Goal: Feedback & Contribution: Leave review/rating

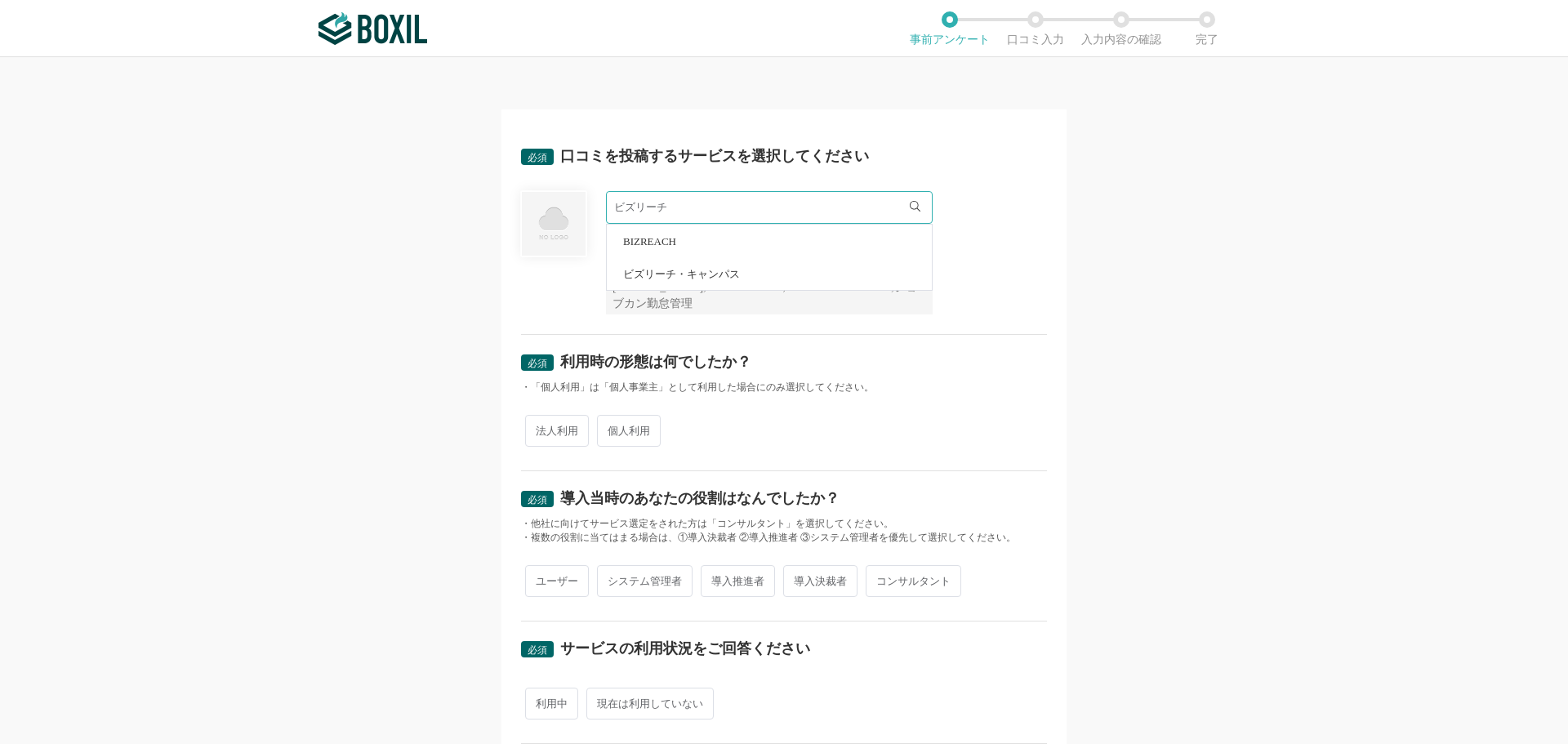
click at [658, 246] on span "BIZREACH" at bounding box center [649, 241] width 53 height 11
type input "BIZREACH"
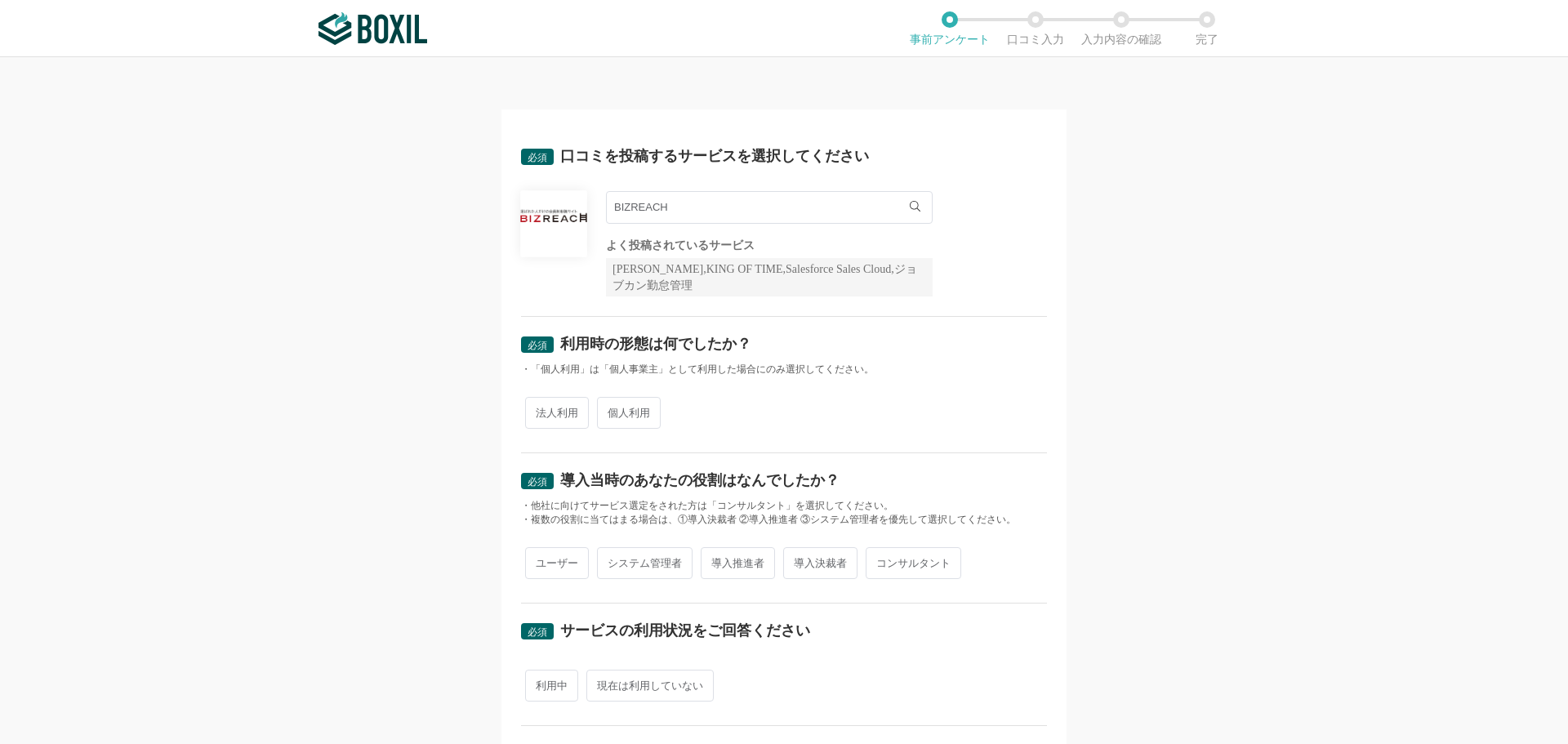
click at [620, 411] on span "個人利用" at bounding box center [628, 413] width 63 height 32
click at [612, 410] on input "個人利用" at bounding box center [606, 404] width 11 height 11
radio input "true"
click at [559, 554] on span "ユーザー" at bounding box center [556, 563] width 63 height 32
click at [540, 554] on input "ユーザー" at bounding box center [534, 555] width 11 height 11
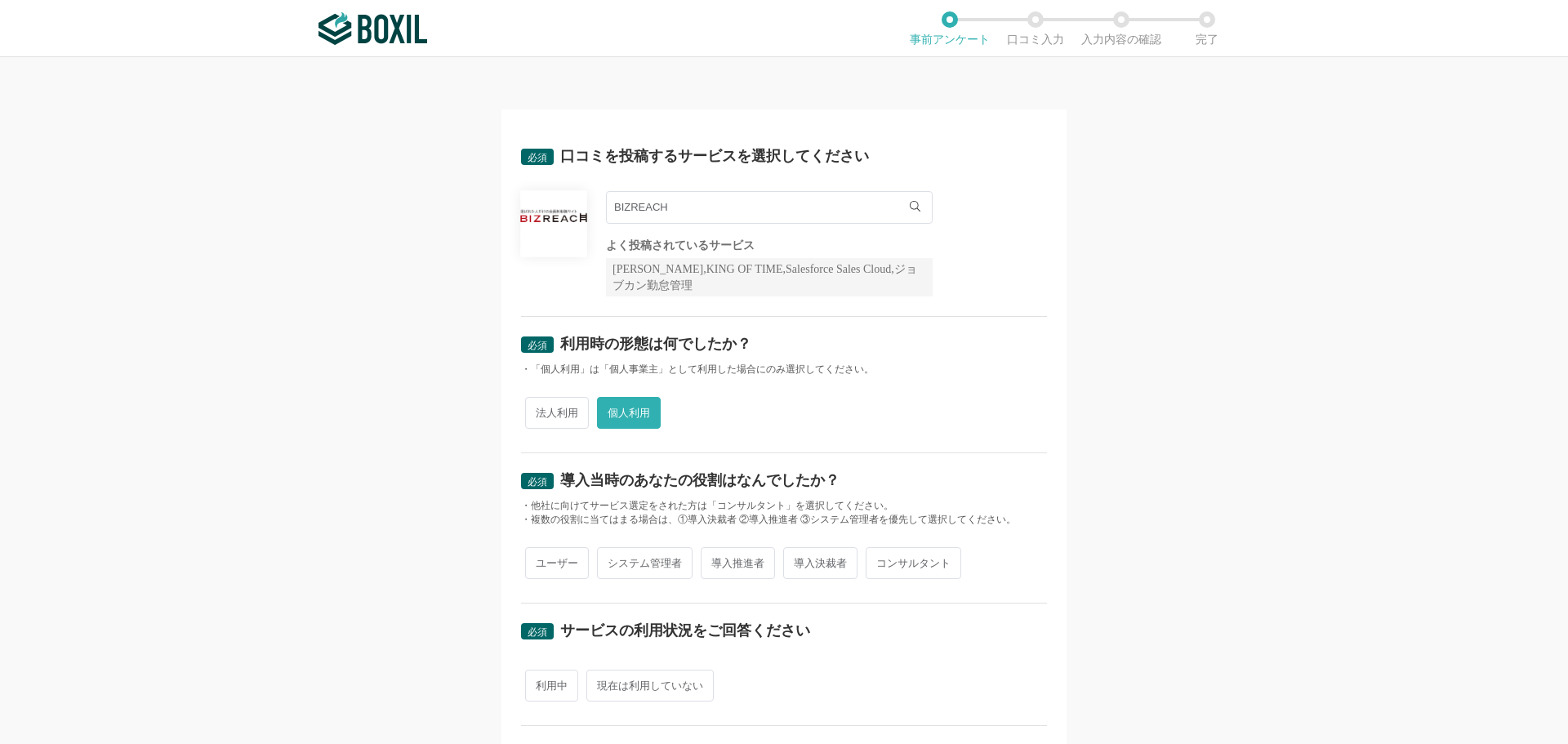
radio input "true"
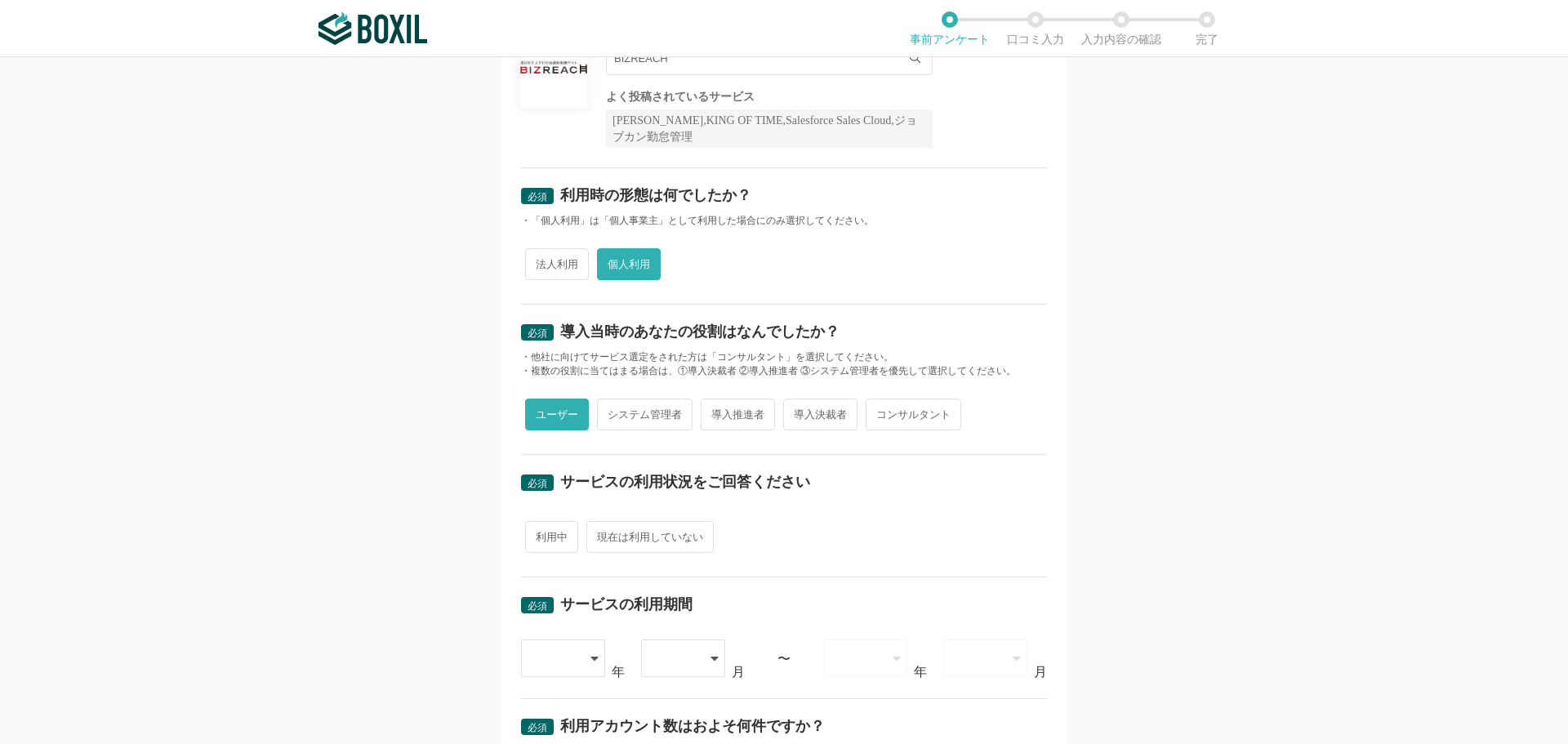
scroll to position [163, 0]
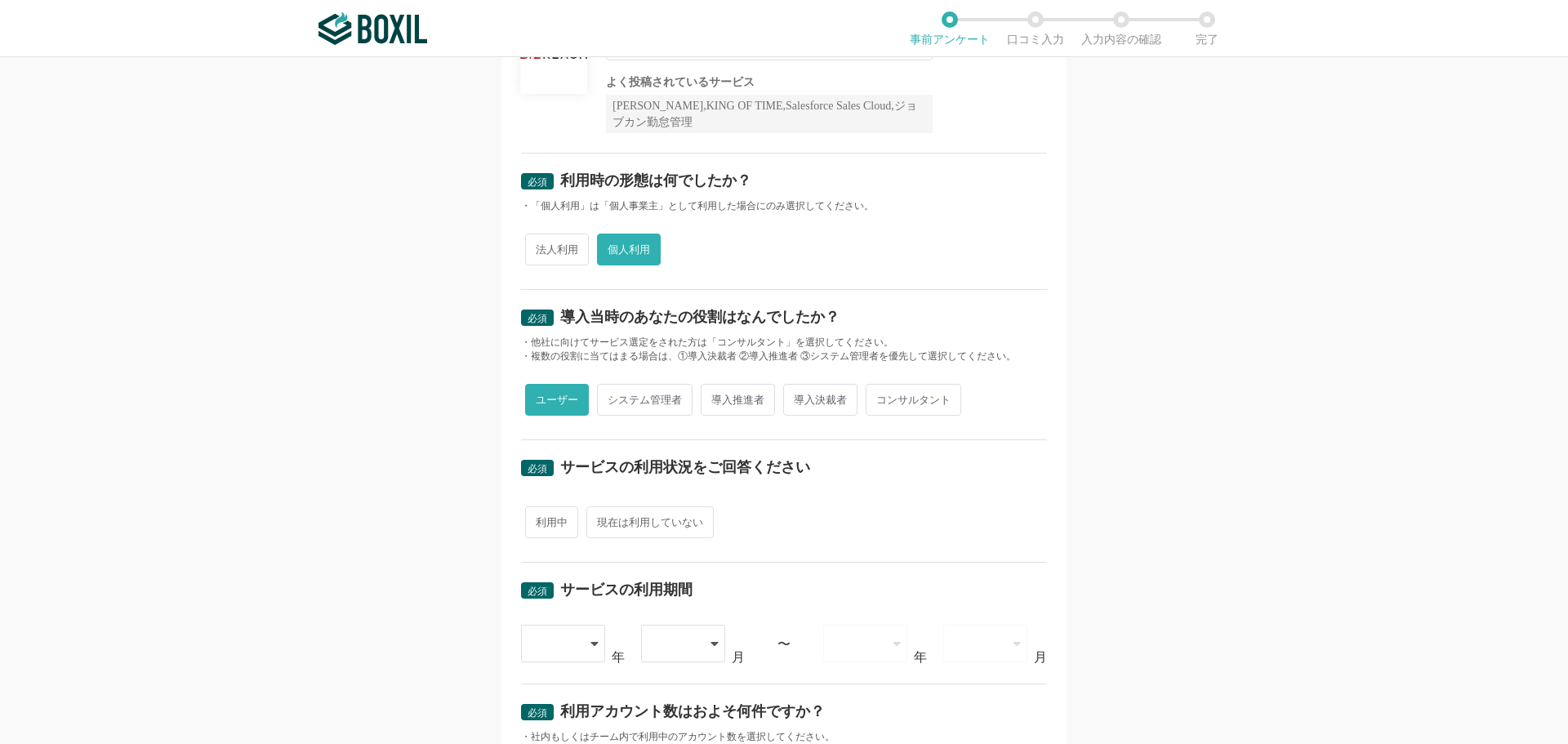
click at [642, 517] on span "現在は利用していない" at bounding box center [650, 522] width 128 height 32
click at [601, 517] on input "現在は利用していない" at bounding box center [596, 514] width 11 height 11
radio input "true"
click at [582, 644] on div at bounding box center [563, 643] width 85 height 37
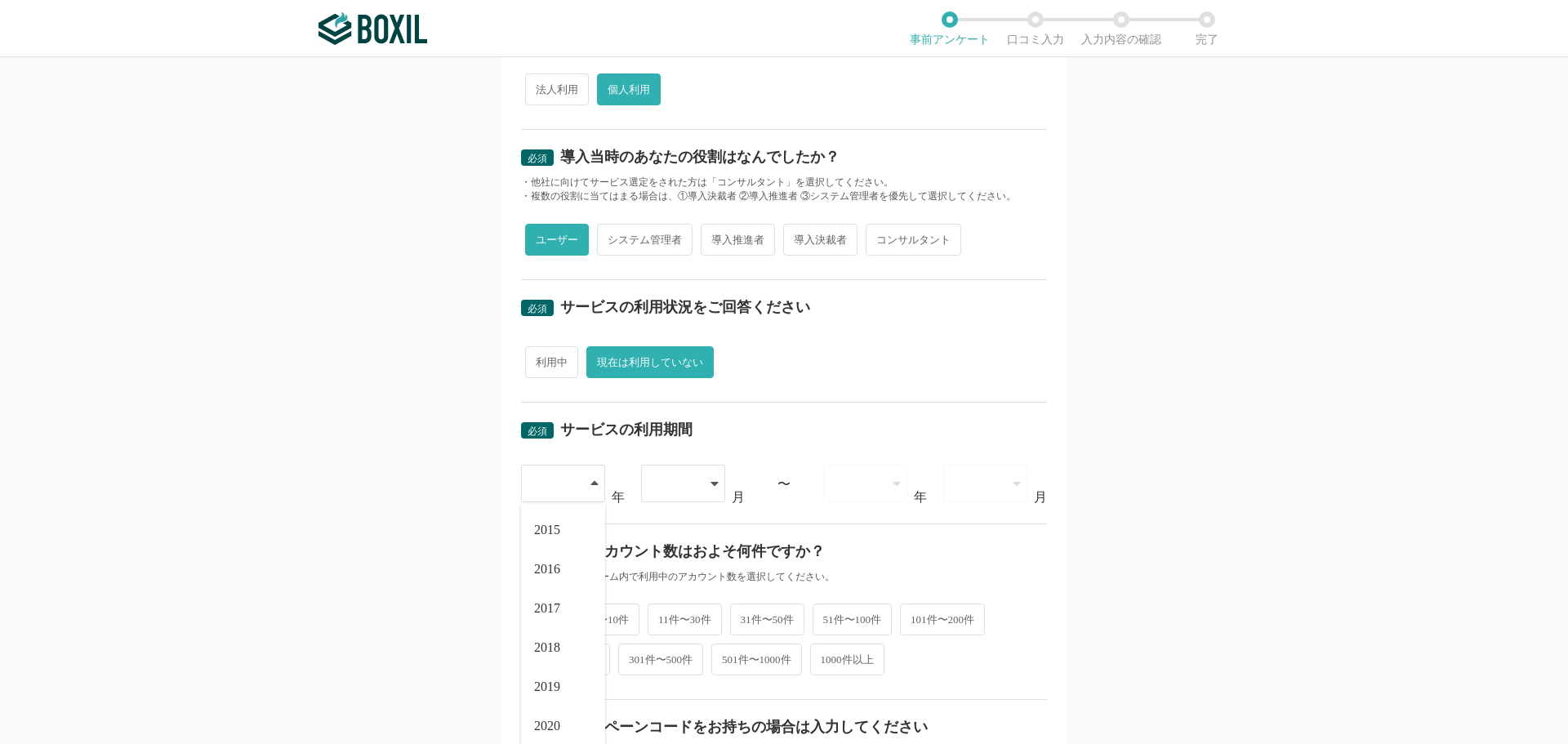
scroll to position [326, 0]
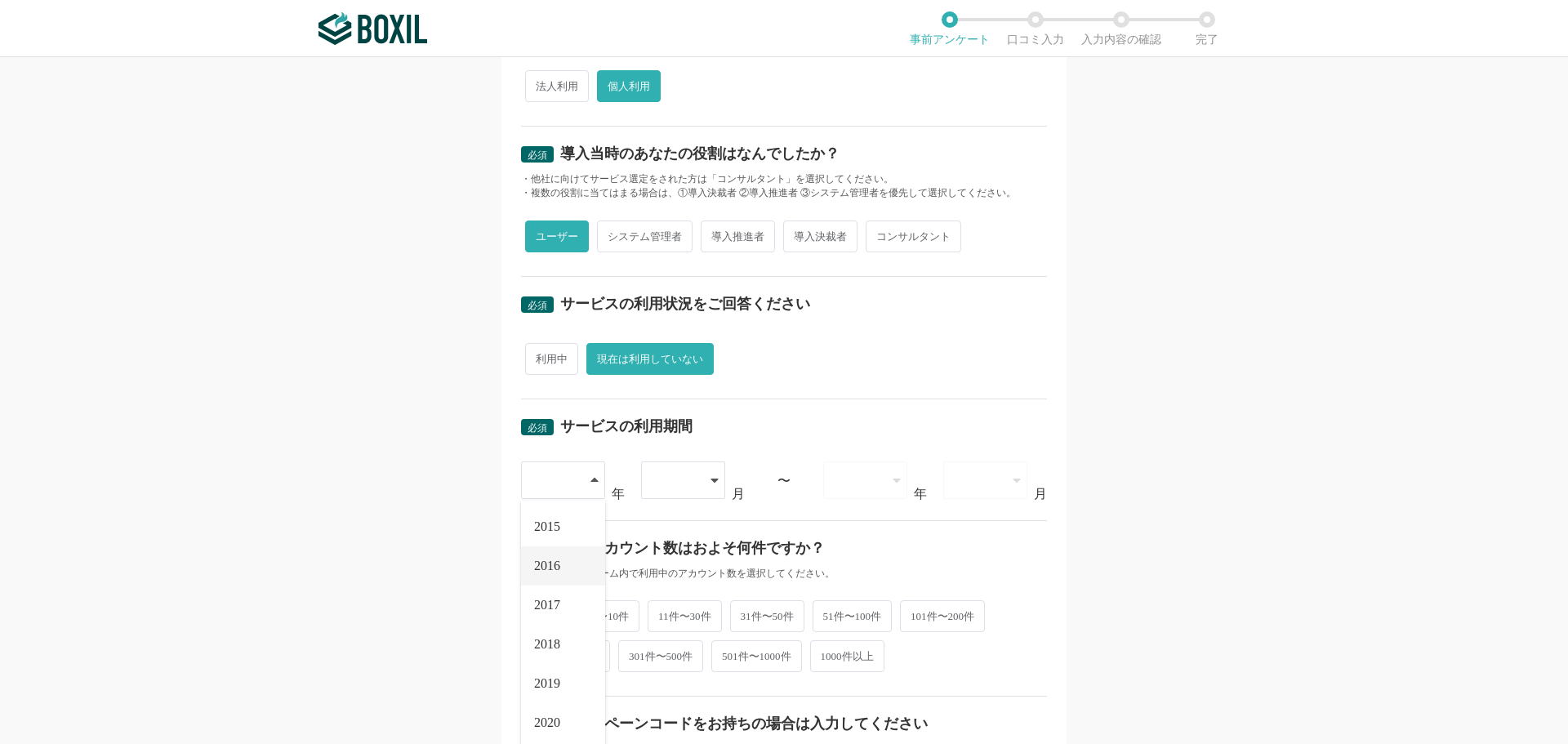
click at [557, 574] on li "2016" at bounding box center [563, 566] width 85 height 39
click at [711, 481] on icon at bounding box center [715, 479] width 8 height 13
click at [670, 601] on li "03" at bounding box center [683, 605] width 85 height 39
click at [884, 478] on div at bounding box center [866, 480] width 85 height 37
click at [849, 567] on span "2017" at bounding box center [849, 566] width 26 height 13
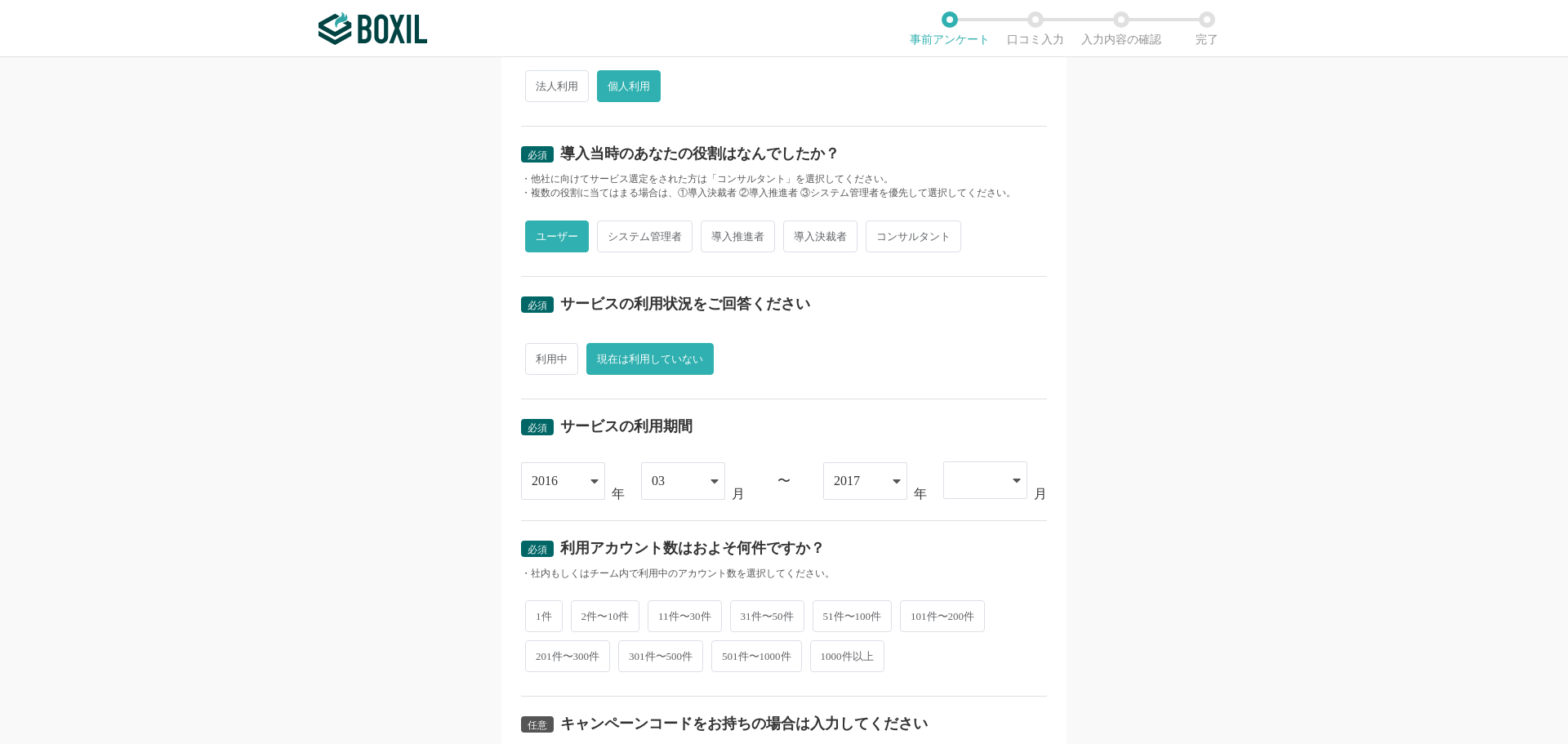
click at [990, 475] on div at bounding box center [977, 480] width 46 height 36
click at [977, 682] on li "05" at bounding box center [986, 684] width 85 height 39
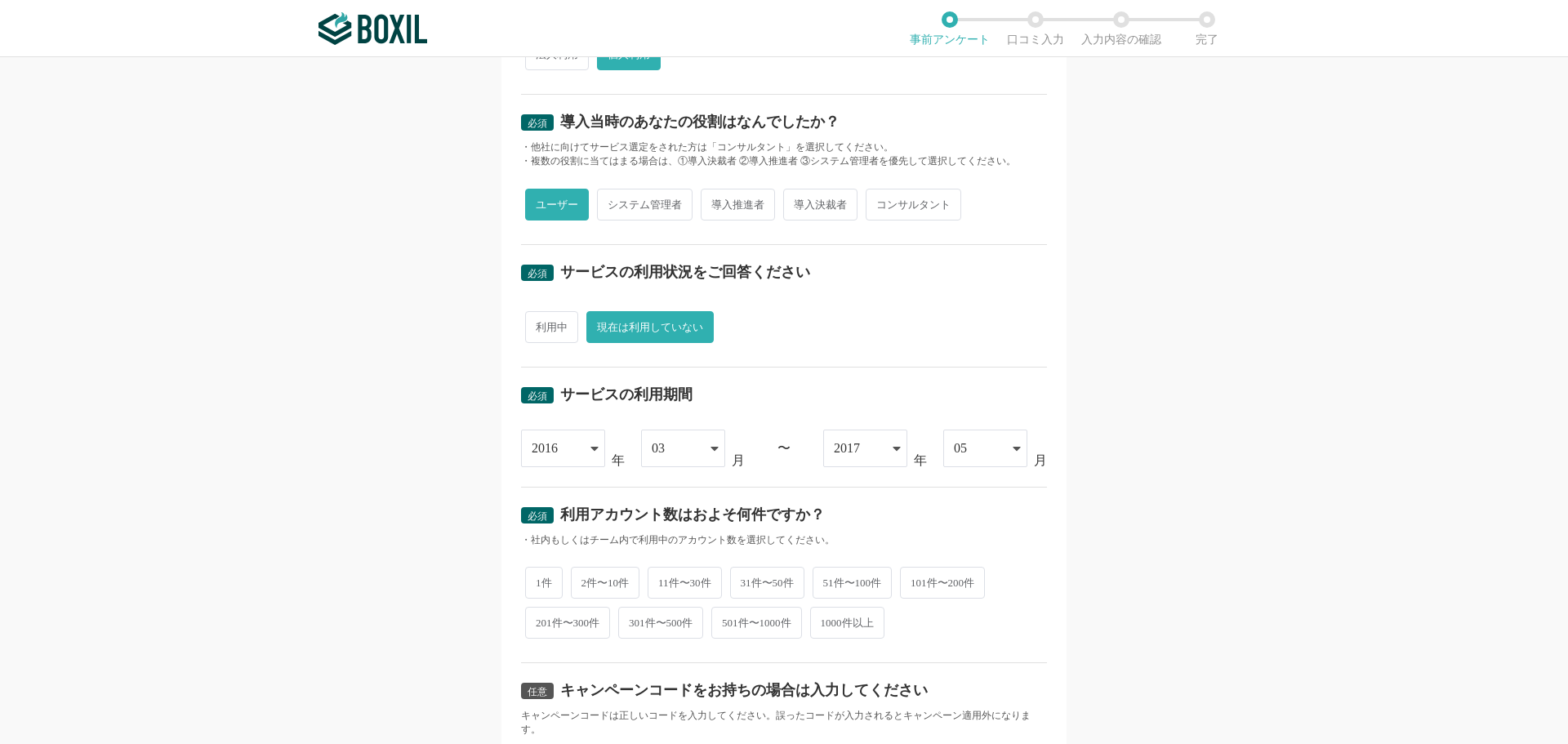
scroll to position [408, 0]
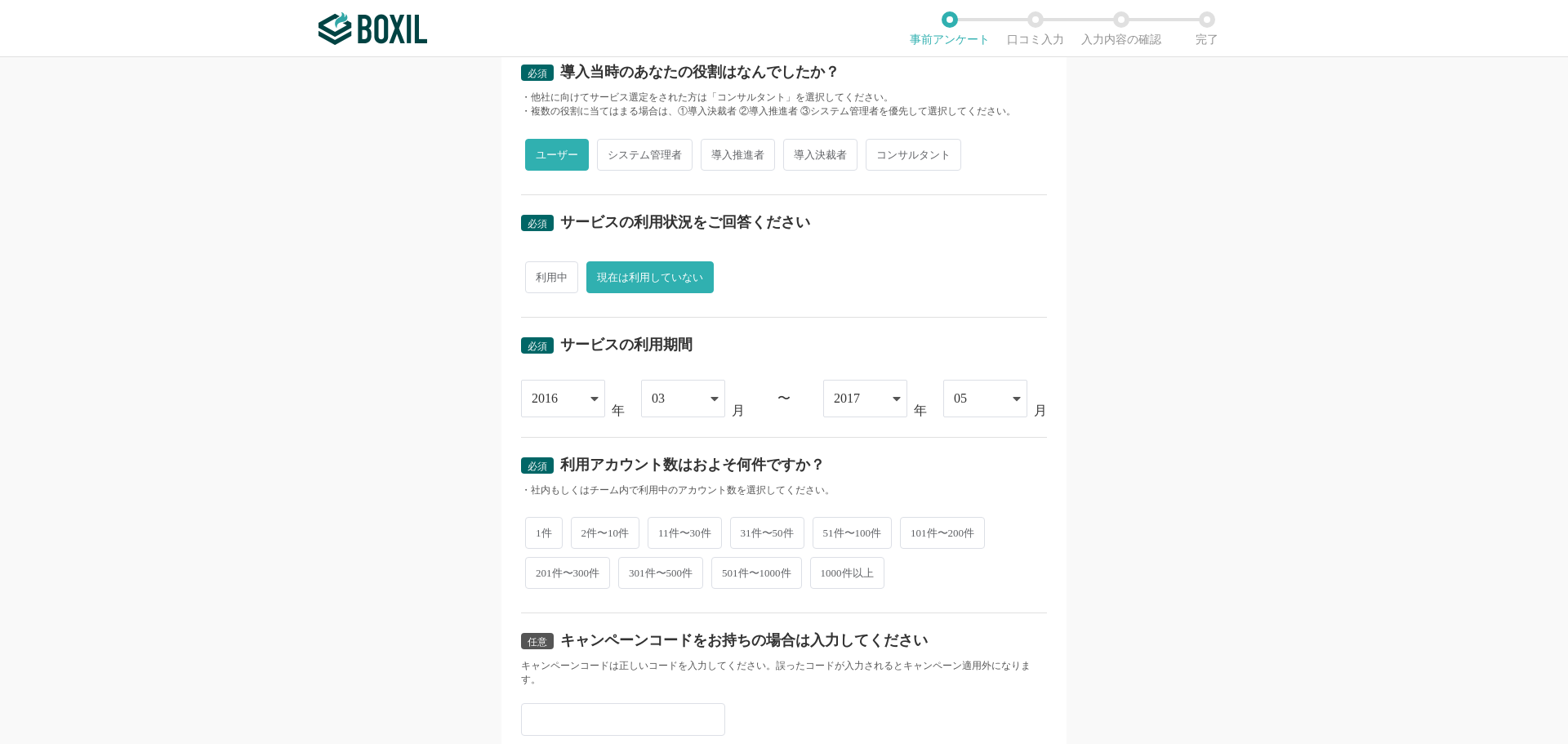
click at [532, 528] on span "1件" at bounding box center [544, 533] width 37 height 32
click at [532, 528] on input "1件" at bounding box center [534, 525] width 11 height 11
radio input "true"
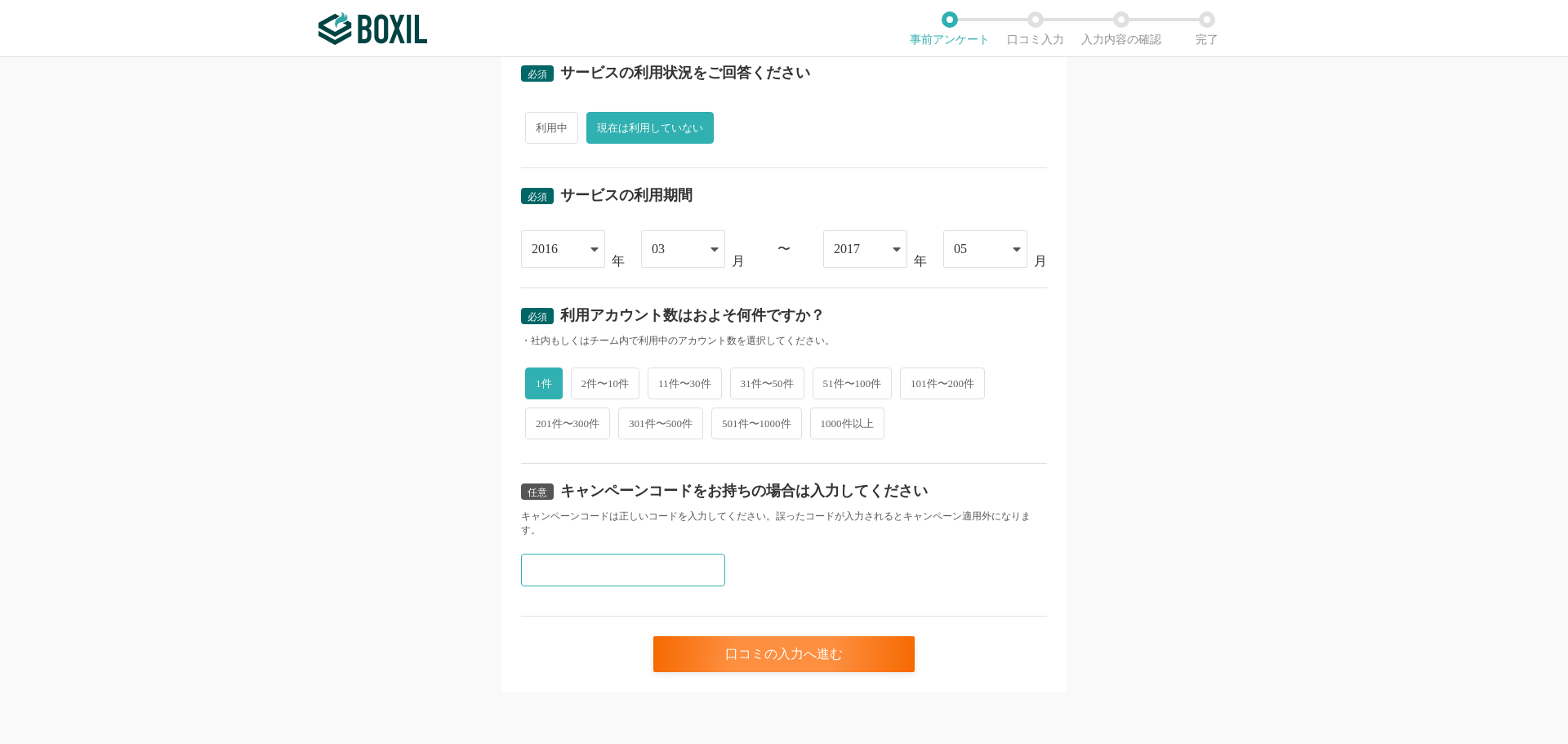
click at [576, 572] on input "text" at bounding box center [623, 570] width 205 height 33
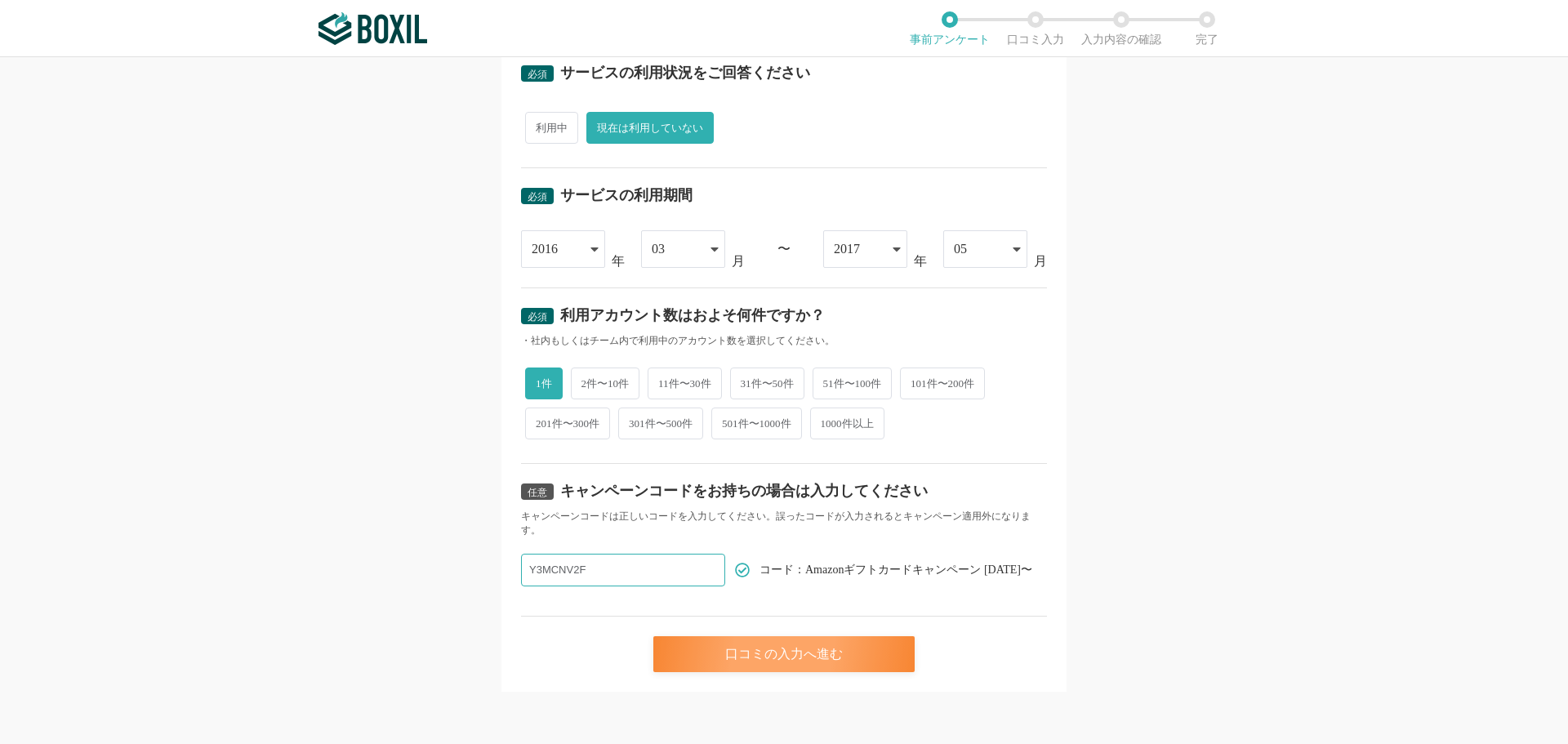
type input "Y3MCNV2F"
click at [784, 648] on div "口コミの入力へ進む" at bounding box center [784, 654] width 261 height 36
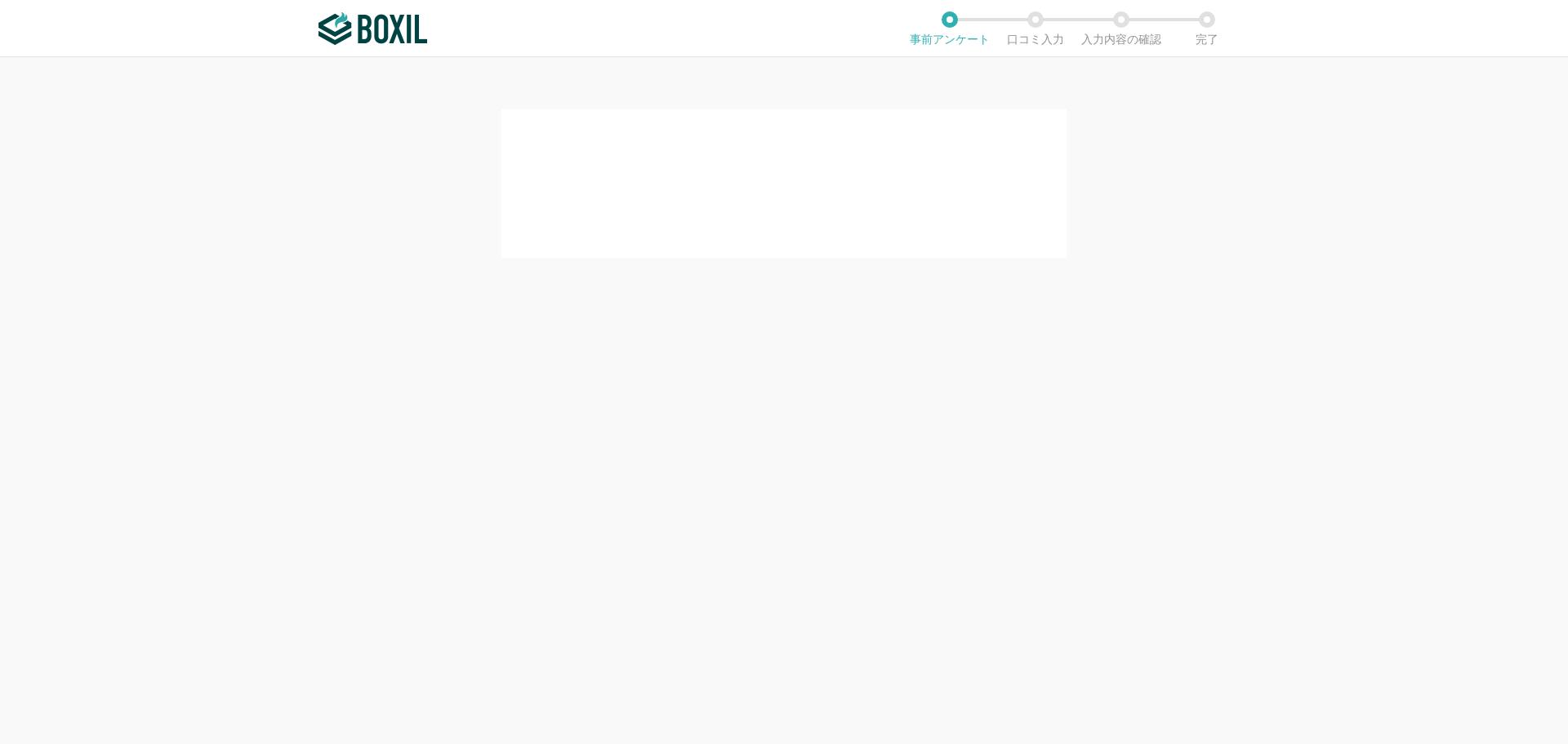
scroll to position [0, 0]
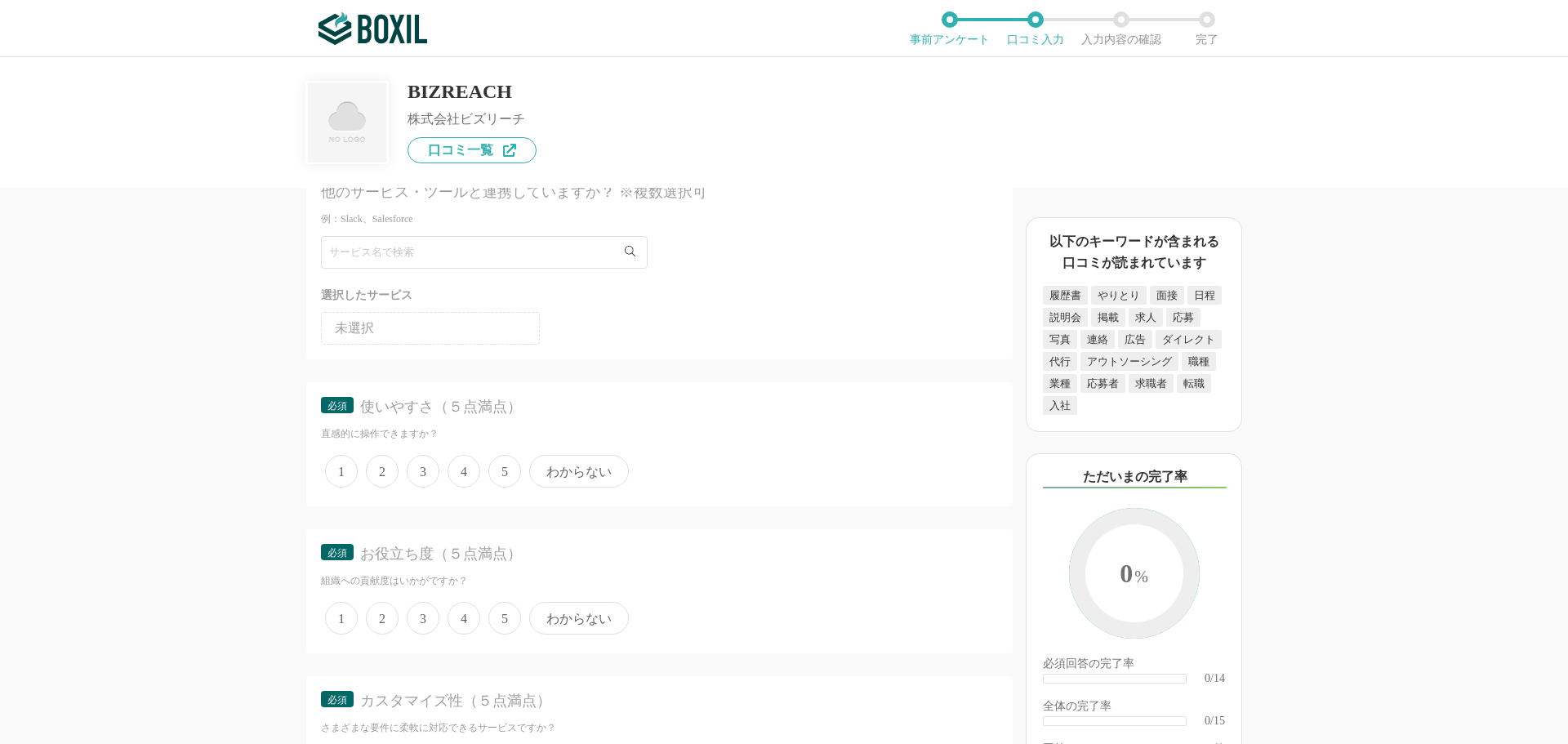
scroll to position [82, 0]
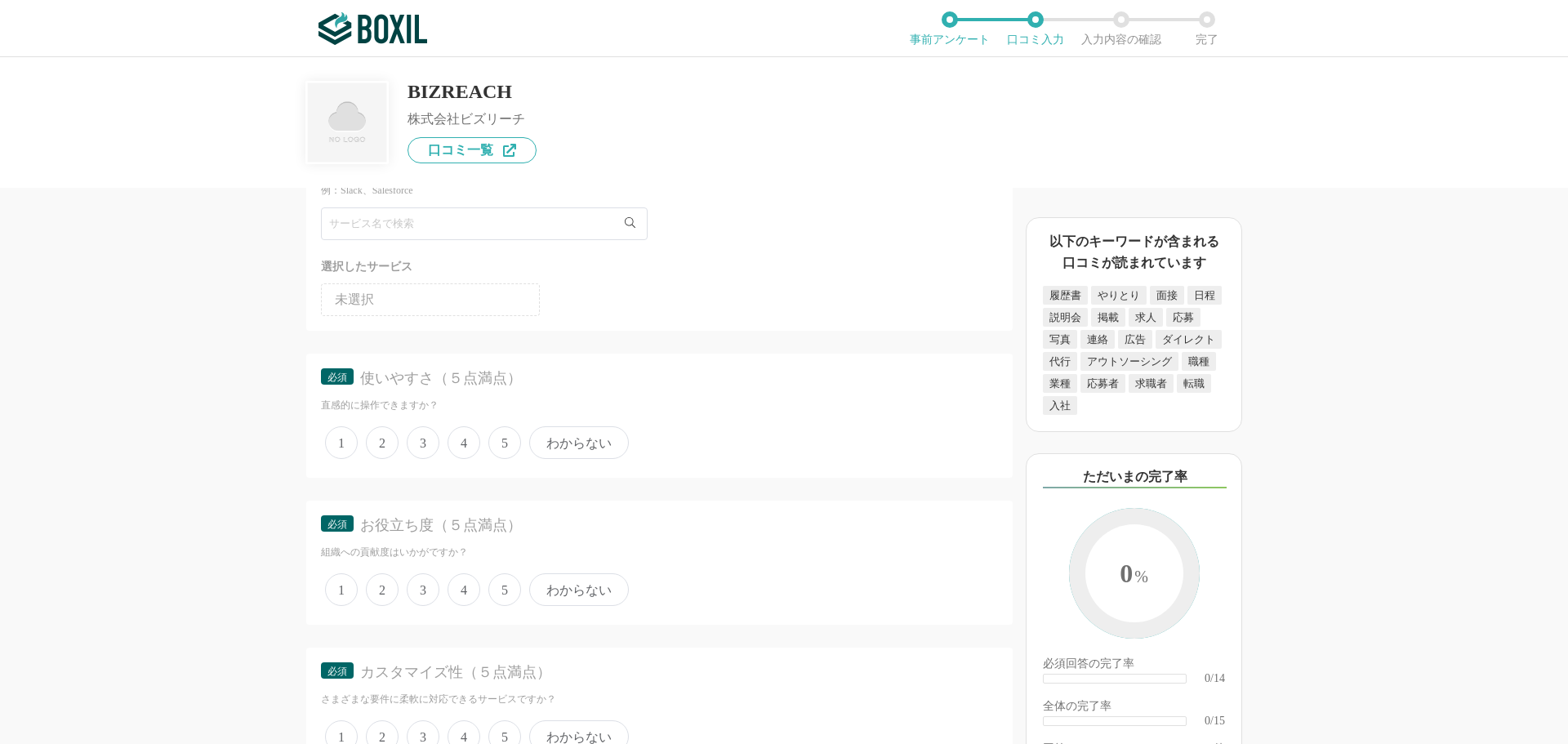
click at [473, 442] on span "4" at bounding box center [463, 442] width 33 height 33
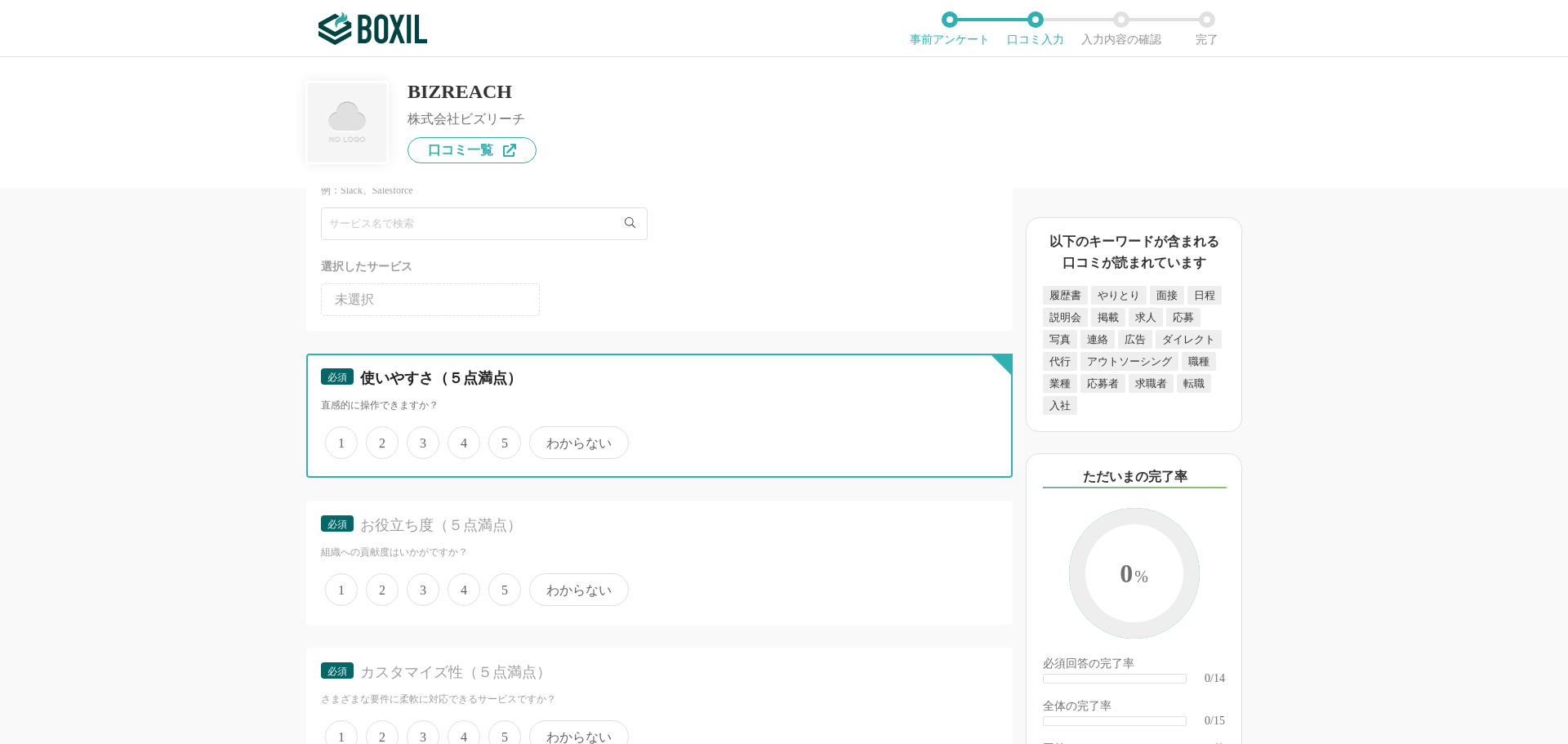
click at [462, 440] on input "4" at bounding box center [456, 434] width 11 height 11
radio input "true"
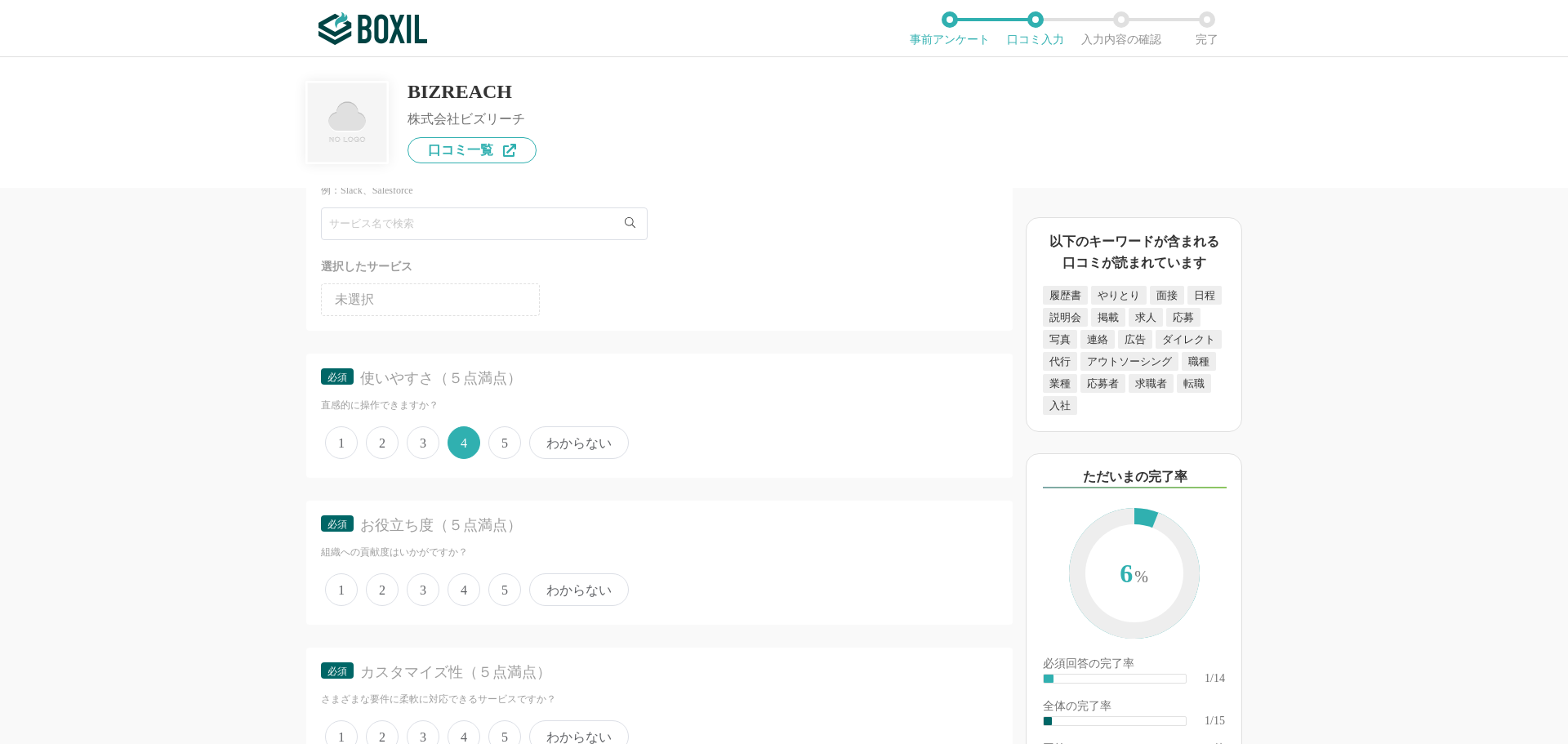
click at [462, 594] on span "4" at bounding box center [463, 589] width 33 height 33
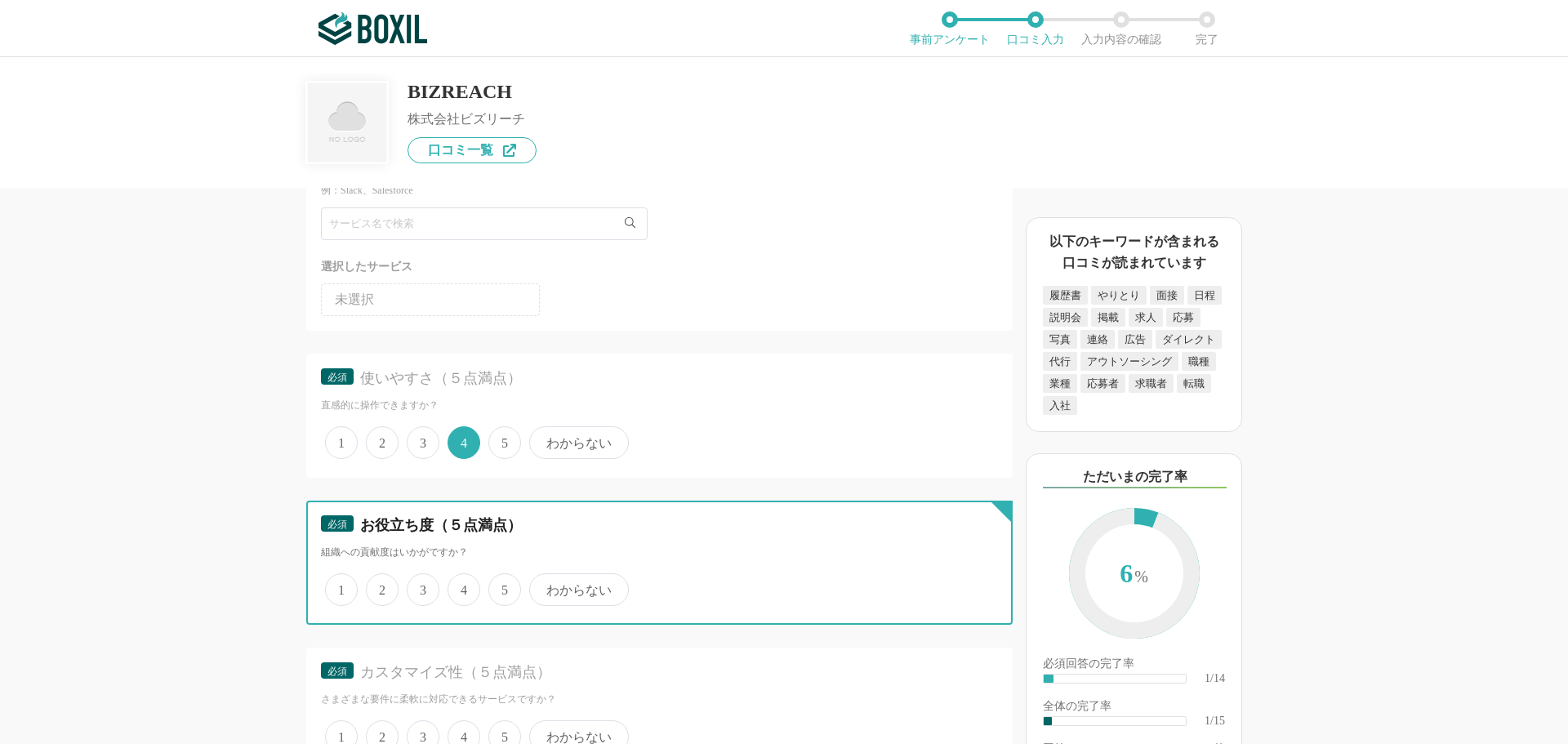
click at [462, 587] on input "4" at bounding box center [456, 581] width 11 height 11
radio input "true"
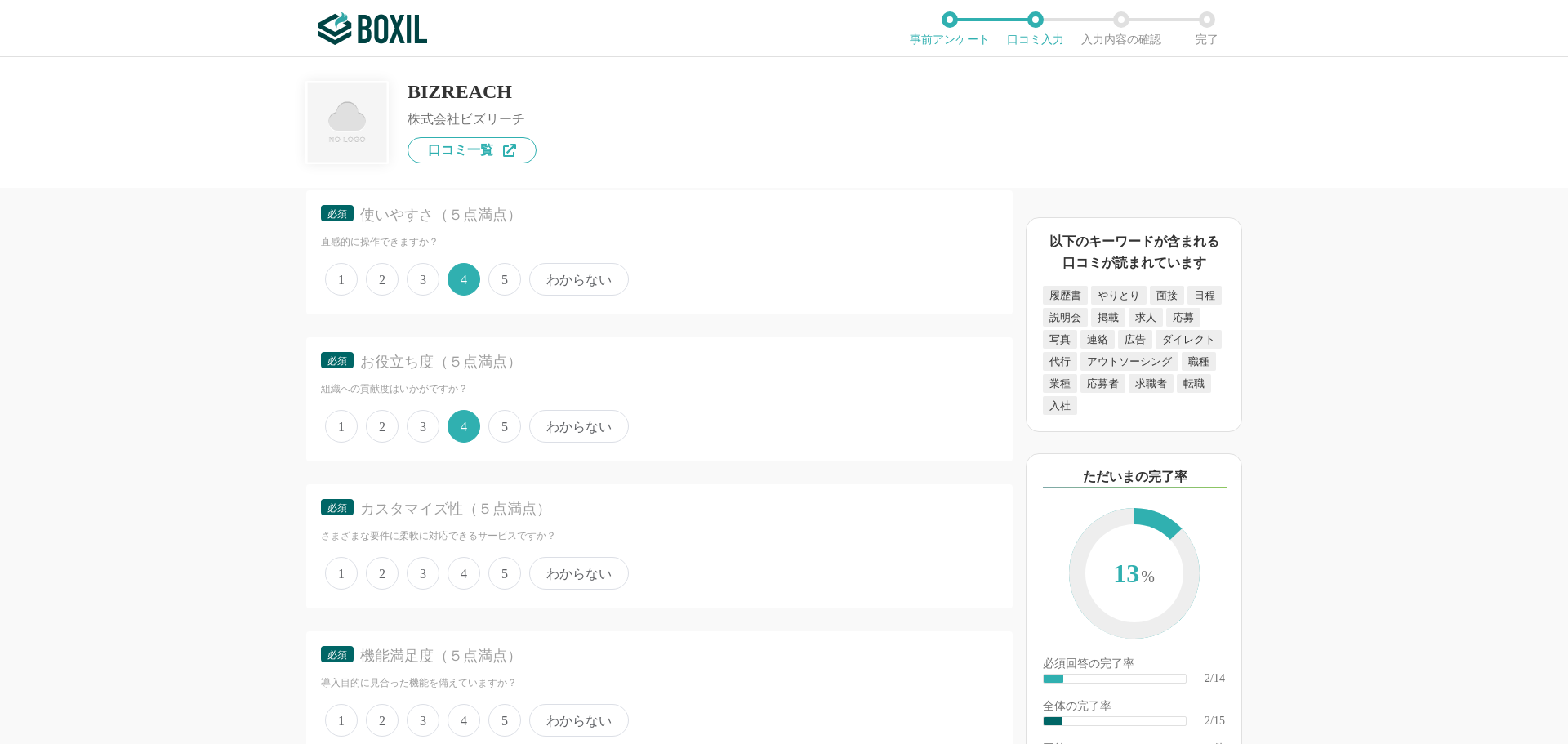
click at [466, 581] on span "4" at bounding box center [463, 573] width 33 height 33
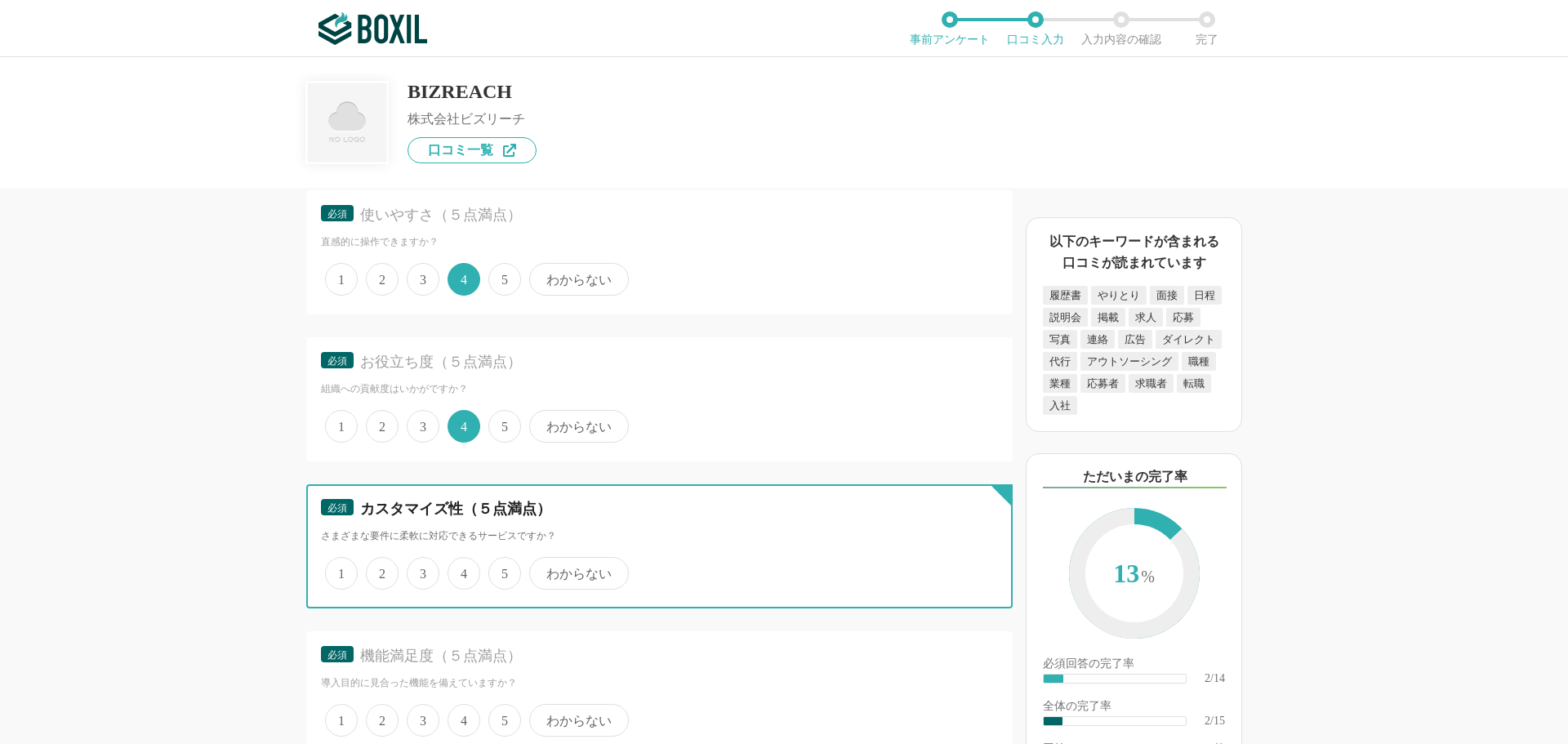
click at [462, 570] on input "4" at bounding box center [456, 565] width 11 height 11
radio input "true"
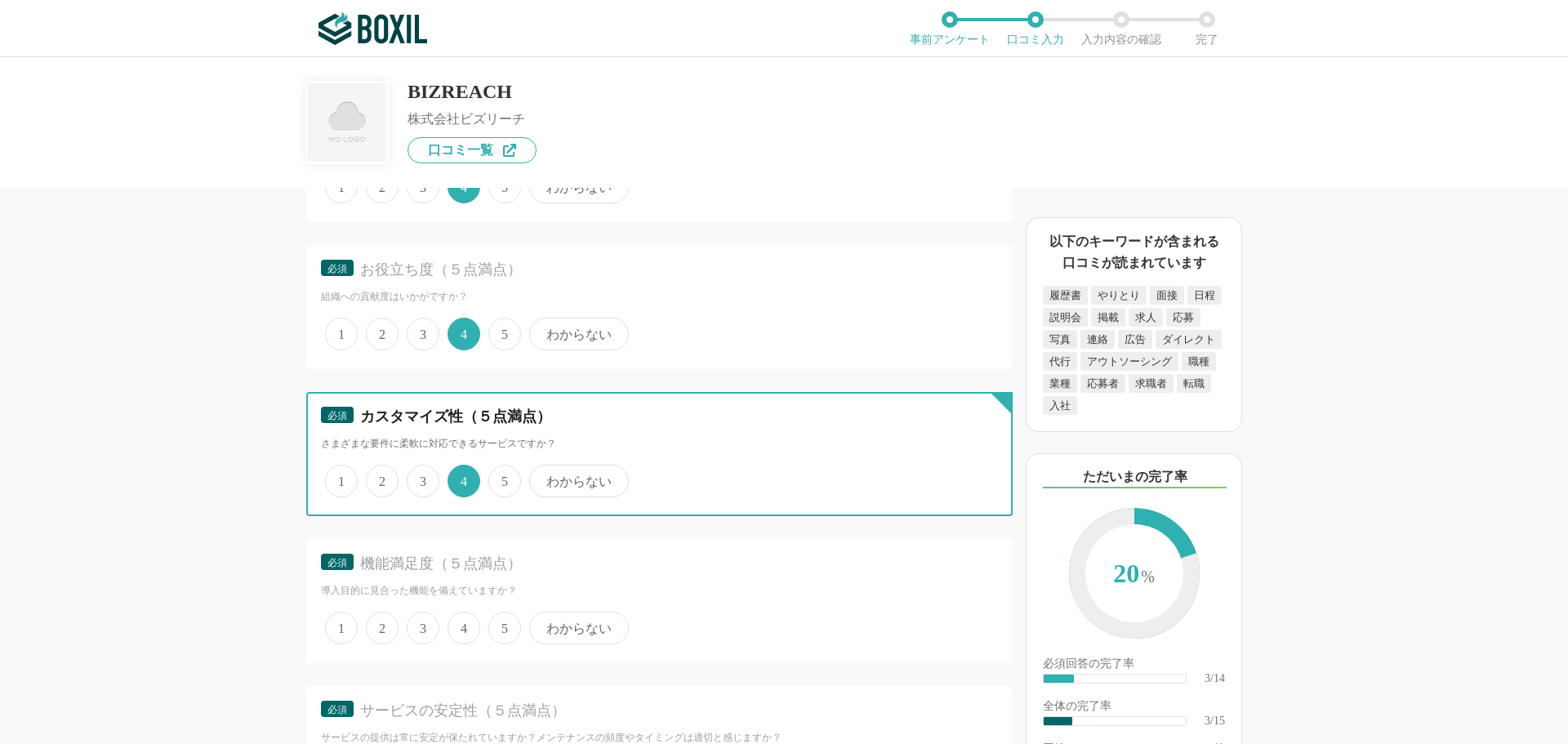
scroll to position [408, 0]
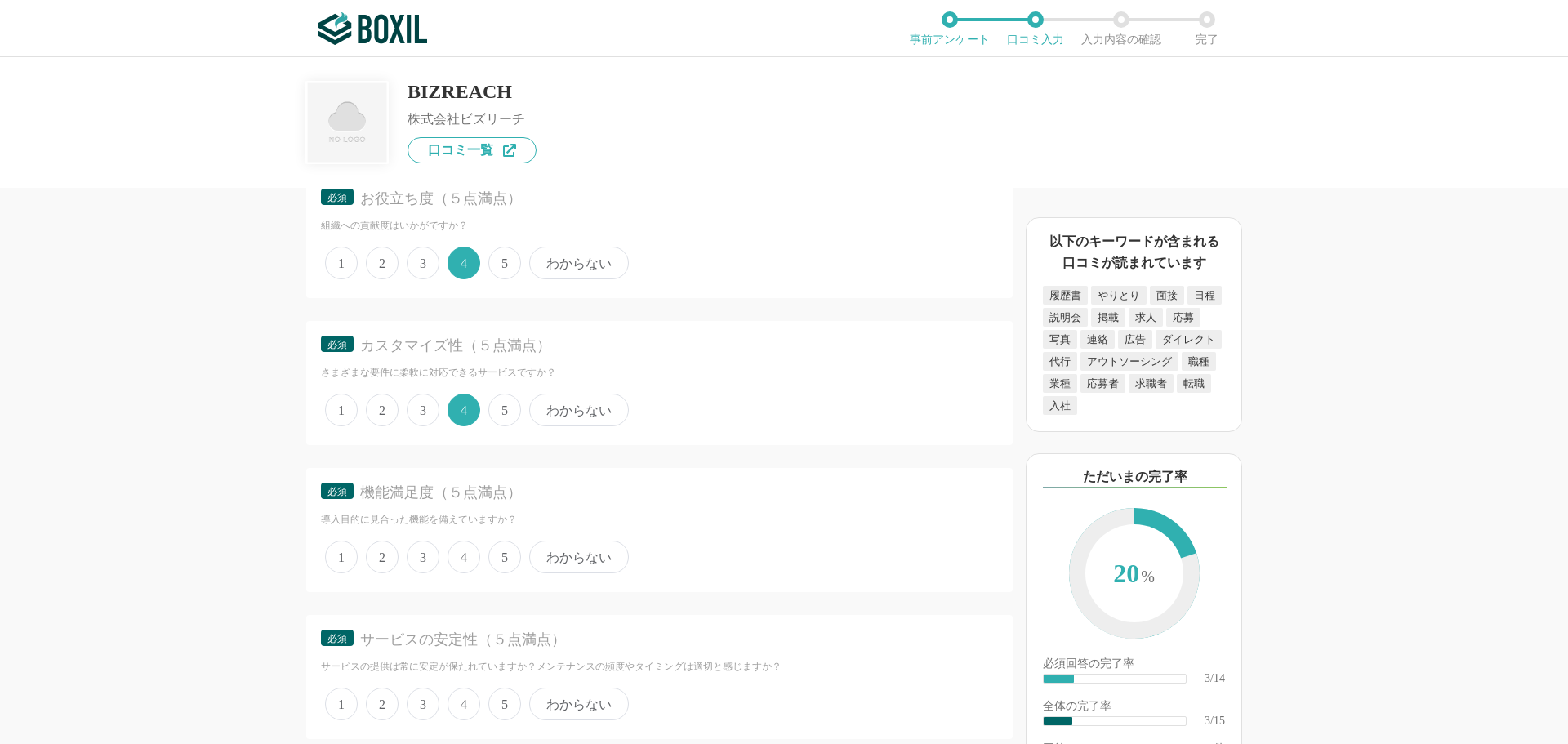
click at [462, 561] on span "4" at bounding box center [463, 557] width 33 height 33
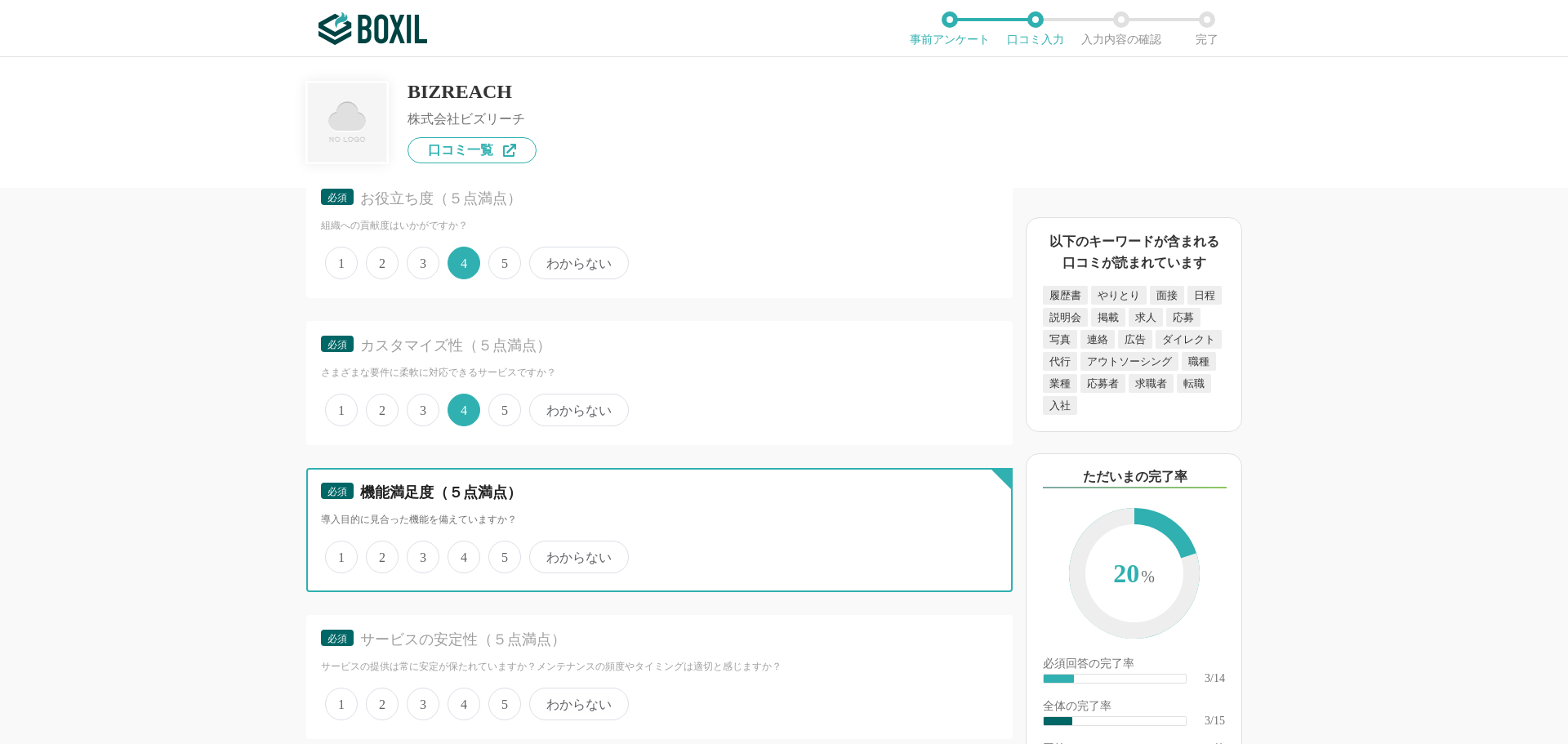
click at [462, 554] on input "4" at bounding box center [456, 549] width 11 height 11
radio input "true"
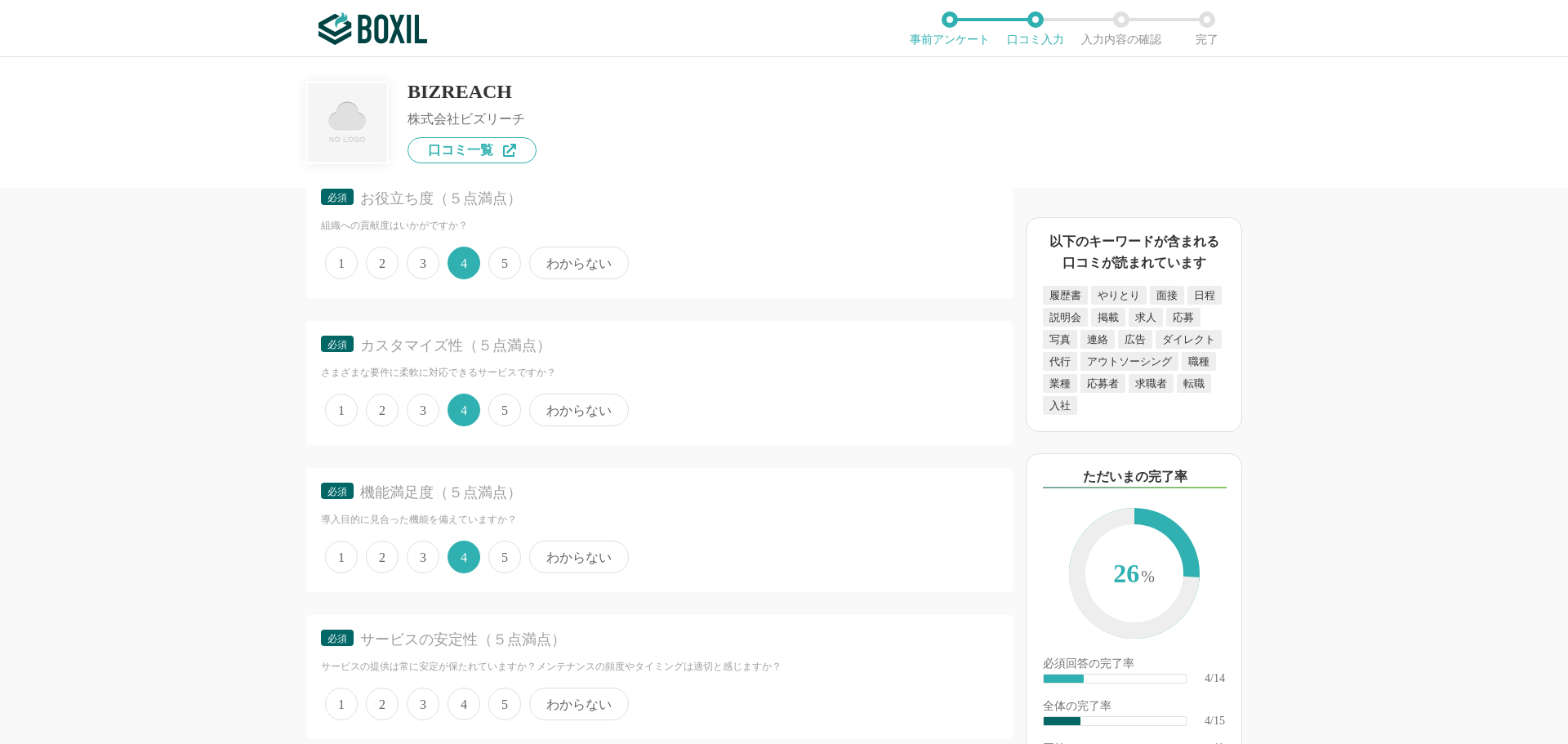
click at [461, 698] on span "4" at bounding box center [463, 704] width 33 height 33
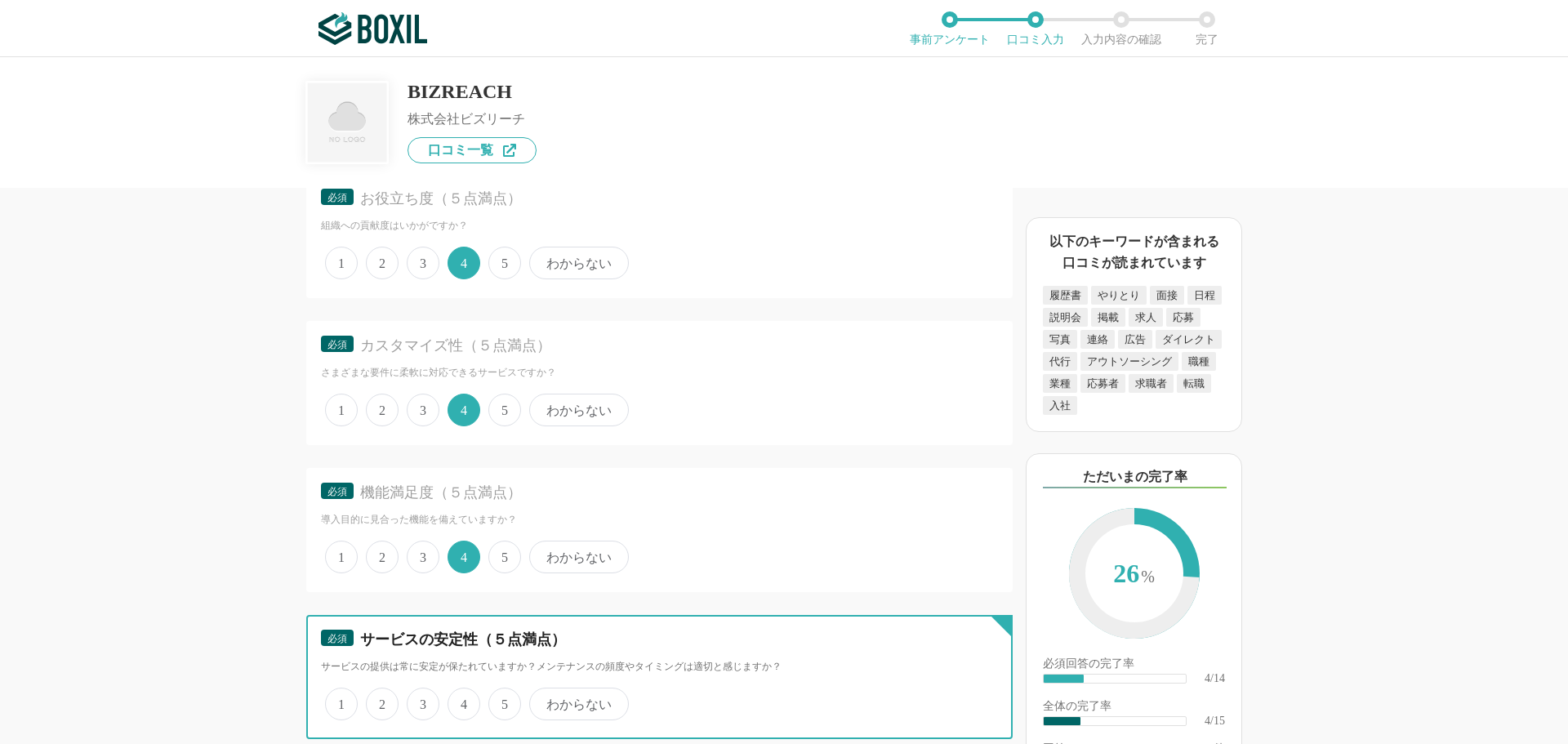
click at [461, 698] on input "4" at bounding box center [456, 695] width 11 height 11
radio input "true"
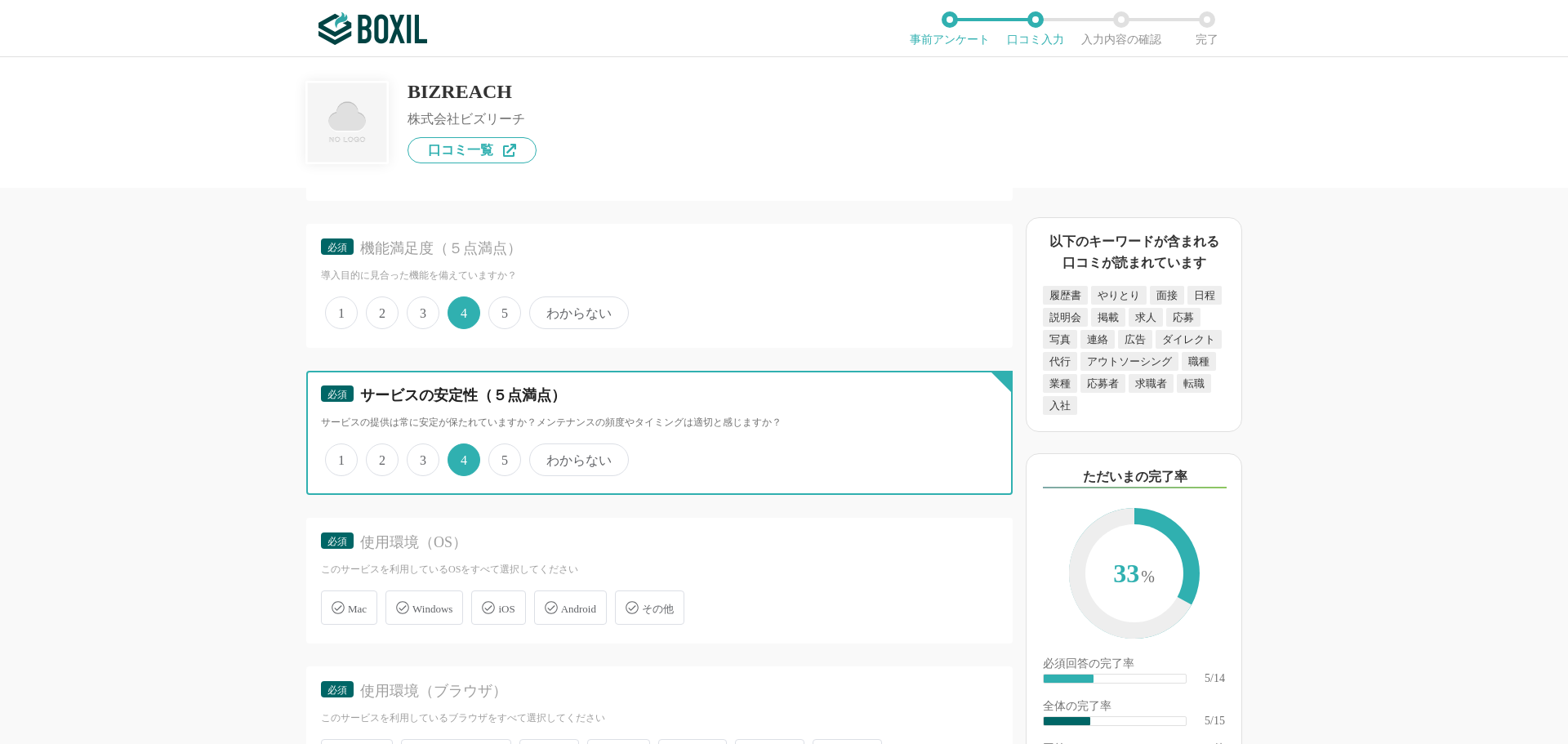
scroll to position [654, 0]
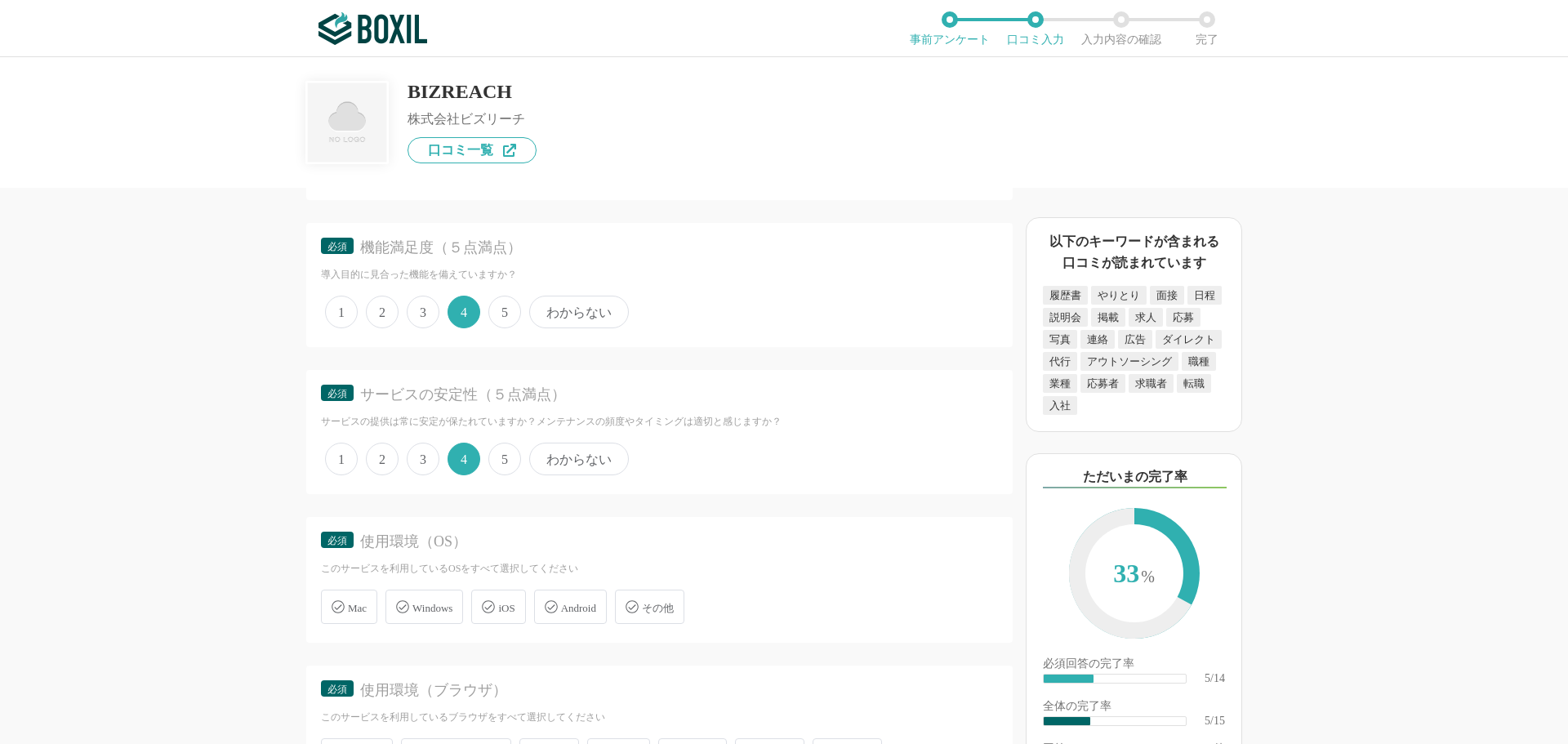
click at [440, 614] on span "Windows" at bounding box center [432, 608] width 40 height 12
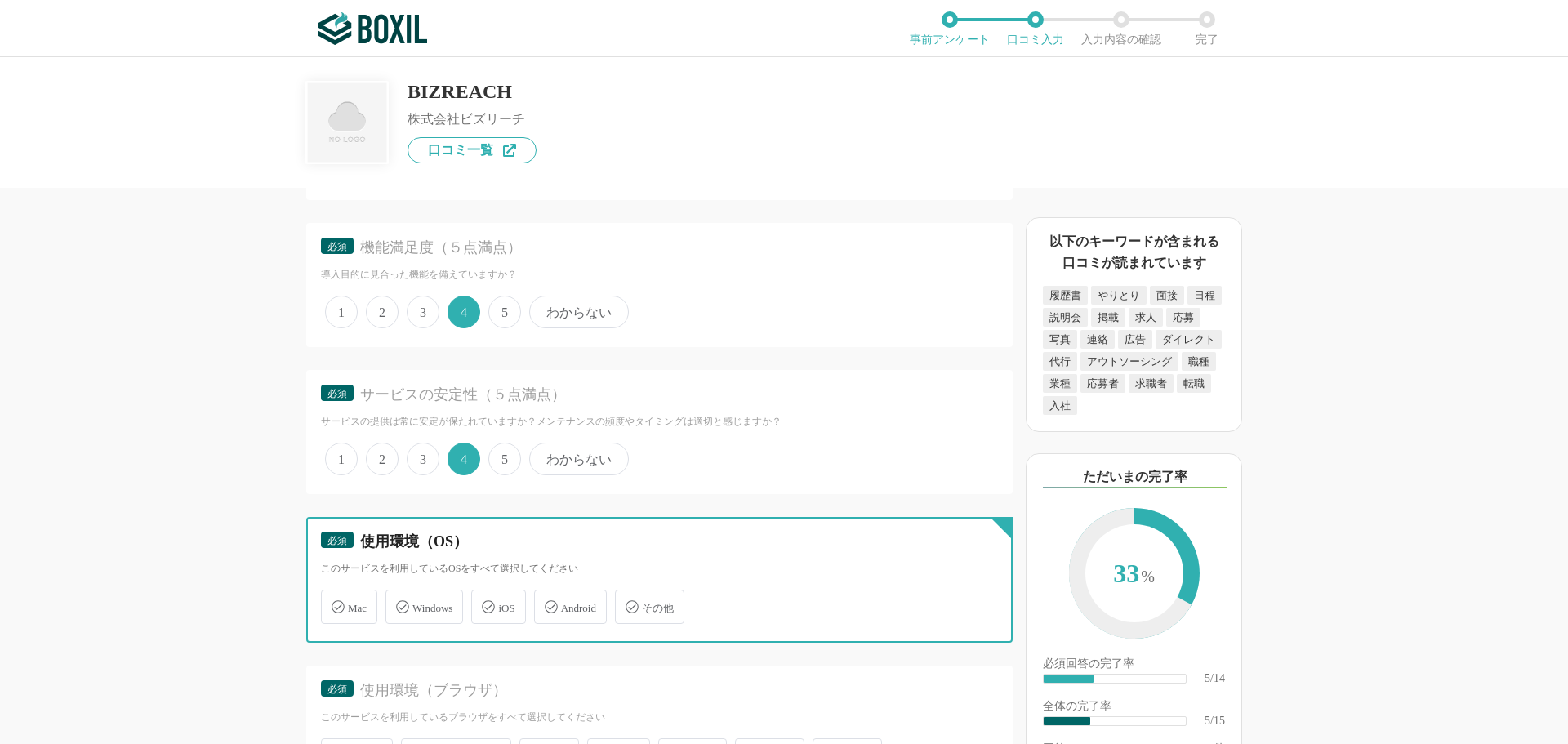
click at [399, 603] on input "Windows" at bounding box center [394, 597] width 11 height 11
checkbox input "true"
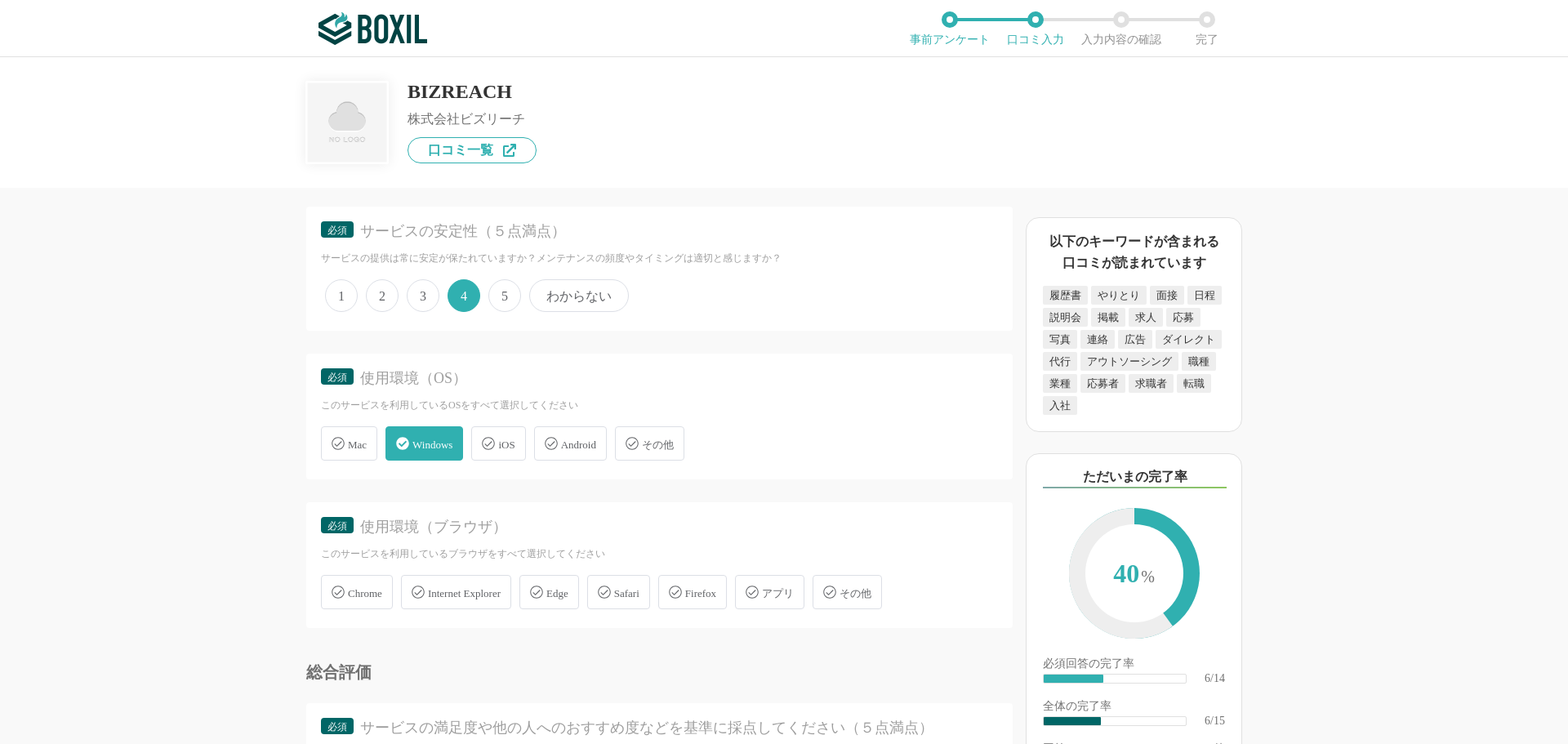
click at [391, 592] on div "Chrome" at bounding box center [357, 592] width 72 height 35
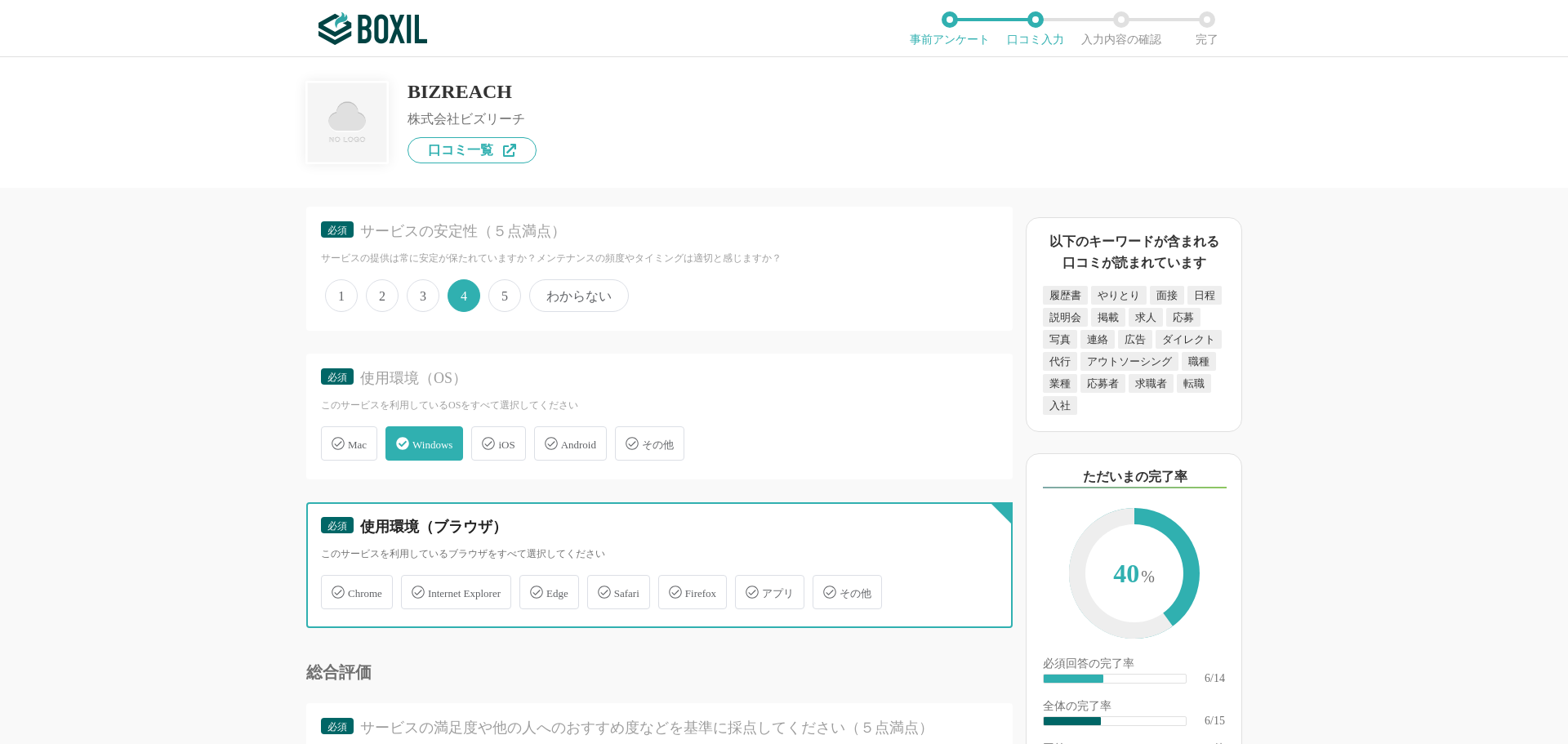
click at [335, 588] on input "Chrome" at bounding box center [330, 583] width 11 height 11
checkbox input "true"
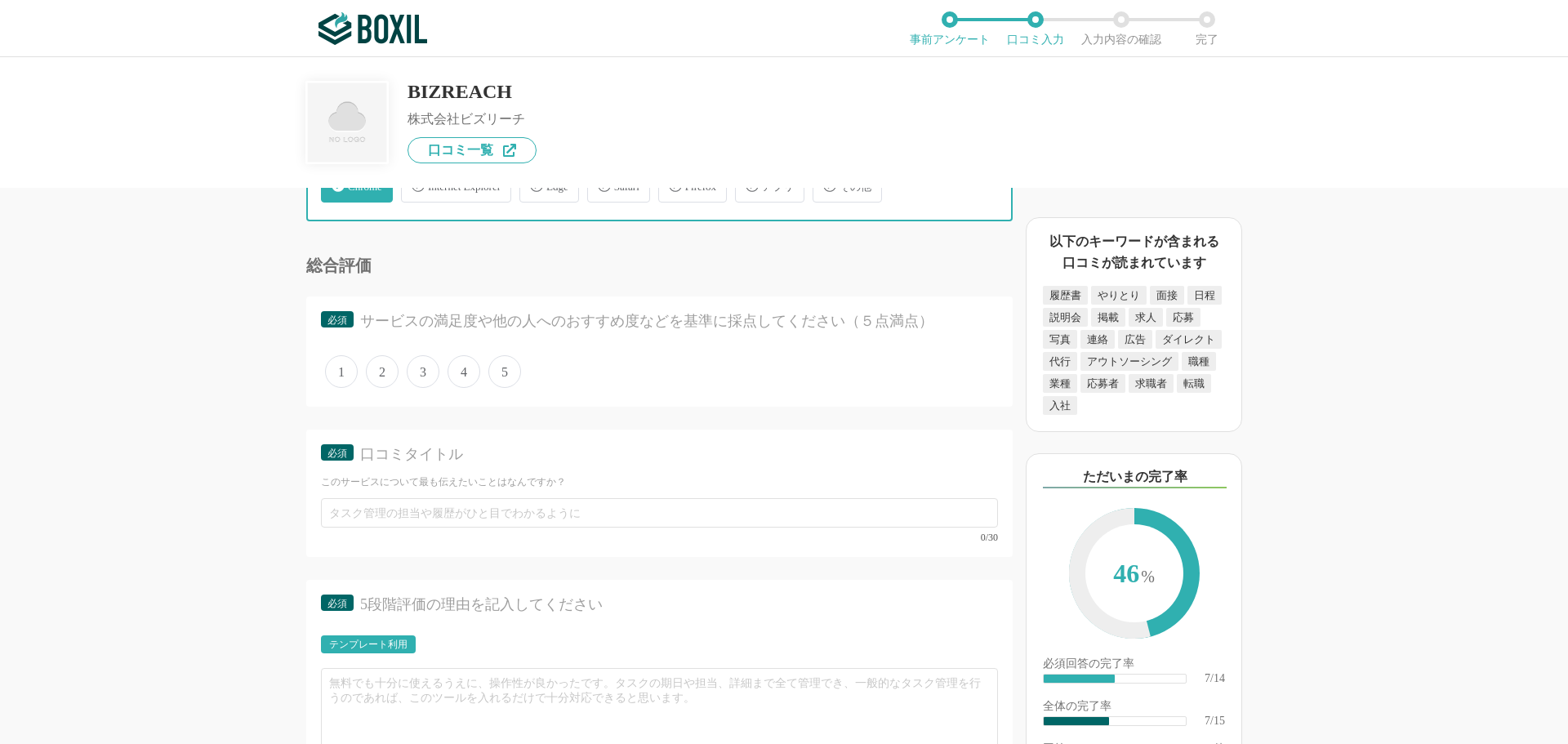
scroll to position [1225, 0]
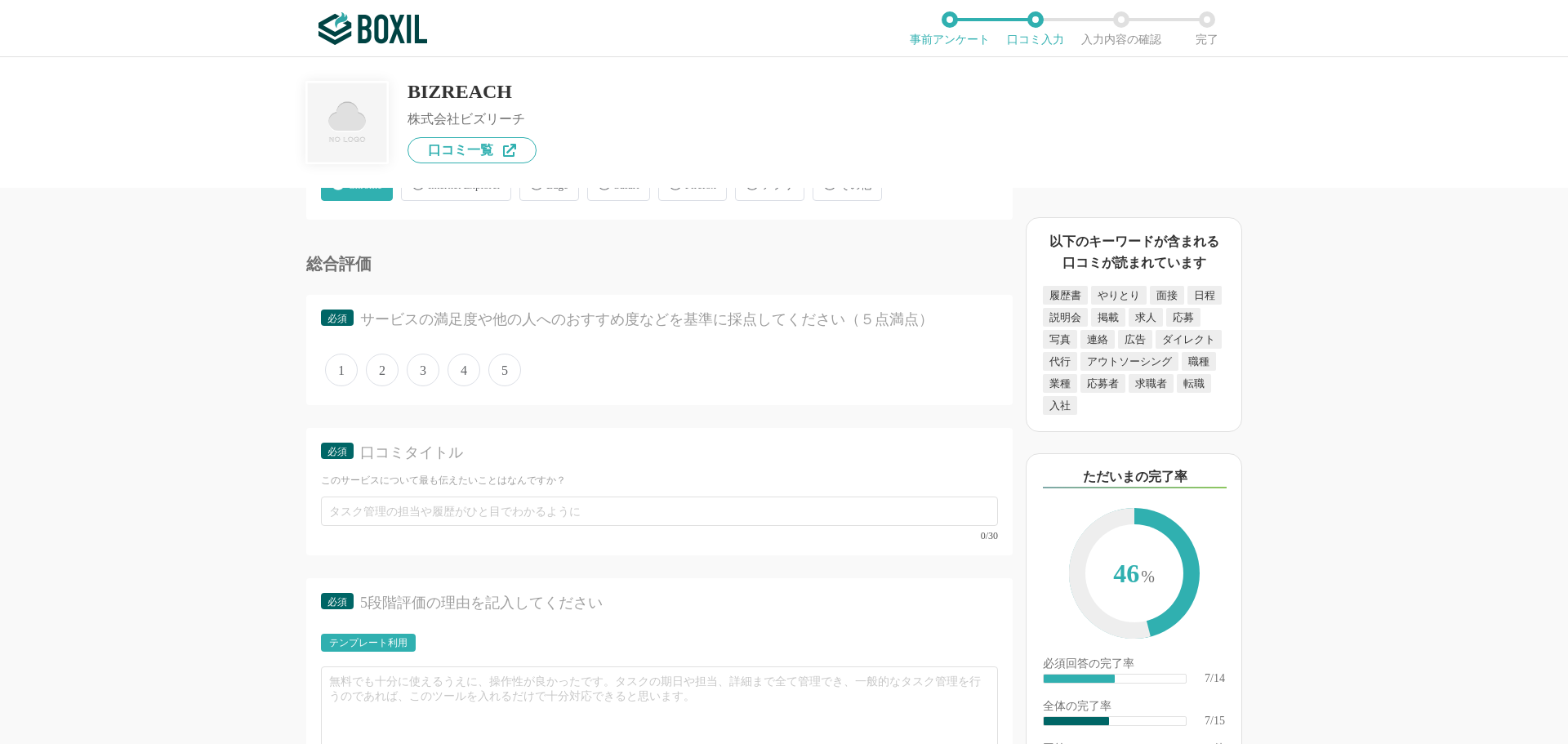
click at [461, 369] on span "4" at bounding box center [463, 369] width 33 height 33
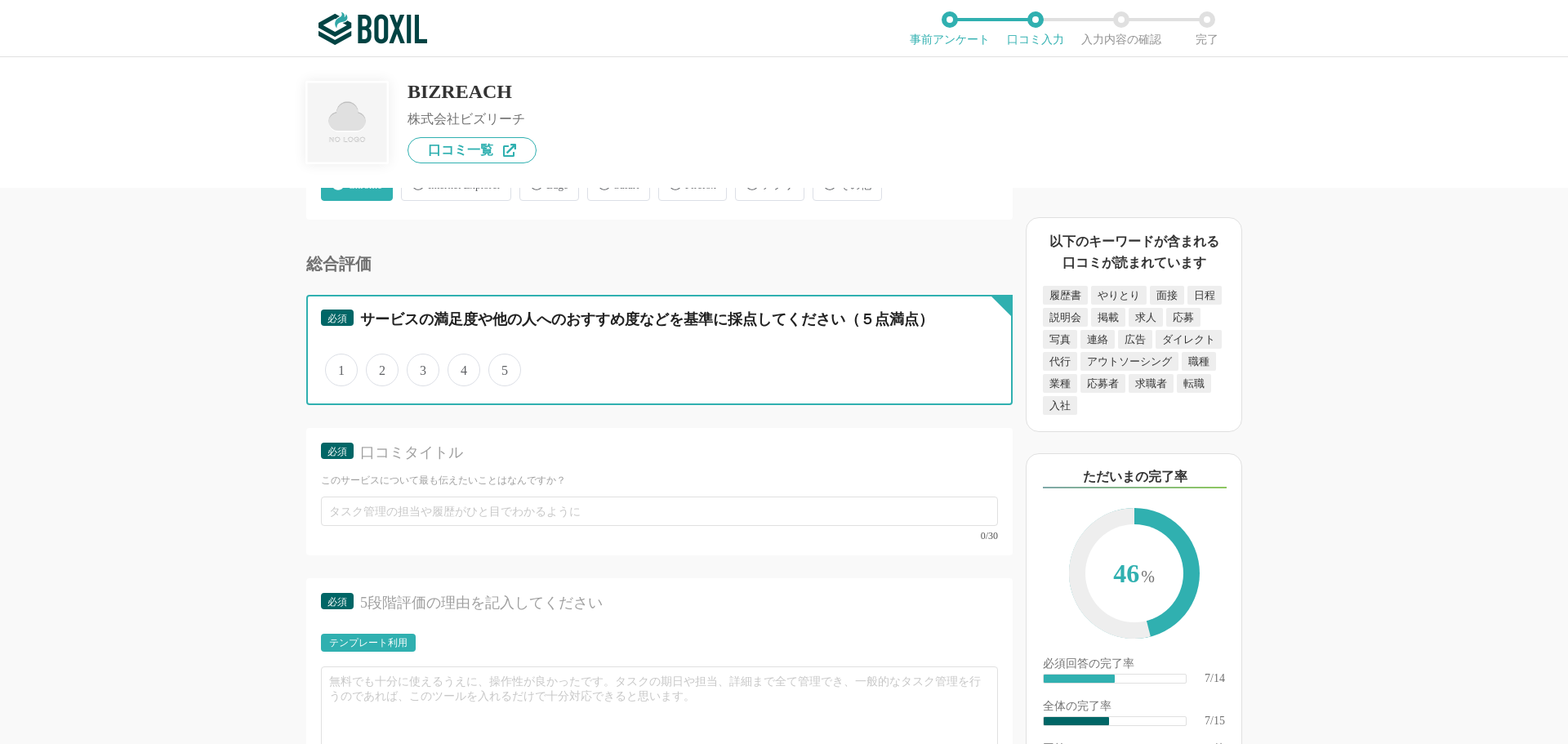
click at [461, 367] on input "4" at bounding box center [456, 361] width 11 height 11
radio input "true"
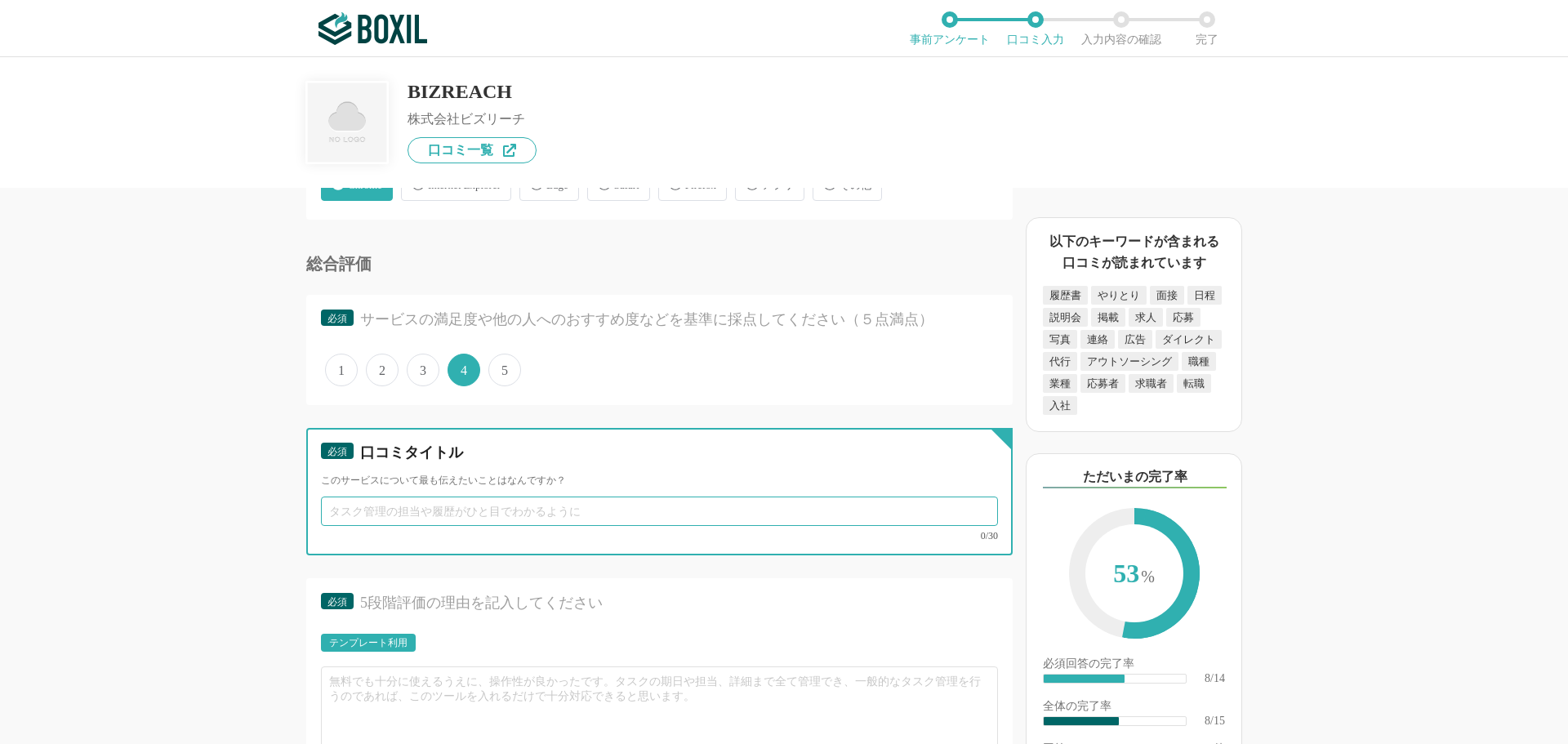
click at [396, 517] on input "text" at bounding box center [659, 511] width 677 height 30
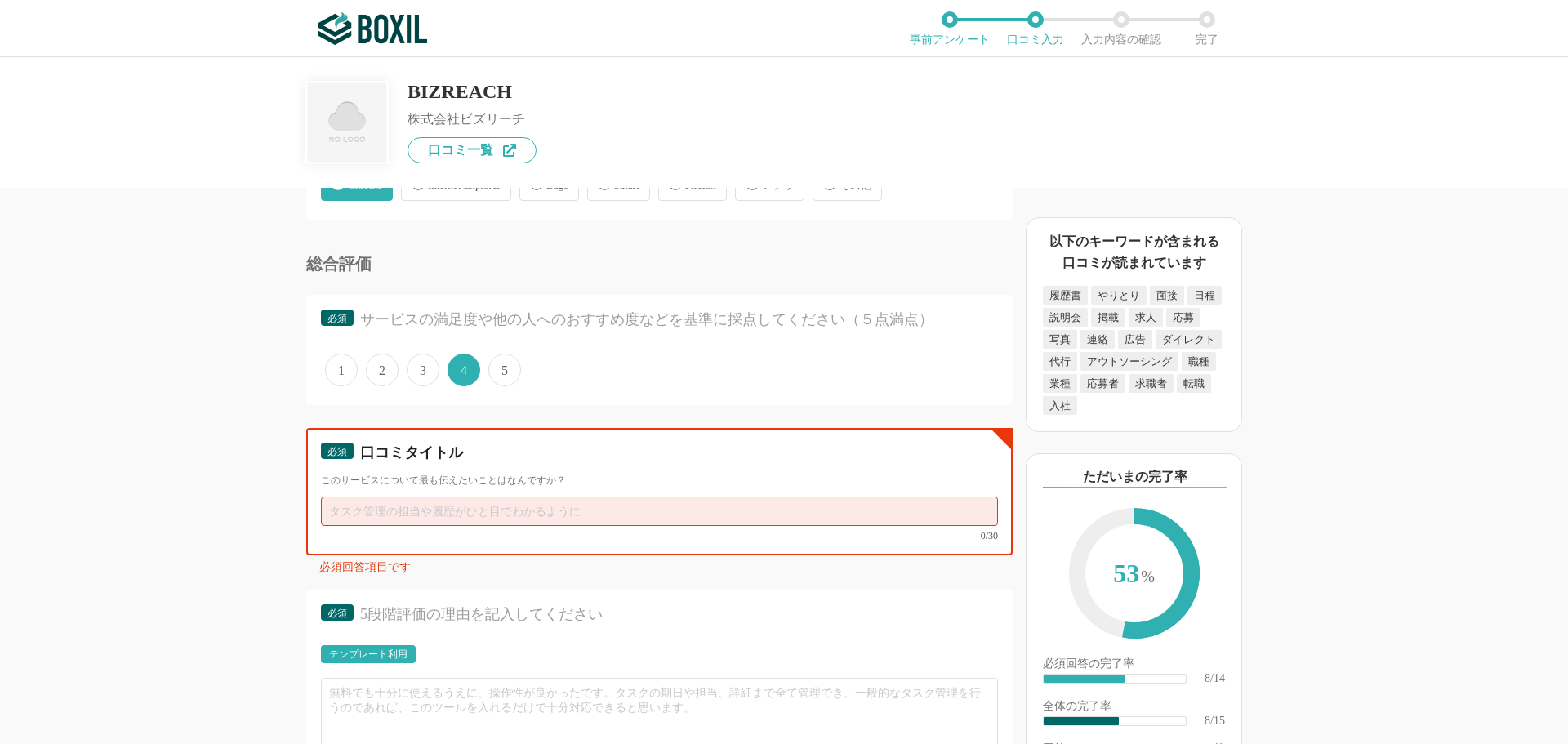
click at [380, 508] on input "text" at bounding box center [659, 511] width 677 height 30
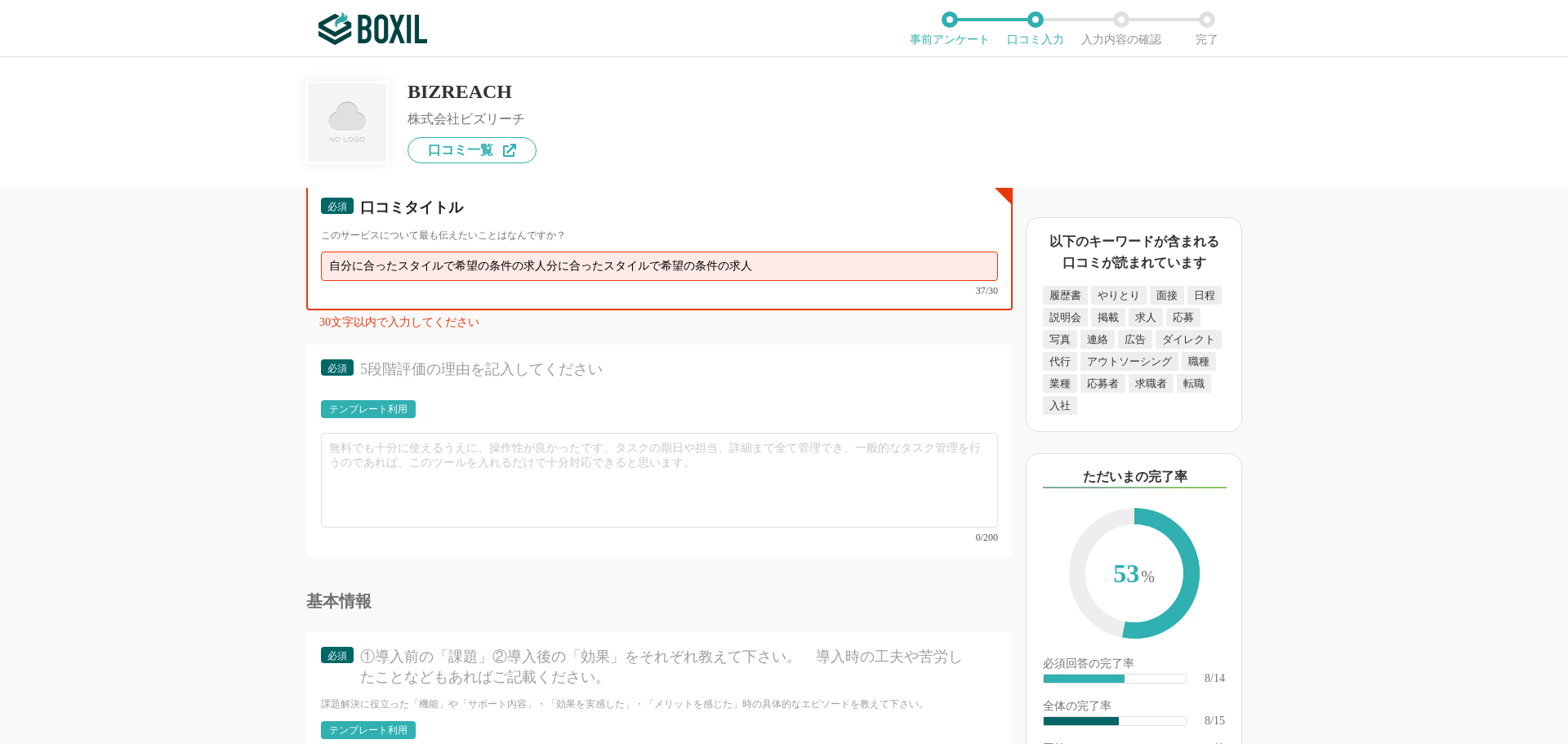
click at [560, 264] on input "自分に合ったスタイルで希望の条件の求人分に合ったスタイルで希望の条件の求人" at bounding box center [659, 266] width 677 height 30
click at [772, 265] on input "自分に合ったスタイルで希望の条件の求人分に合ったスタイルで希望の条件の求人" at bounding box center [659, 266] width 677 height 30
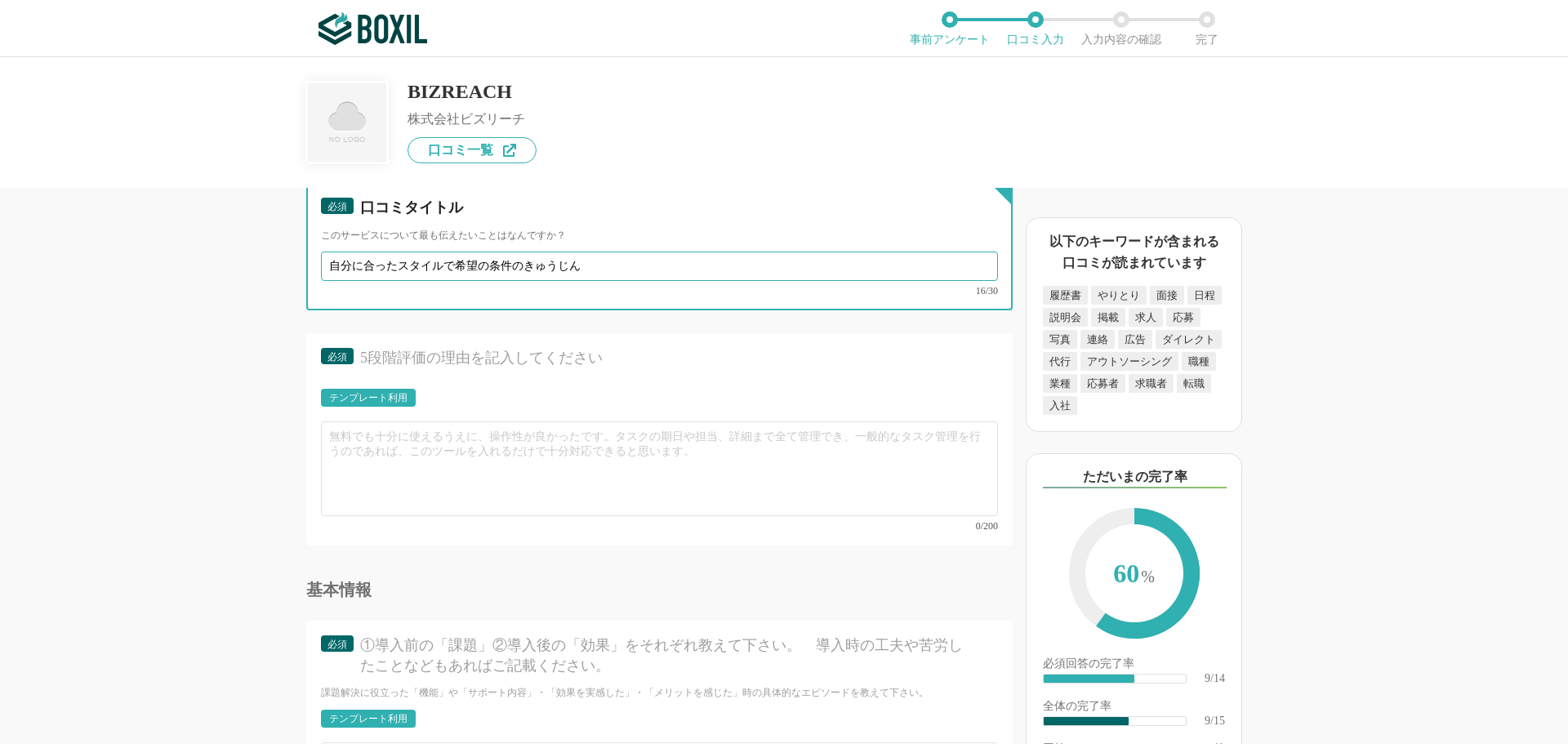
type input "自分に合ったスタイルで希望の条件の求人"
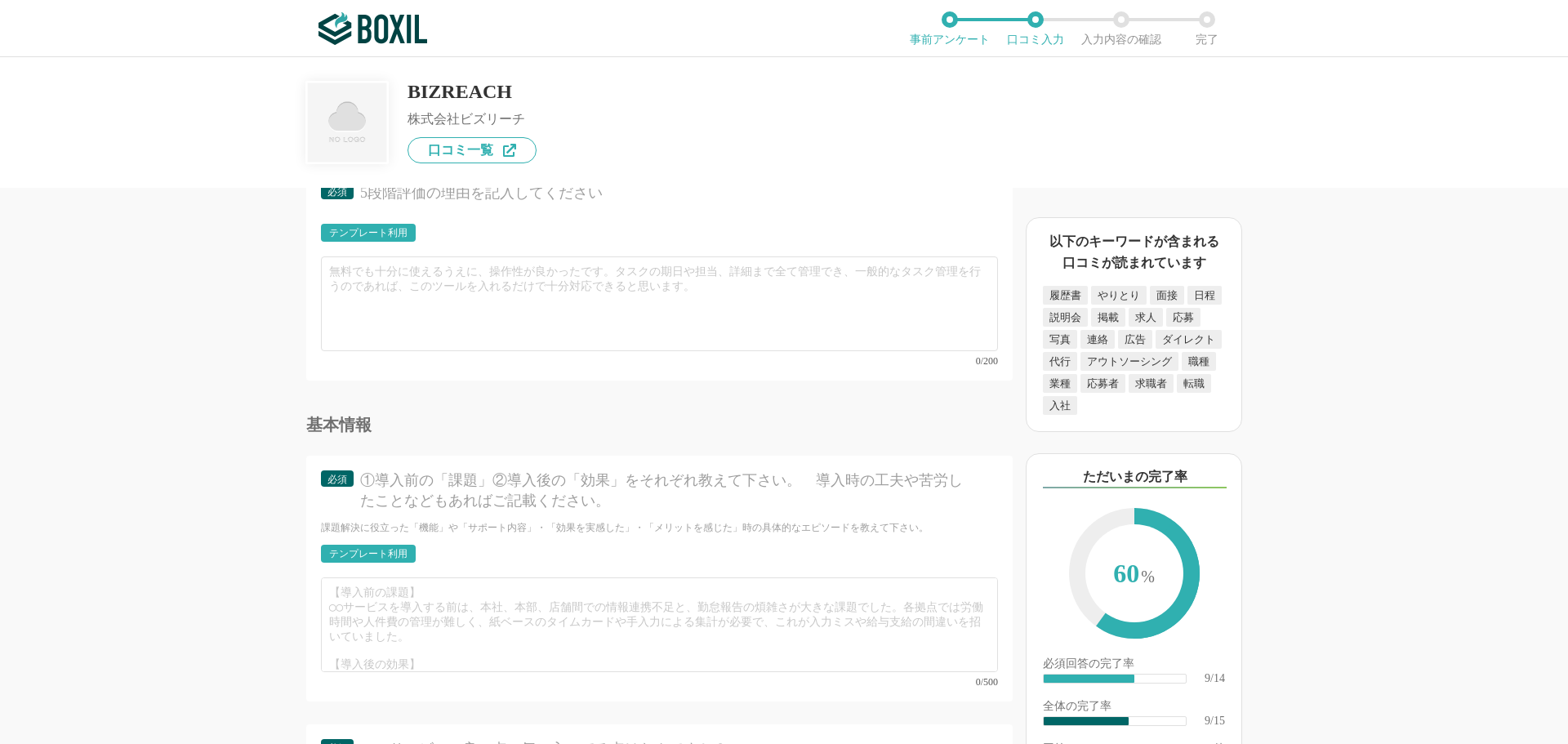
scroll to position [1633, 0]
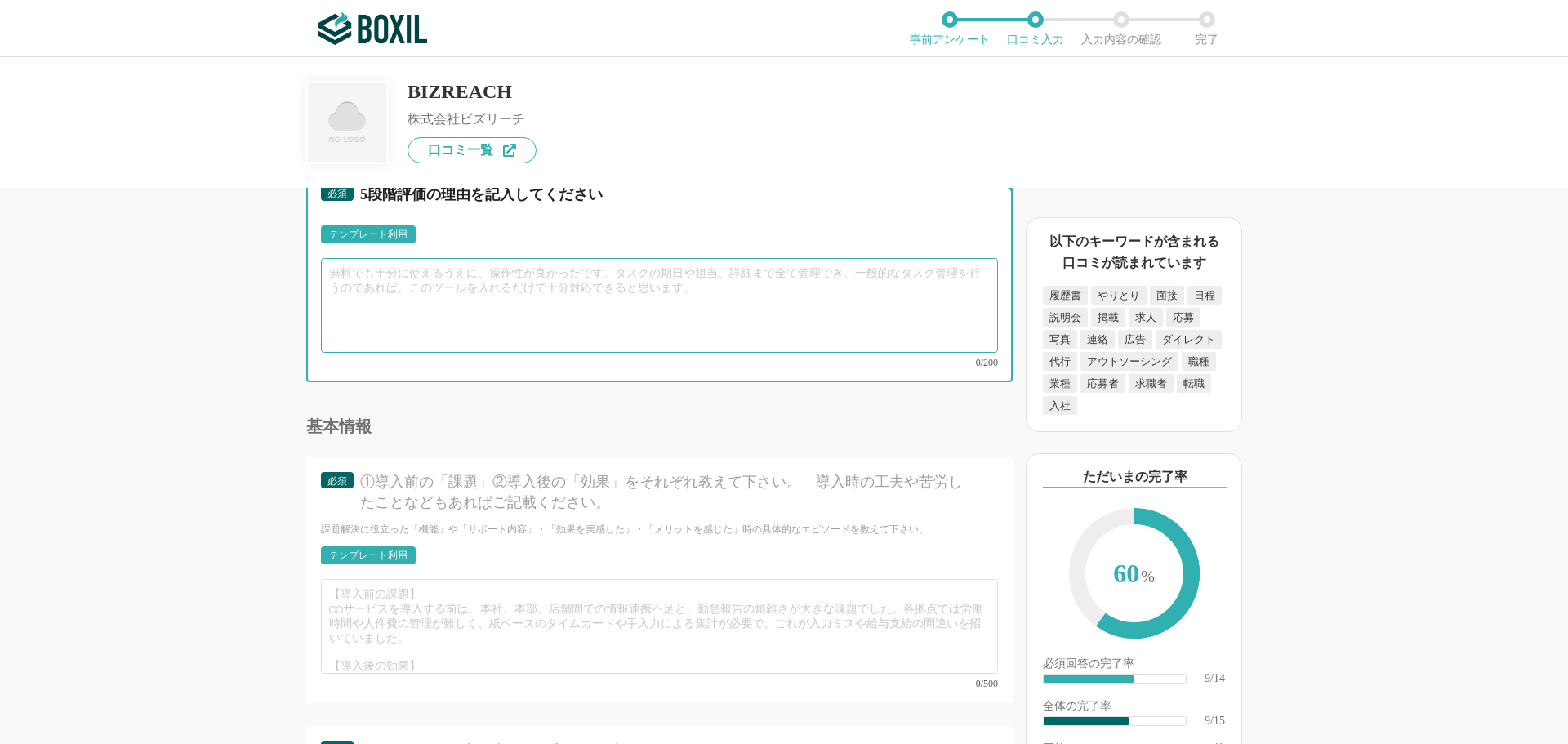
click at [374, 280] on textarea at bounding box center [659, 305] width 677 height 95
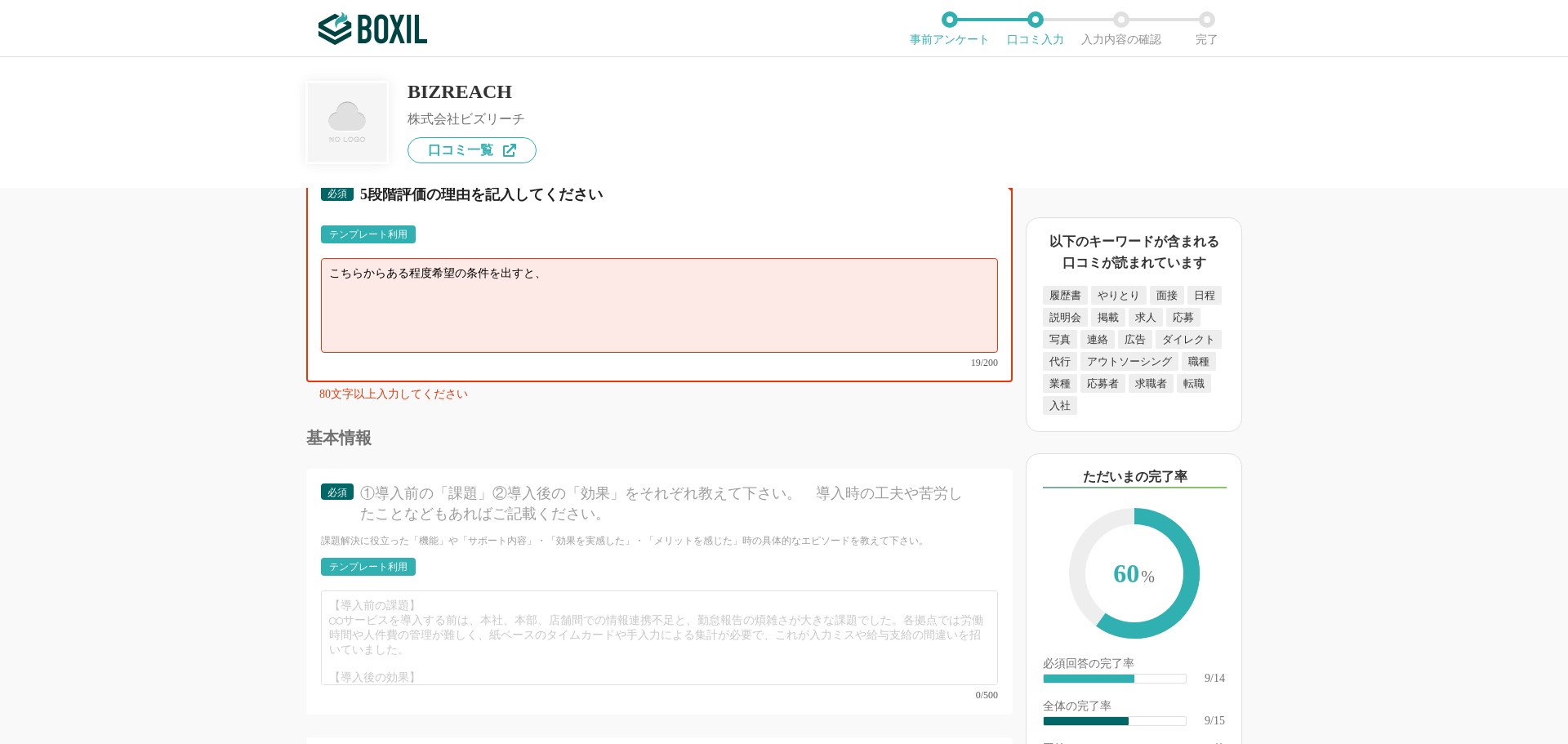
click at [434, 269] on textarea "こちらからある程度希望の条件を出すと、" at bounding box center [659, 305] width 677 height 95
click at [575, 274] on textarea "こちらからある程度、希望の条件を出すと、" at bounding box center [659, 305] width 677 height 95
click at [848, 278] on textarea "こちらからある程度、希望の条件を出すと自分にあった求人を絞り込んで紹介してくれます。" at bounding box center [659, 305] width 677 height 95
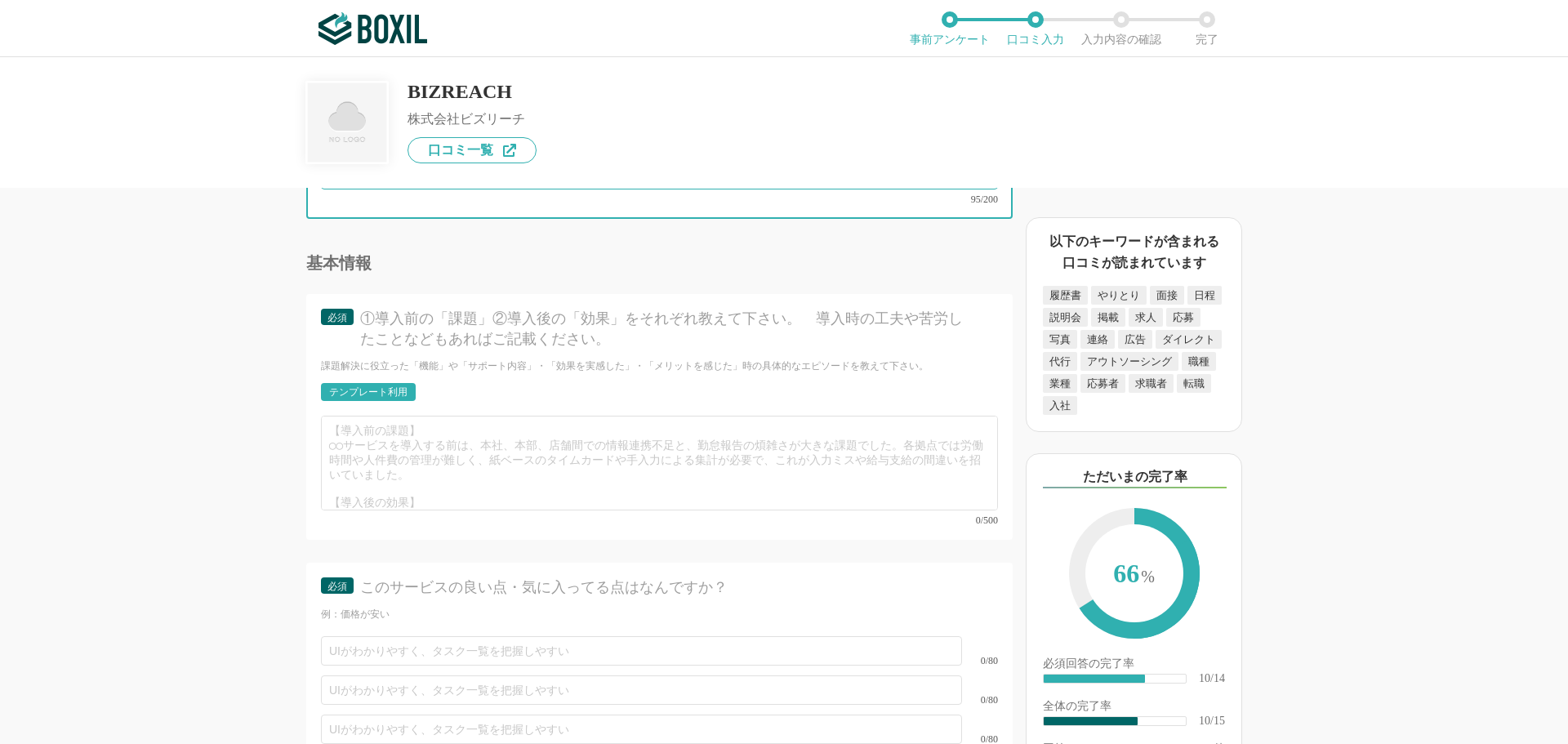
scroll to position [35, 0]
type textarea "こちらからある程度、希望の条件を出すと自分にあった求人を絞り込んで紹介してくれます。他の転職サイトに比べるとメールでの紹介件数が多い気がします。仕事をしながら…"
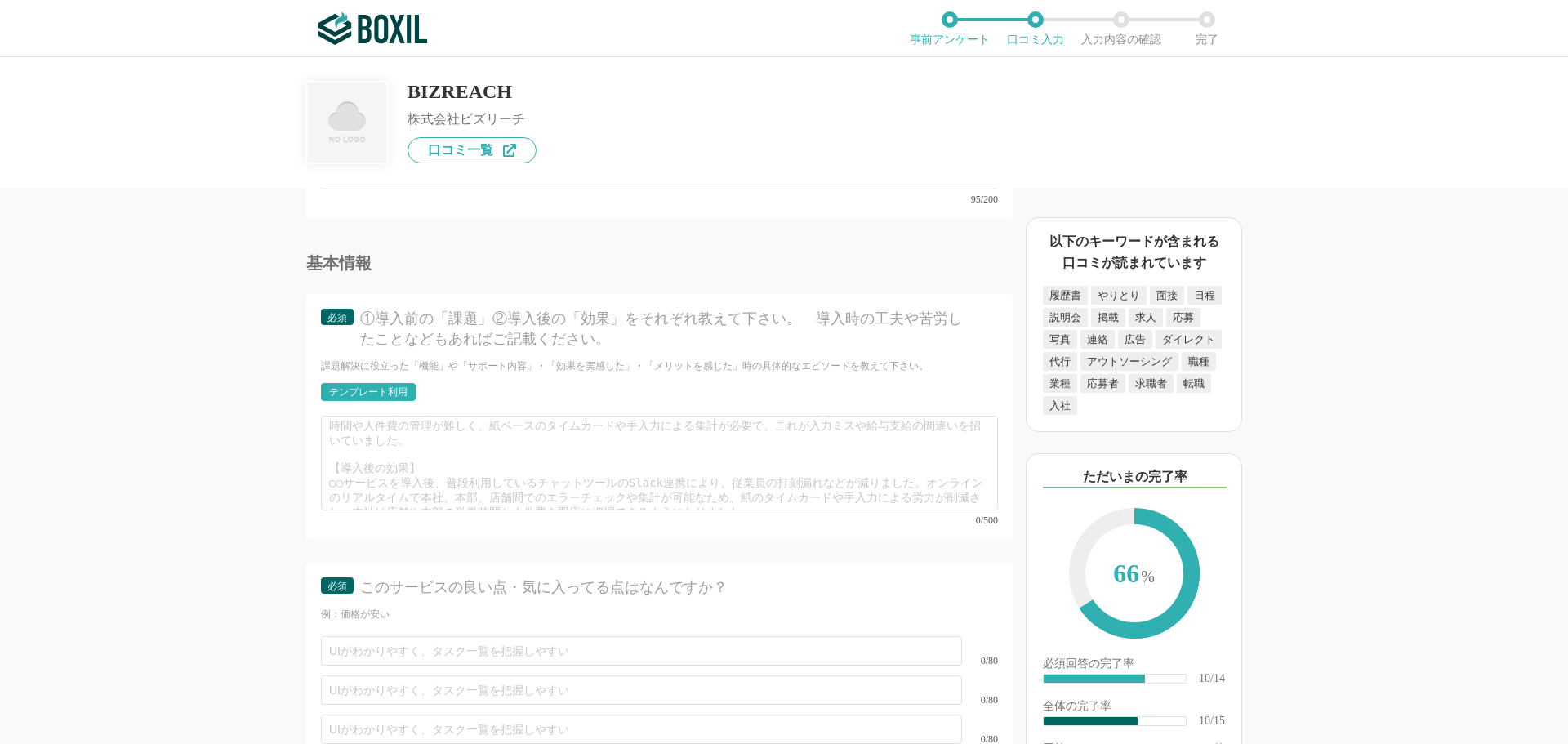
click at [363, 387] on div "テンプレート利用" at bounding box center [368, 392] width 79 height 10
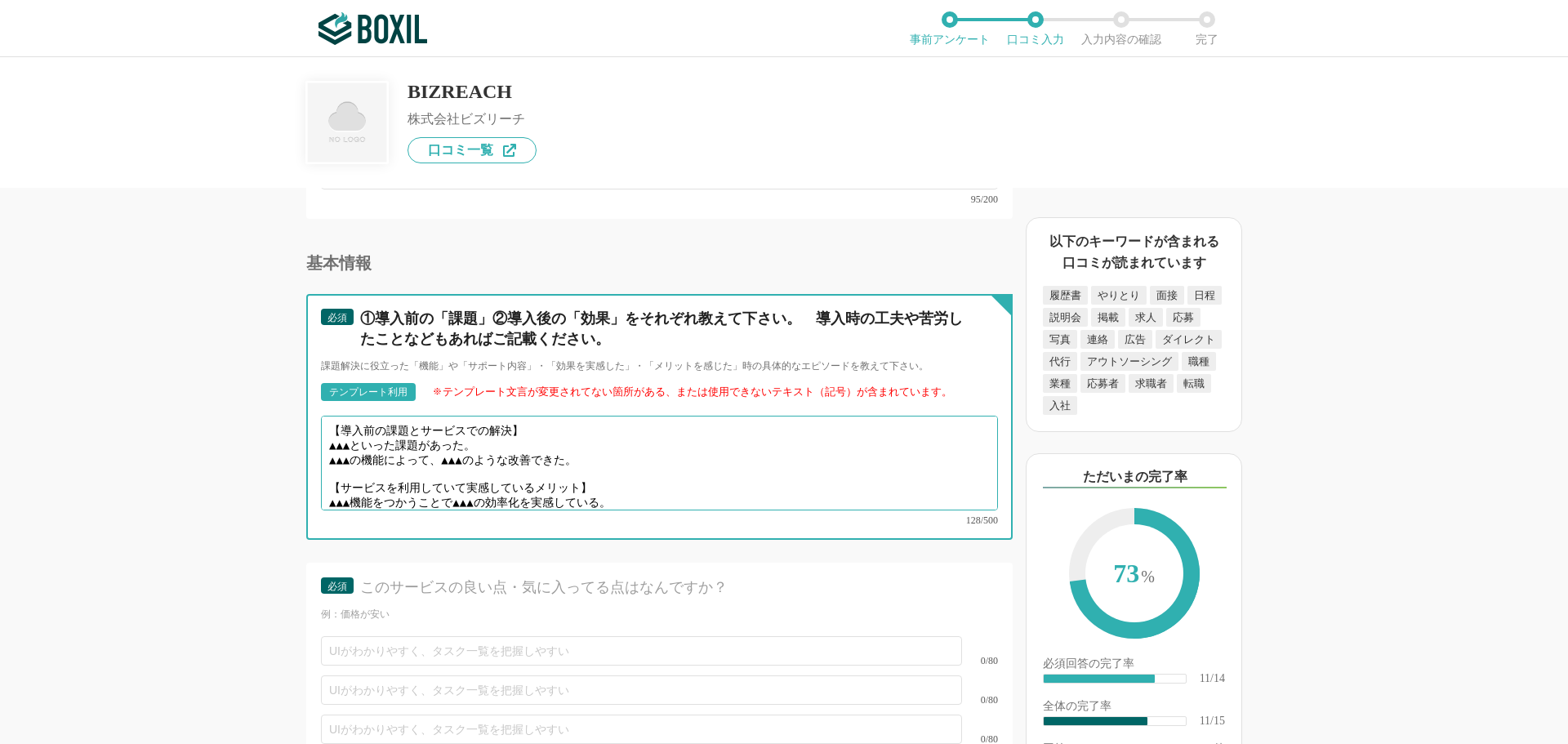
click at [369, 434] on textarea "【導入前の課題とサービスでの解決】 ▲▲▲といった課題があった。 ▲▲▲の機能によって、▲▲▲のような改善できた。 【サービスを利用していて実感しているメリッ…" at bounding box center [659, 463] width 677 height 95
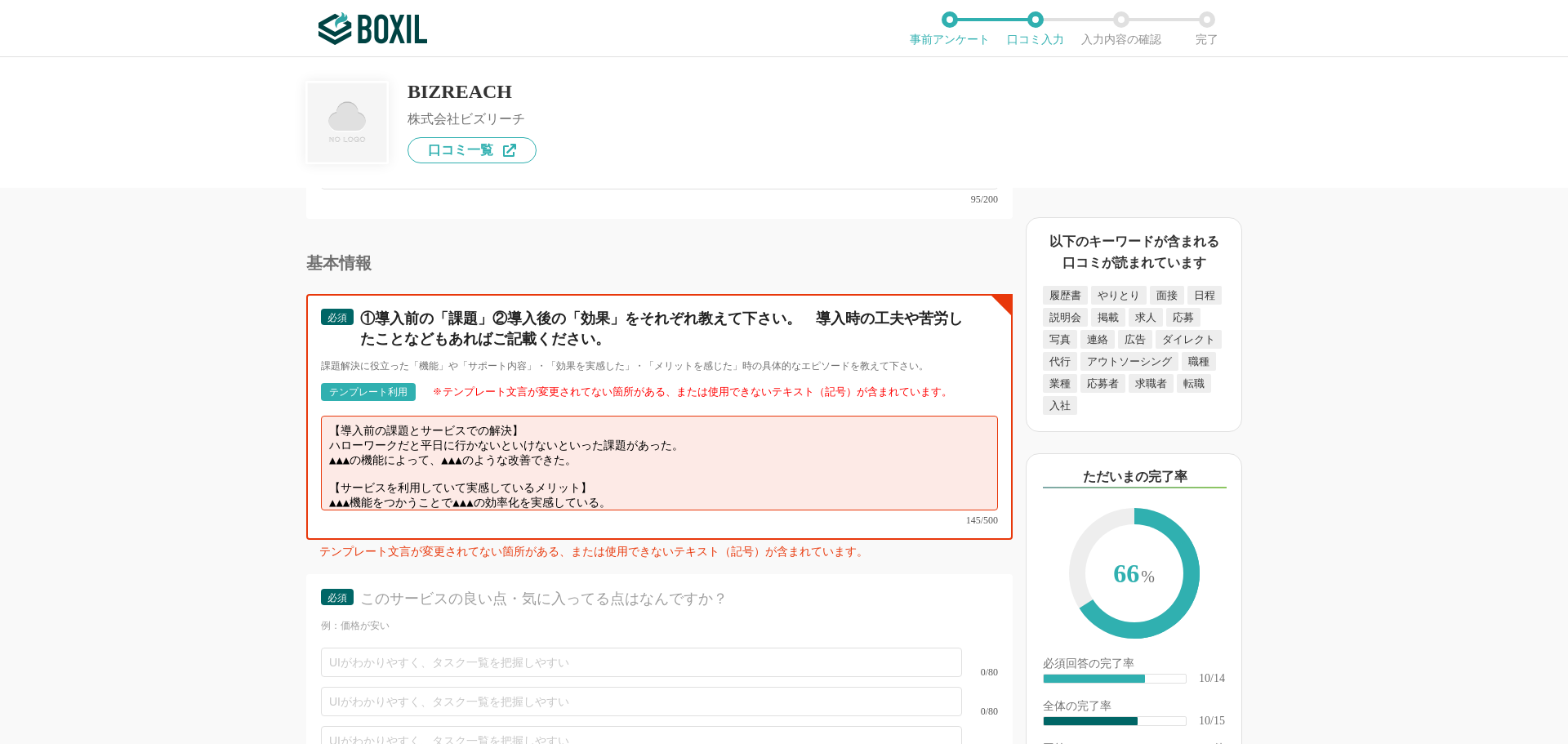
click at [603, 451] on textarea "【導入前の課題とサービスでの解決】 ハローワークだと平日に行かないといけないといった課題があった。 ▲▲▲の機能によって、▲▲▲のような改善できた。 【サービ…" at bounding box center [659, 463] width 677 height 95
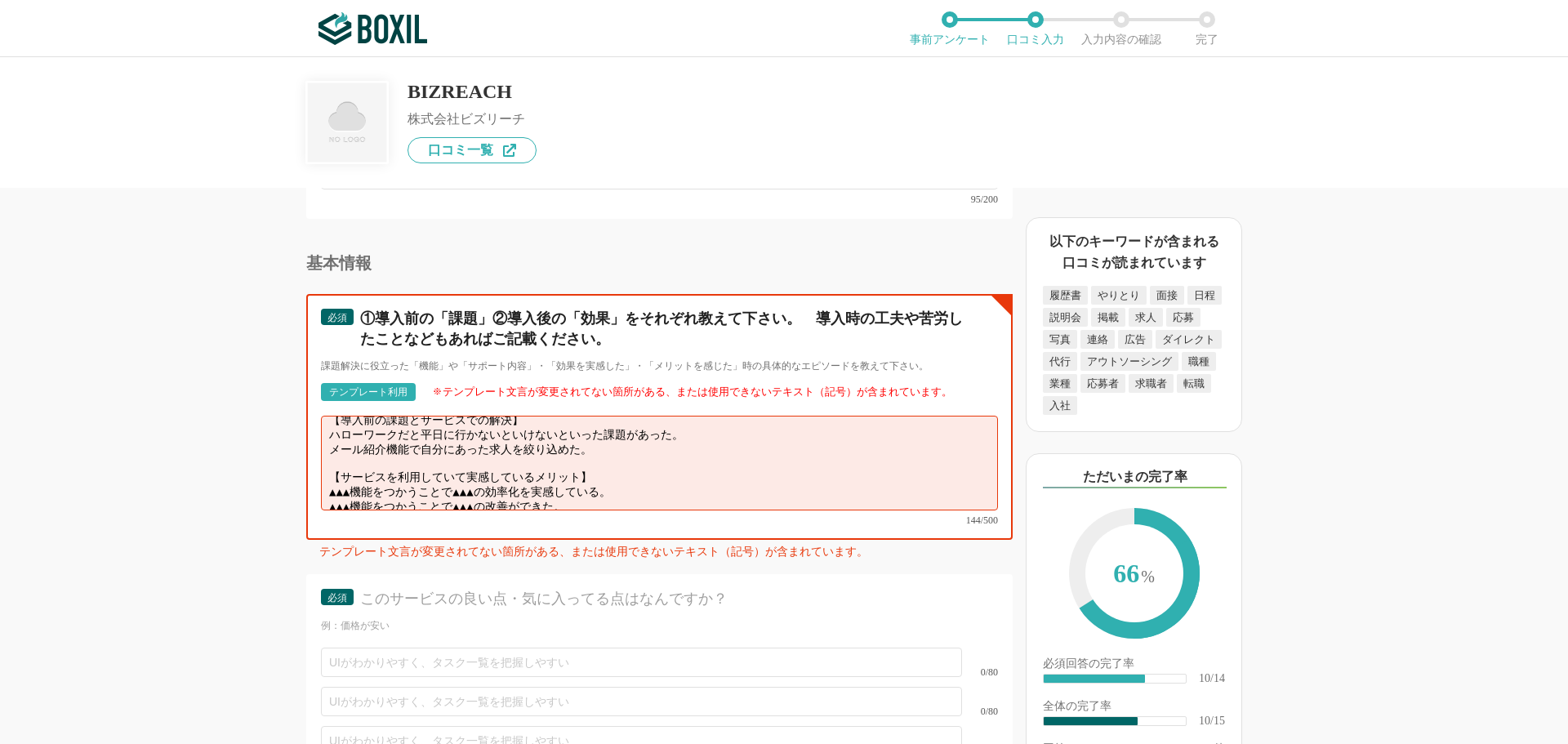
scroll to position [12, 0]
drag, startPoint x: 616, startPoint y: 483, endPoint x: 314, endPoint y: 483, distance: 302.0
click at [314, 483] on div "必須 ①導入前の「課題」②導入後の「効果」をそれぞれ教えて下さい。　導入時の工夫や苦労したことなどもあればご記載ください。 課題解決に役立った「機能」や「サポ…" at bounding box center [659, 417] width 707 height 246
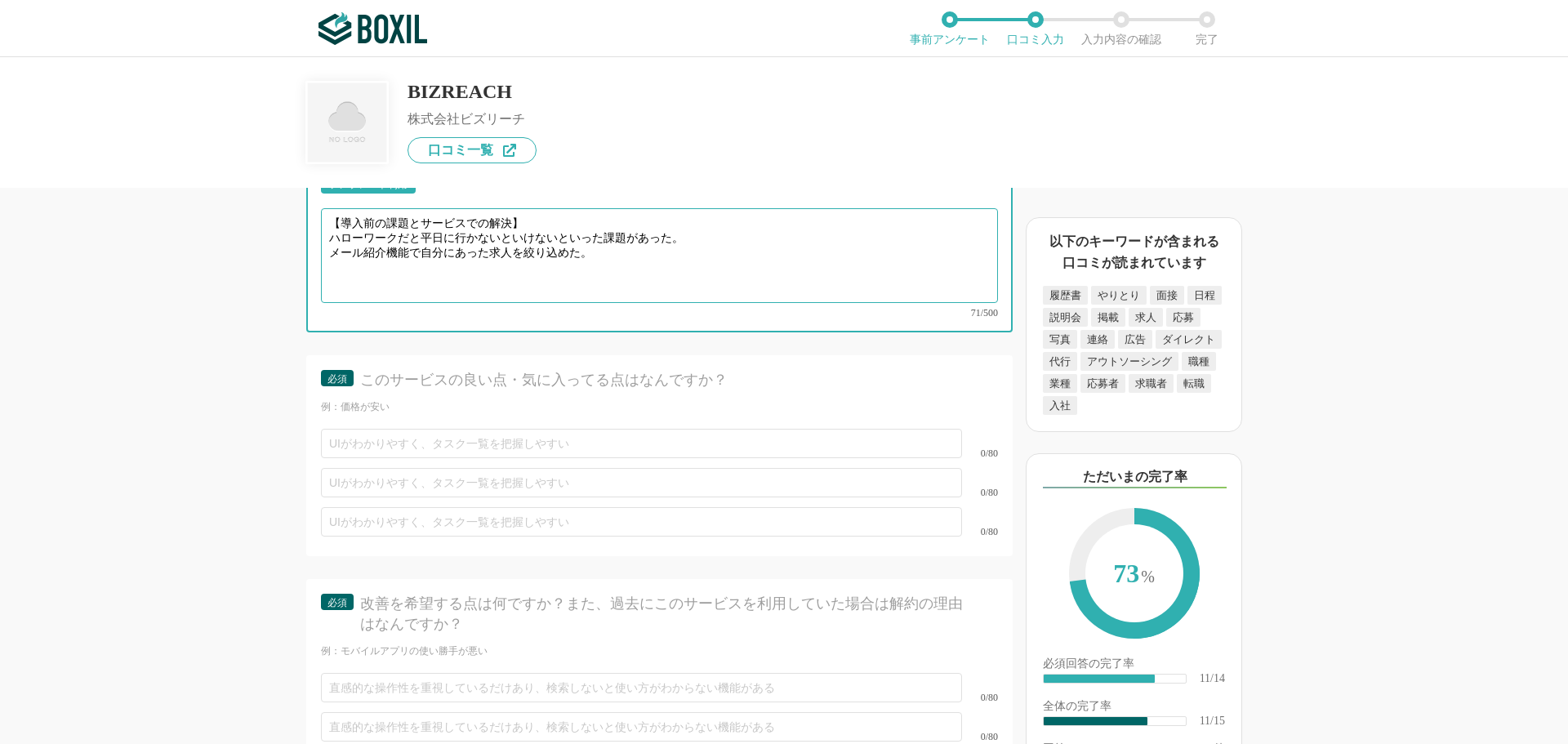
scroll to position [2043, 0]
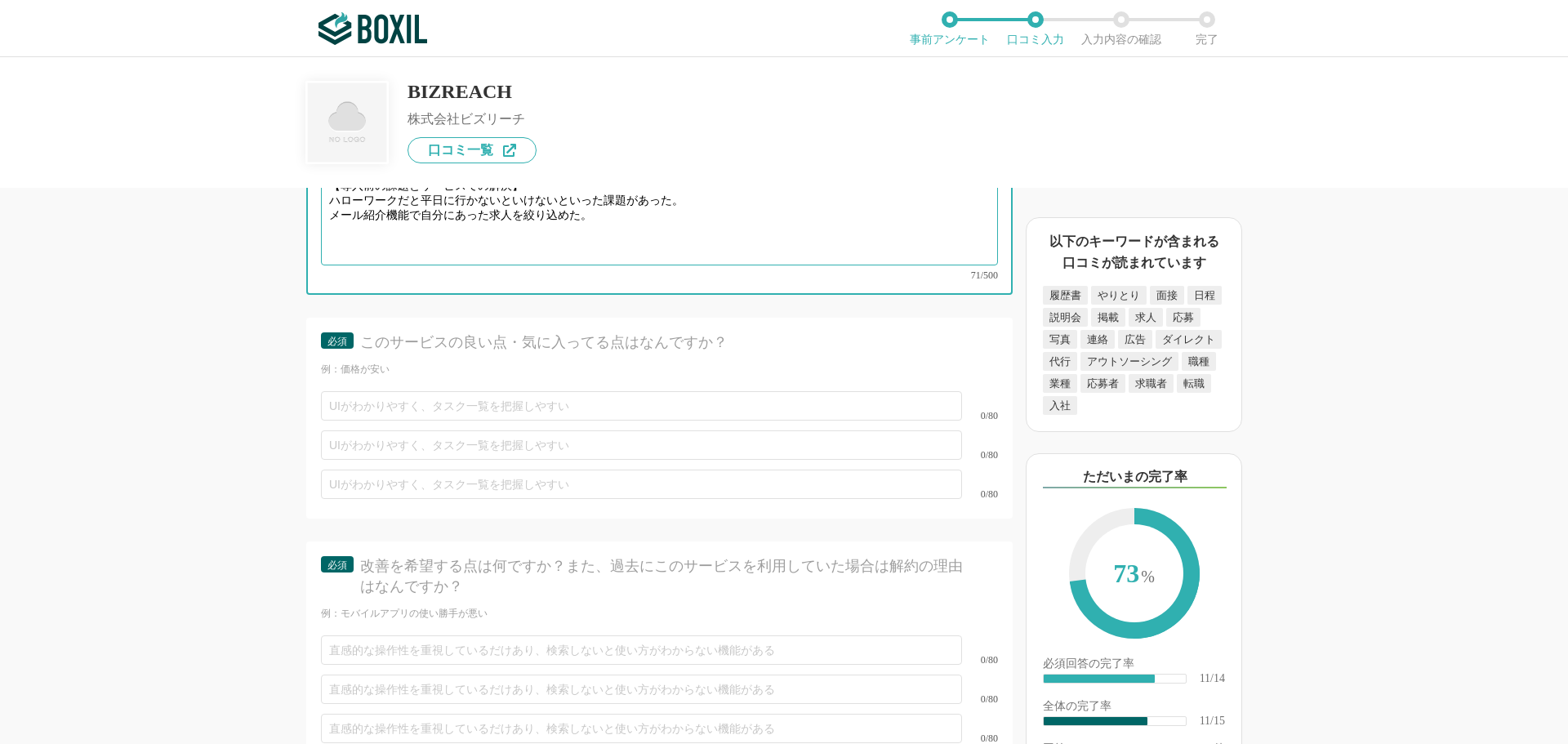
type textarea "【導入前の課題とサービスでの解決】 ハローワークだと平日に行かないといけないといった課題があった。 メール紹介機能で自分にあった求人を絞り込めた。"
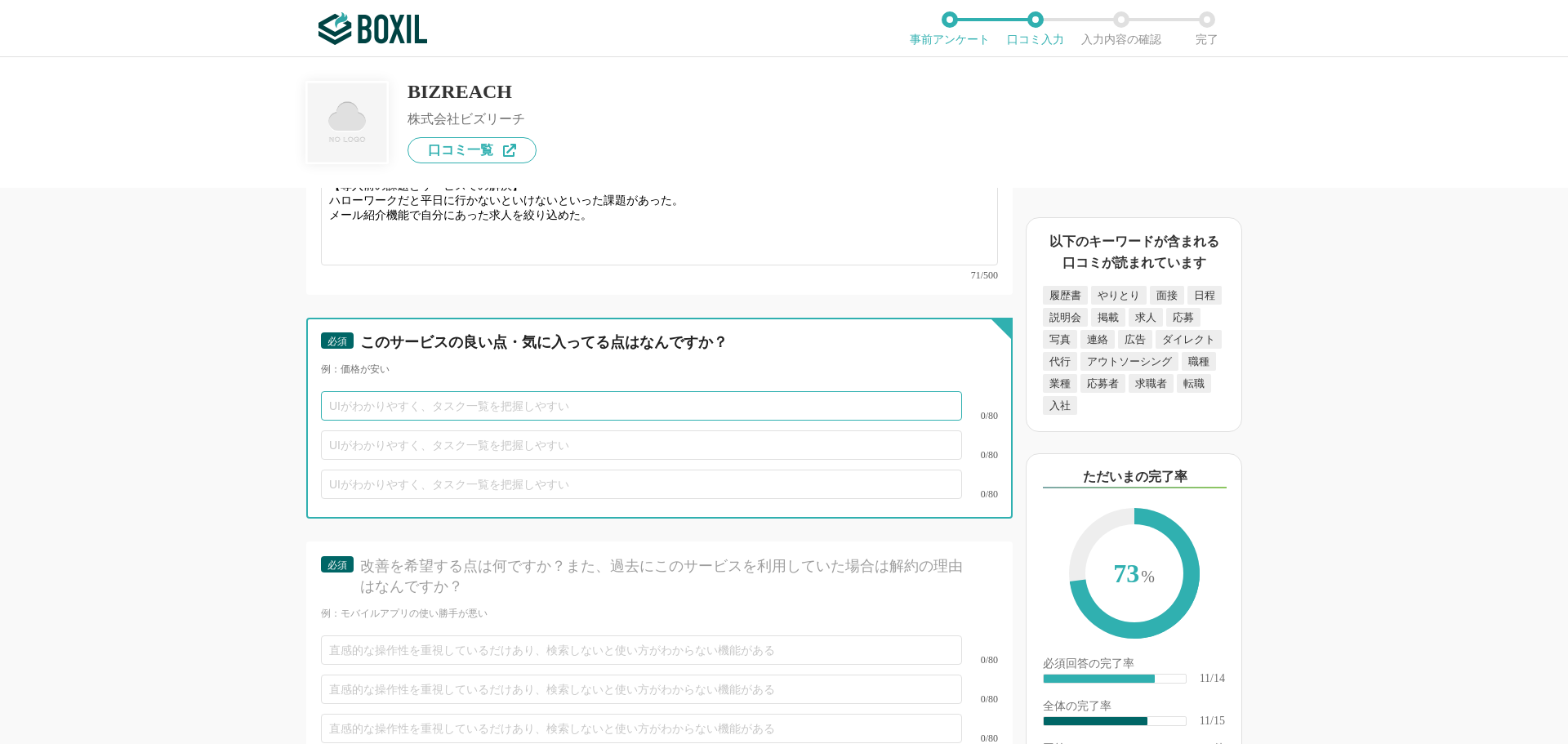
click at [358, 391] on input "text" at bounding box center [642, 406] width 641 height 30
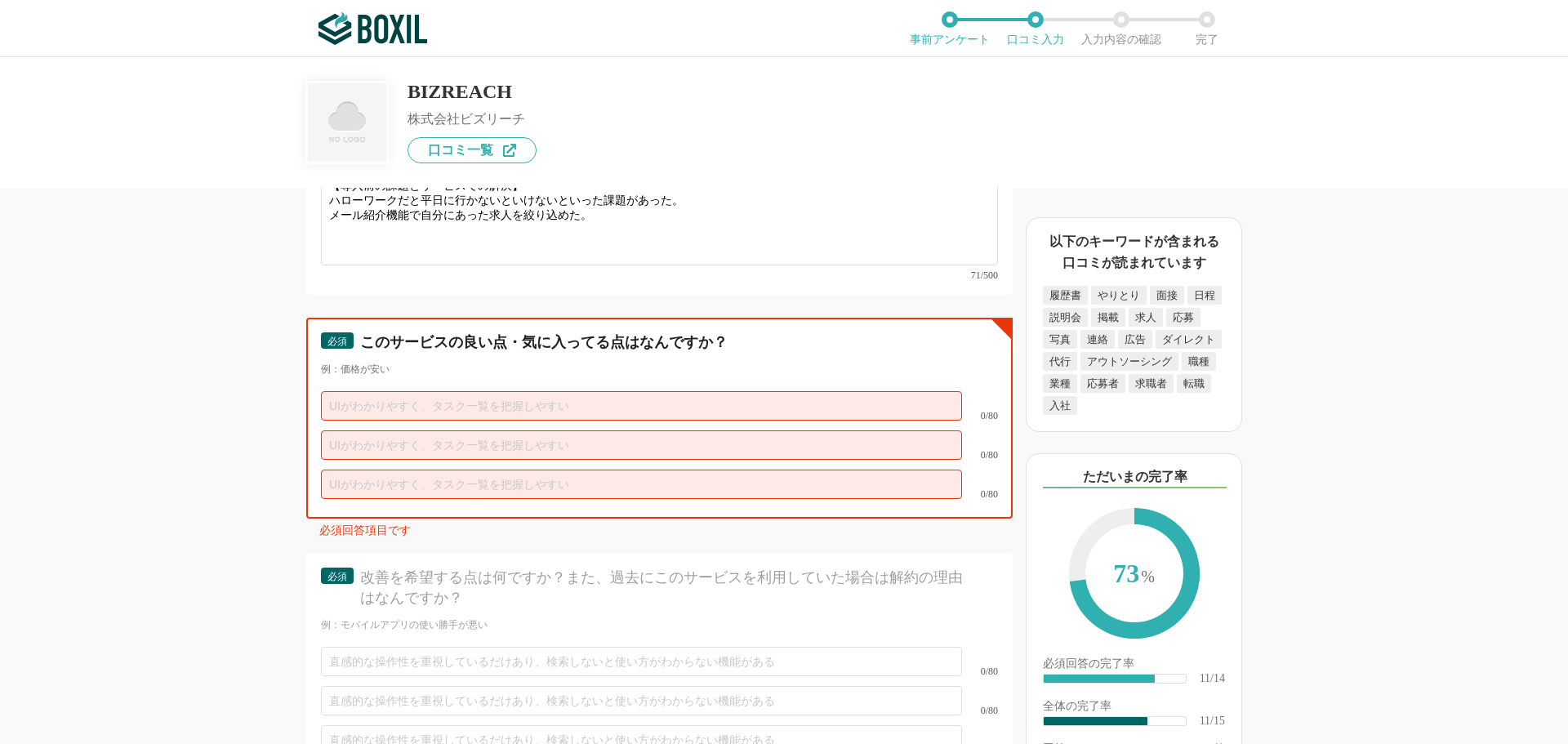
click at [366, 397] on input "text" at bounding box center [642, 406] width 641 height 30
click at [417, 391] on input "text" at bounding box center [642, 406] width 641 height 30
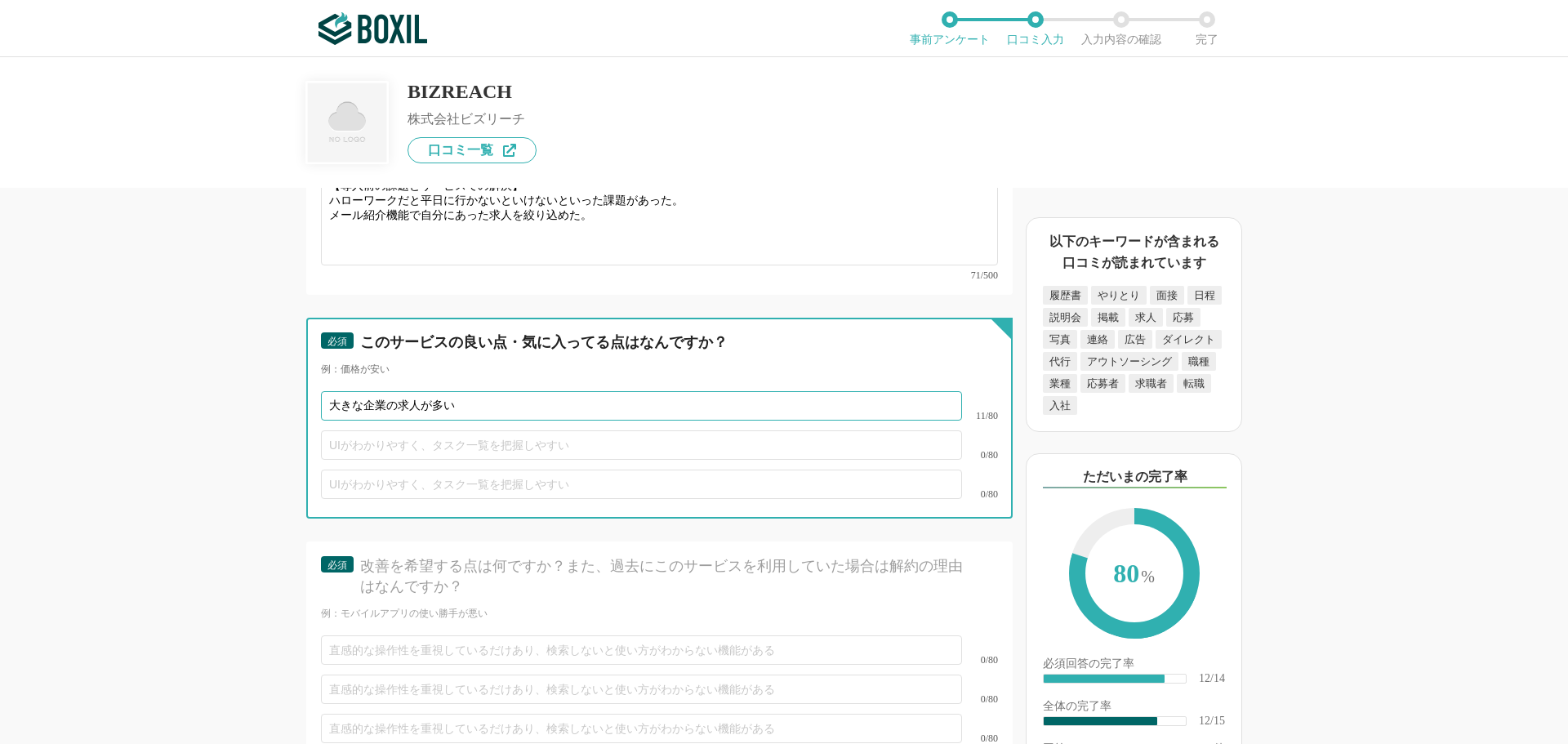
type input "大きな企業の求人が多い"
click at [408, 432] on input "text" at bounding box center [642, 445] width 641 height 30
type input "様々な条件を設定して検索できる"
click at [477, 391] on input "大きな企業の求人が多い" at bounding box center [642, 406] width 641 height 30
type input "大きな企業の求人が多い点"
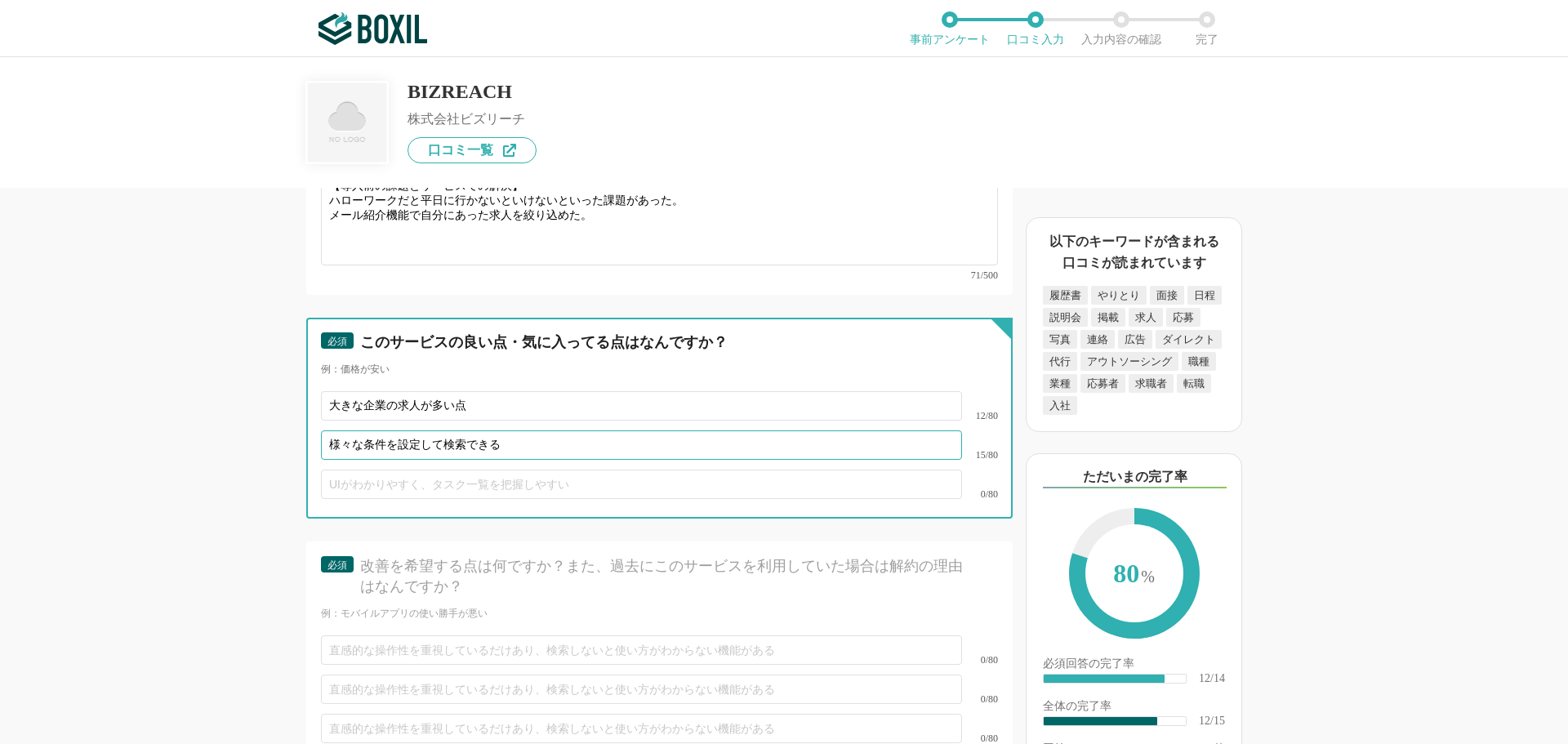
click at [527, 430] on input "様々な条件を設定して検索できる" at bounding box center [642, 445] width 641 height 30
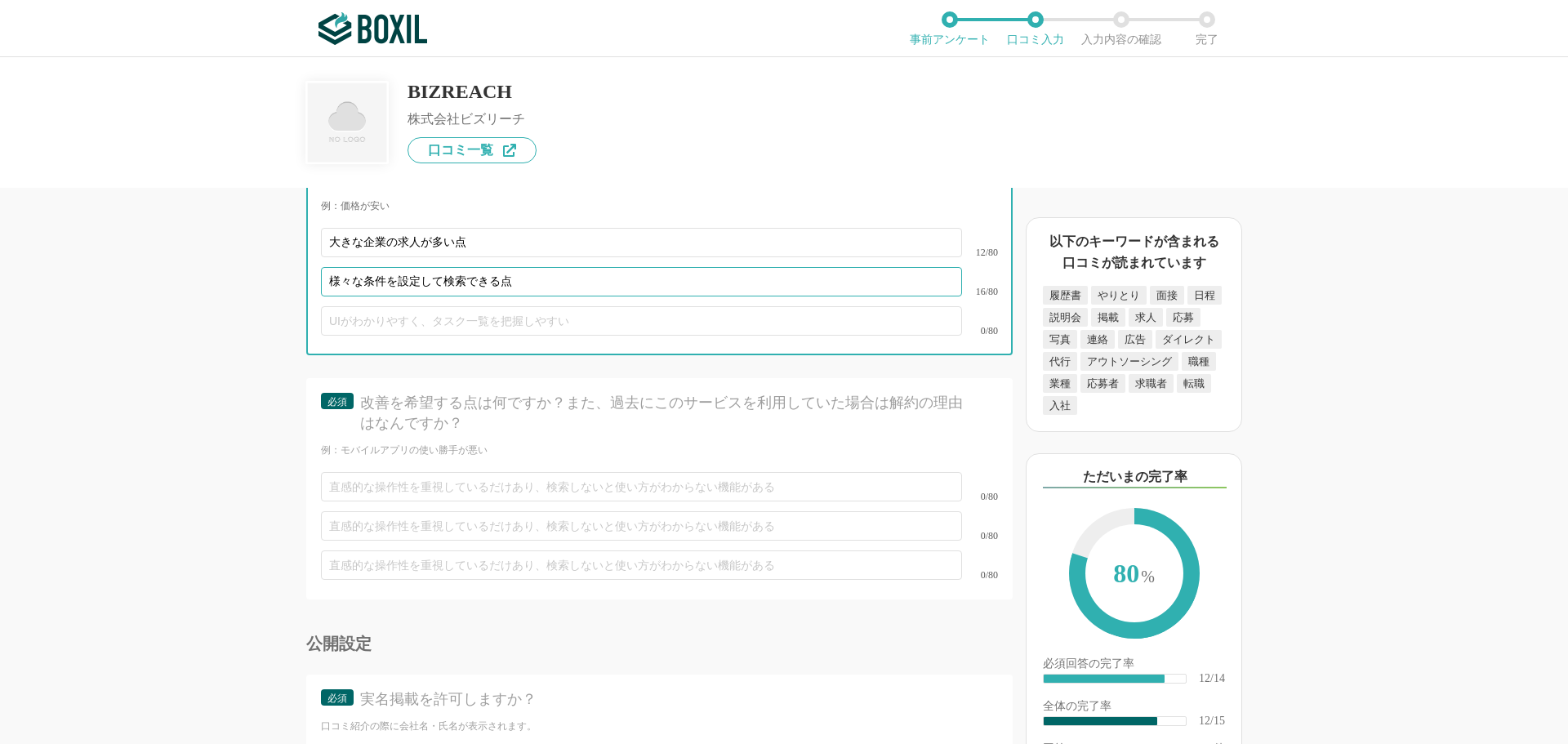
type input "様々な条件を設定して検索できる点"
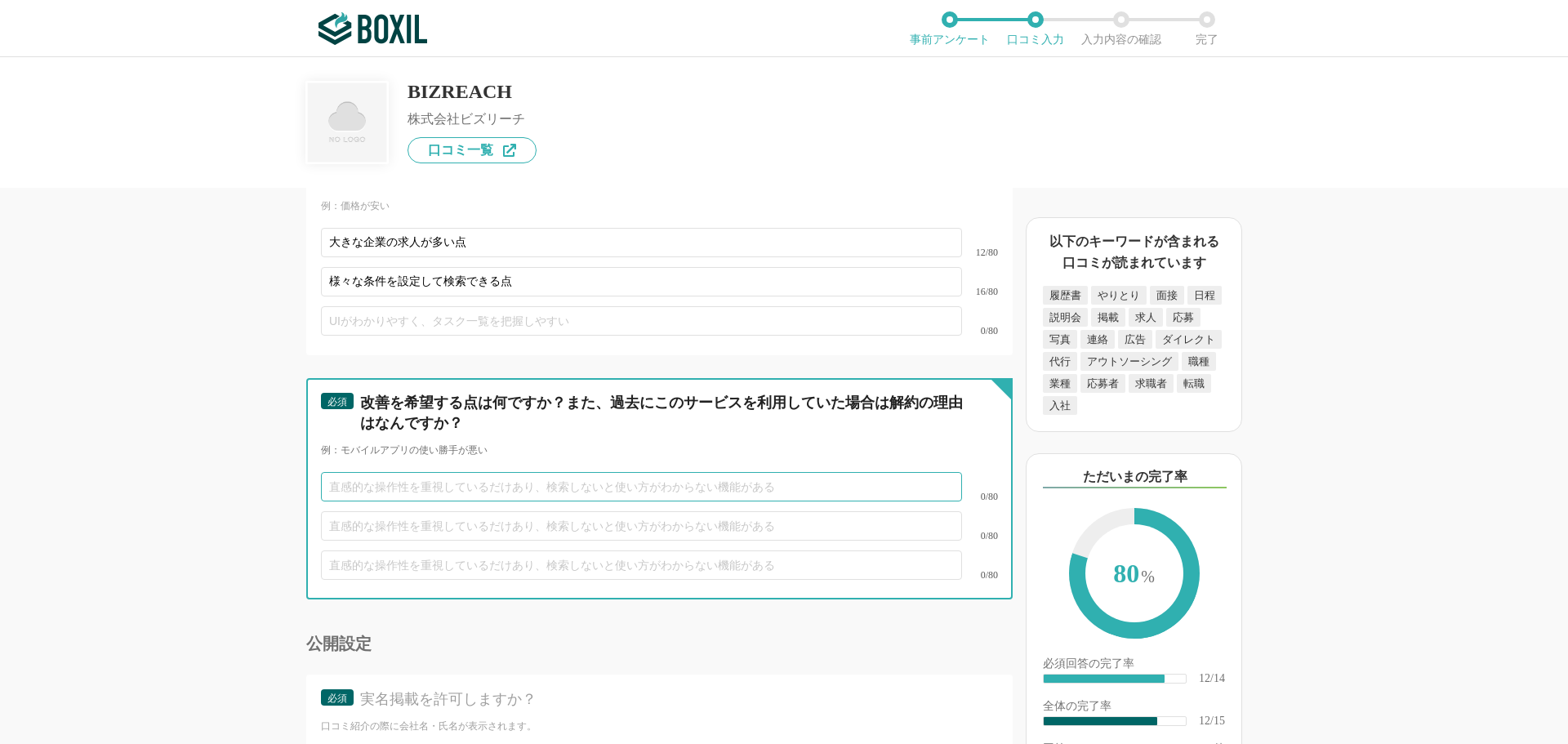
click at [412, 472] on input "text" at bounding box center [642, 486] width 641 height 30
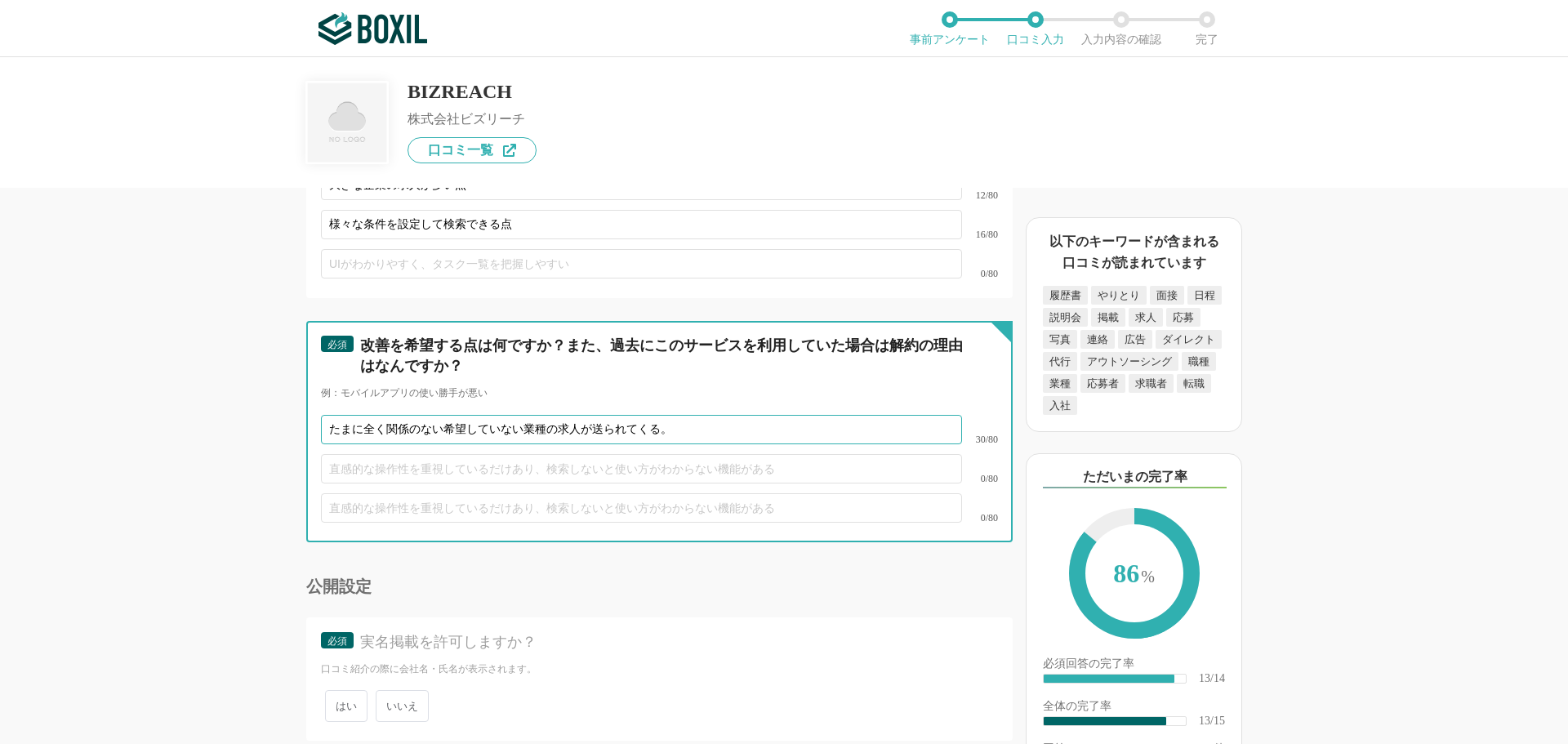
scroll to position [2327, 0]
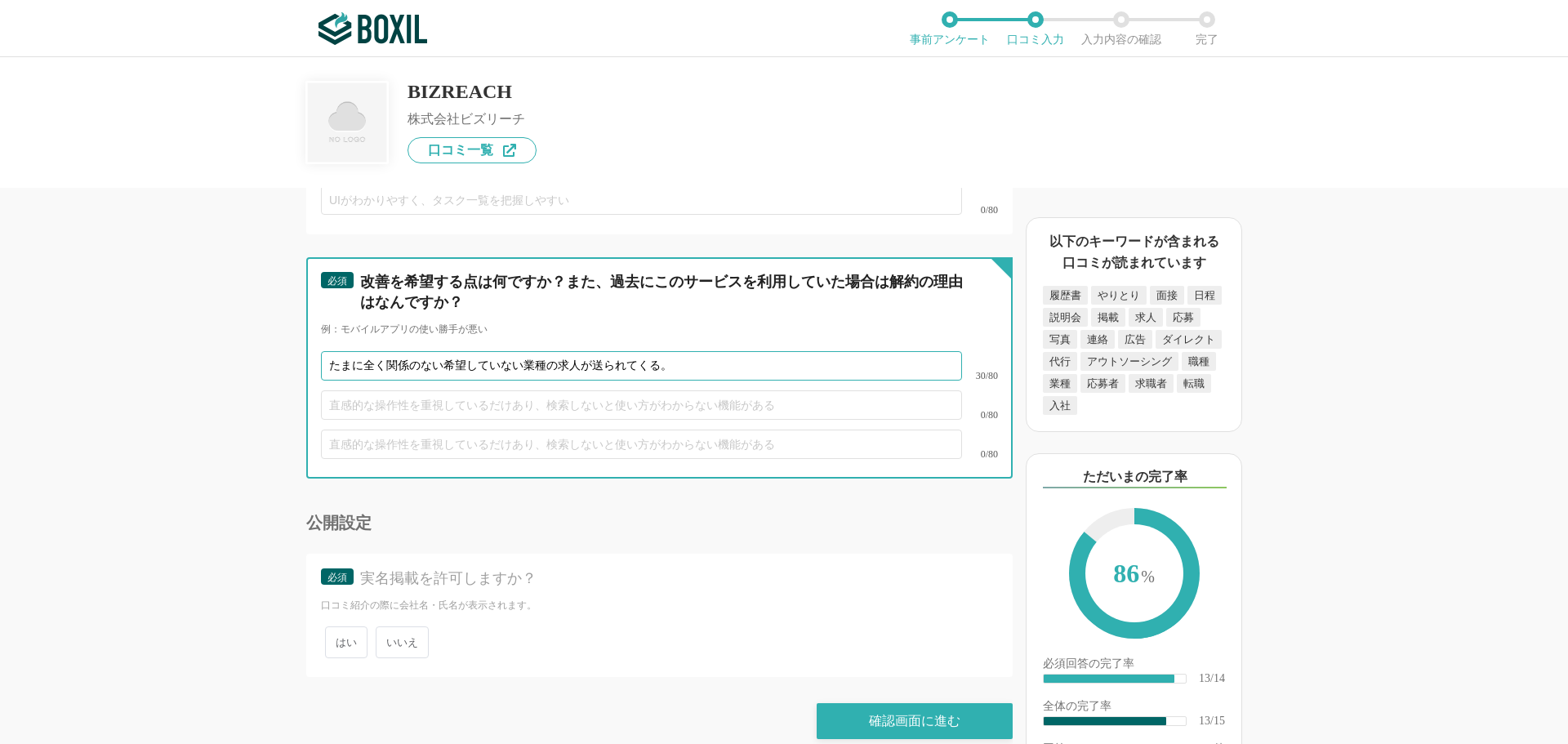
type input "たまに全く関係のない希望していない業種の求人が送られてくる。"
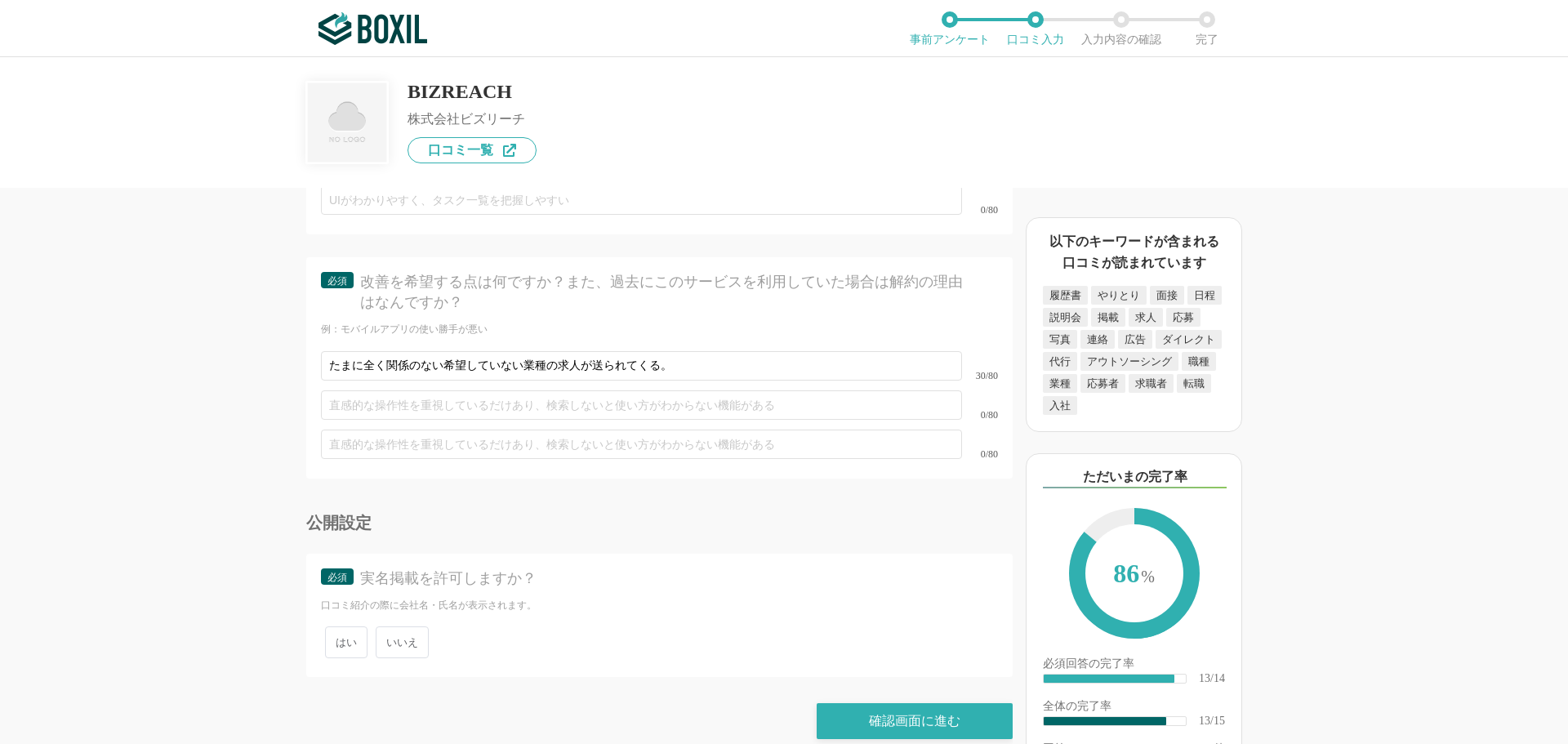
click at [406, 630] on span "いいえ" at bounding box center [402, 643] width 53 height 32
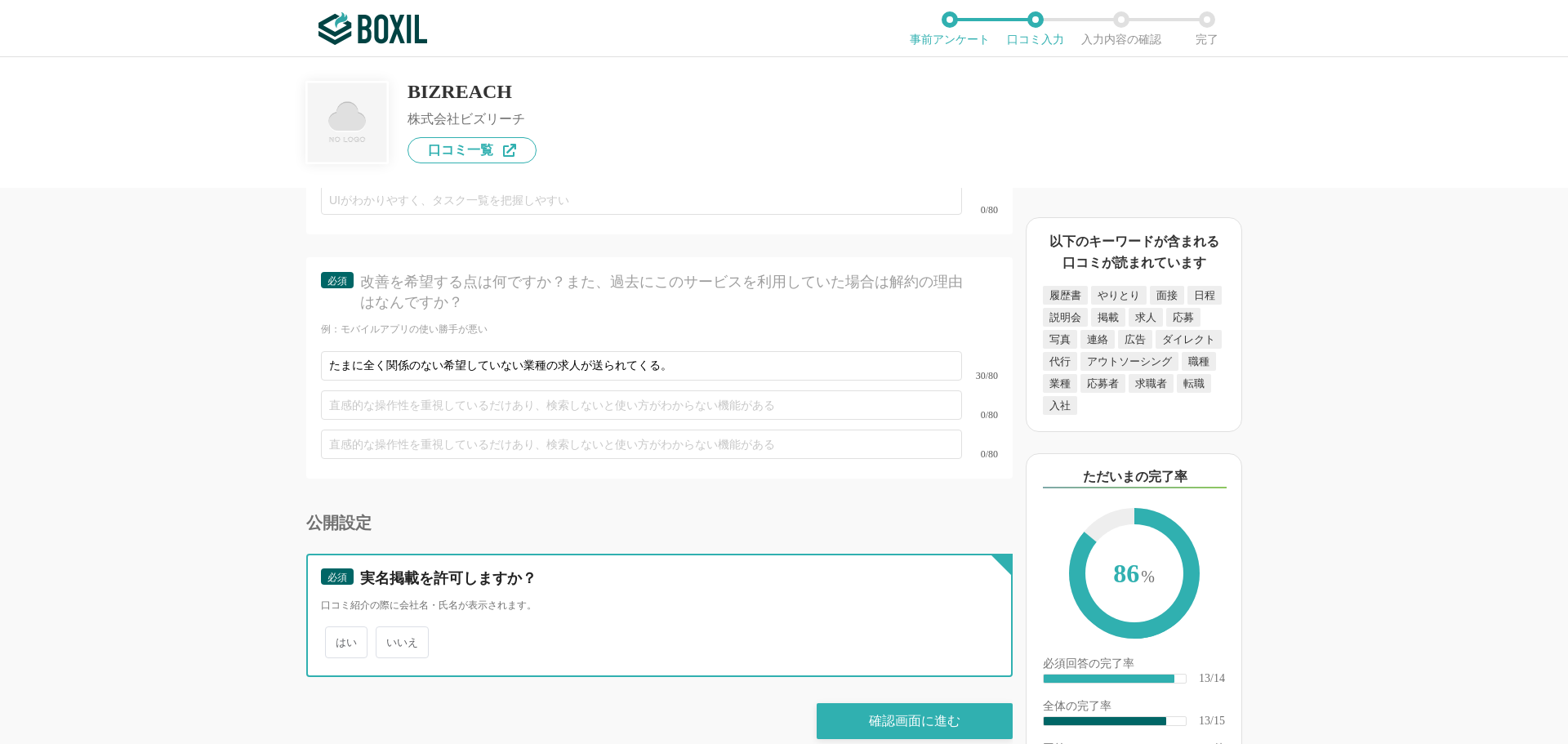
click at [391, 630] on input "いいえ" at bounding box center [385, 634] width 11 height 11
radio input "true"
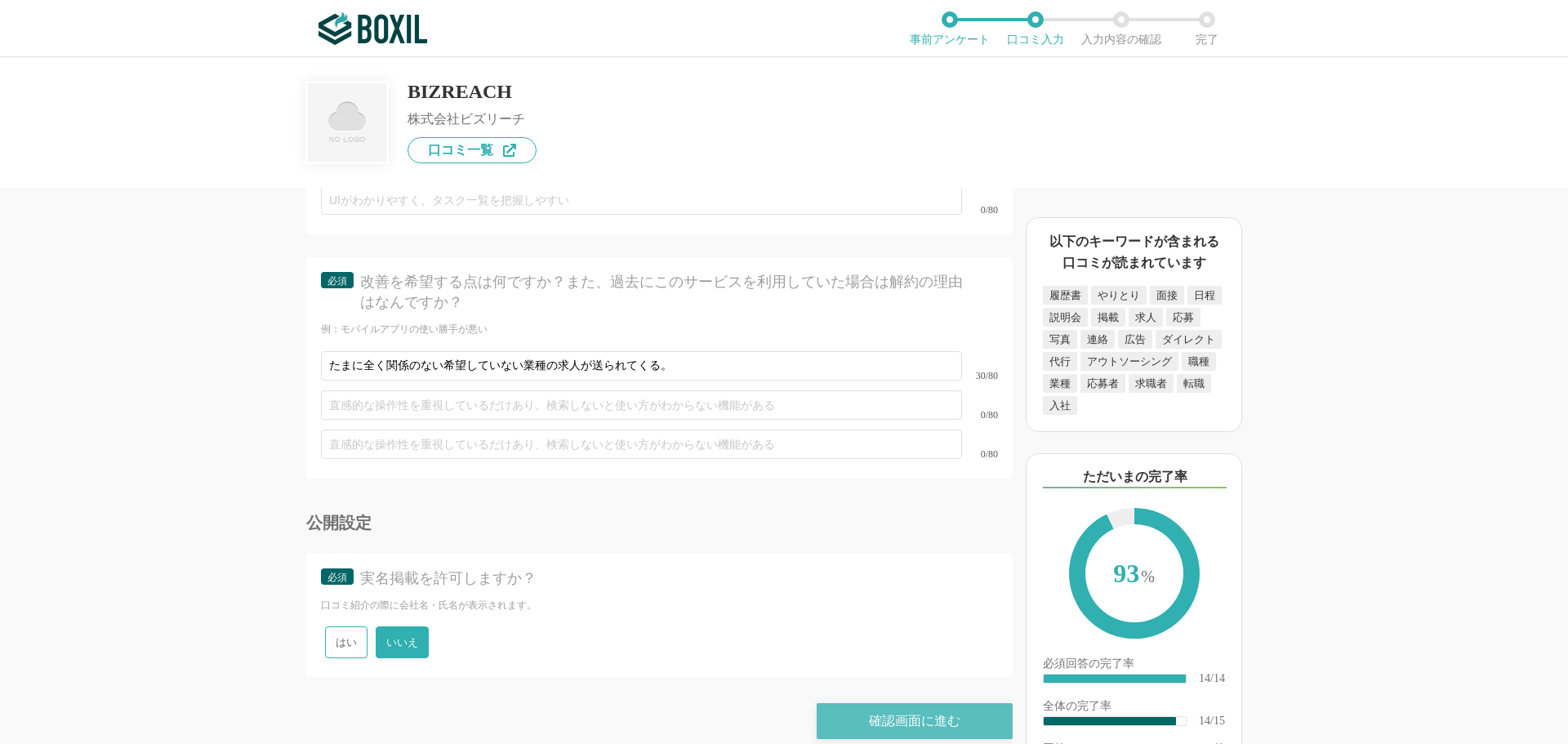
click at [904, 704] on div "確認画面に進む" at bounding box center [915, 721] width 196 height 36
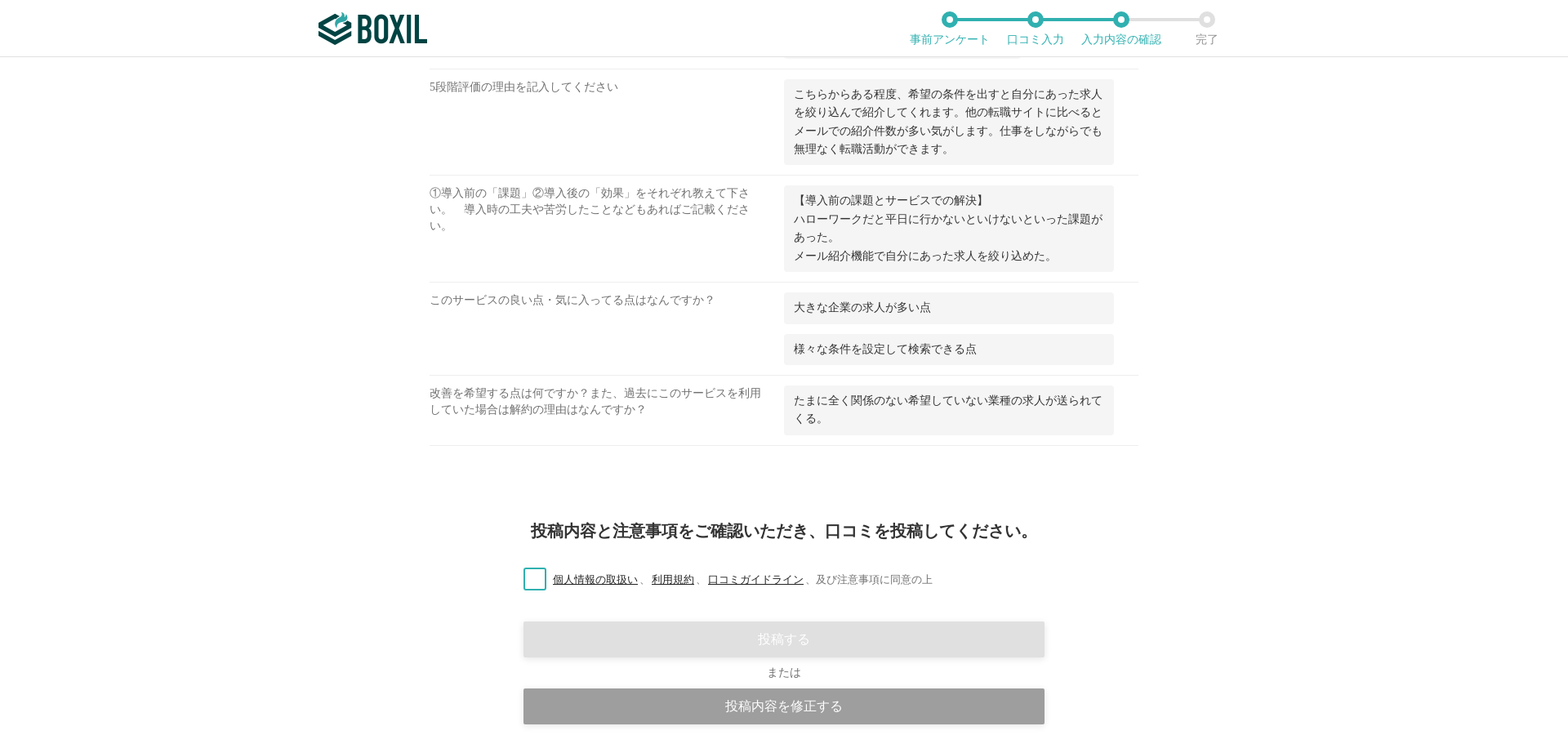
scroll to position [1045, 0]
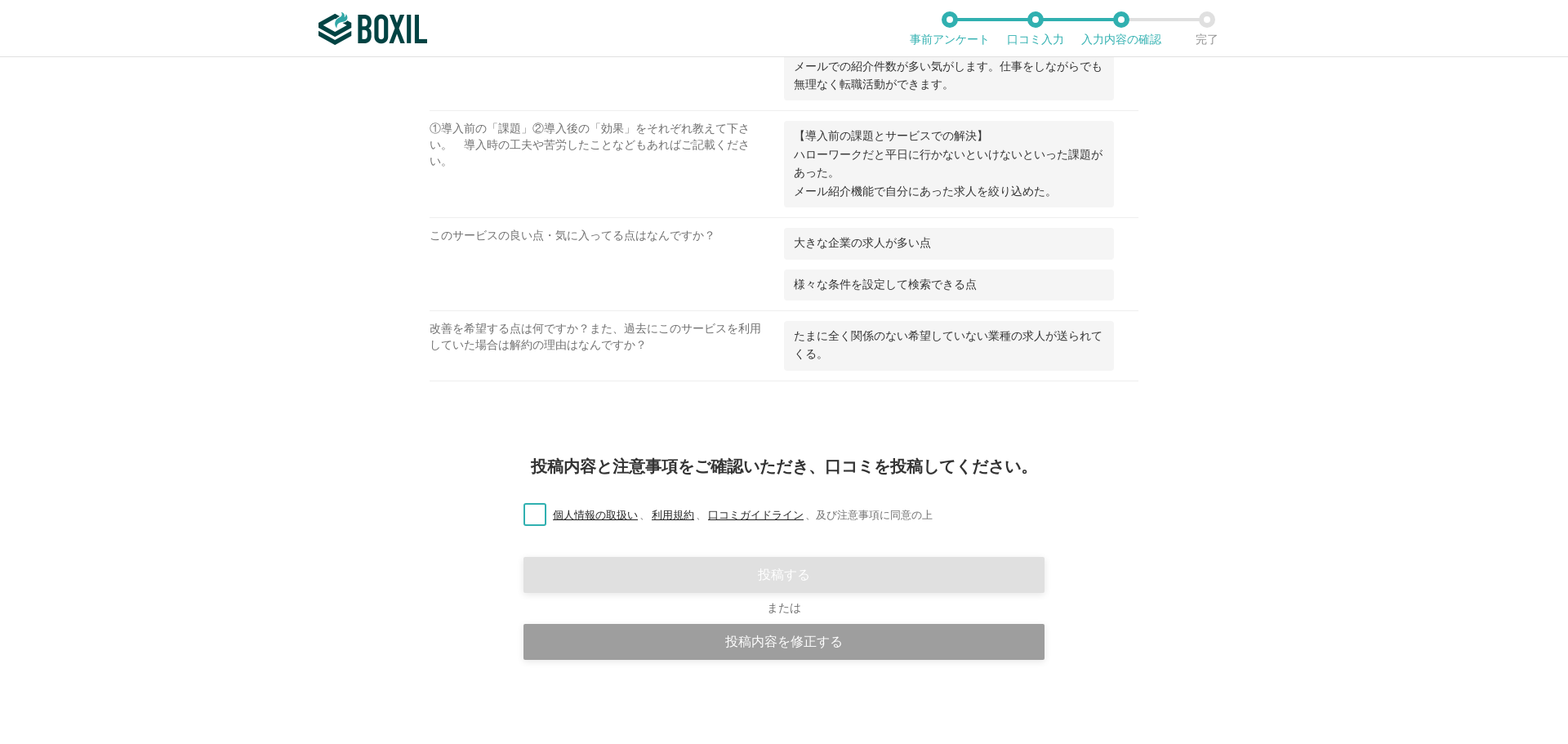
click at [527, 513] on label "個人情報の取扱い 、 利用規約 、 口コミガイドライン 、 及び注意事項に同意の上" at bounding box center [722, 516] width 423 height 17
click at [0, 0] on input "個人情報の取扱い 、 利用規約 、 口コミガイドライン 、 及び注意事項に同意の上" at bounding box center [0, 0] width 0 height 0
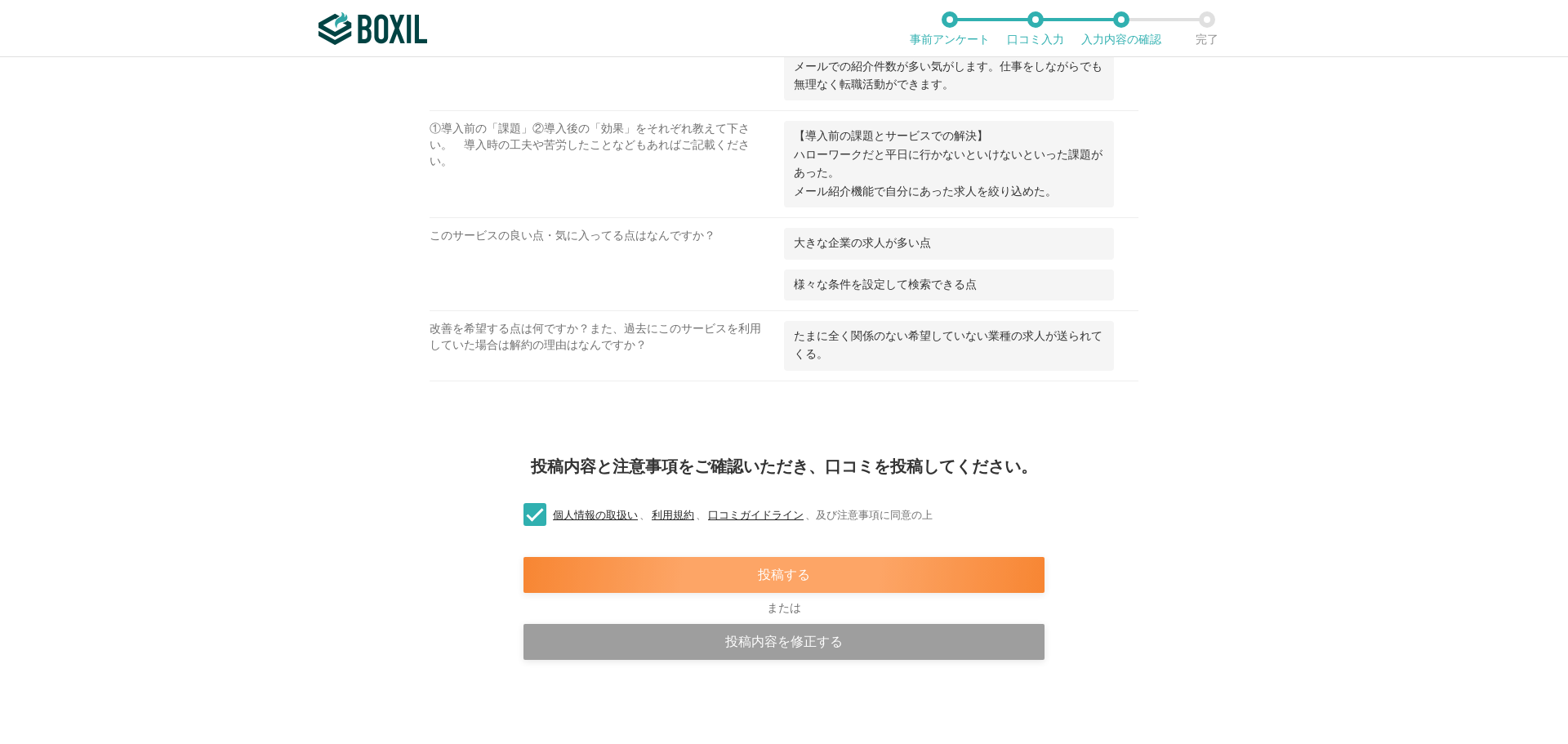
click at [729, 581] on div "投稿する" at bounding box center [784, 575] width 521 height 36
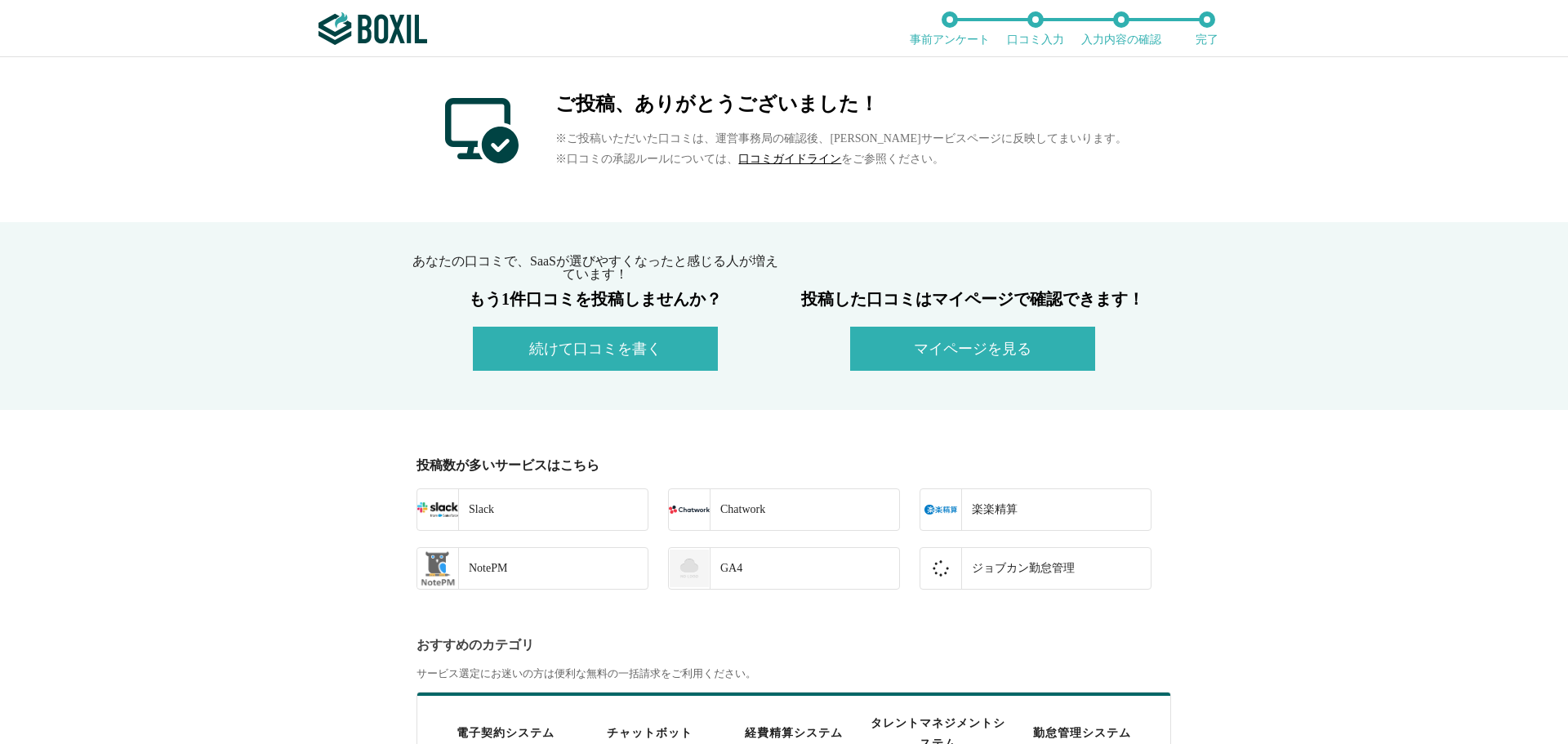
click at [582, 342] on button "続けて口コミを書く" at bounding box center [595, 348] width 245 height 44
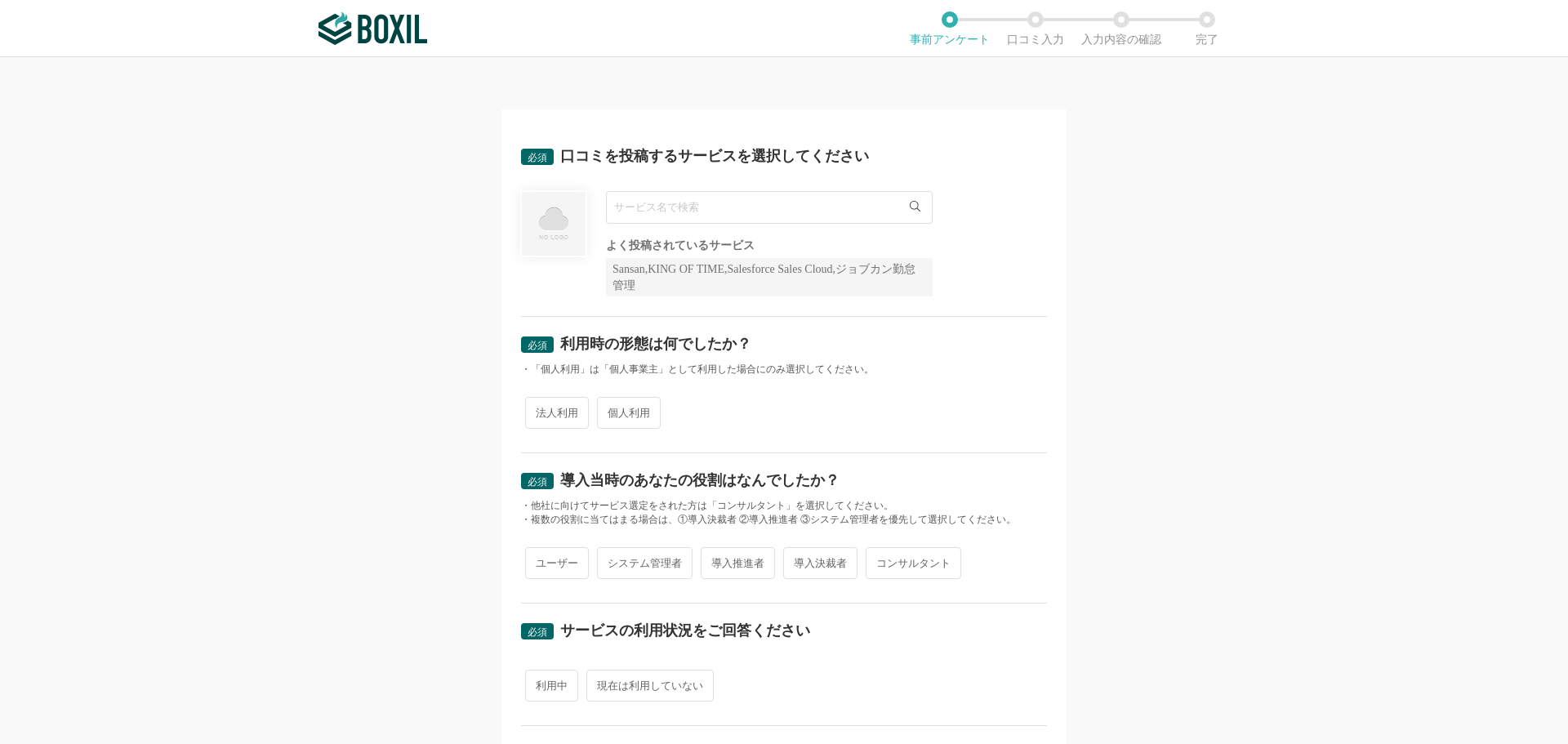
click at [664, 211] on input "text" at bounding box center [769, 207] width 326 height 33
type input "イ"
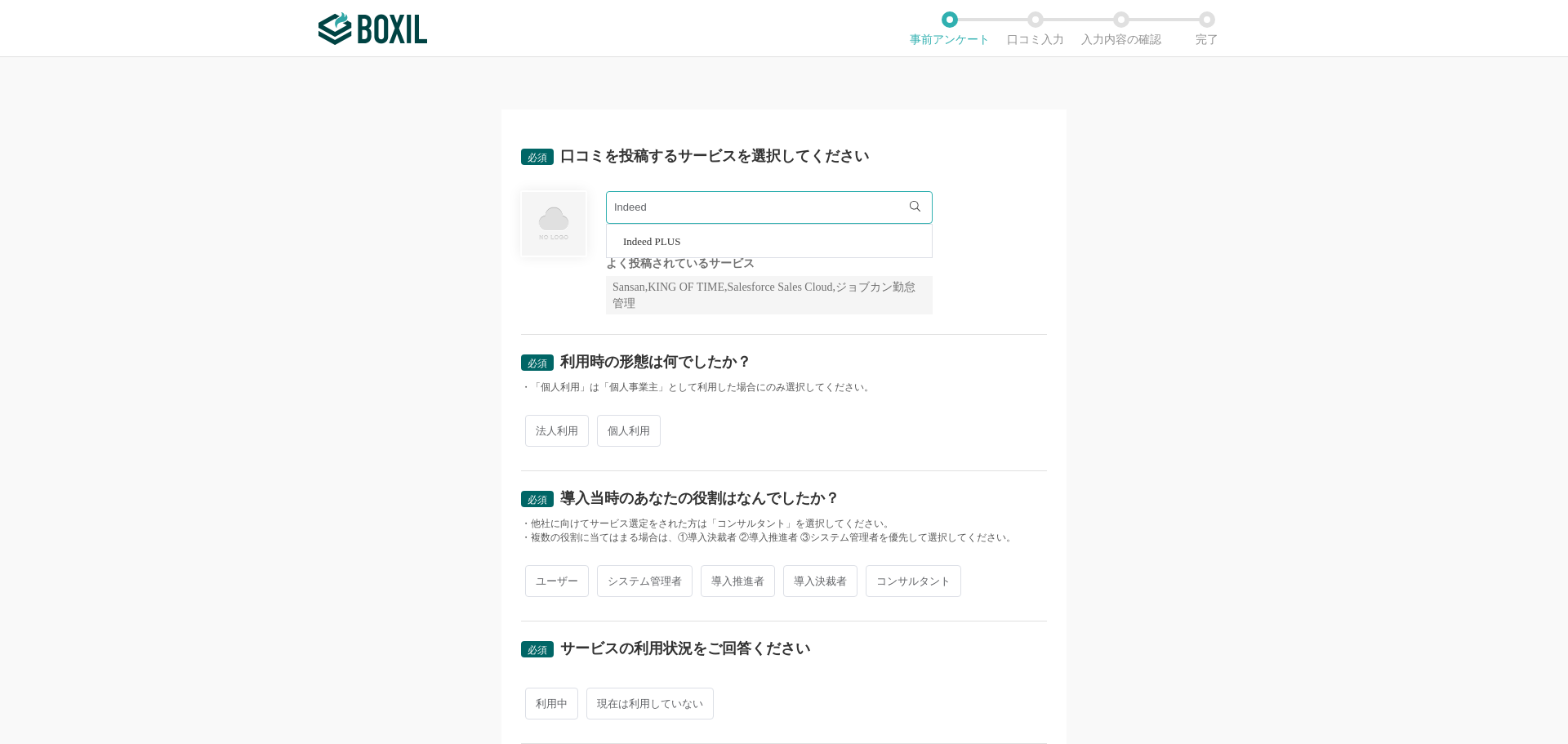
click at [658, 238] on span "Indeed PLUS" at bounding box center [652, 241] width 57 height 11
type input "Indeed PLUS"
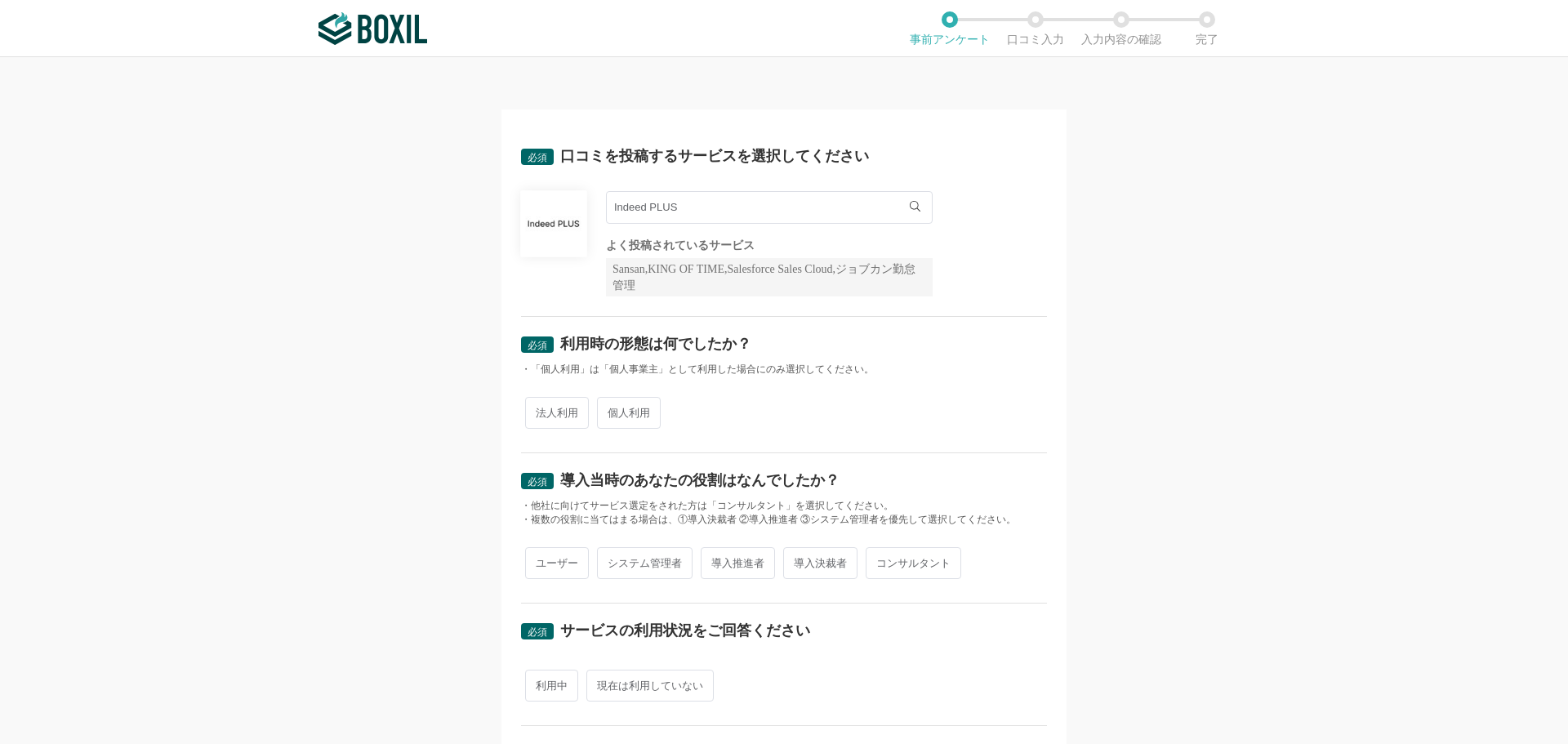
click at [631, 416] on span "個人利用" at bounding box center [628, 413] width 63 height 32
click at [612, 410] on input "個人利用" at bounding box center [606, 404] width 11 height 11
radio input "true"
click at [558, 572] on span "ユーザー" at bounding box center [556, 563] width 63 height 32
click at [540, 561] on input "ユーザー" at bounding box center [534, 555] width 11 height 11
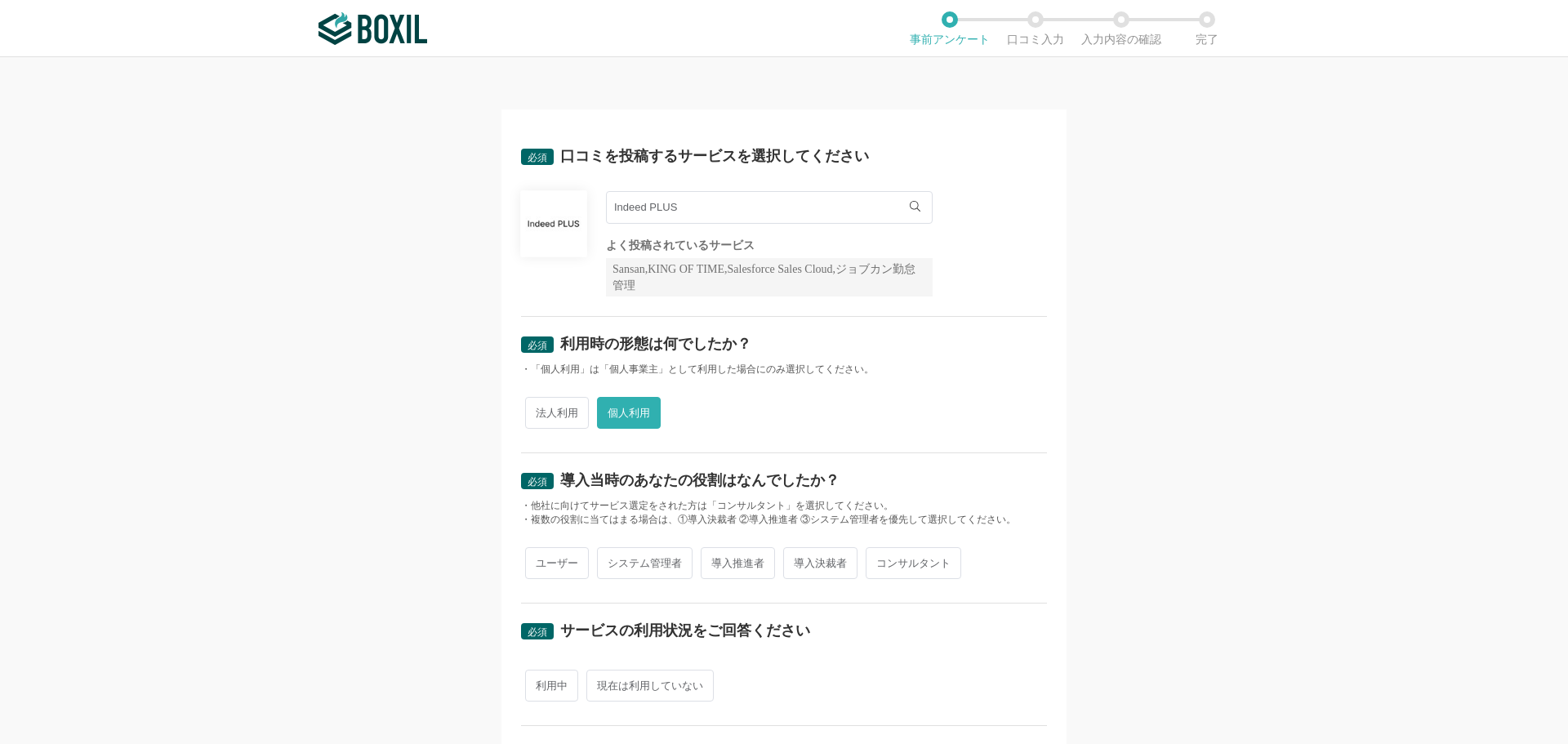
radio input "true"
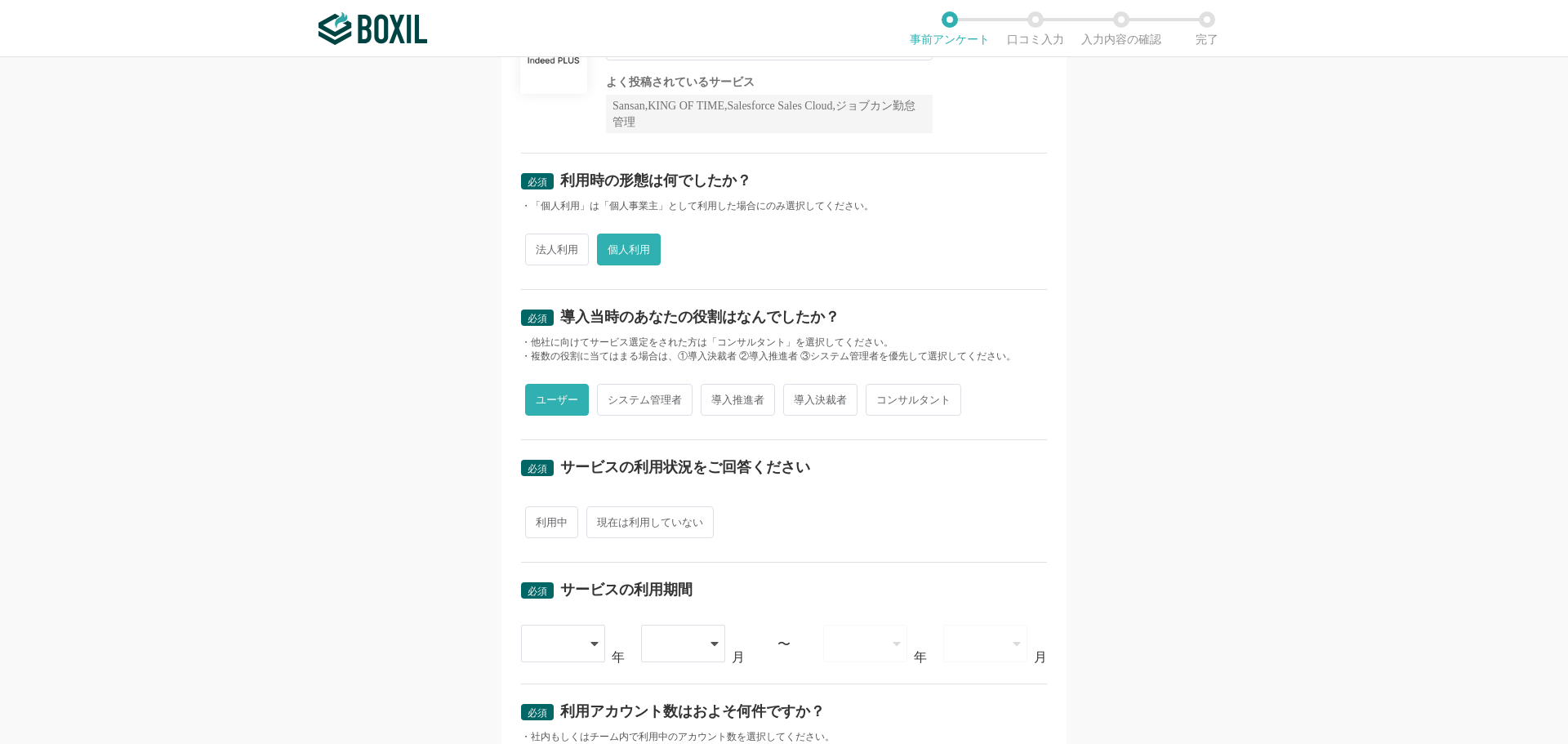
click at [633, 533] on span "現在は利用していない" at bounding box center [650, 522] width 128 height 32
click at [601, 520] on input "現在は利用していない" at bounding box center [596, 514] width 11 height 11
radio input "true"
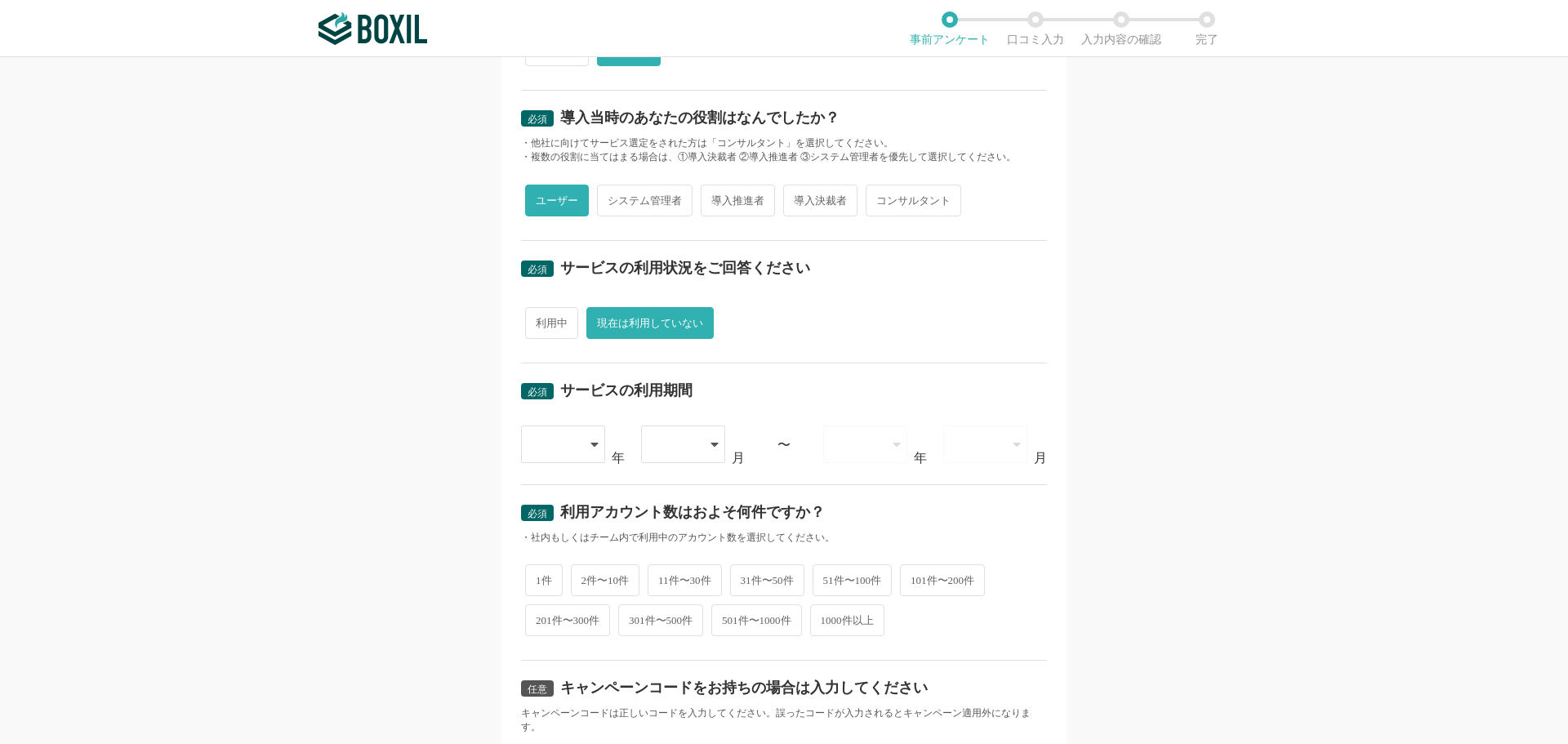
scroll to position [408, 0]
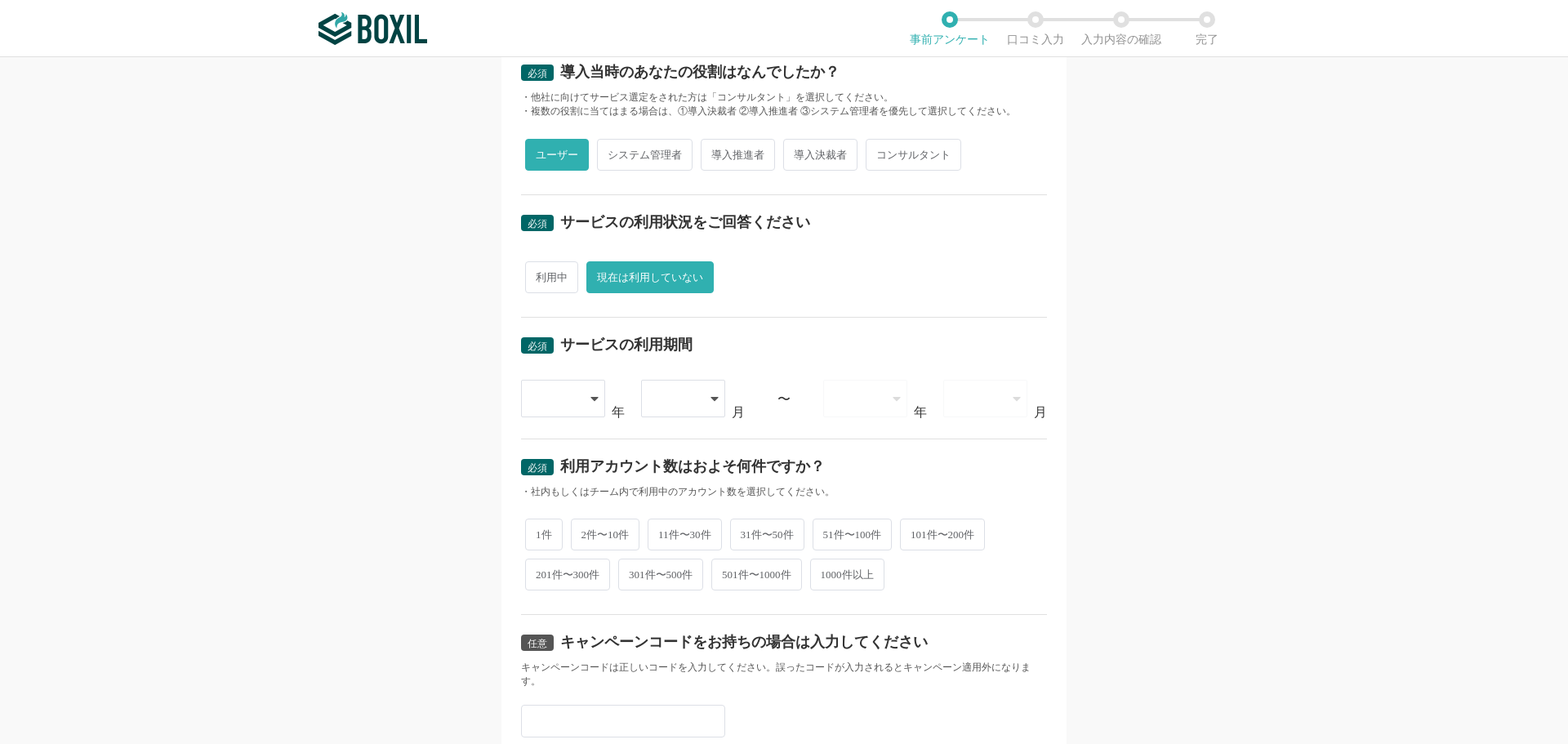
click at [591, 397] on icon at bounding box center [594, 399] width 8 height 4
click at [566, 527] on li "2017" at bounding box center [563, 523] width 85 height 39
click at [711, 397] on icon at bounding box center [715, 398] width 8 height 13
click at [672, 520] on li "03" at bounding box center [683, 523] width 85 height 39
click at [882, 402] on div at bounding box center [866, 398] width 85 height 37
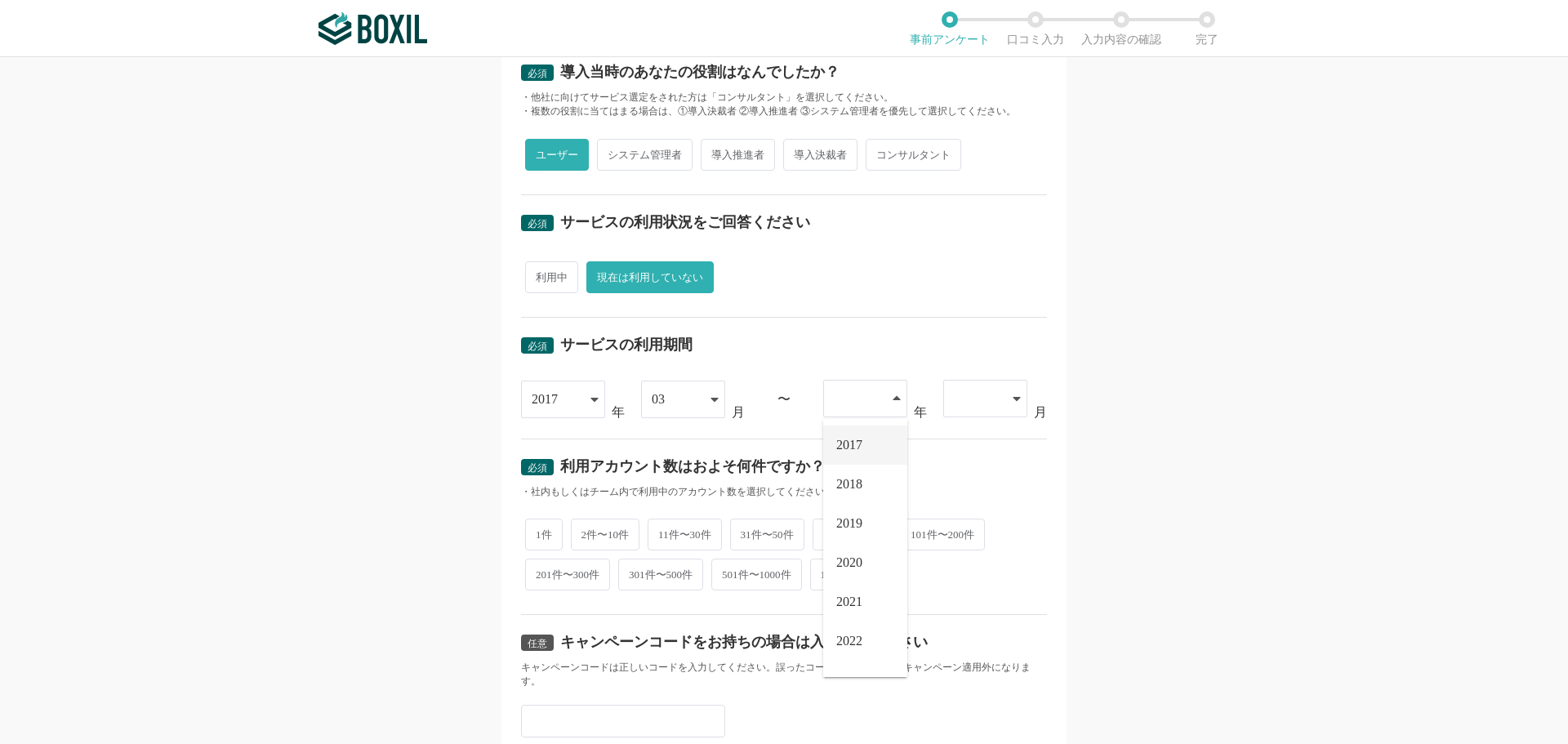
click at [848, 448] on span "2017" at bounding box center [849, 445] width 26 height 13
click at [1019, 406] on div at bounding box center [986, 398] width 85 height 37
click at [964, 530] on li "05" at bounding box center [986, 523] width 85 height 39
click at [545, 537] on span "1件" at bounding box center [544, 533] width 37 height 32
click at [540, 530] on input "1件" at bounding box center [534, 525] width 11 height 11
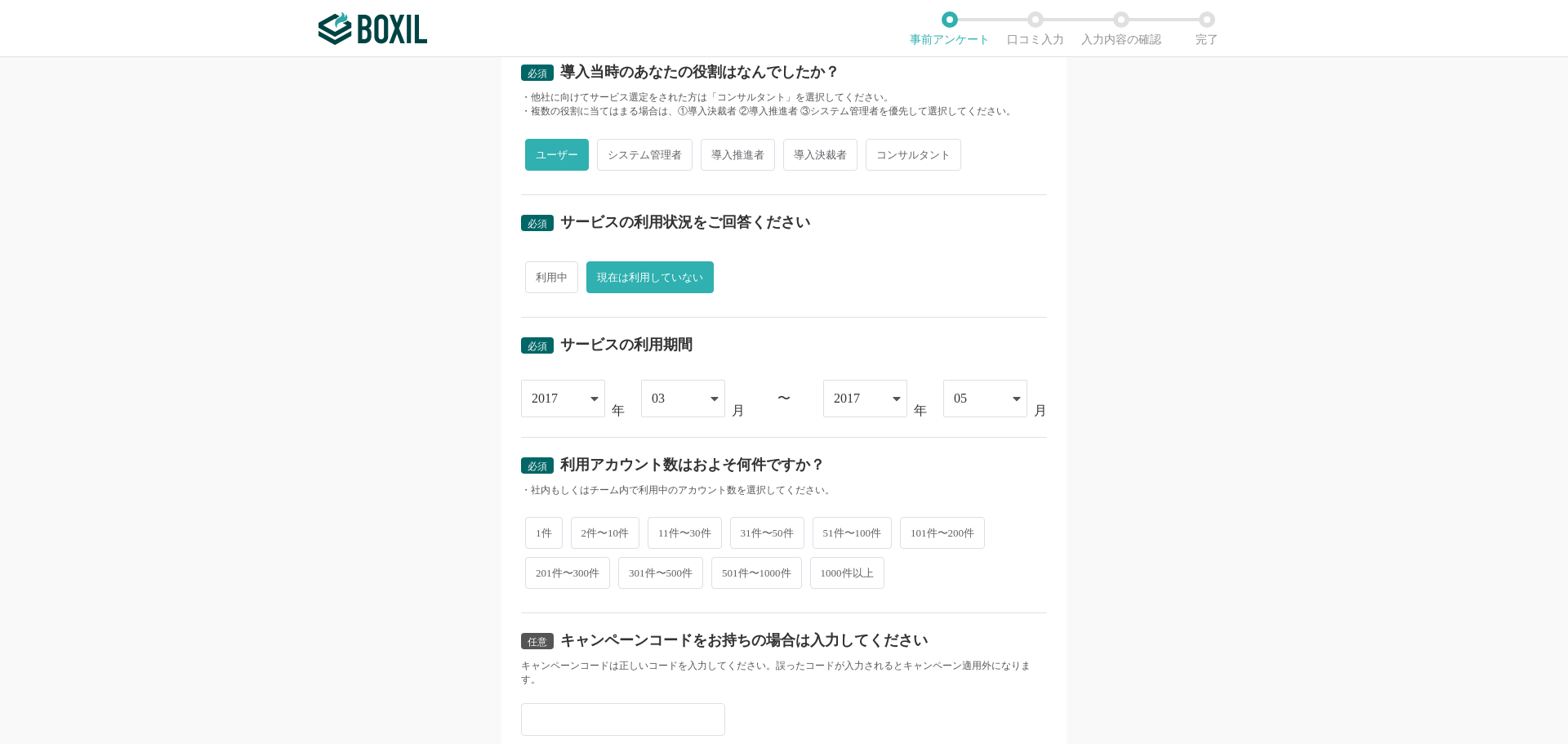
radio input "true"
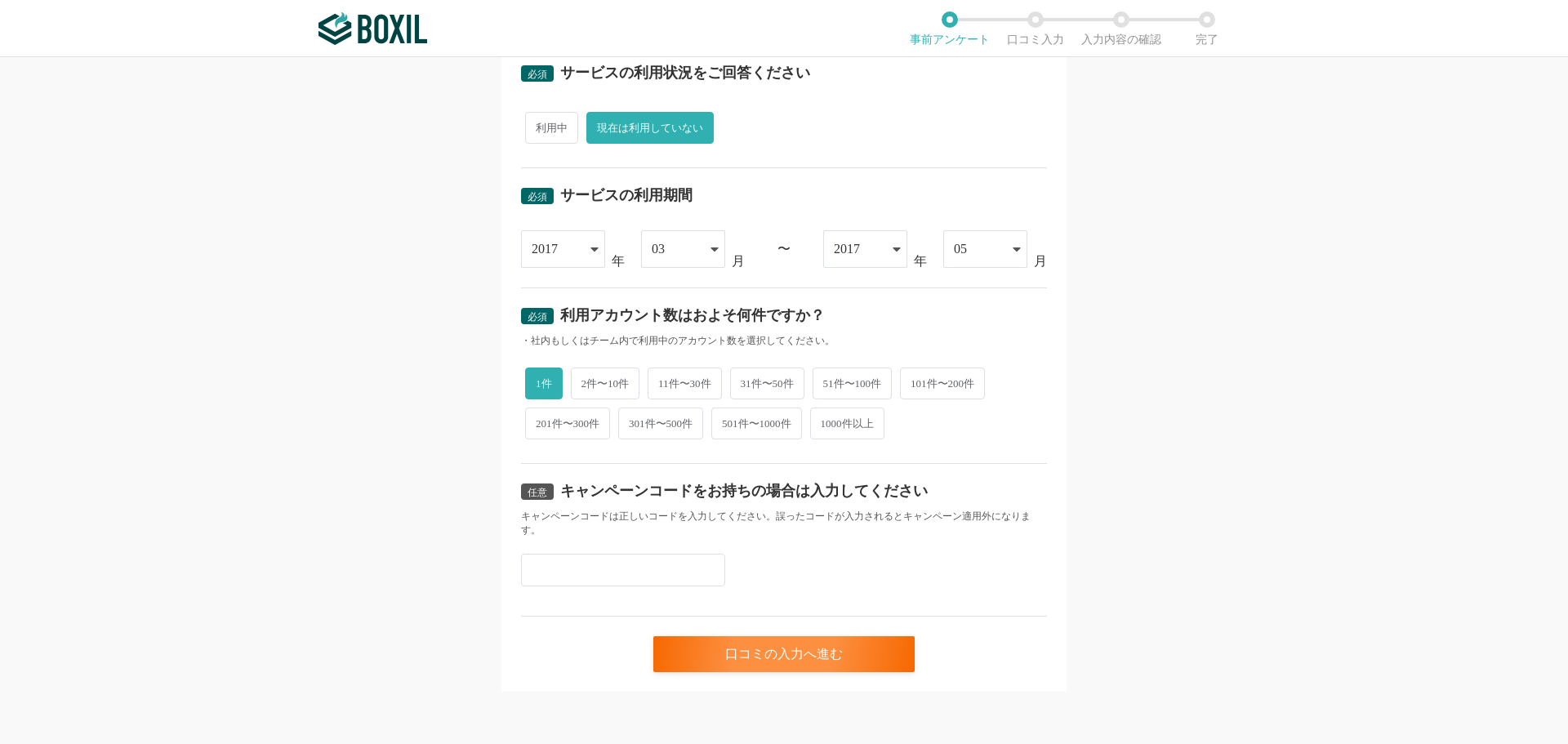
click at [571, 576] on input "text" at bounding box center [623, 570] width 205 height 33
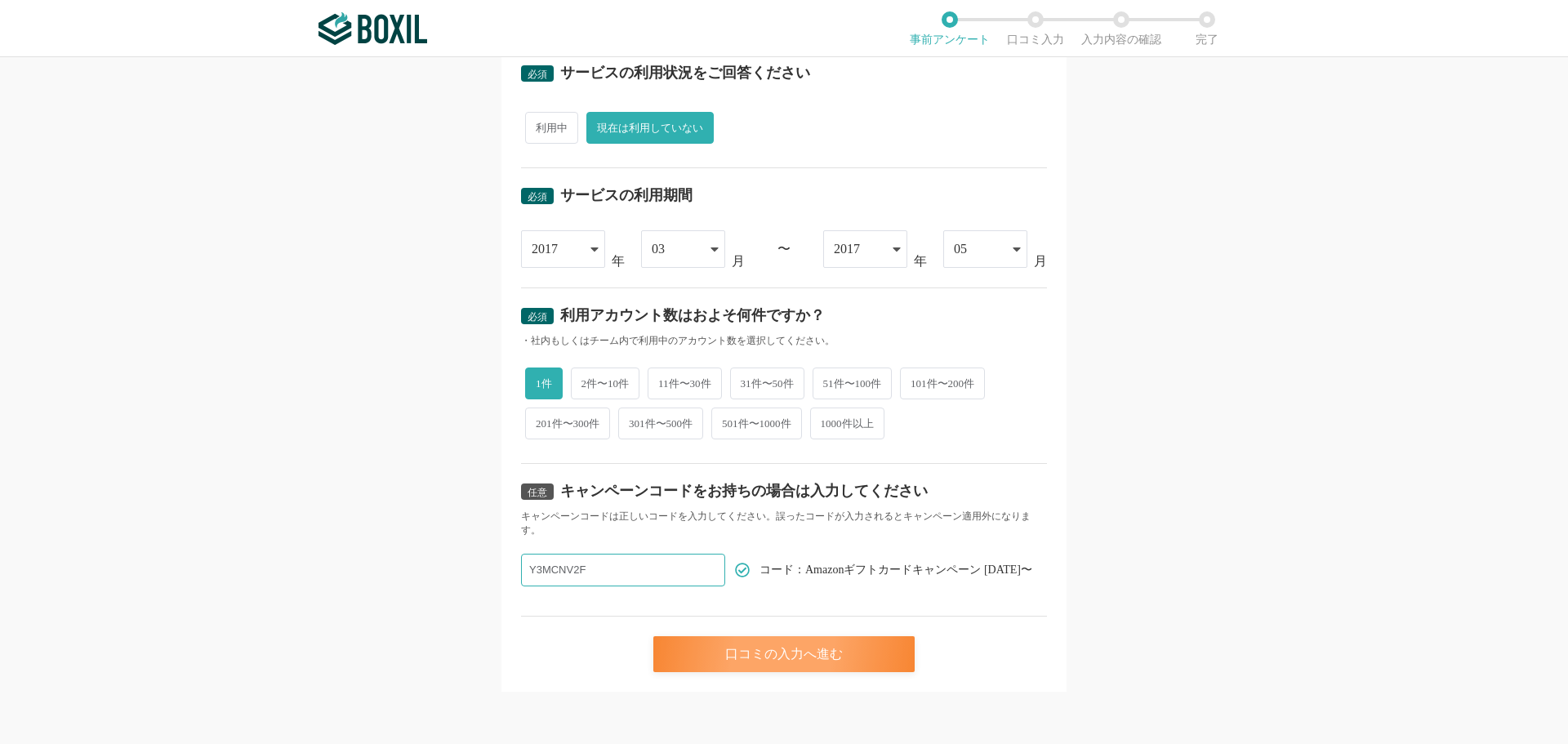
type input "Y3MCNV2F"
click at [714, 654] on div "口コミの入力へ進む" at bounding box center [784, 654] width 261 height 36
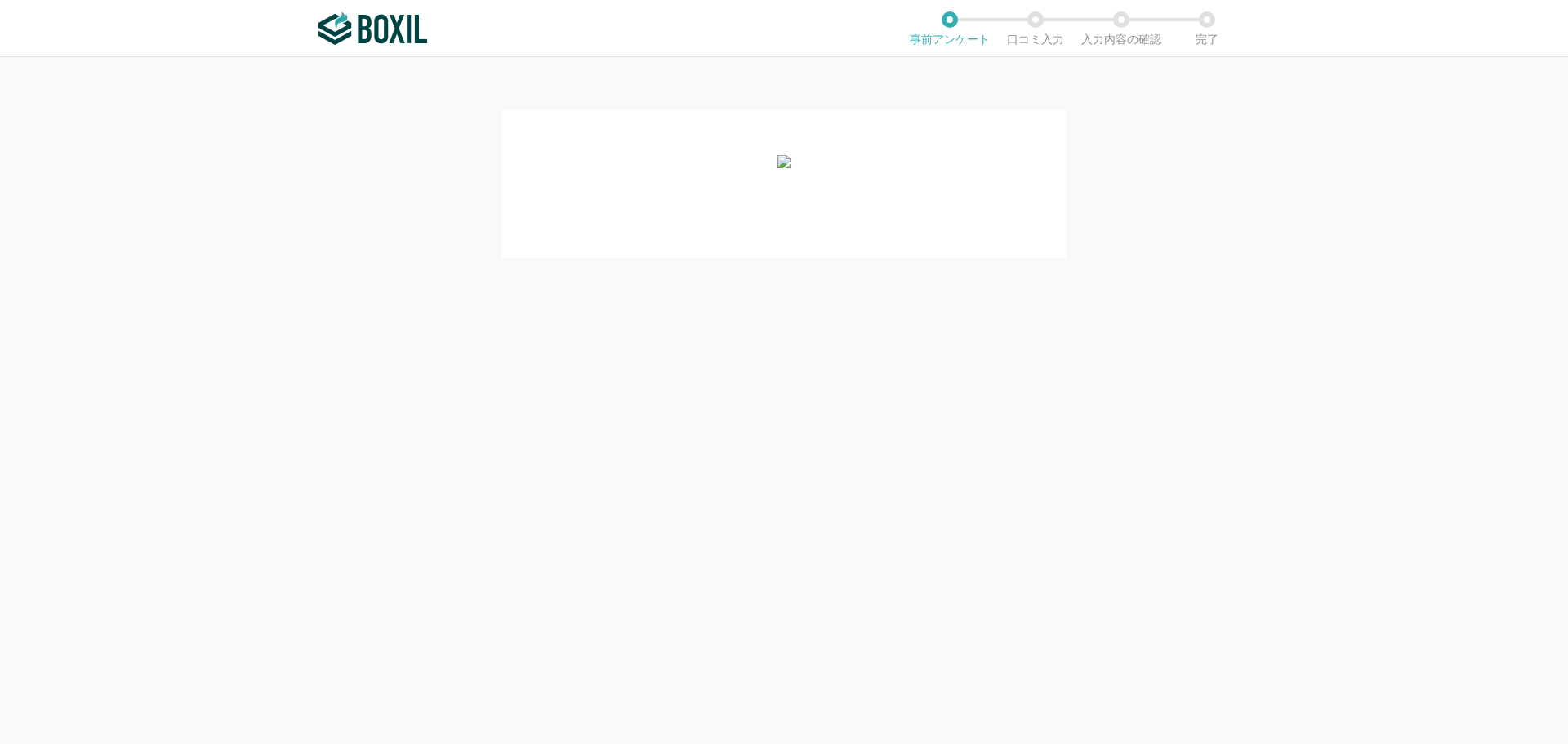
scroll to position [0, 0]
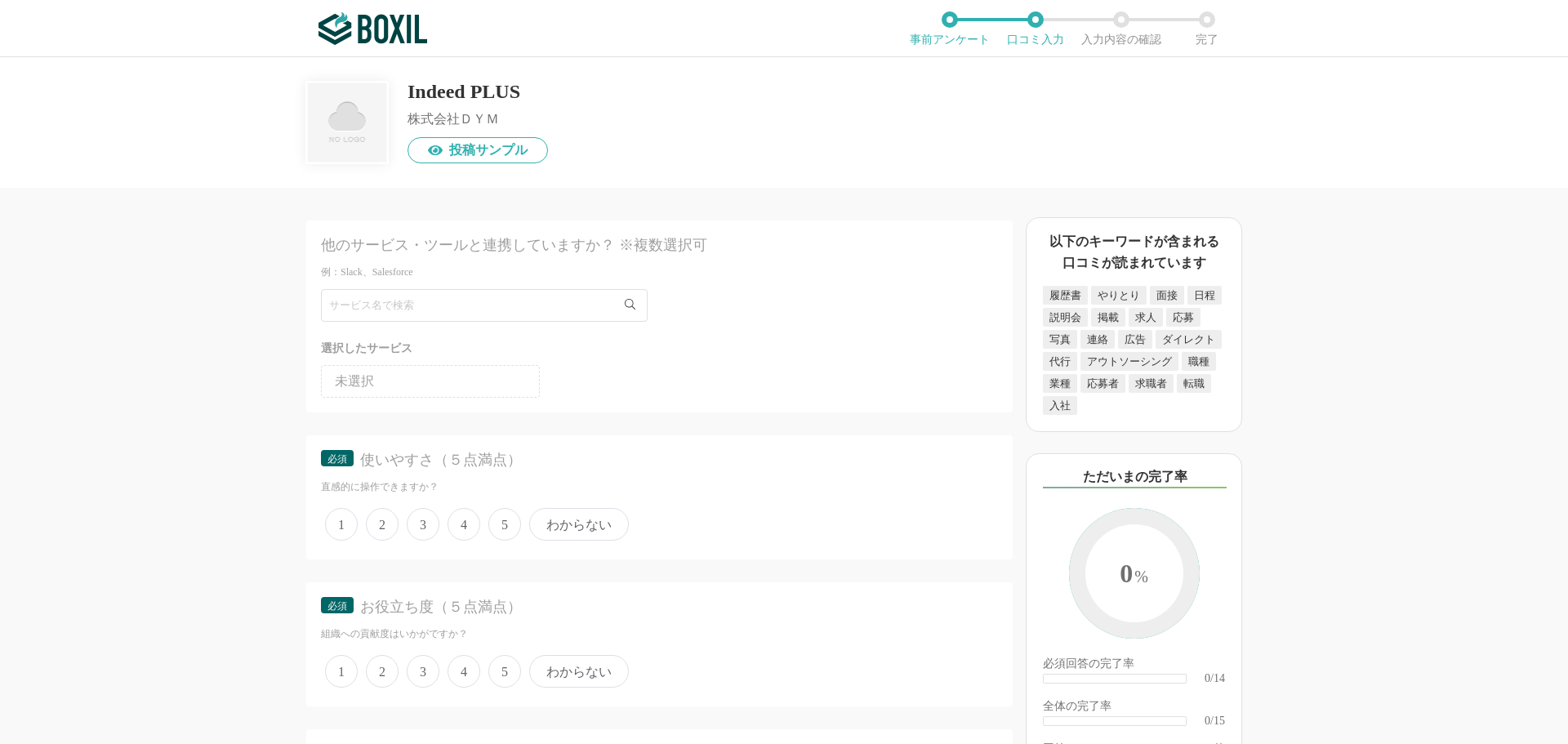
scroll to position [163, 0]
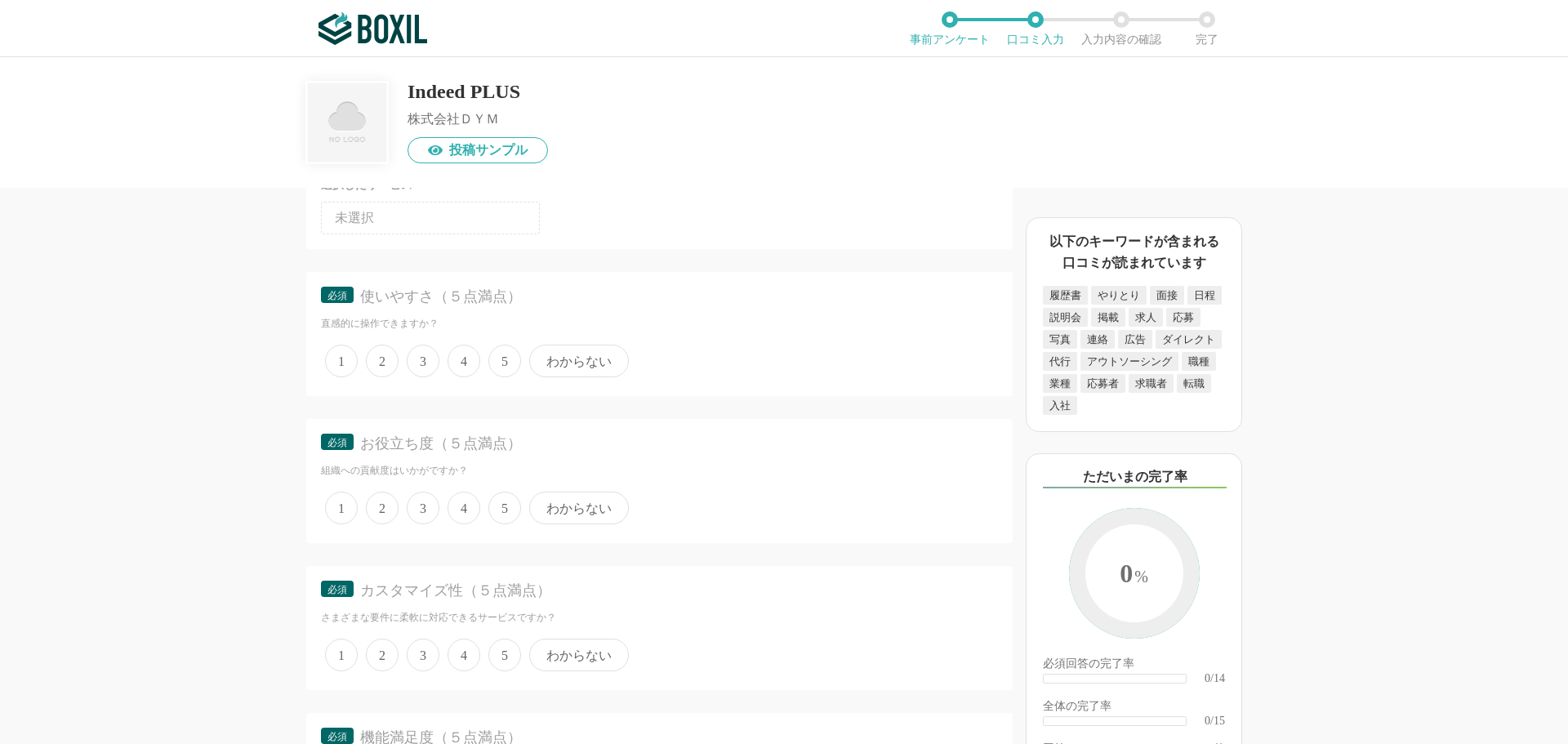
click at [425, 367] on span "3" at bounding box center [423, 361] width 33 height 33
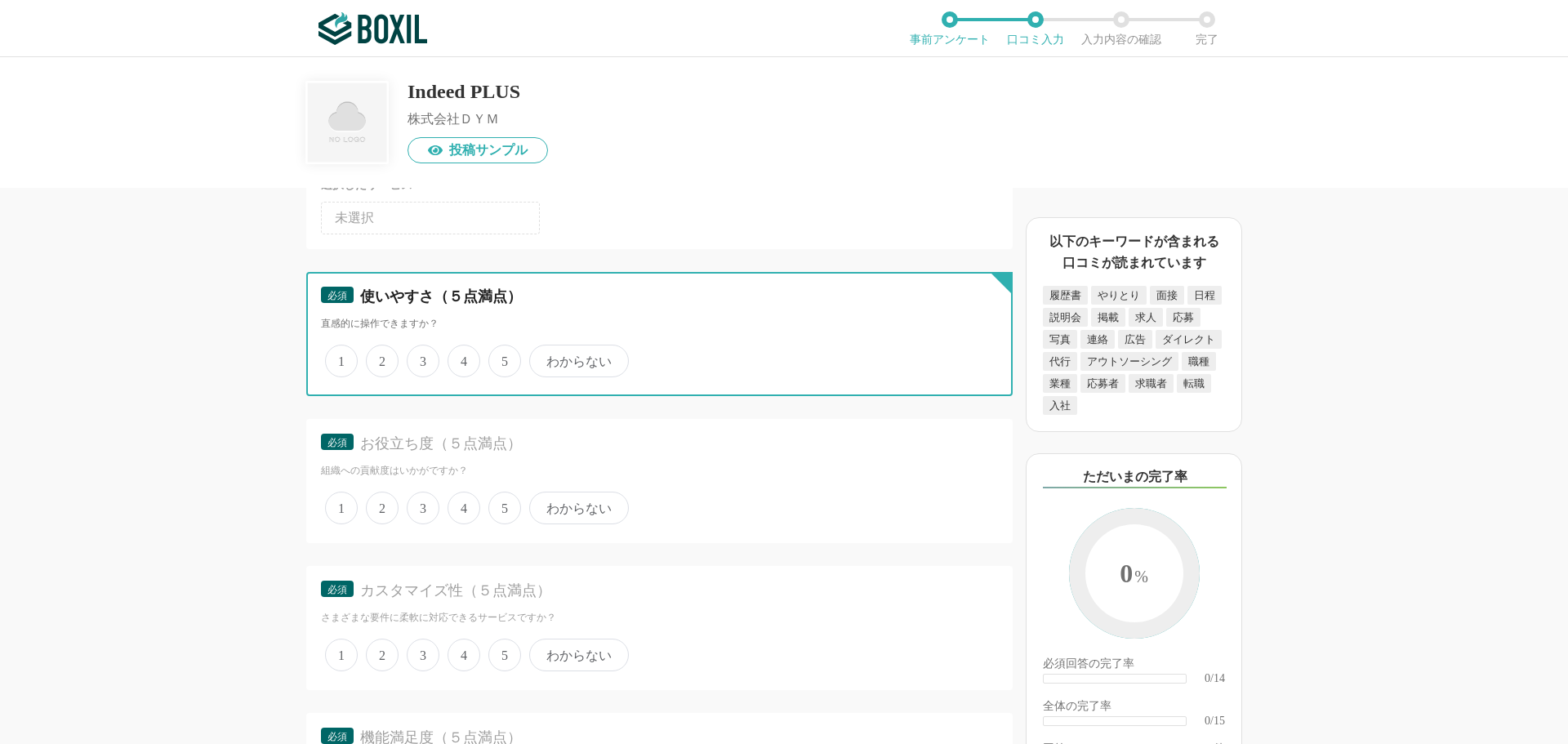
click at [422, 358] on input "3" at bounding box center [416, 353] width 11 height 11
radio input "true"
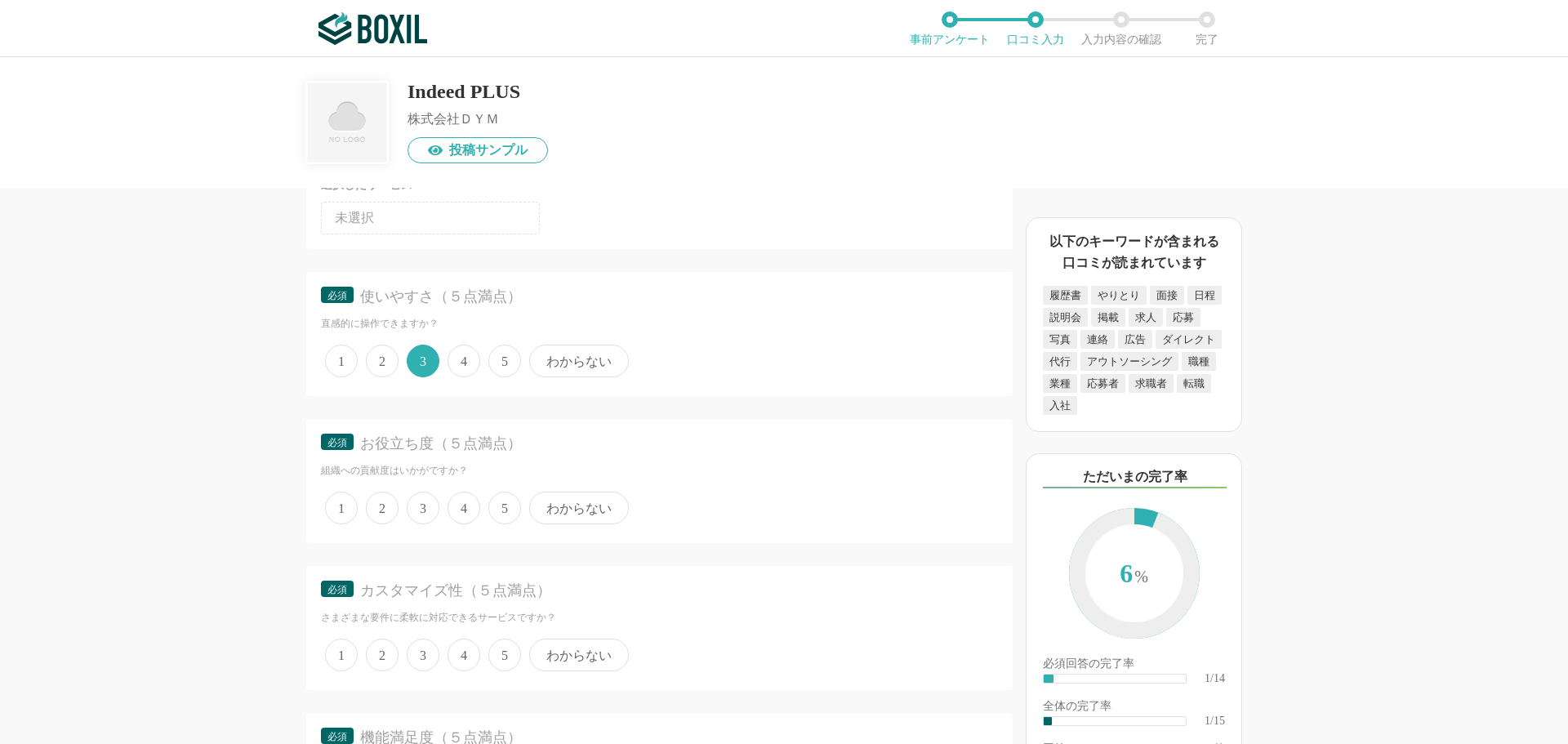
click at [423, 515] on span "3" at bounding box center [423, 508] width 33 height 33
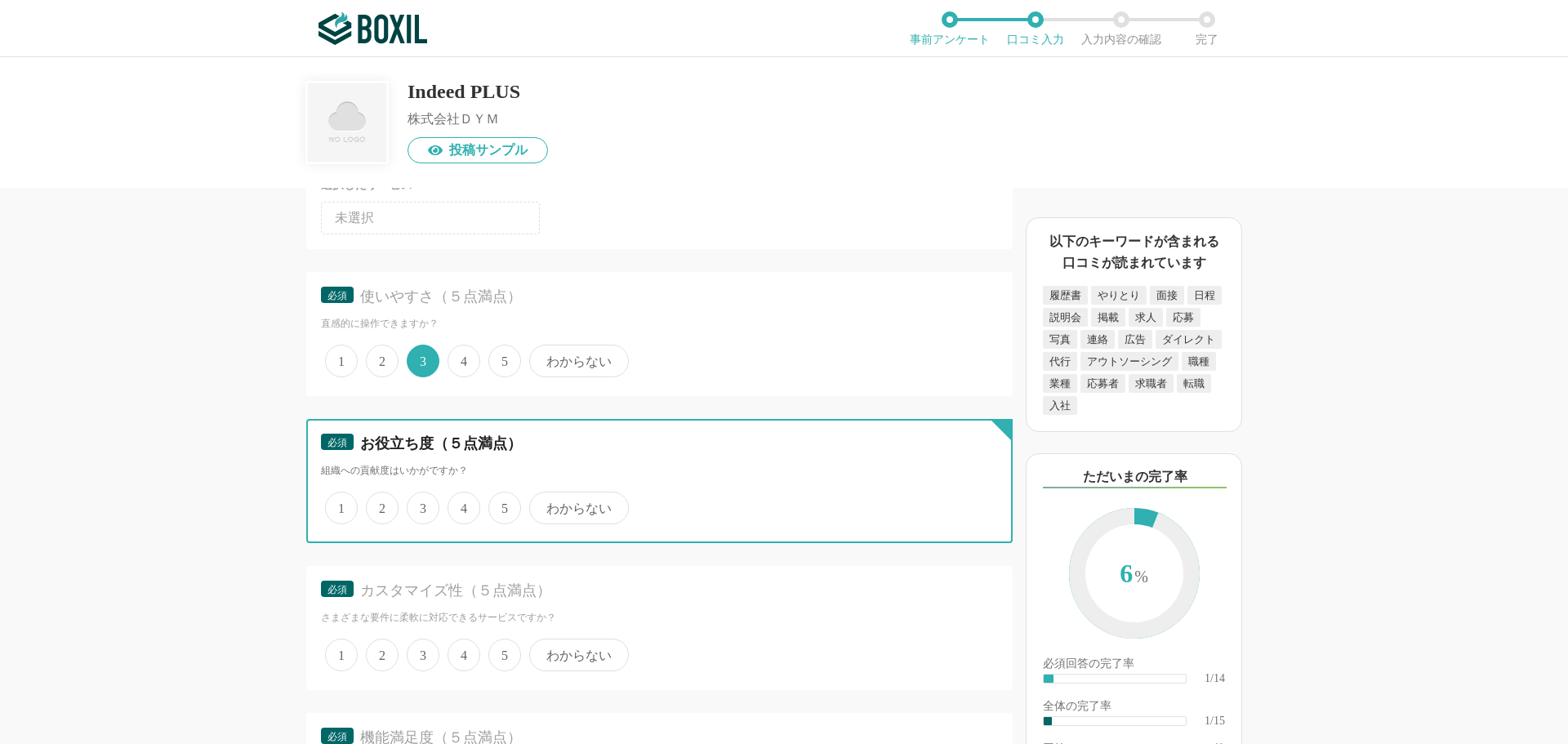
click at [422, 505] on input "3" at bounding box center [416, 500] width 11 height 11
radio input "true"
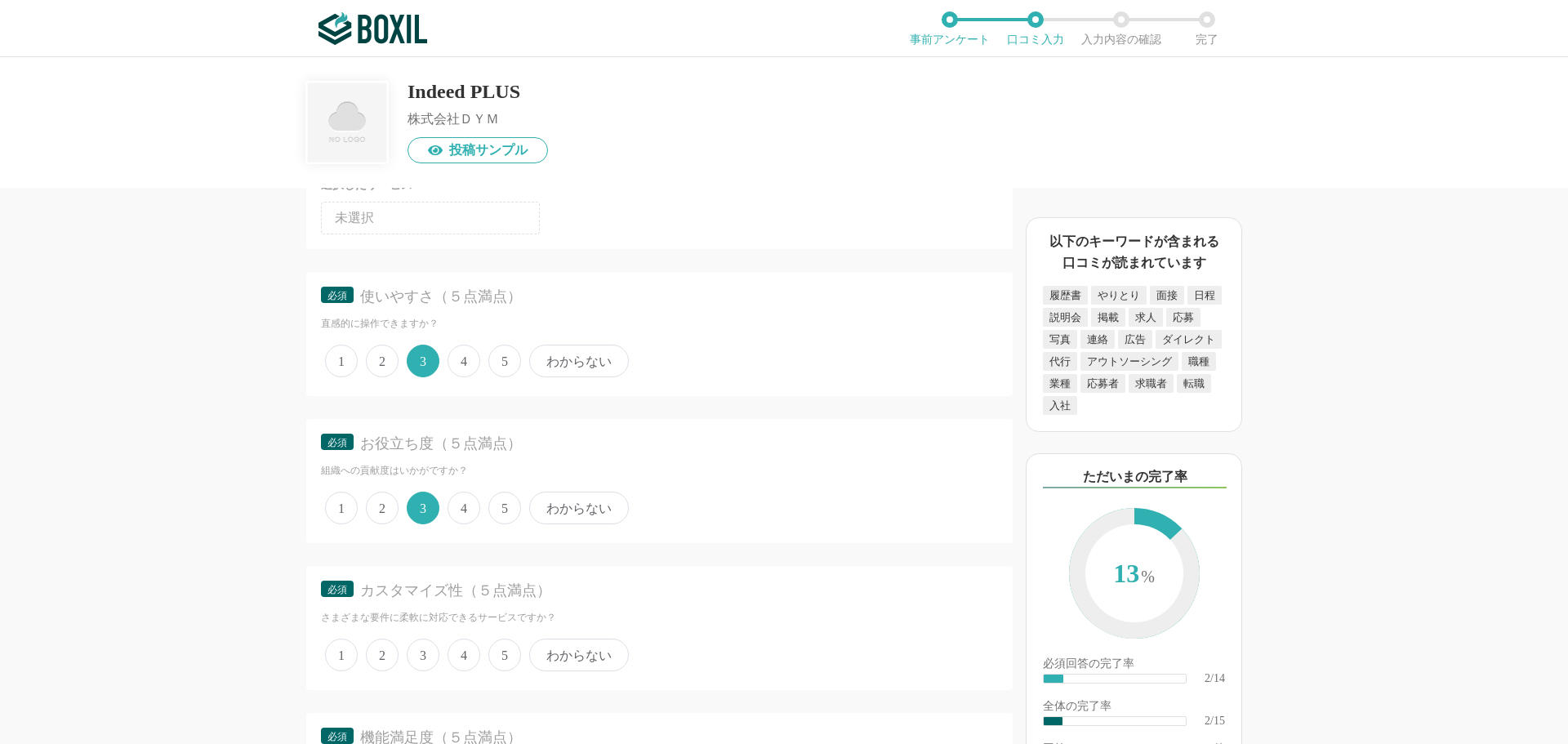
click at [460, 657] on span "4" at bounding box center [463, 655] width 33 height 33
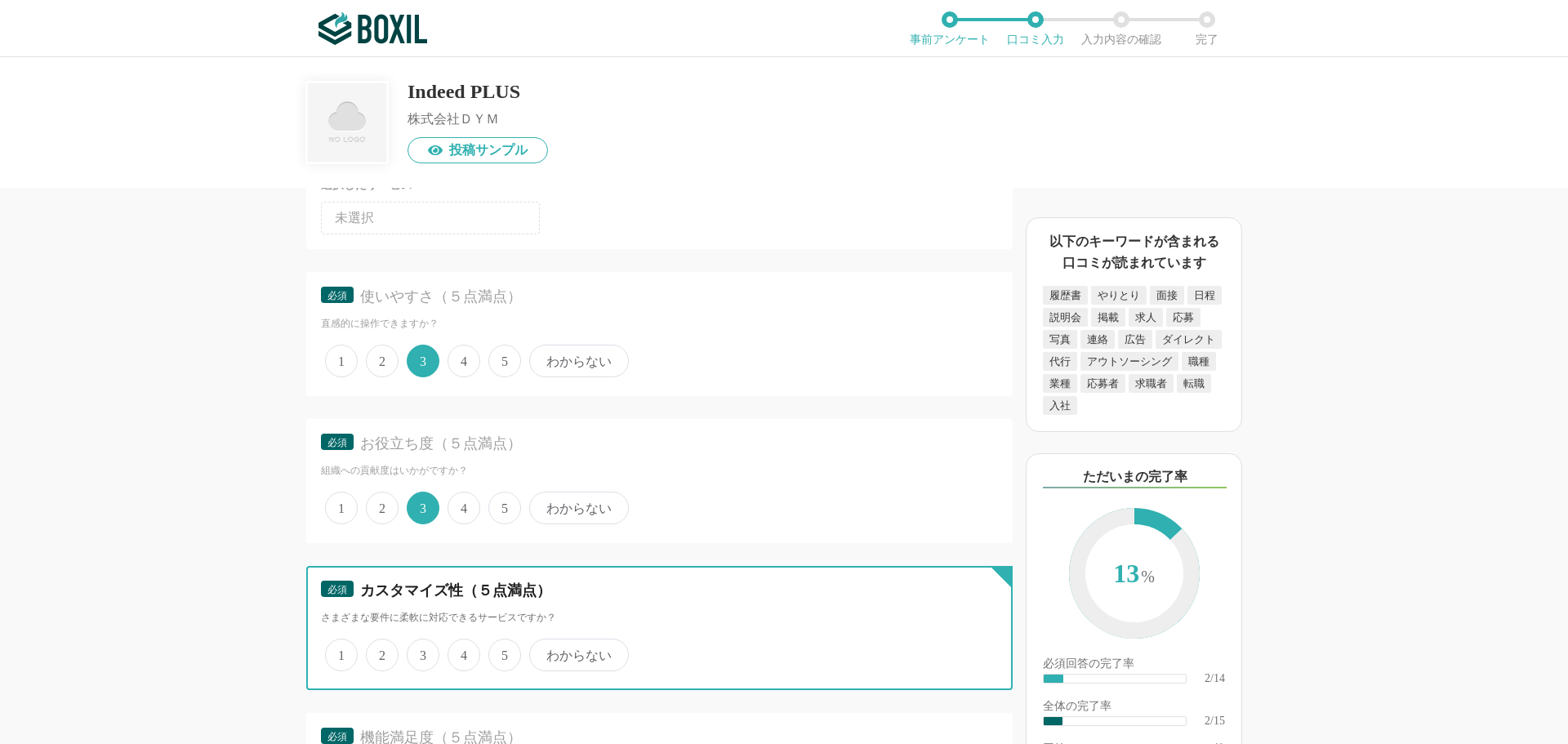
click at [460, 652] on input "4" at bounding box center [456, 646] width 11 height 11
radio input "true"
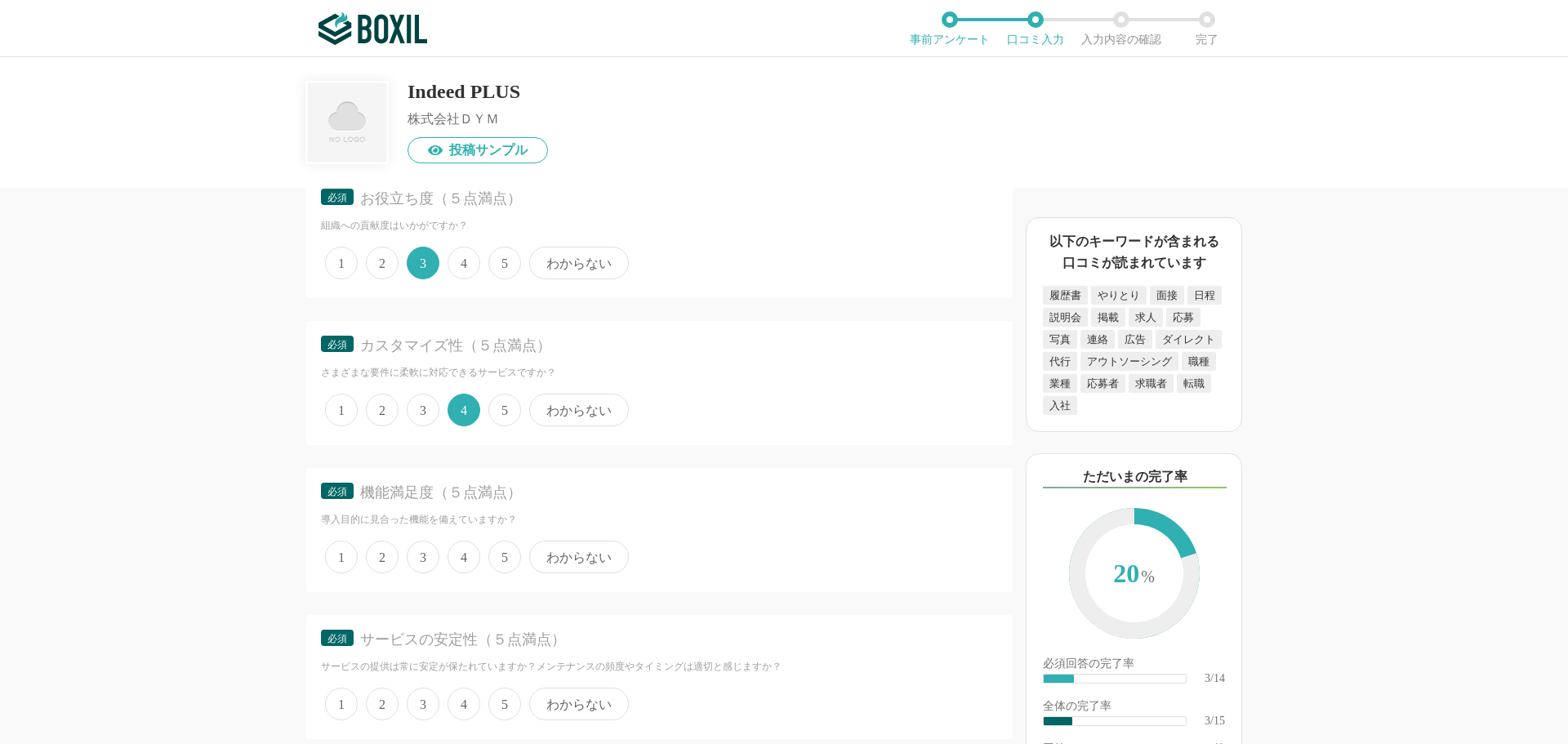
click at [451, 556] on span "4" at bounding box center [463, 557] width 33 height 33
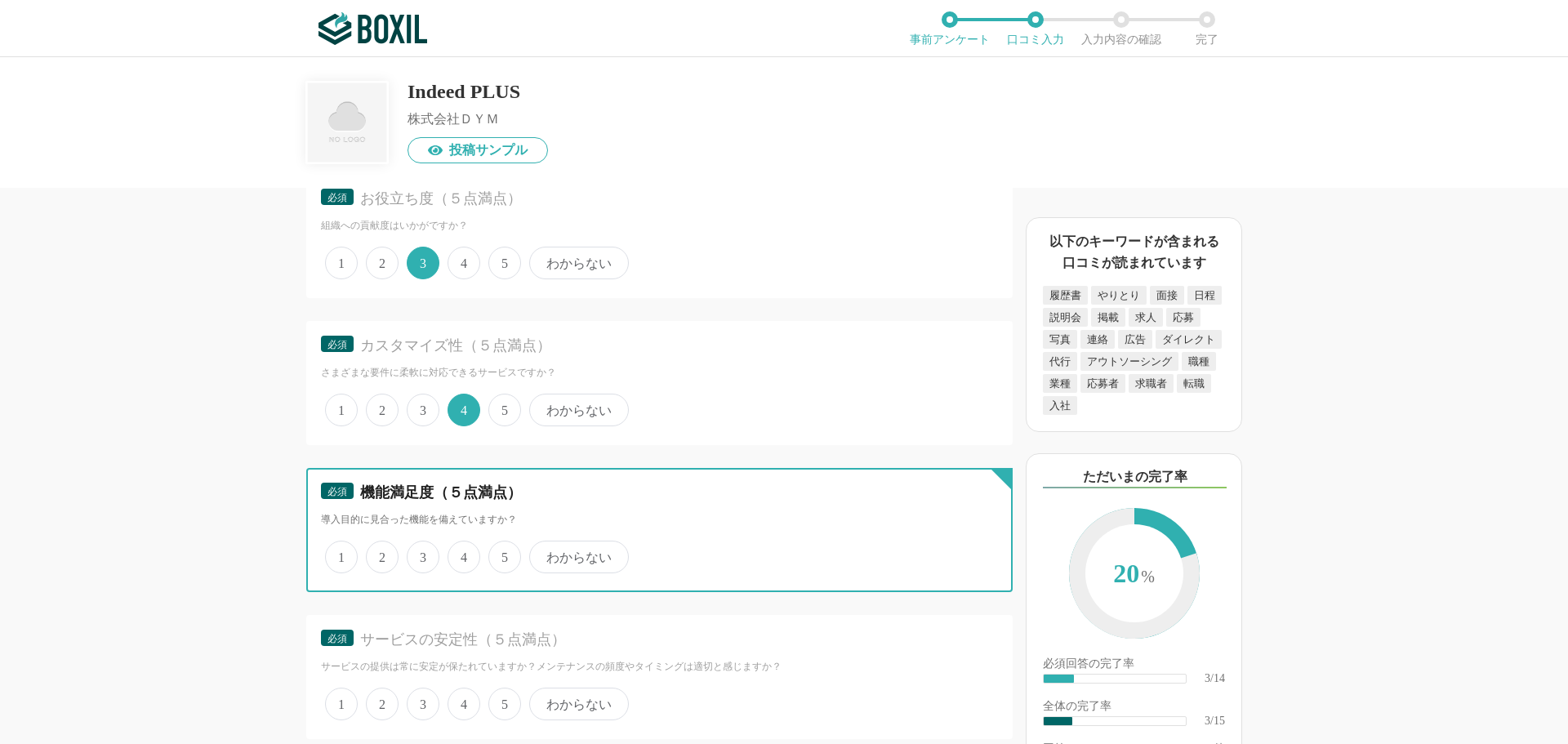
click at [451, 554] on input "4" at bounding box center [456, 549] width 11 height 11
radio input "true"
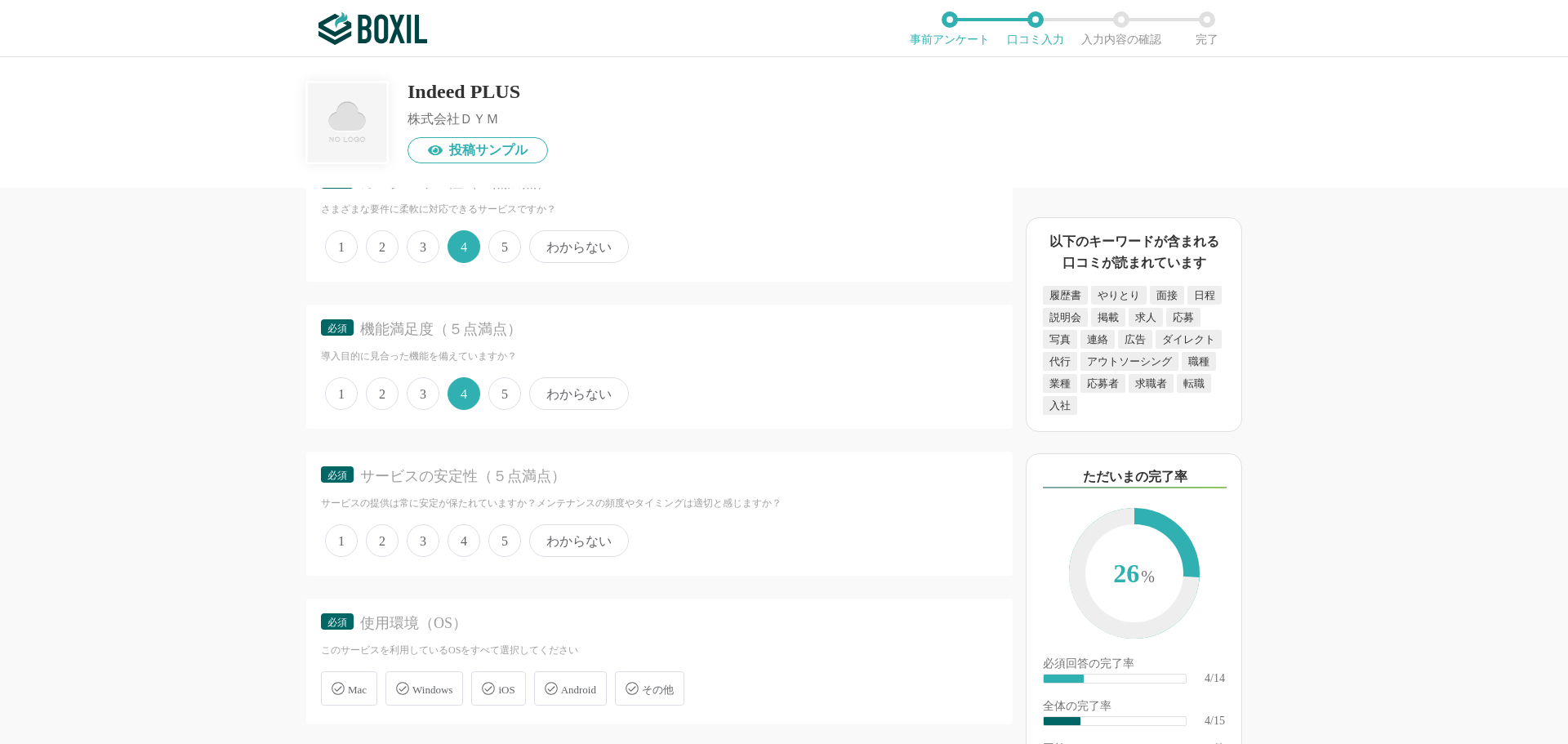
click at [459, 543] on span "4" at bounding box center [463, 540] width 33 height 33
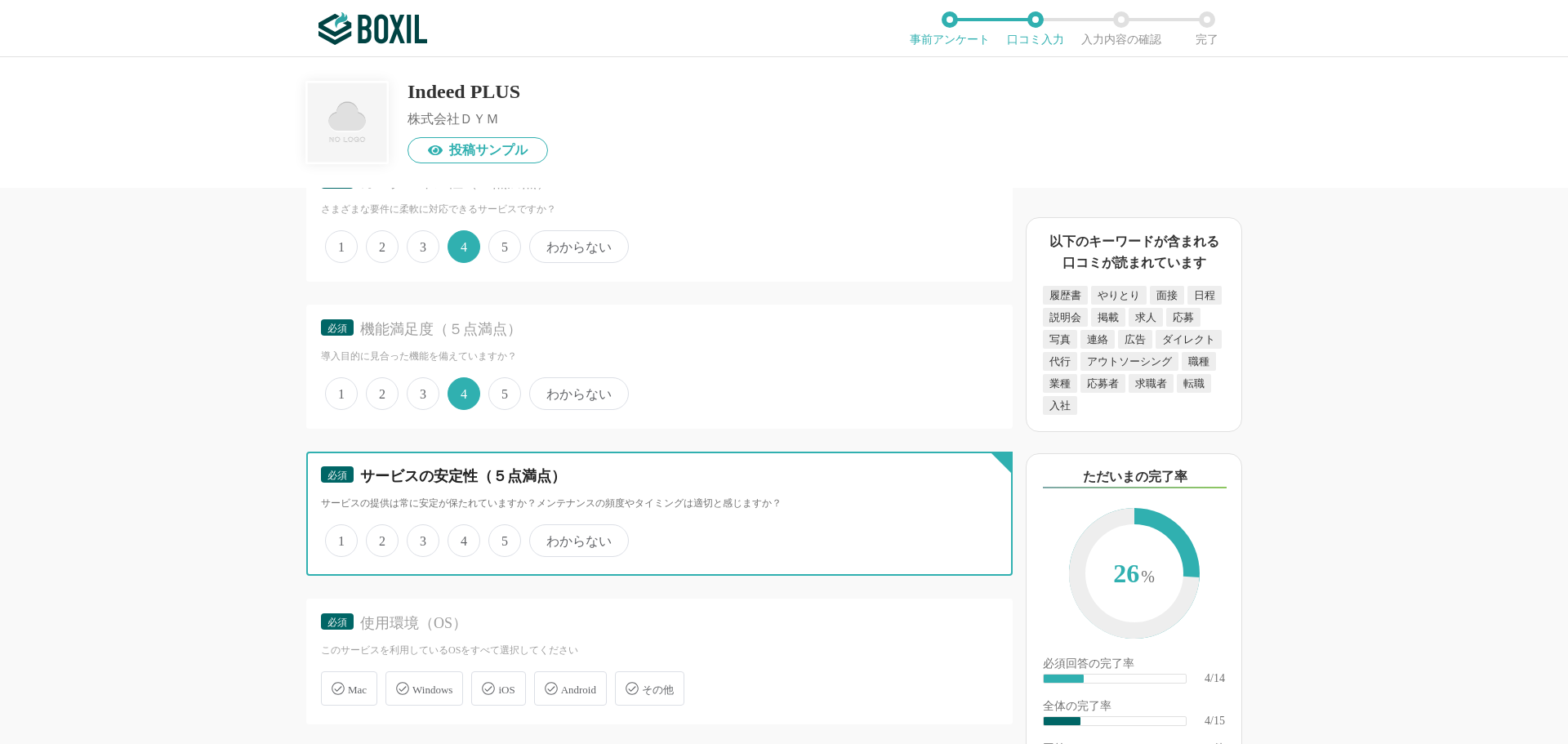
click at [459, 538] on input "4" at bounding box center [456, 532] width 11 height 11
radio input "true"
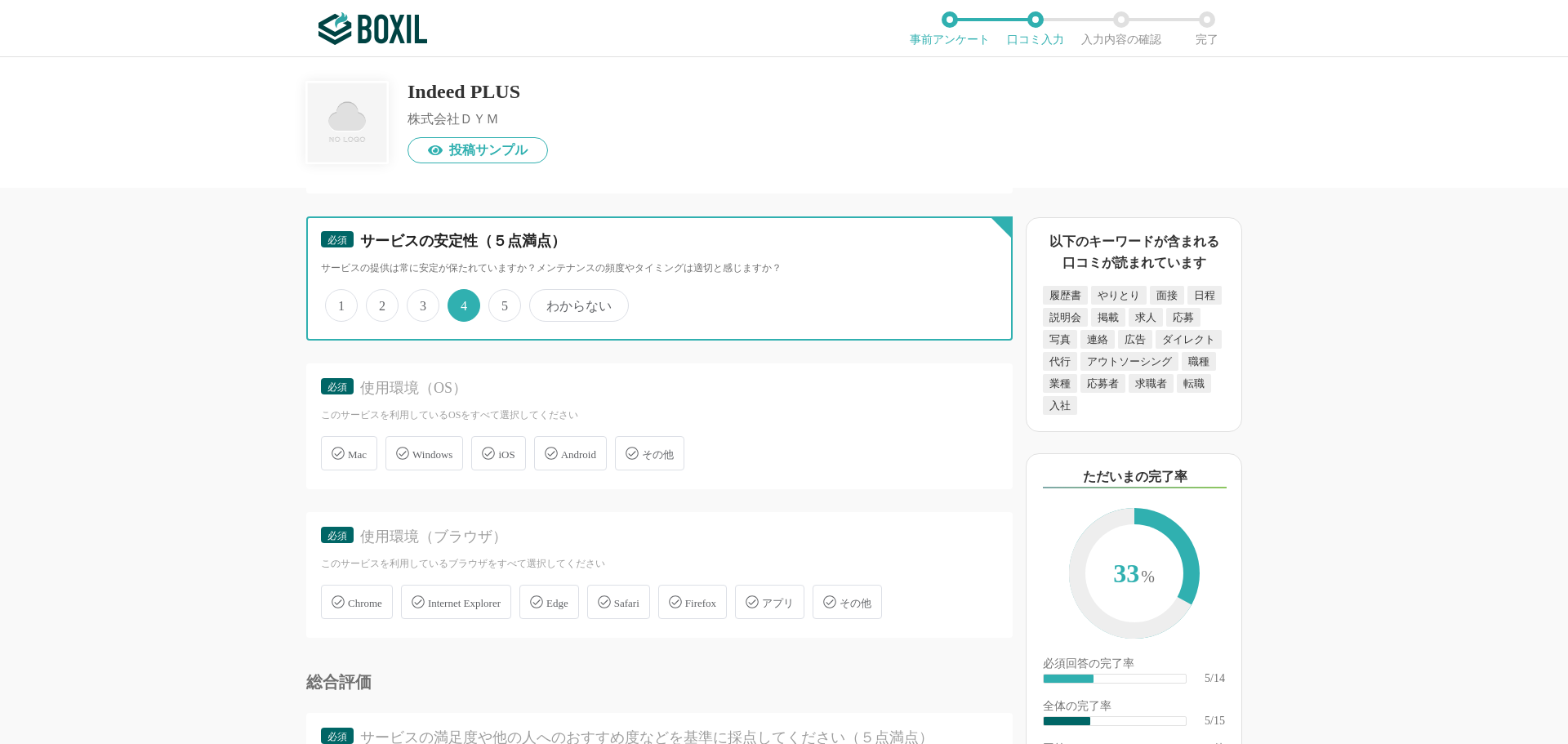
scroll to position [817, 0]
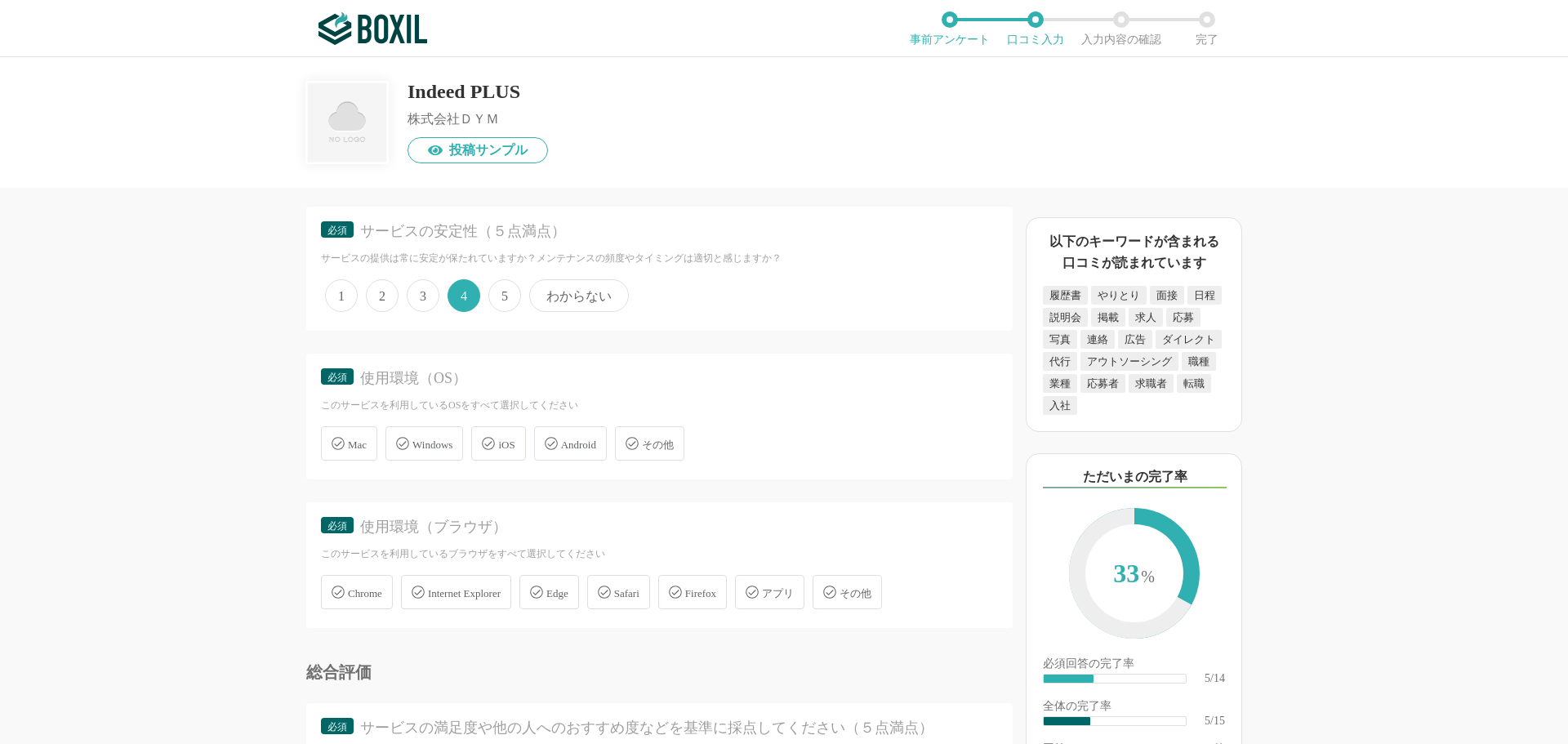
click at [440, 441] on span "Windows" at bounding box center [432, 445] width 40 height 12
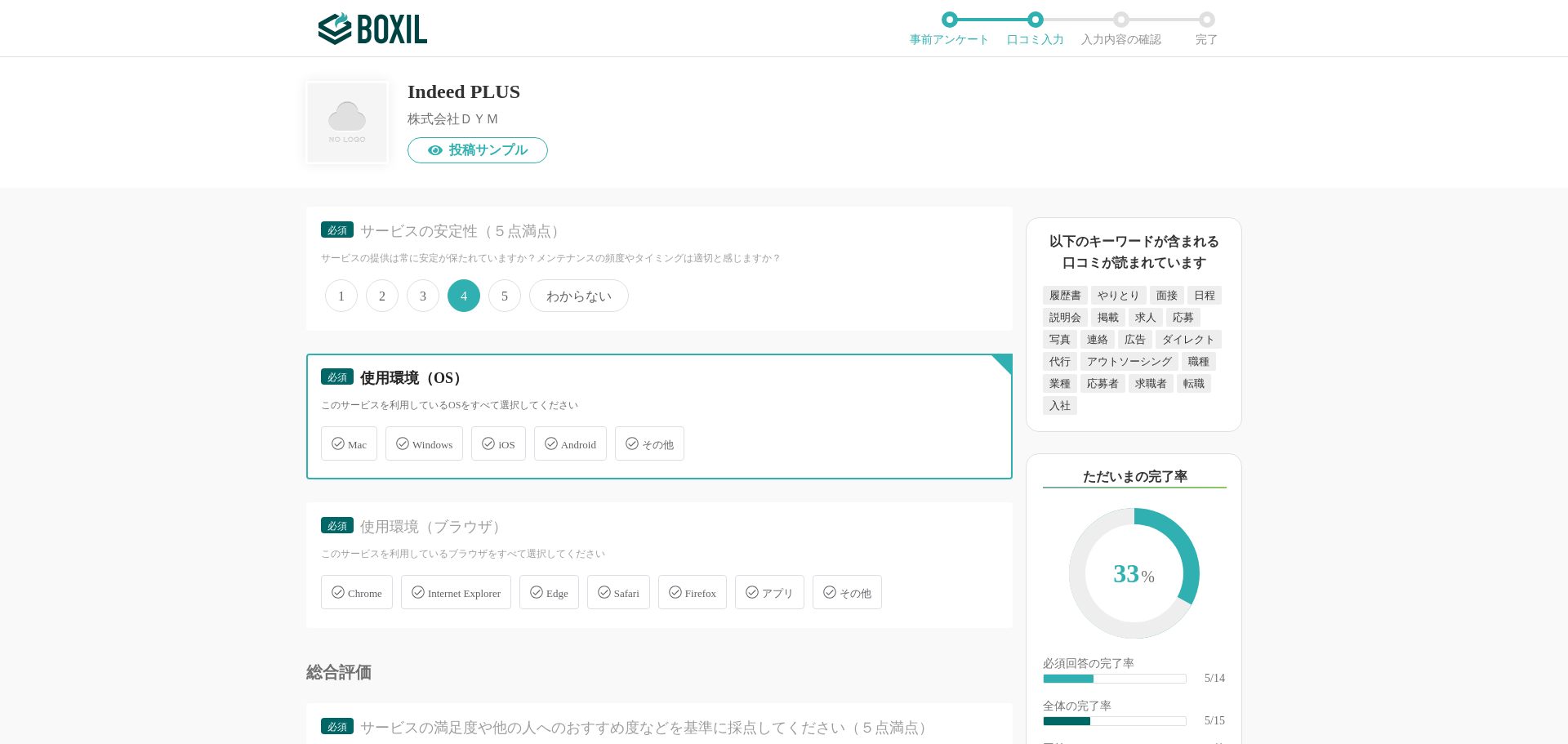
click at [399, 440] on input "Windows" at bounding box center [394, 434] width 11 height 11
checkbox input "true"
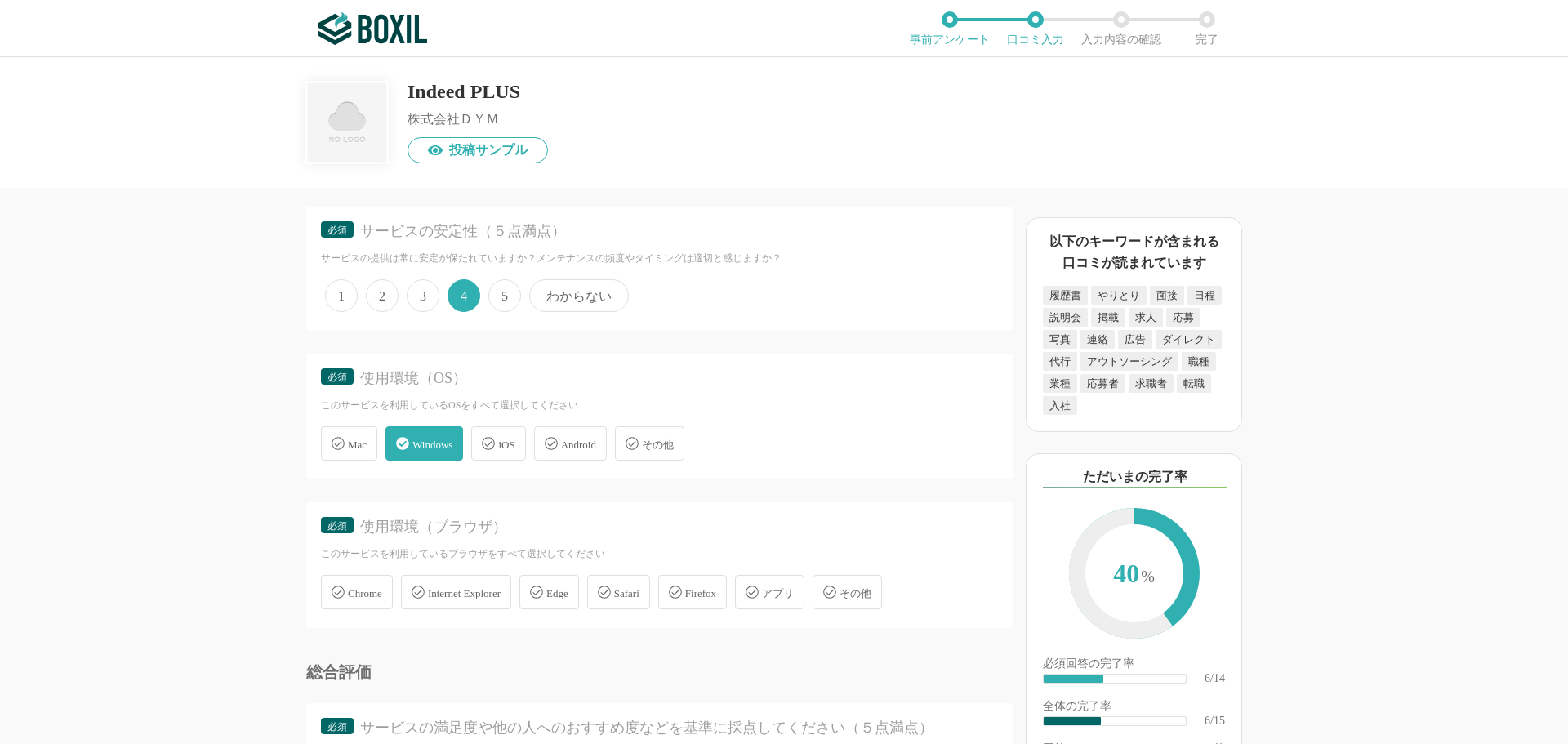
click at [369, 595] on span "Chrome" at bounding box center [365, 594] width 35 height 12
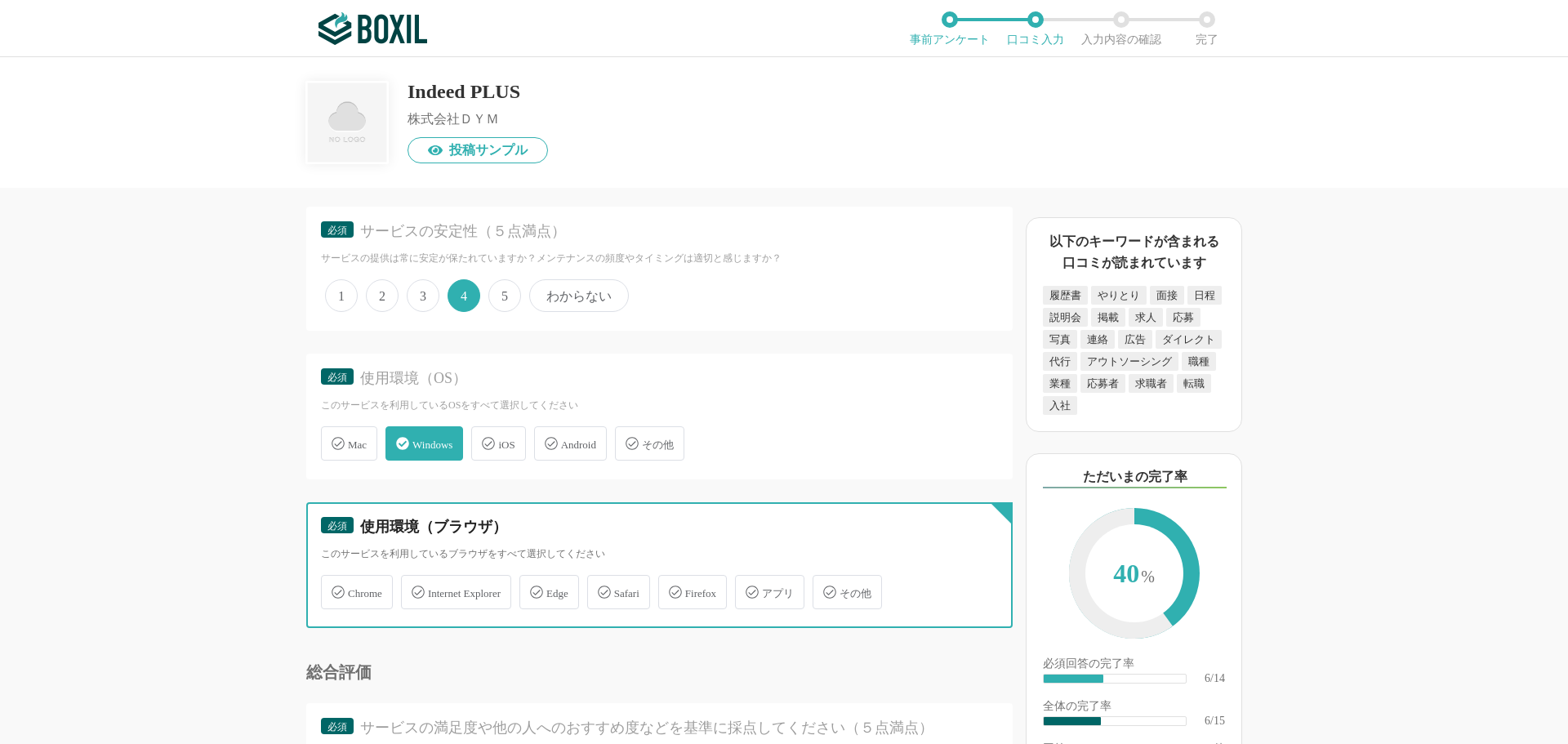
click at [335, 588] on input "Chrome" at bounding box center [330, 583] width 11 height 11
checkbox input "true"
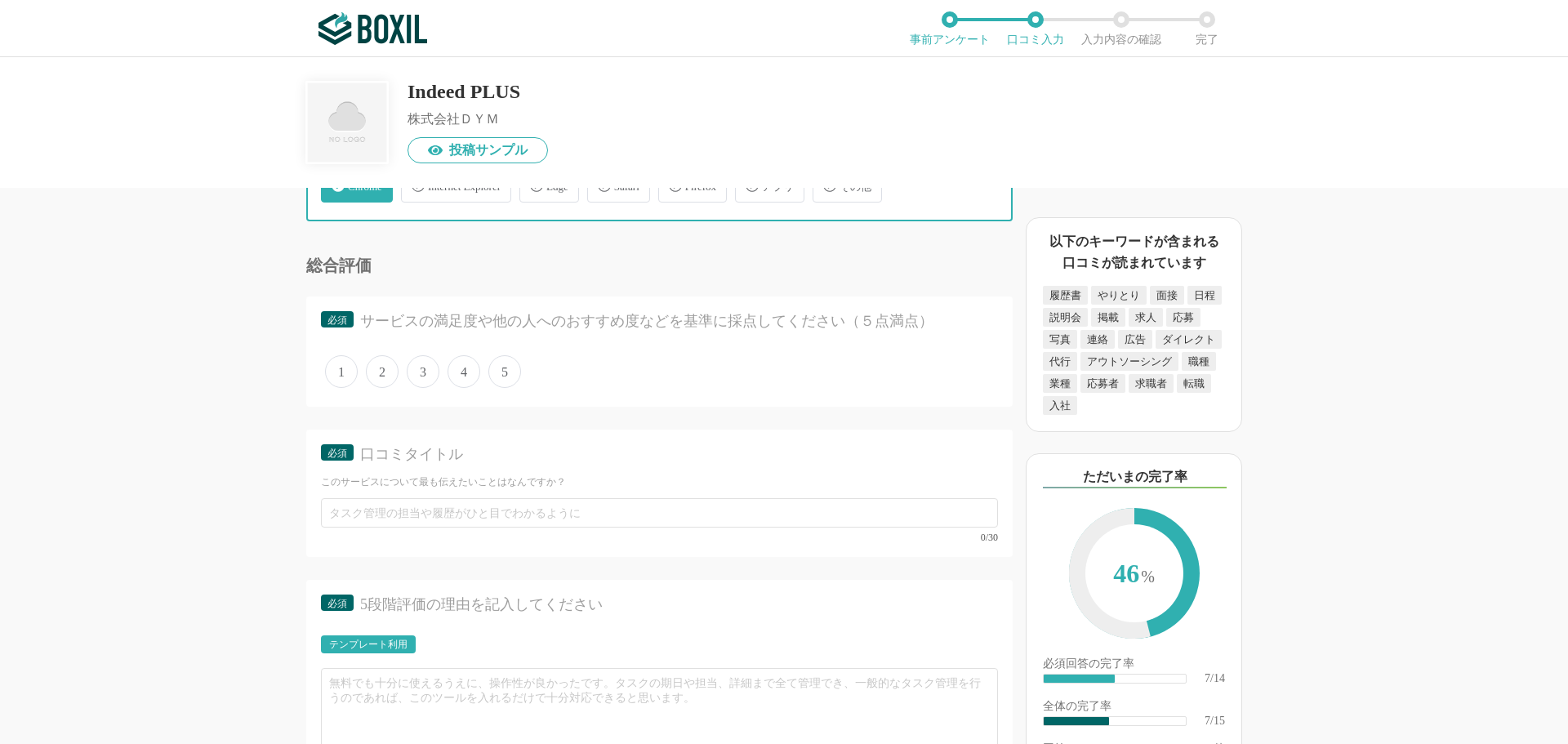
scroll to position [1225, 0]
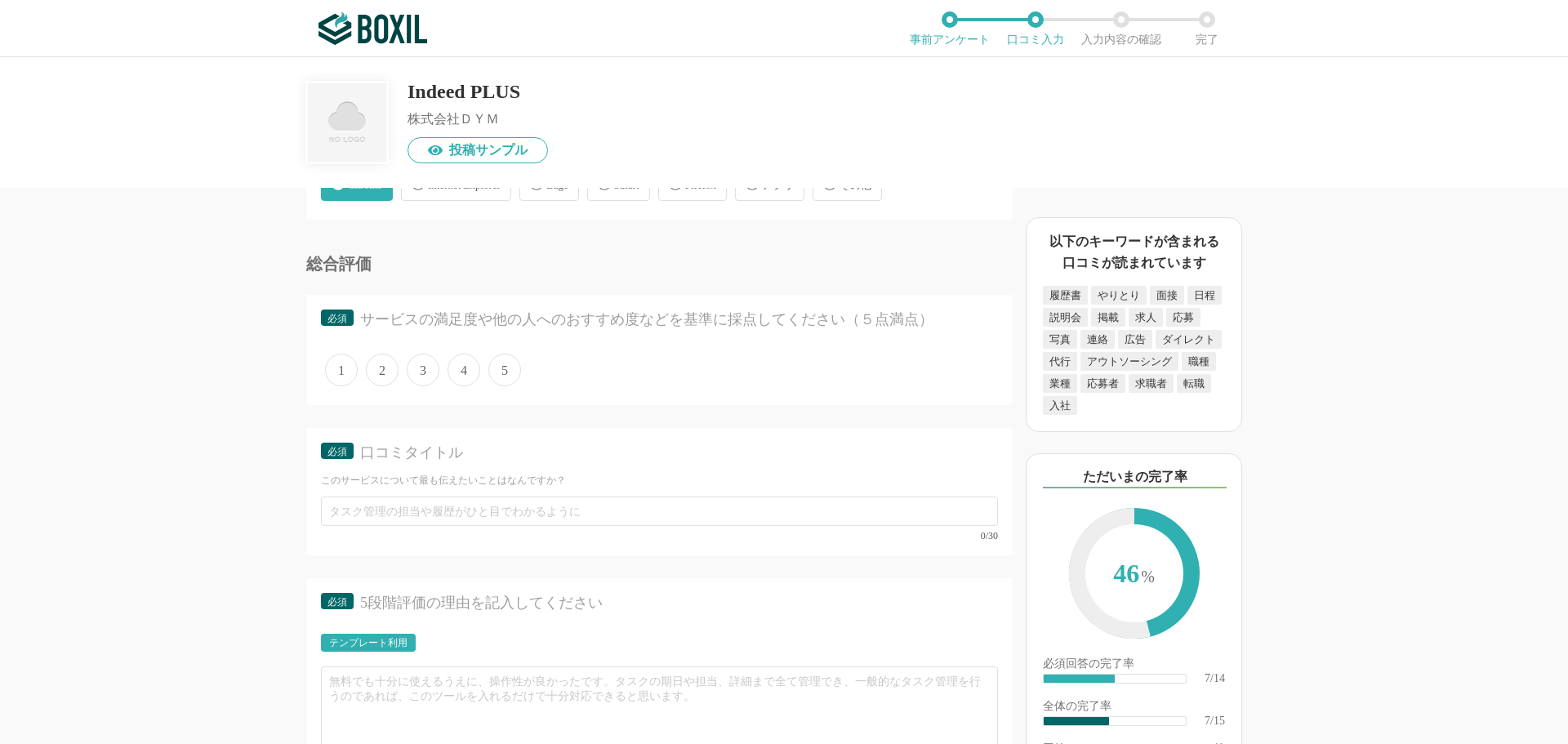
click at [459, 371] on span "4" at bounding box center [463, 369] width 33 height 33
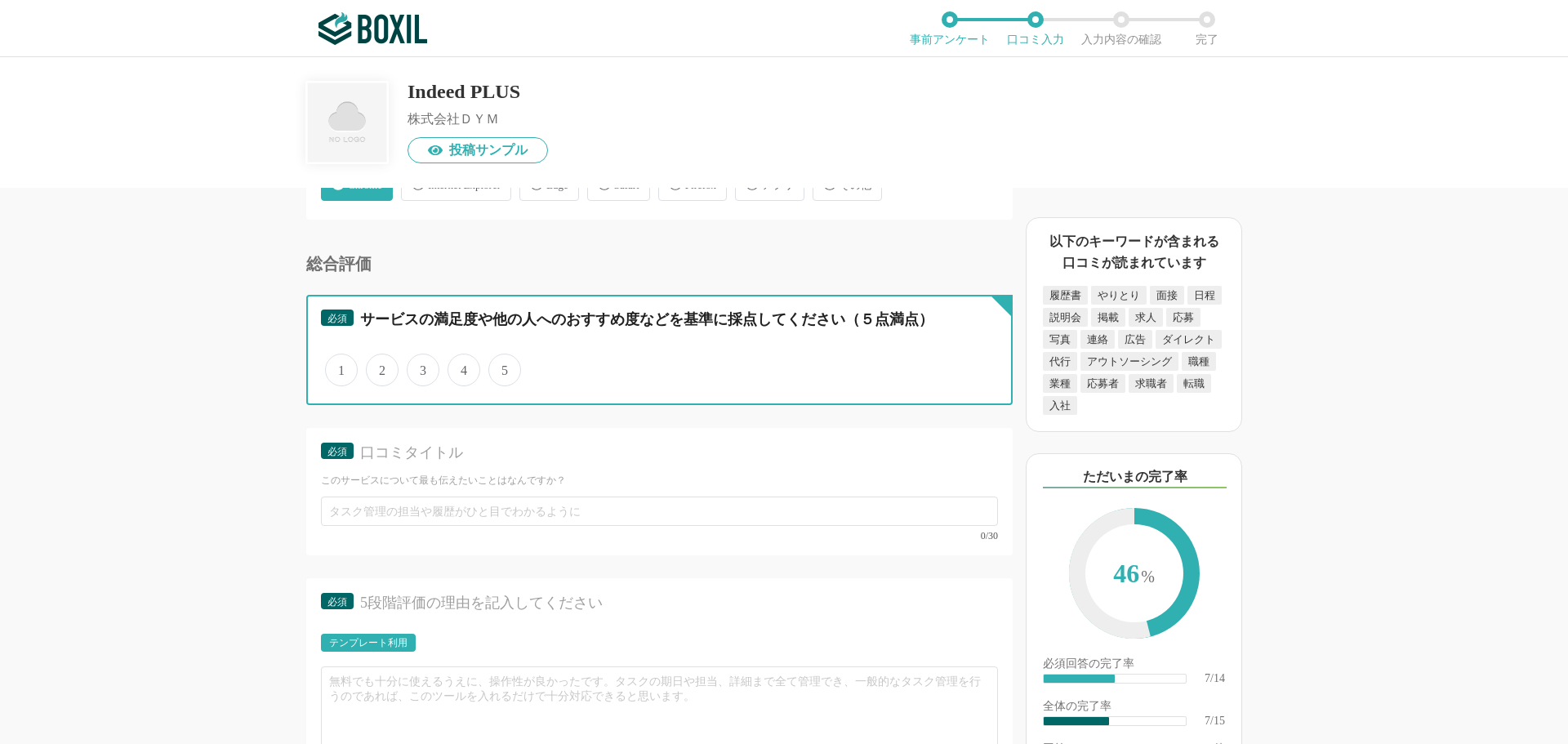
click at [459, 367] on input "4" at bounding box center [456, 361] width 11 height 11
radio input "true"
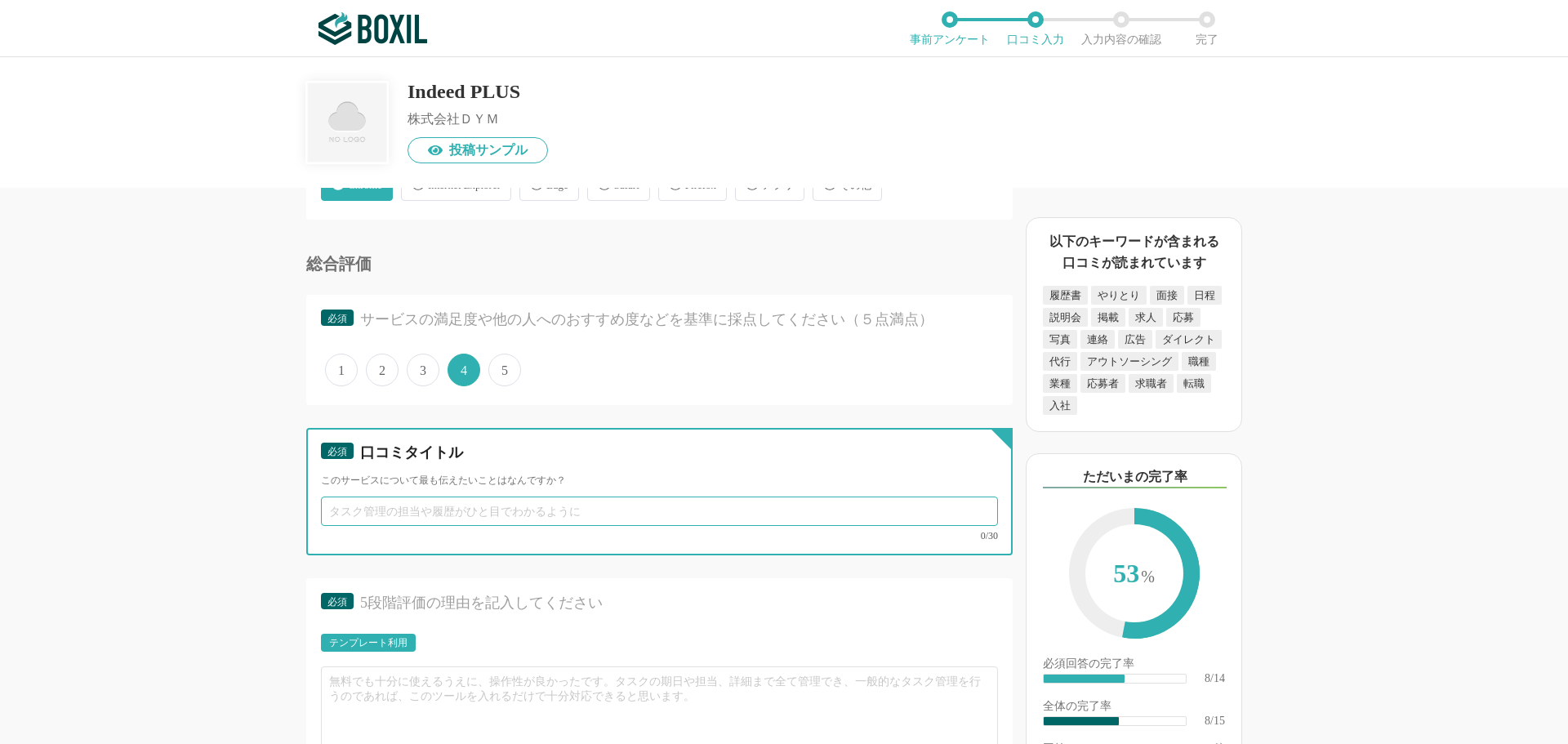
click at [393, 515] on input "text" at bounding box center [659, 511] width 677 height 30
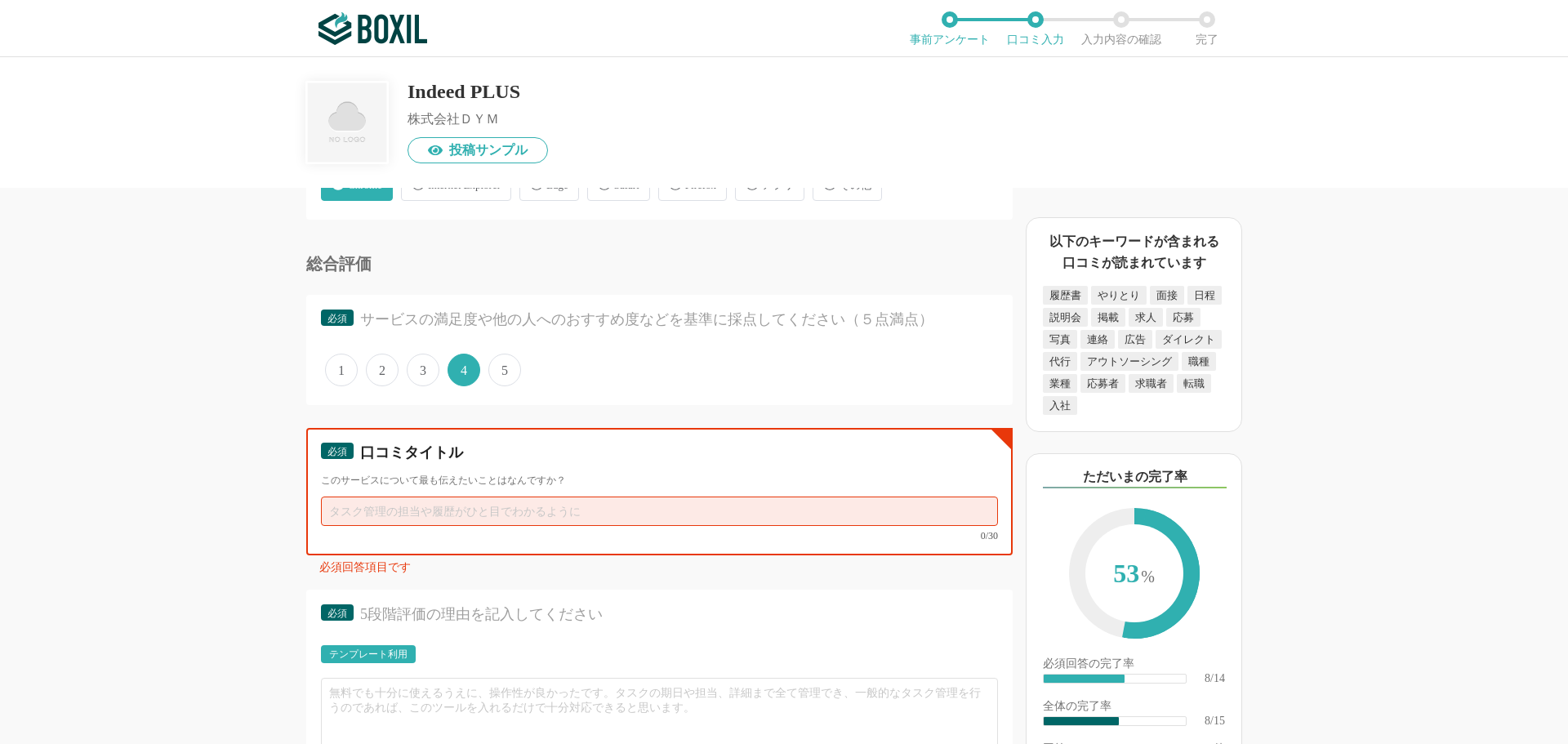
click at [445, 517] on input "text" at bounding box center [659, 511] width 677 height 30
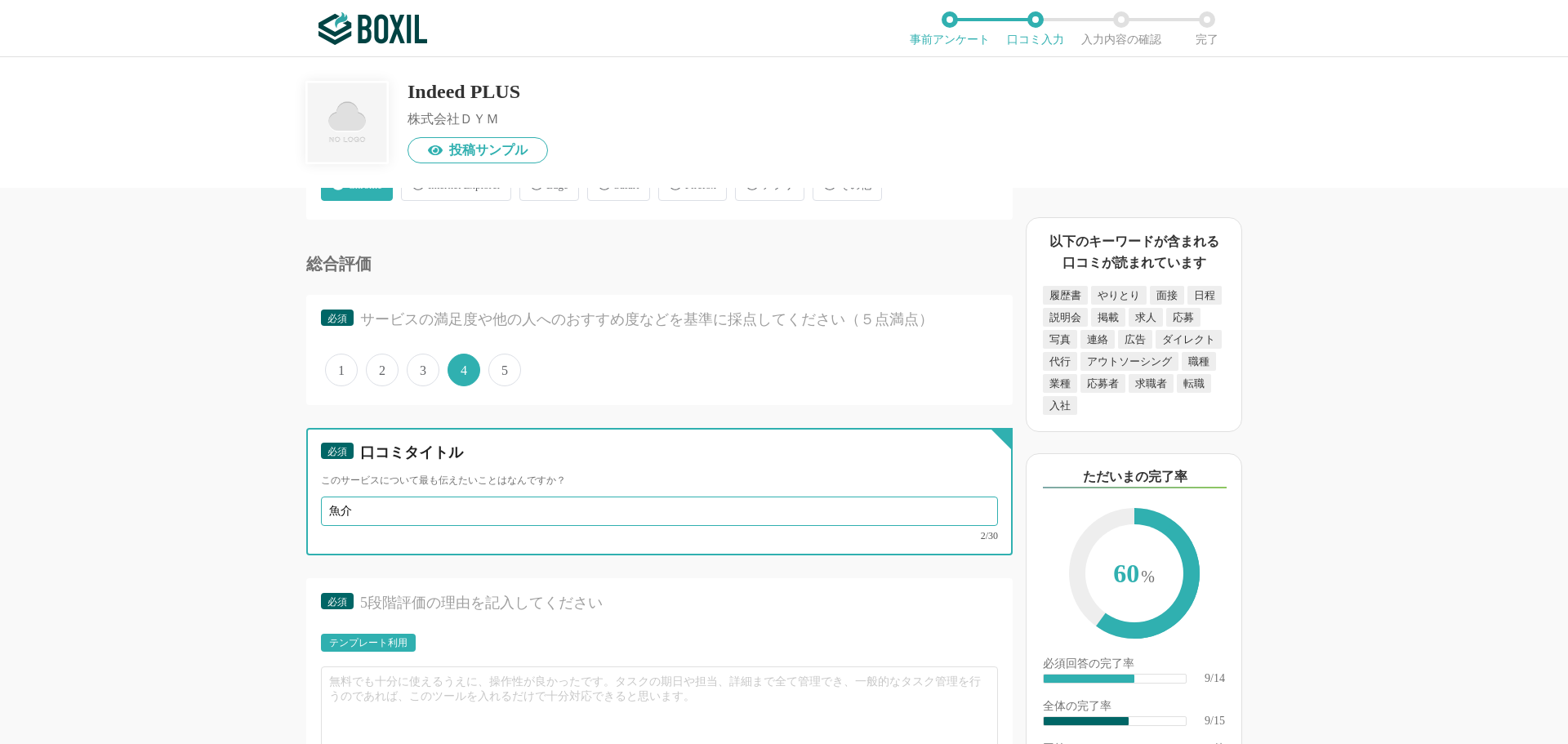
type input "魚"
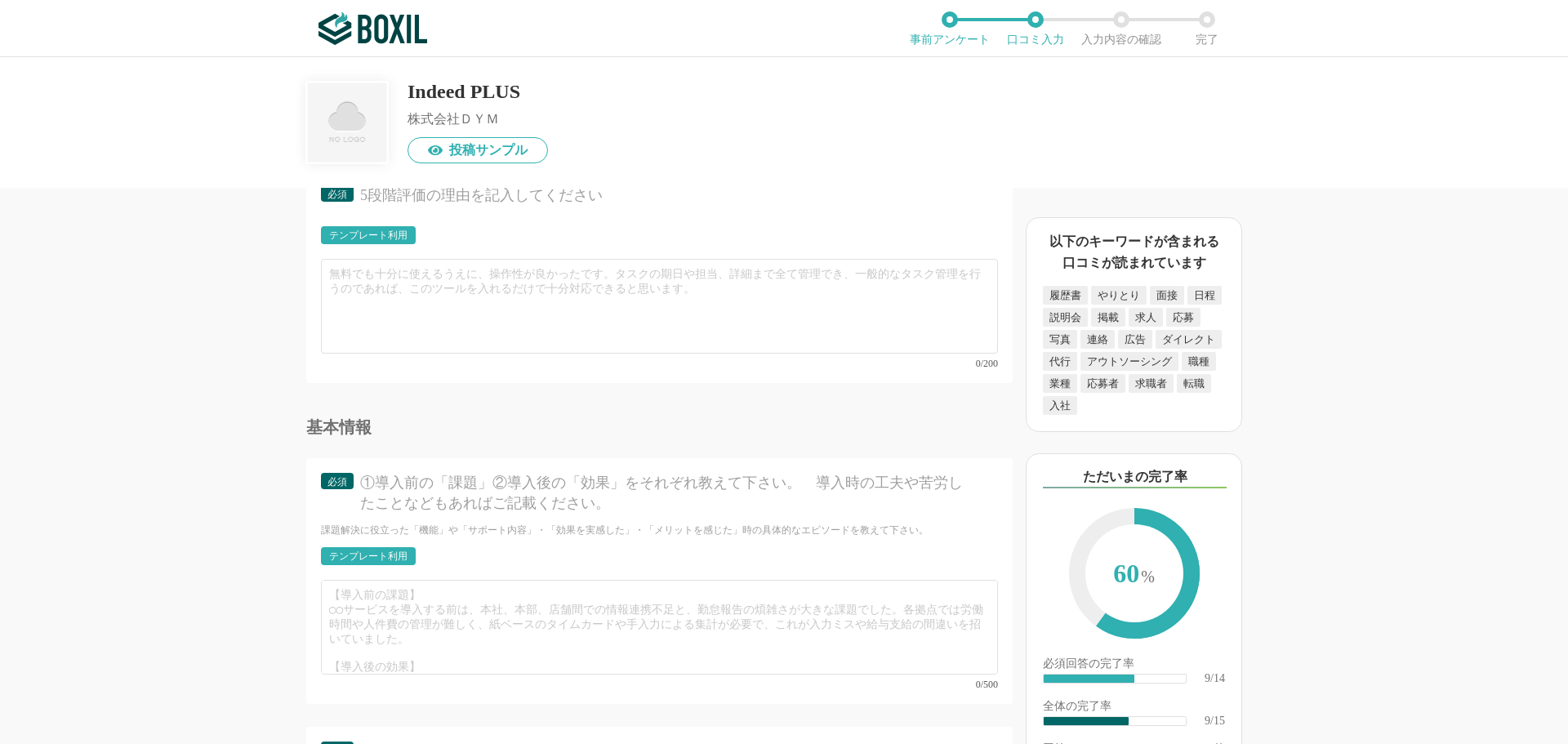
scroll to position [1633, 0]
type input "業界No.1の実績で転職活動がスムーズに"
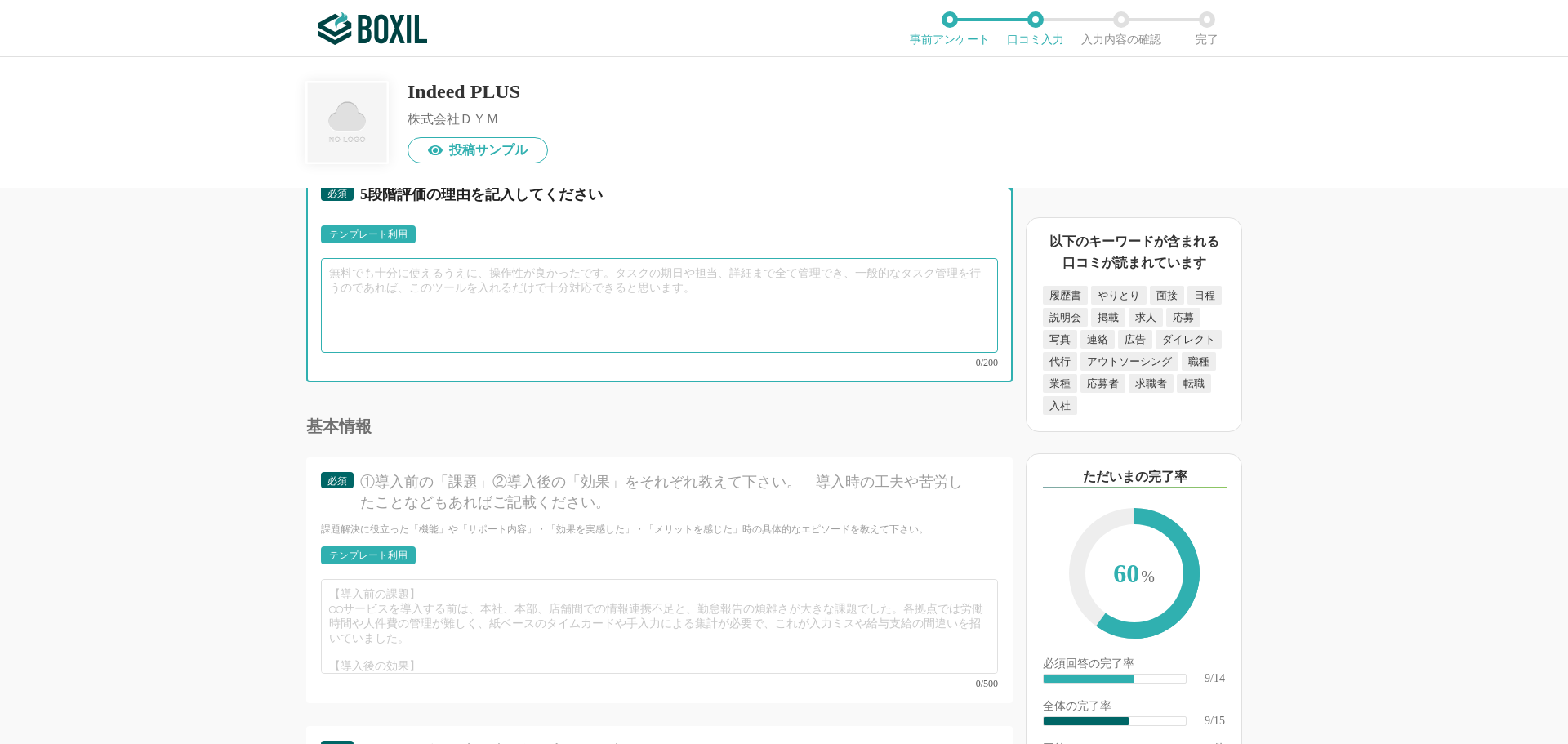
click at [364, 285] on textarea at bounding box center [659, 305] width 677 height 95
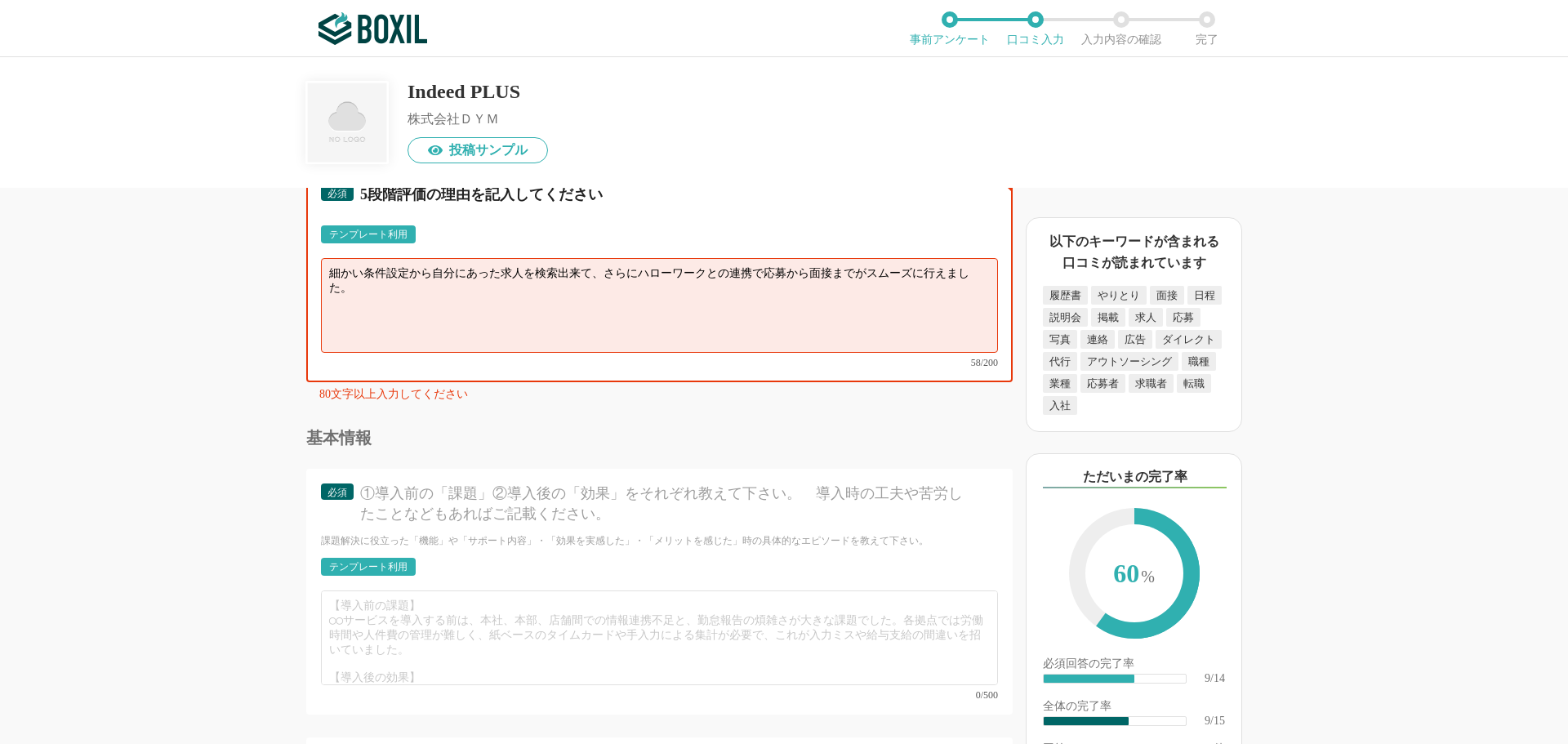
type textarea "細かい条件設定から自分にあった求人を検索出来て、さらにハローワークとの連携で応募から面接までがスムーズに行えました。"
click at [388, 287] on textarea "細かい条件設定から自分にあった求人を検索出来て、さらにハローワークとの連携で応募から面接までがスムーズに行えました。" at bounding box center [659, 305] width 677 height 95
click at [380, 289] on textarea "細かい条件設定から自分にあった求人を検索出来て、さらにハローワークとの連携で応募から面接までがスムーズに行えました。" at bounding box center [659, 305] width 677 height 95
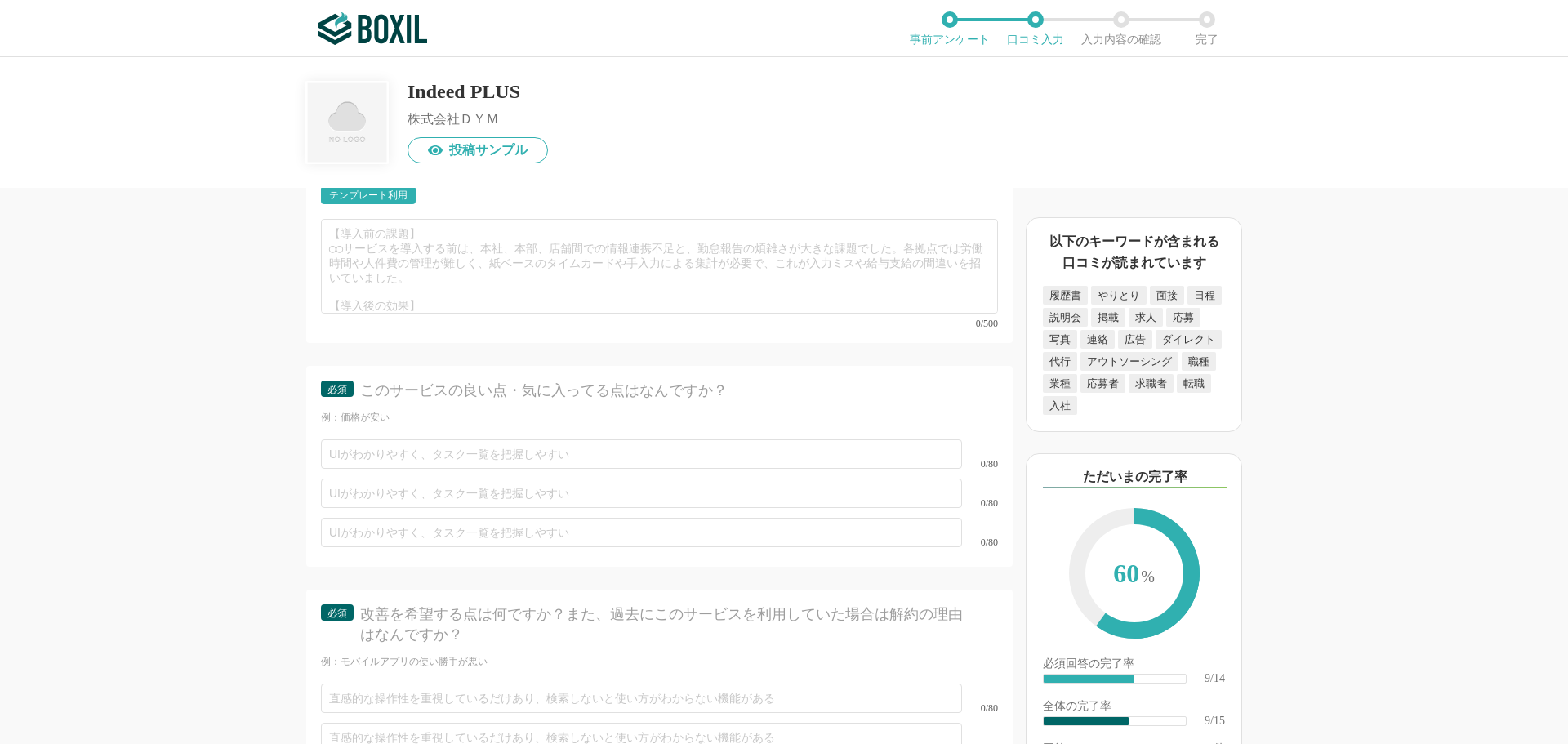
scroll to position [2043, 0]
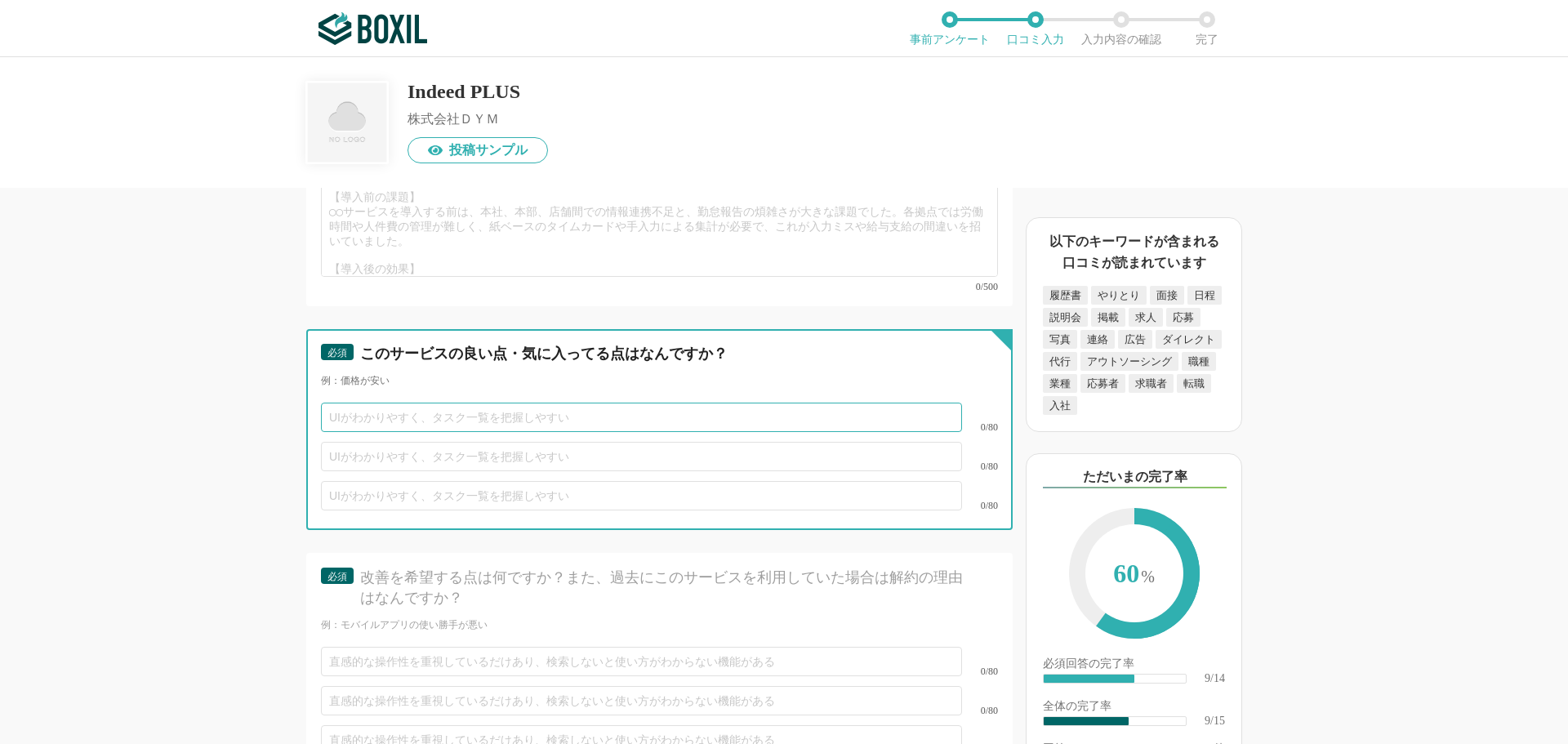
click at [377, 402] on input "text" at bounding box center [642, 417] width 641 height 30
type input "使い方が分かりやすく、扱いやすい"
click at [402, 443] on input "text" at bounding box center [642, 457] width 641 height 30
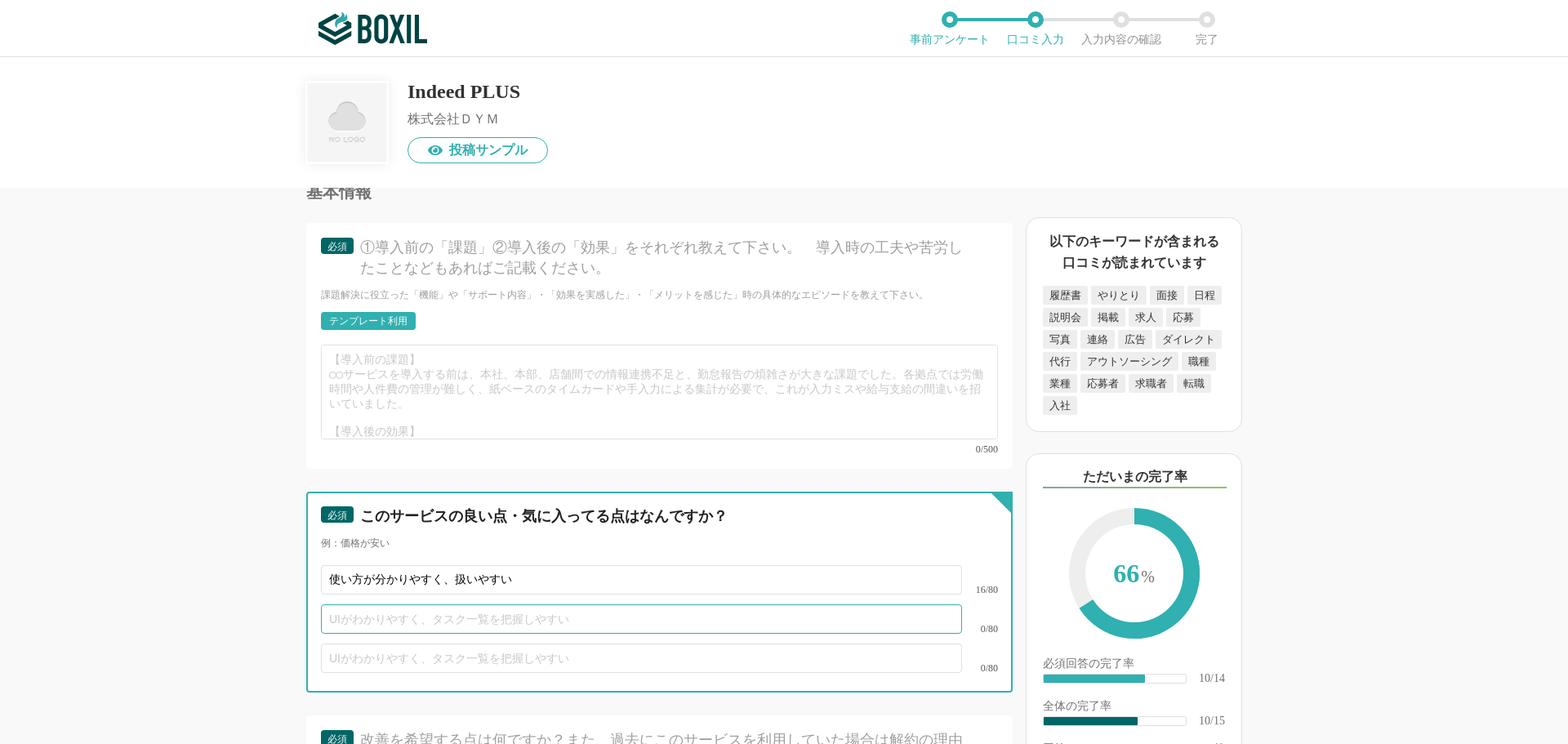
scroll to position [1879, 0]
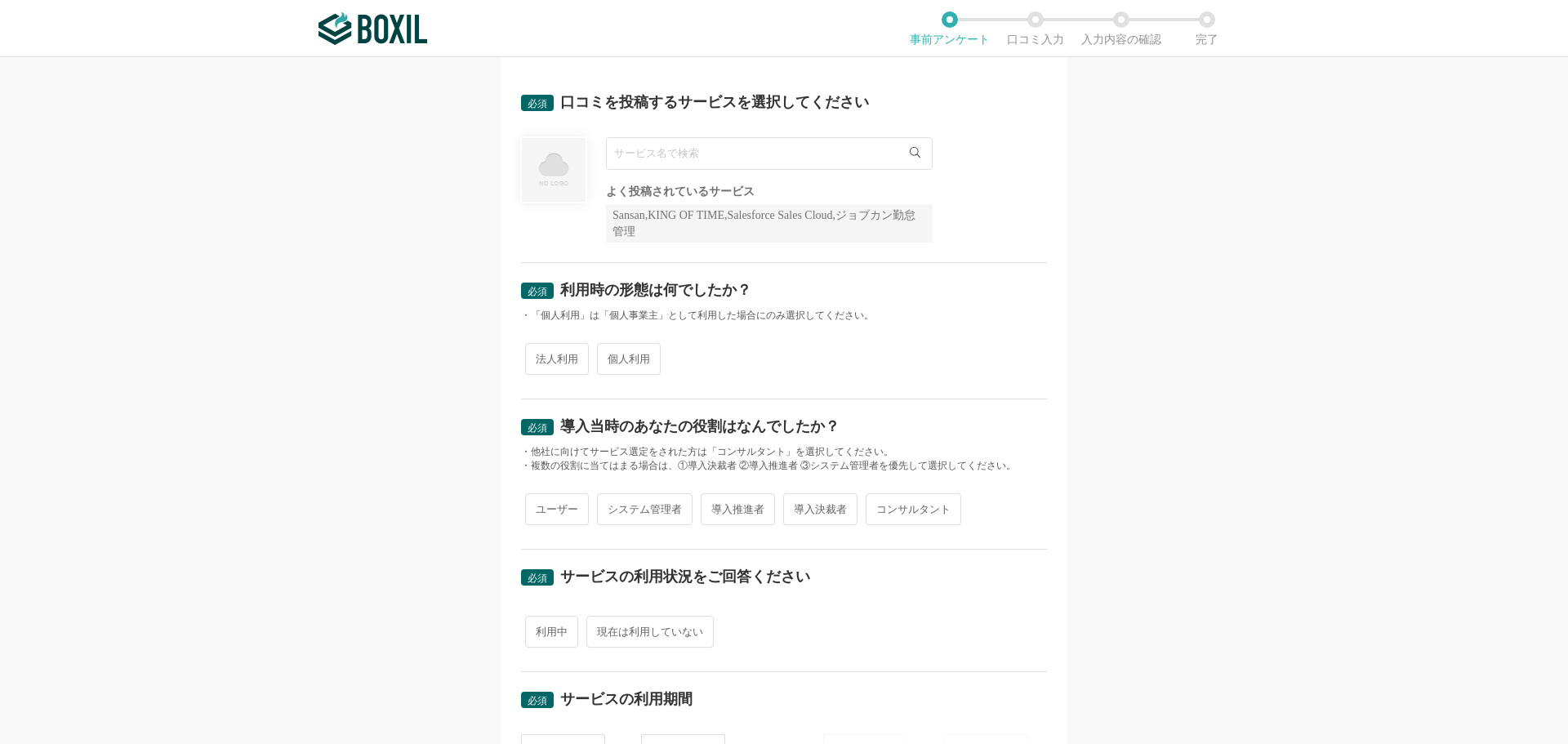
scroll to position [82, 0]
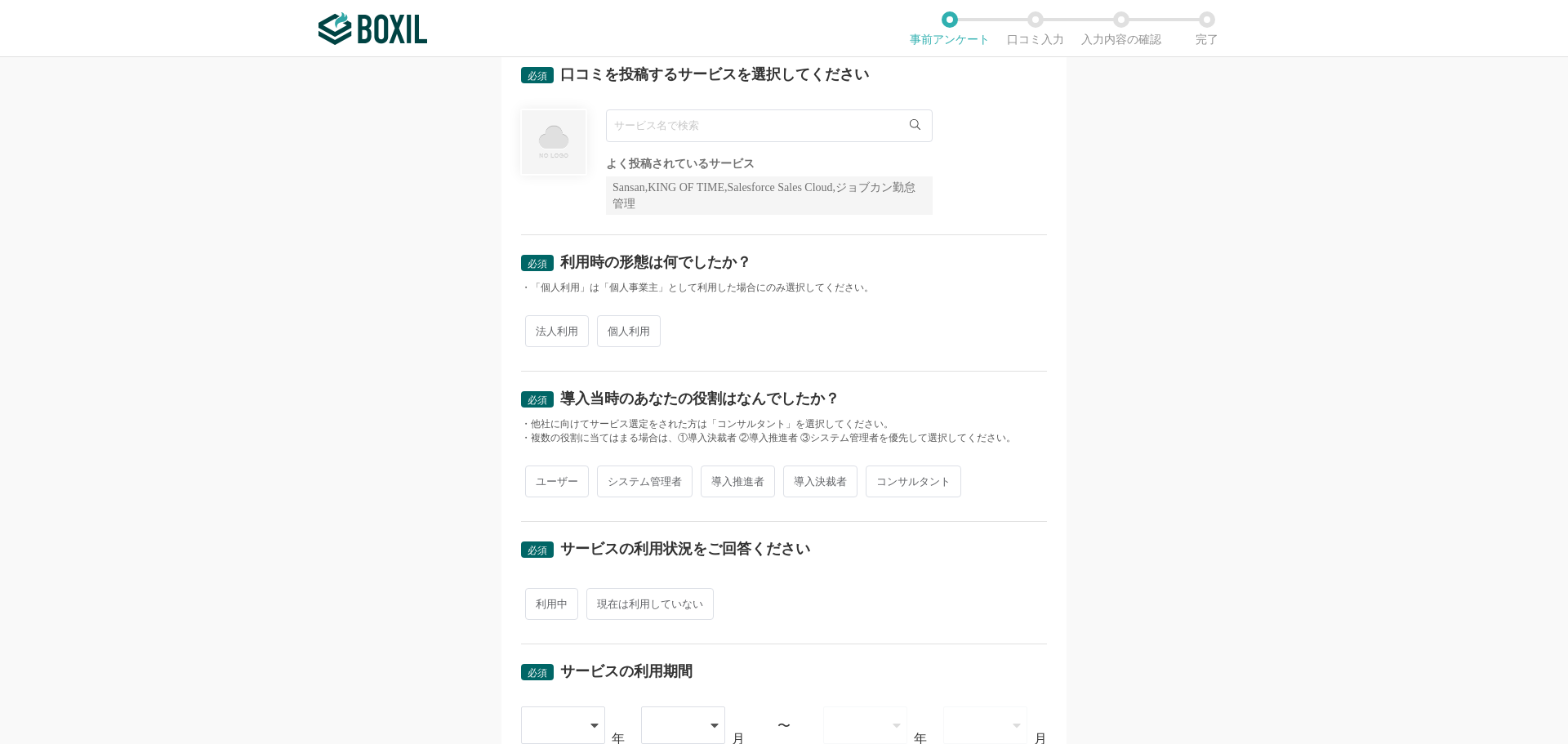
click at [658, 136] on input "text" at bounding box center [769, 125] width 326 height 33
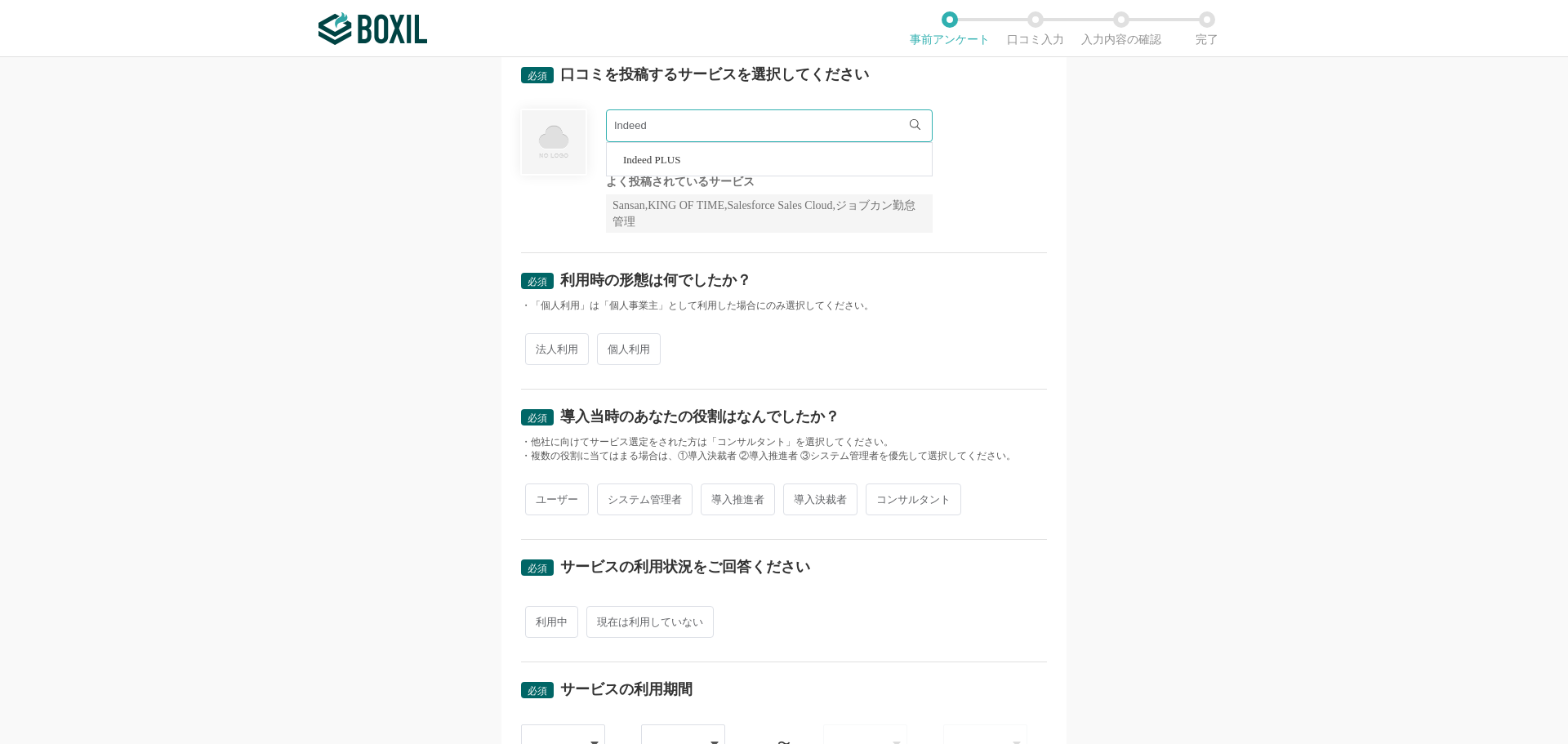
click at [668, 158] on span "Indeed PLUS" at bounding box center [652, 160] width 57 height 11
type input "Indeed PLUS"
radio input "true"
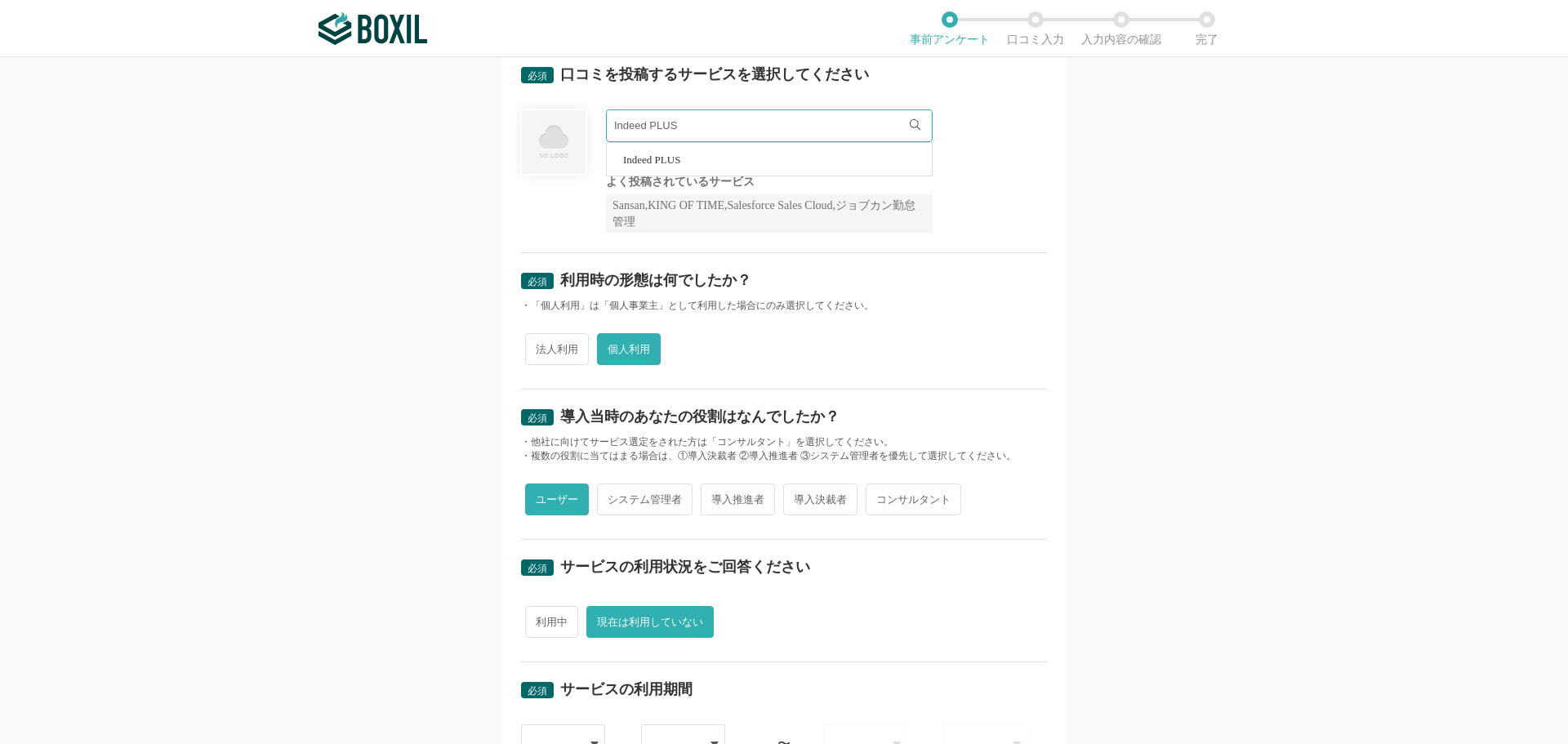
radio input "true"
type input "Y3MCNV2F"
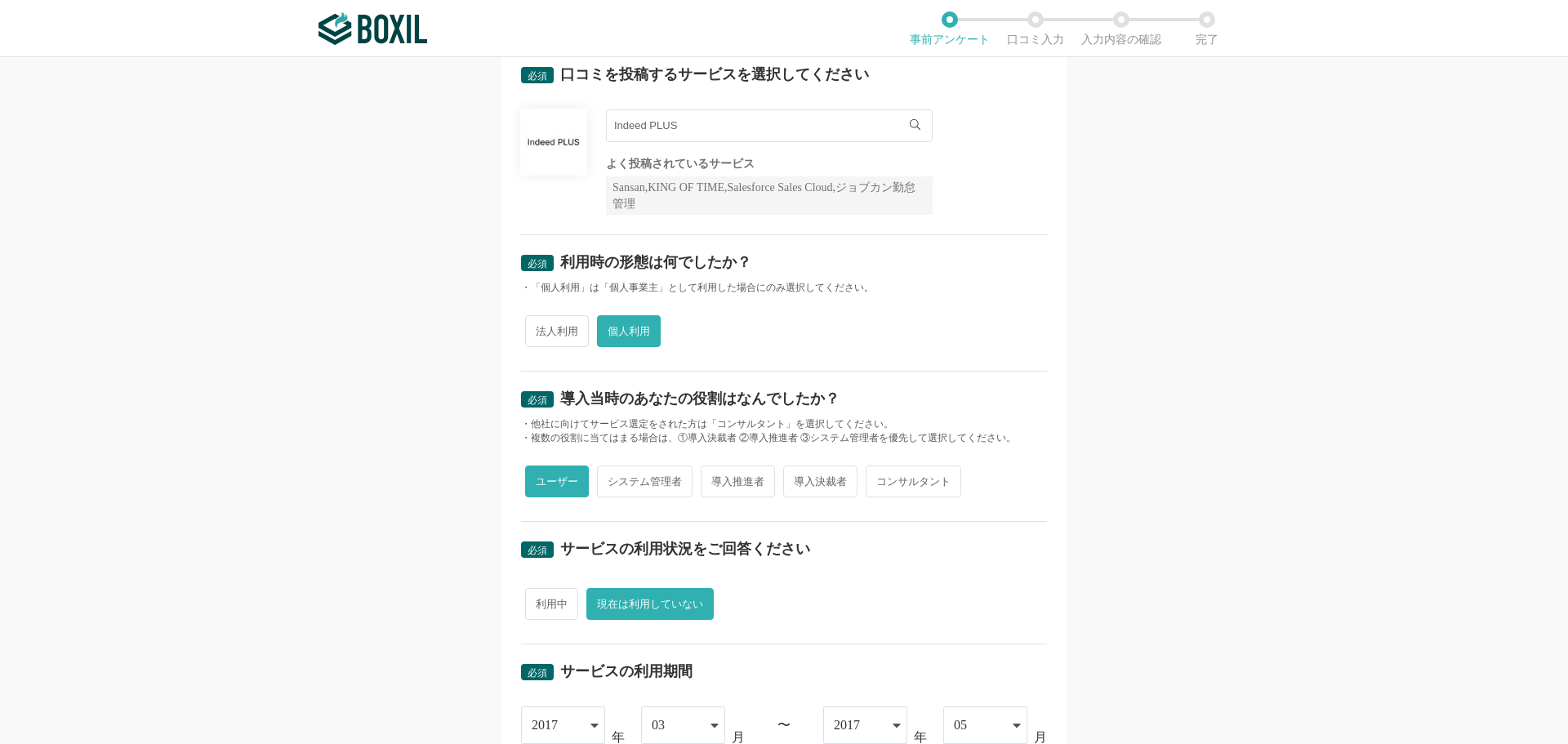
click at [539, 333] on span "法人利用" at bounding box center [556, 331] width 63 height 32
click at [539, 328] on input "法人利用" at bounding box center [534, 323] width 11 height 11
radio input "true"
radio input "false"
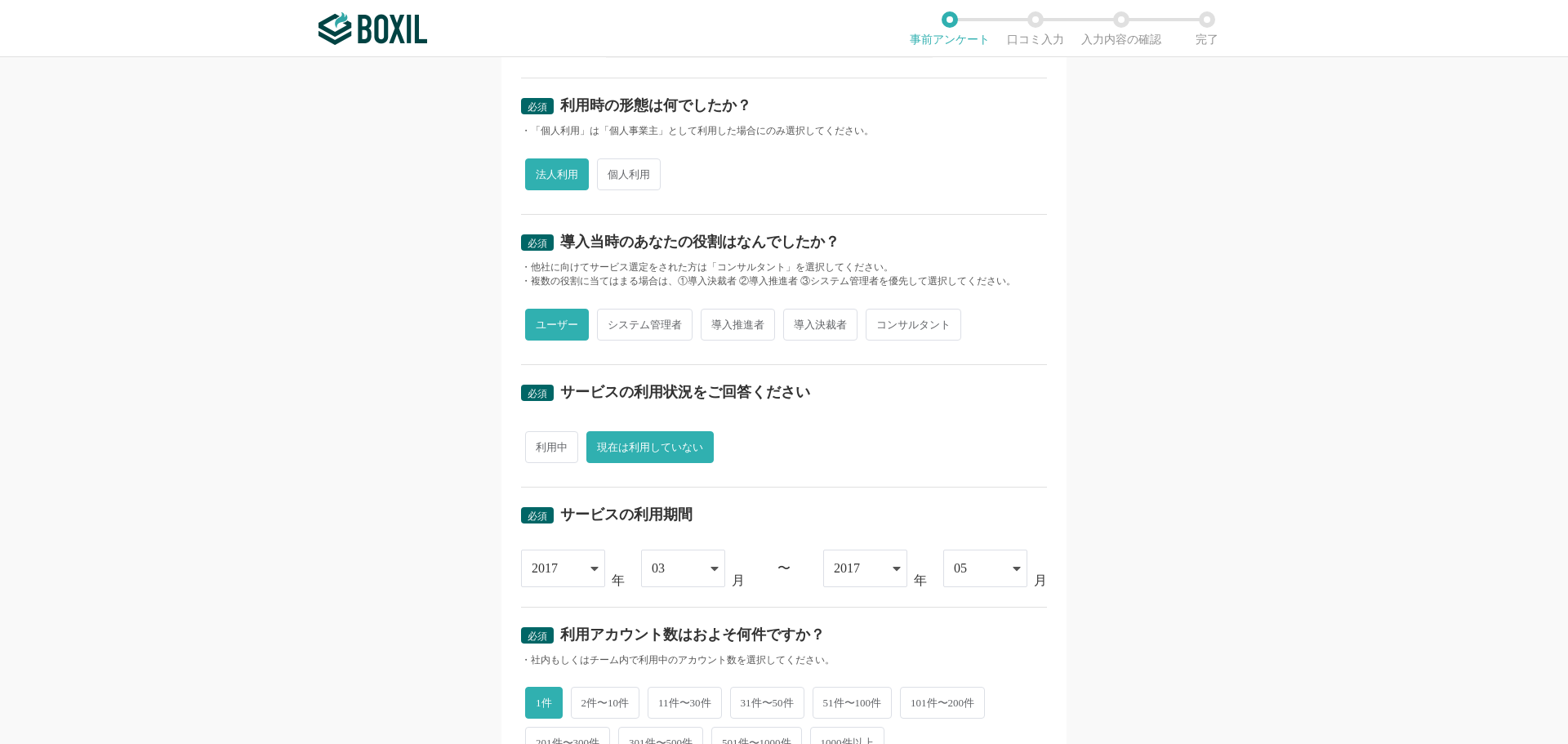
scroll to position [245, 0]
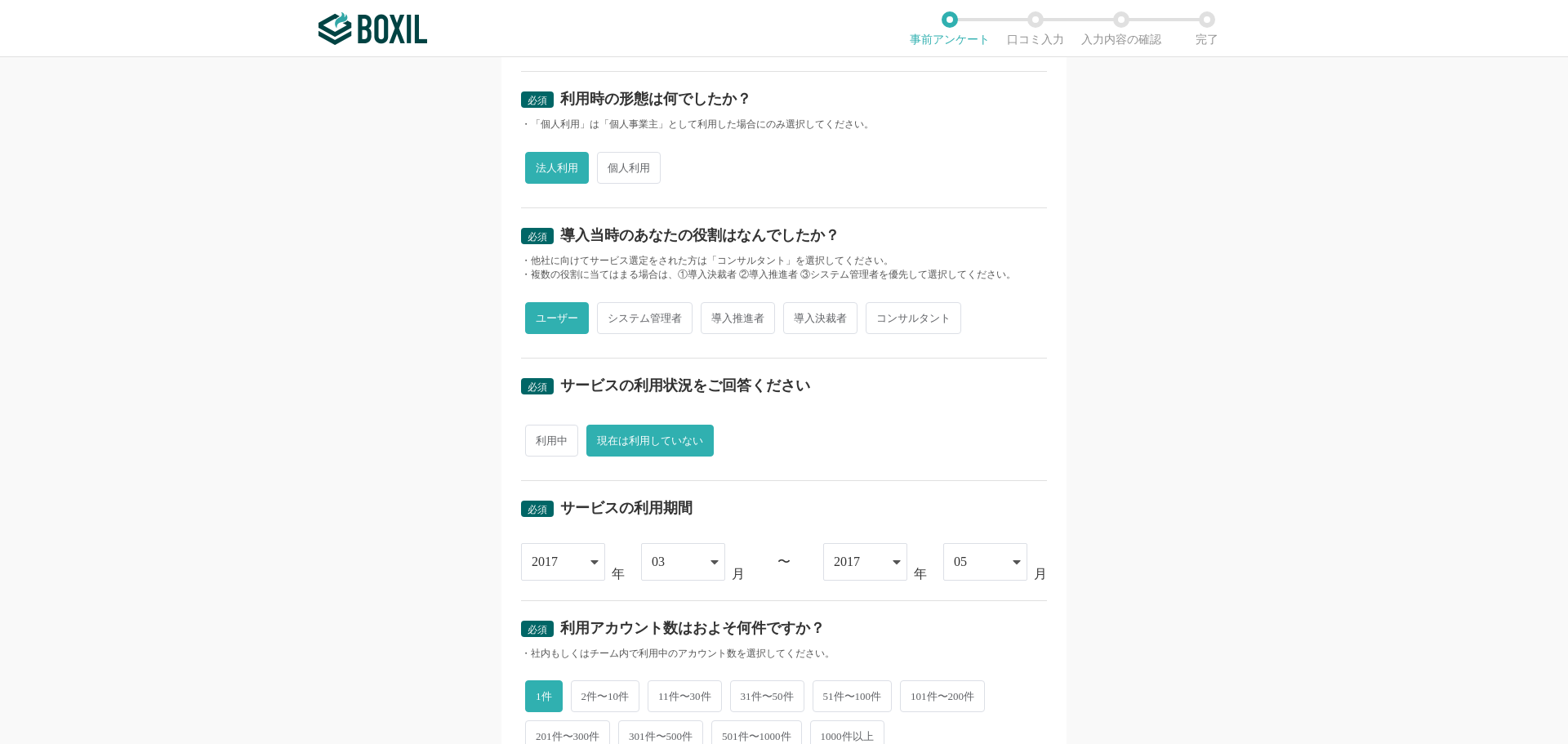
click at [702, 325] on span "導入推進者" at bounding box center [738, 318] width 74 height 32
click at [705, 315] on input "導入推進者" at bounding box center [710, 309] width 11 height 11
radio input "true"
radio input "false"
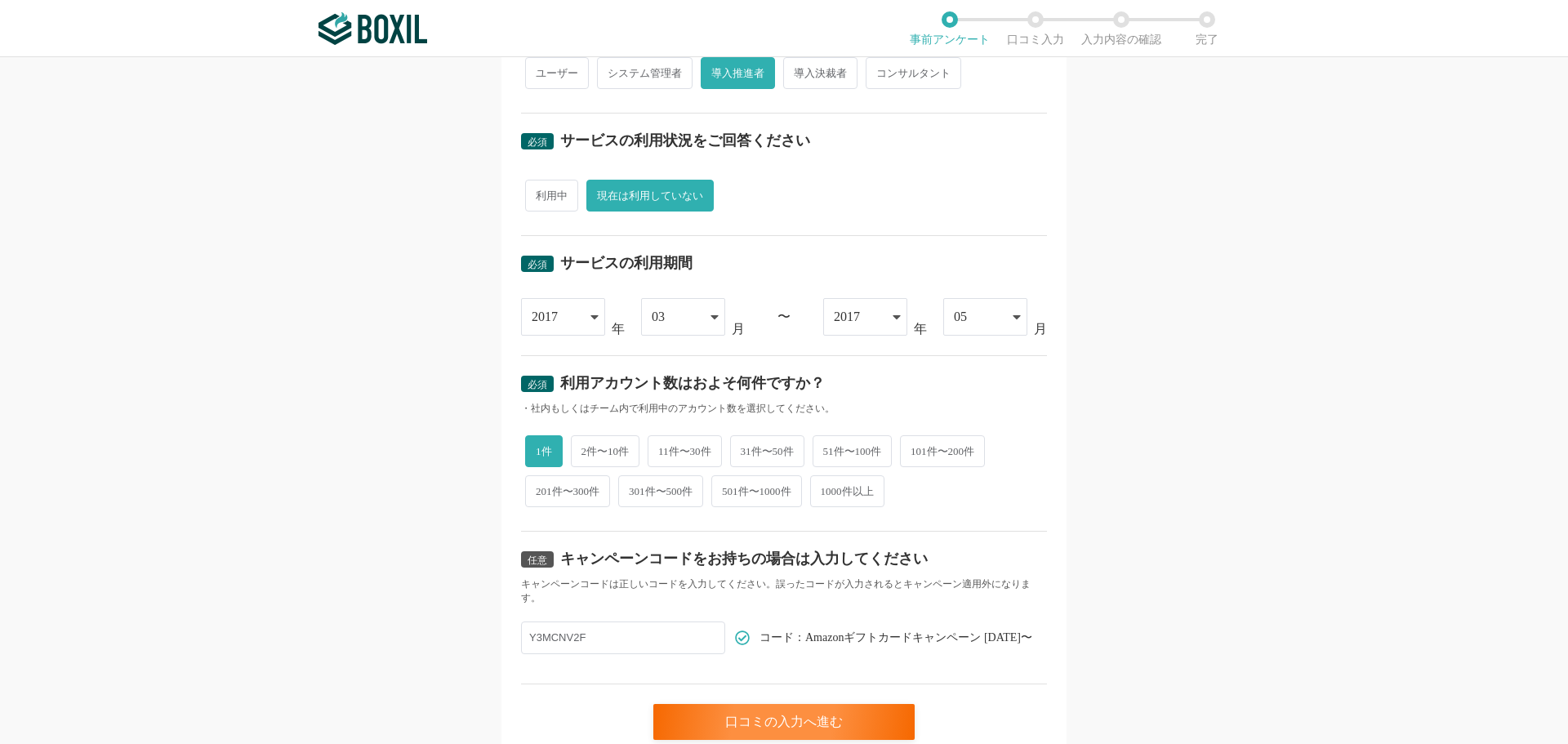
scroll to position [558, 0]
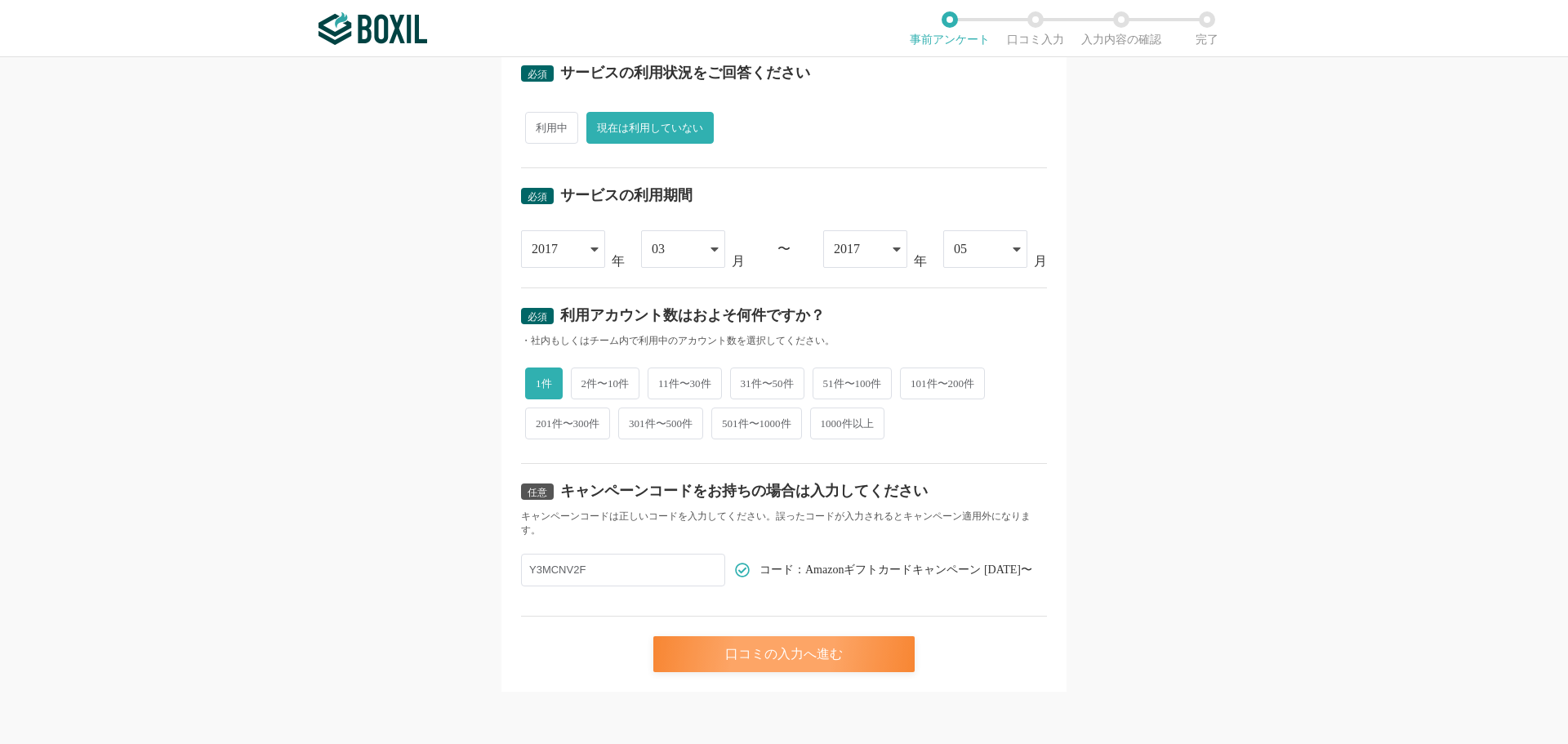
click at [760, 656] on div "口コミの入力へ進む" at bounding box center [784, 654] width 261 height 36
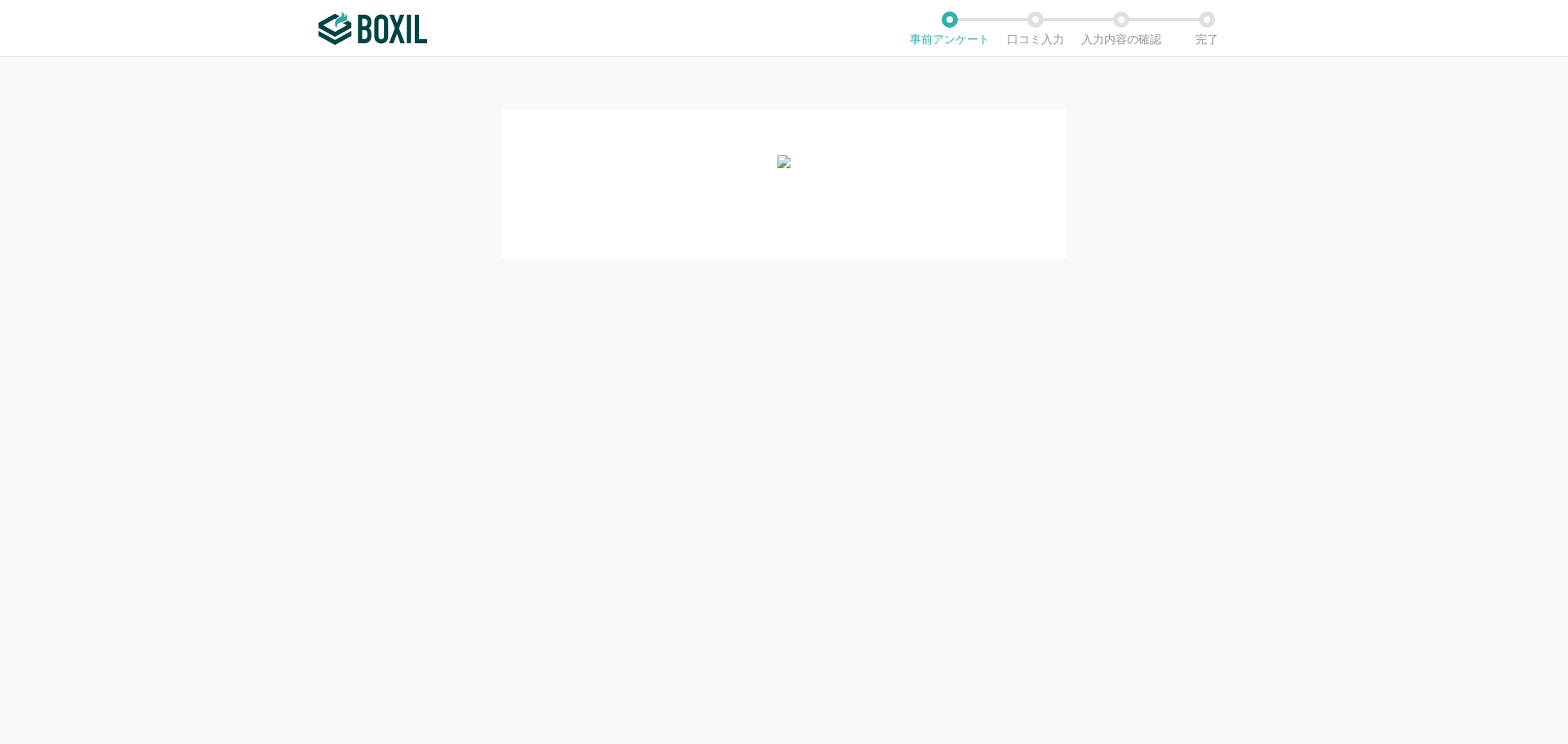
scroll to position [0, 0]
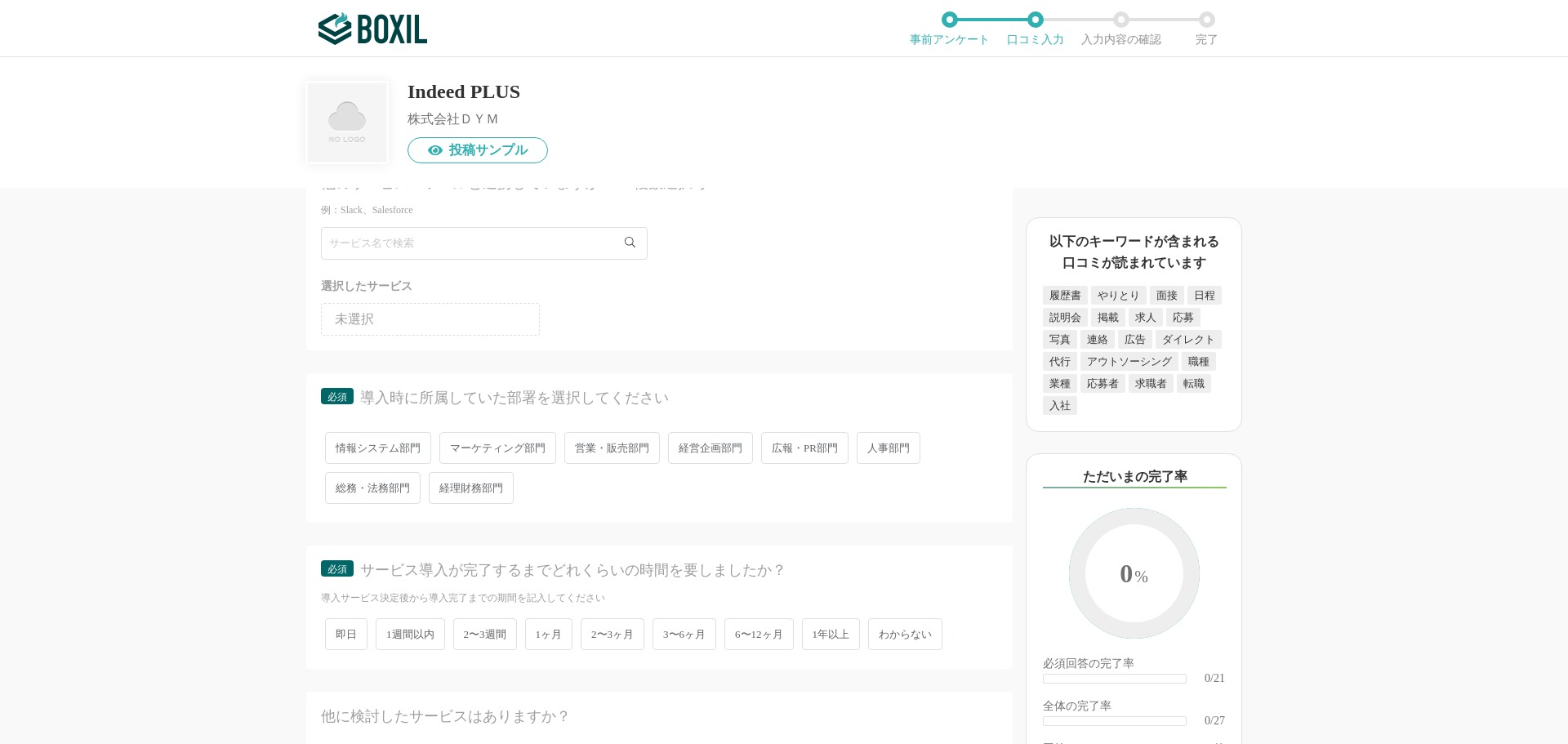
scroll to position [163, 0]
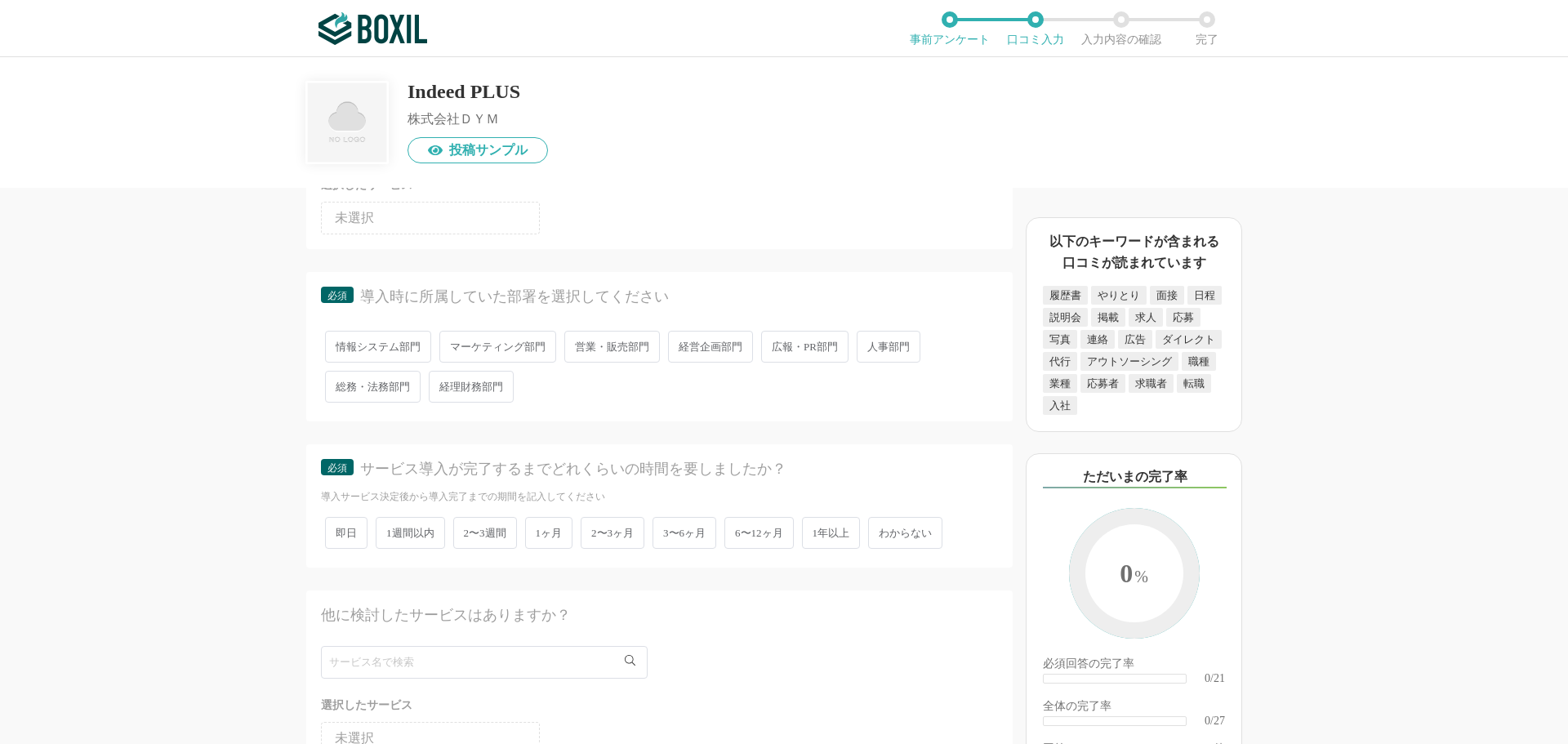
click at [635, 353] on span "営業・販売部門" at bounding box center [612, 347] width 96 height 32
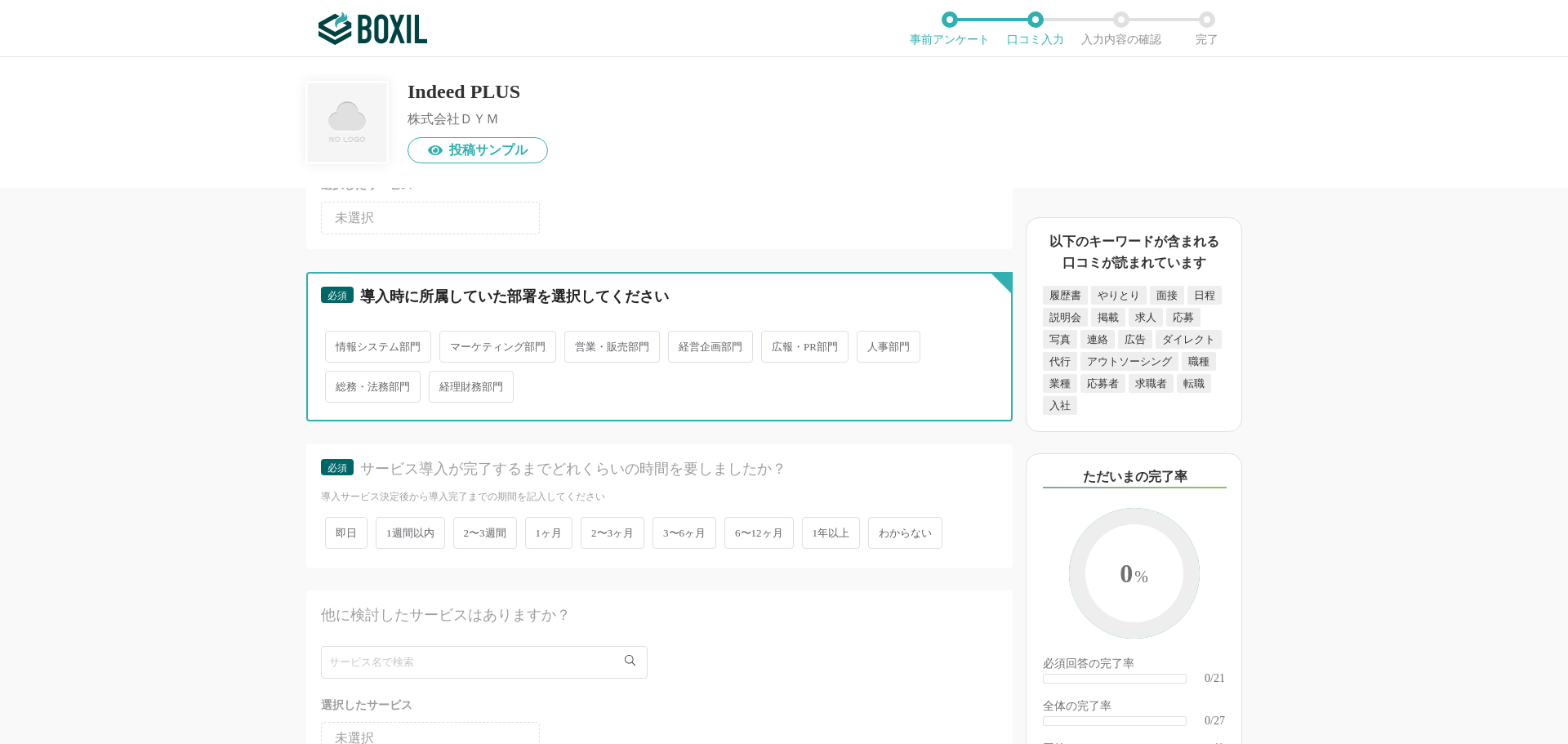
click at [579, 344] on input "営業・販売部門" at bounding box center [573, 338] width 11 height 11
radio input "true"
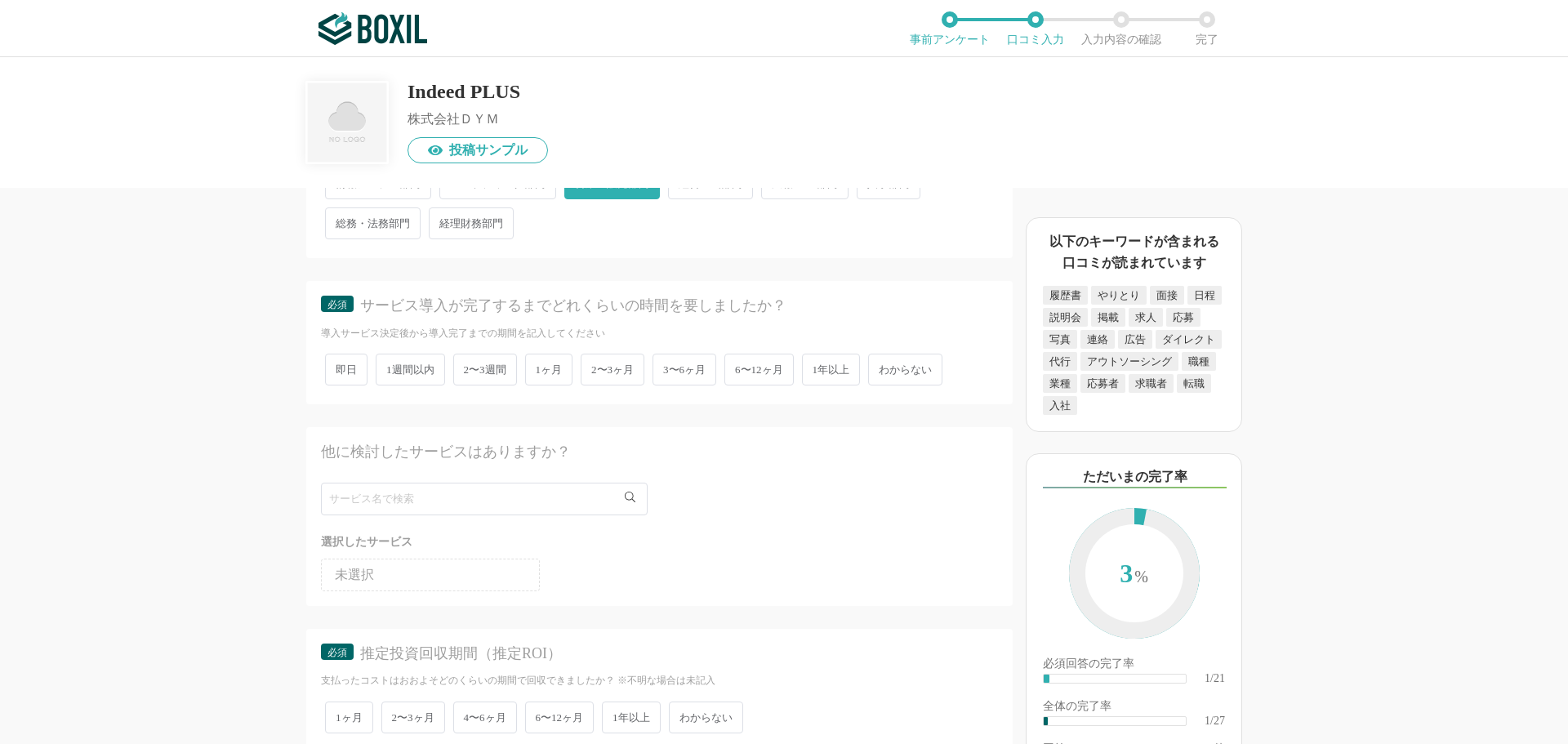
click at [419, 369] on span "1週間以内" at bounding box center [410, 369] width 69 height 32
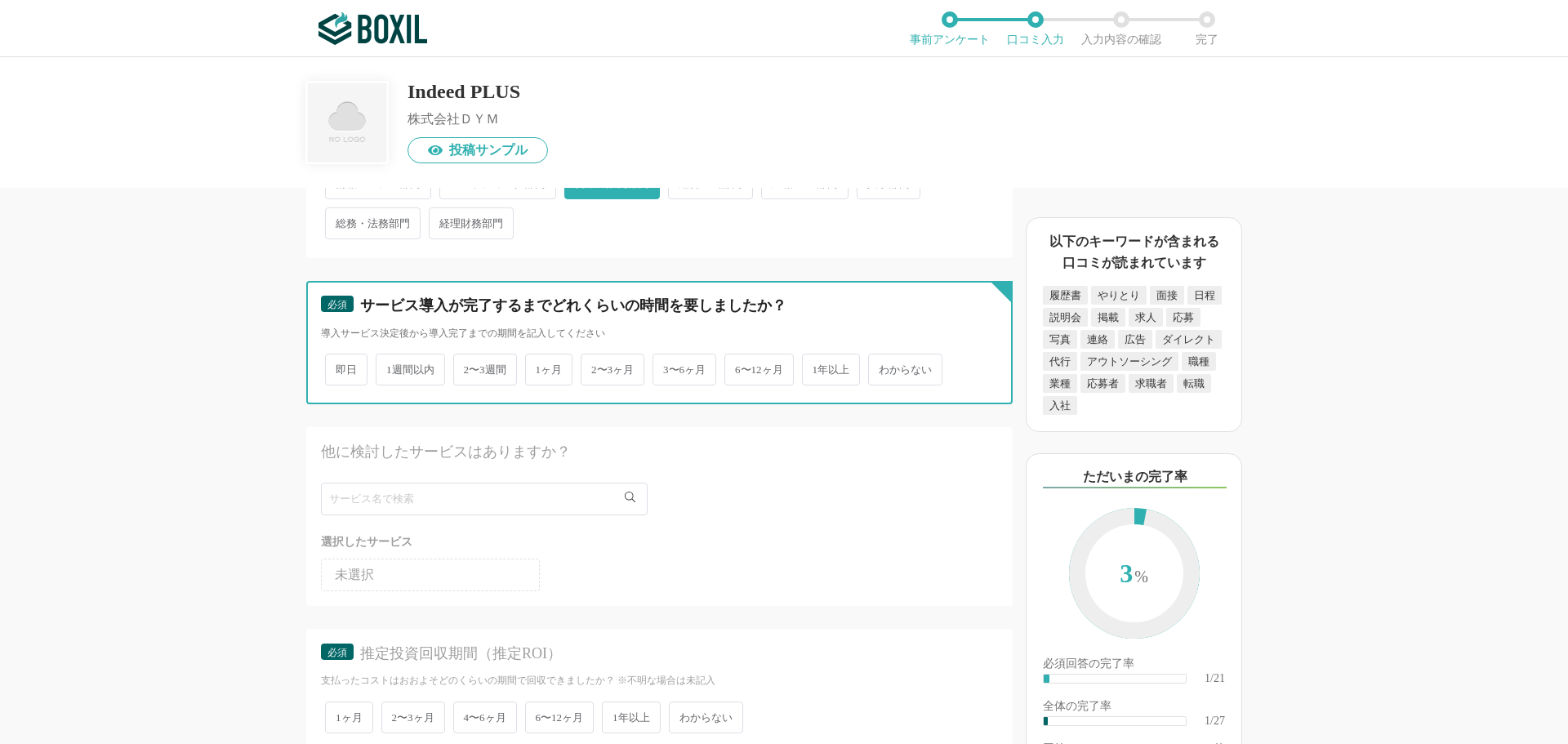
click at [391, 367] on input "1週間以内" at bounding box center [385, 361] width 11 height 11
radio input "true"
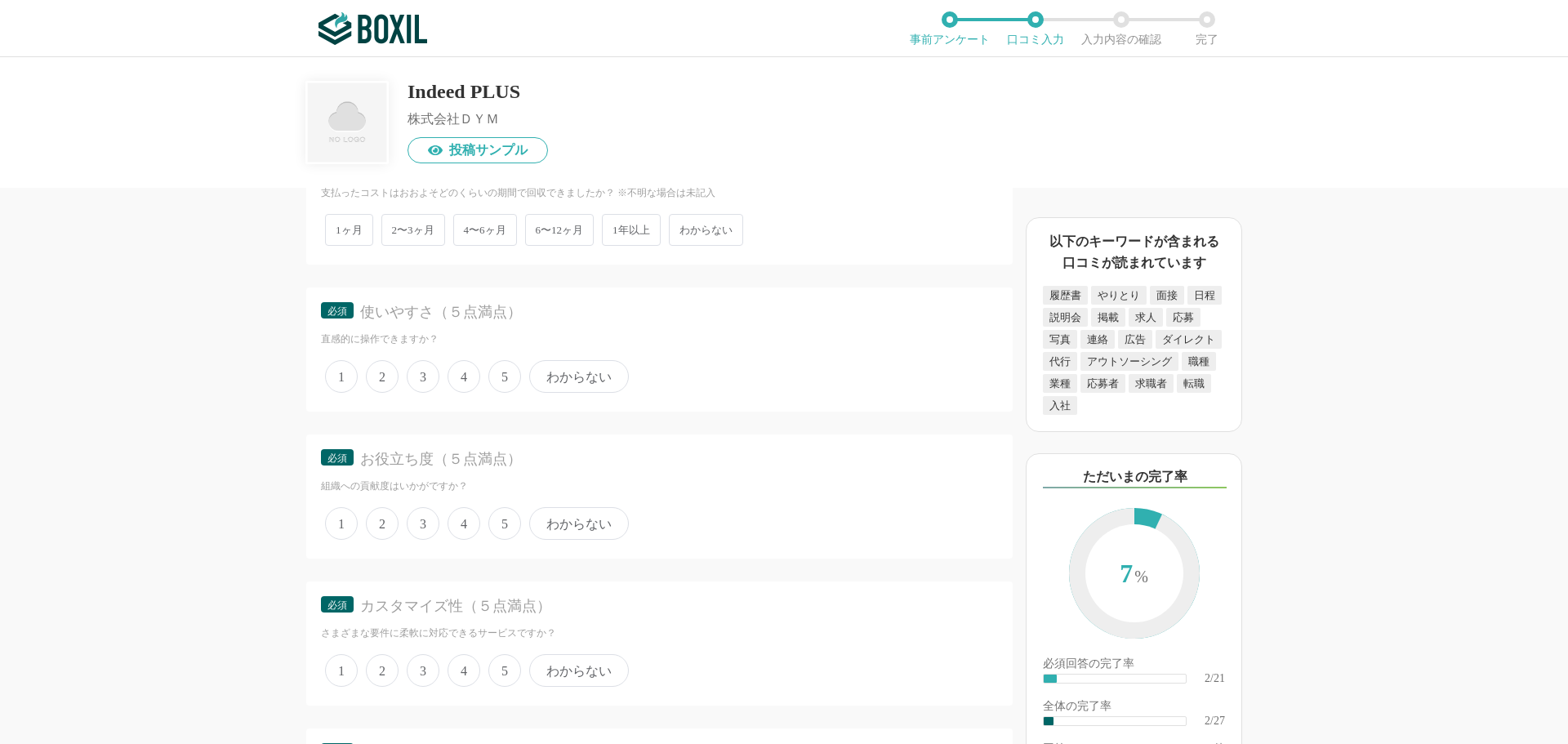
scroll to position [817, 0]
click at [348, 221] on span "1ヶ月" at bounding box center [349, 227] width 48 height 32
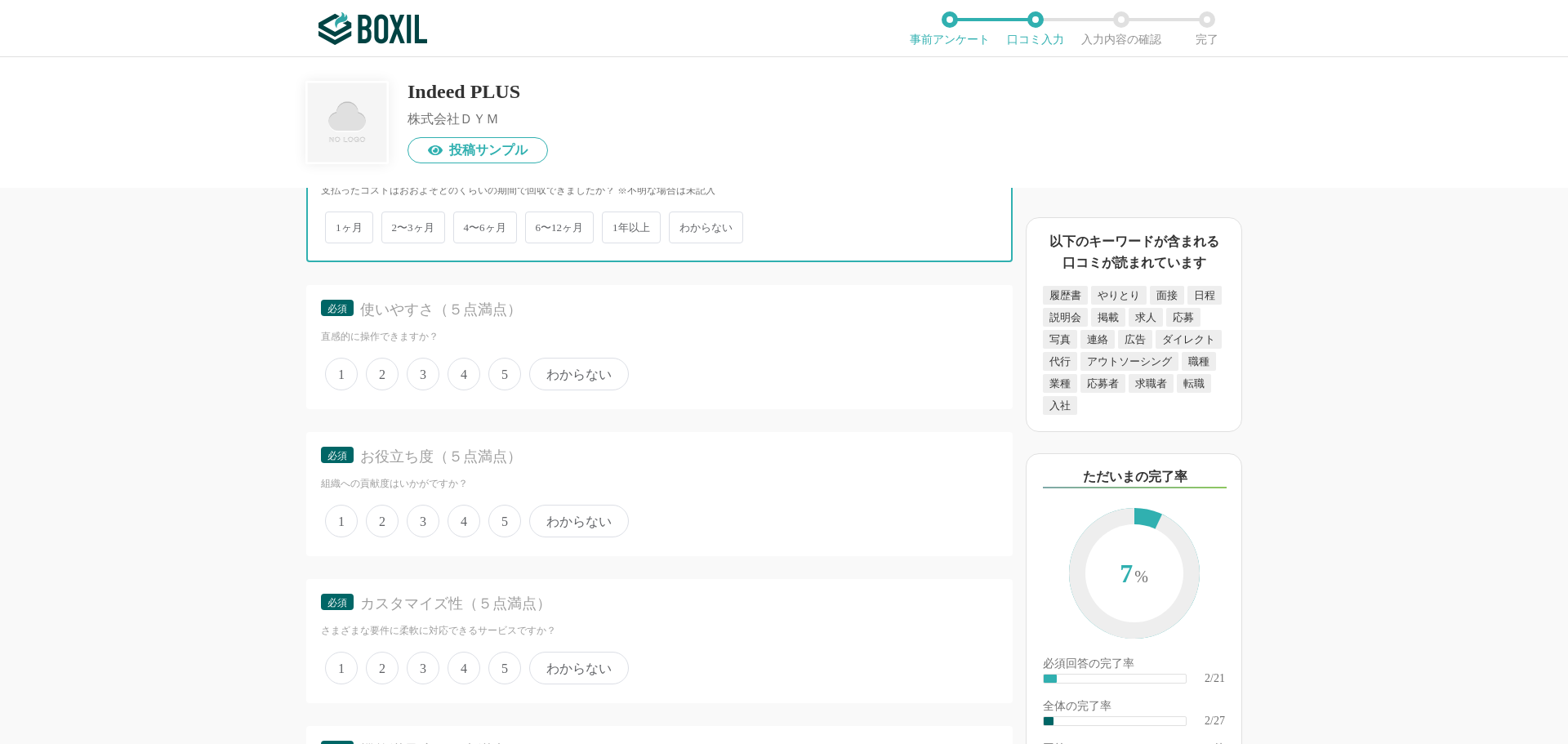
click at [340, 221] on input "1ヶ月" at bounding box center [334, 219] width 11 height 11
radio input "true"
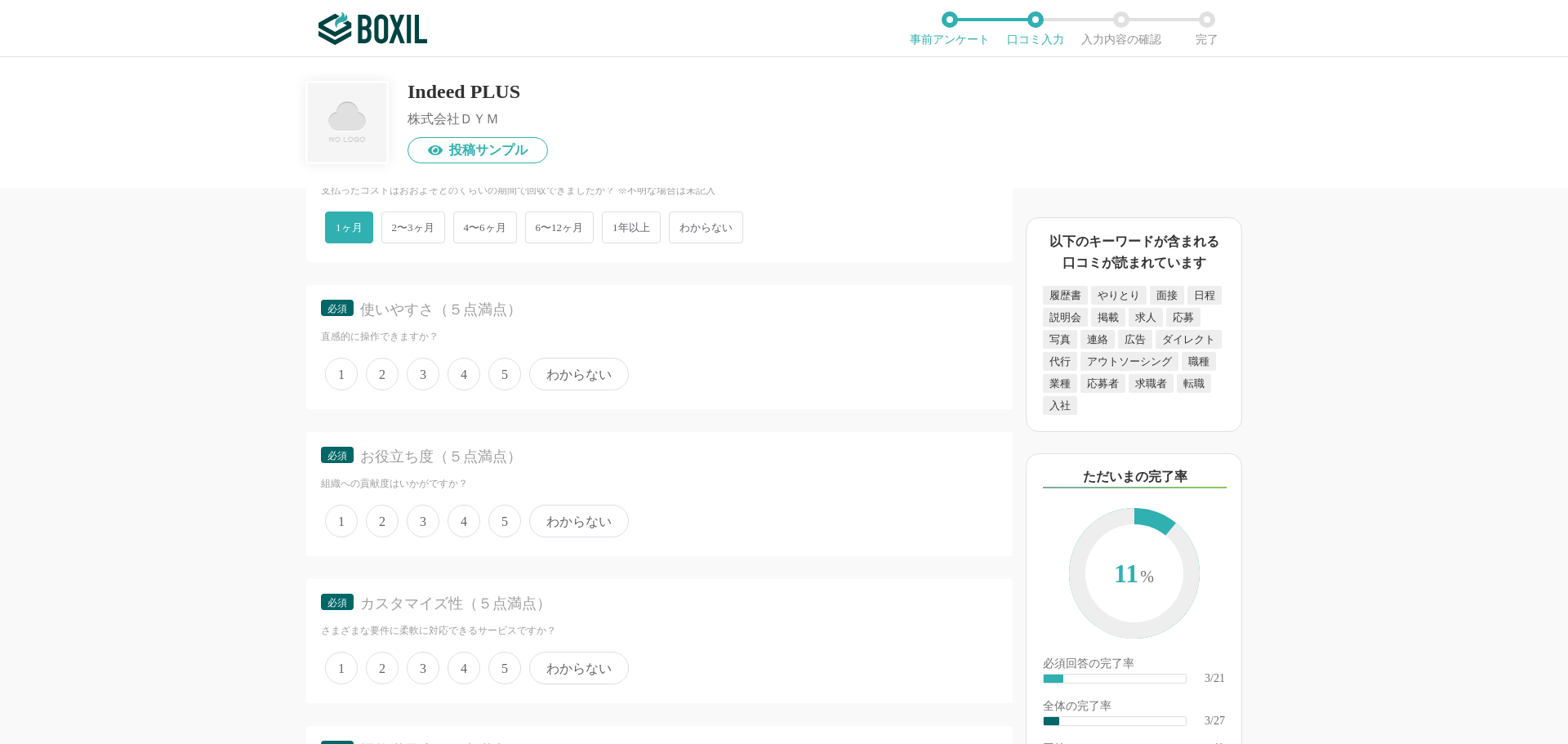
click at [428, 373] on span "3" at bounding box center [423, 374] width 33 height 33
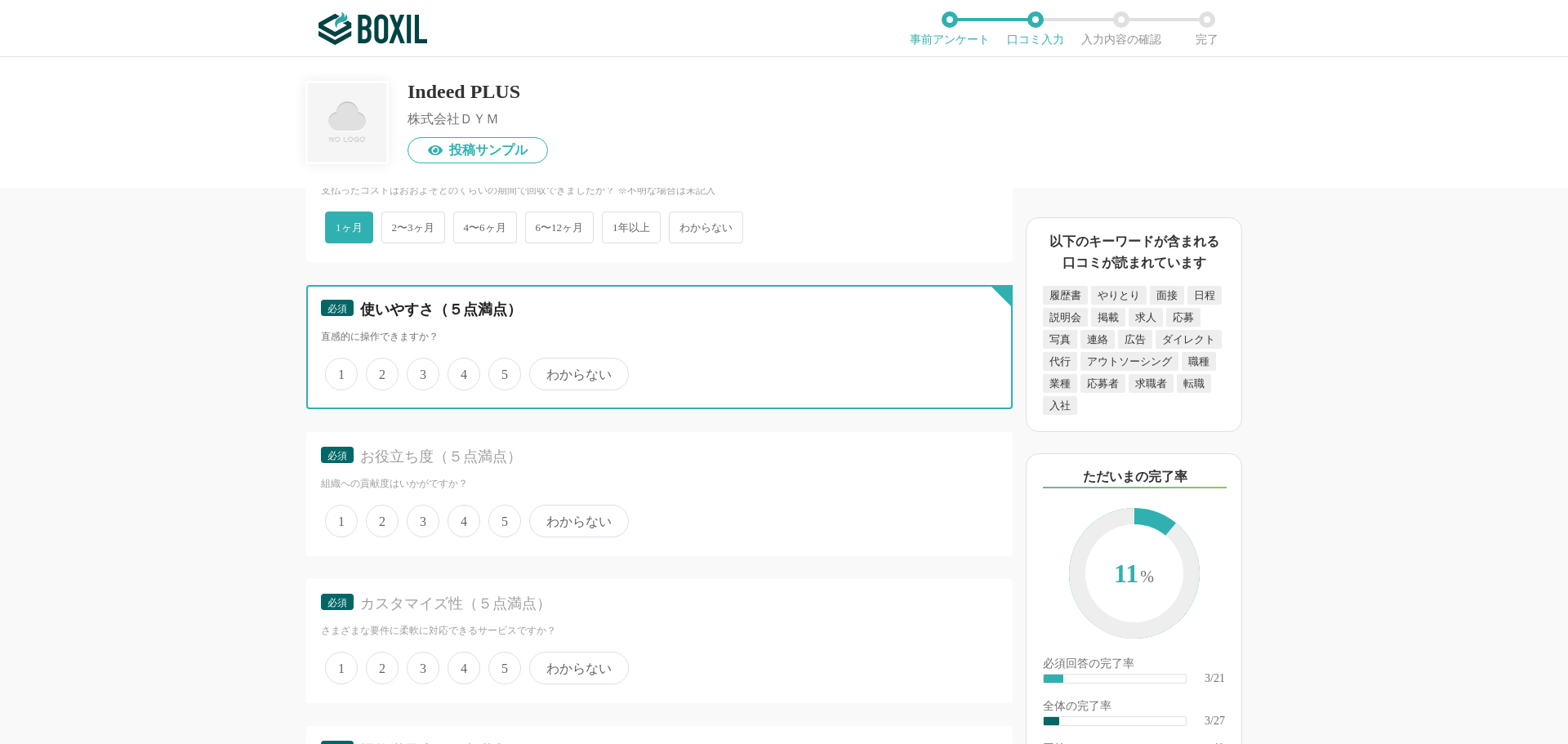
click at [422, 371] on input "3" at bounding box center [416, 365] width 11 height 11
radio input "true"
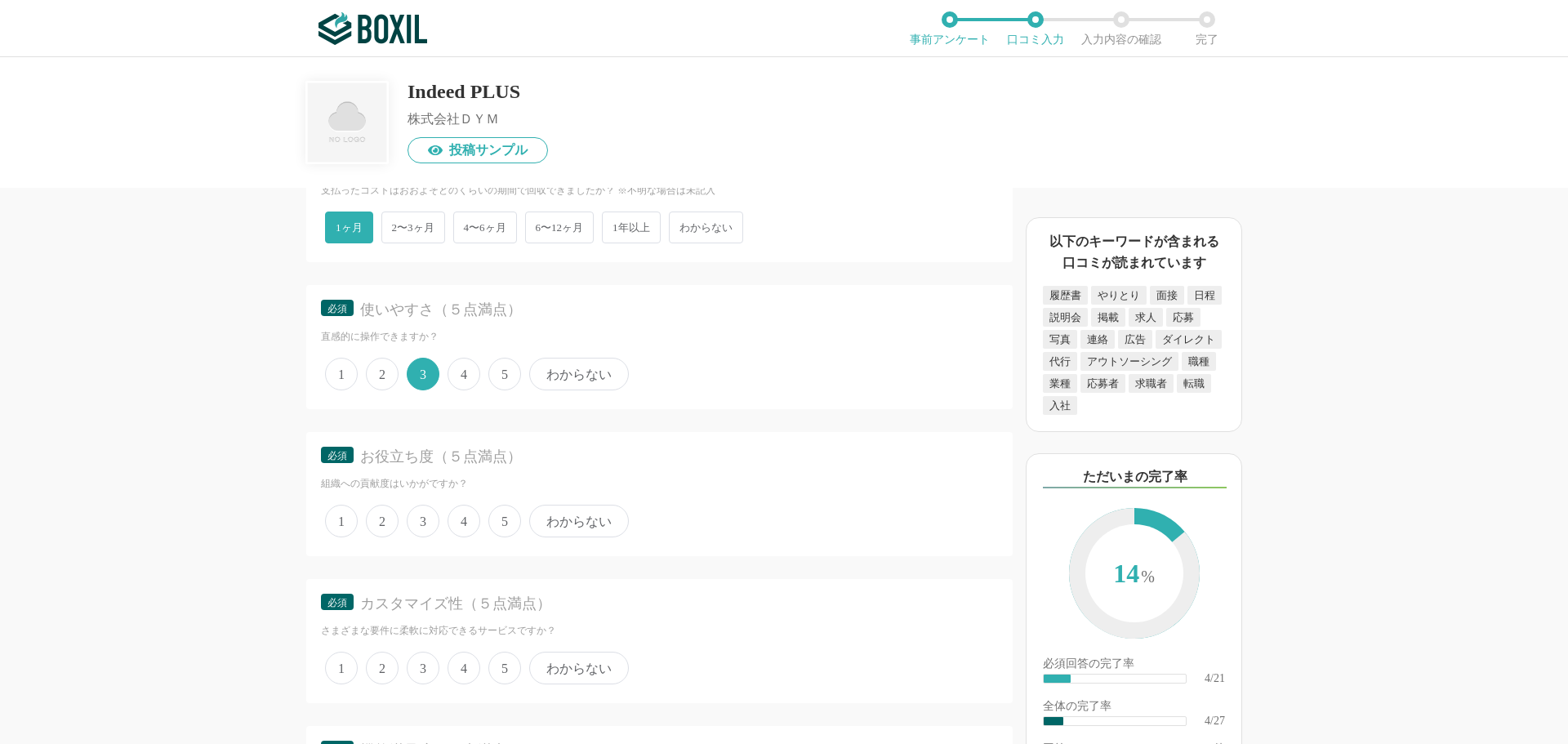
click at [459, 530] on span "4" at bounding box center [463, 521] width 33 height 33
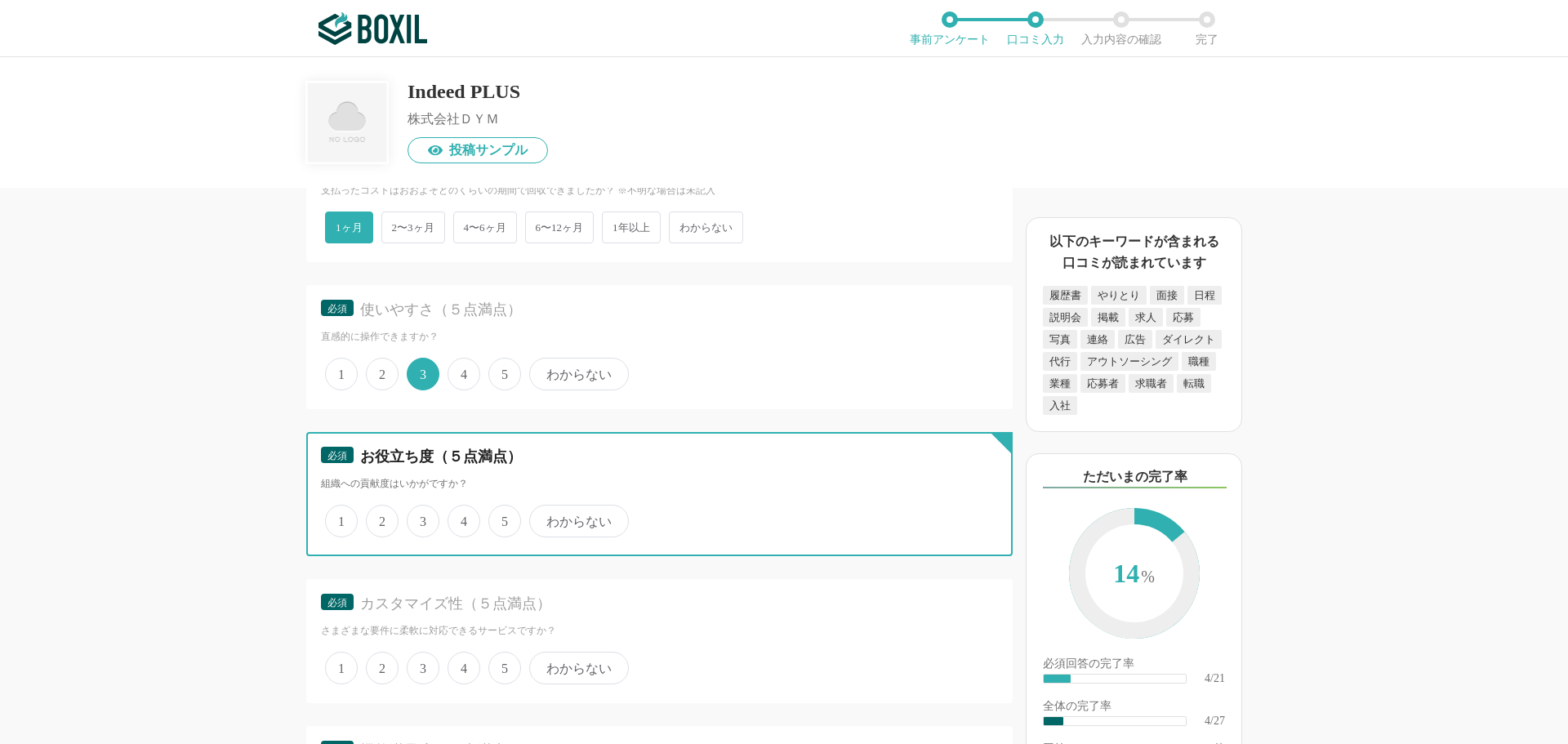
click at [459, 518] on input "4" at bounding box center [456, 512] width 11 height 11
radio input "true"
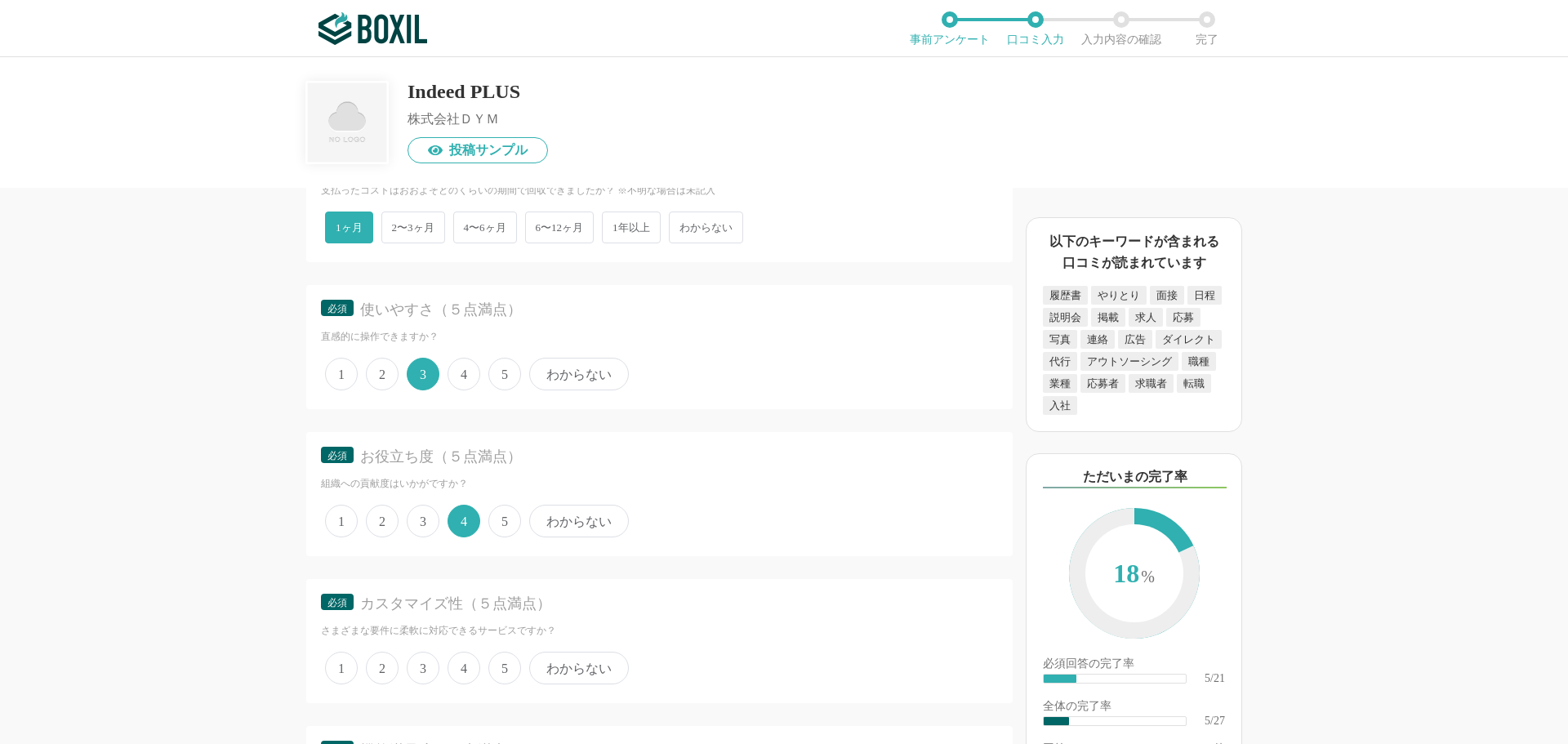
click at [469, 684] on span "4" at bounding box center [463, 668] width 33 height 33
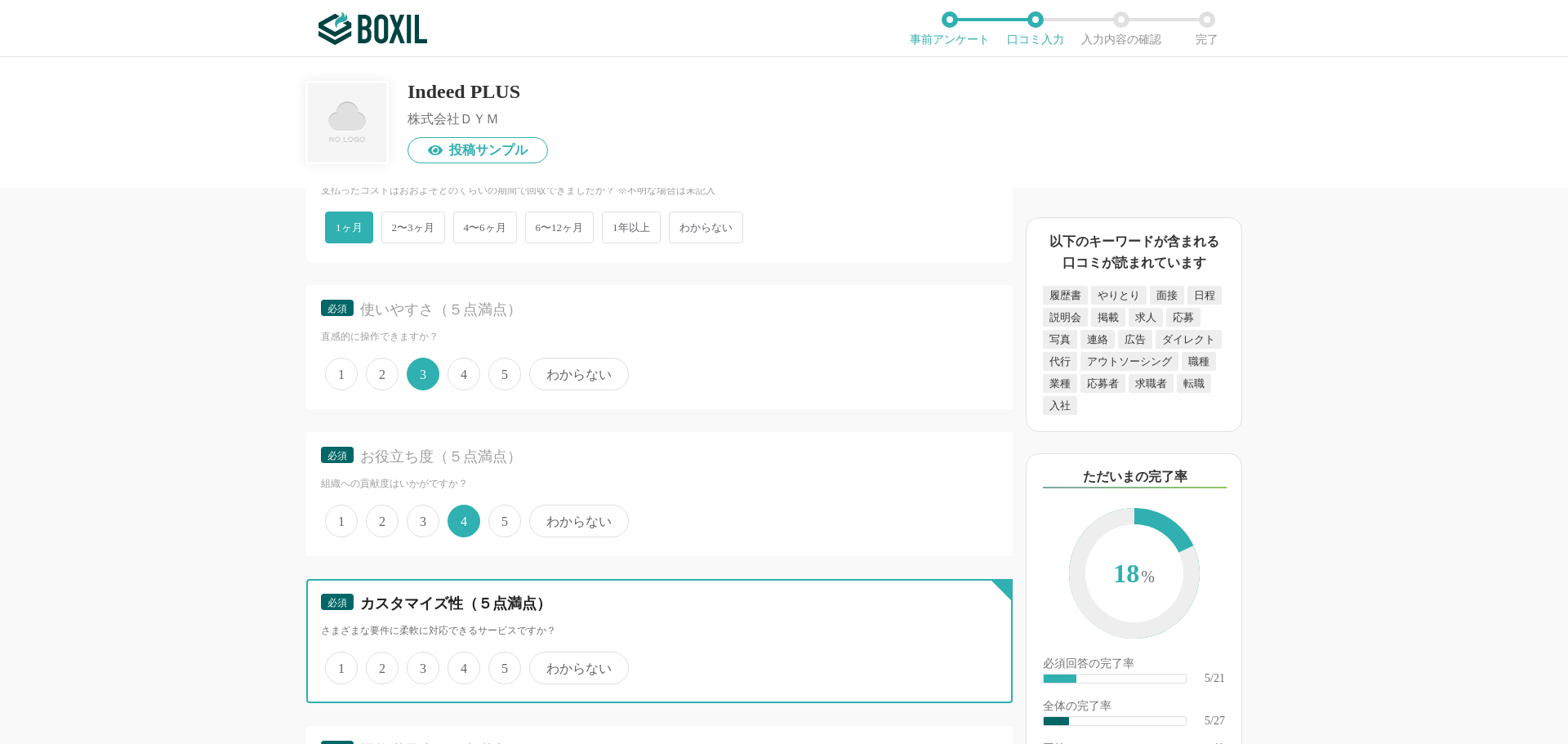
click at [462, 665] on input "4" at bounding box center [456, 659] width 11 height 11
radio input "true"
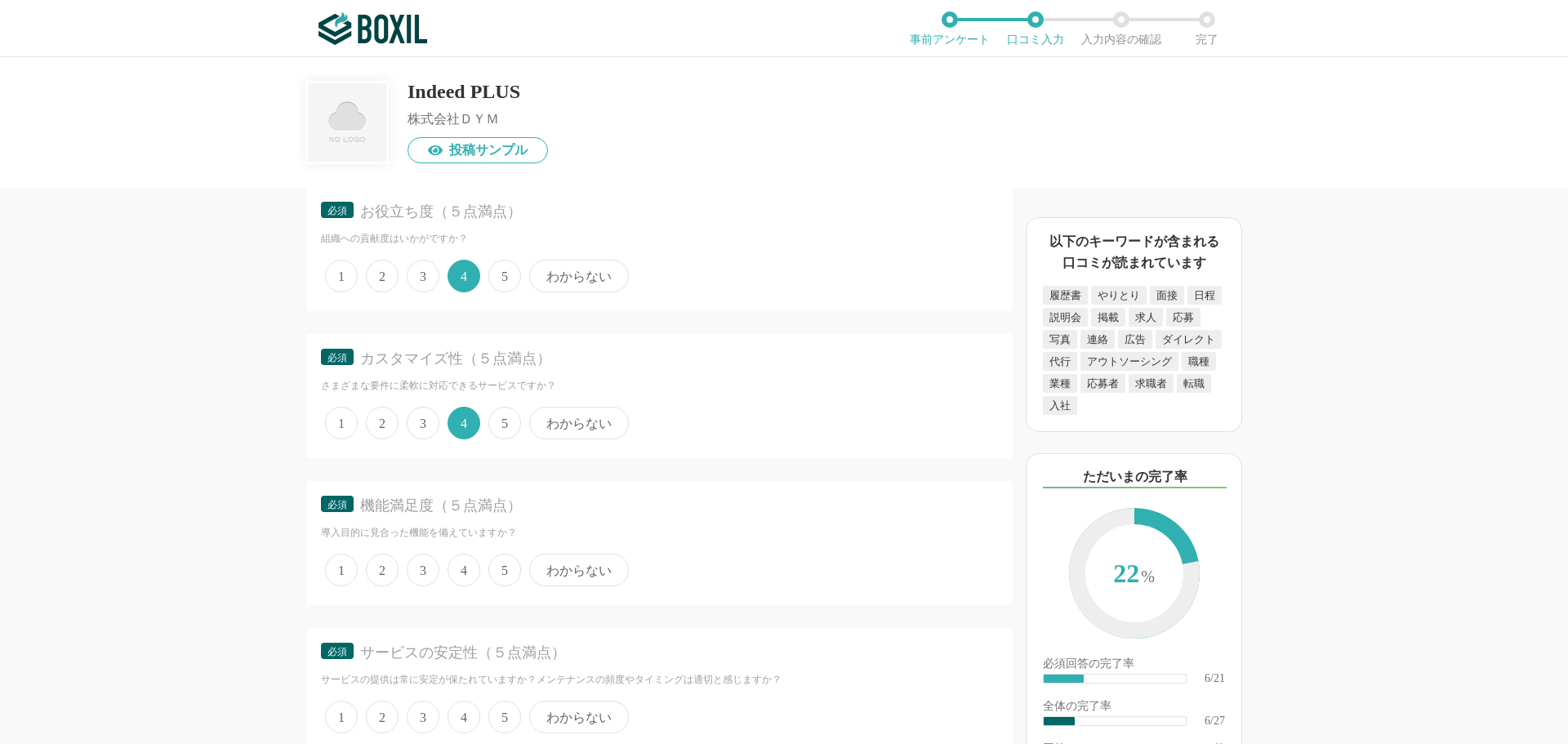
click at [468, 575] on span "4" at bounding box center [463, 570] width 33 height 33
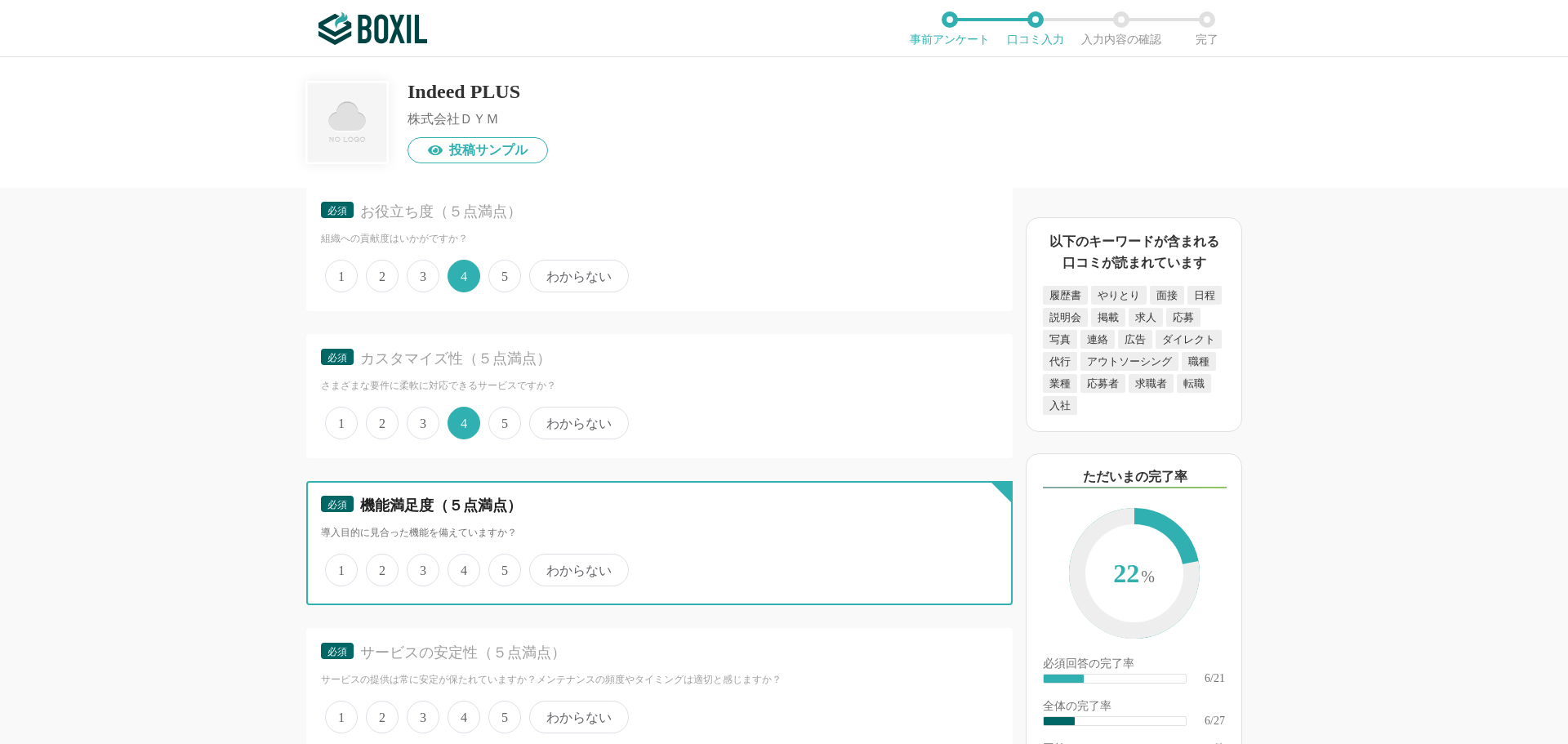
click at [462, 567] on input "4" at bounding box center [456, 561] width 11 height 11
radio input "true"
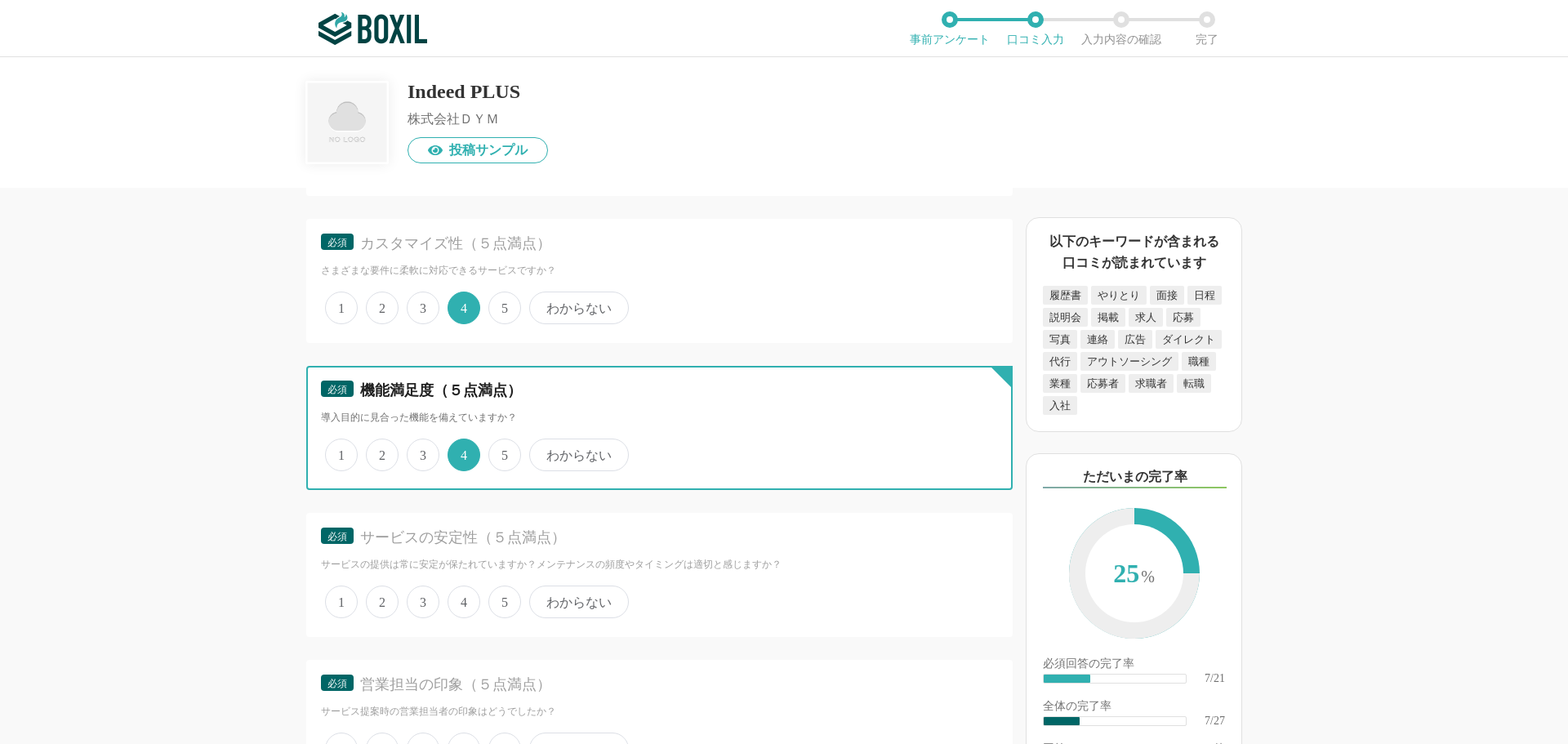
scroll to position [1307, 0]
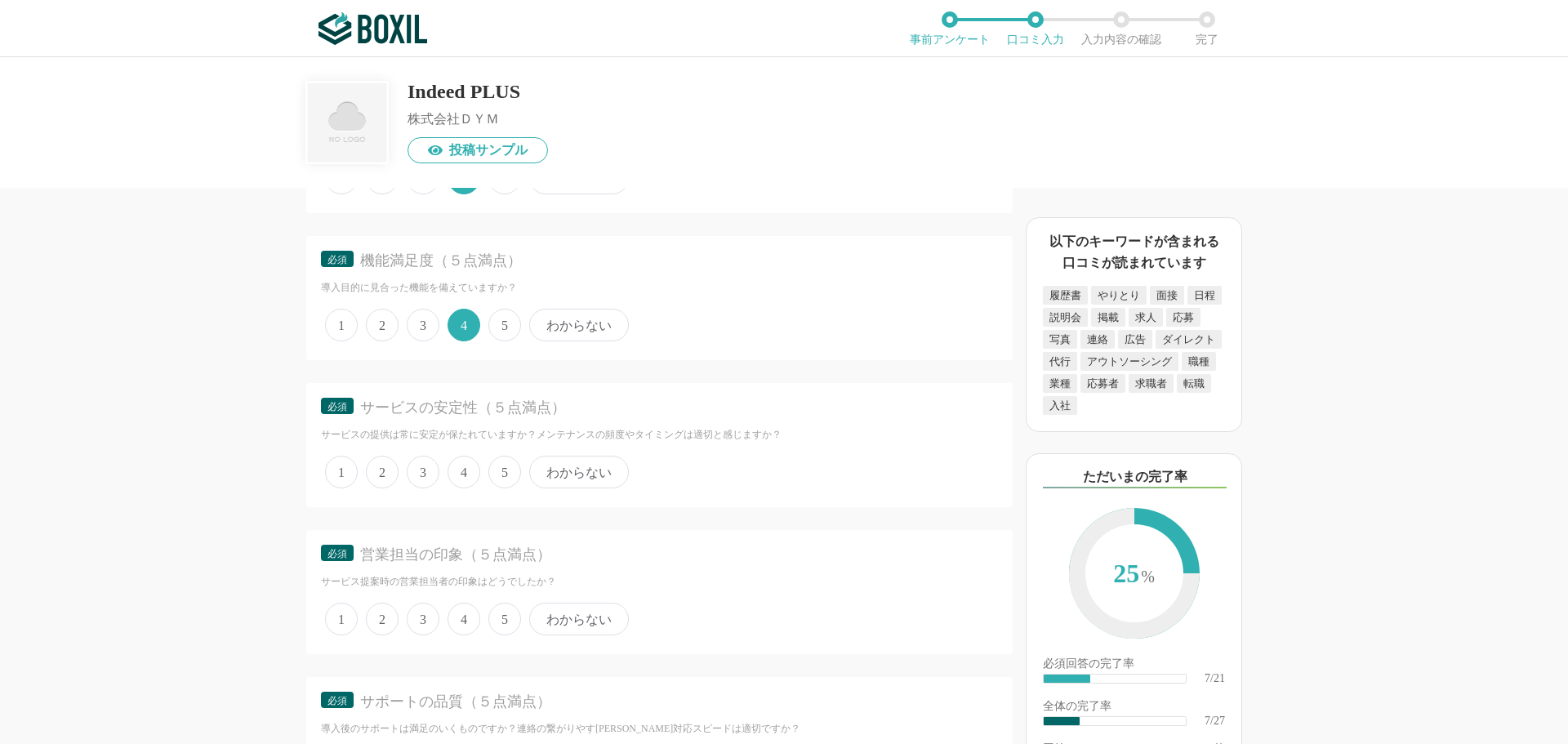
click at [467, 474] on span "4" at bounding box center [463, 472] width 33 height 33
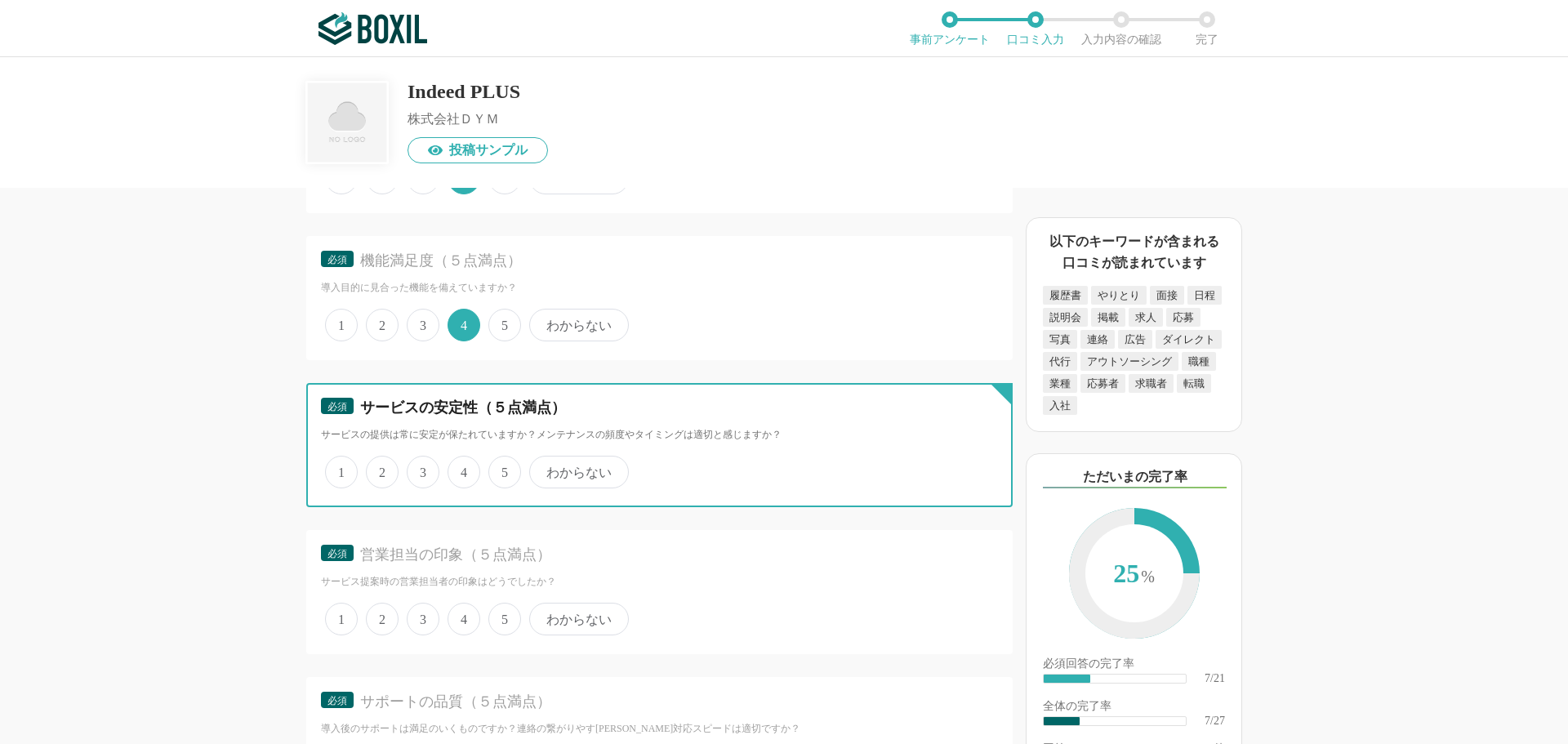
click at [462, 469] on input "4" at bounding box center [456, 463] width 11 height 11
radio input "true"
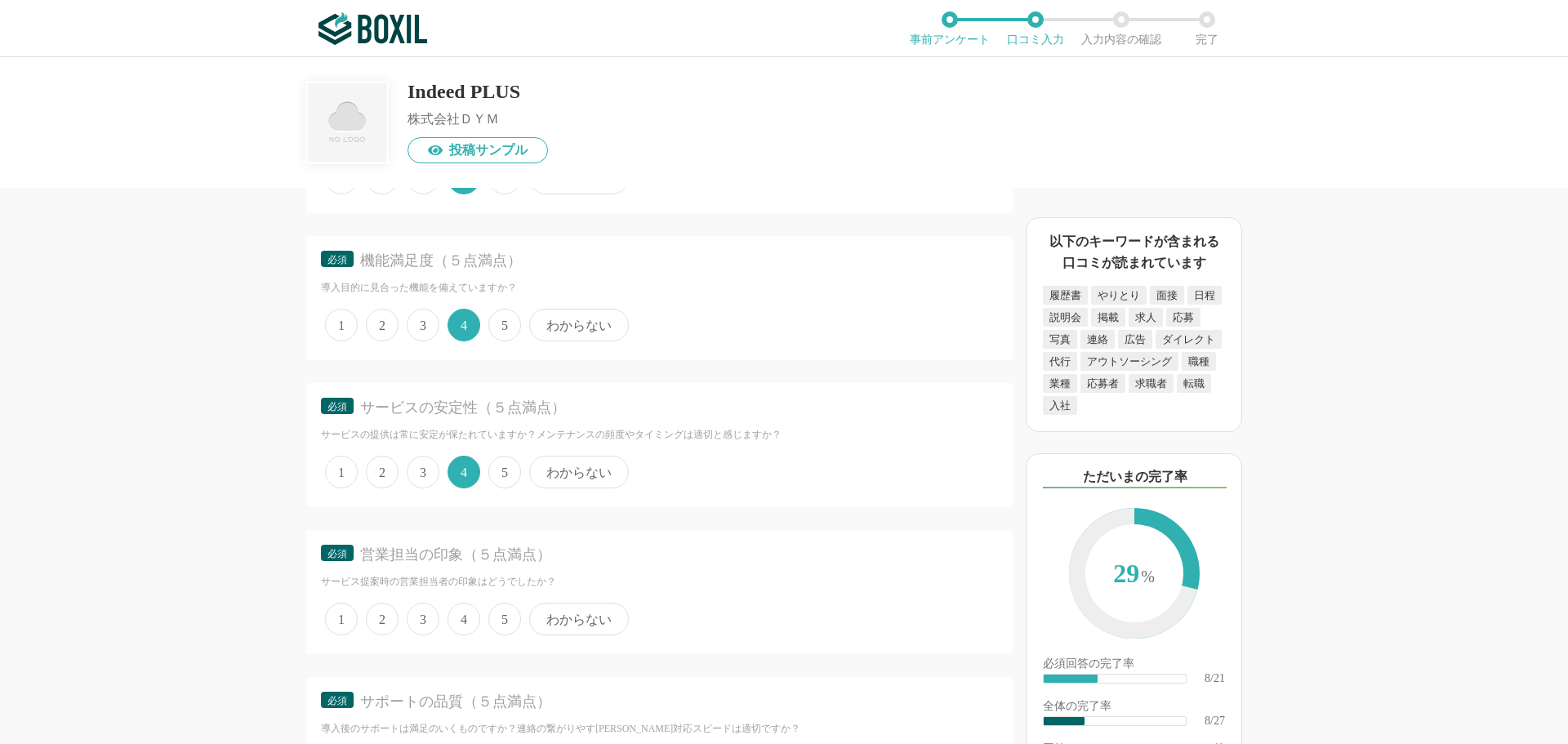
click at [456, 621] on span "4" at bounding box center [463, 619] width 33 height 33
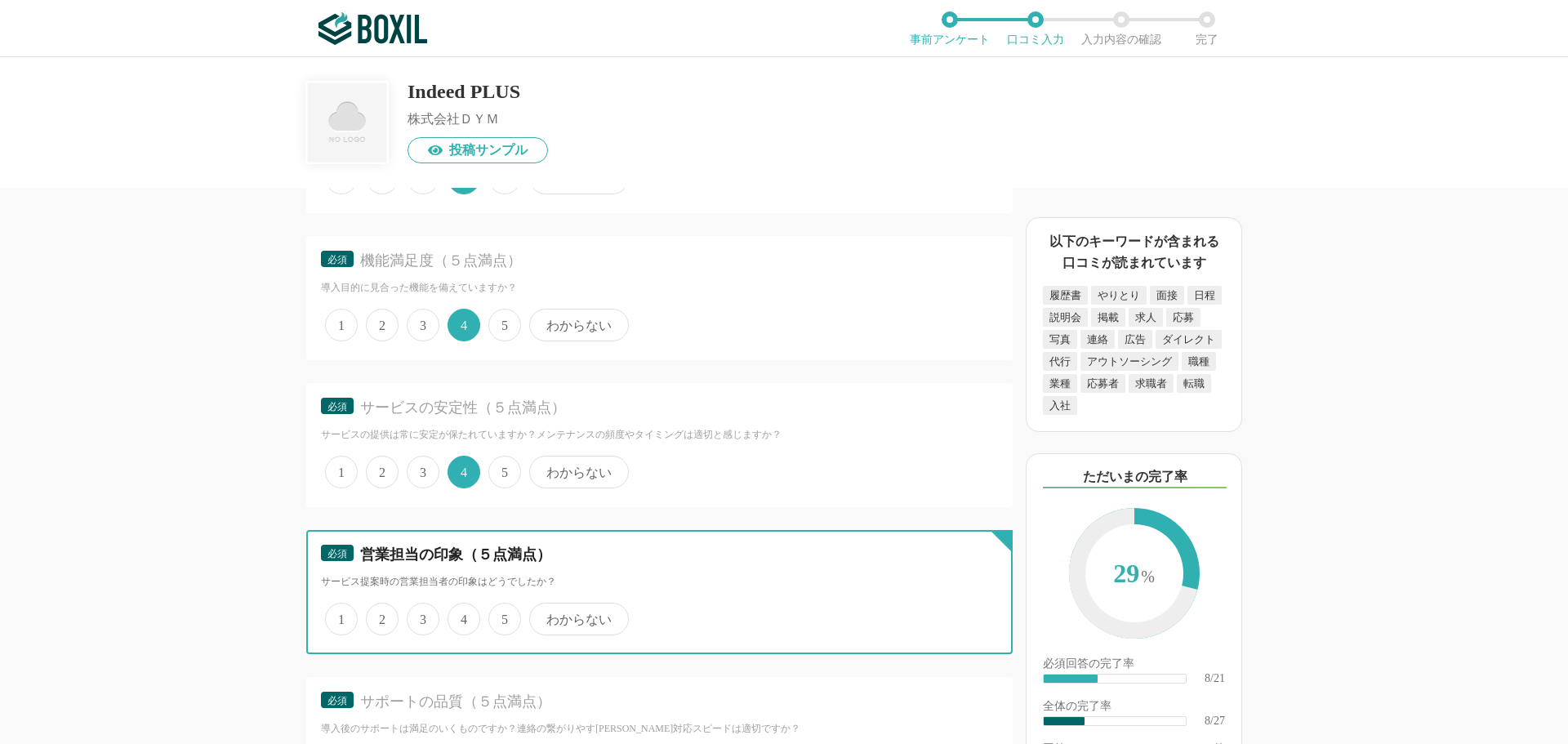
click at [456, 616] on input "4" at bounding box center [456, 610] width 11 height 11
radio input "true"
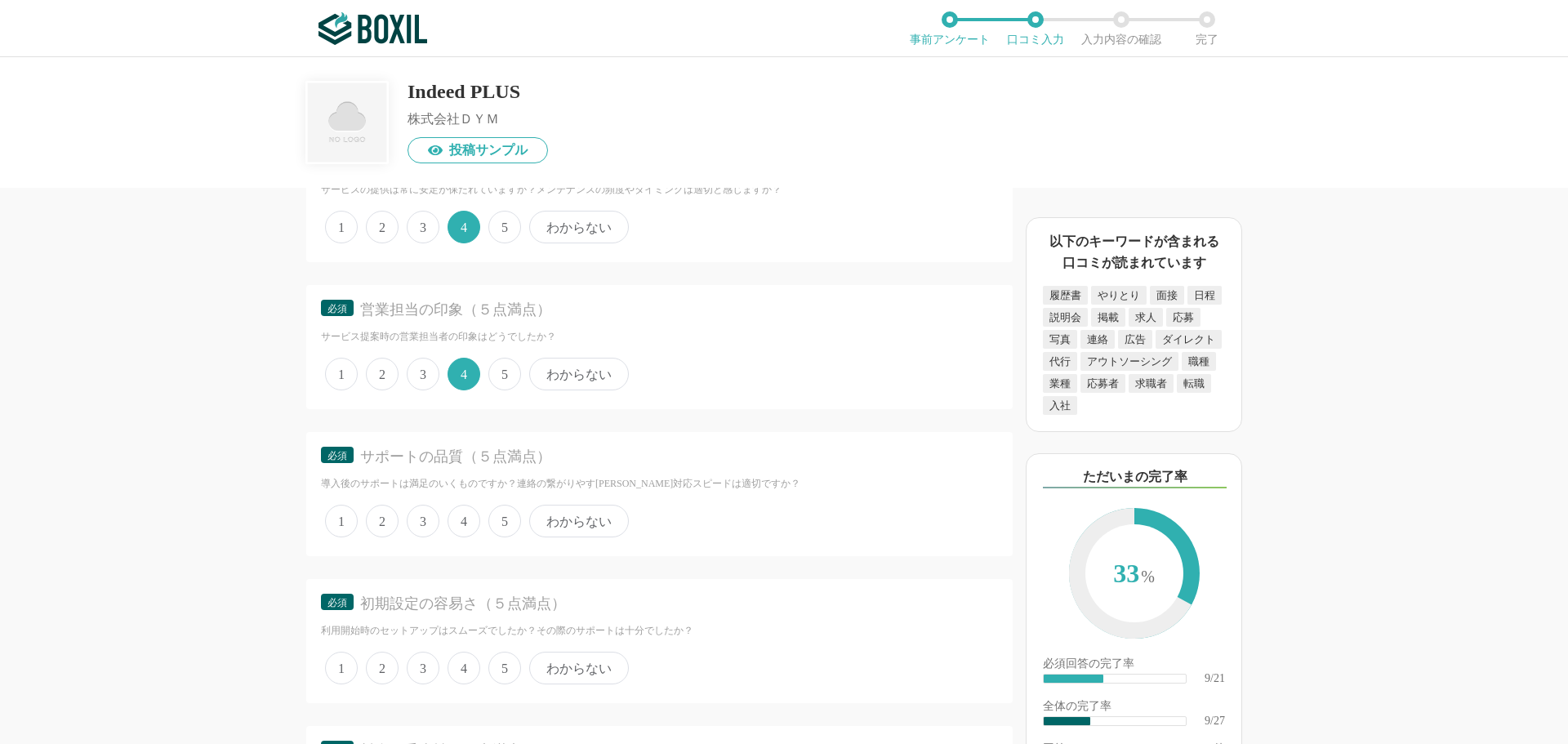
click at [466, 523] on span "4" at bounding box center [463, 521] width 33 height 33
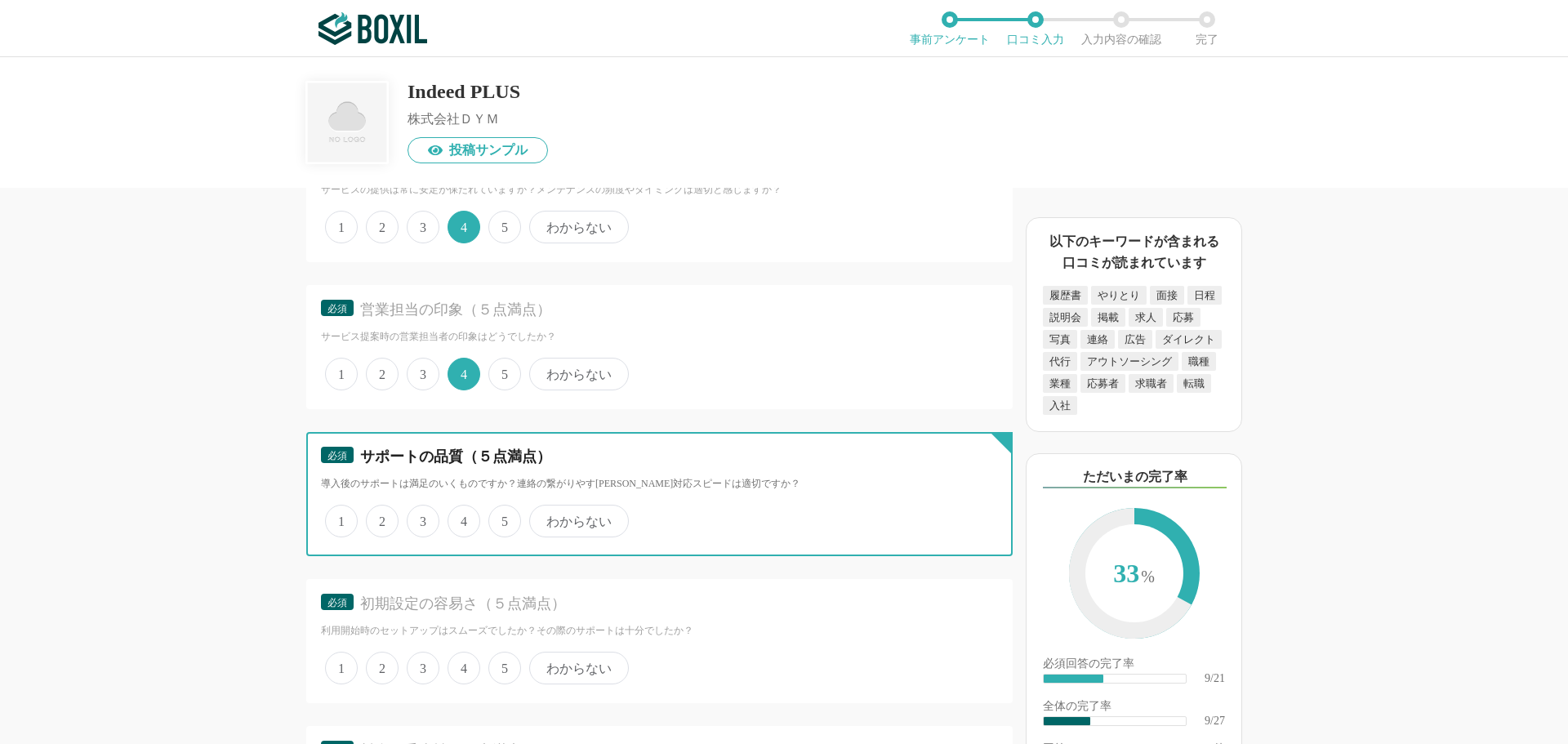
click at [462, 518] on input "4" at bounding box center [456, 512] width 11 height 11
radio input "true"
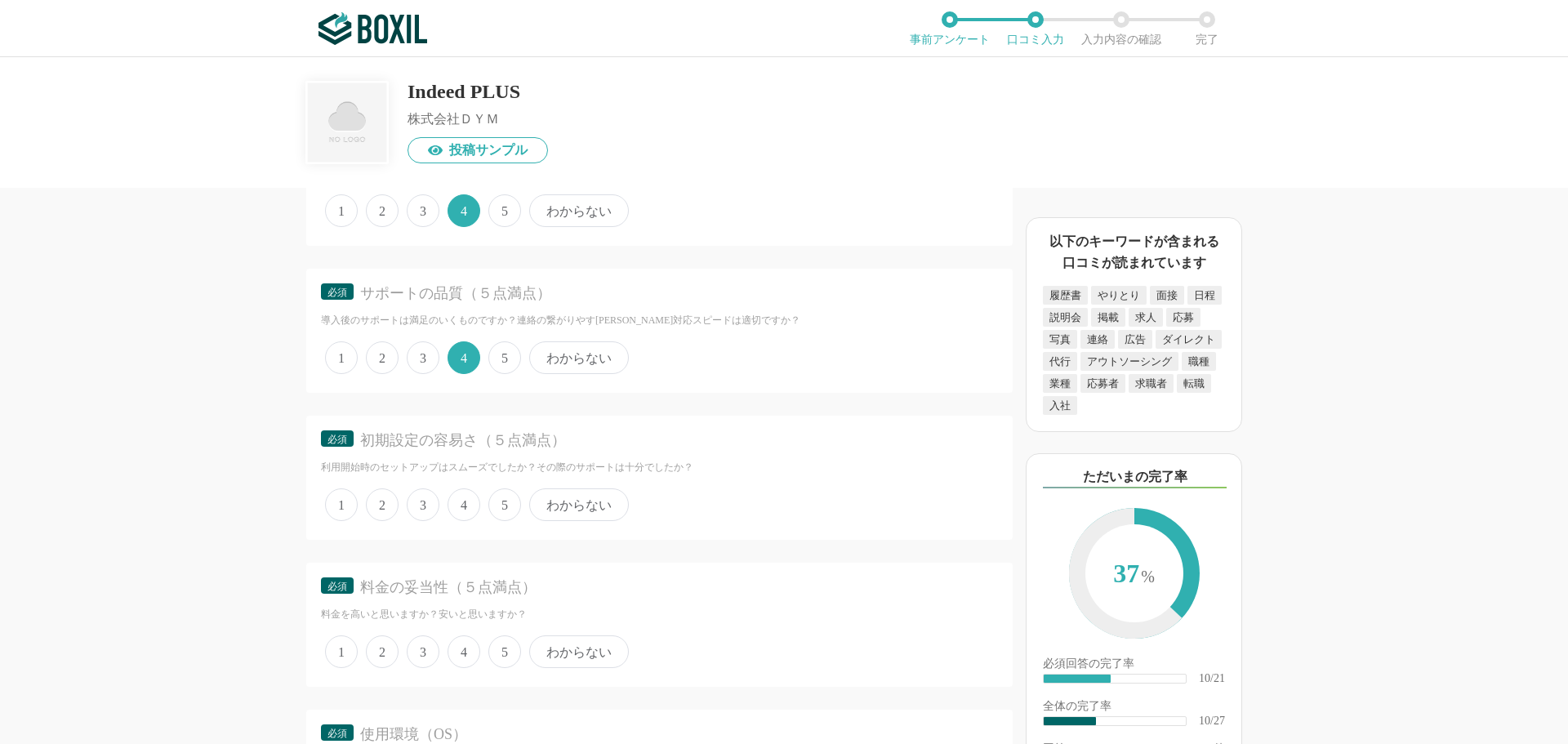
click at [461, 516] on span "4" at bounding box center [463, 505] width 33 height 33
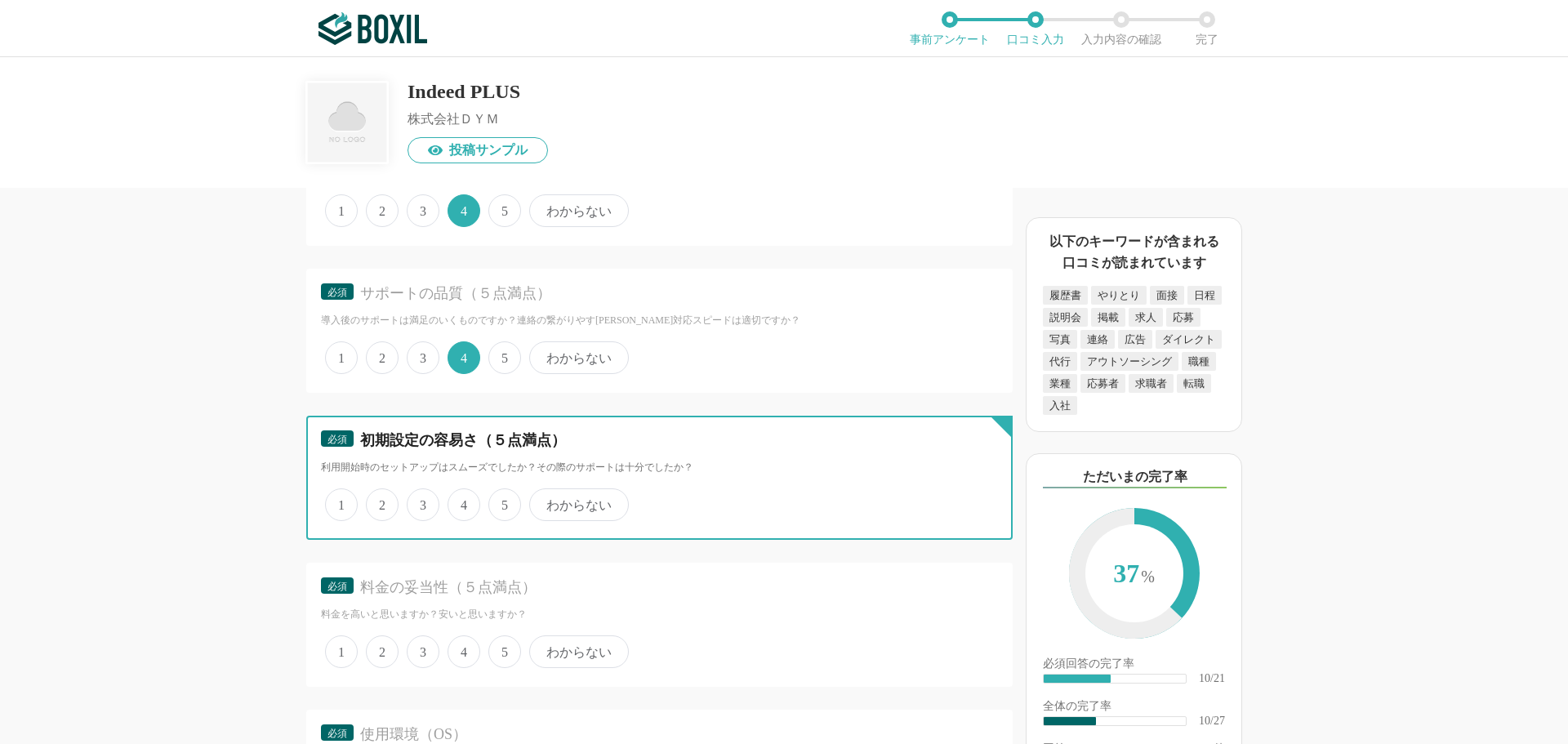
click at [461, 501] on input "4" at bounding box center [456, 496] width 11 height 11
radio input "true"
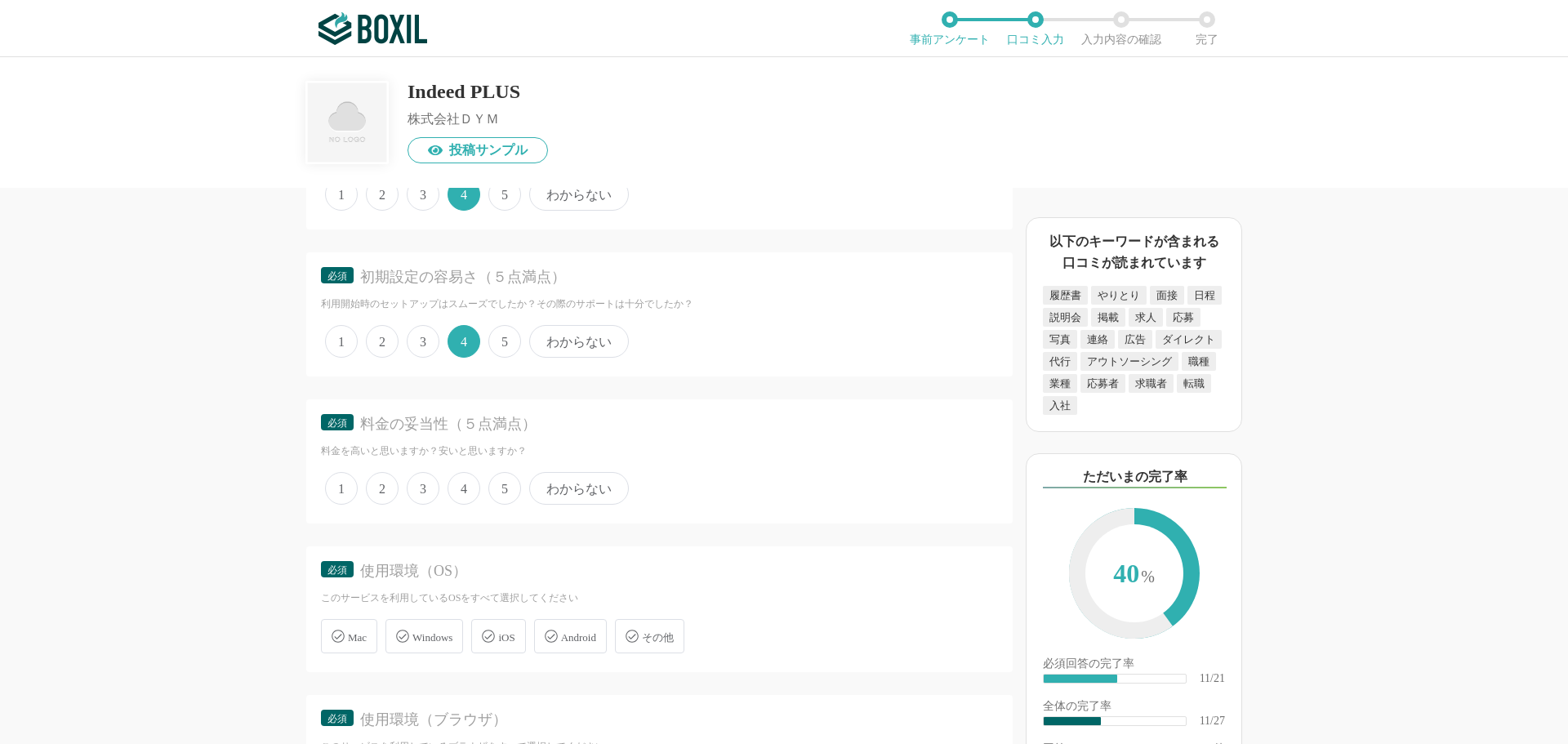
click at [465, 485] on span "4" at bounding box center [463, 488] width 33 height 33
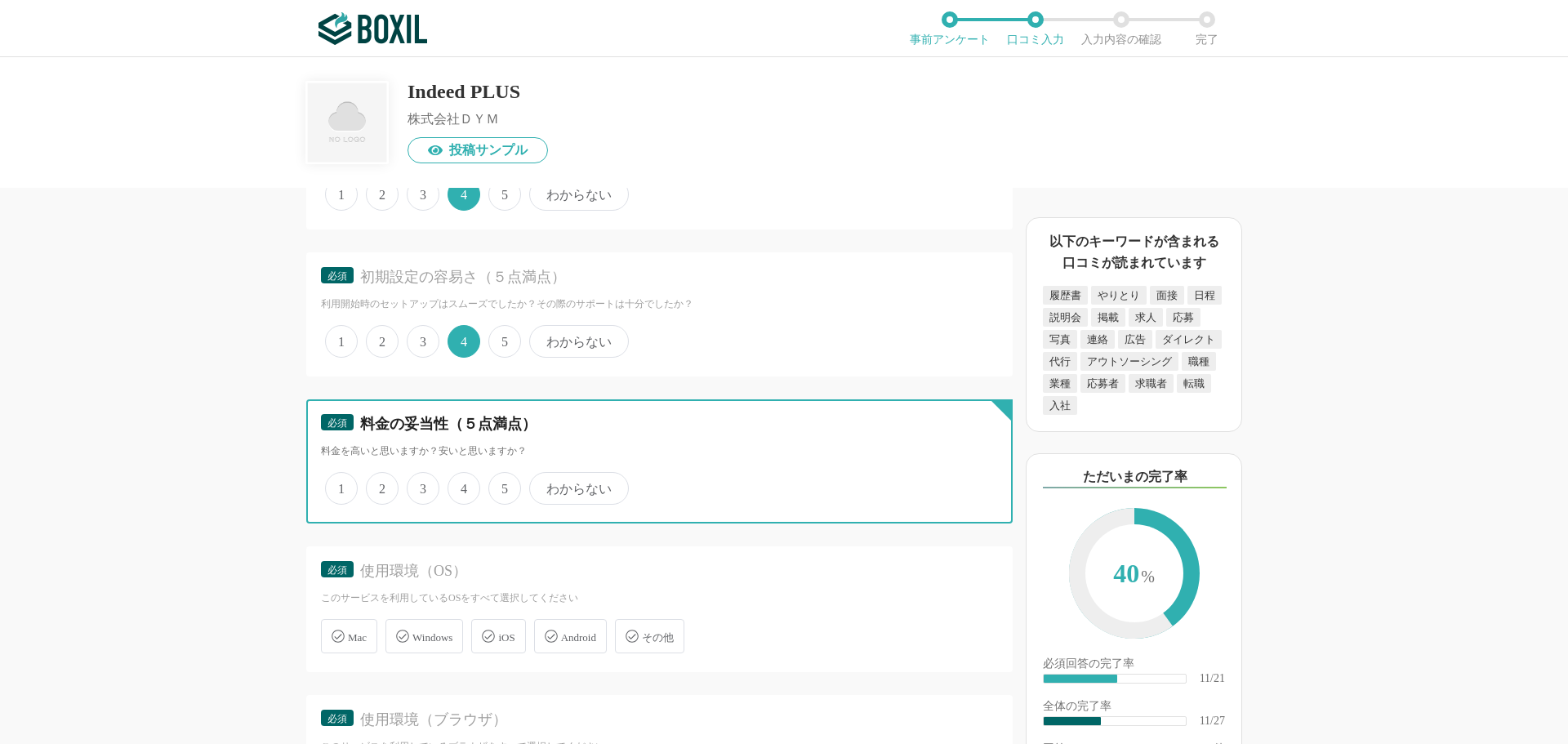
click at [462, 485] on input "4" at bounding box center [456, 479] width 11 height 11
radio input "true"
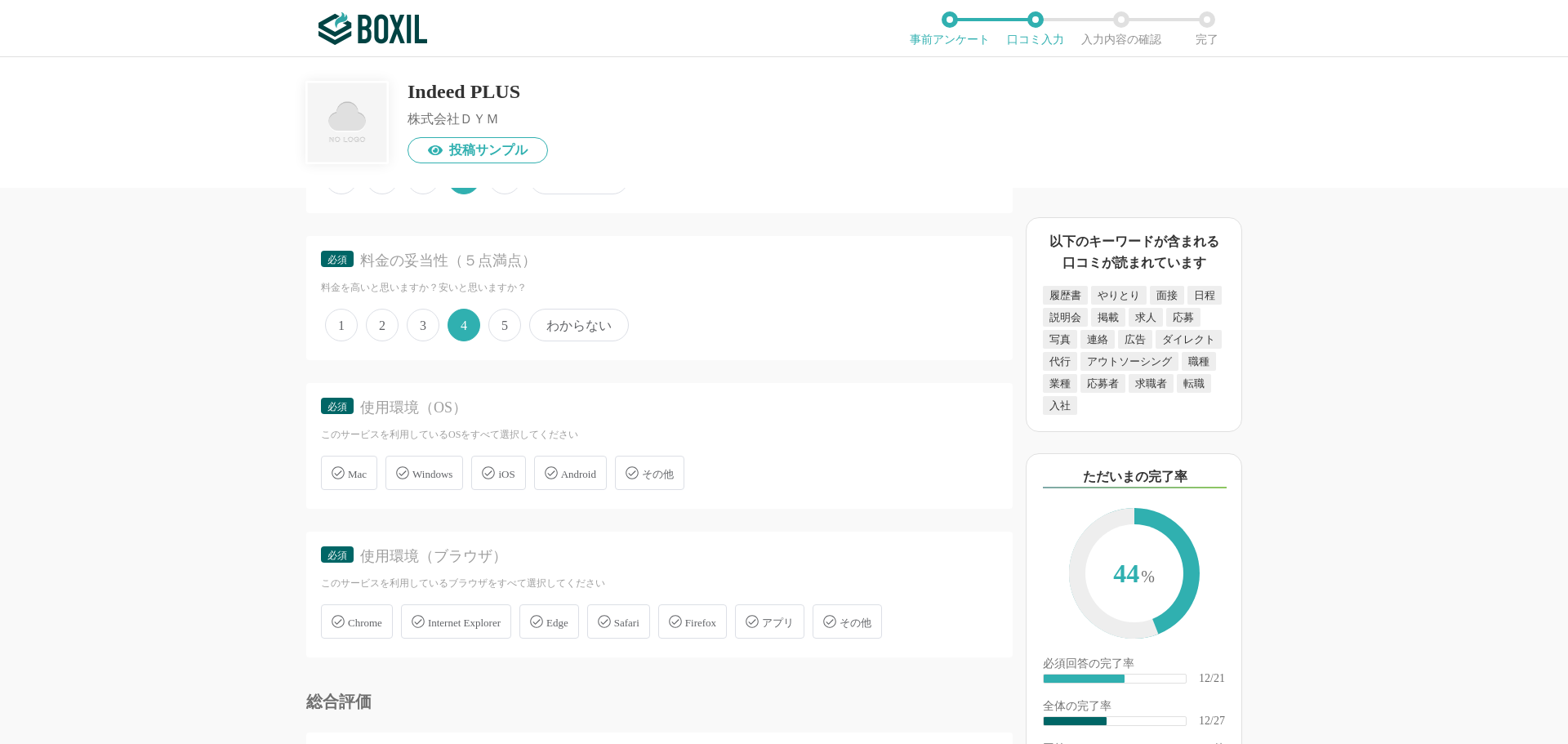
click at [426, 481] on div "Windows" at bounding box center [424, 473] width 78 height 35
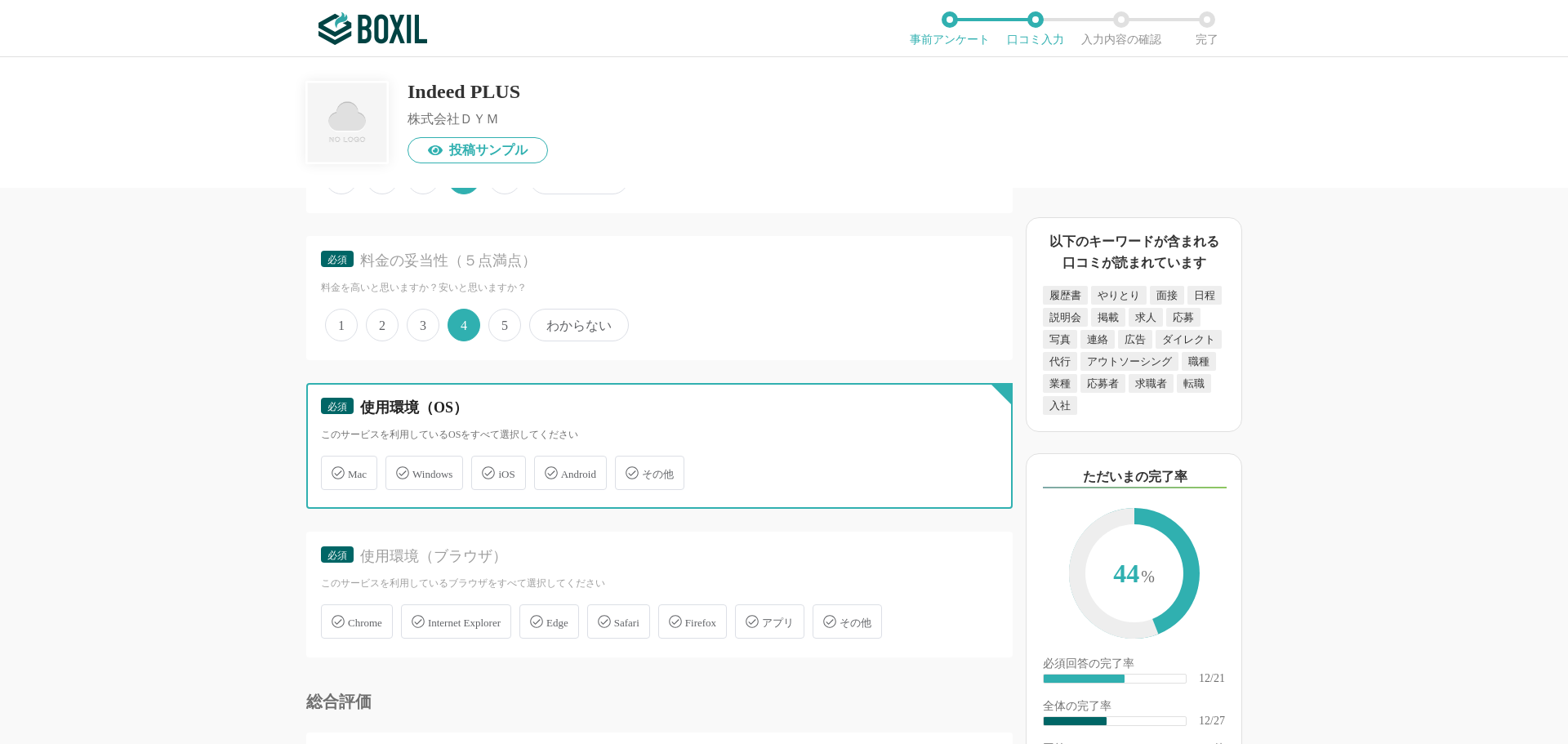
click at [399, 469] on input "Windows" at bounding box center [394, 463] width 11 height 11
checkbox input "true"
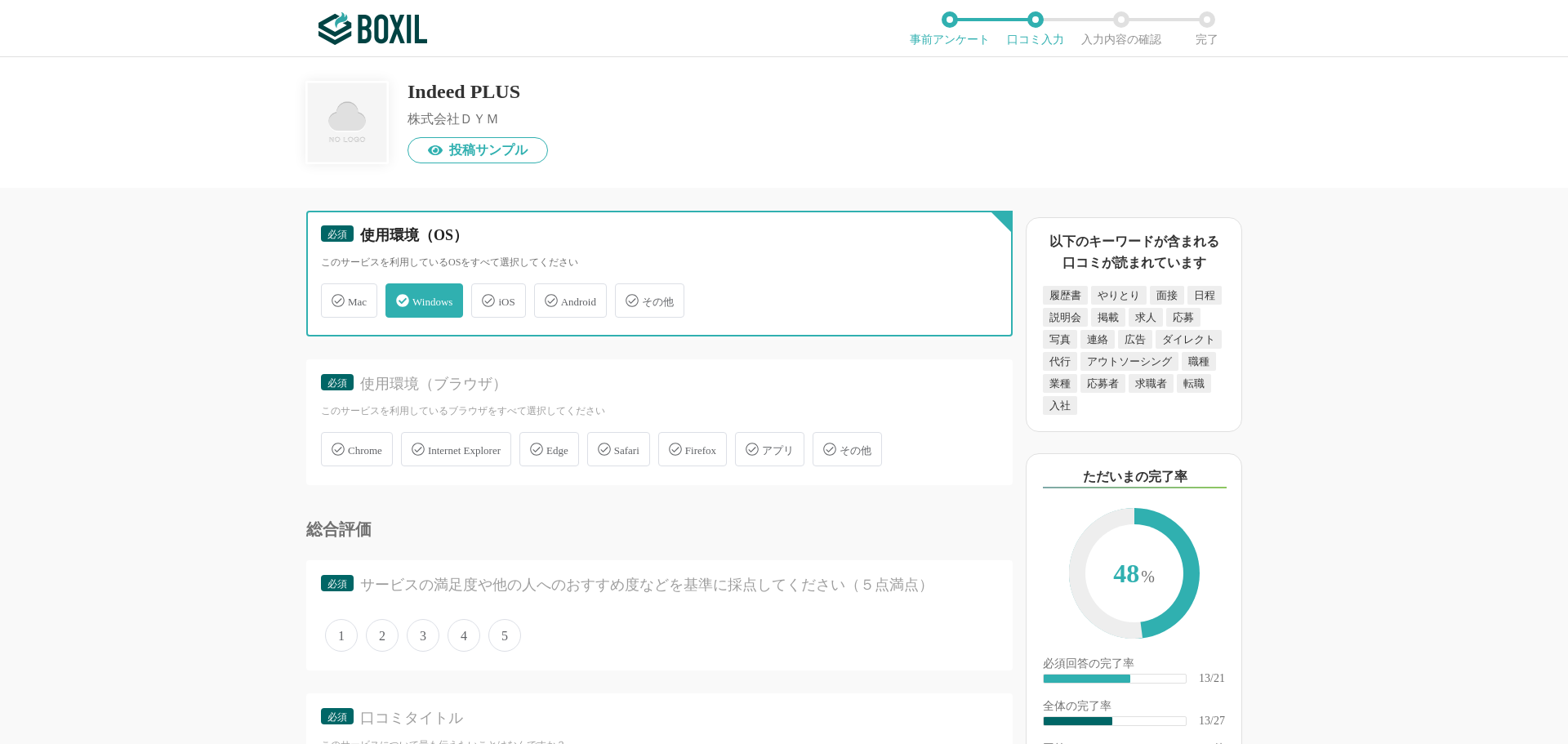
scroll to position [2369, 0]
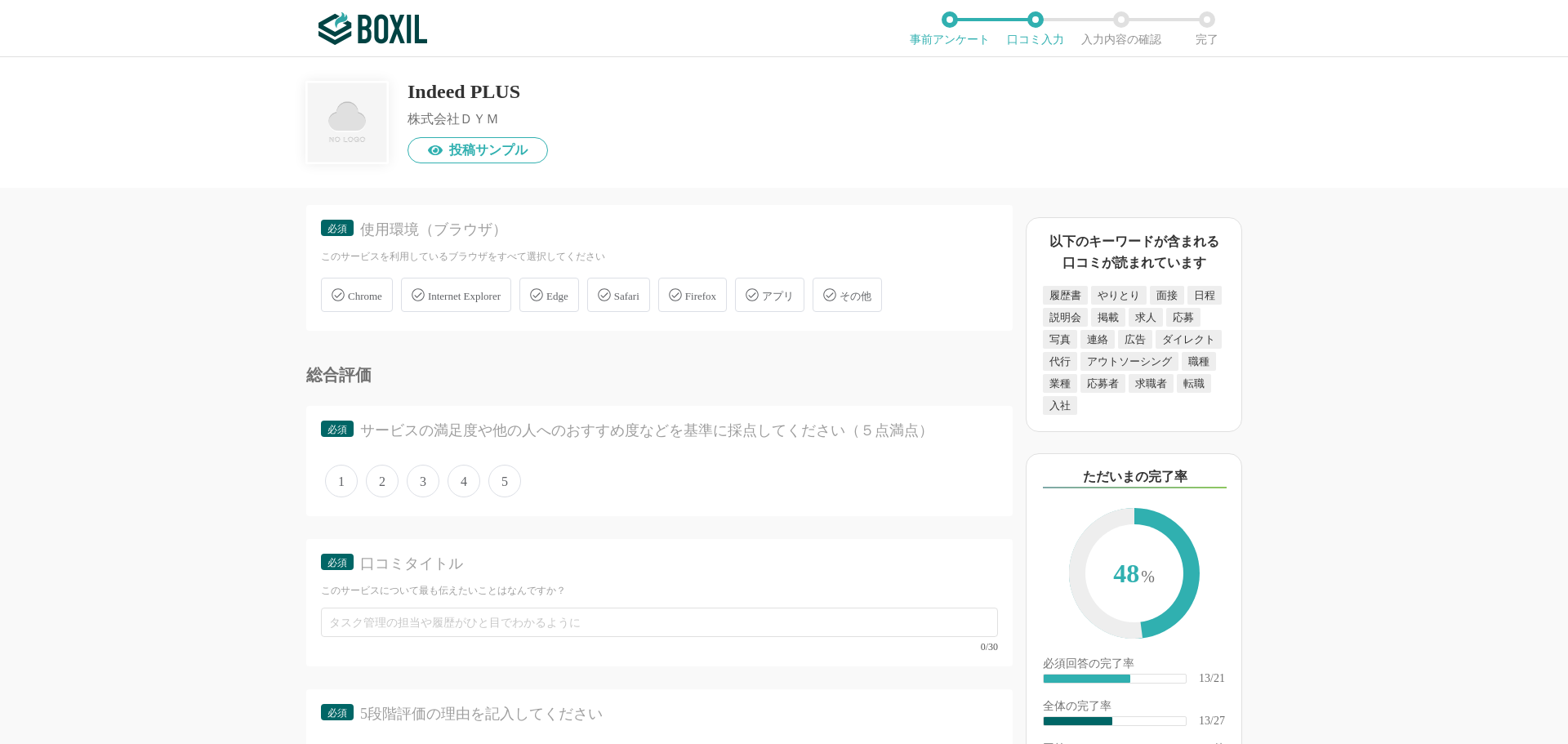
click at [356, 283] on div "Chrome" at bounding box center [357, 295] width 72 height 35
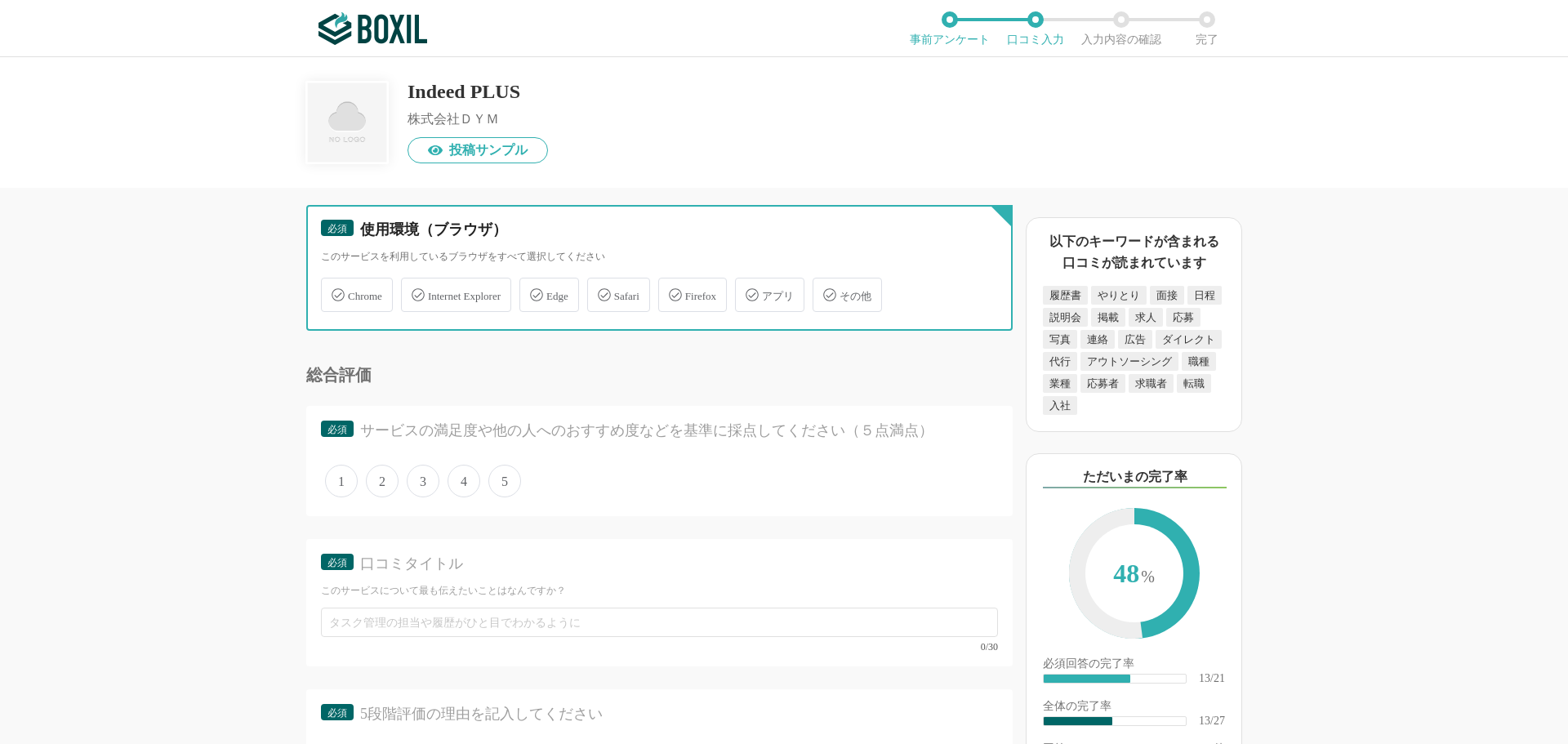
click at [335, 283] on input "Chrome" at bounding box center [330, 285] width 11 height 11
checkbox input "true"
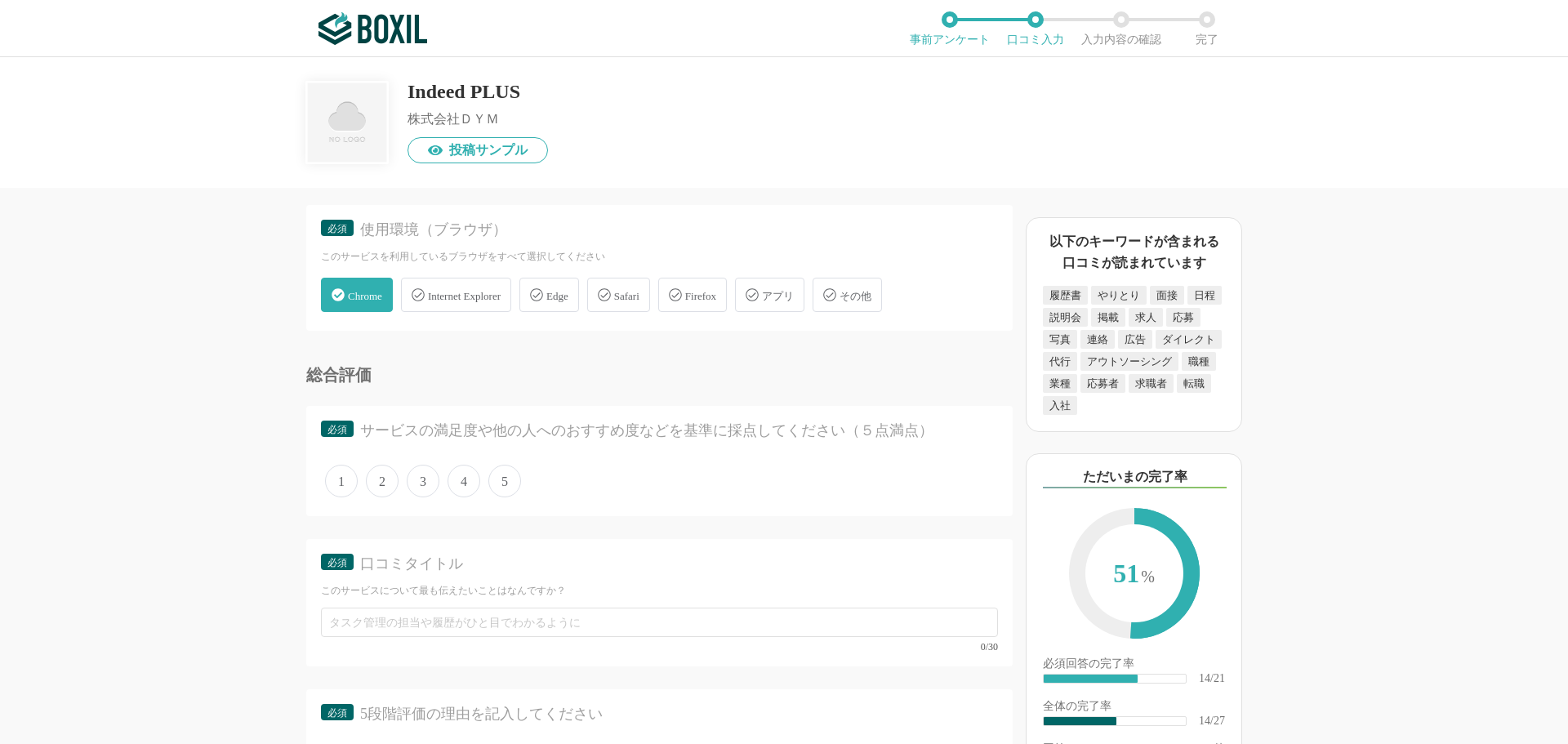
click at [456, 480] on span "4" at bounding box center [463, 481] width 33 height 33
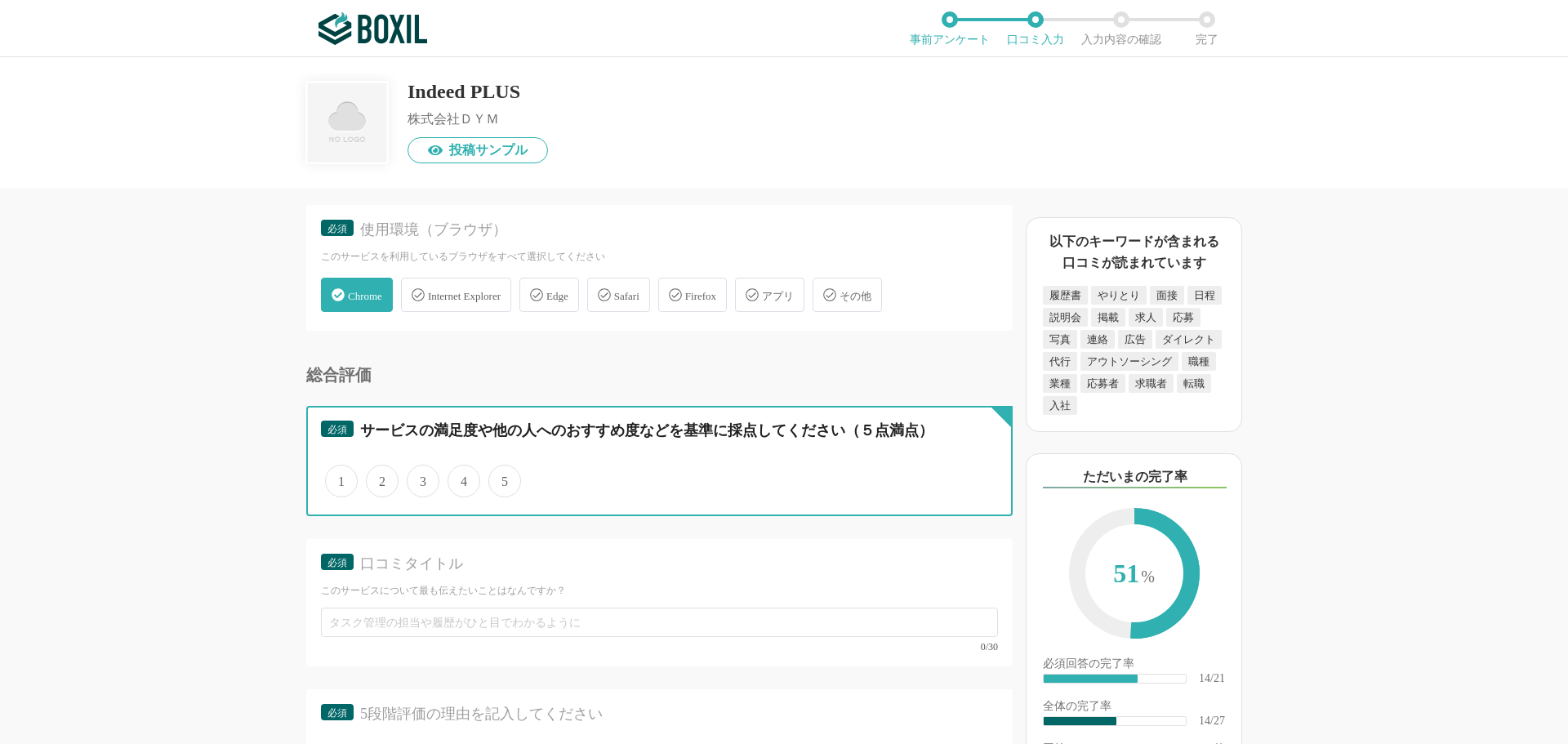
click at [456, 478] on input "4" at bounding box center [456, 473] width 11 height 11
radio input "true"
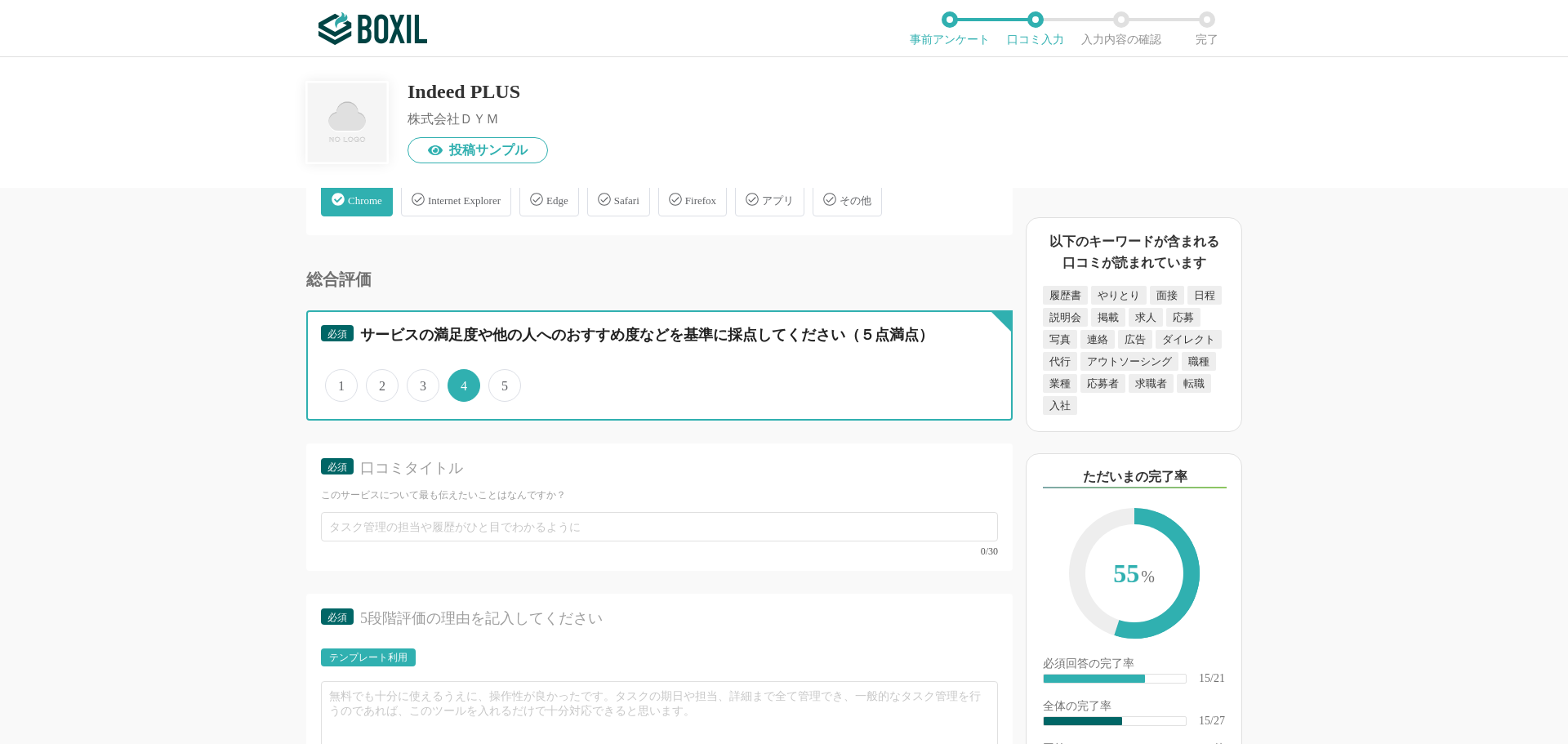
scroll to position [2532, 0]
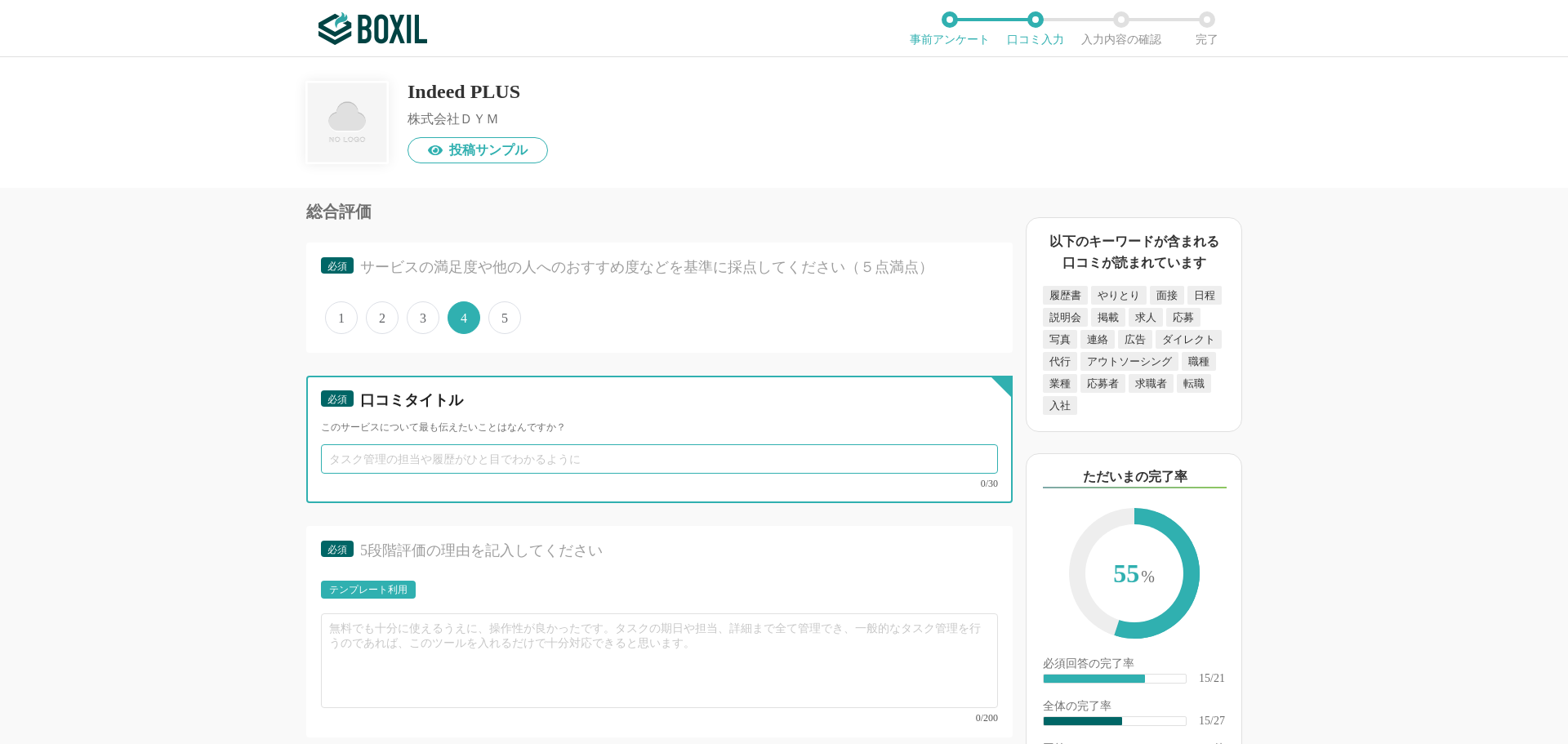
click at [420, 462] on input "text" at bounding box center [659, 459] width 677 height 30
type input "y"
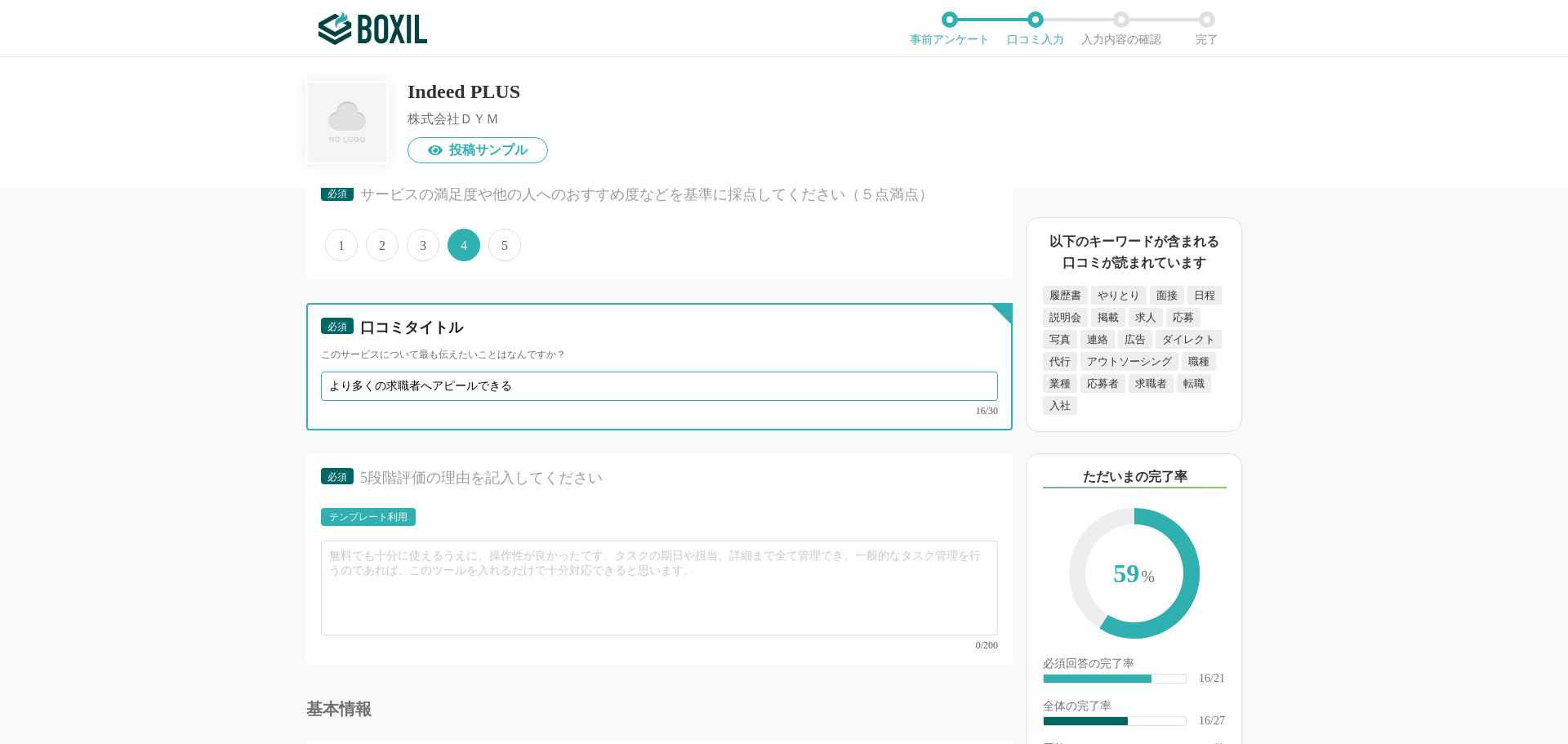
scroll to position [2695, 0]
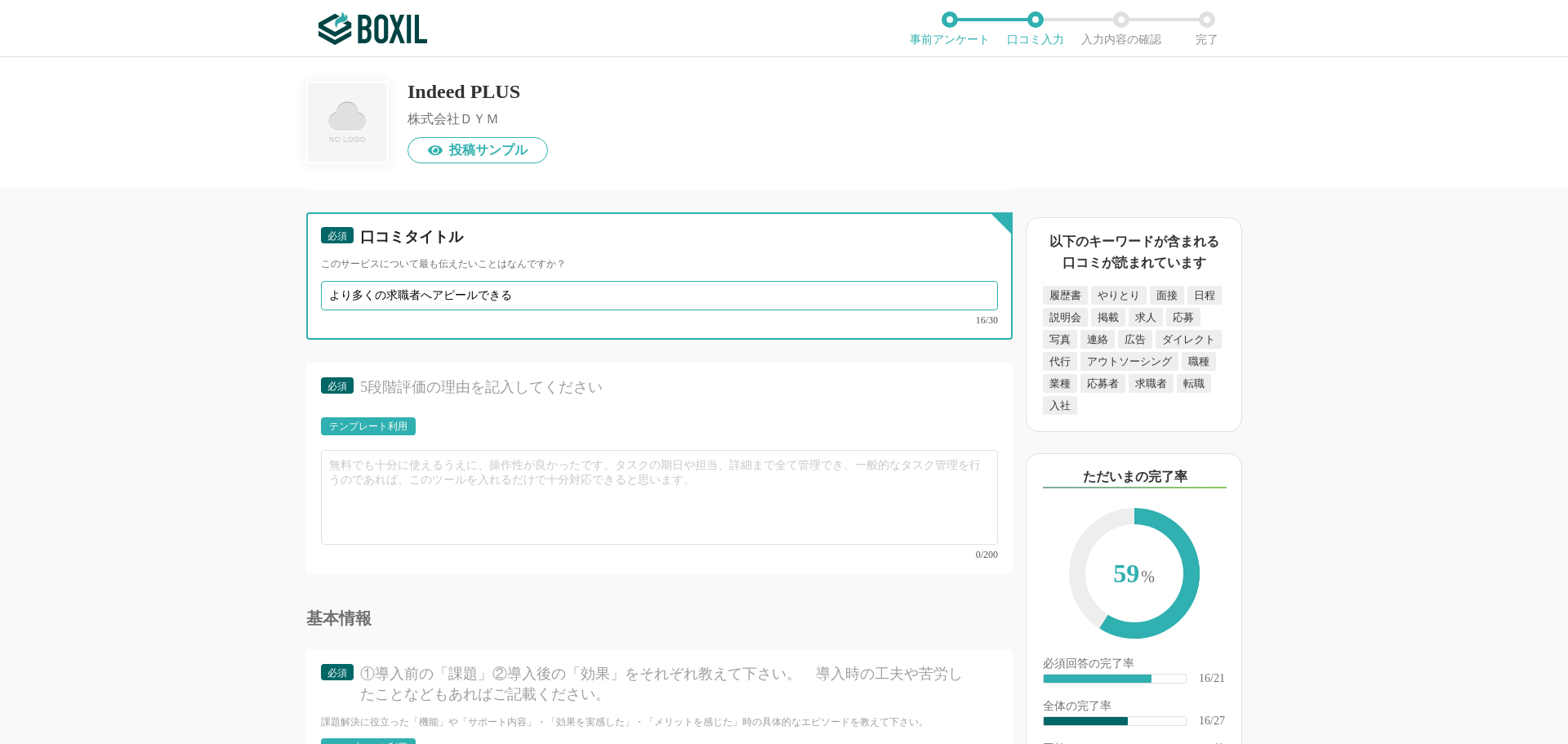
type input "より多くの求職者へアピールできる"
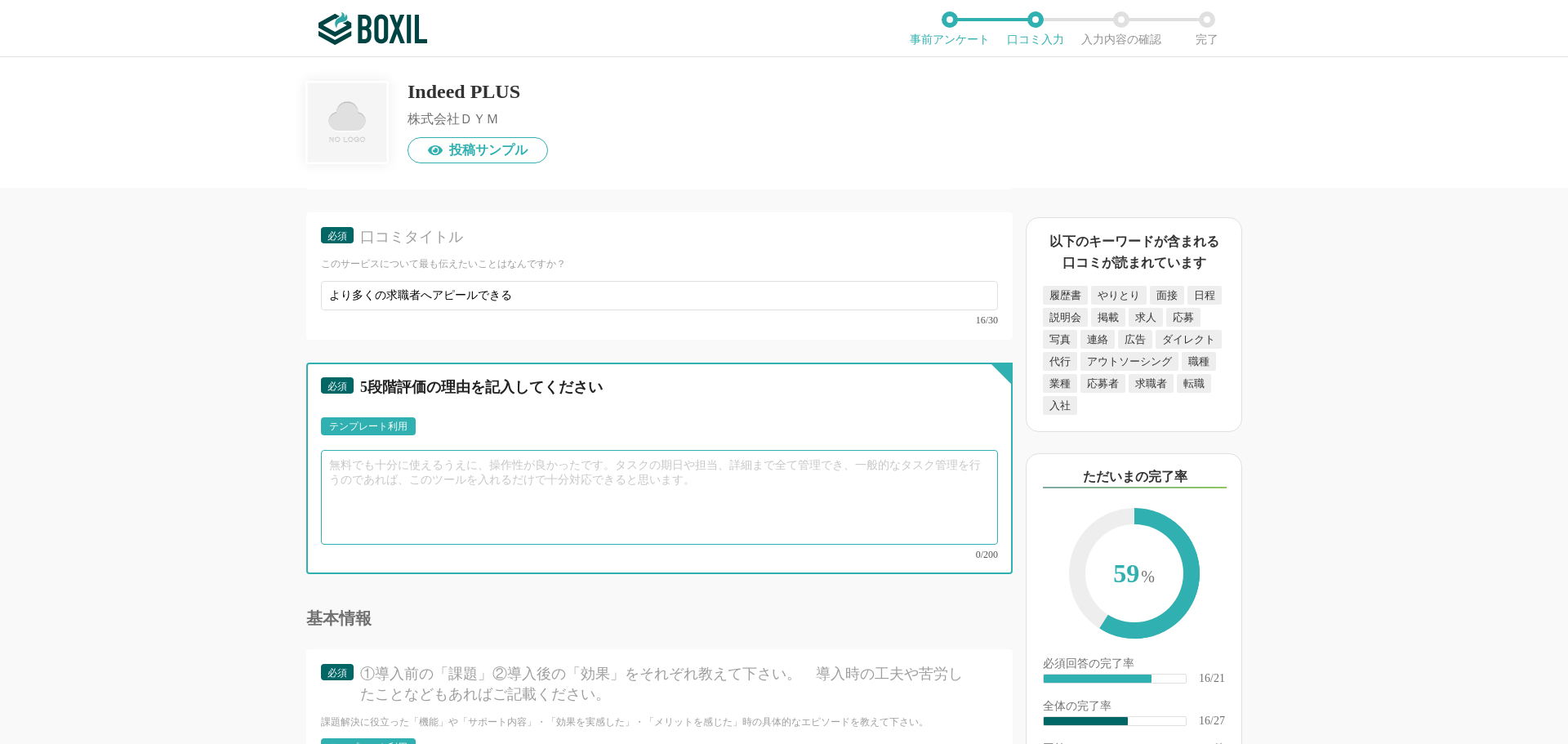
click at [375, 466] on textarea at bounding box center [659, 497] width 677 height 95
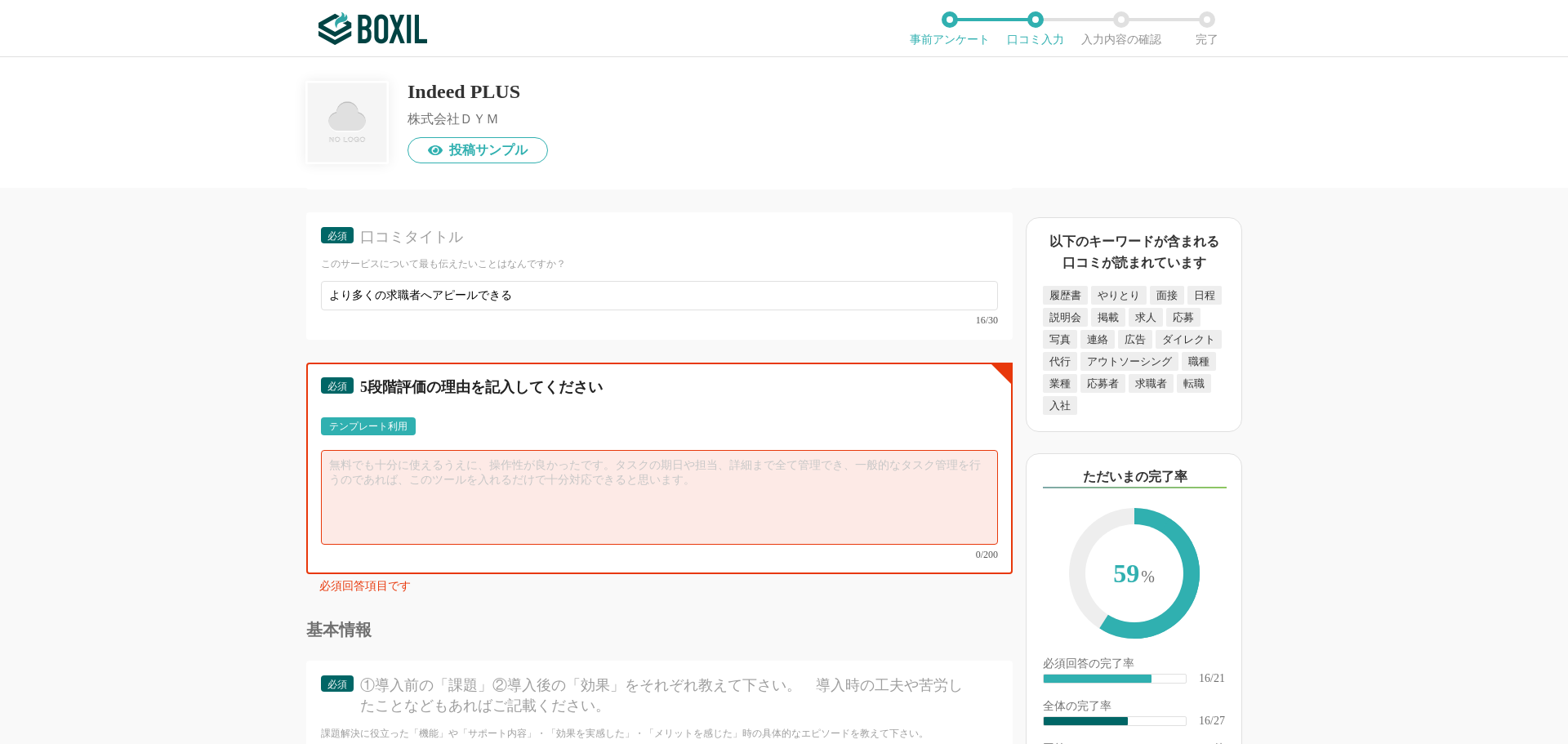
click at [360, 468] on textarea at bounding box center [659, 497] width 677 height 95
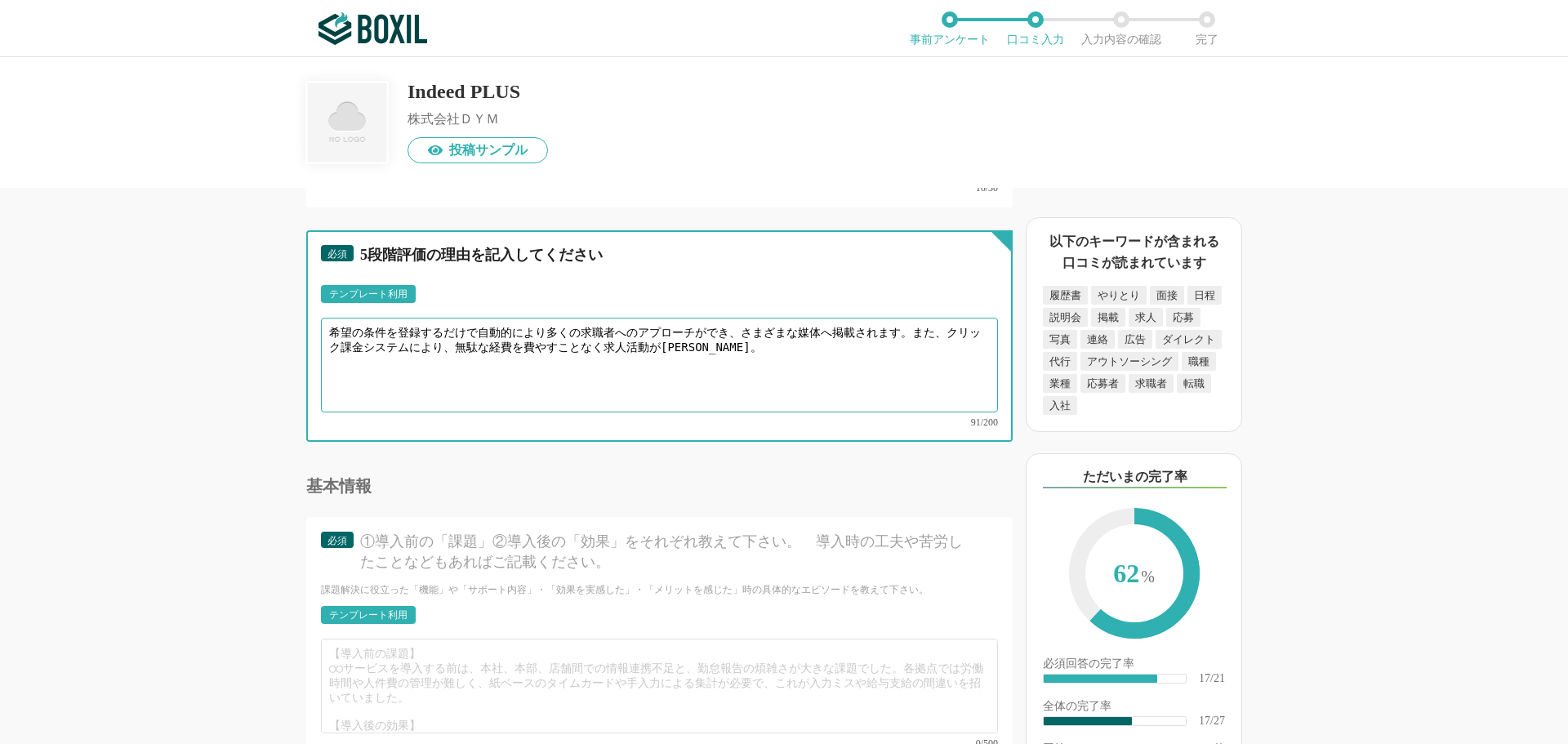
scroll to position [2940, 0]
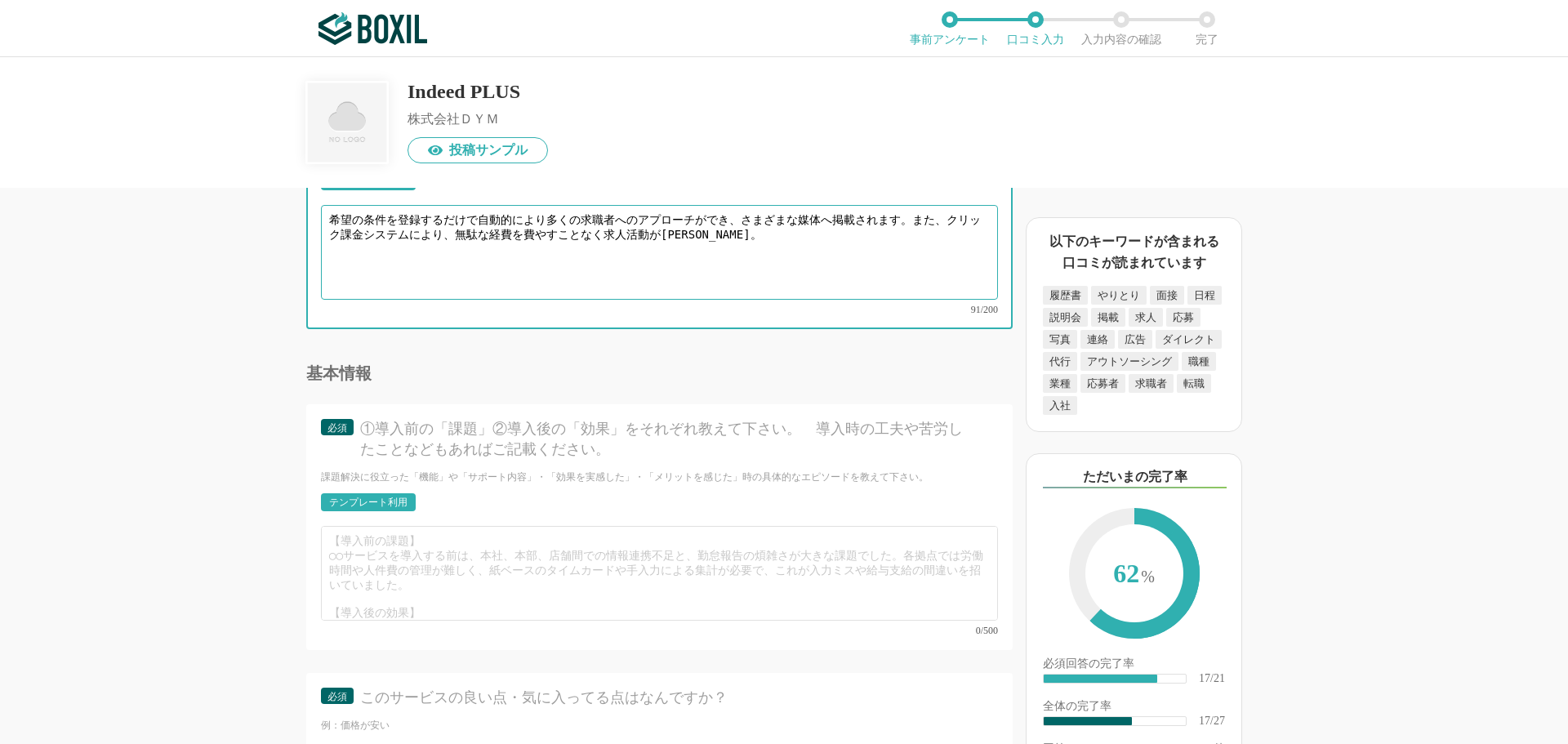
type textarea "希望の条件を登録するだけで自動的により多くの求職者へのアプローチができ、さまざまな媒体へ掲載されます。また、クリック課金システムにより、無駄な経費を費やすこと…"
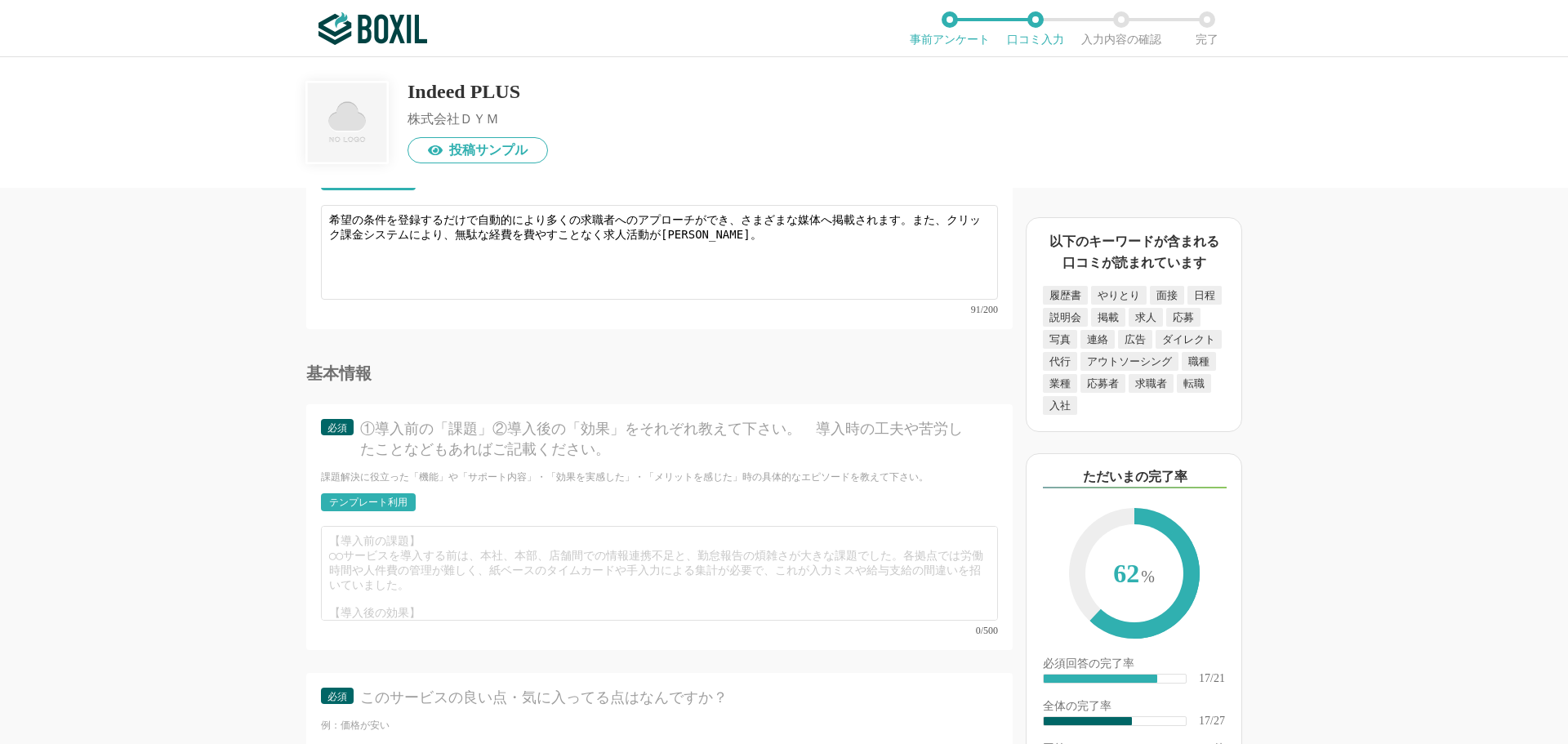
click at [386, 497] on div "テンプレート利用" at bounding box center [368, 502] width 79 height 10
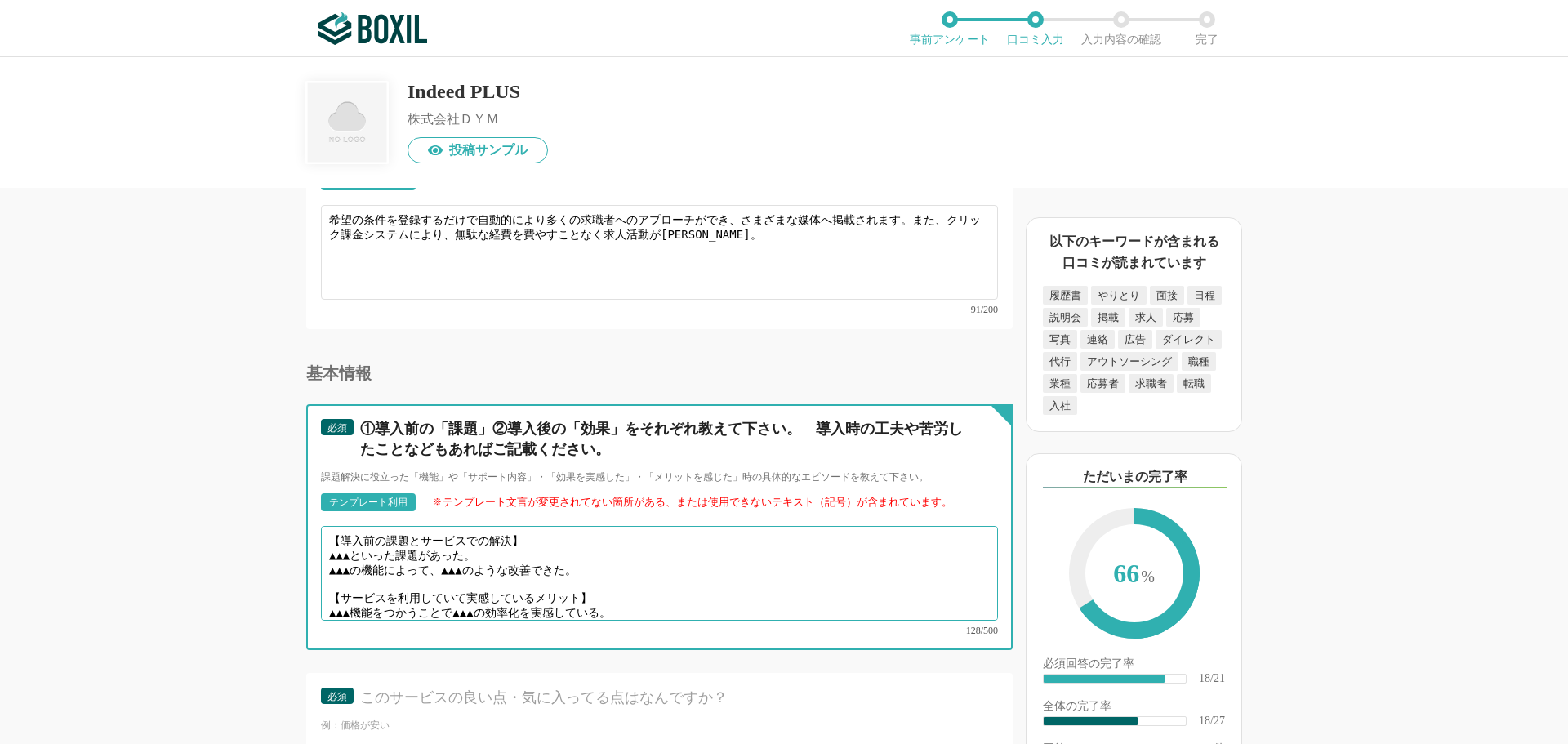
click at [363, 539] on textarea "【導入前の課題とサービスでの解決】 ▲▲▲といった課題があった。 ▲▲▲の機能によって、▲▲▲のような改善できた。 【サービスを利用していて実感しているメリッ…" at bounding box center [659, 573] width 677 height 95
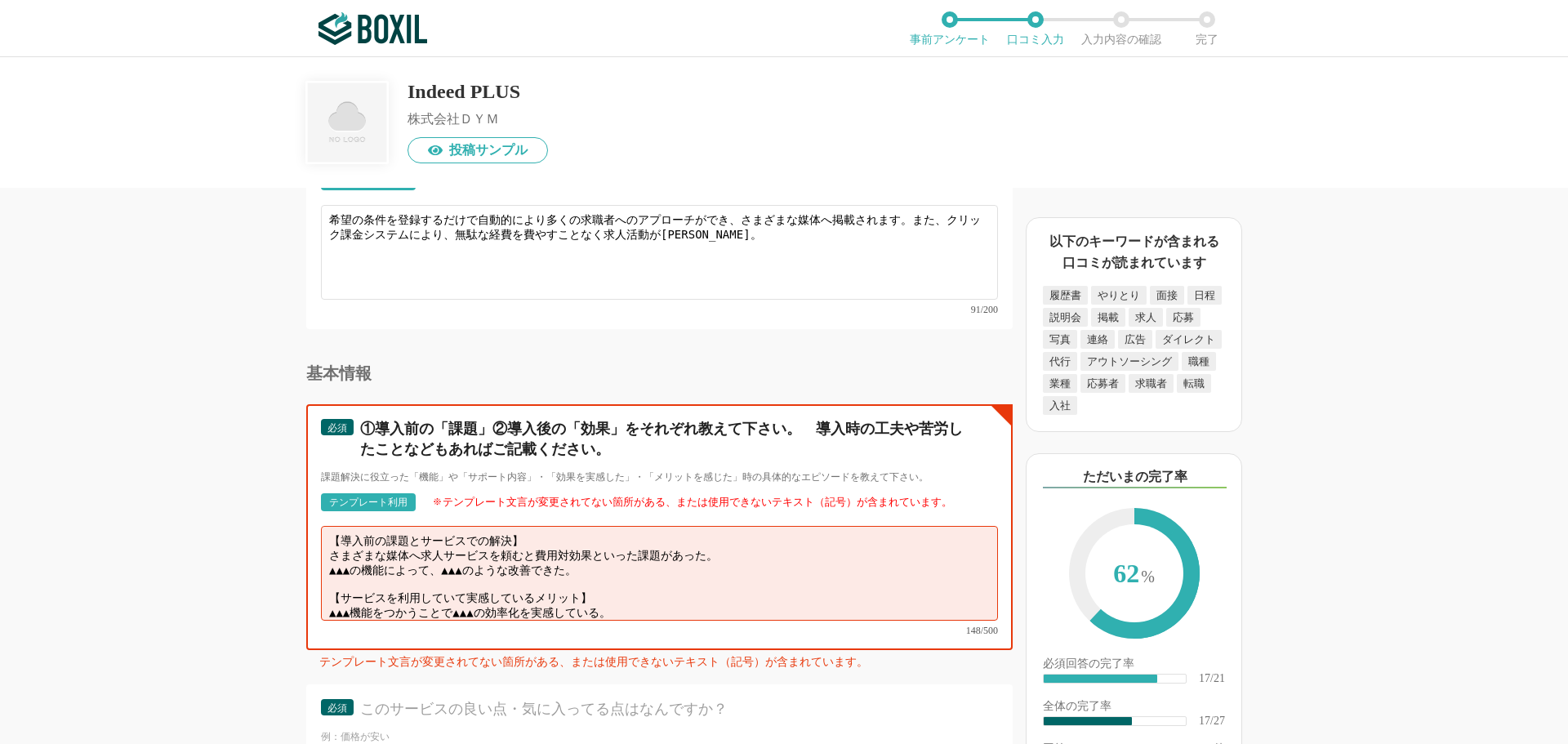
click at [638, 539] on textarea "【導入前の課題とサービスでの解決】 さまざまな媒体へ求人サービスを頼むと費用対効果といった課題があった。 ▲▲▲の機能によって、▲▲▲のような改善できた。 【…" at bounding box center [659, 573] width 677 height 95
click at [604, 560] on textarea "【導入前の課題とサービスでの解決】 さまざまな媒体へ求人サービスを頼むと費用対効果という課題があった。 ▲▲▲の機能によって、▲▲▲のような改善できた。 【サ…" at bounding box center [659, 573] width 677 height 95
drag, startPoint x: 594, startPoint y: 596, endPoint x: 331, endPoint y: 569, distance: 264.4
click at [331, 569] on textarea "【導入前の課題とサービスでの解決】 さまざまな媒体へ求人サービスを頼むと費用対効果という課題があった。 自動配信システムにより、より多くの求職者へアプローチで…" at bounding box center [659, 573] width 677 height 95
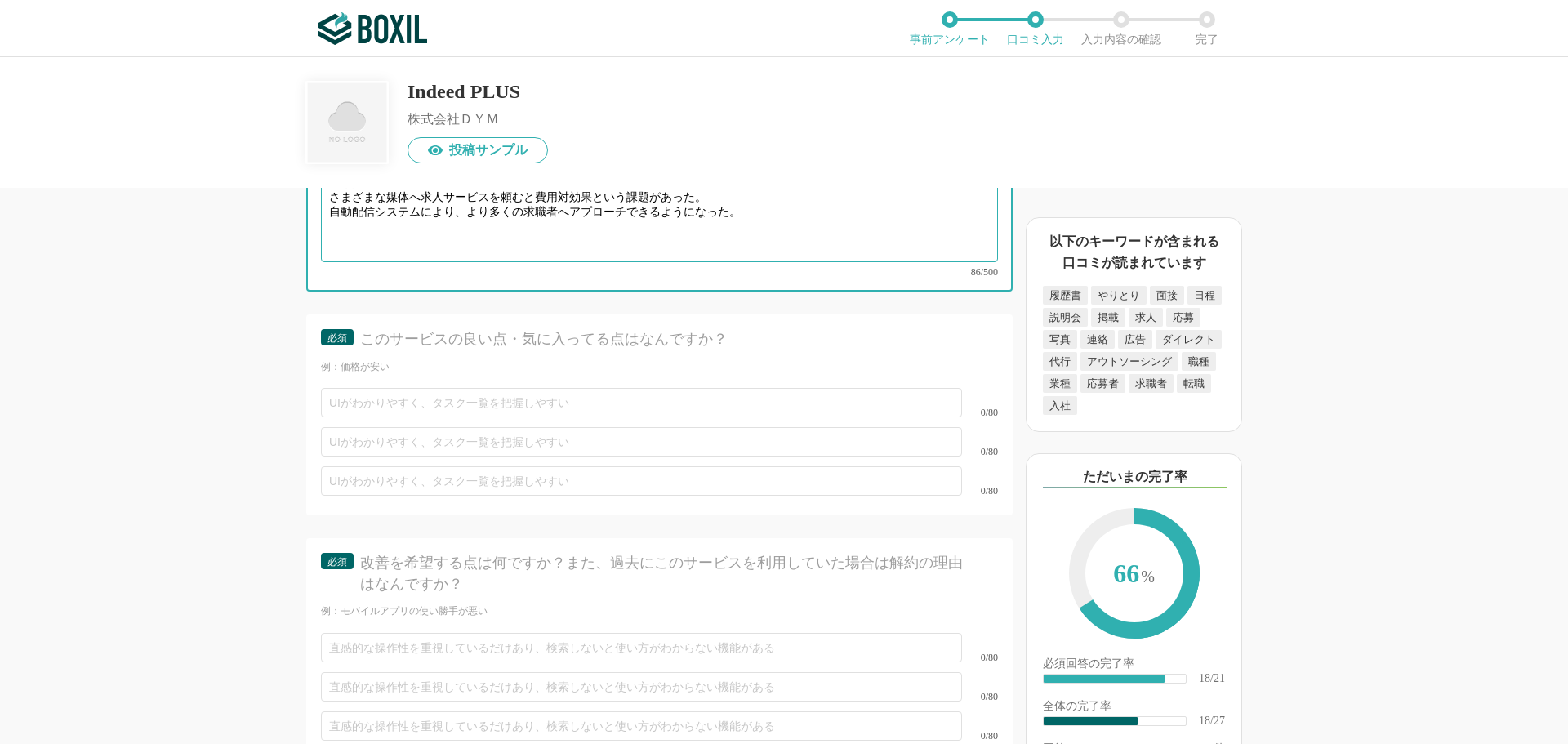
scroll to position [3349, 0]
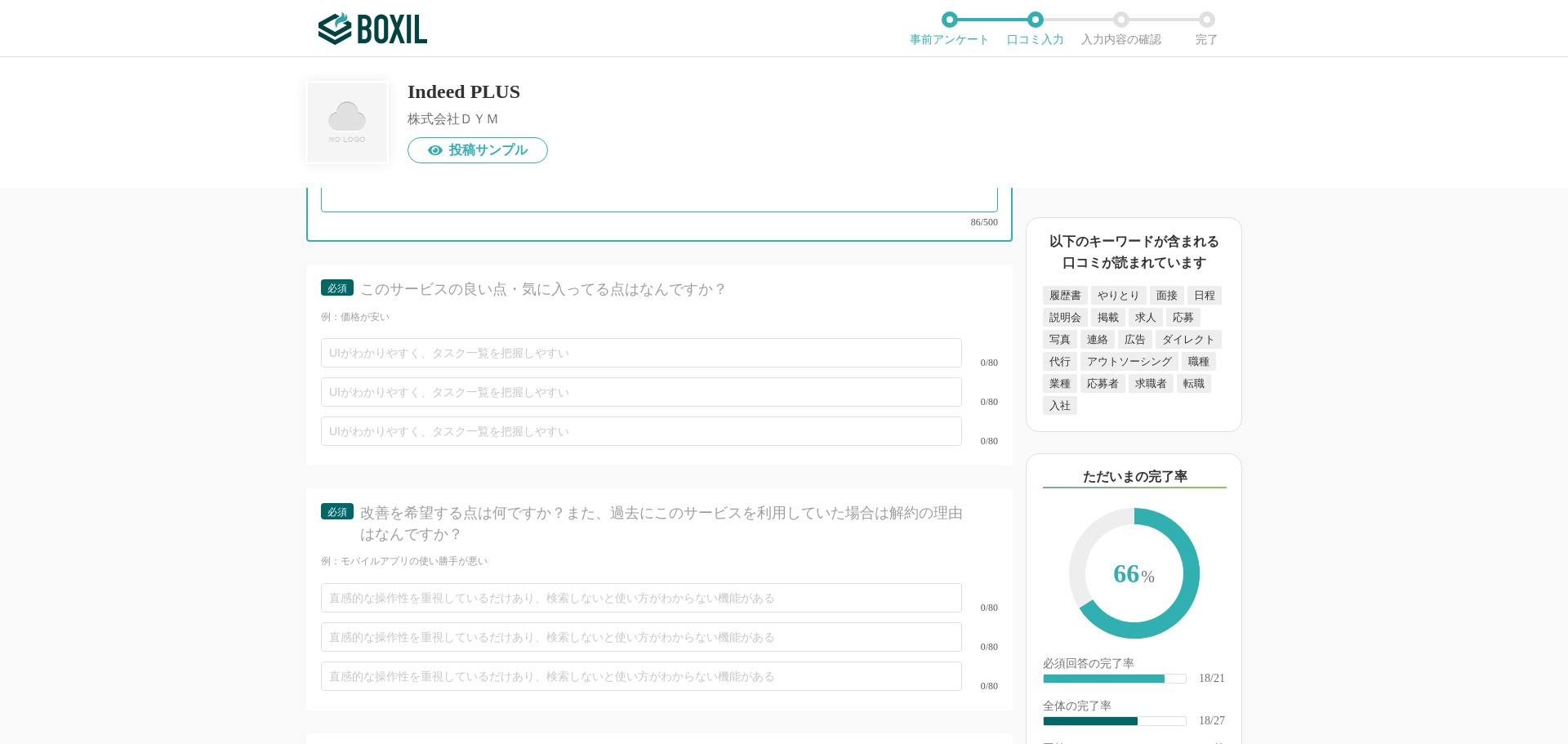
type textarea "【導入前の課題とサービスでの解決】 さまざまな媒体へ求人サービスを頼むと費用対効果という課題があった。 自動配信システムにより、より多くの求職者へアプローチで…"
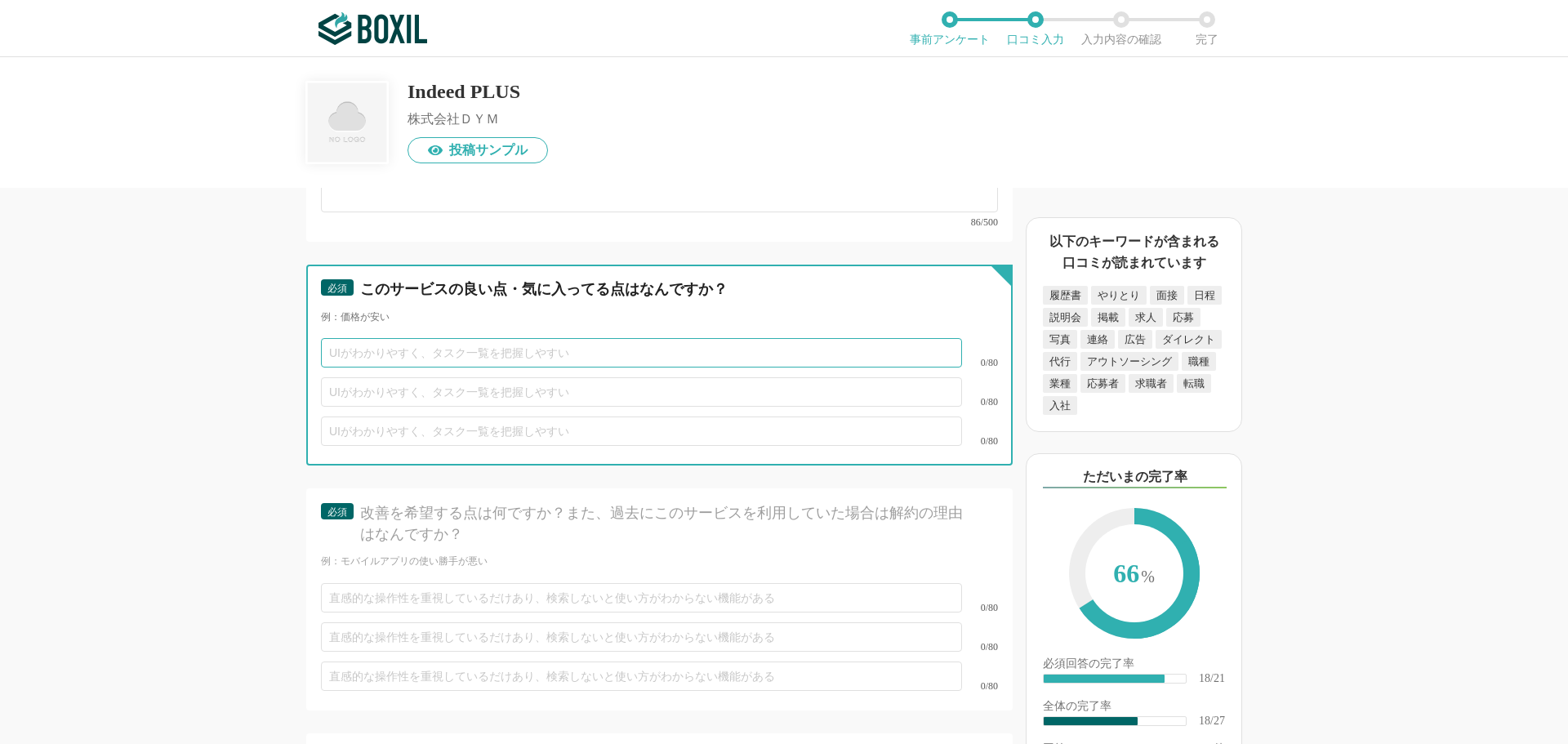
click at [341, 338] on input "text" at bounding box center [642, 353] width 641 height 30
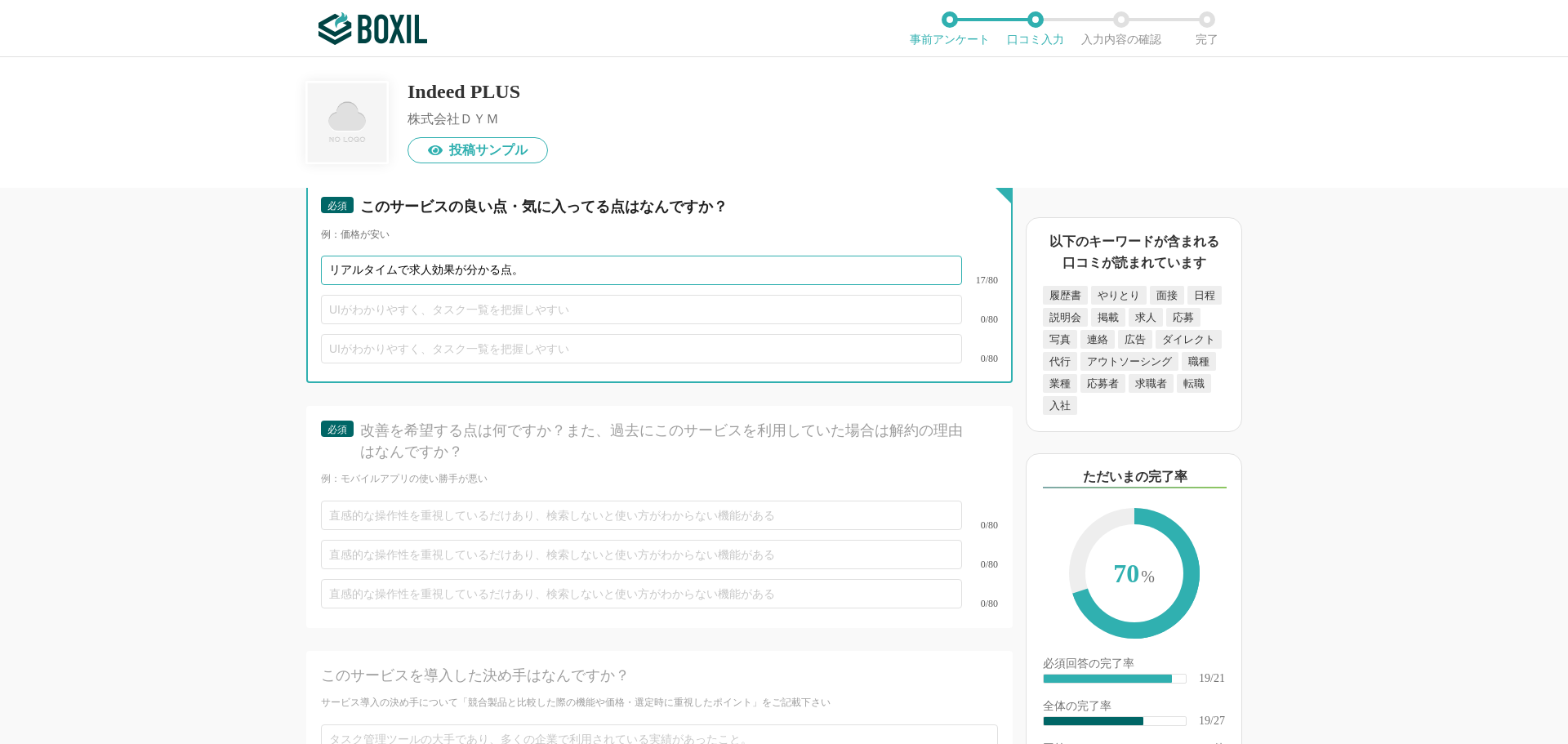
scroll to position [3594, 0]
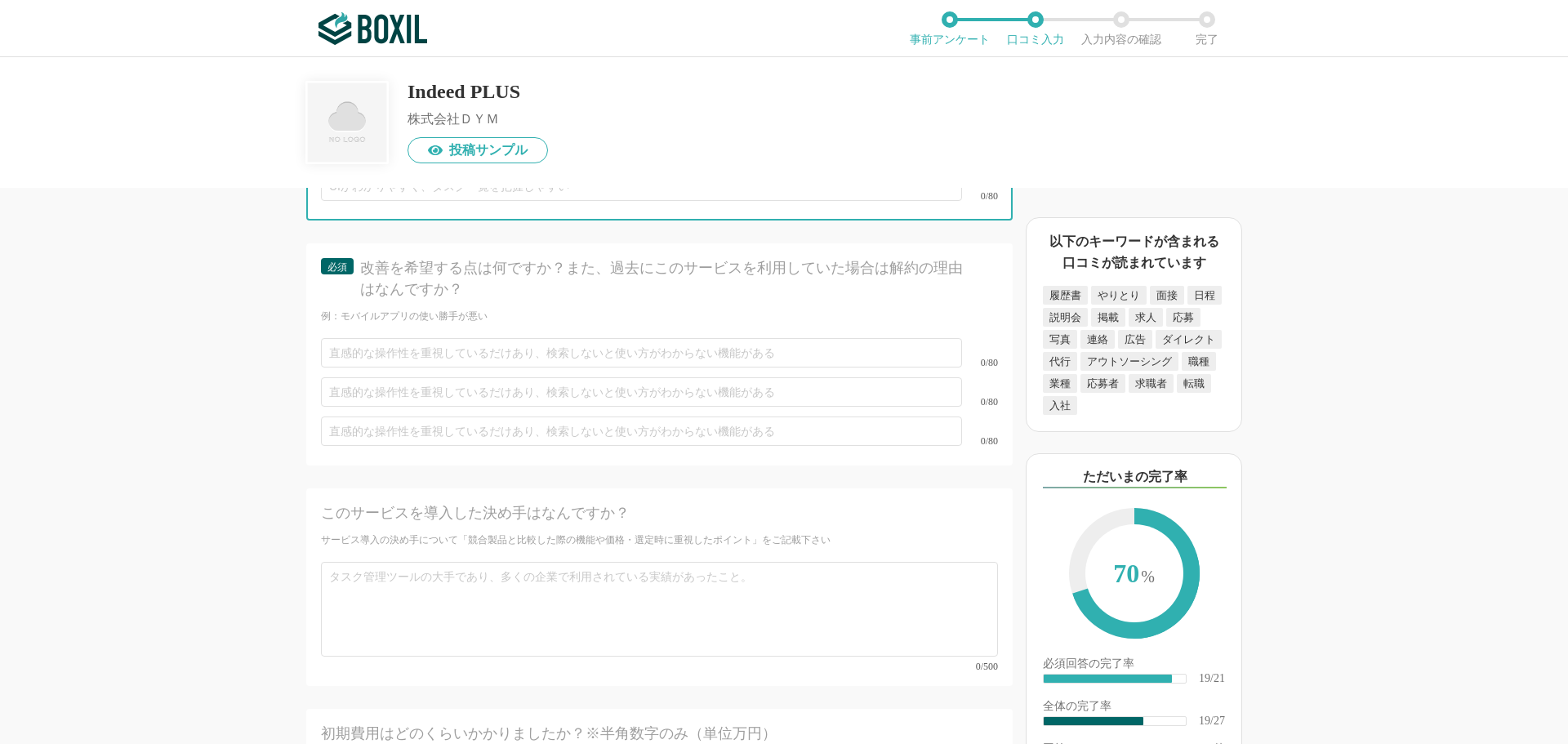
type input "リアルタイムで求人効果が分かる点。"
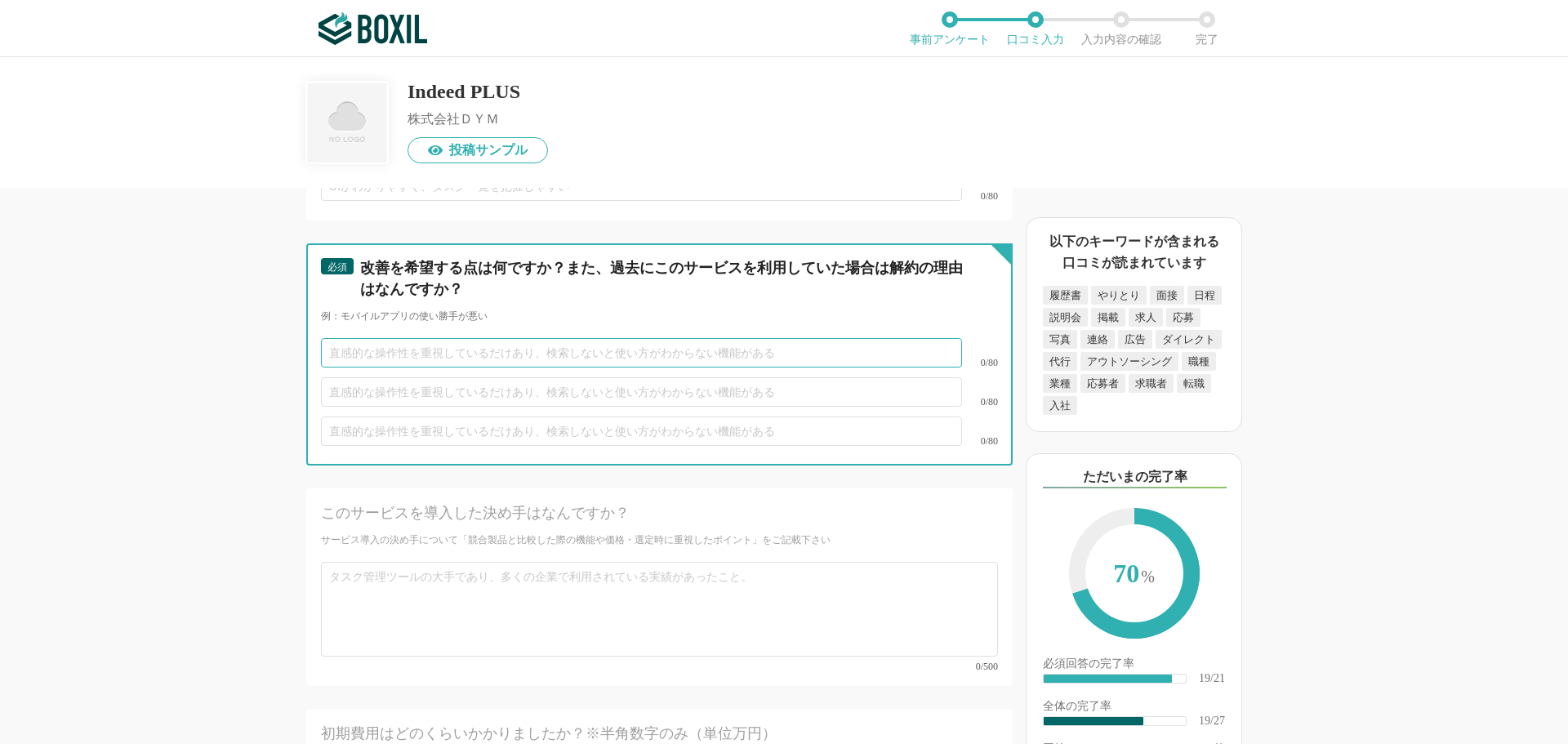
click at [367, 338] on input "text" at bounding box center [642, 353] width 641 height 30
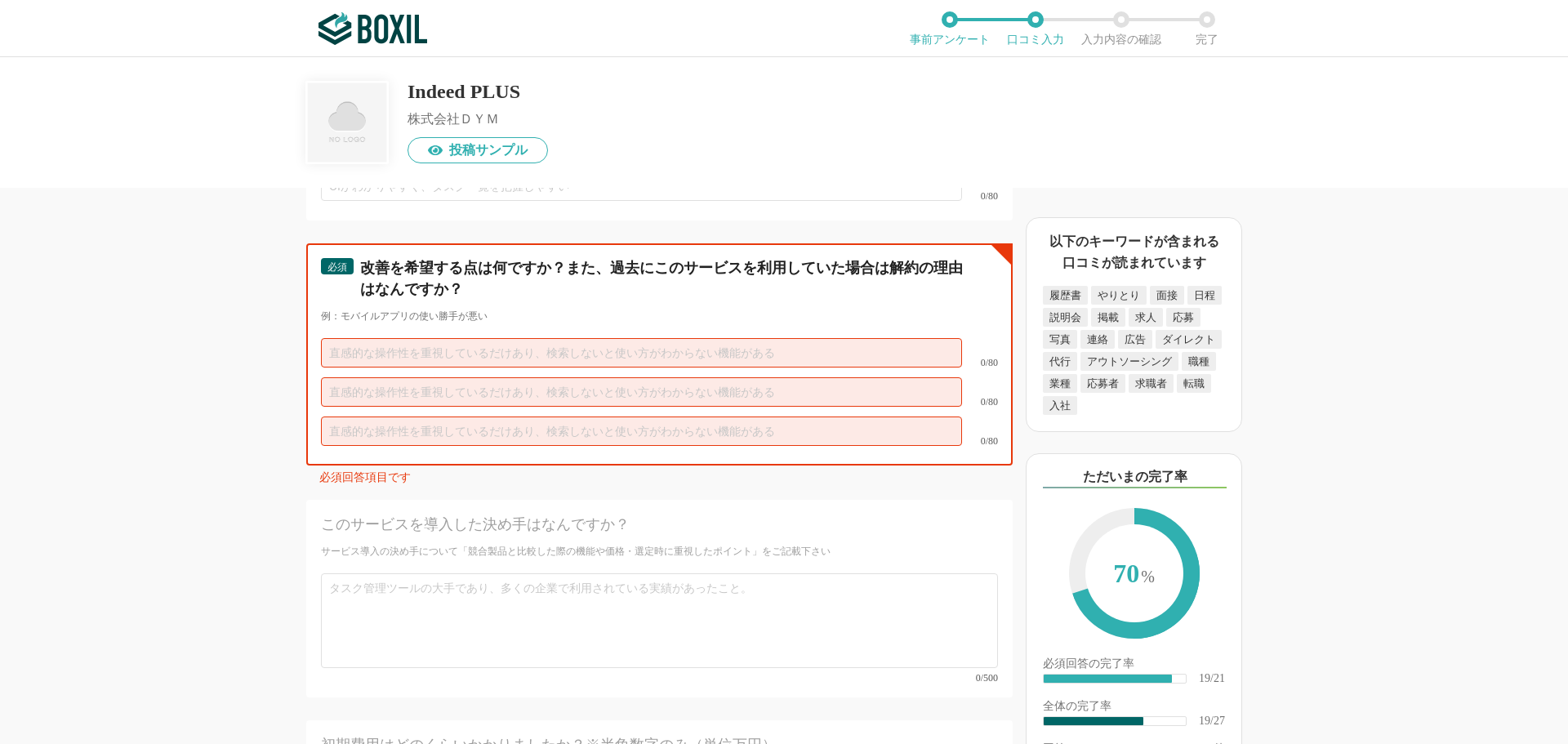
click at [379, 338] on input "text" at bounding box center [642, 353] width 641 height 30
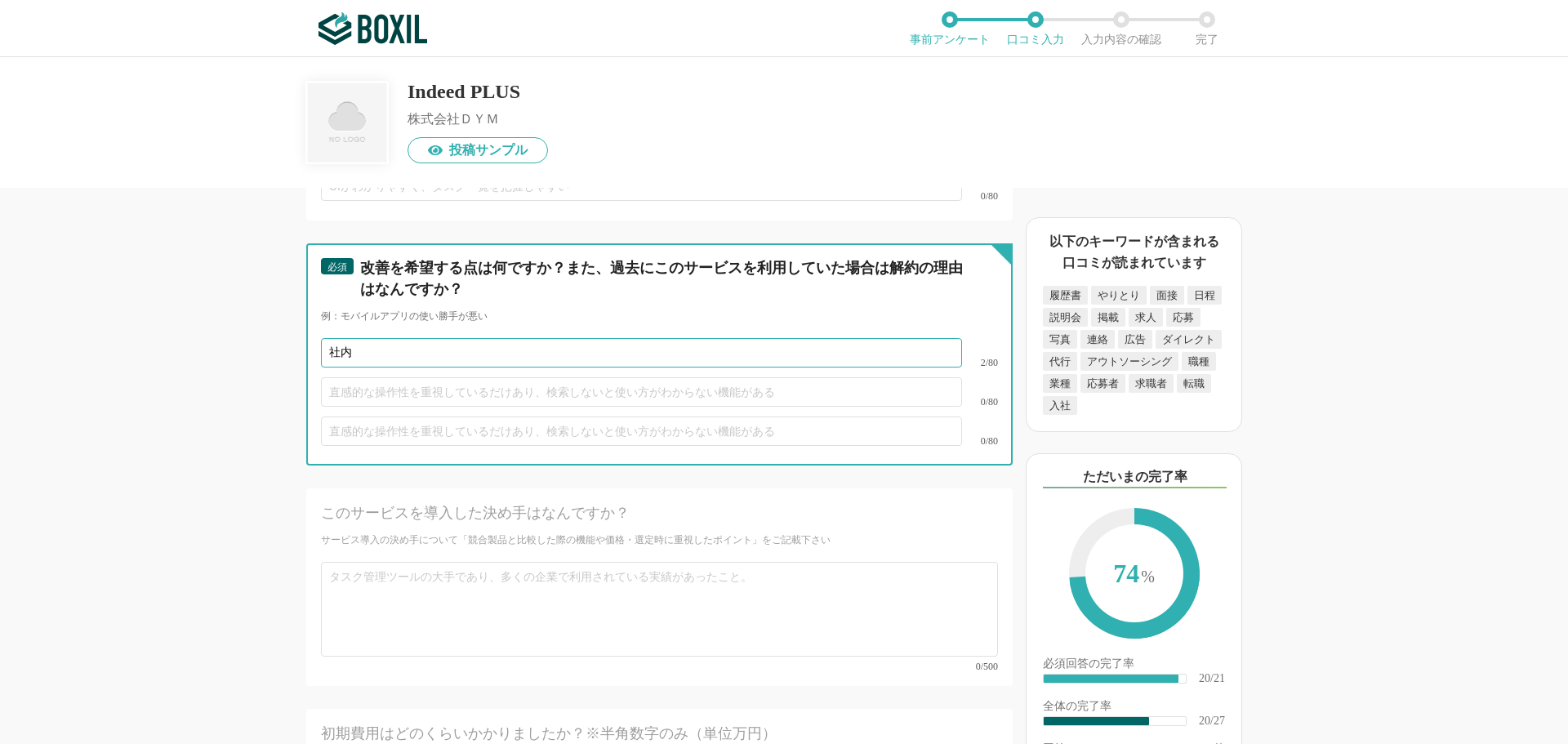
type input "社"
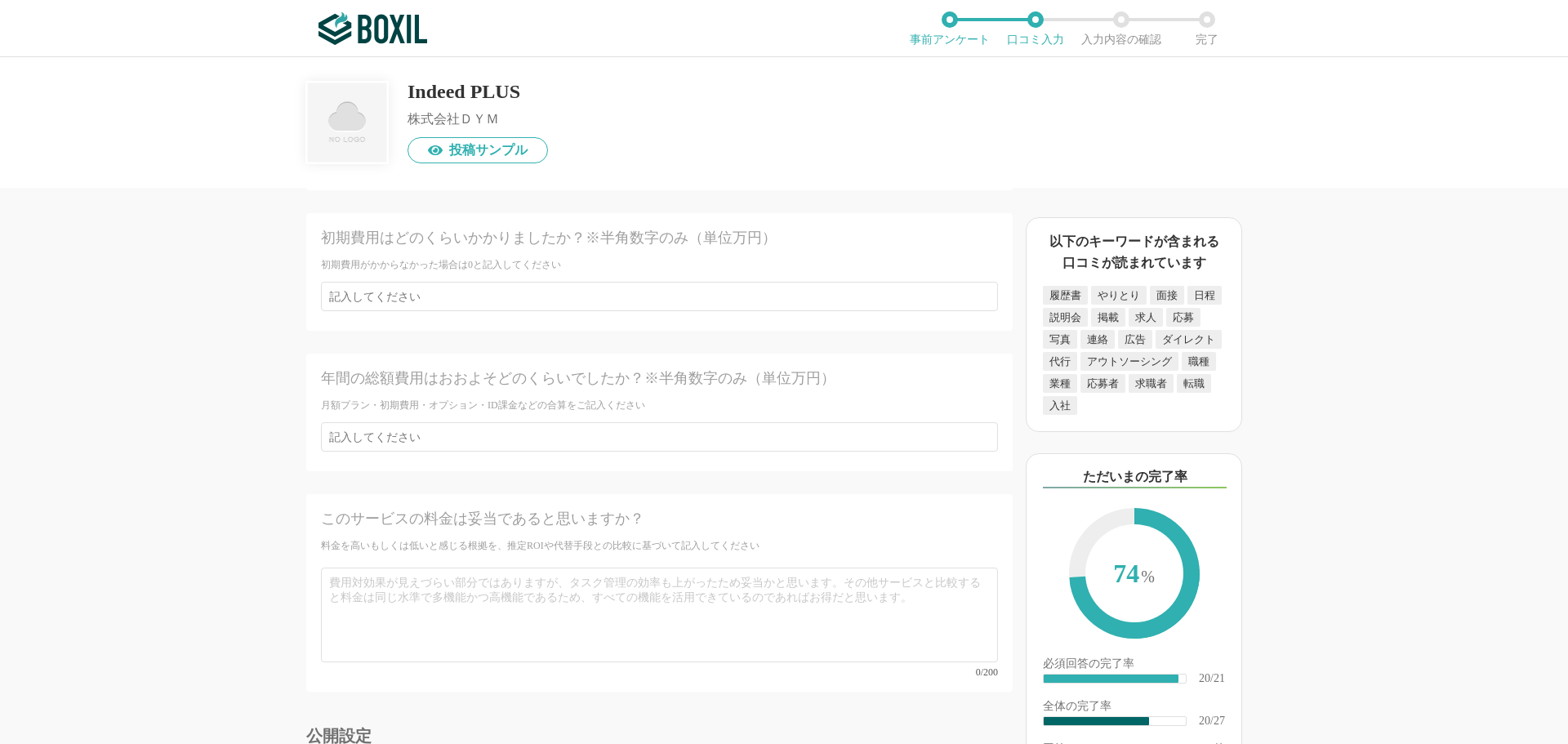
scroll to position [4248, 0]
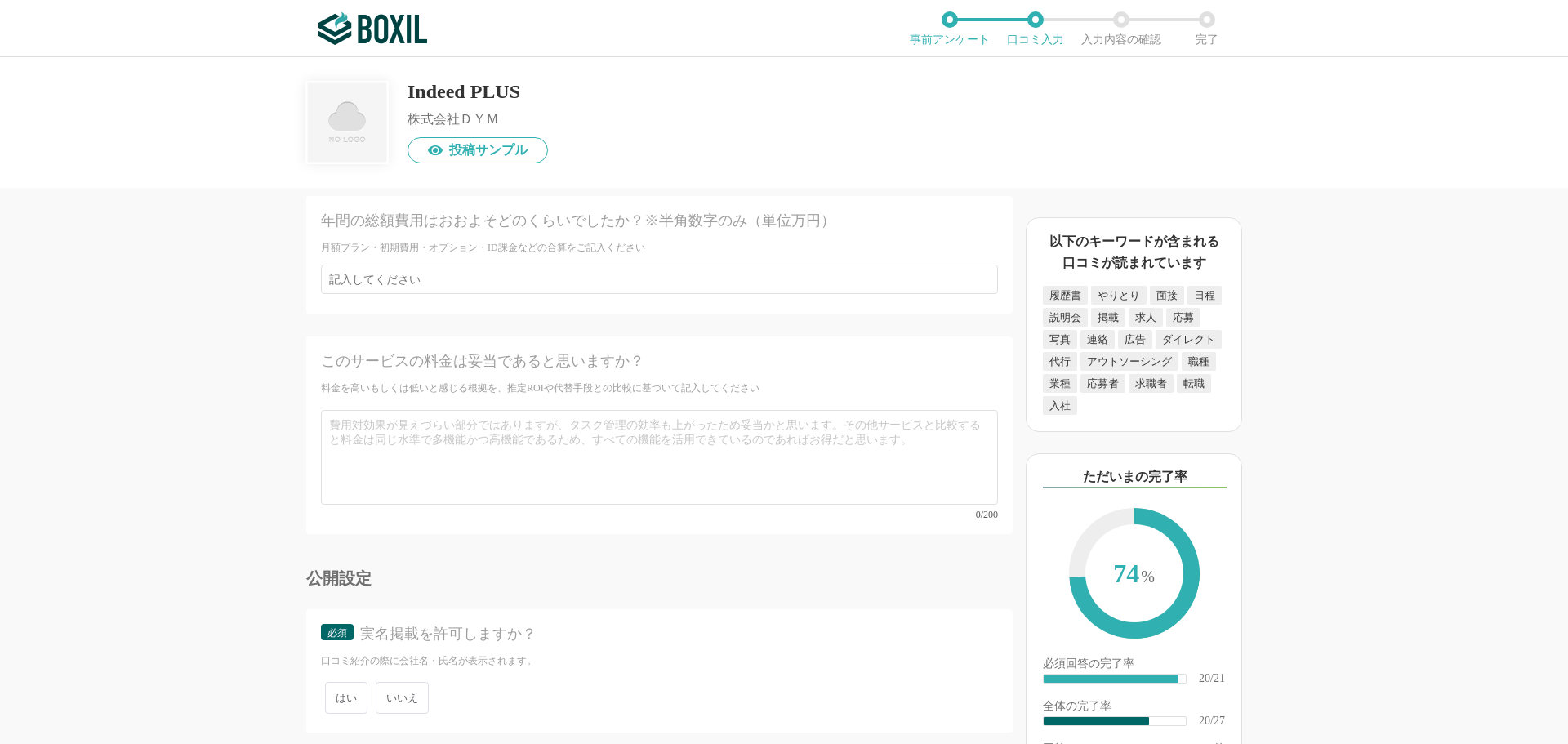
type input "とくにありません。"
click at [396, 682] on span "いいえ" at bounding box center [402, 698] width 53 height 32
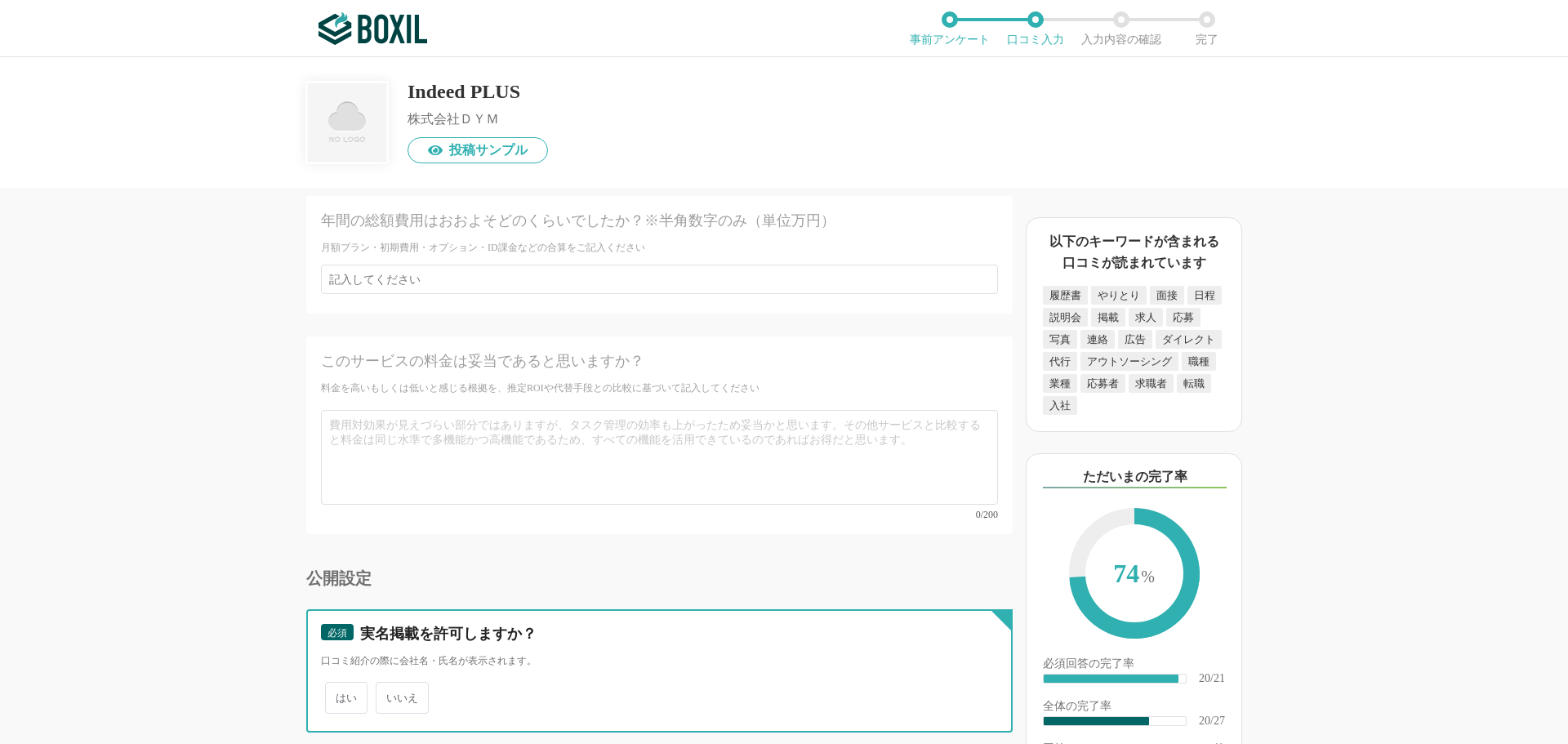
click at [391, 685] on input "いいえ" at bounding box center [385, 690] width 11 height 11
radio input "true"
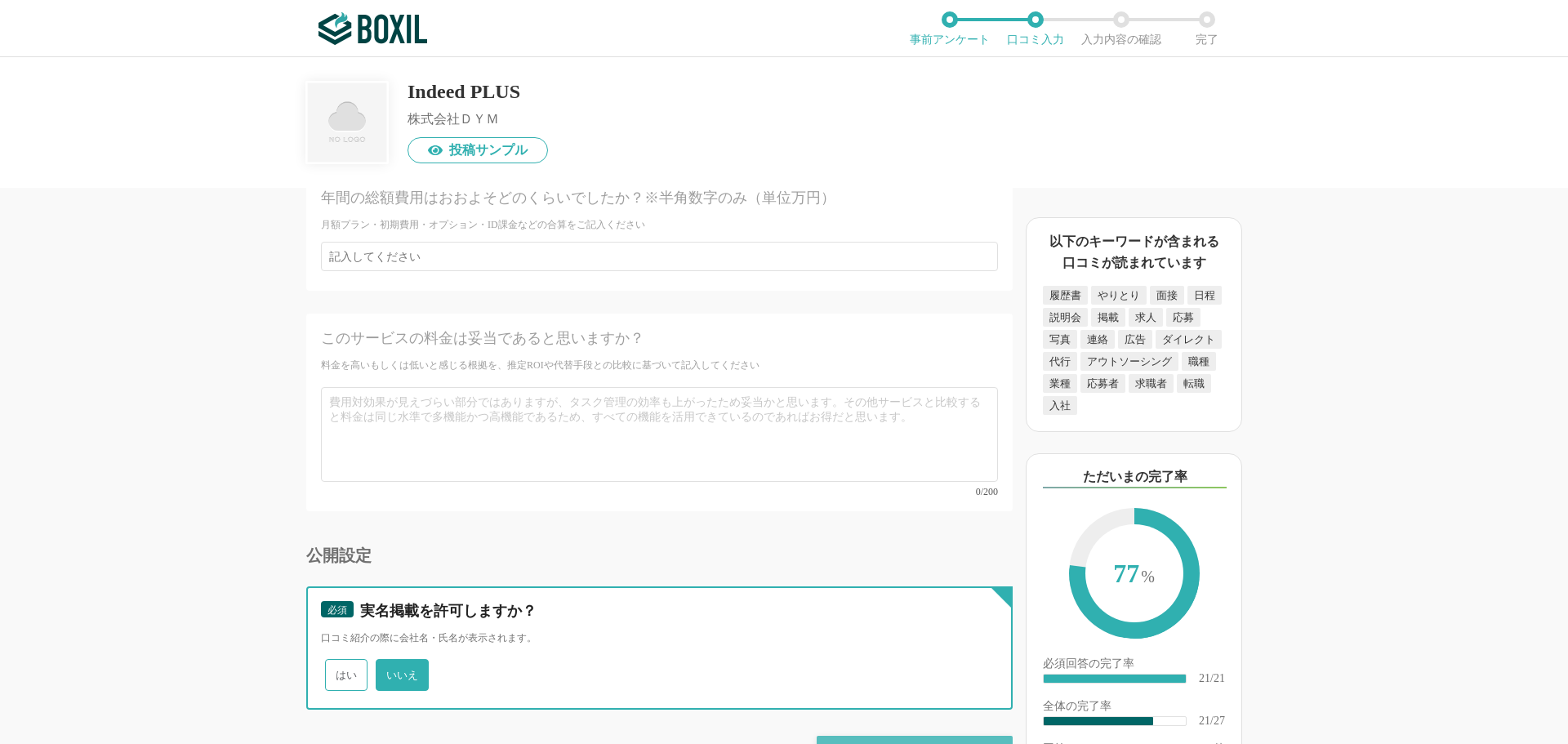
scroll to position [4284, 0]
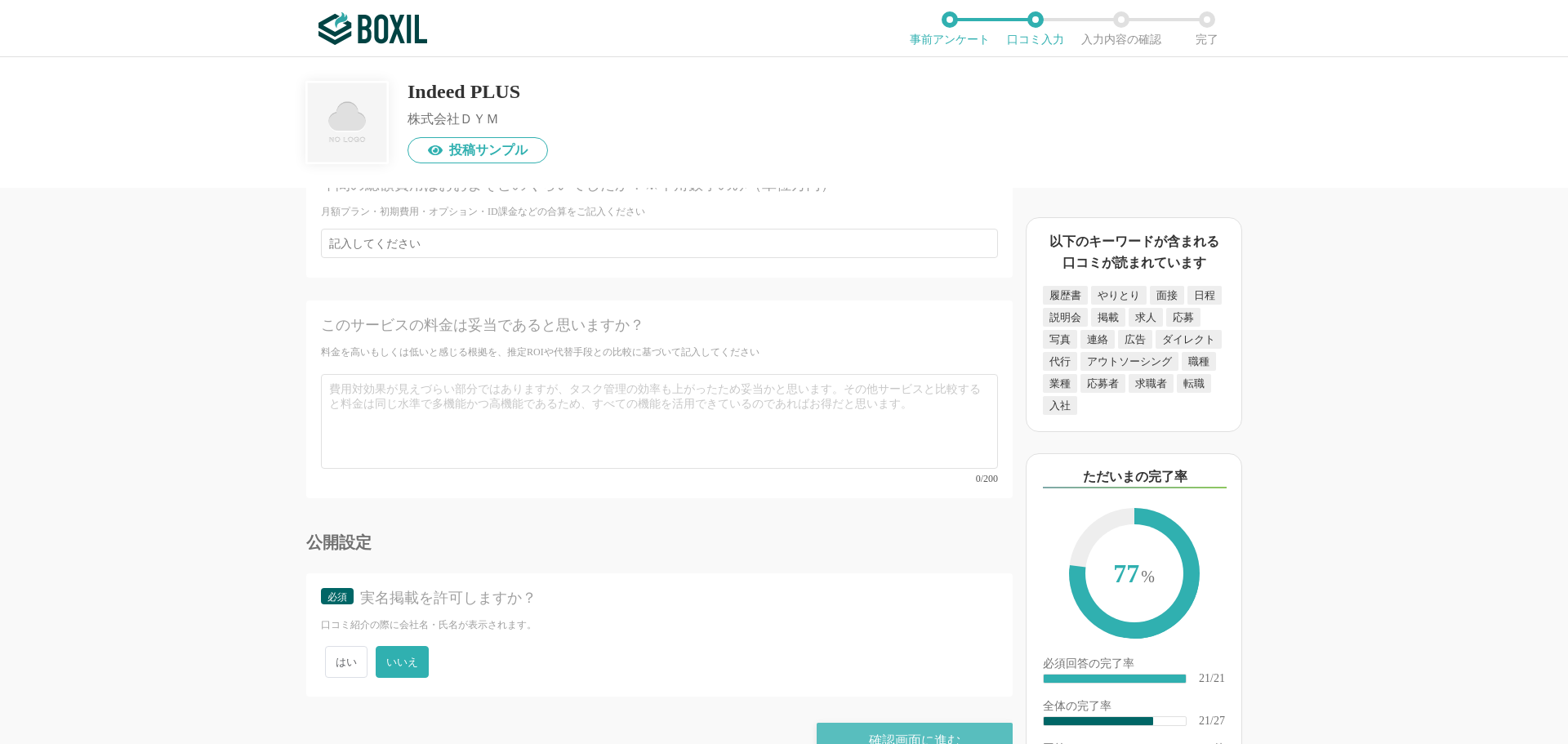
click at [909, 723] on div "確認画面に進む" at bounding box center [915, 741] width 196 height 36
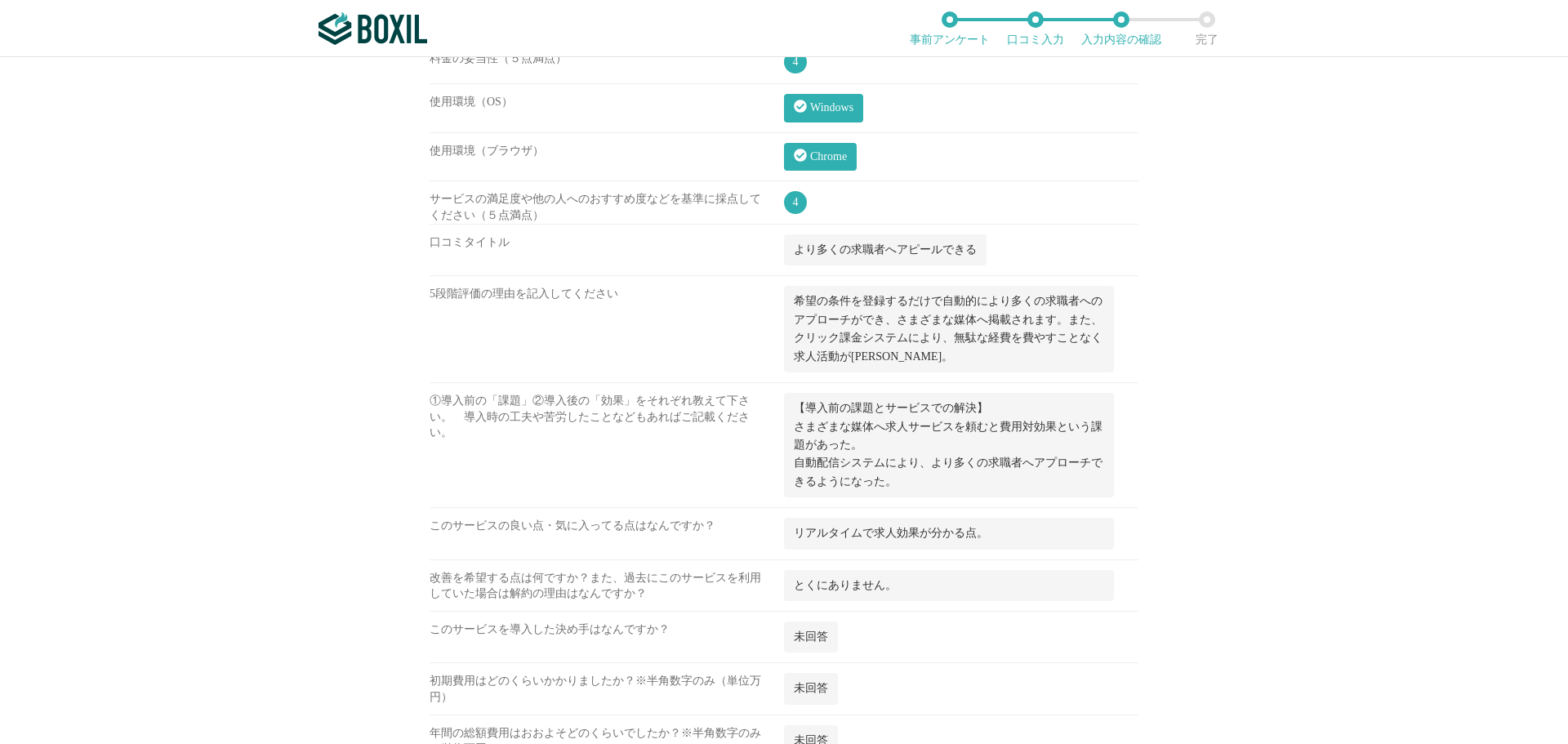
scroll to position [1582, 0]
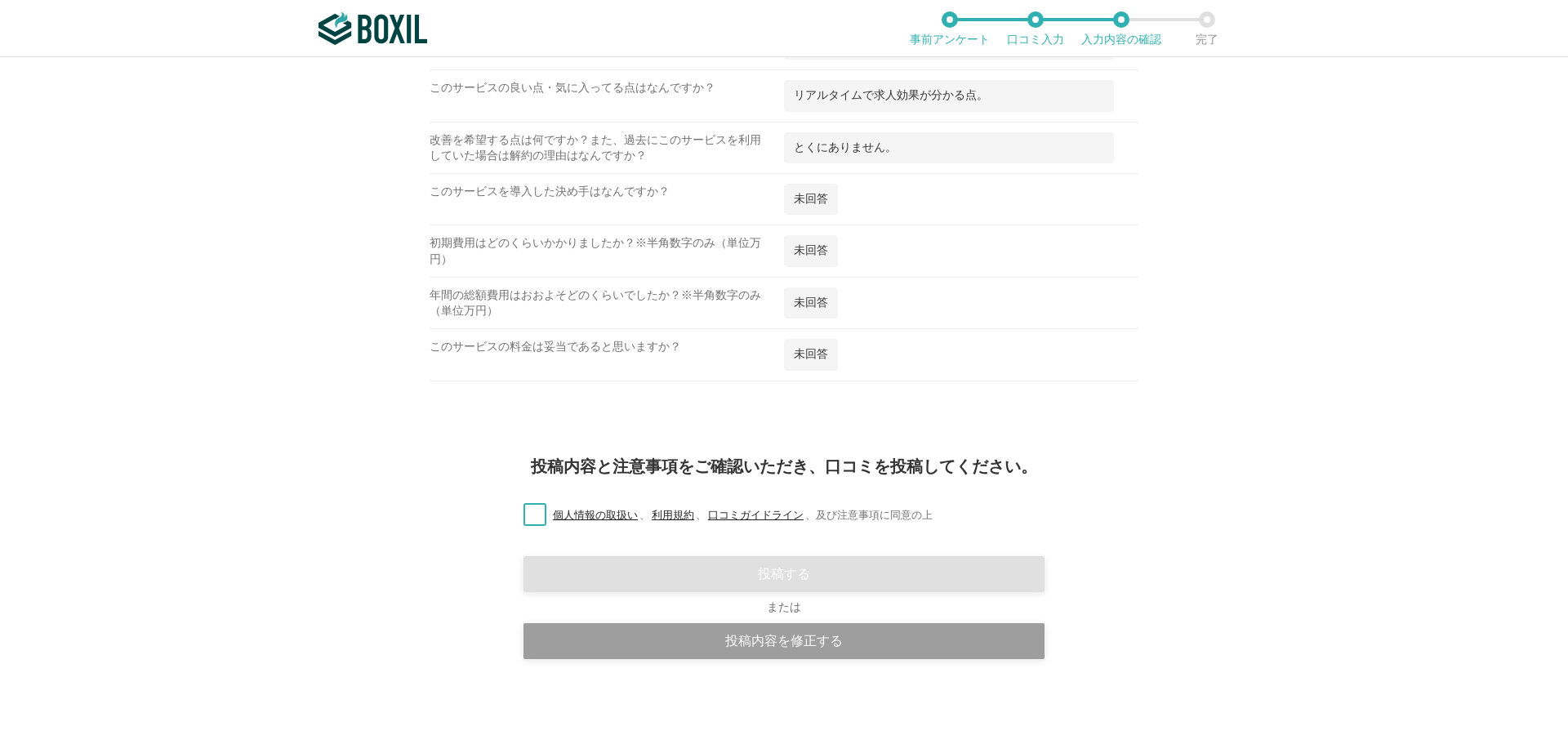
click at [524, 512] on label "個人情報の取扱い 、 利用規約 、 口コミガイドライン 、 及び注意事項に同意の上" at bounding box center [722, 516] width 423 height 17
click at [0, 0] on input "個人情報の取扱い 、 利用規約 、 口コミガイドライン 、 及び注意事項に同意の上" at bounding box center [0, 0] width 0 height 0
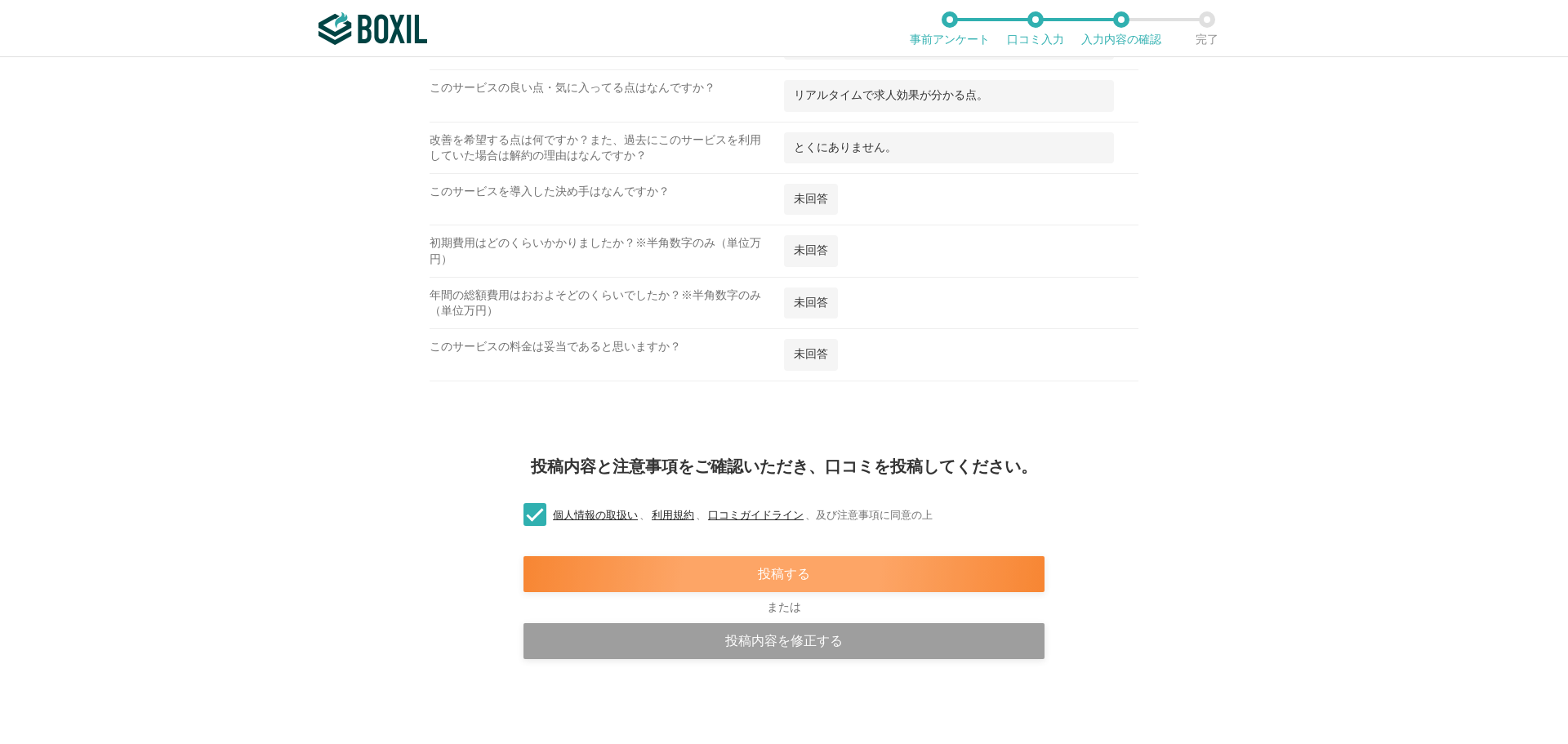
click at [694, 561] on div "投稿する" at bounding box center [784, 574] width 521 height 36
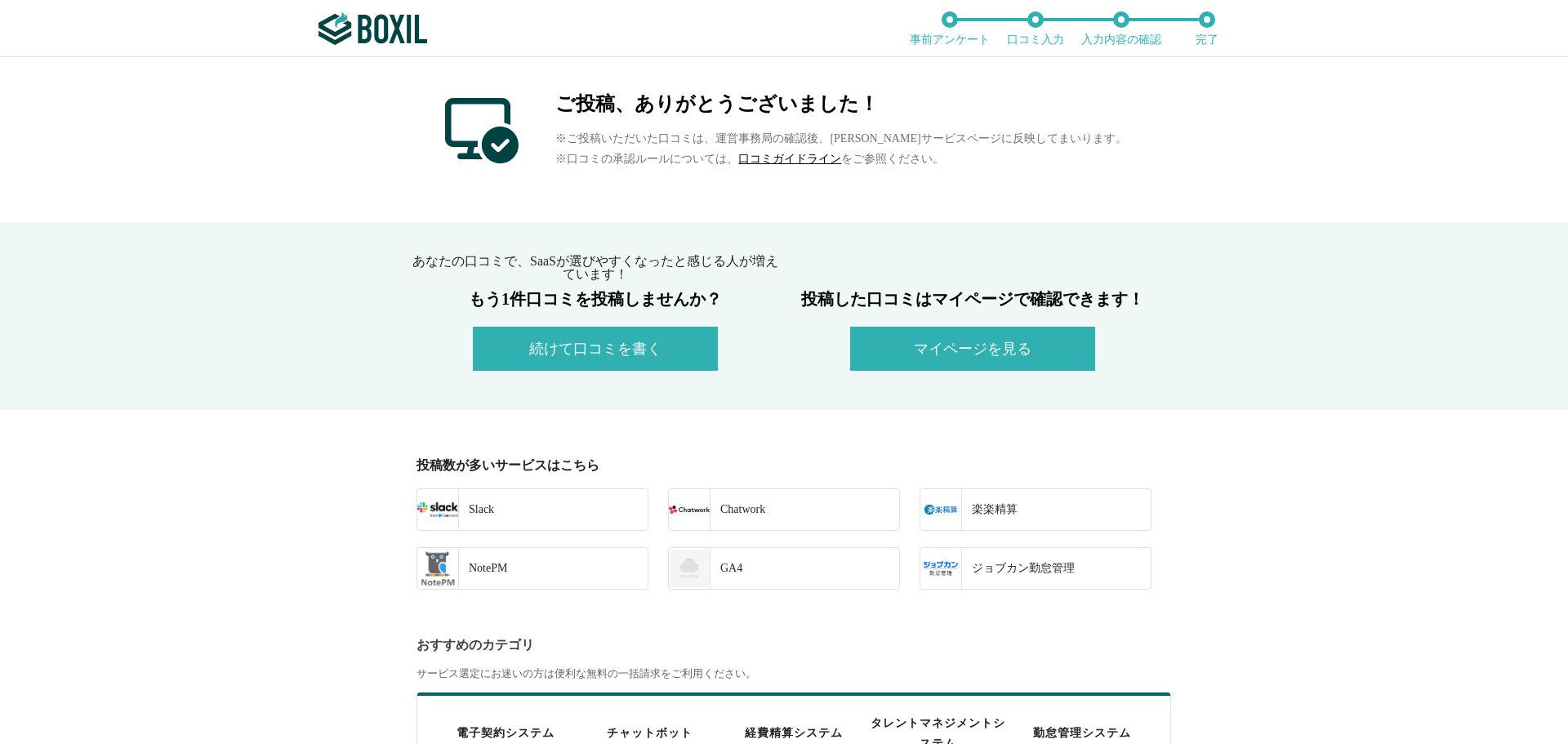
click at [576, 340] on button "続けて口コミを書く" at bounding box center [595, 348] width 245 height 44
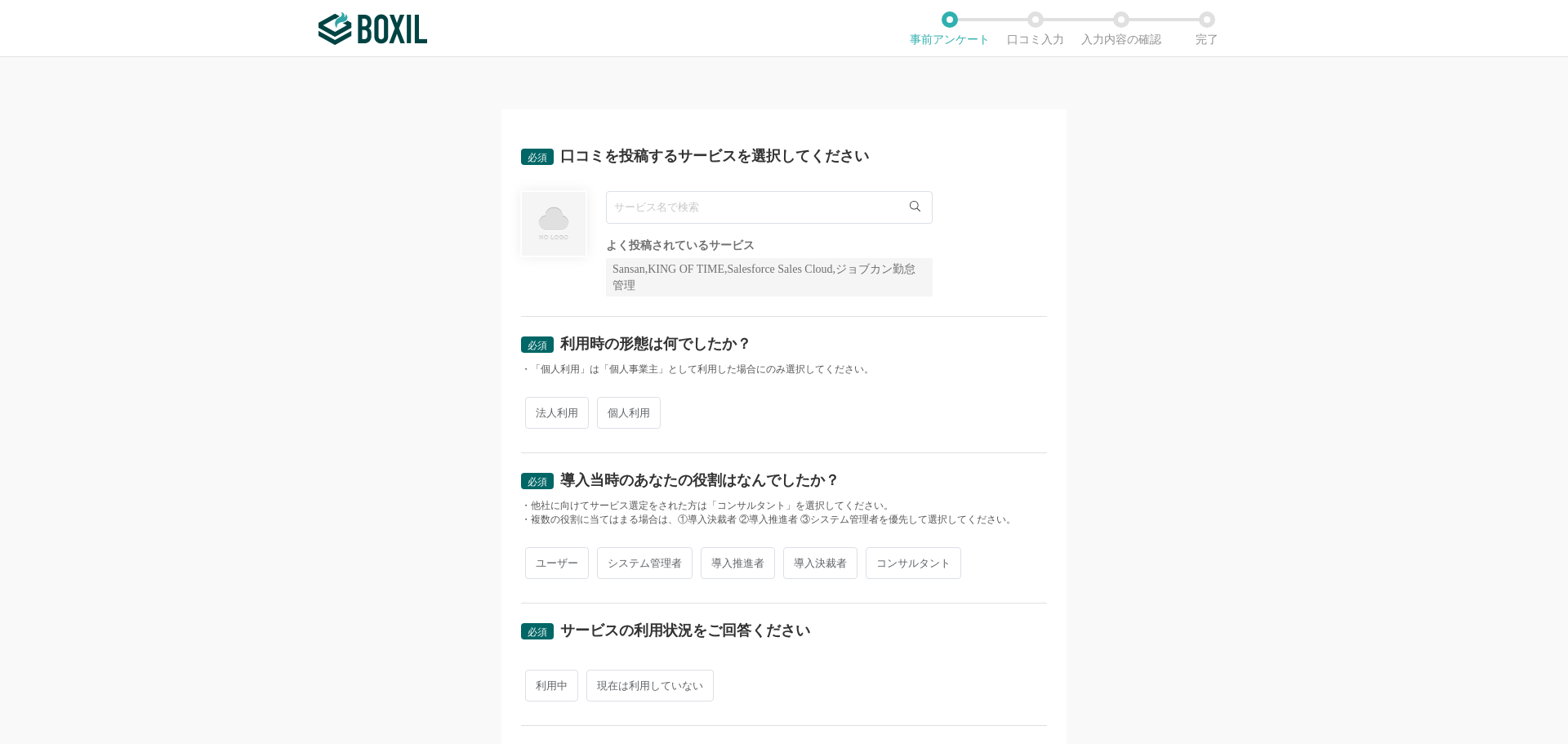
click at [647, 209] on input "text" at bounding box center [769, 207] width 326 height 33
paste input "Sansan"
type input "S"
click at [676, 249] on li "Eight Team" at bounding box center [769, 241] width 325 height 33
type input "Eight Team"
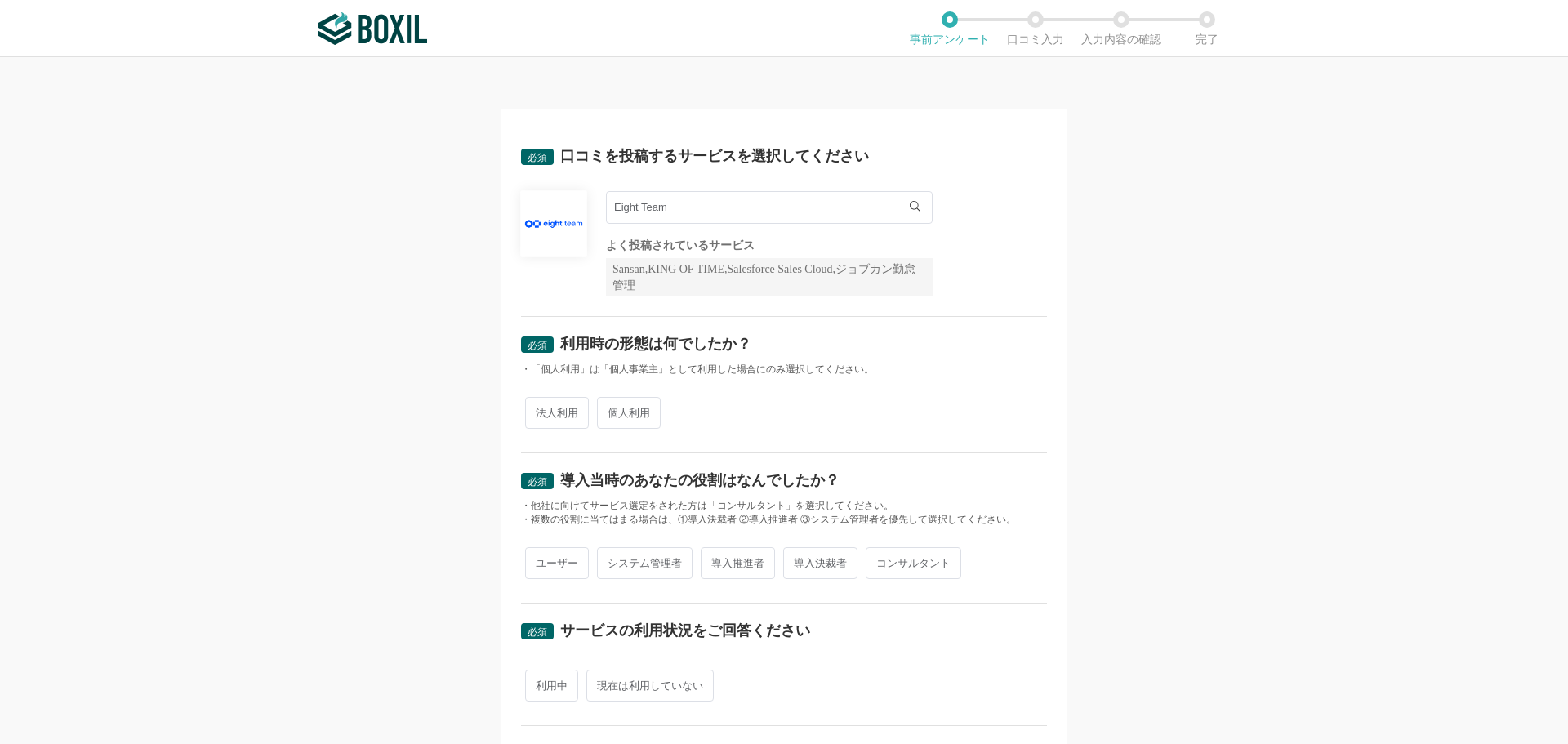
click at [613, 411] on span "個人利用" at bounding box center [628, 413] width 63 height 32
click at [612, 410] on input "個人利用" at bounding box center [606, 404] width 11 height 11
radio input "true"
click at [740, 561] on span "導入推進者" at bounding box center [738, 563] width 74 height 32
click at [715, 561] on input "導入推進者" at bounding box center [710, 555] width 11 height 11
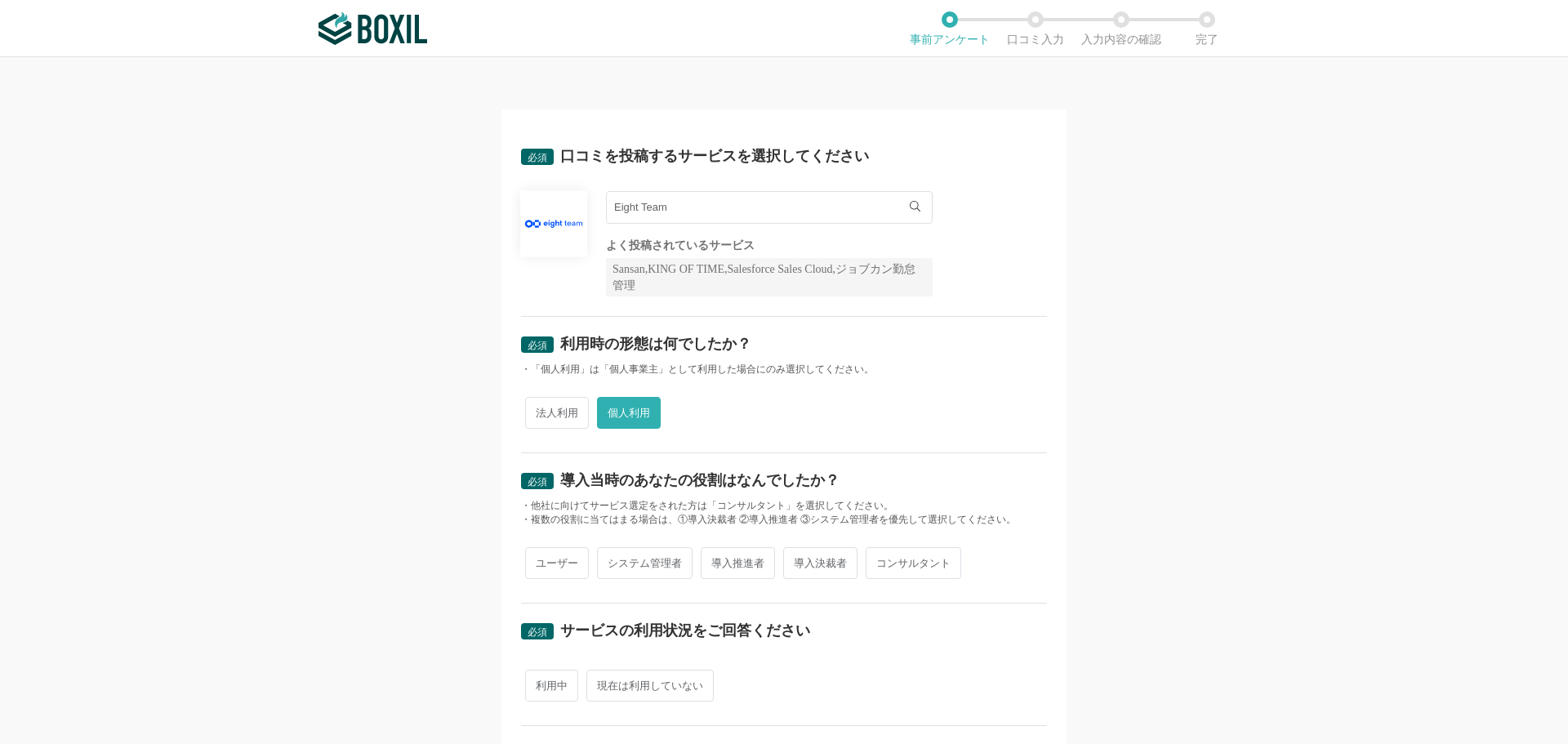
radio input "true"
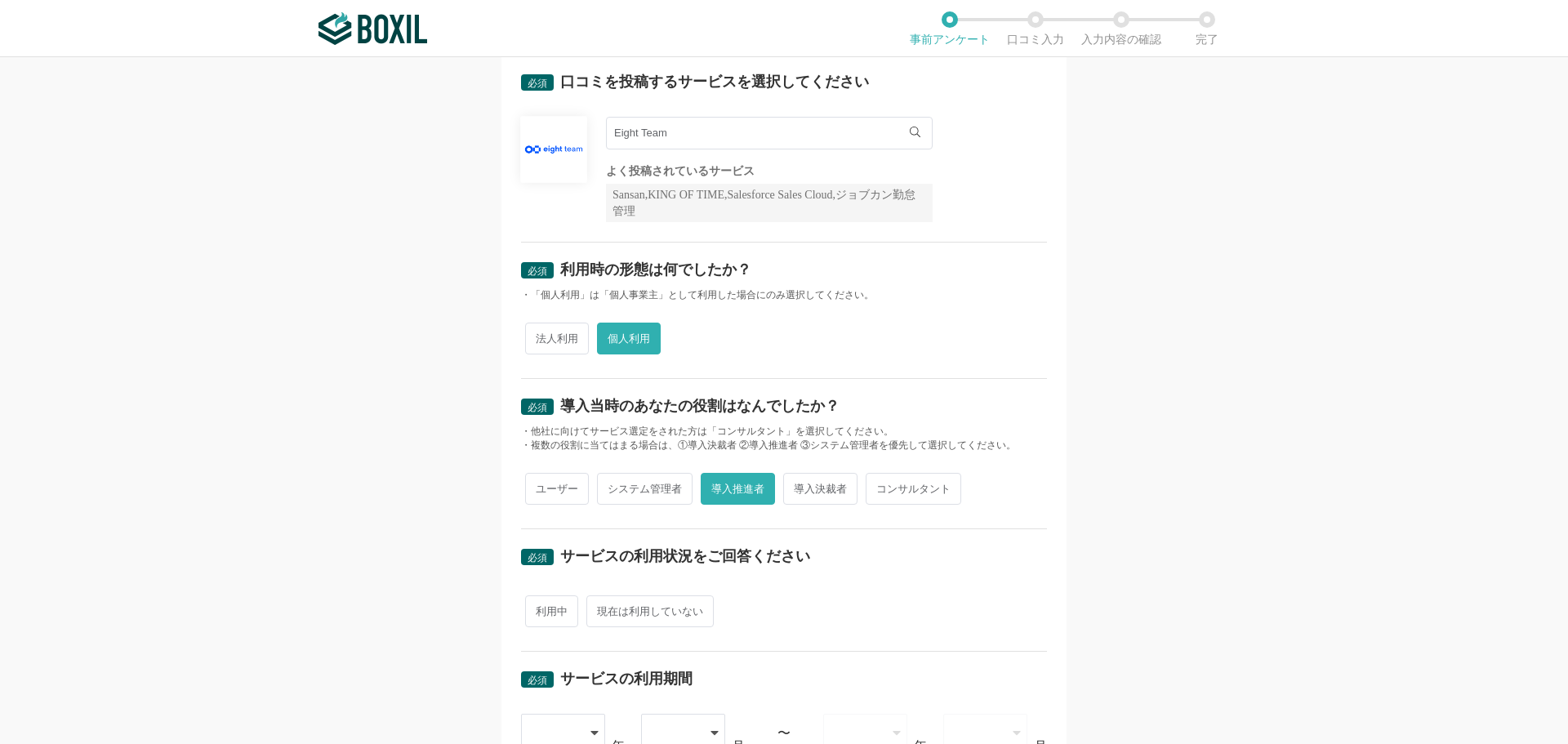
scroll to position [163, 0]
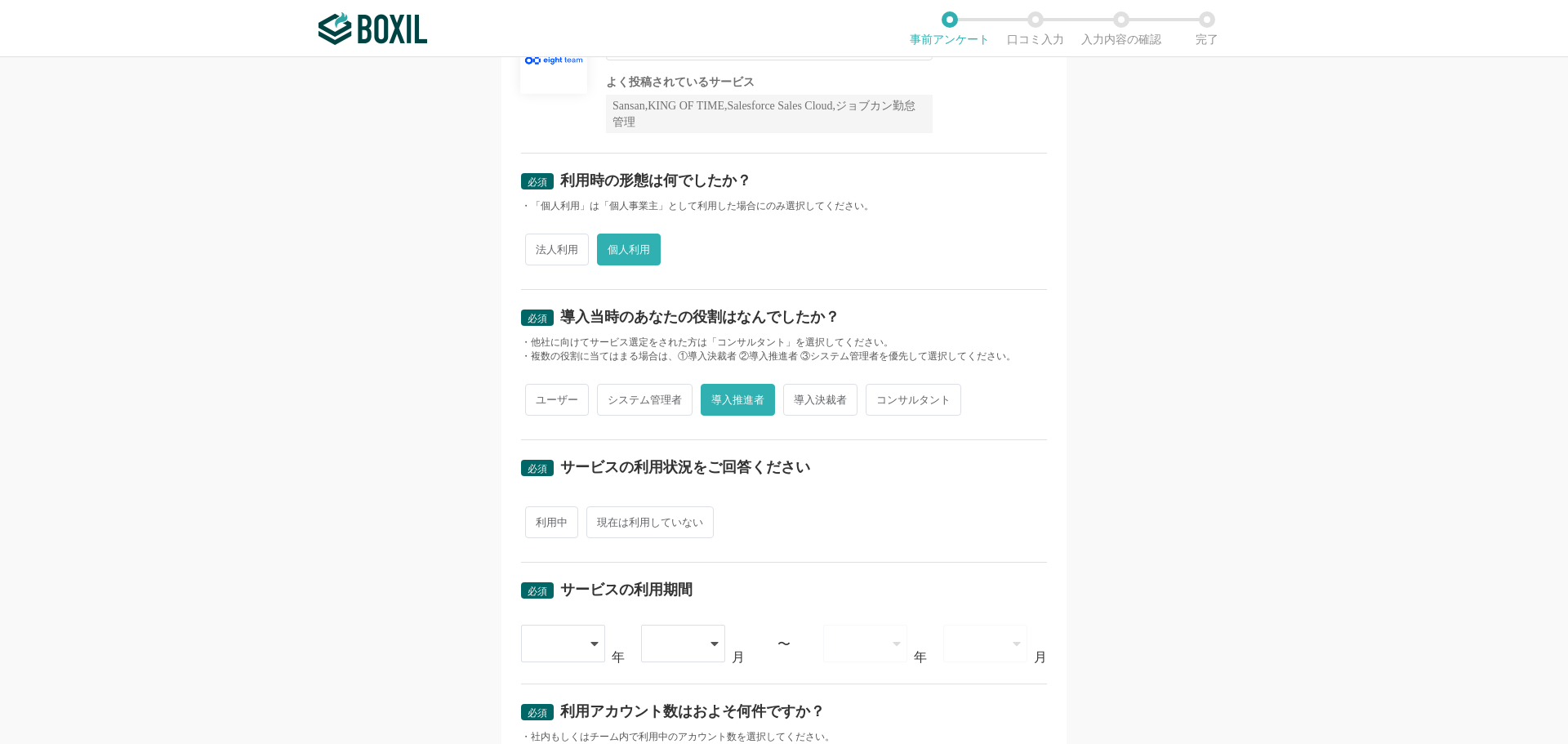
click at [556, 404] on span "ユーザー" at bounding box center [556, 400] width 63 height 32
click at [540, 397] on input "ユーザー" at bounding box center [534, 391] width 11 height 11
radio input "true"
radio input "false"
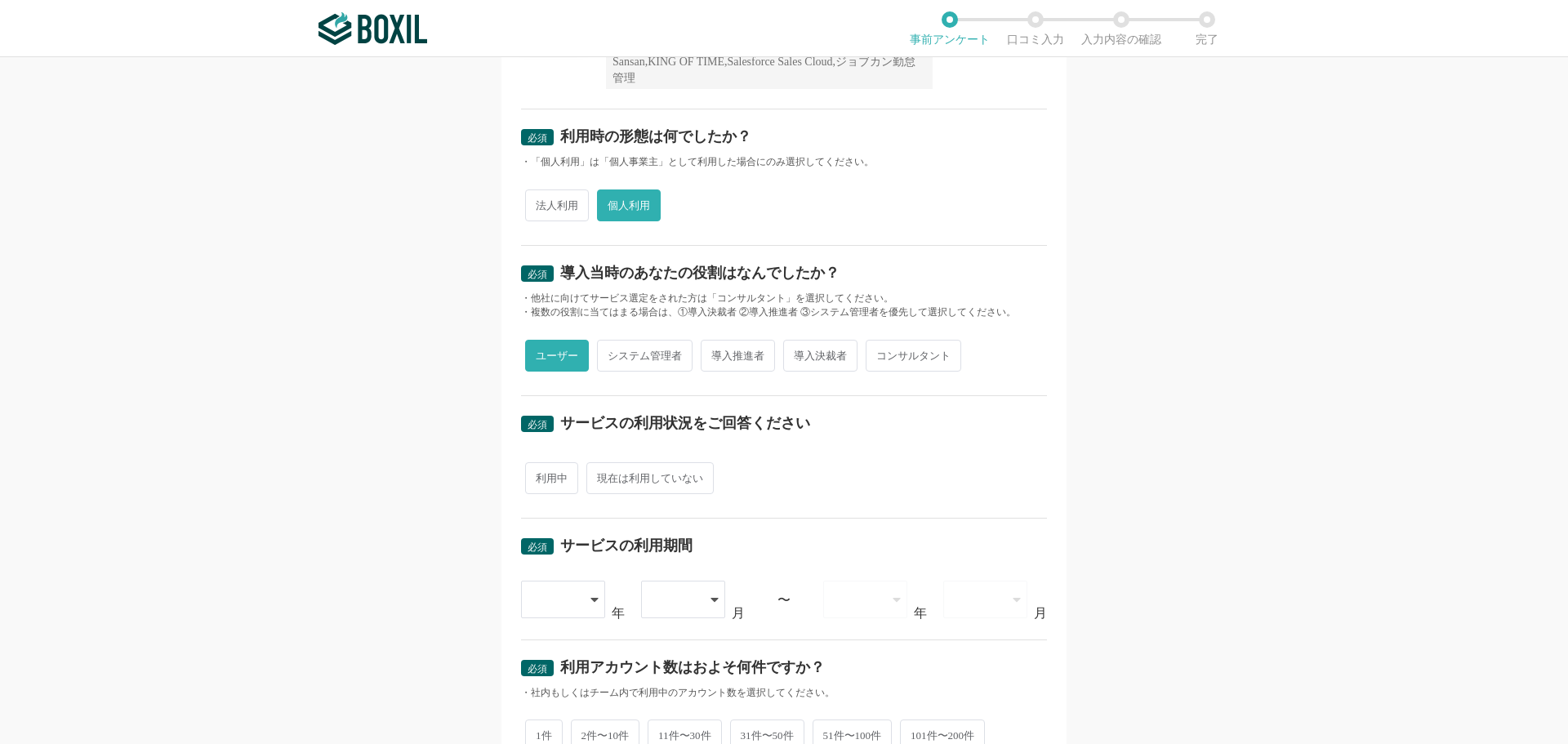
scroll to position [245, 0]
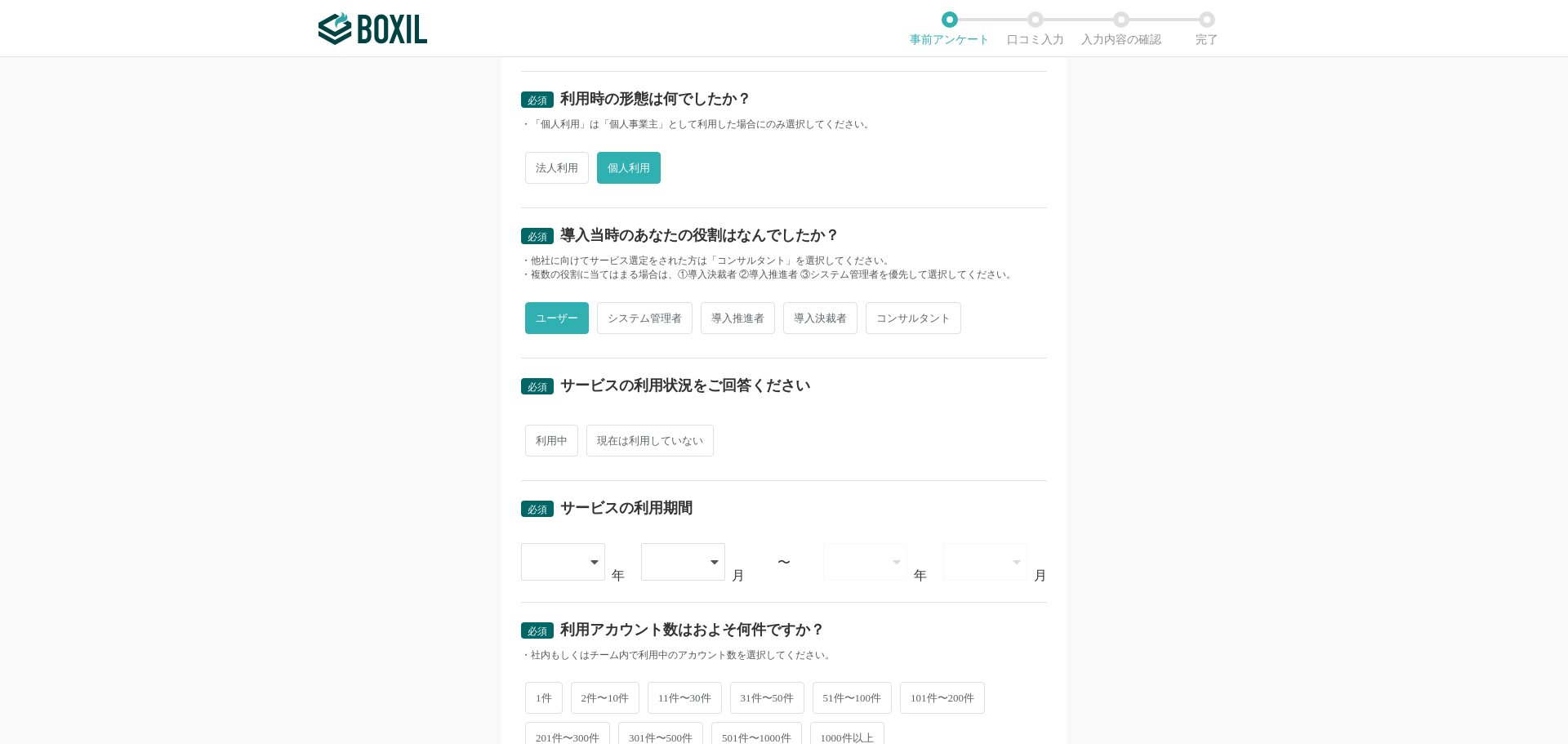
click at [627, 436] on span "現在は利用していない" at bounding box center [650, 440] width 128 height 32
click at [601, 436] on input "現在は利用していない" at bounding box center [596, 432] width 11 height 11
radio input "true"
click at [597, 559] on div at bounding box center [563, 562] width 85 height 37
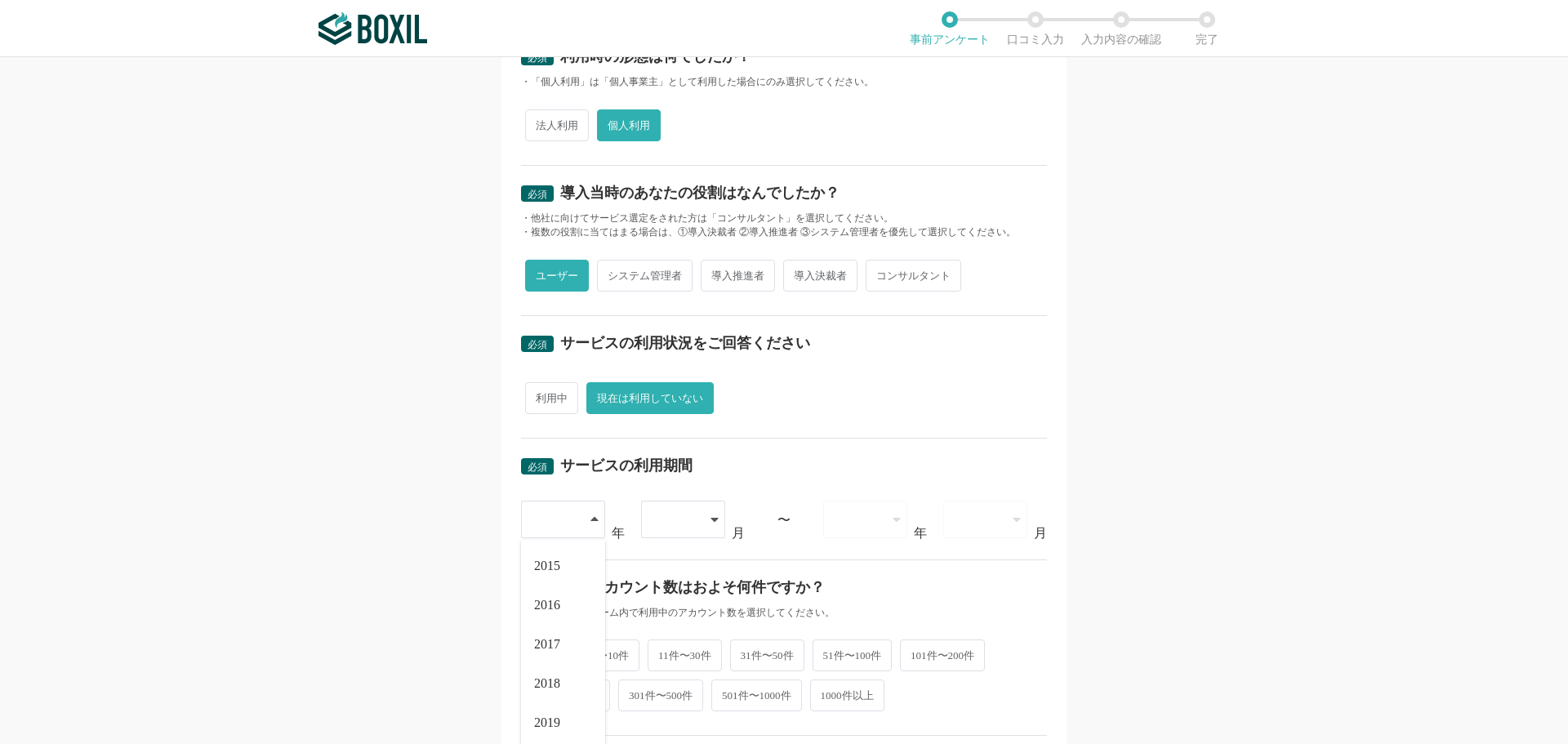
scroll to position [326, 0]
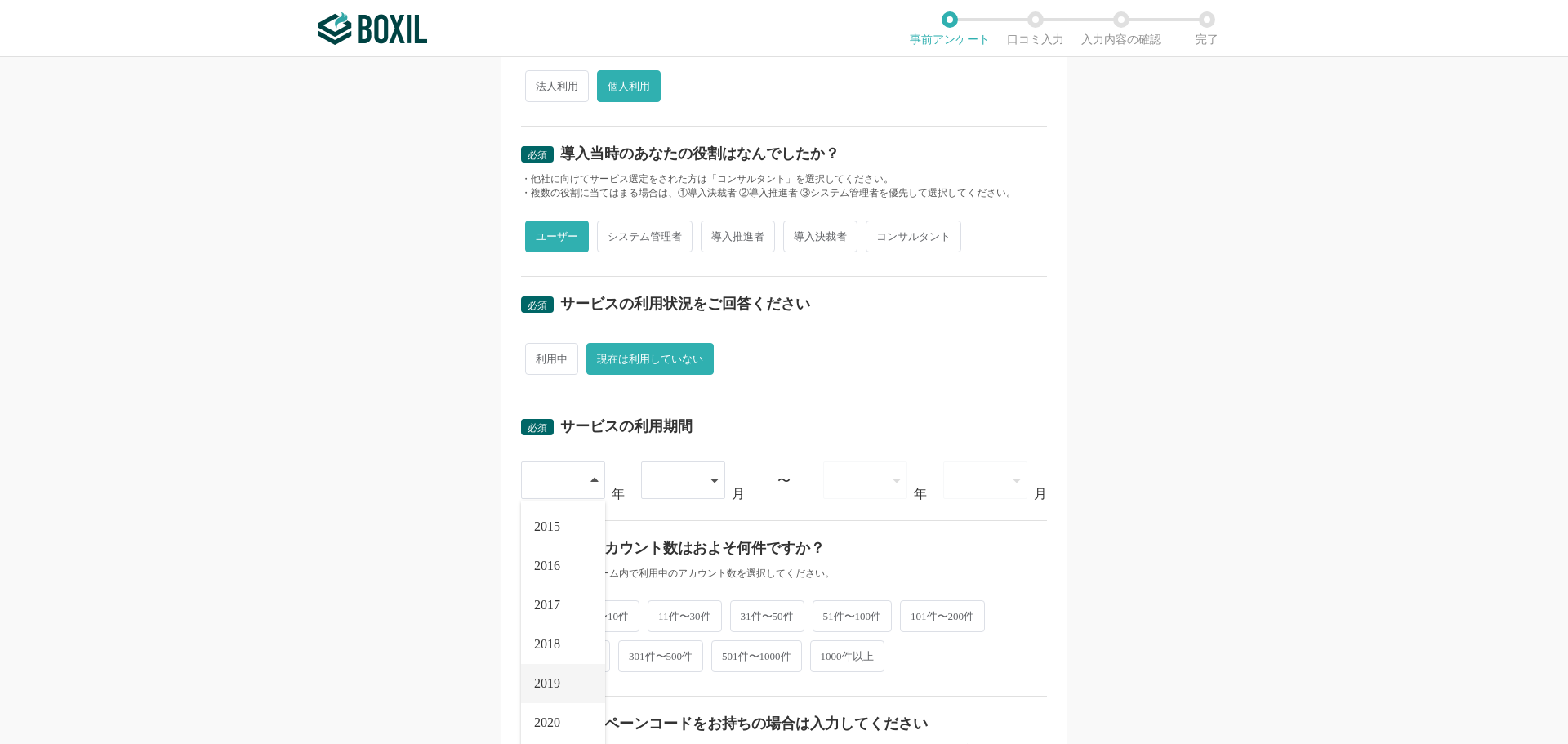
click at [551, 673] on li "2019" at bounding box center [563, 684] width 85 height 39
click at [689, 482] on div at bounding box center [675, 480] width 46 height 36
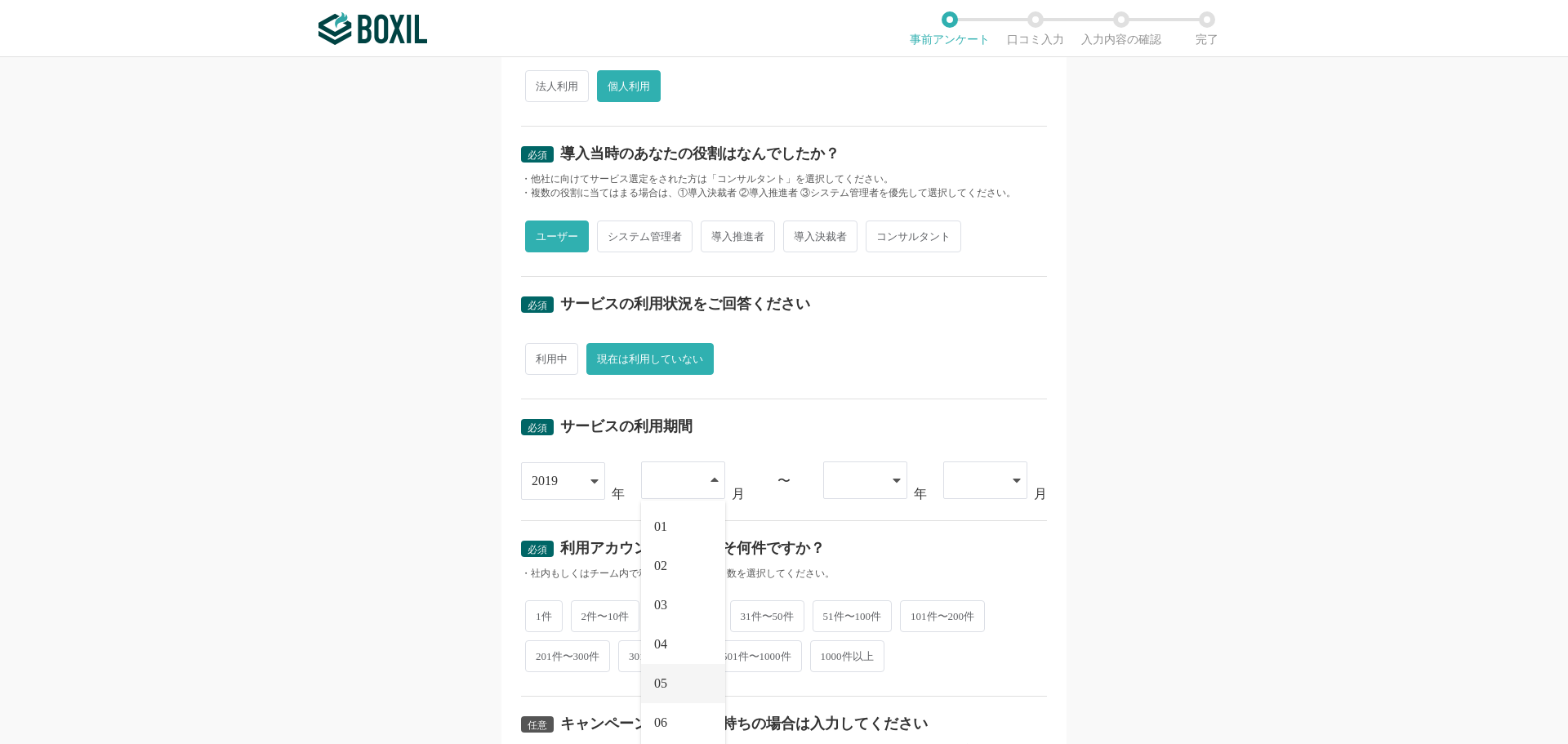
click at [667, 680] on li "05" at bounding box center [683, 684] width 85 height 39
click at [893, 485] on icon at bounding box center [897, 479] width 8 height 13
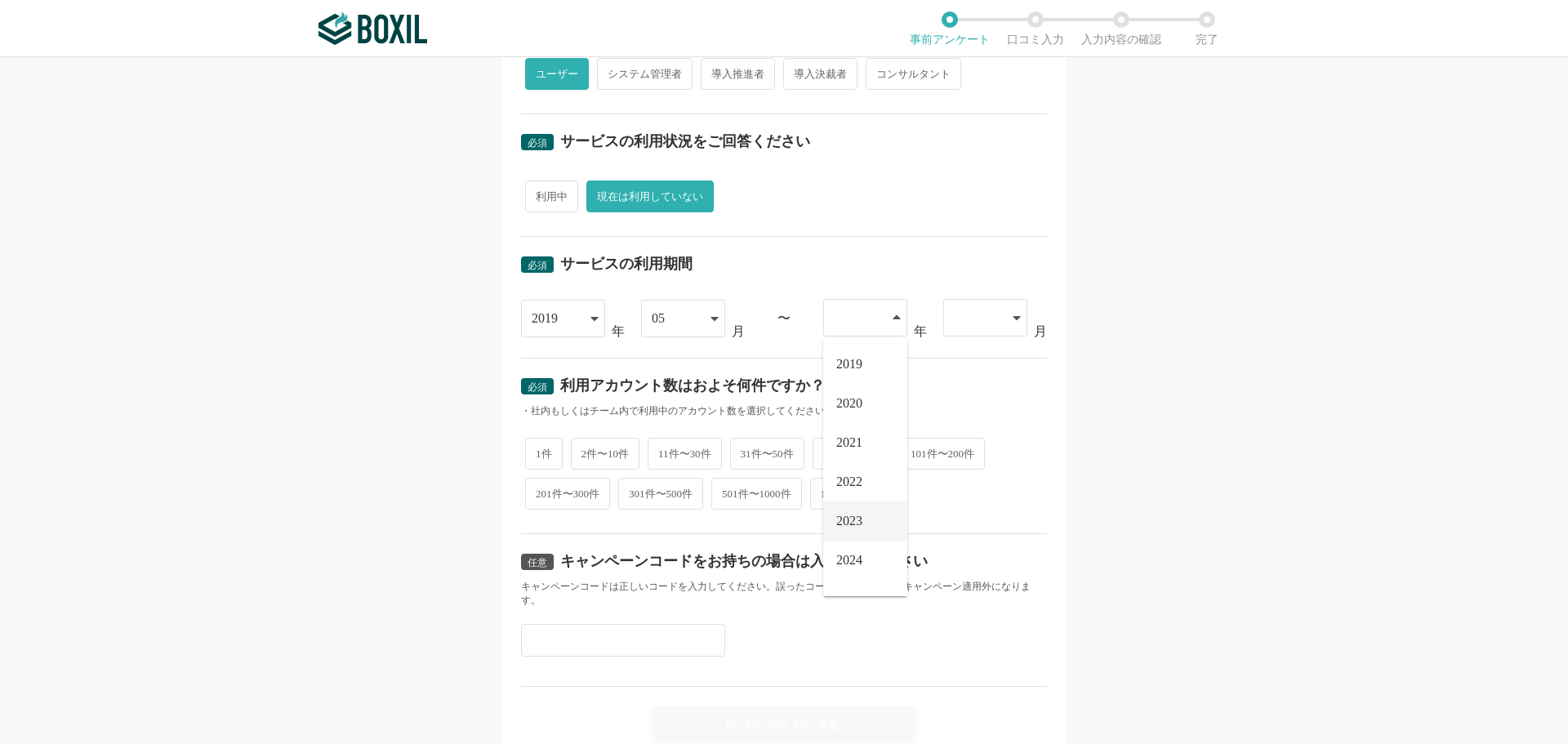
scroll to position [490, 0]
click at [842, 522] on span "2023" at bounding box center [849, 520] width 26 height 13
click at [1001, 304] on div at bounding box center [986, 317] width 85 height 37
click at [974, 515] on li "05" at bounding box center [986, 520] width 85 height 39
click at [544, 443] on span "1件" at bounding box center [544, 451] width 37 height 32
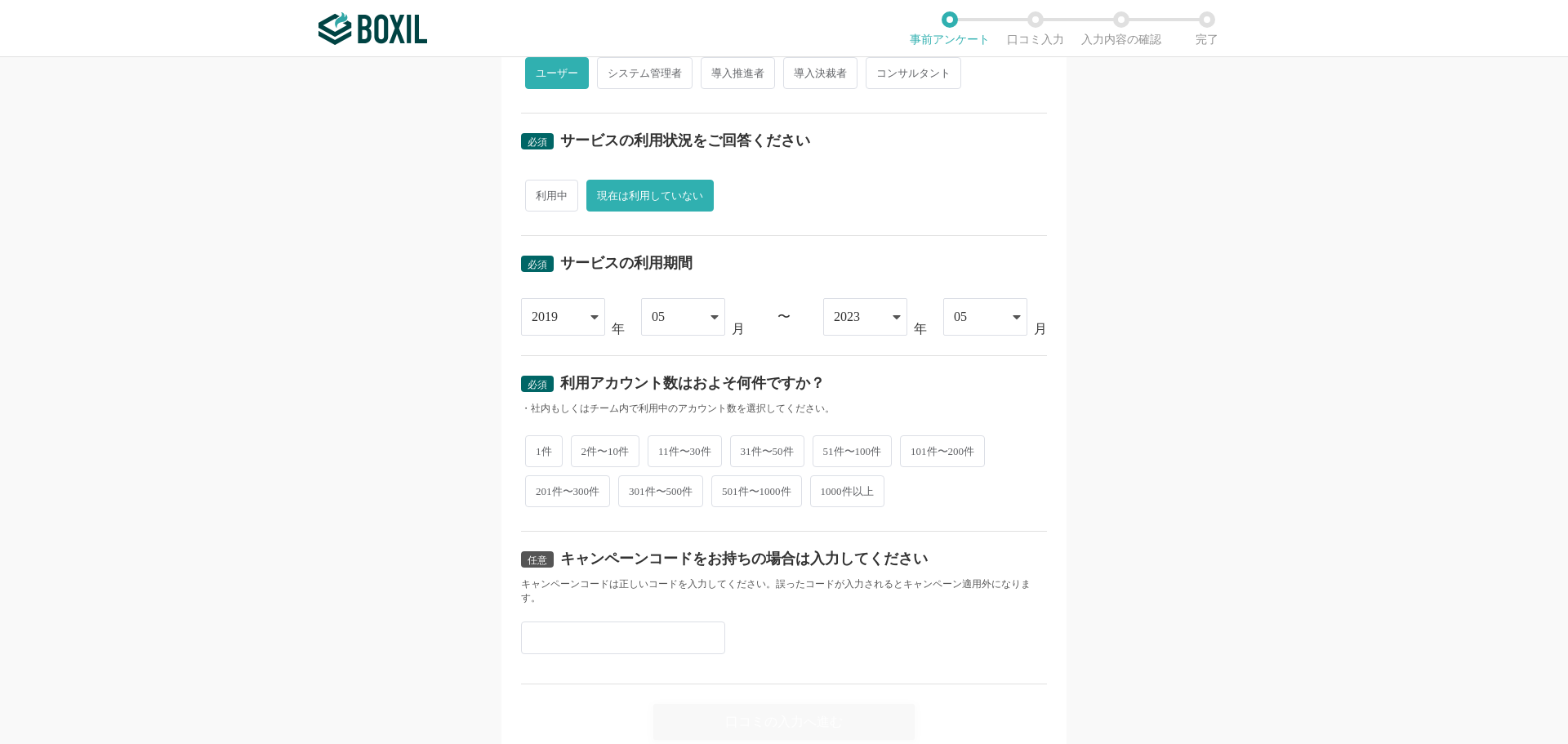
click at [540, 443] on input "1件" at bounding box center [534, 443] width 11 height 11
radio input "true"
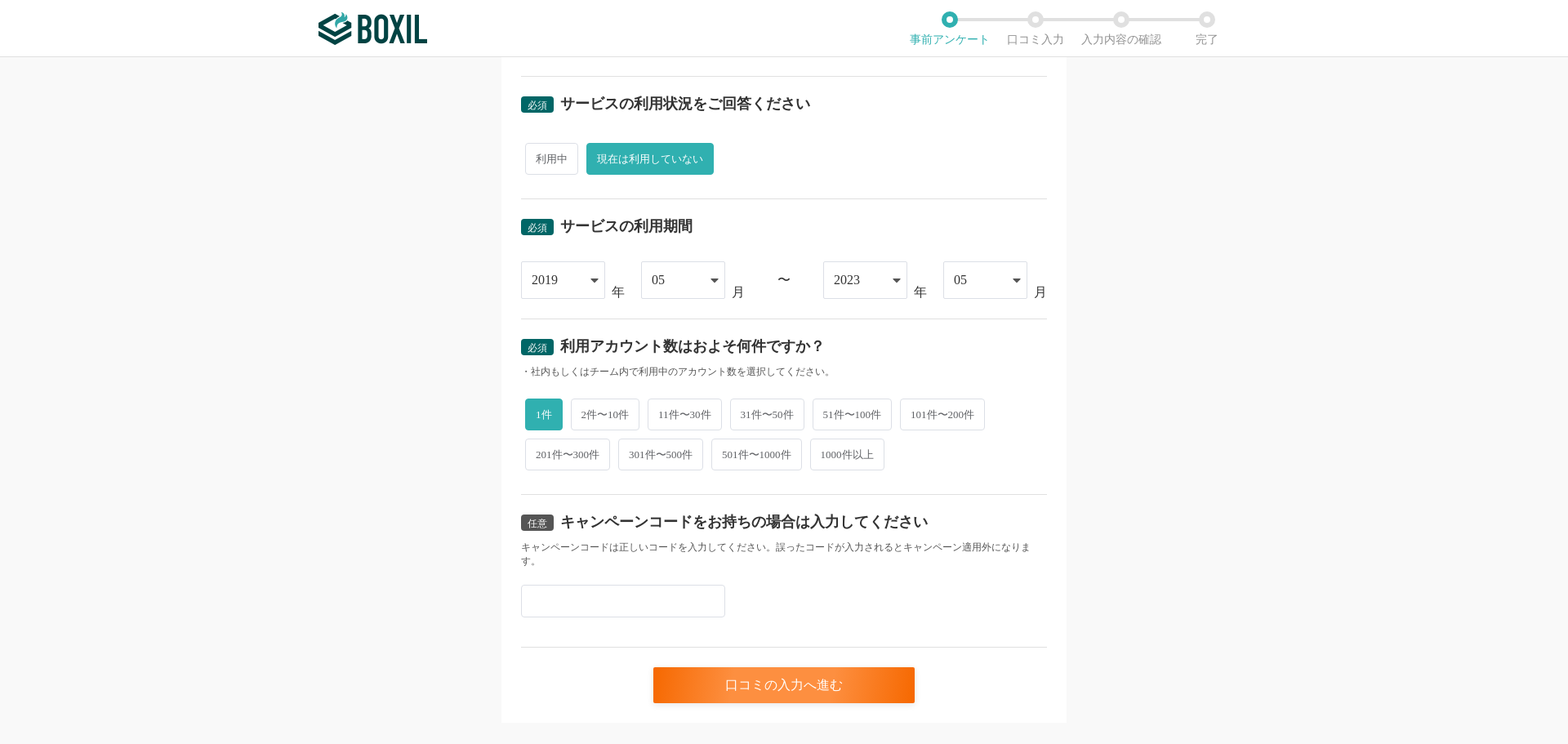
scroll to position [558, 0]
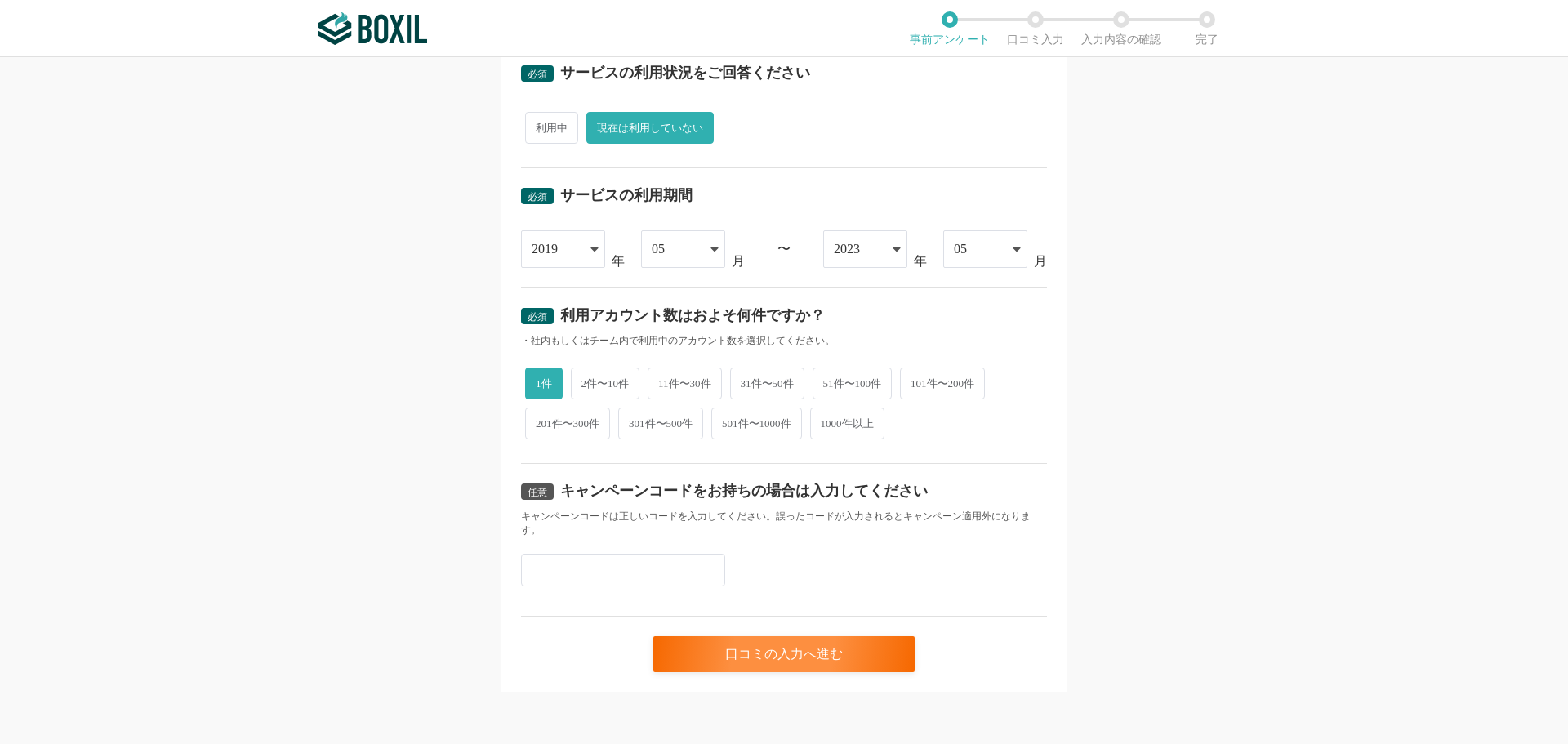
click at [551, 559] on input "text" at bounding box center [623, 570] width 205 height 33
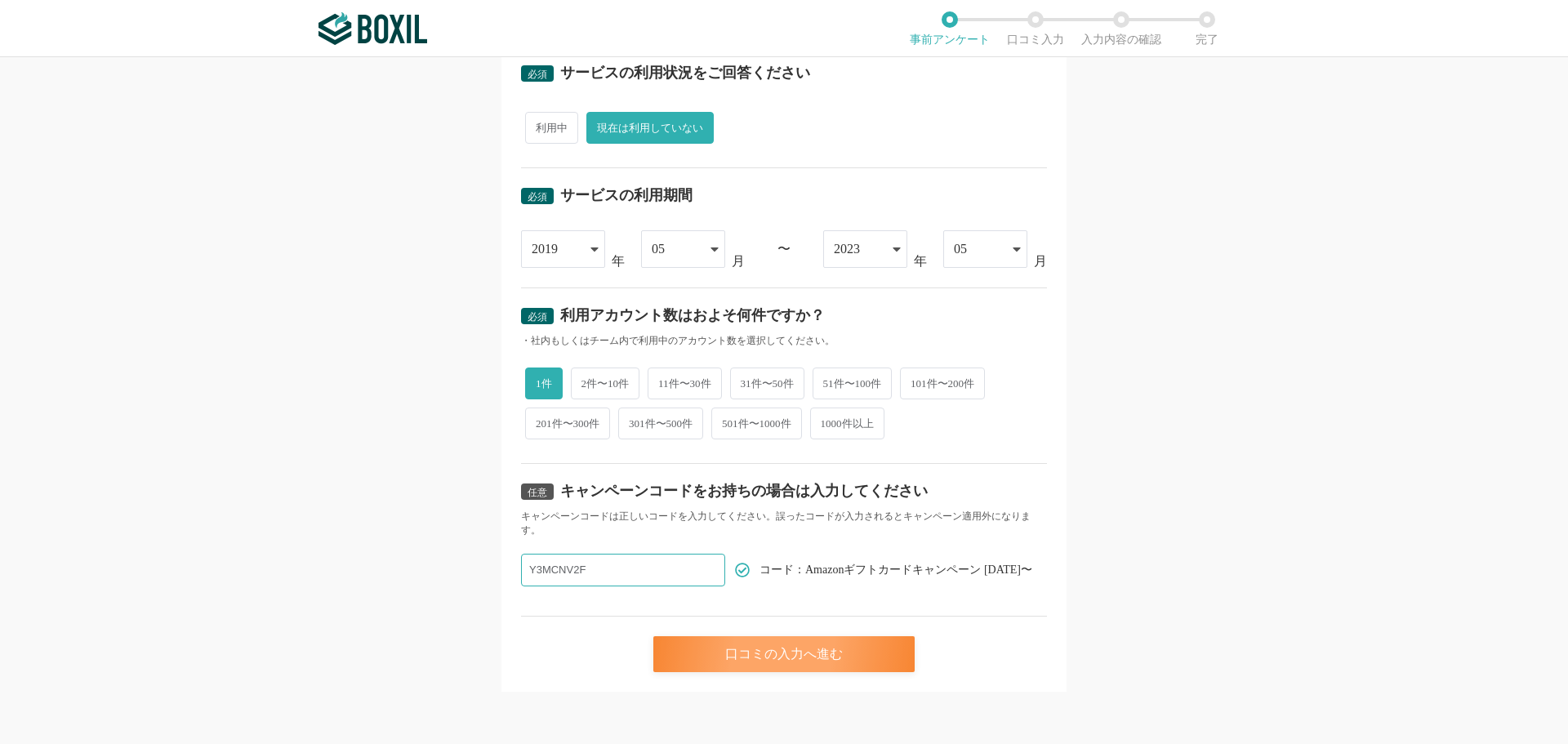
type input "Y3MCNV2F"
click at [772, 657] on div "口コミの入力へ進む" at bounding box center [784, 654] width 261 height 36
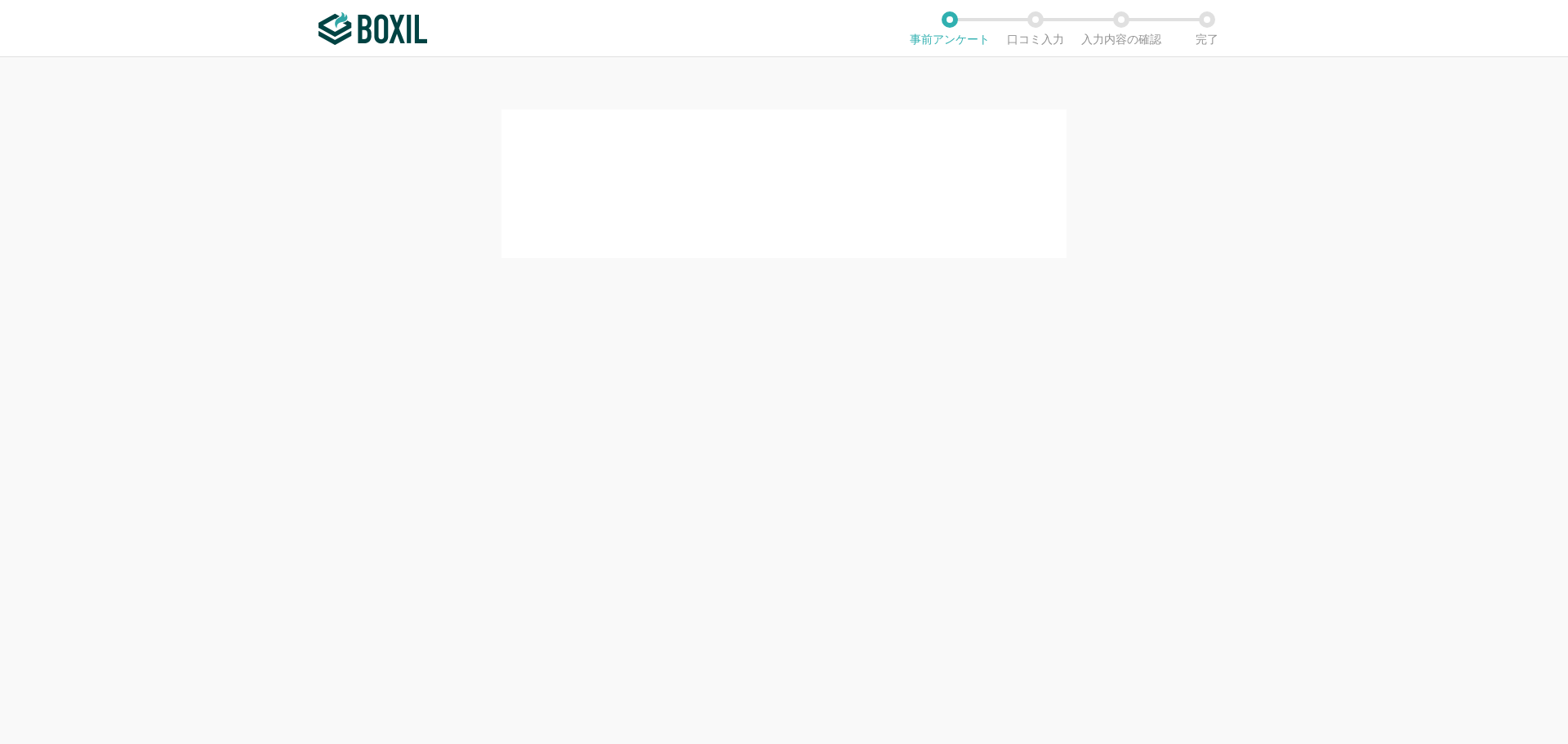
scroll to position [0, 0]
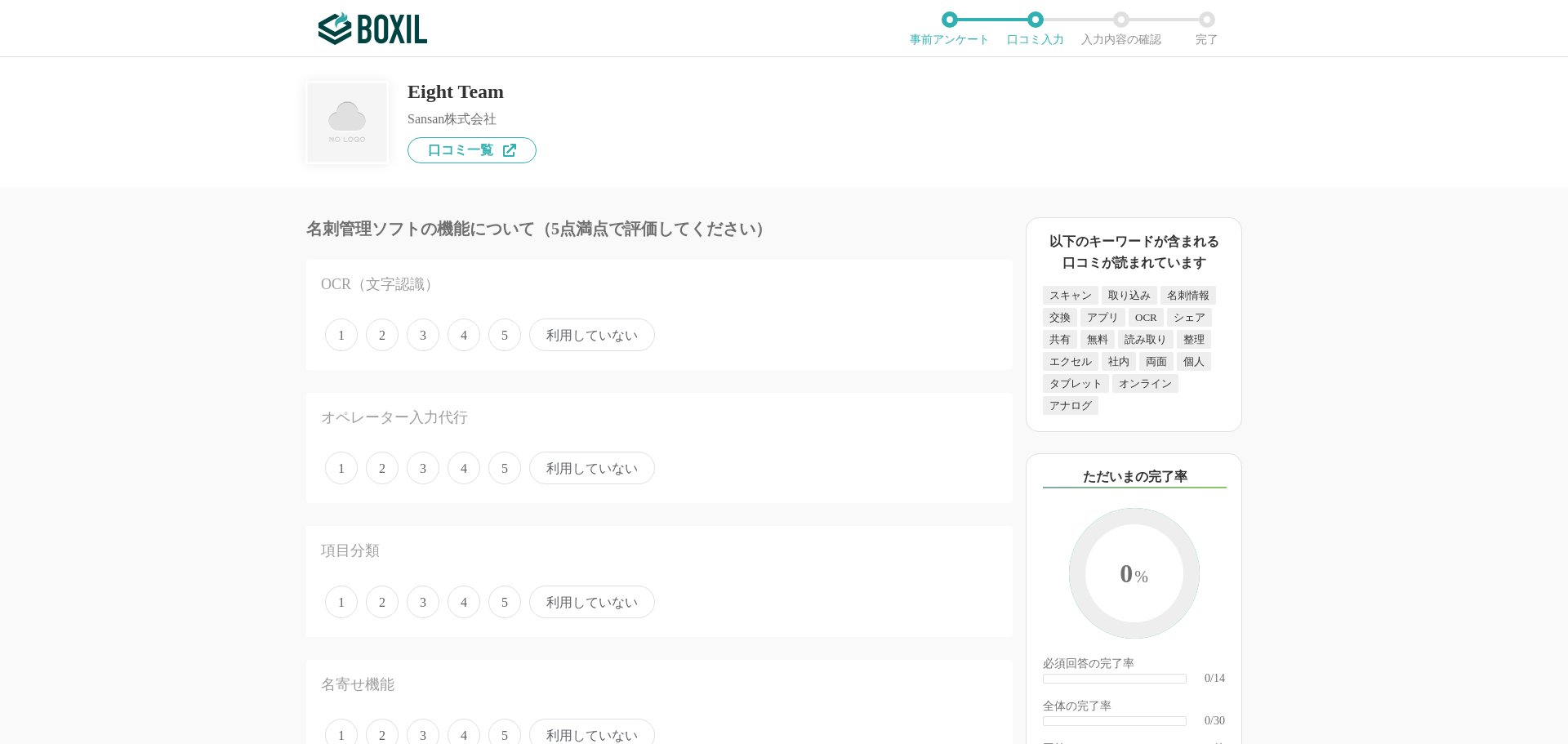
click at [467, 332] on span "4" at bounding box center [463, 335] width 33 height 33
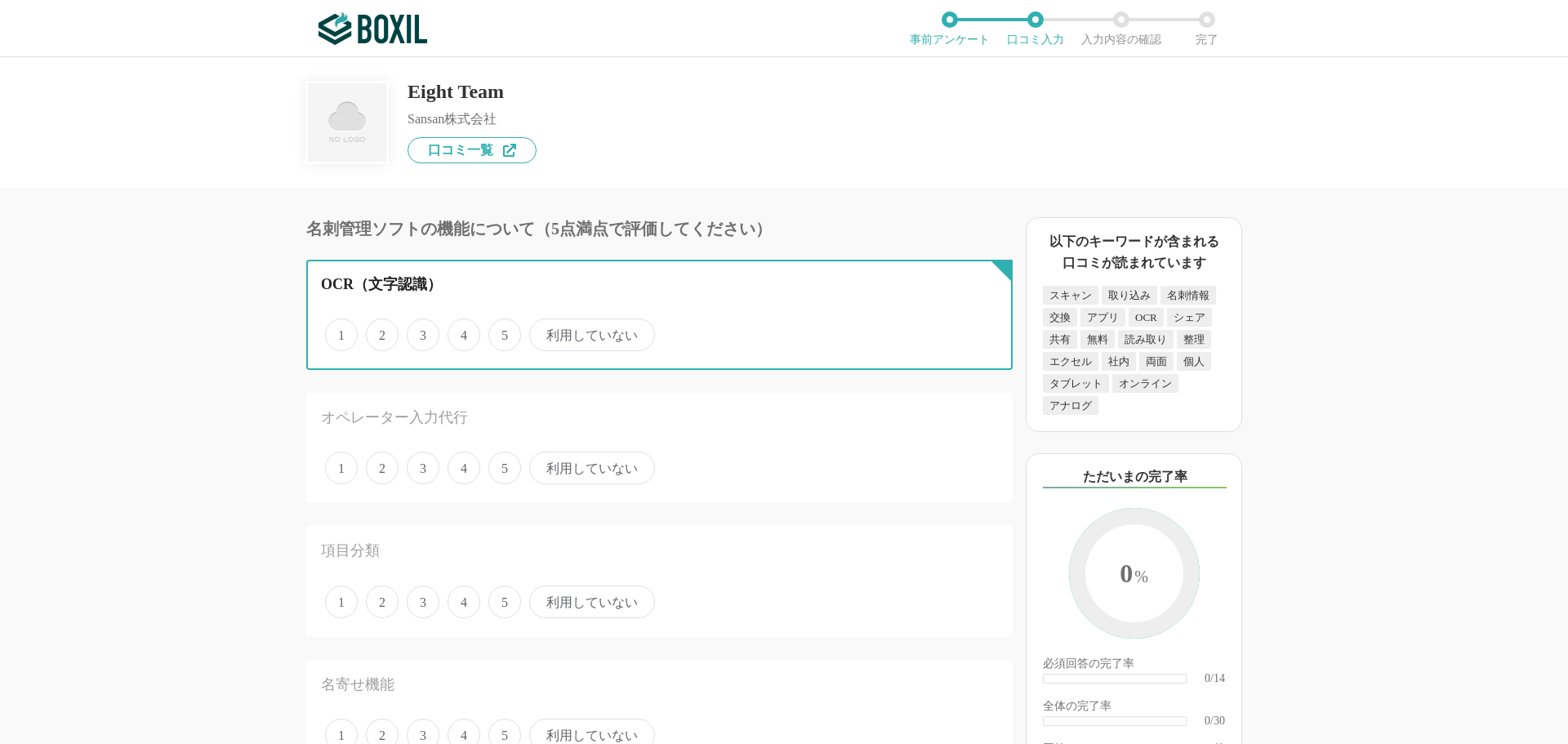
click at [462, 331] on input "4" at bounding box center [456, 326] width 11 height 11
radio input "true"
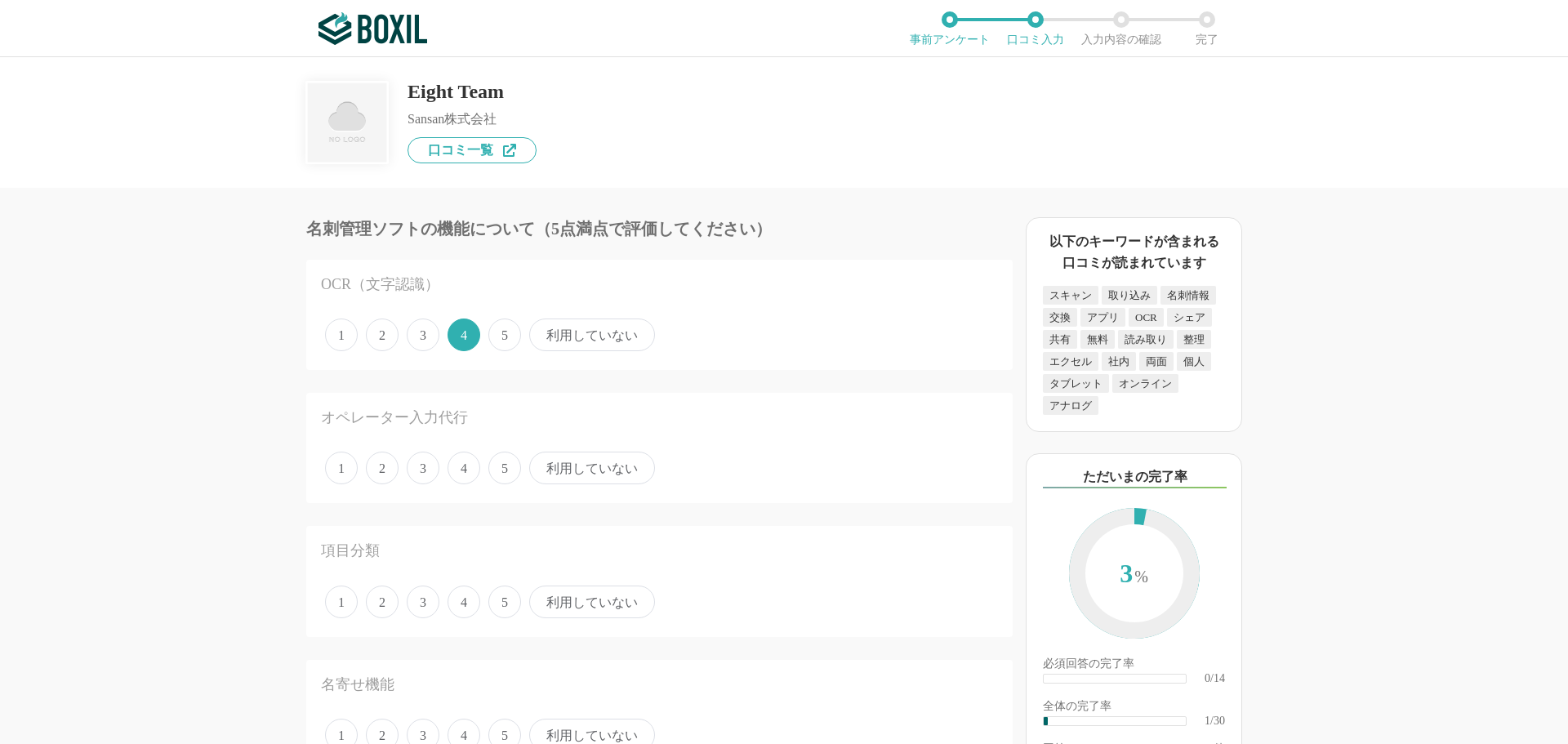
click at [576, 484] on span "利用していない" at bounding box center [592, 468] width 126 height 33
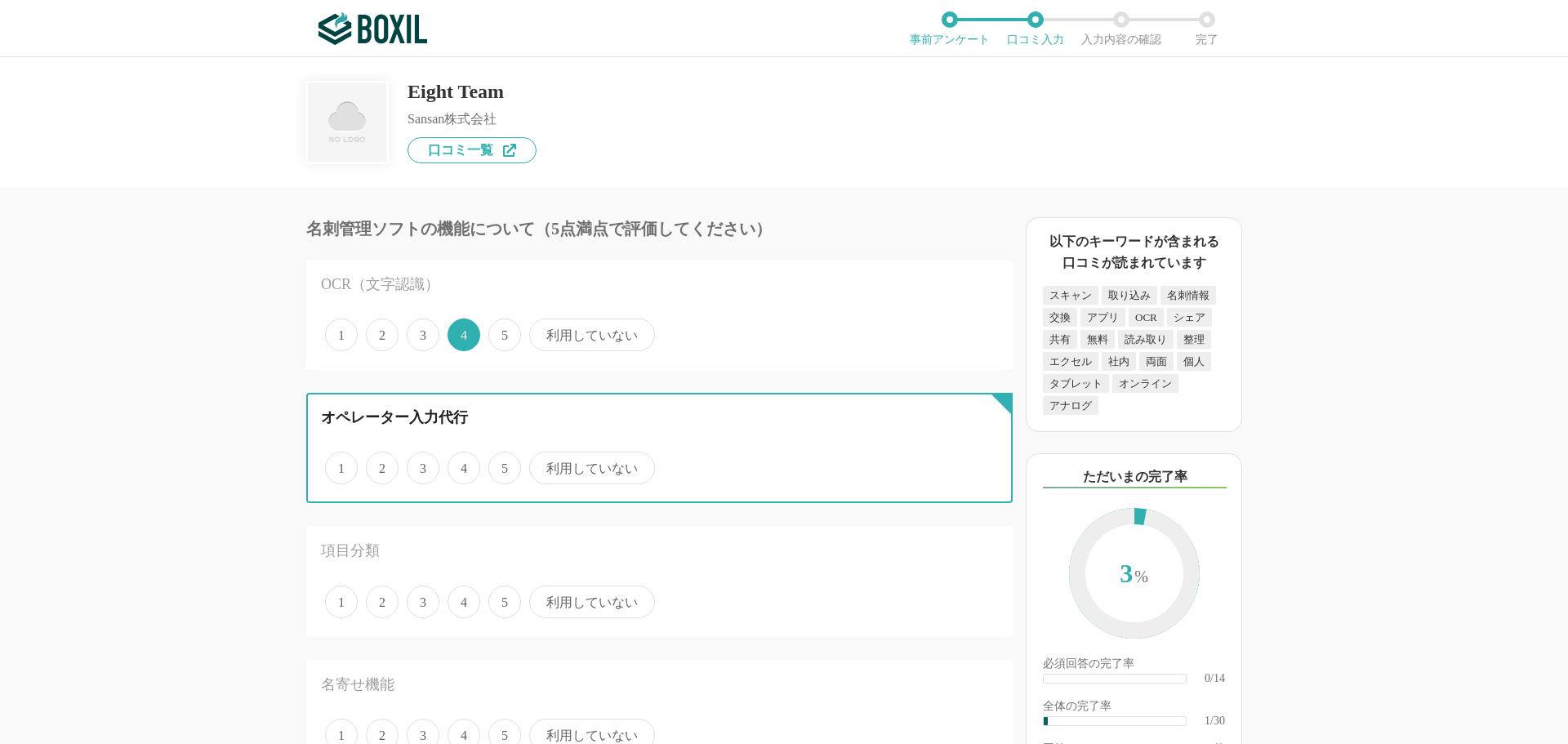
click at [544, 465] on input "利用していない" at bounding box center [538, 459] width 11 height 11
radio input "true"
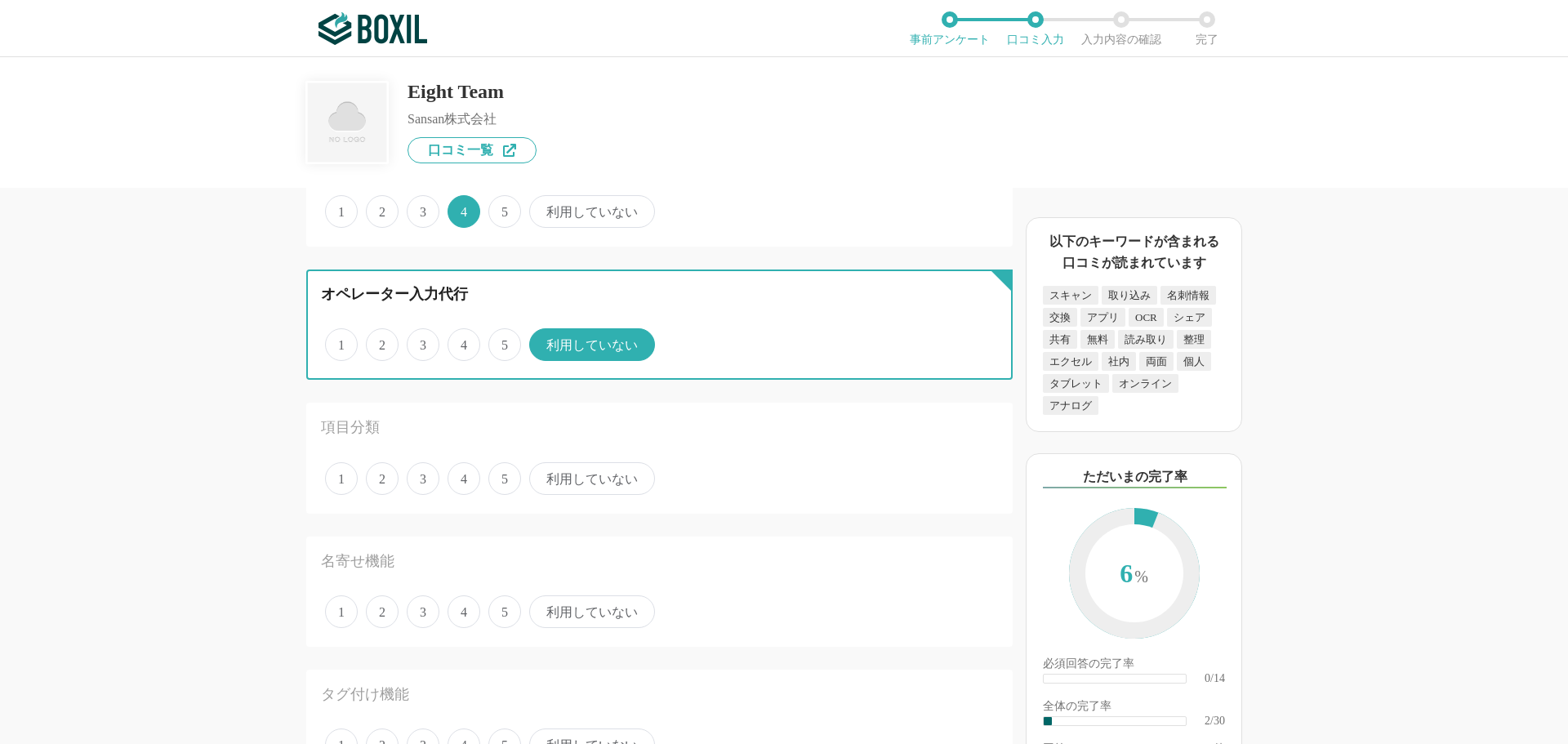
scroll to position [245, 0]
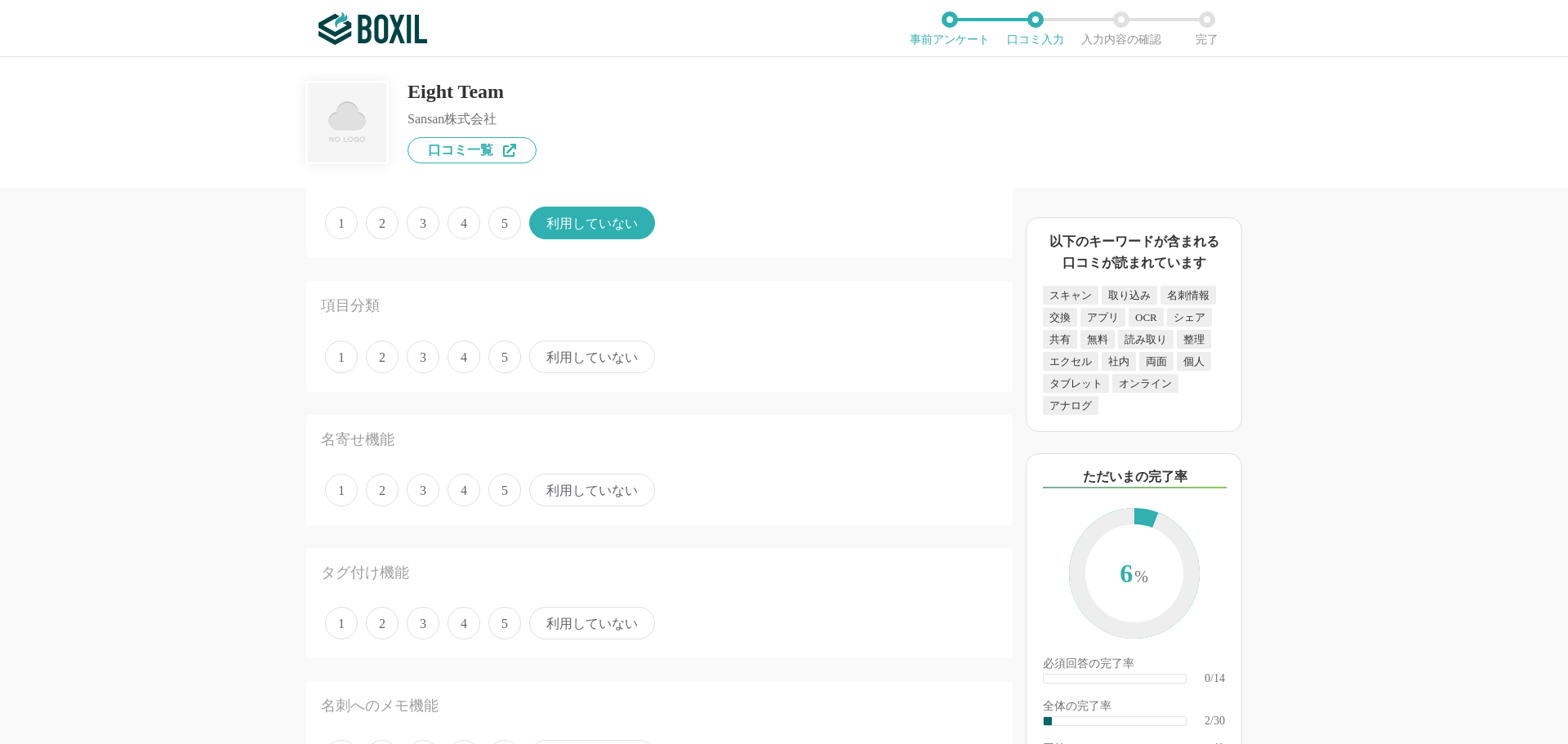
click at [593, 354] on span "利用していない" at bounding box center [592, 357] width 126 height 33
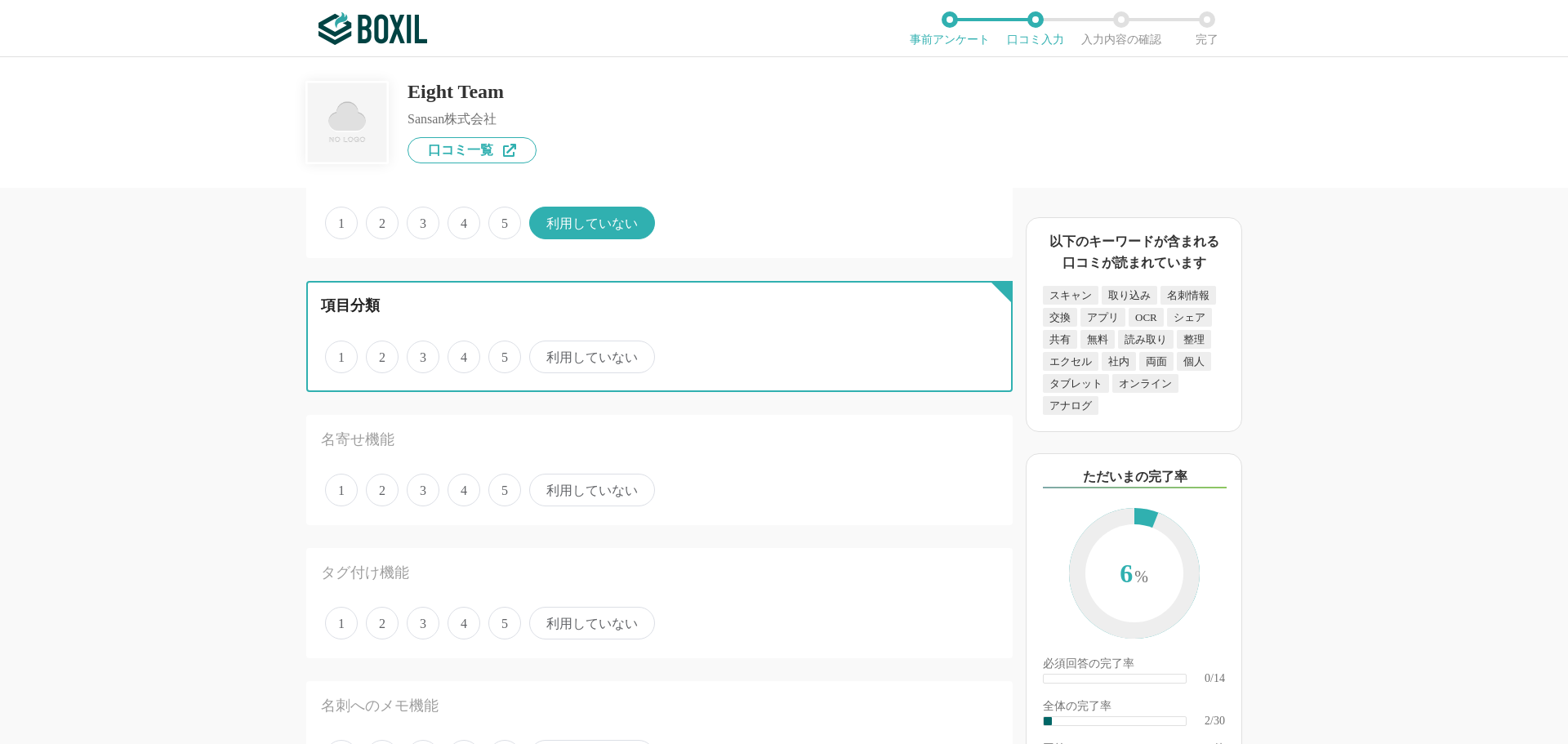
click at [544, 353] on input "利用していない" at bounding box center [538, 348] width 11 height 11
radio input "true"
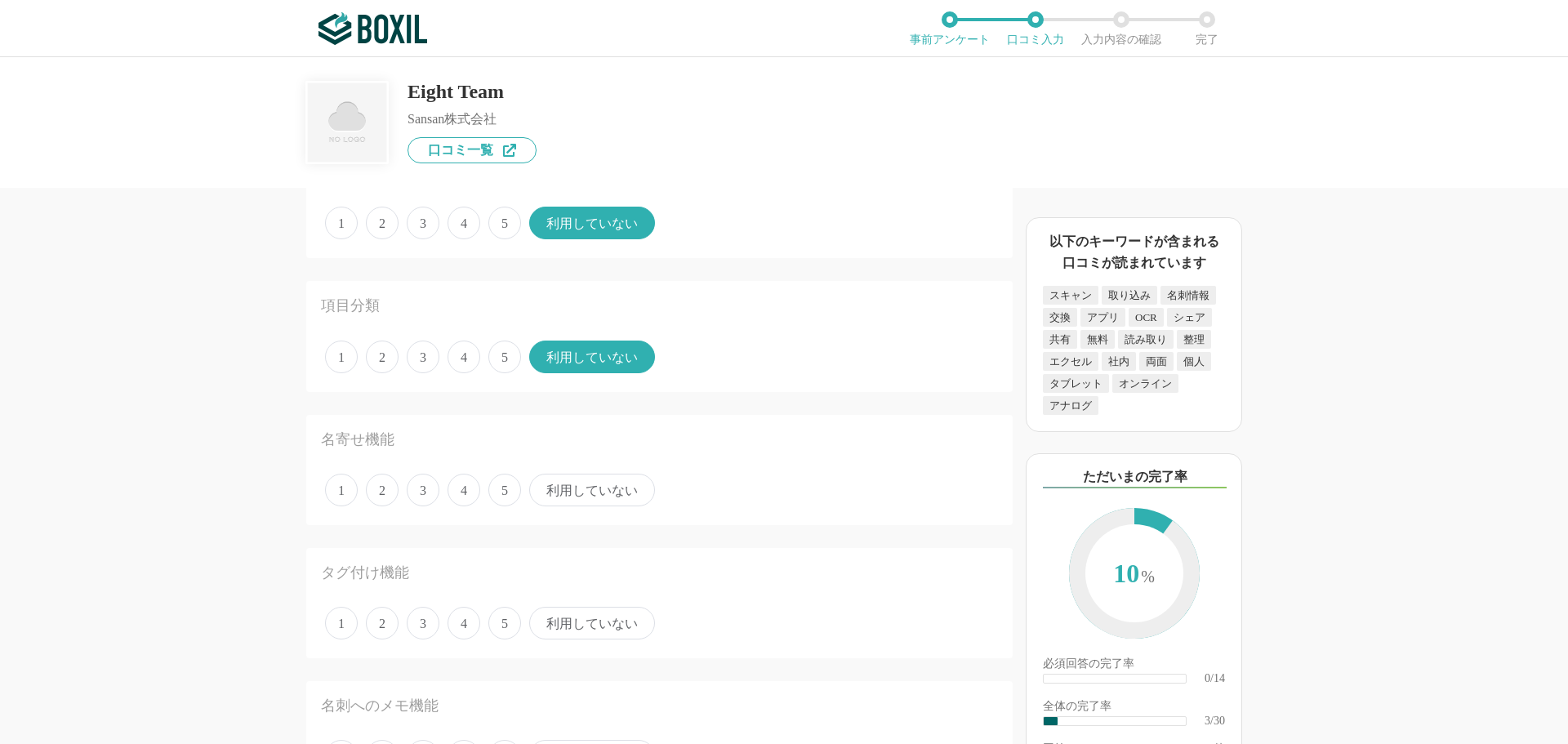
click at [472, 493] on span "4" at bounding box center [463, 490] width 33 height 33
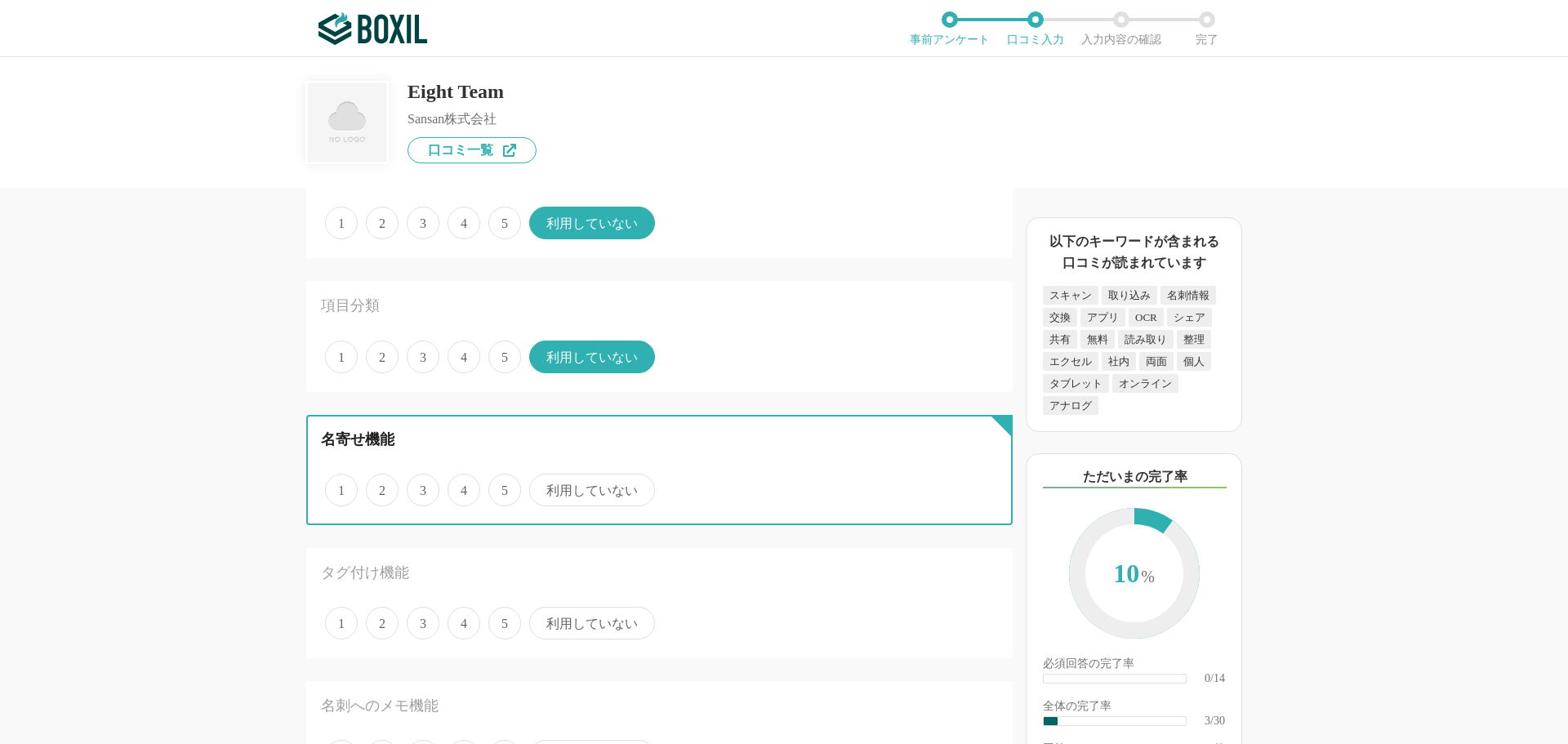
click at [462, 487] on input "4" at bounding box center [456, 481] width 11 height 11
radio input "true"
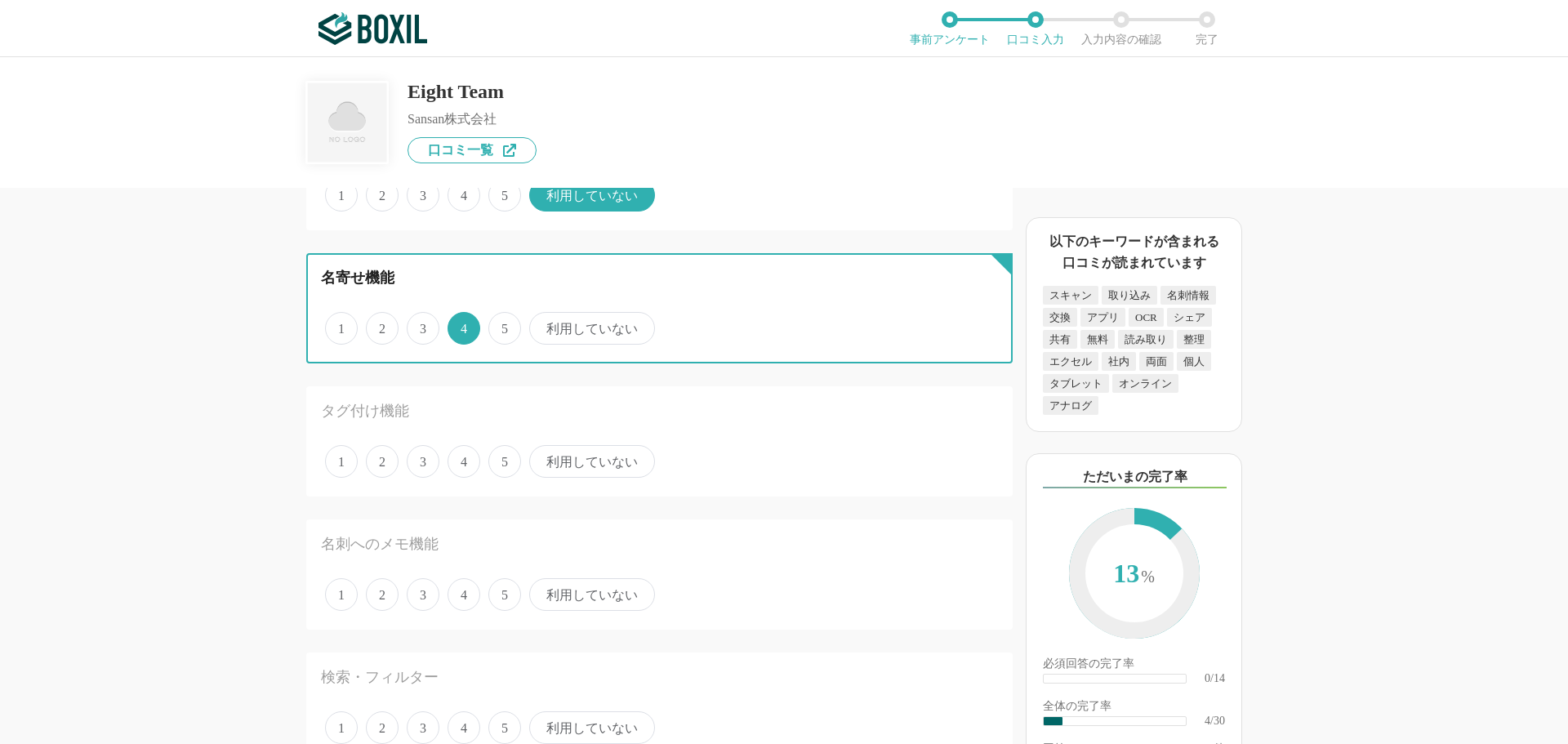
scroll to position [408, 0]
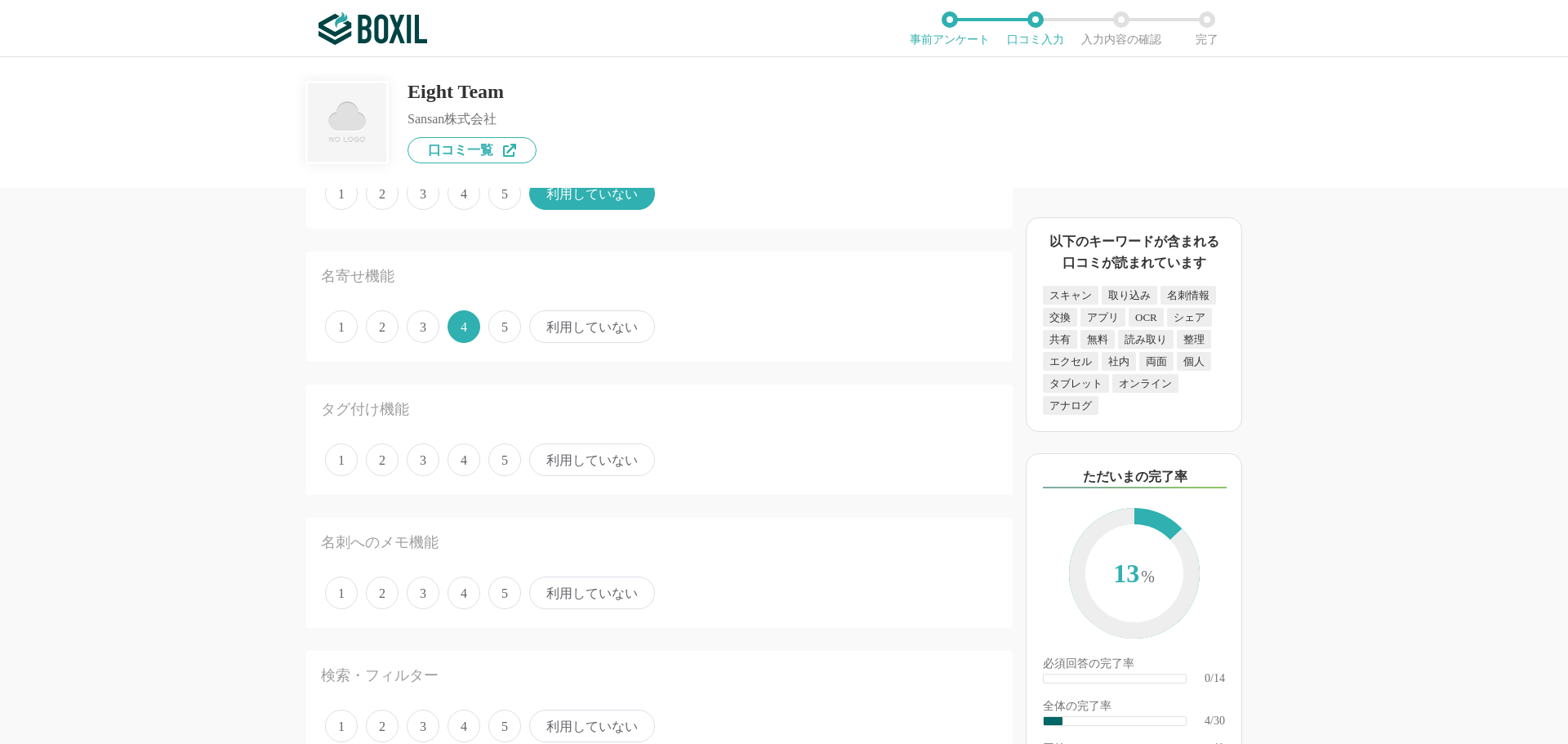
click at [580, 472] on span "利用していない" at bounding box center [592, 460] width 126 height 33
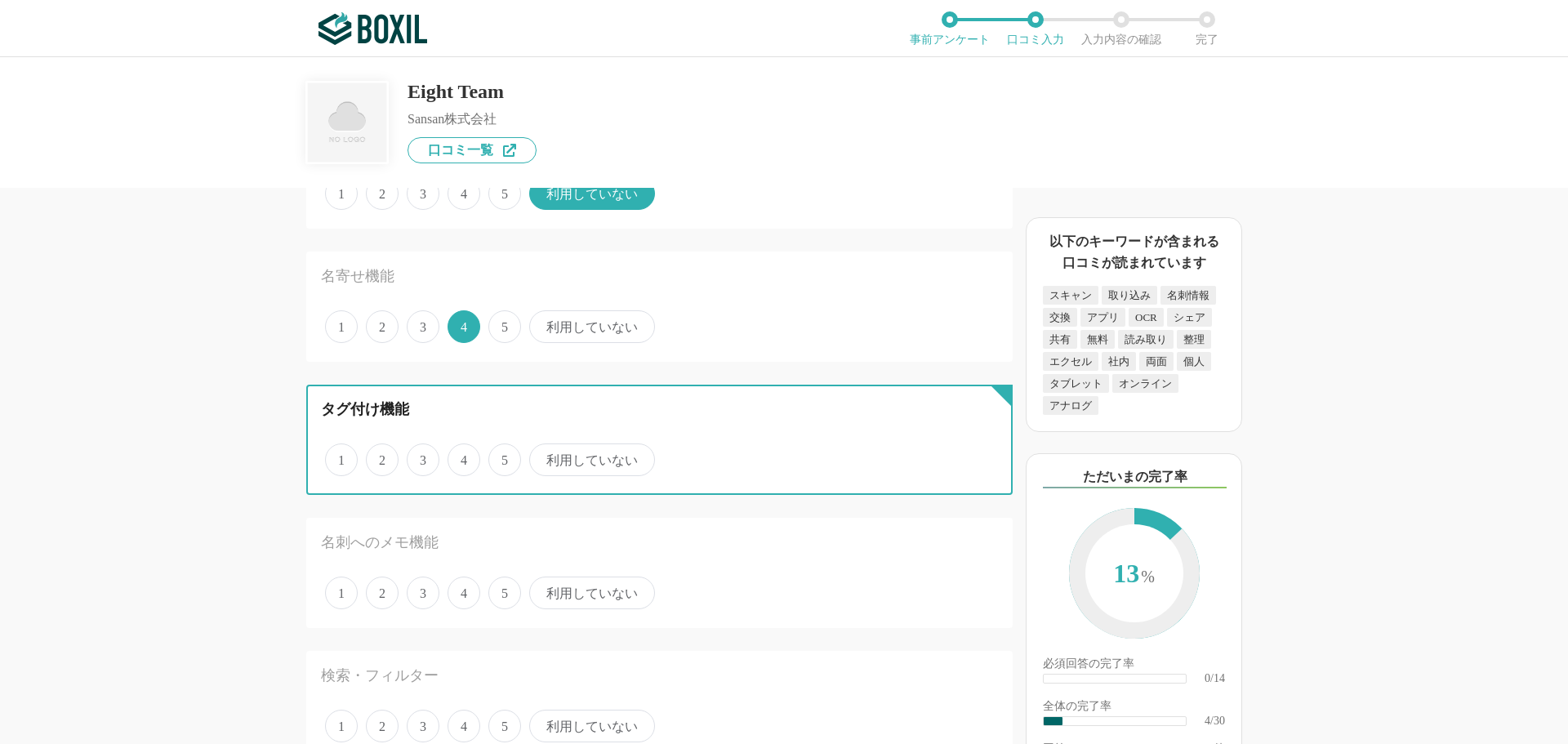
click at [544, 457] on input "利用していない" at bounding box center [538, 451] width 11 height 11
radio input "true"
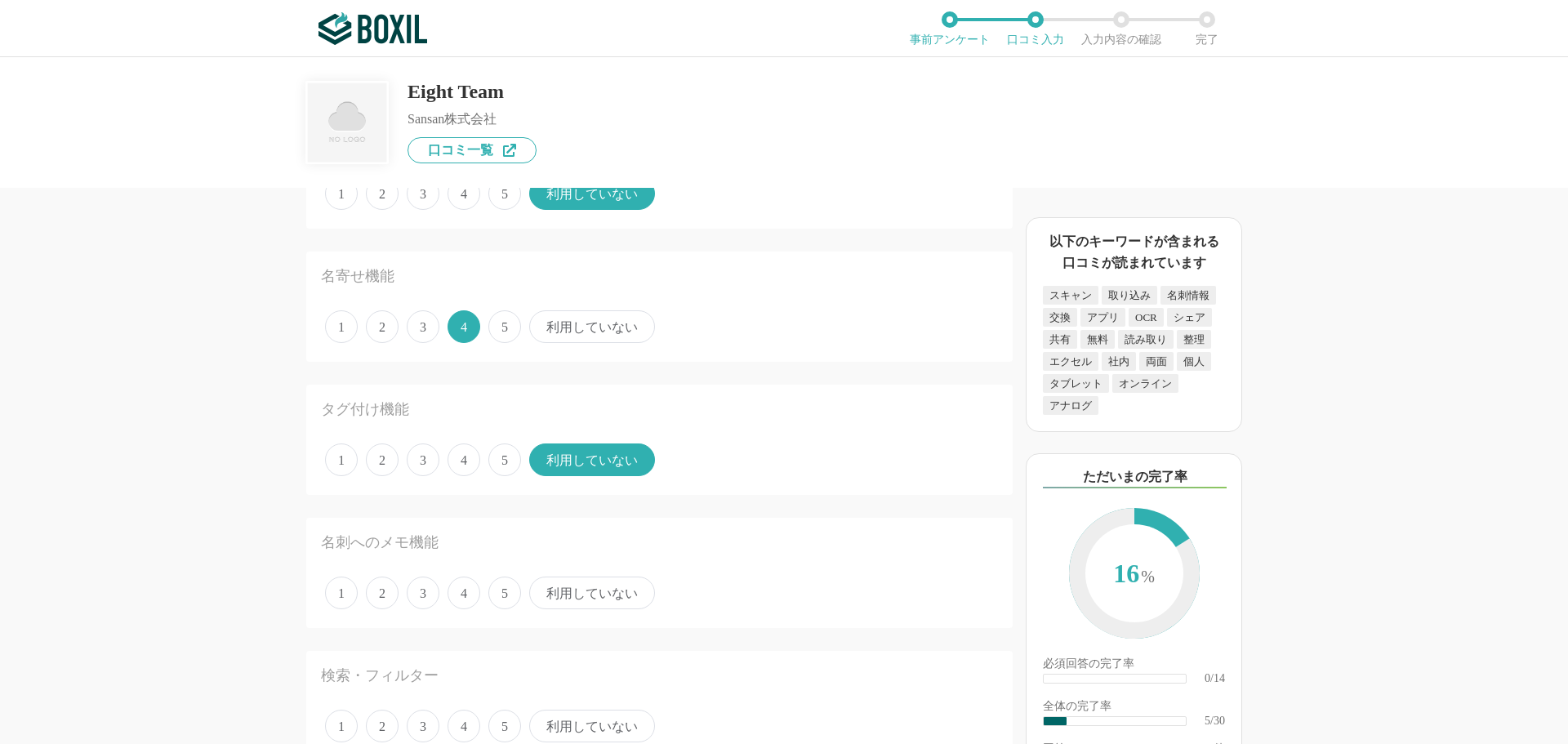
click at [578, 607] on span "利用していない" at bounding box center [592, 593] width 126 height 33
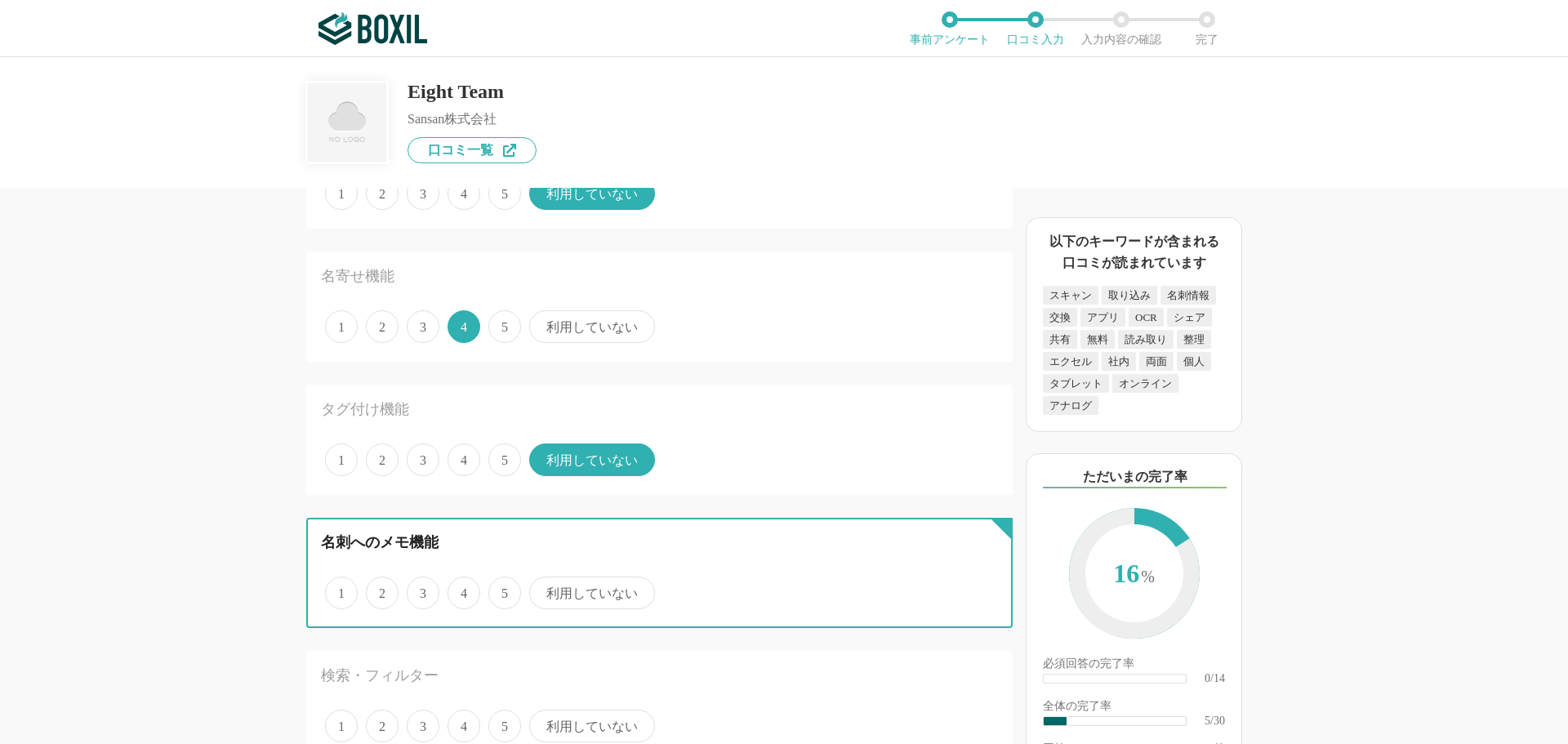
click at [544, 590] on input "利用していない" at bounding box center [538, 584] width 11 height 11
radio input "true"
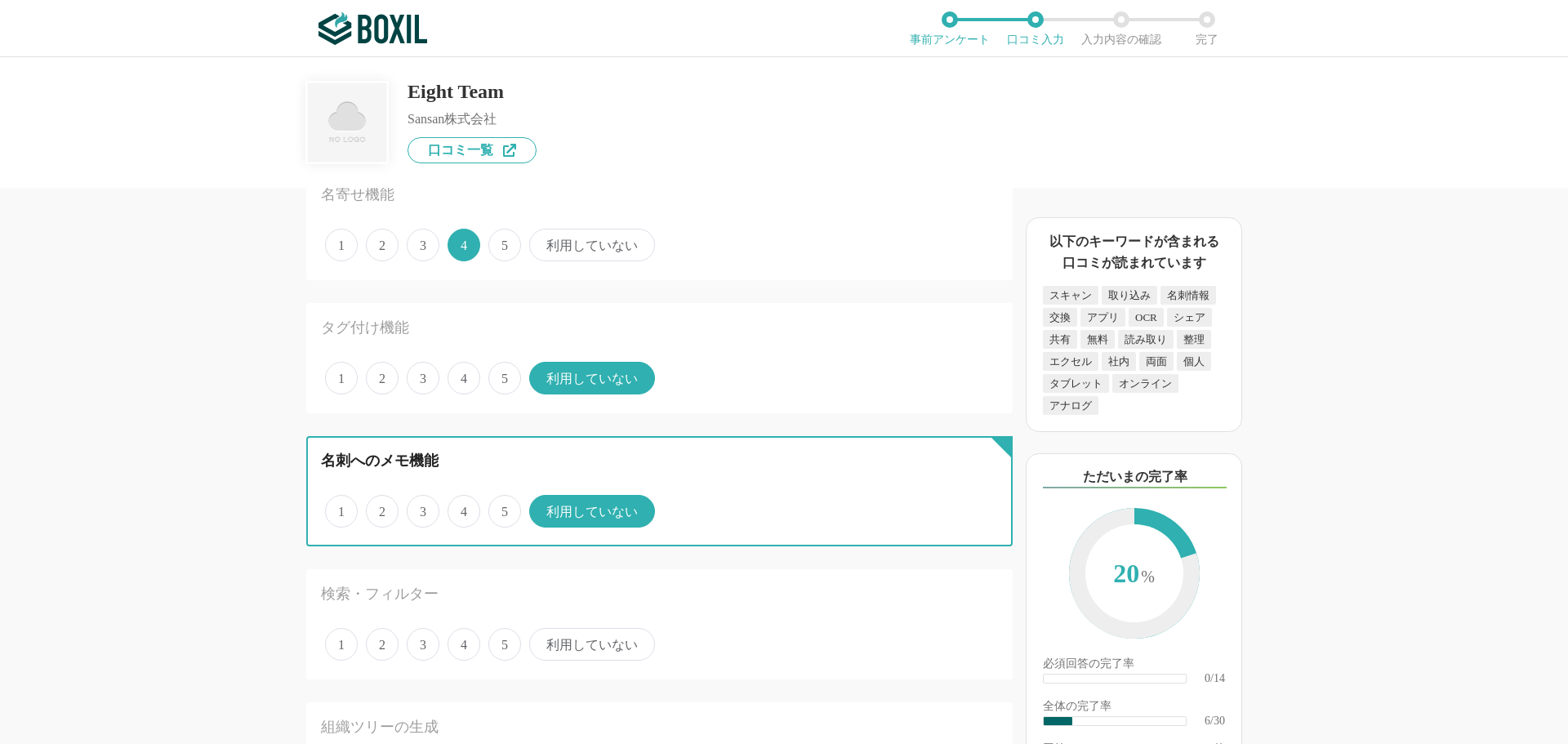
scroll to position [654, 0]
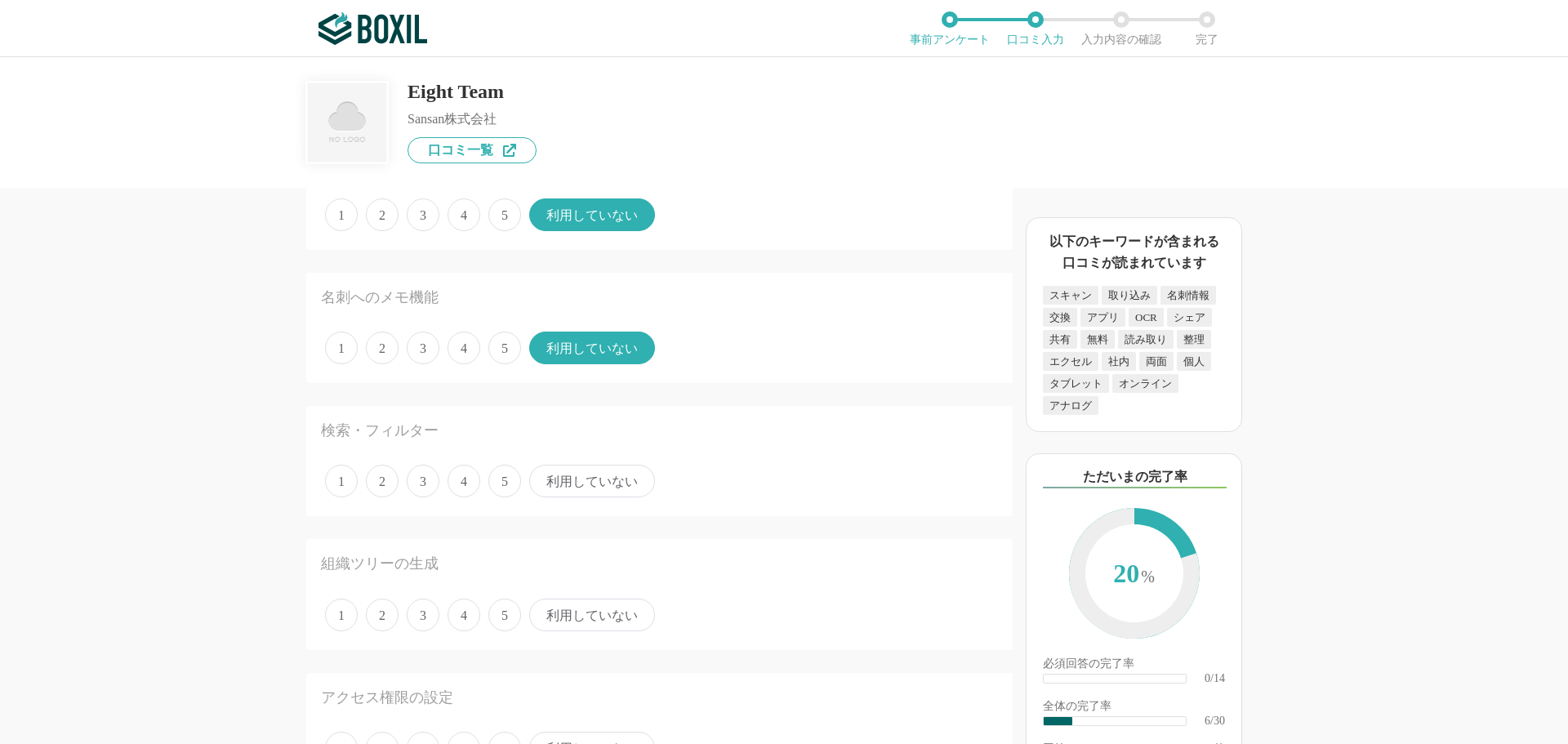
click at [459, 485] on span "4" at bounding box center [463, 481] width 33 height 33
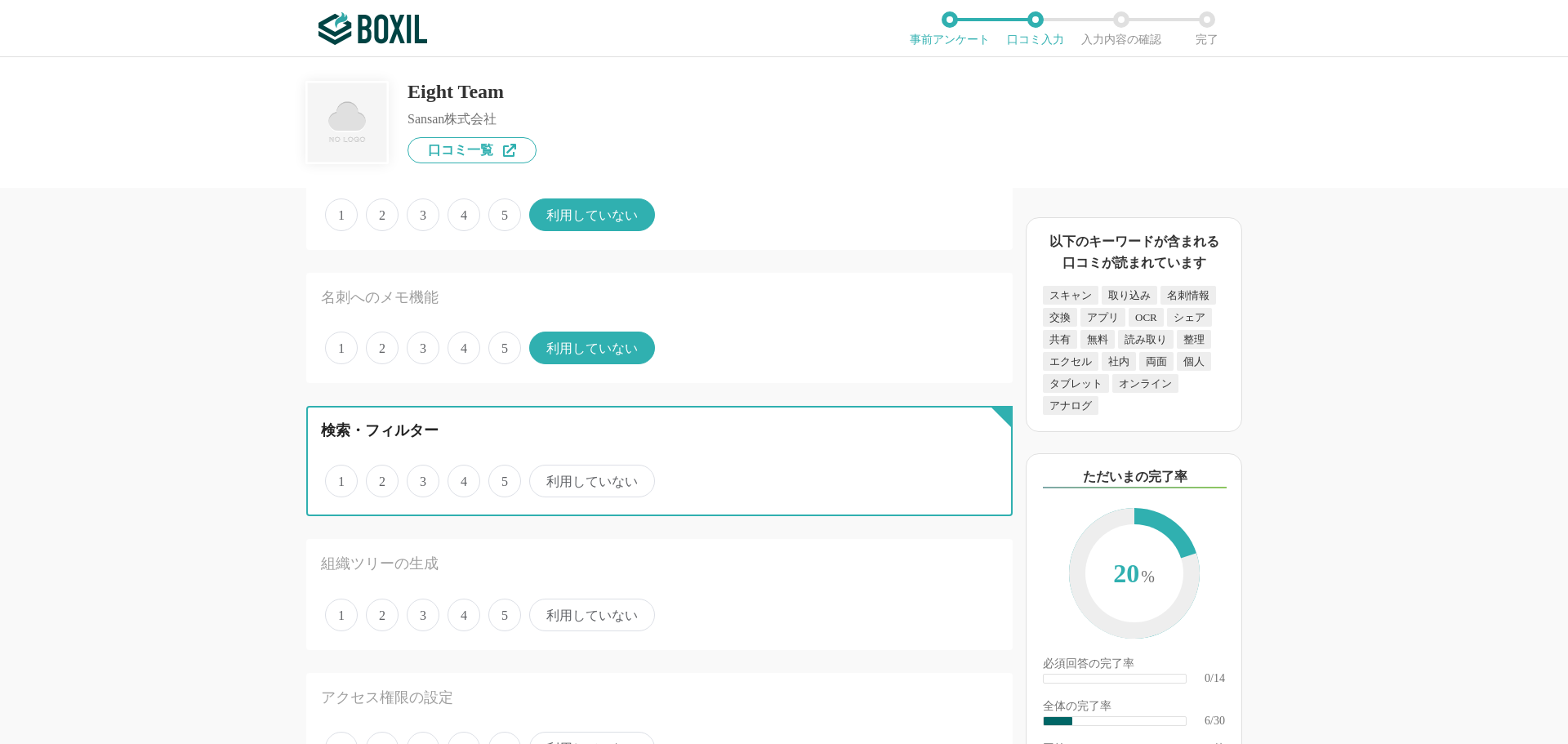
click at [459, 478] on input "4" at bounding box center [456, 473] width 11 height 11
radio input "true"
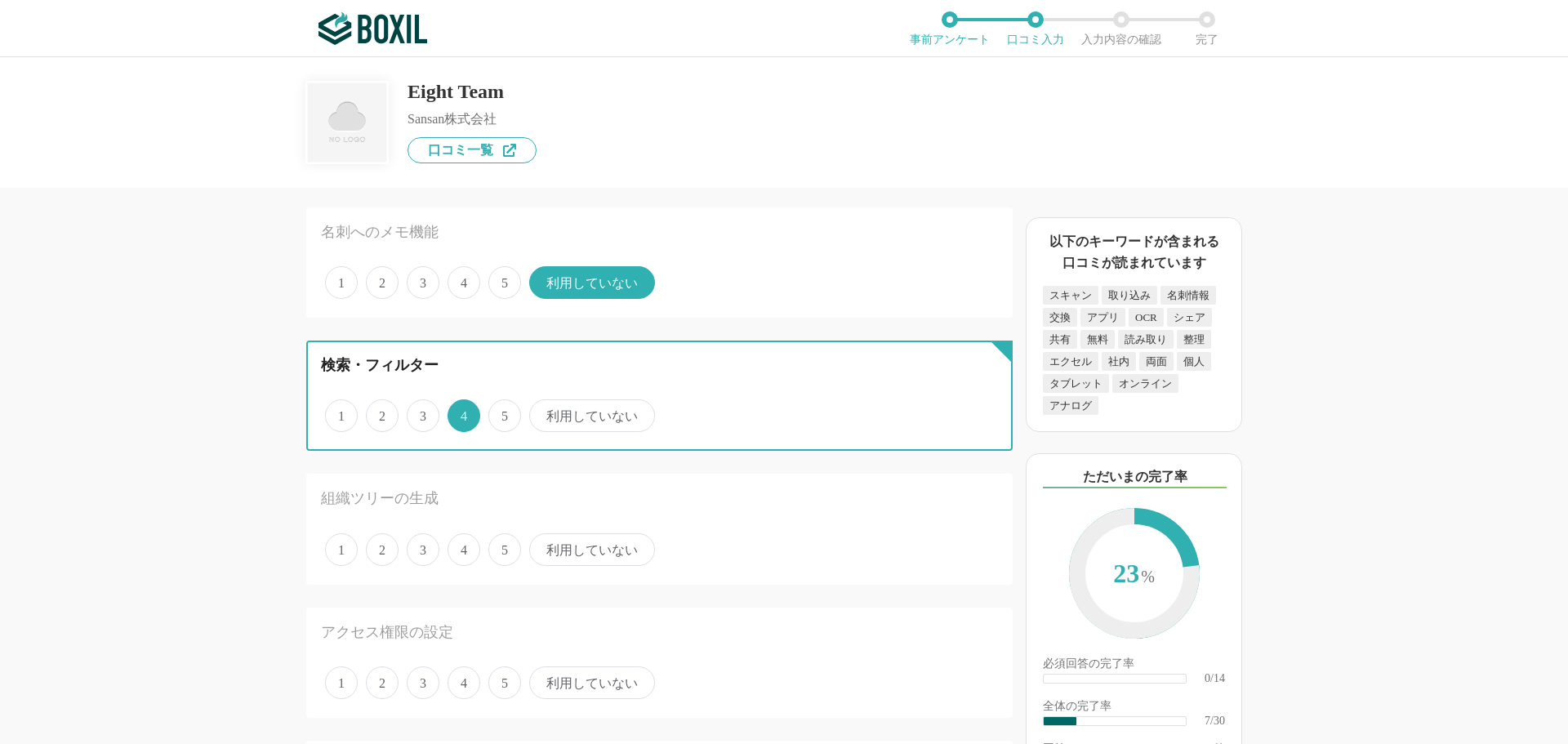
scroll to position [817, 0]
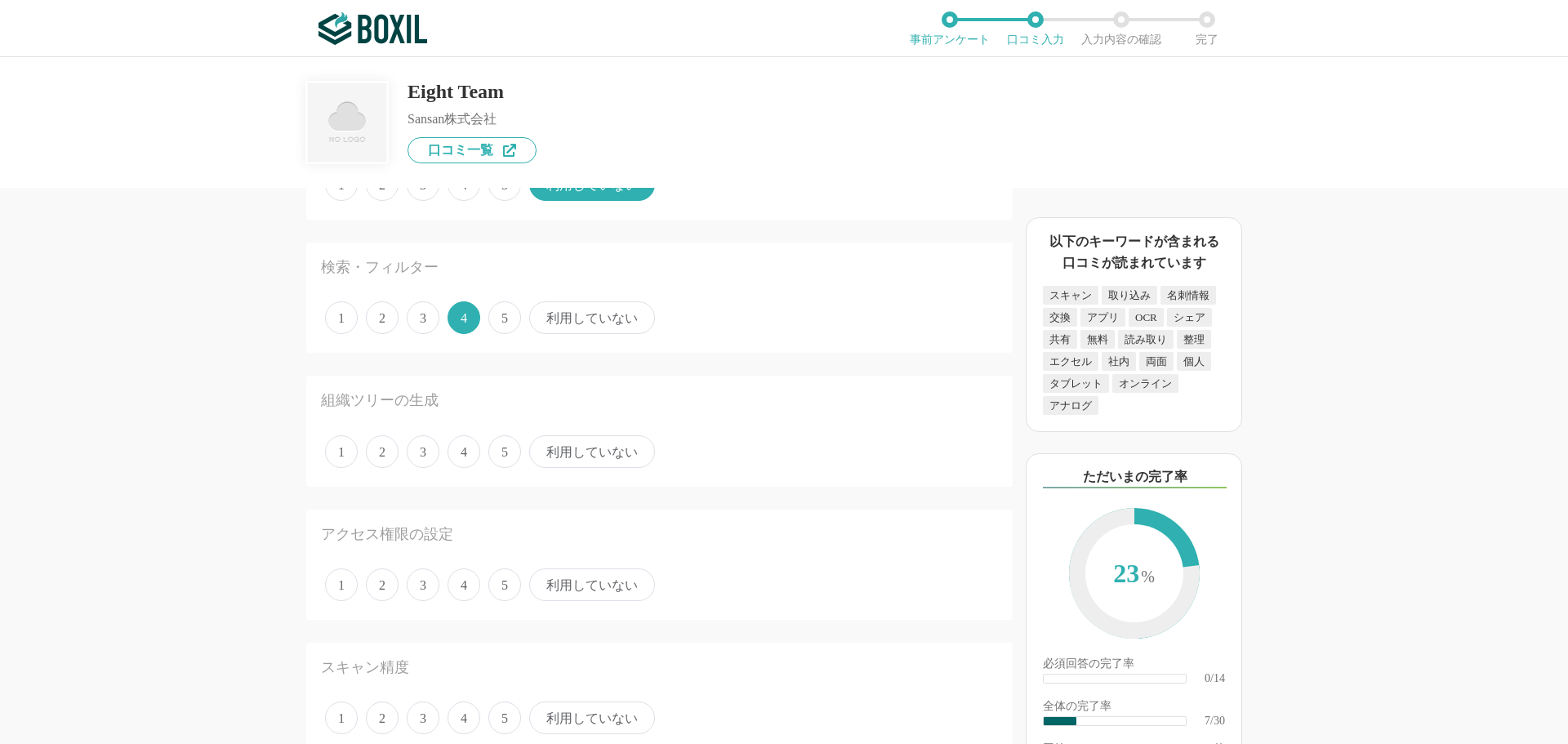
click at [588, 455] on span "利用していない" at bounding box center [592, 451] width 126 height 33
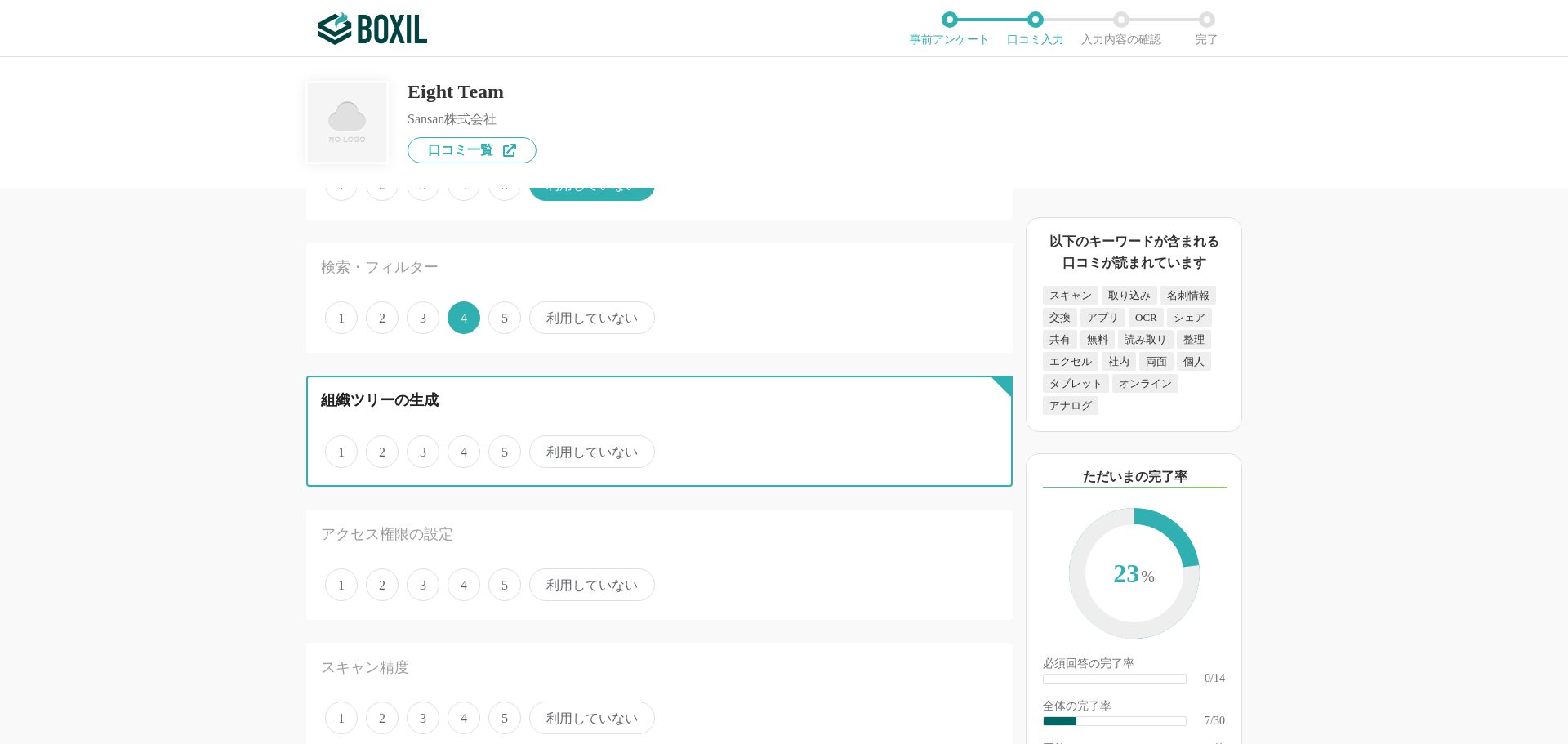
click at [544, 448] on input "利用していない" at bounding box center [538, 443] width 11 height 11
radio input "true"
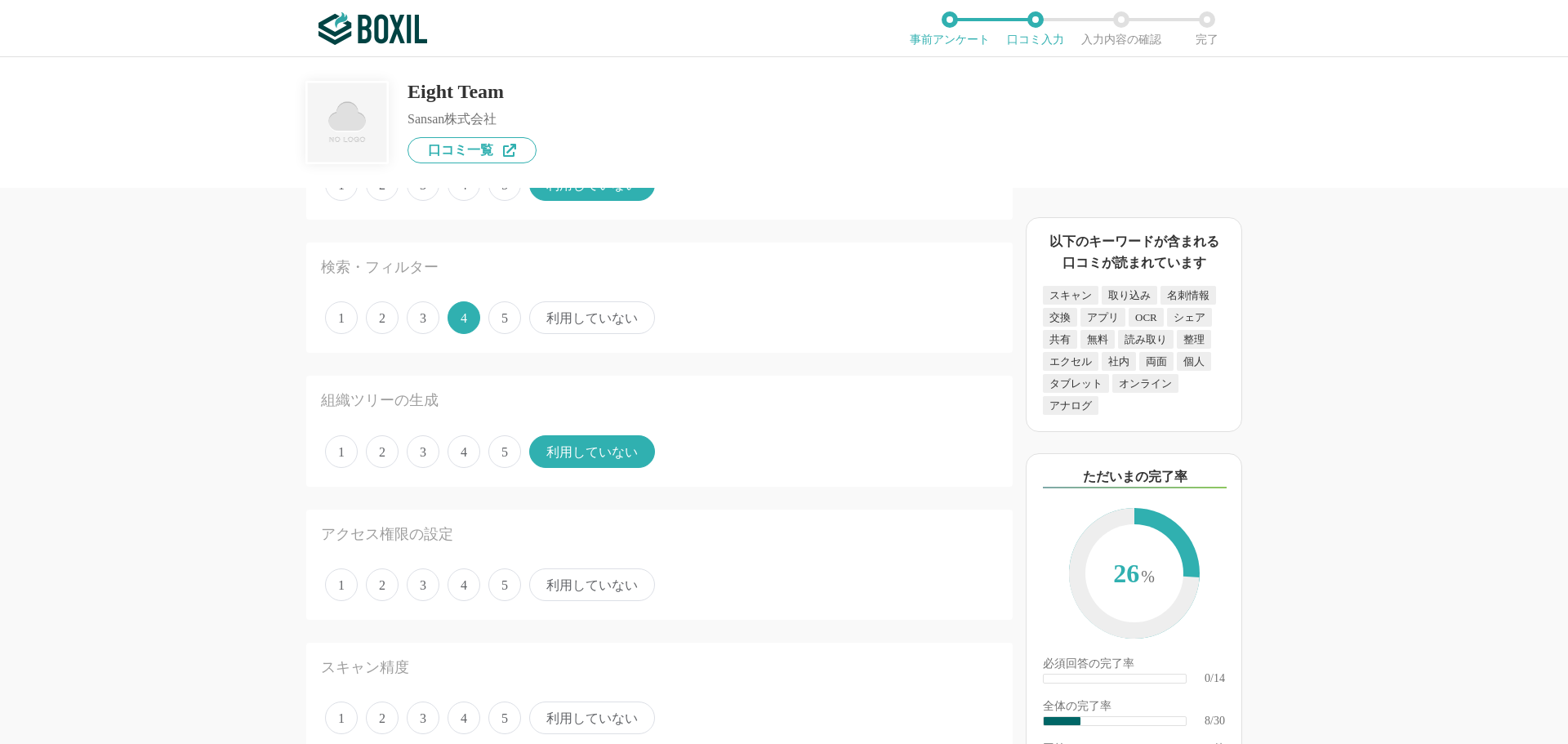
click at [467, 578] on span "4" at bounding box center [463, 584] width 33 height 33
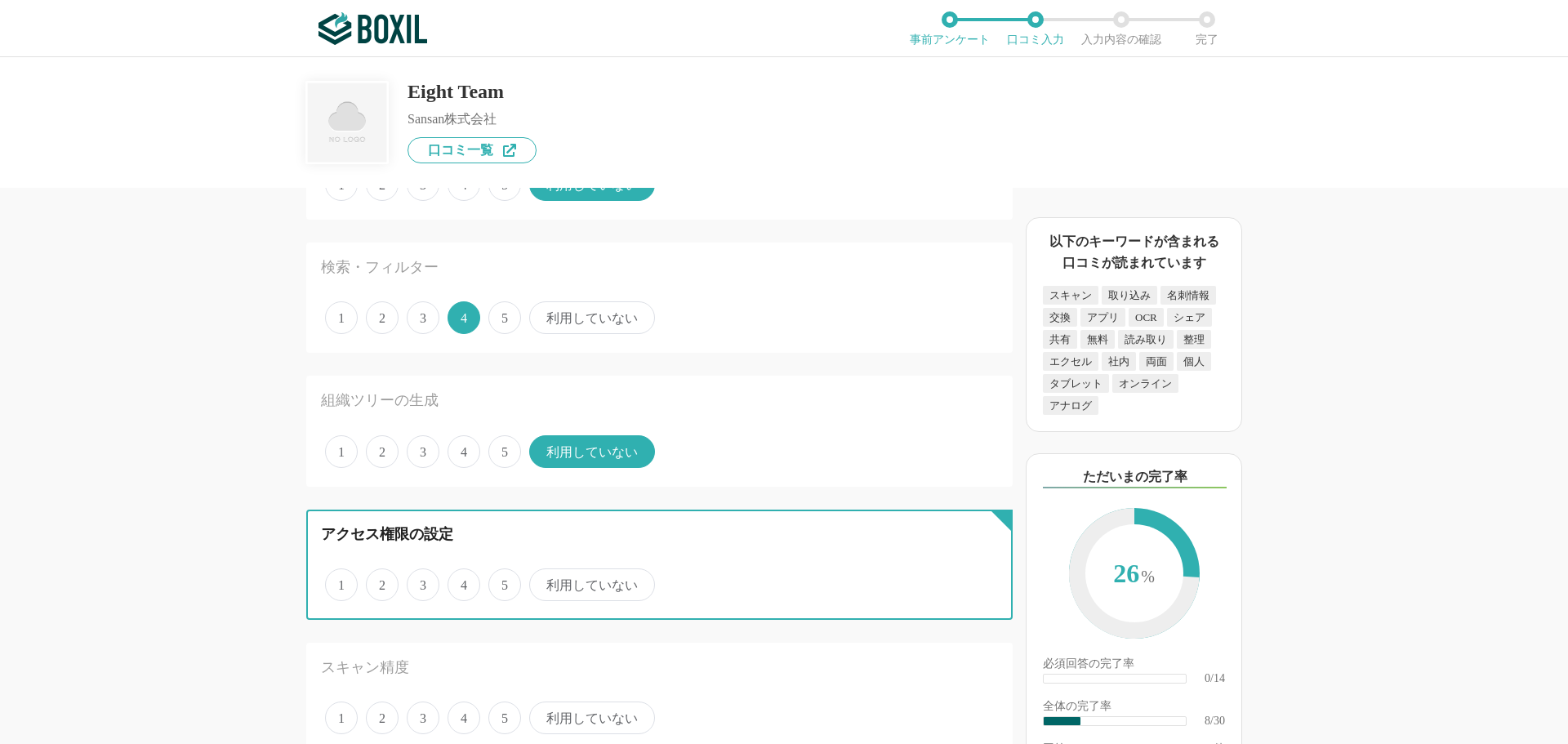
click at [462, 578] on input "4" at bounding box center [456, 576] width 11 height 11
radio input "true"
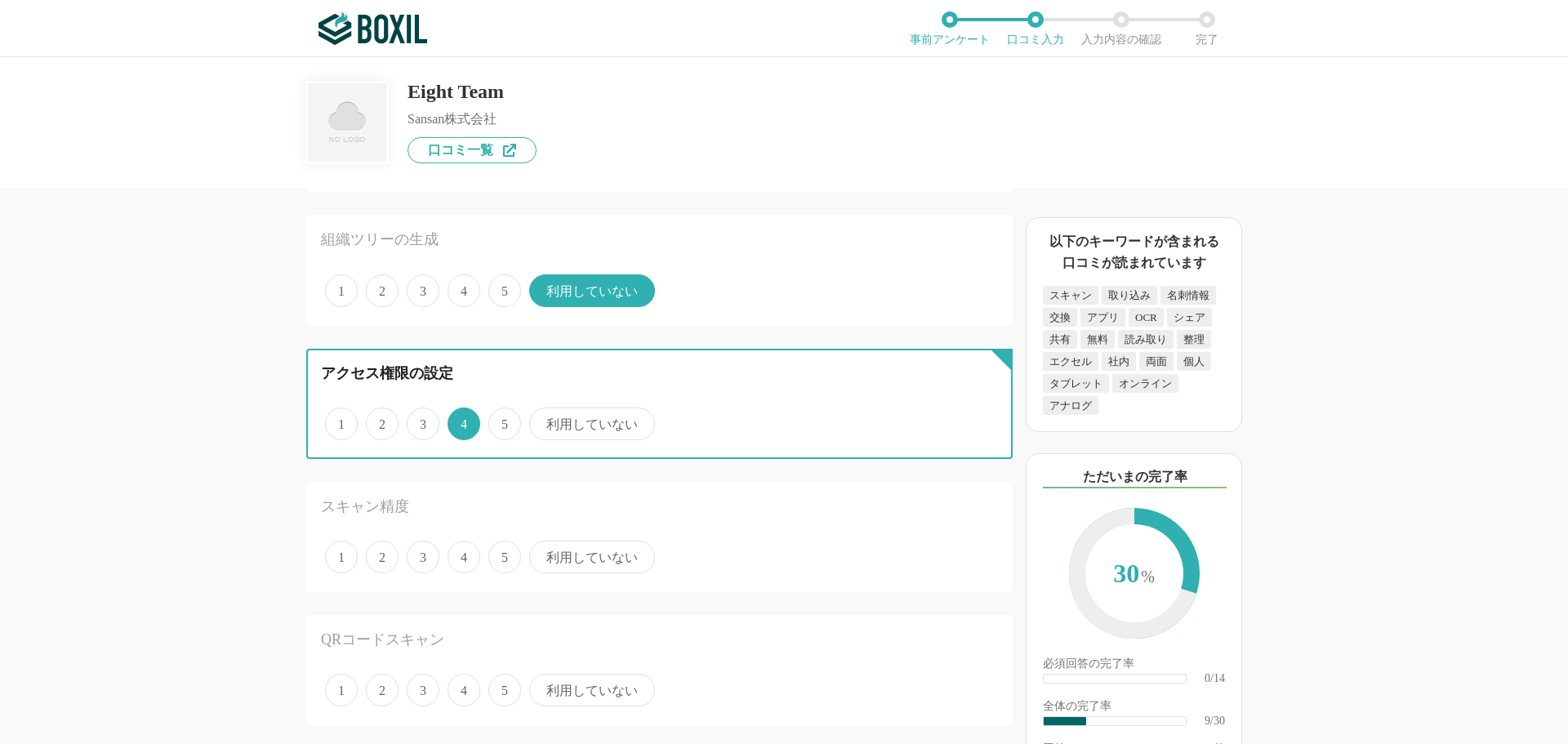
scroll to position [980, 0]
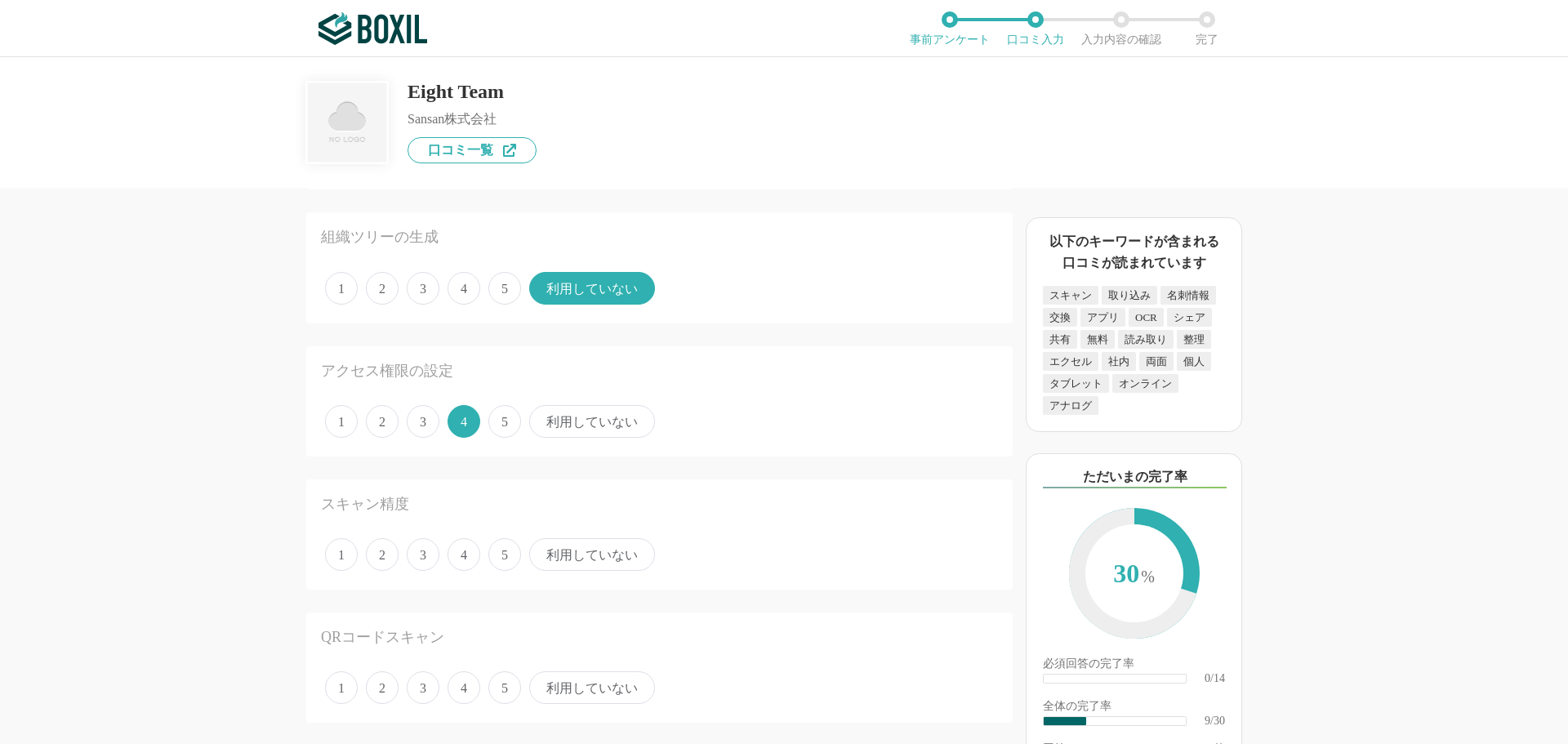
click at [477, 557] on span "4" at bounding box center [463, 555] width 33 height 33
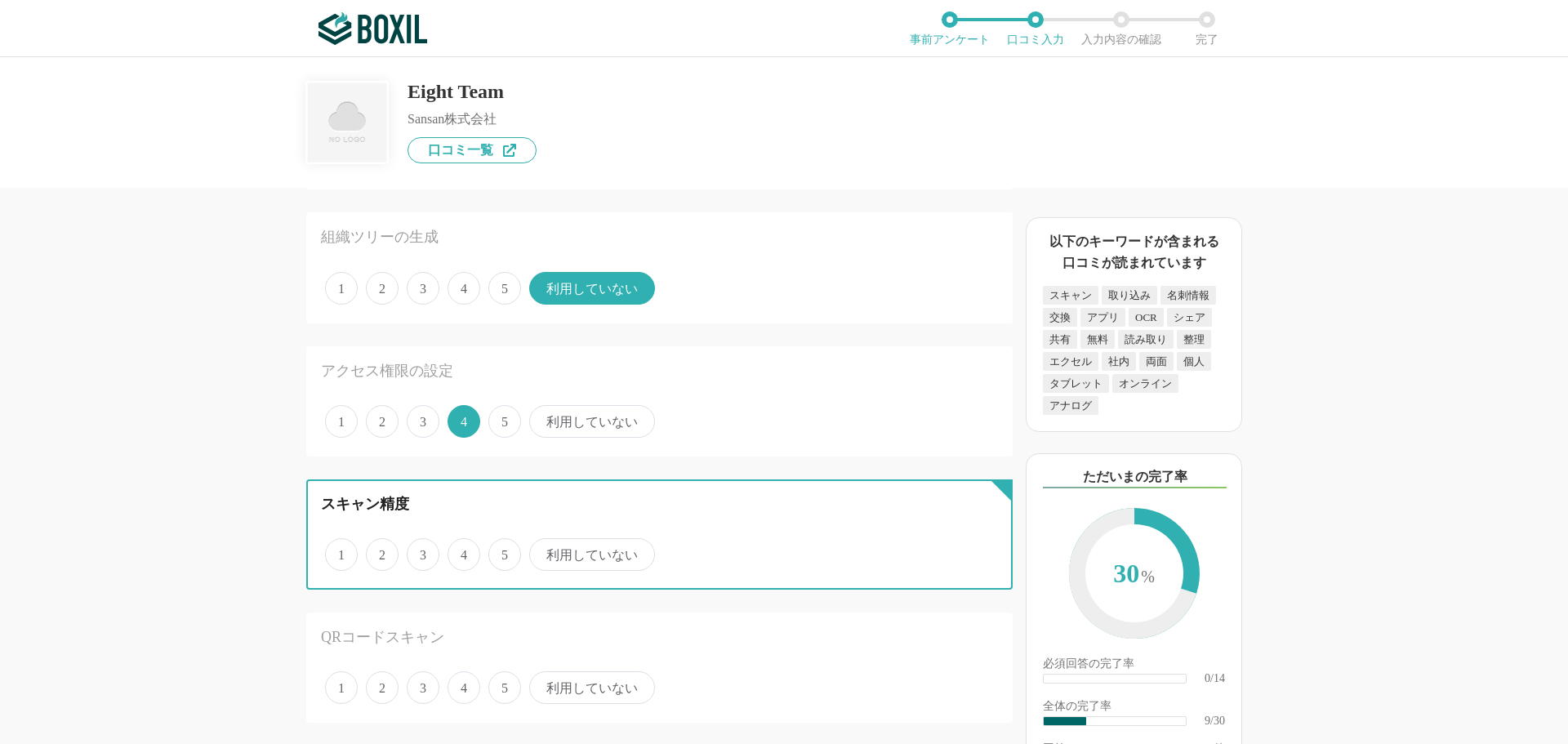
click at [462, 551] on input "4" at bounding box center [456, 546] width 11 height 11
radio input "true"
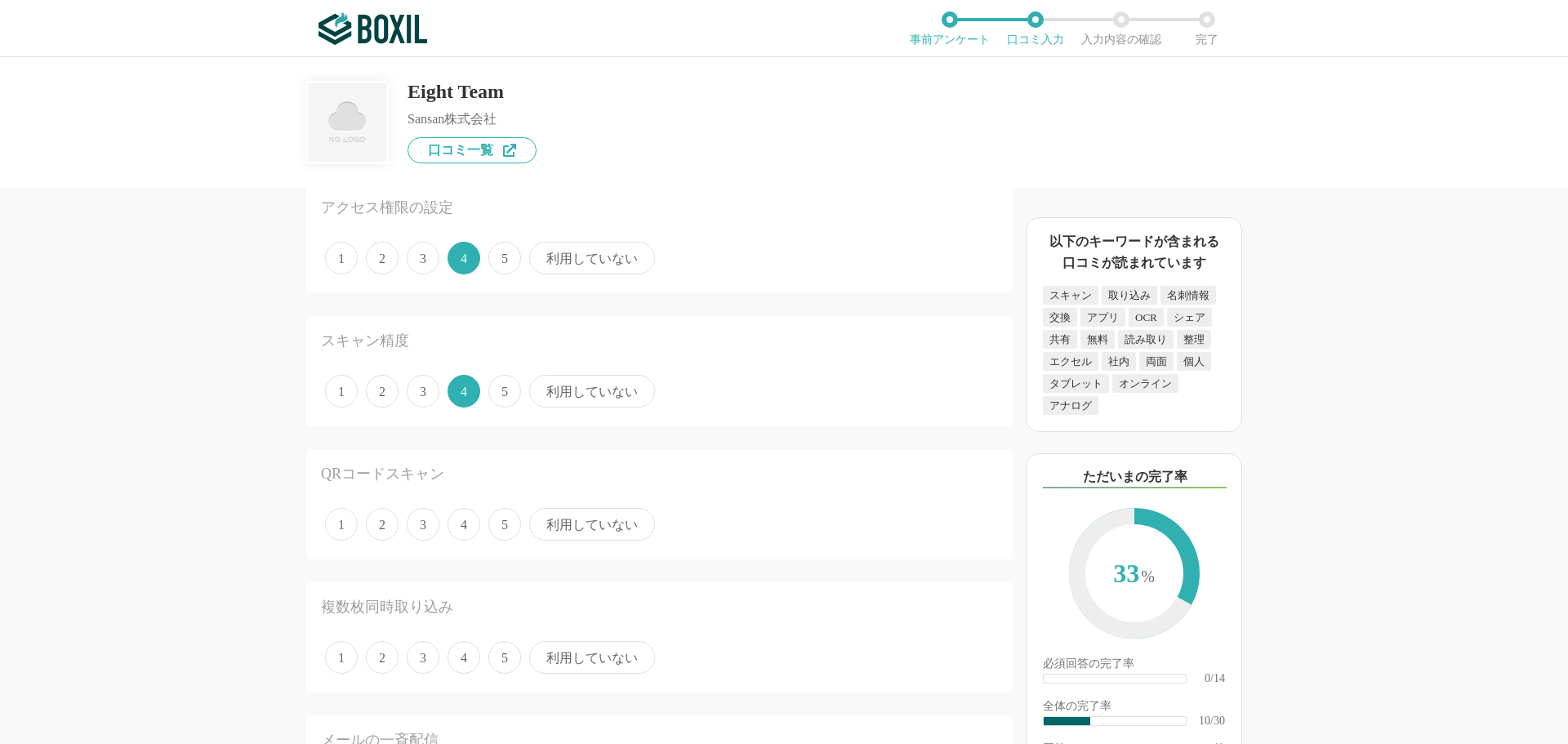
click at [472, 544] on div "1 2 3 4 5 利用していない" at bounding box center [659, 524] width 677 height 41
click at [467, 538] on span "4" at bounding box center [463, 524] width 33 height 33
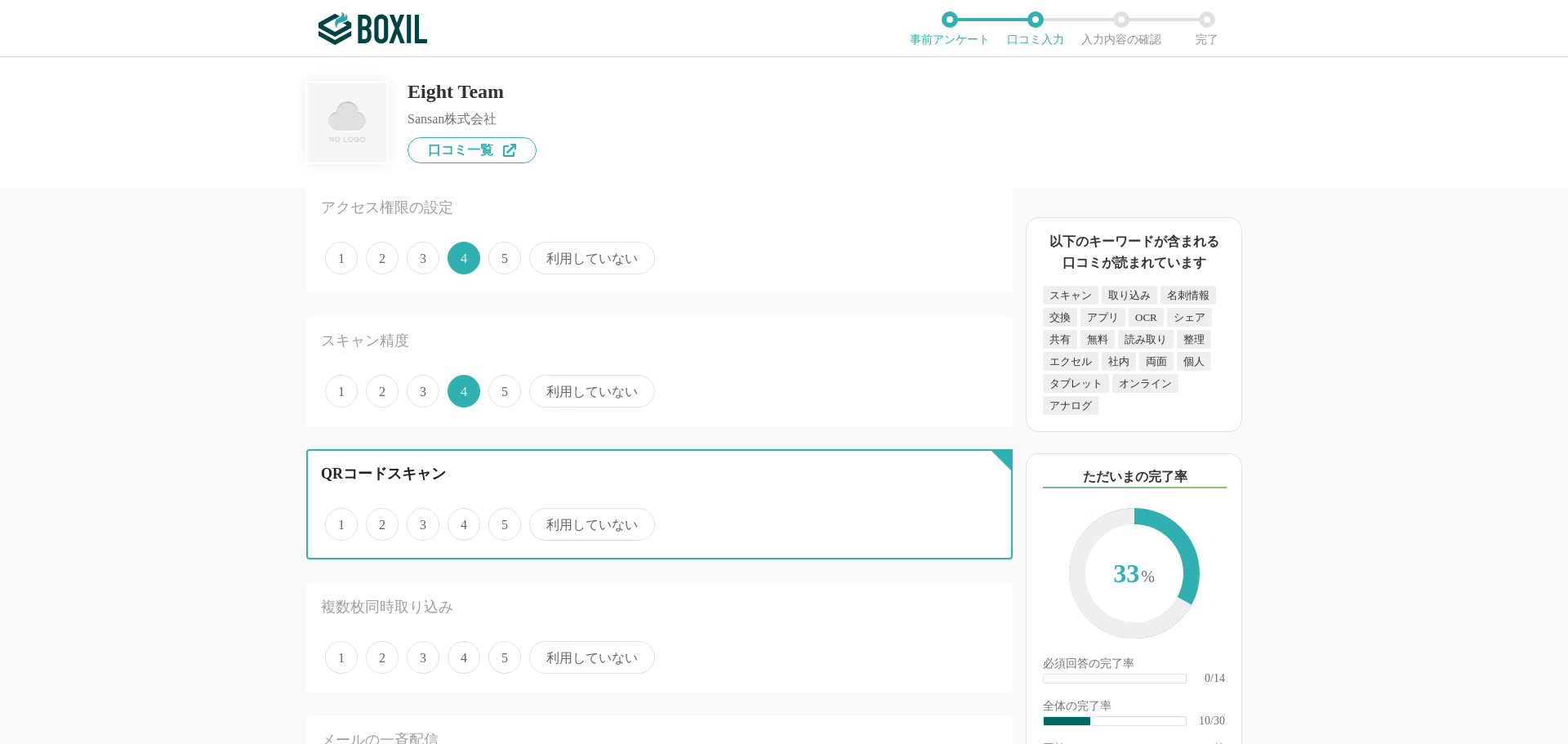
click at [462, 521] on input "4" at bounding box center [456, 516] width 11 height 11
radio input "true"
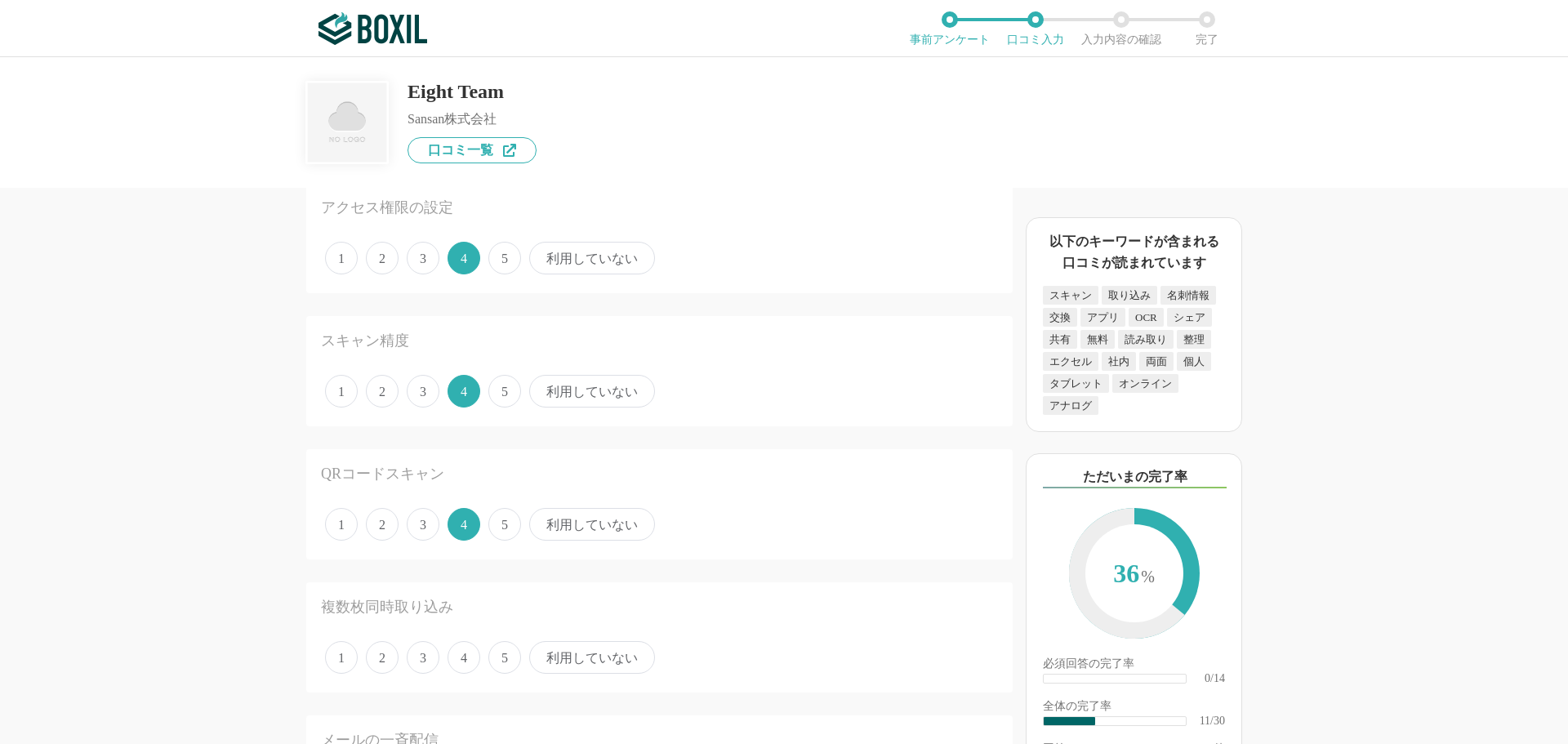
click at [473, 658] on span "4" at bounding box center [463, 657] width 33 height 33
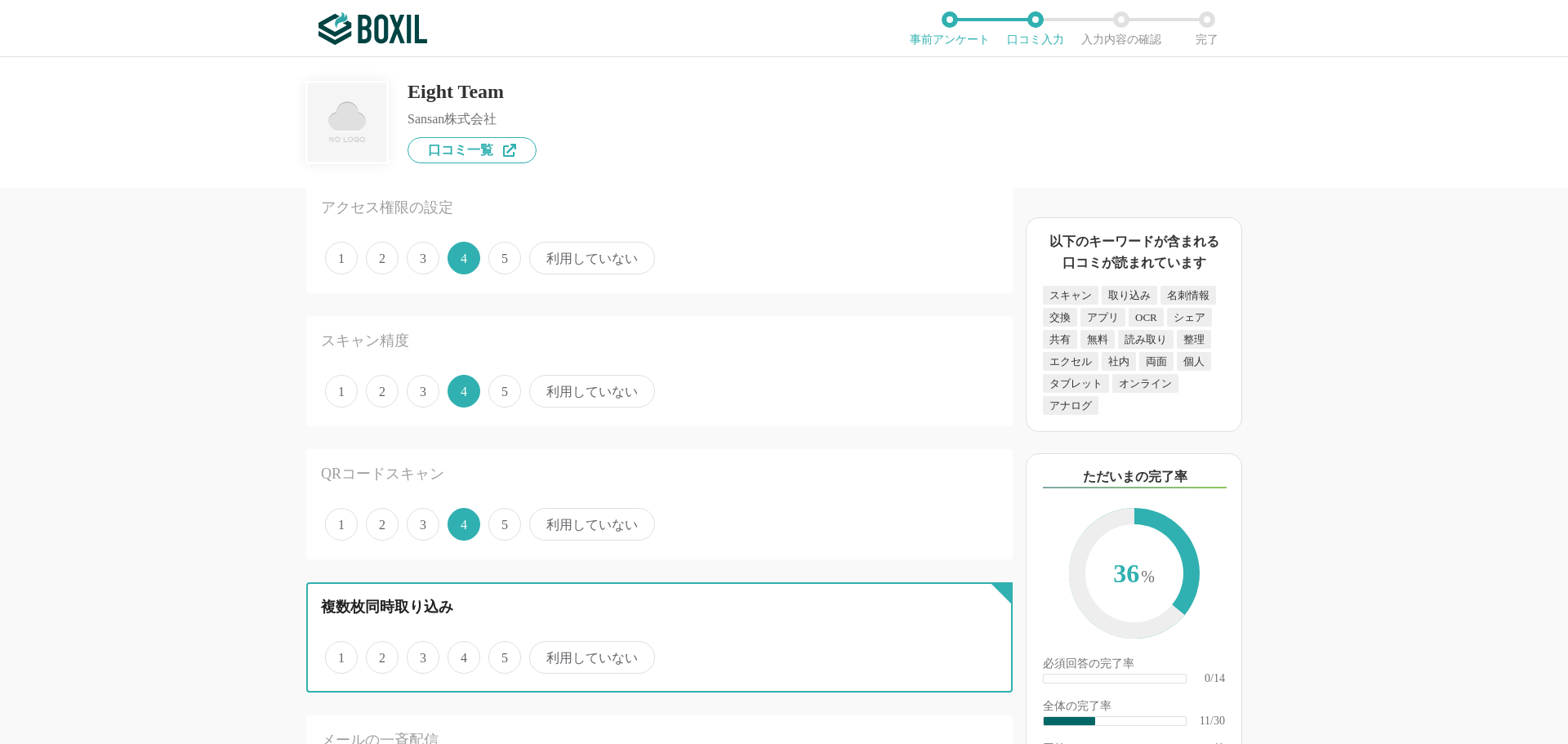
click at [462, 654] on input "4" at bounding box center [456, 648] width 11 height 11
radio input "true"
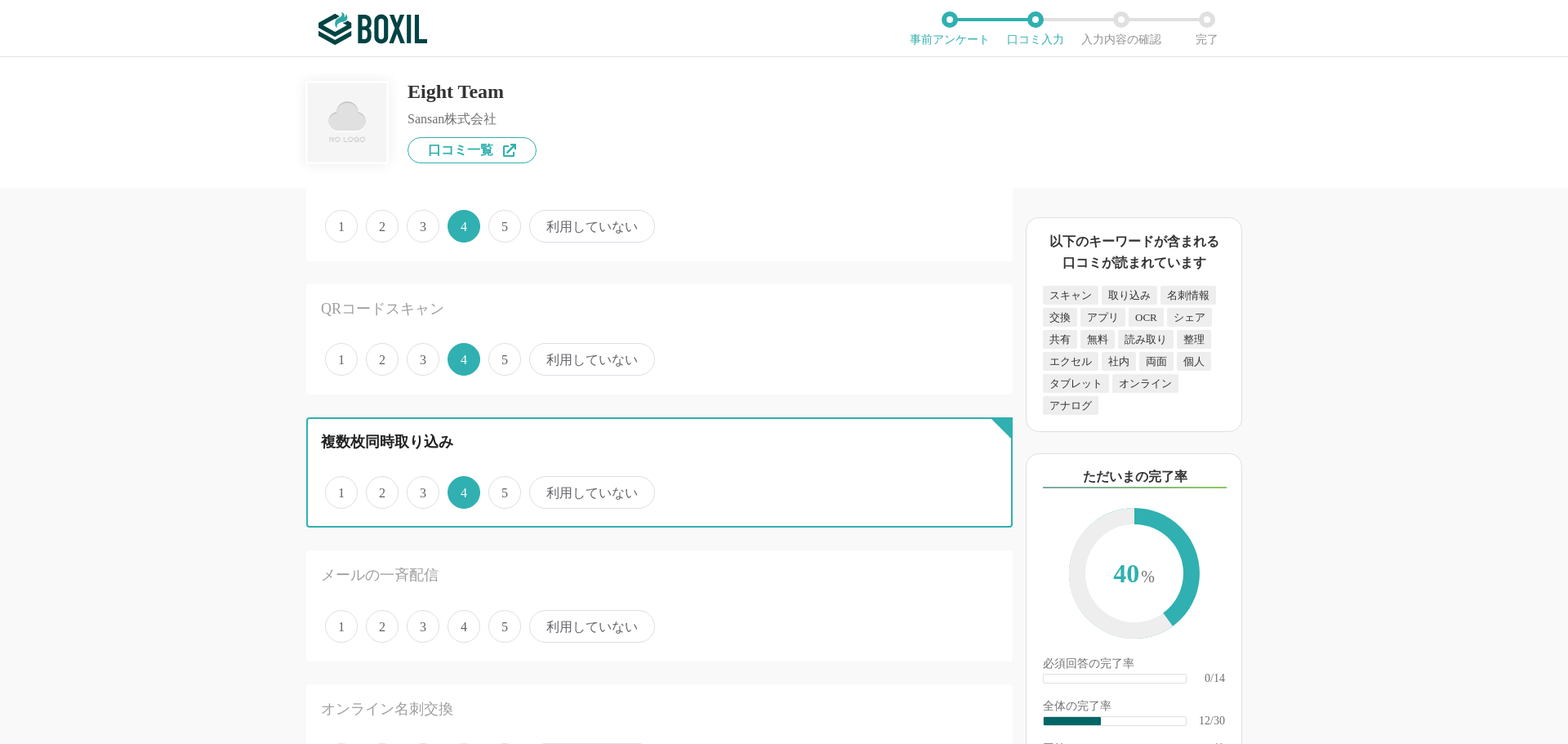
scroll to position [1389, 0]
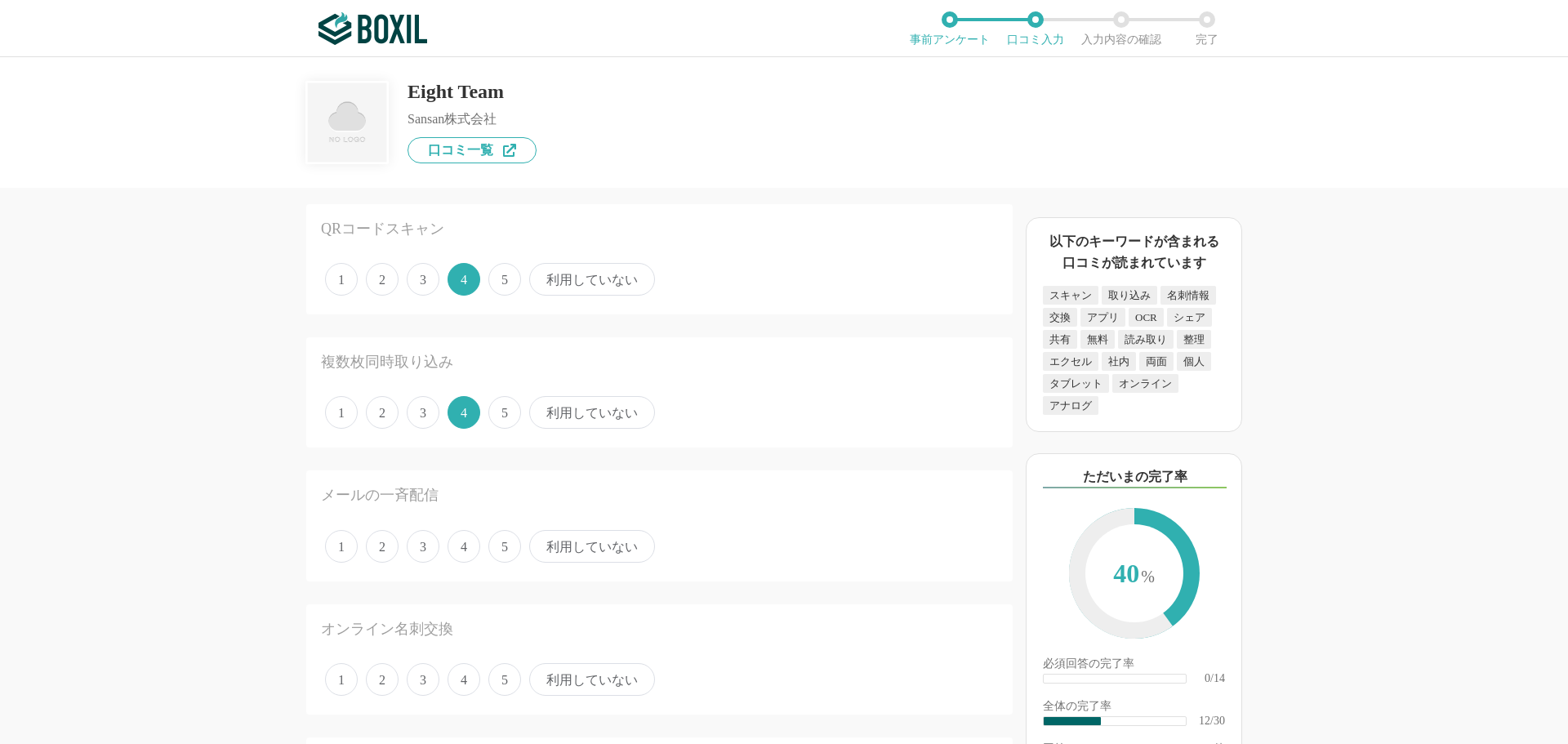
click at [563, 554] on span "利用していない" at bounding box center [592, 546] width 126 height 33
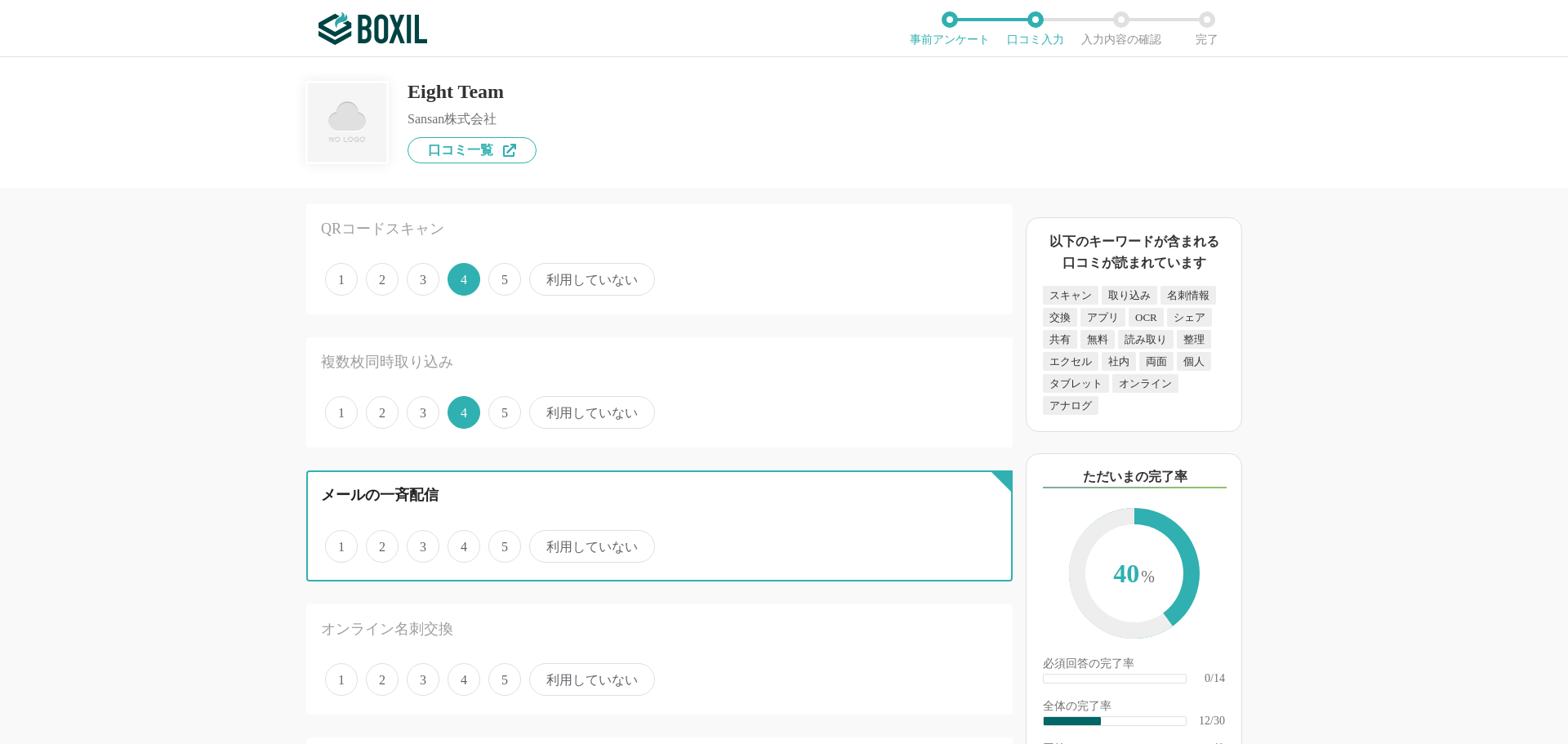
click at [544, 544] on input "利用していない" at bounding box center [538, 538] width 11 height 11
radio input "true"
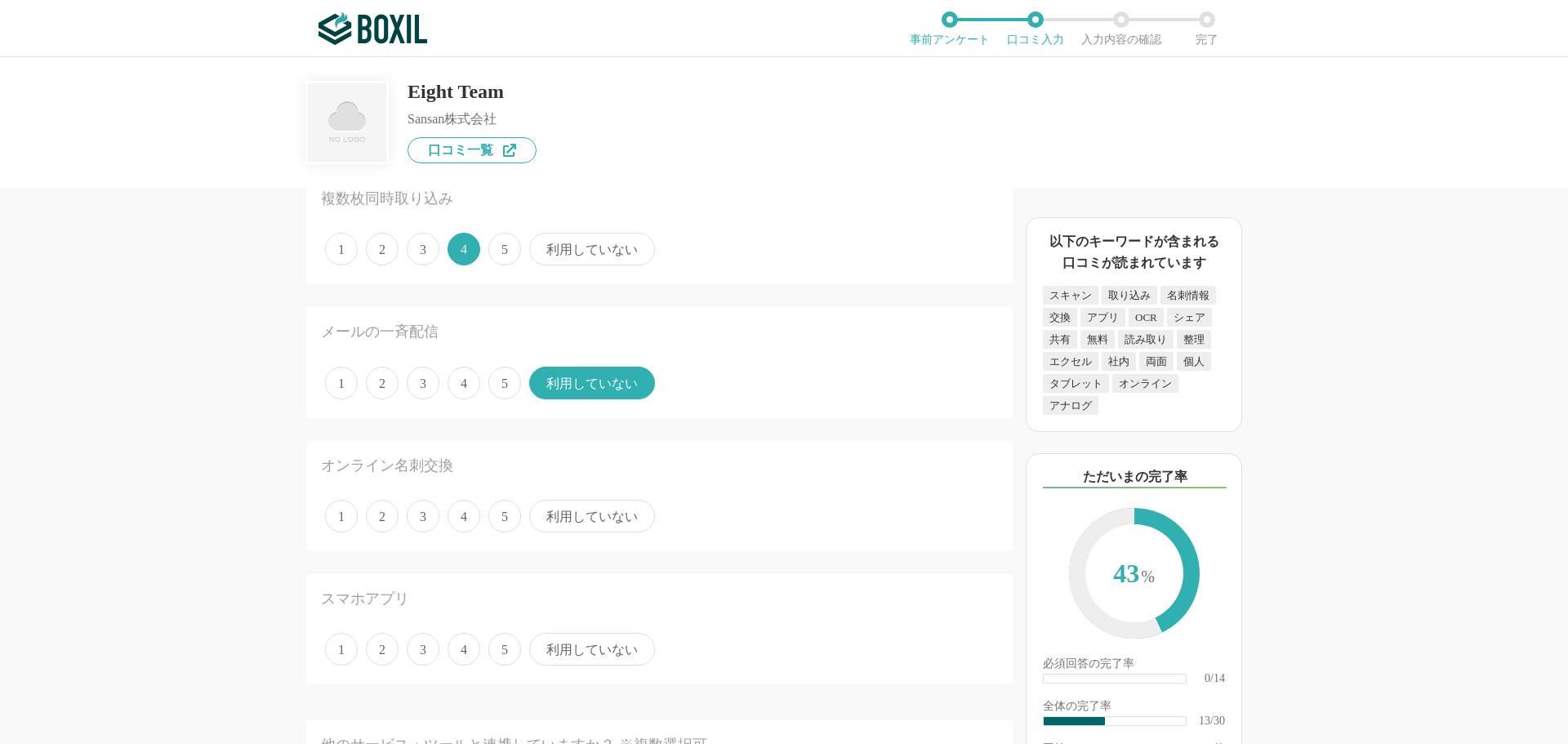
click at [460, 521] on span "4" at bounding box center [463, 516] width 33 height 33
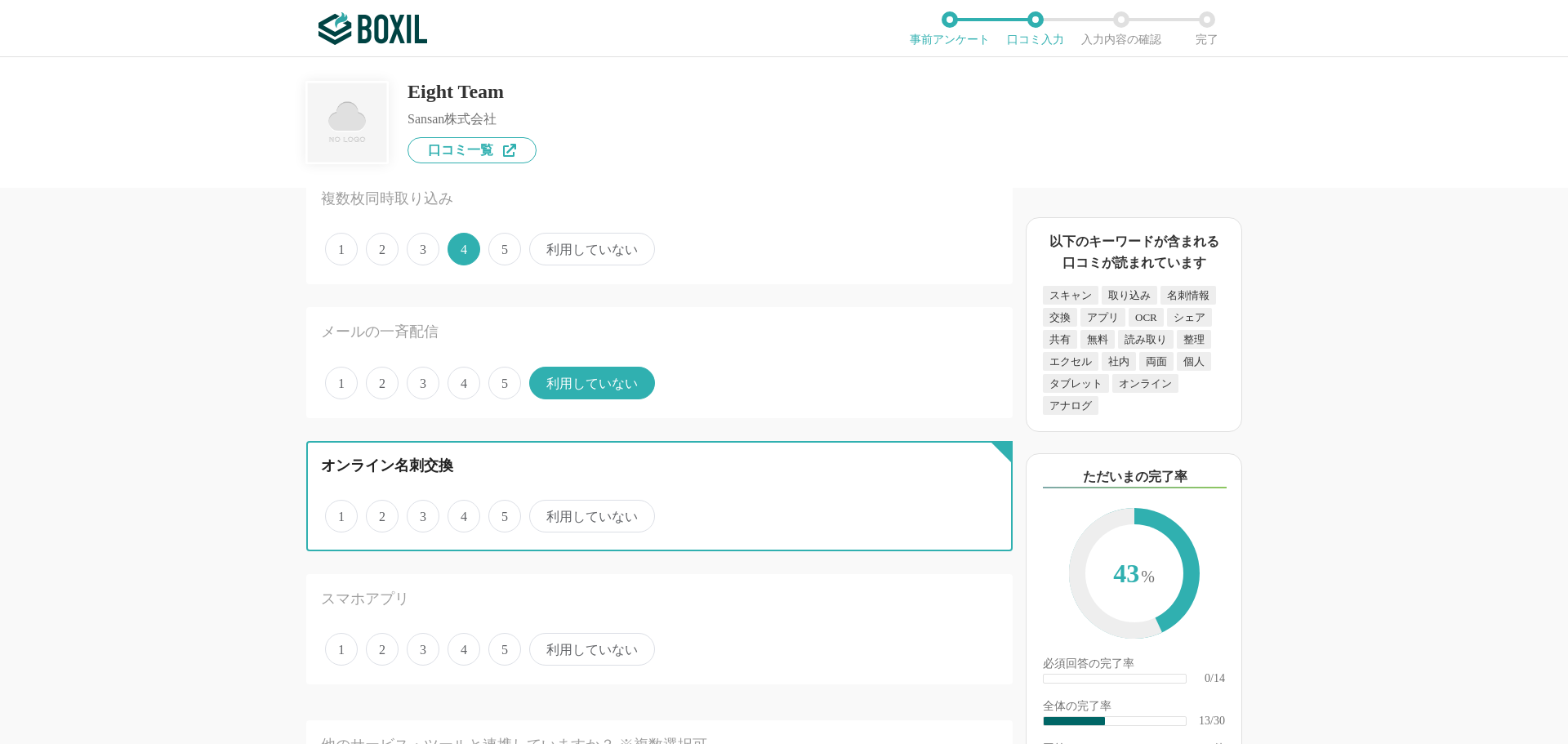
click at [460, 513] on input "4" at bounding box center [456, 507] width 11 height 11
radio input "true"
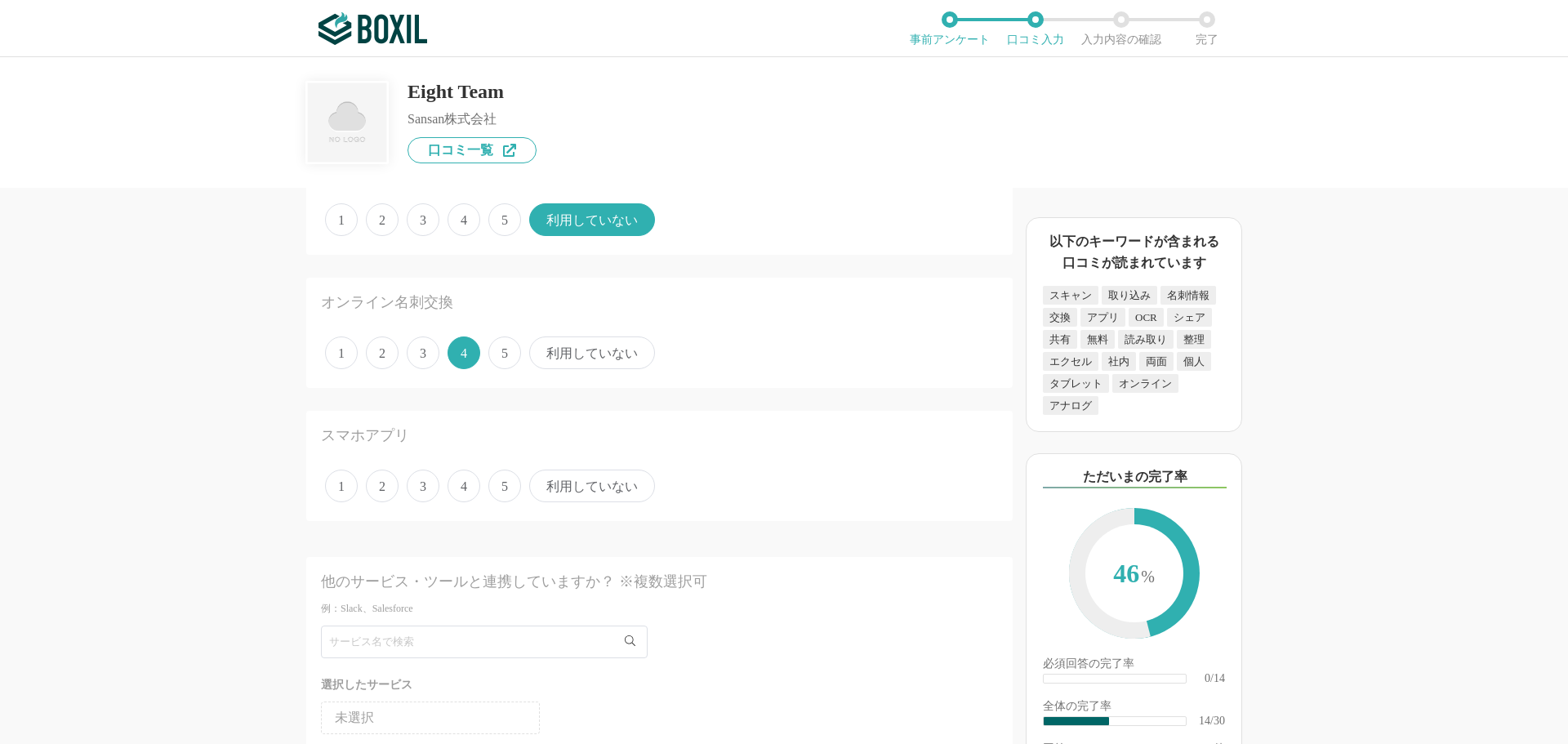
click at [467, 487] on span "4" at bounding box center [463, 486] width 33 height 33
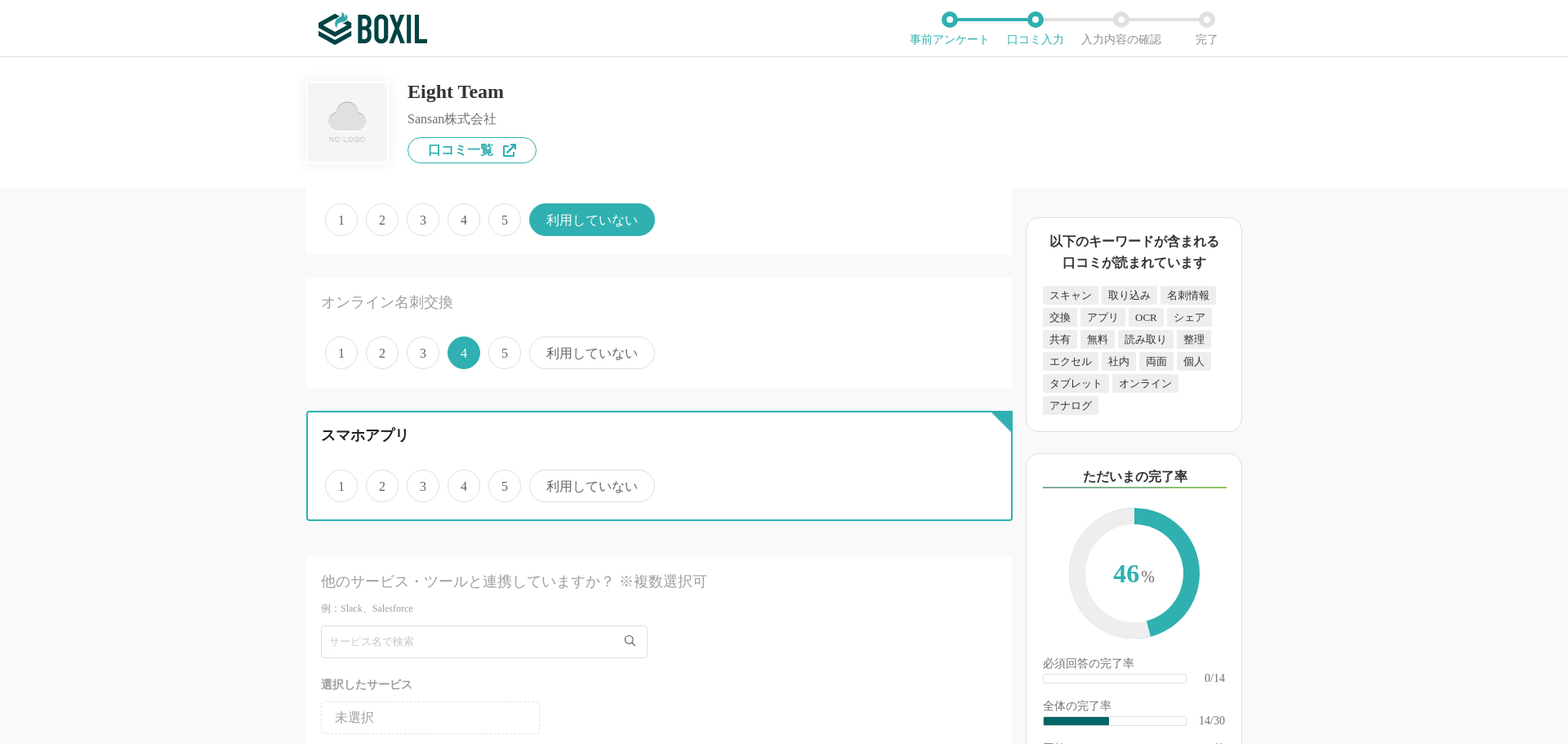
click at [462, 483] on input "4" at bounding box center [456, 477] width 11 height 11
radio input "true"
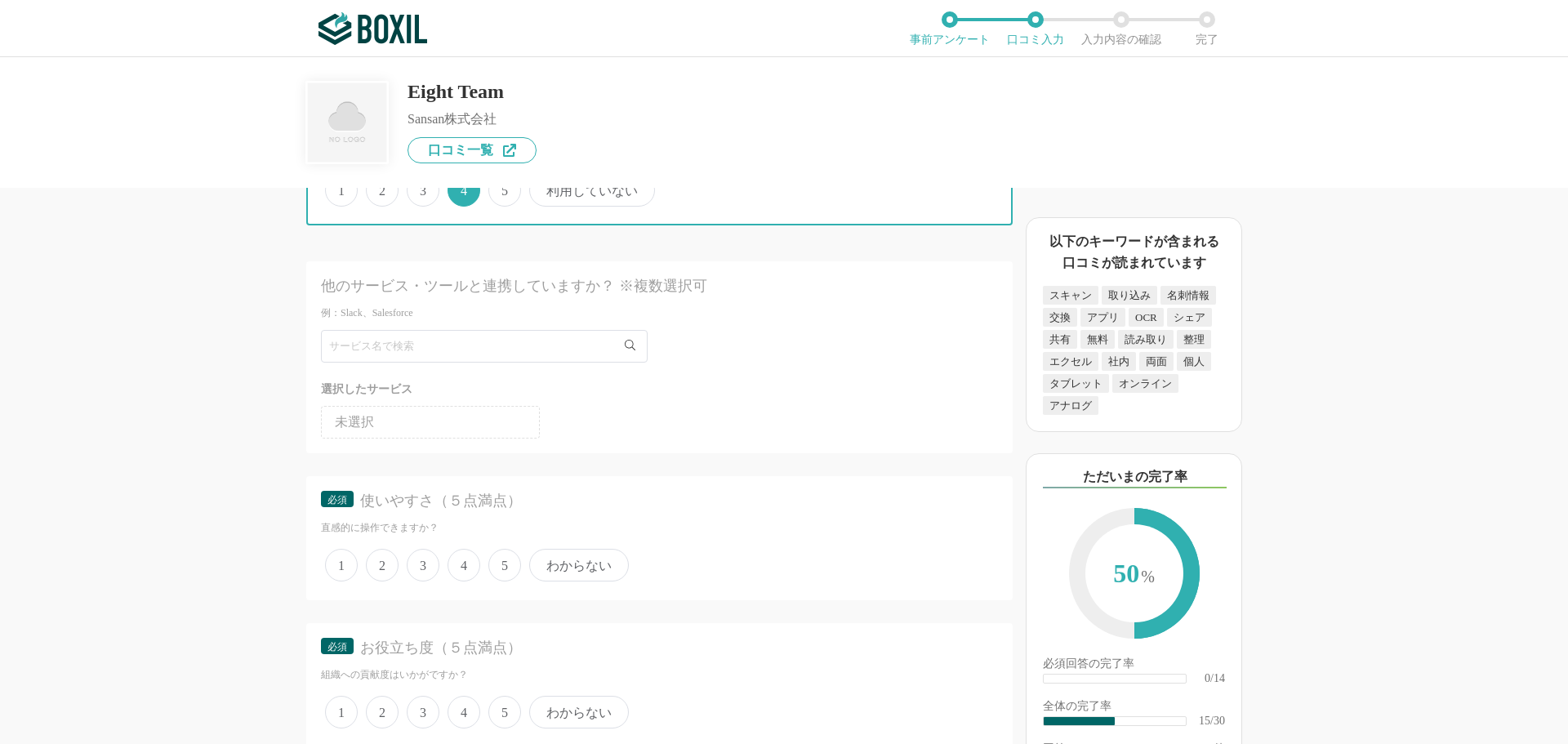
scroll to position [2124, 0]
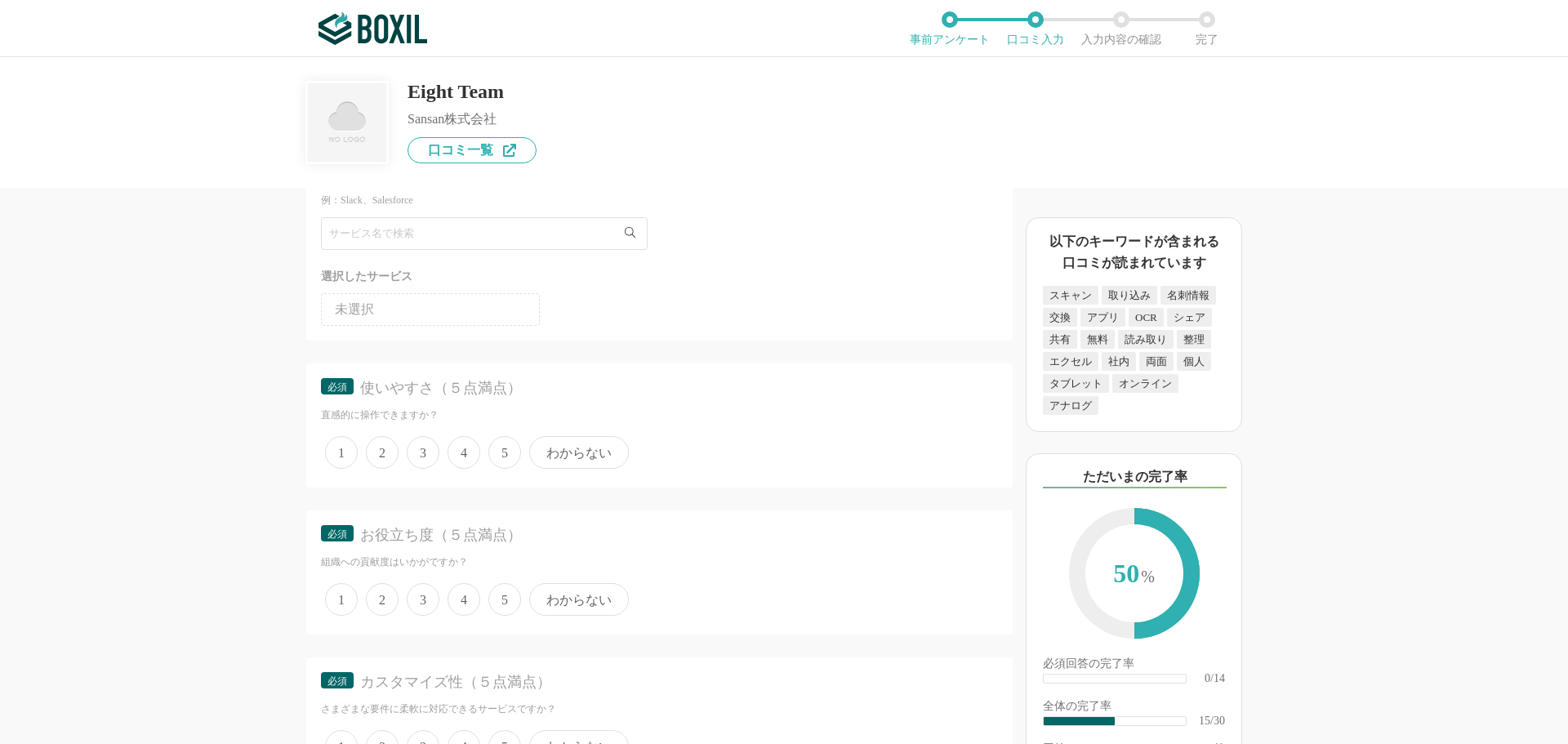
click at [455, 460] on span "4" at bounding box center [463, 452] width 33 height 33
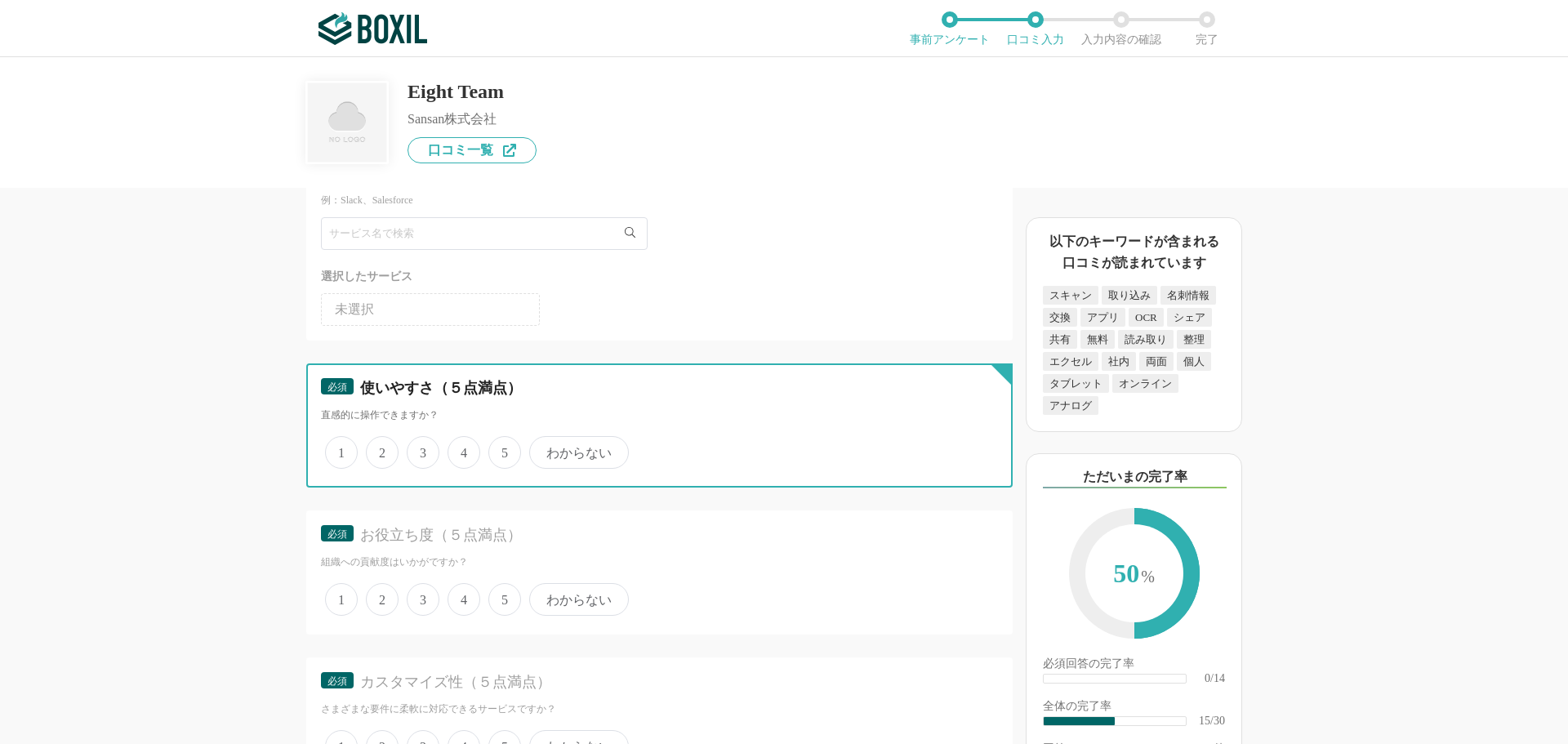
click at [455, 449] on input "4" at bounding box center [456, 444] width 11 height 11
radio input "true"
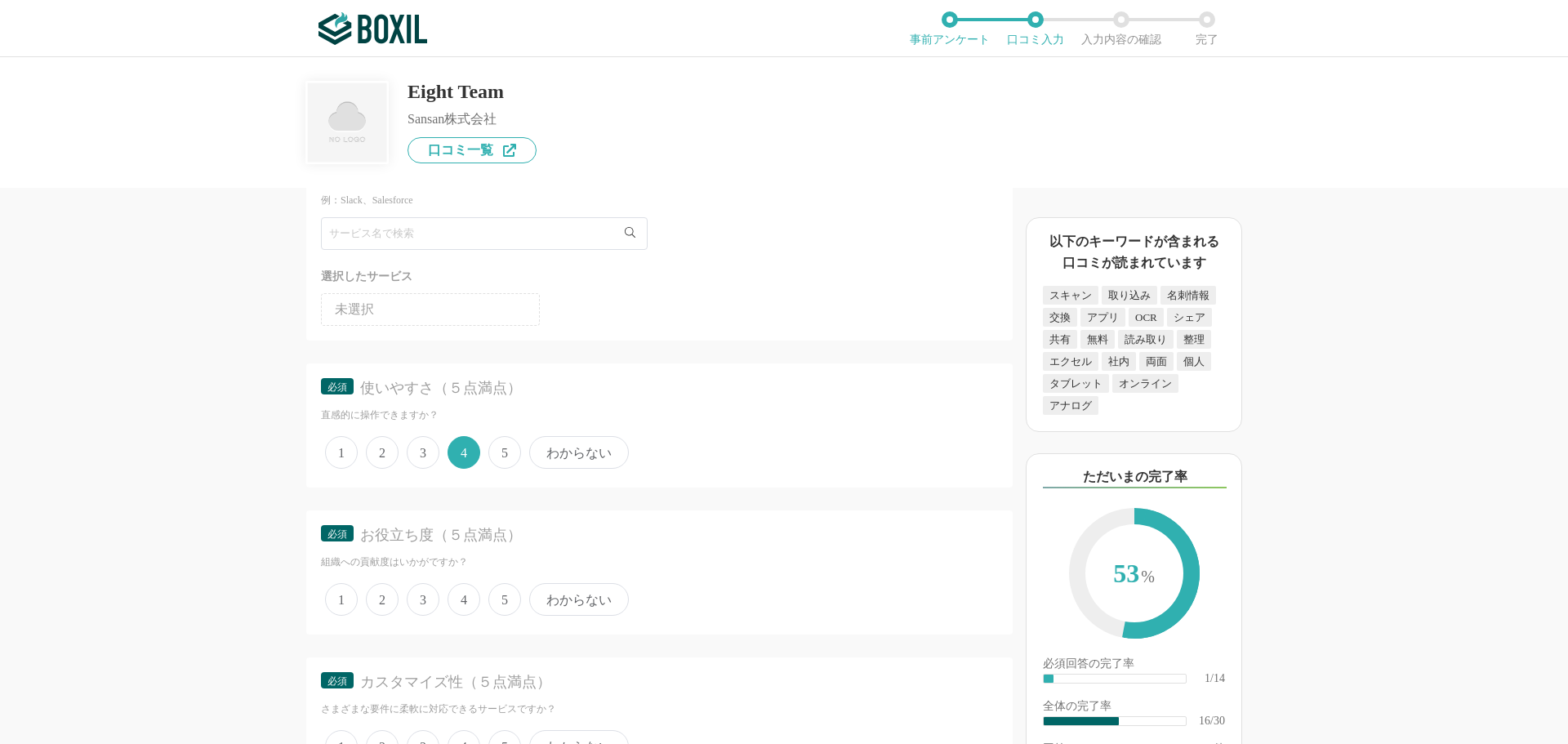
click at [460, 602] on span "4" at bounding box center [463, 599] width 33 height 33
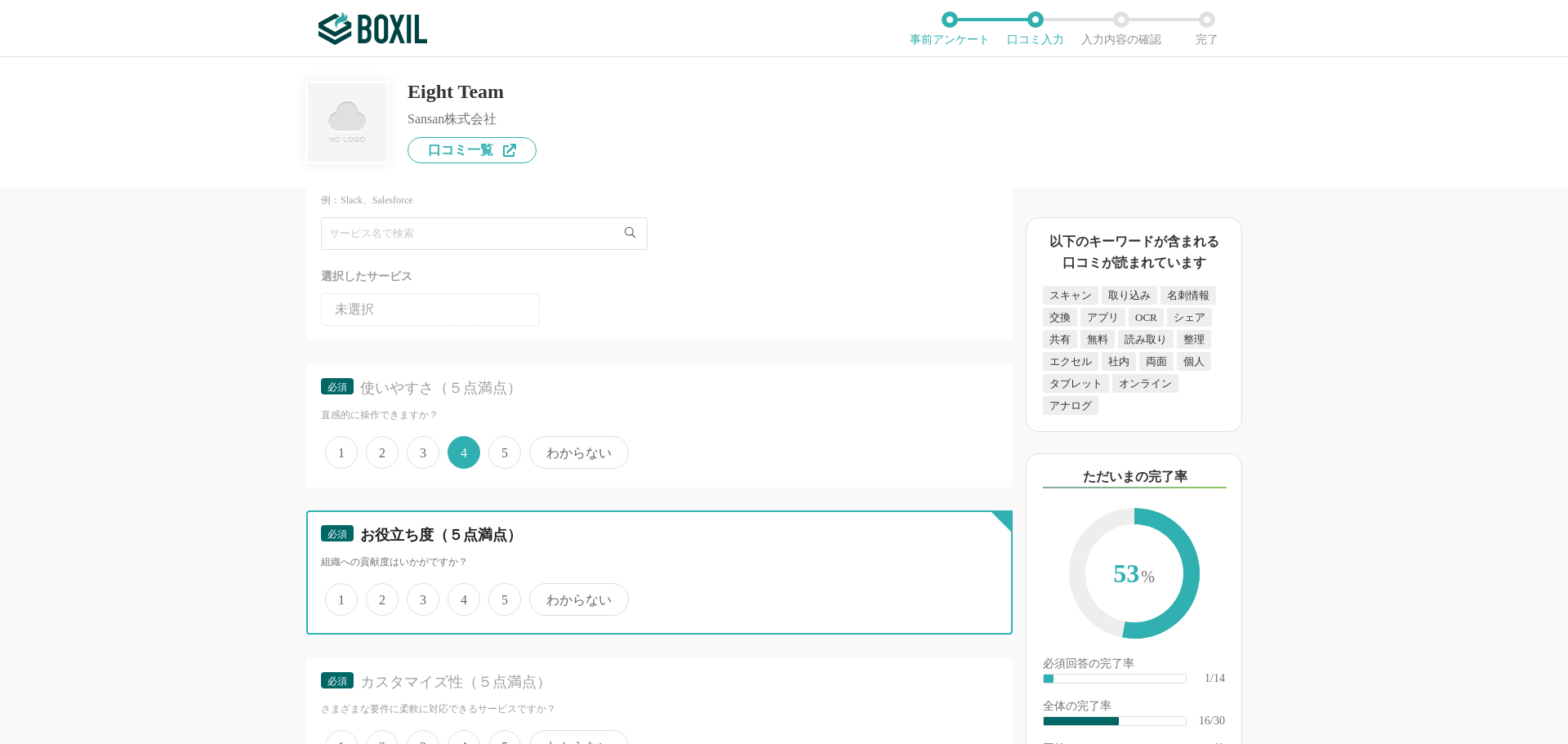
click at [460, 596] on input "4" at bounding box center [456, 591] width 11 height 11
radio input "true"
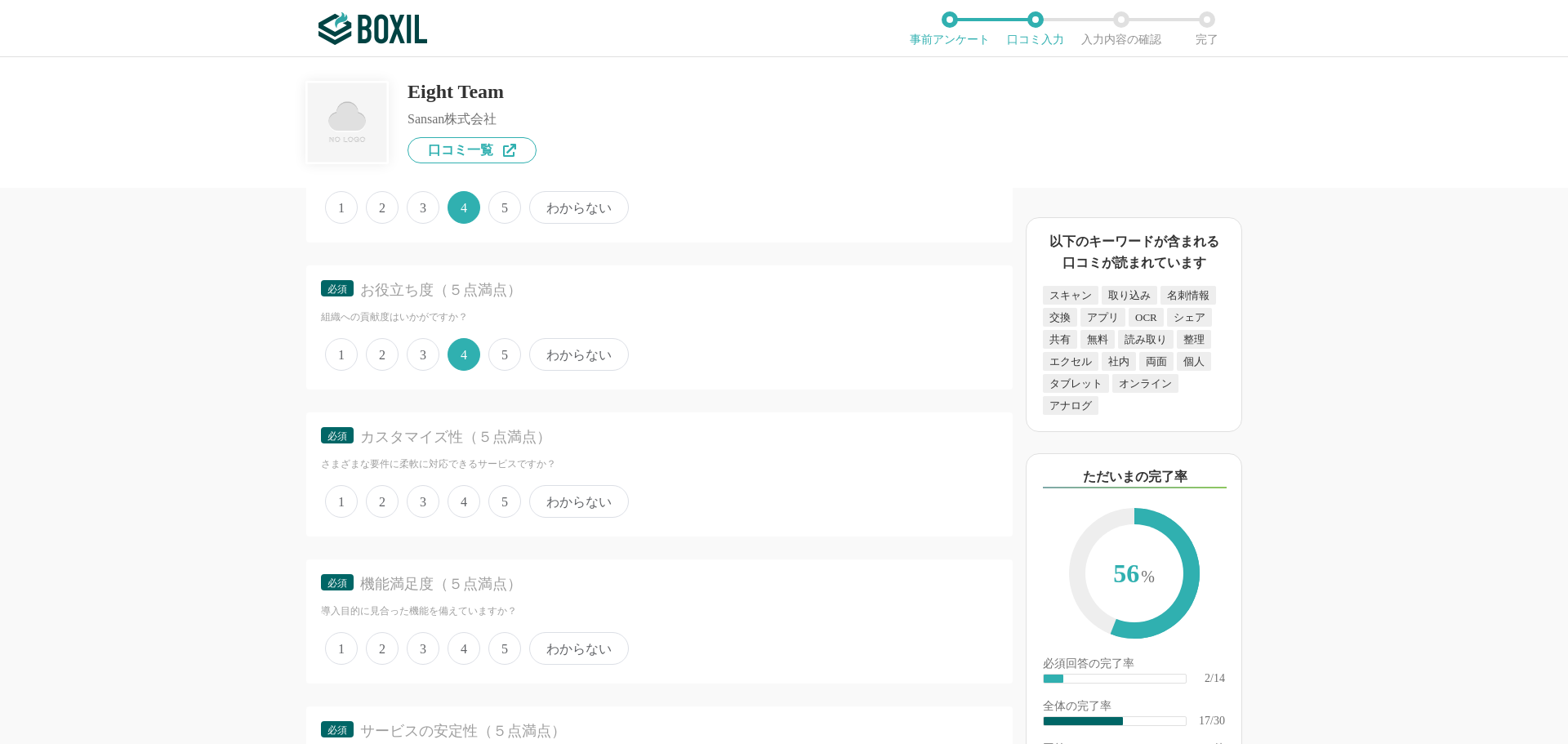
click at [467, 498] on span "4" at bounding box center [463, 501] width 33 height 33
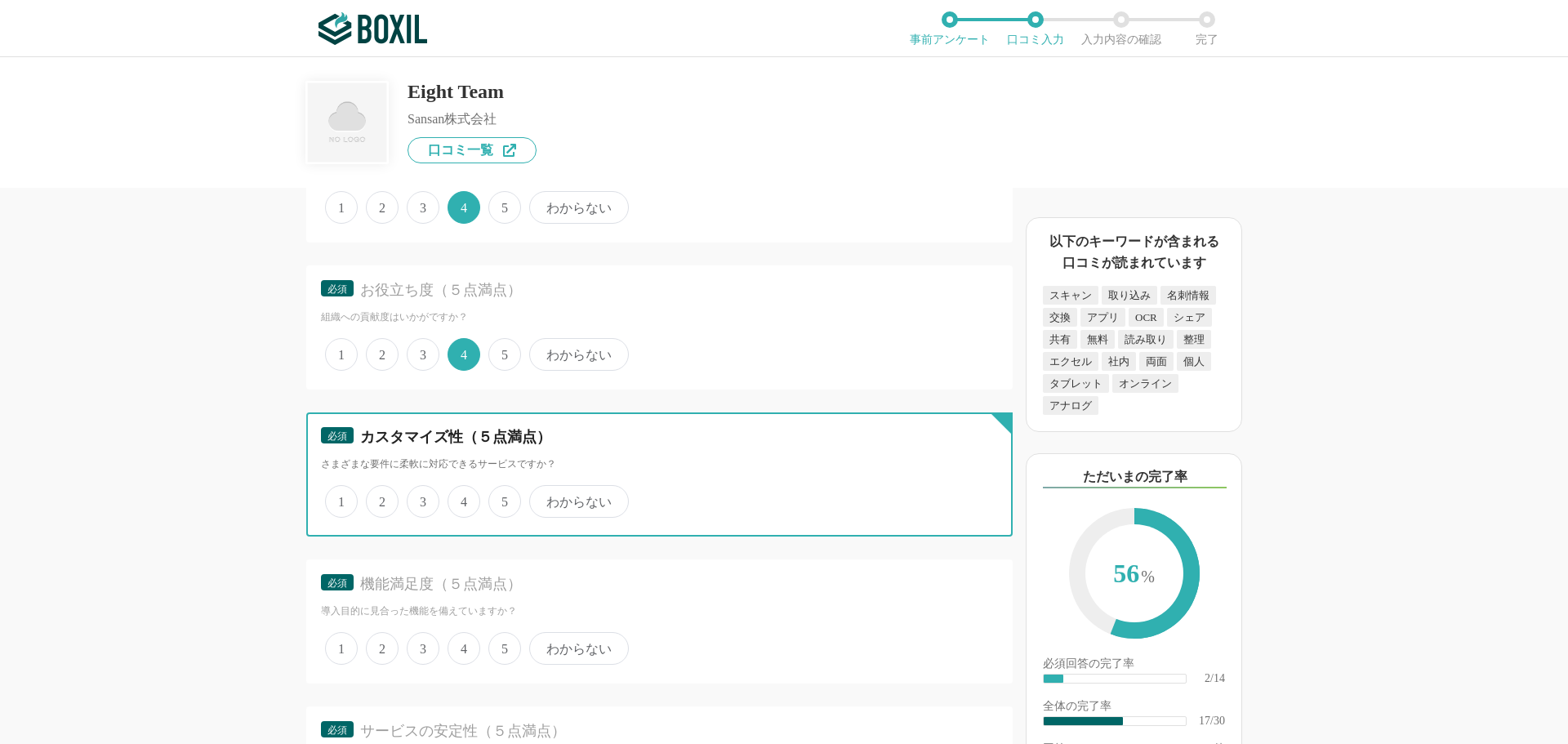
click at [462, 498] on input "4" at bounding box center [456, 493] width 11 height 11
radio input "true"
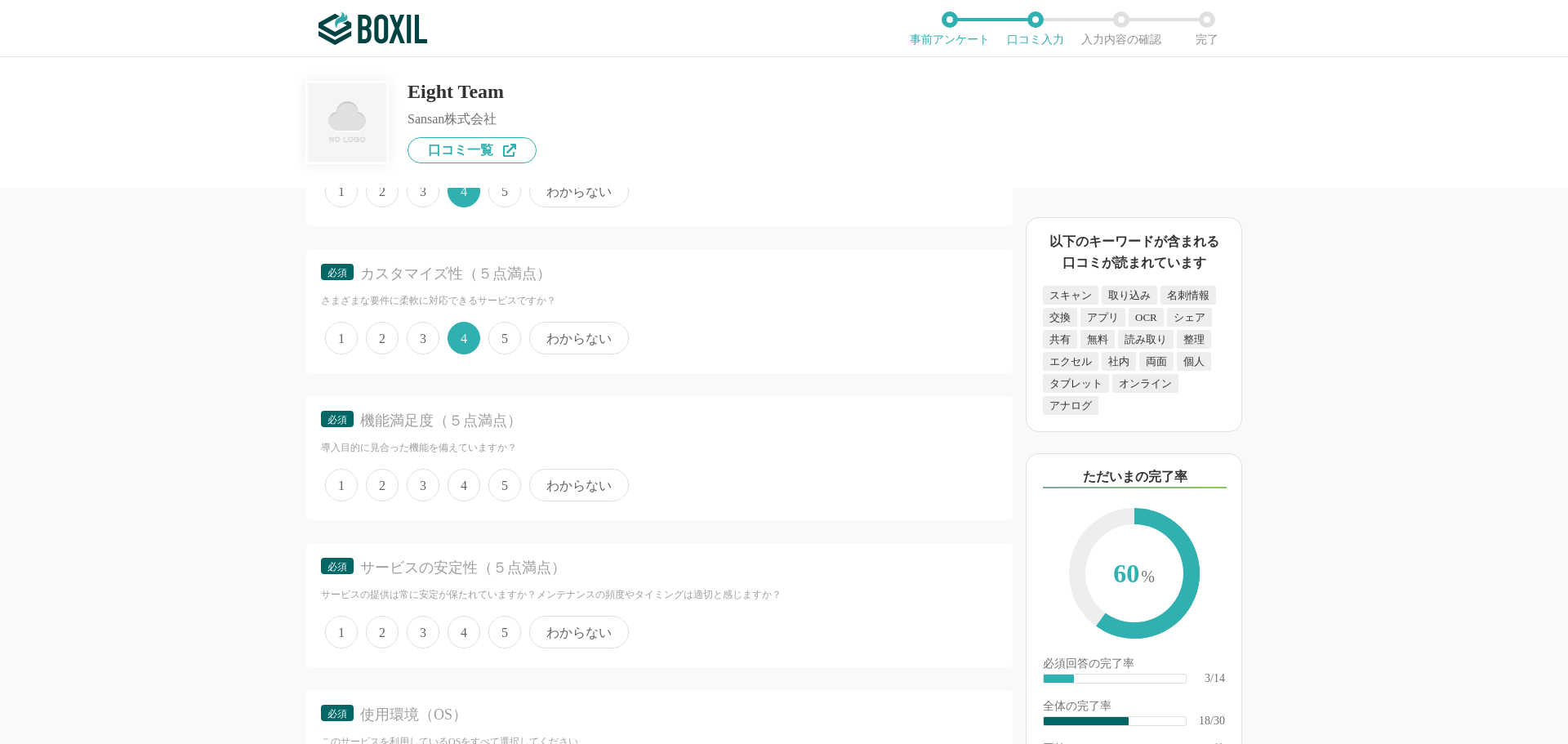
click at [456, 482] on span "4" at bounding box center [463, 485] width 33 height 33
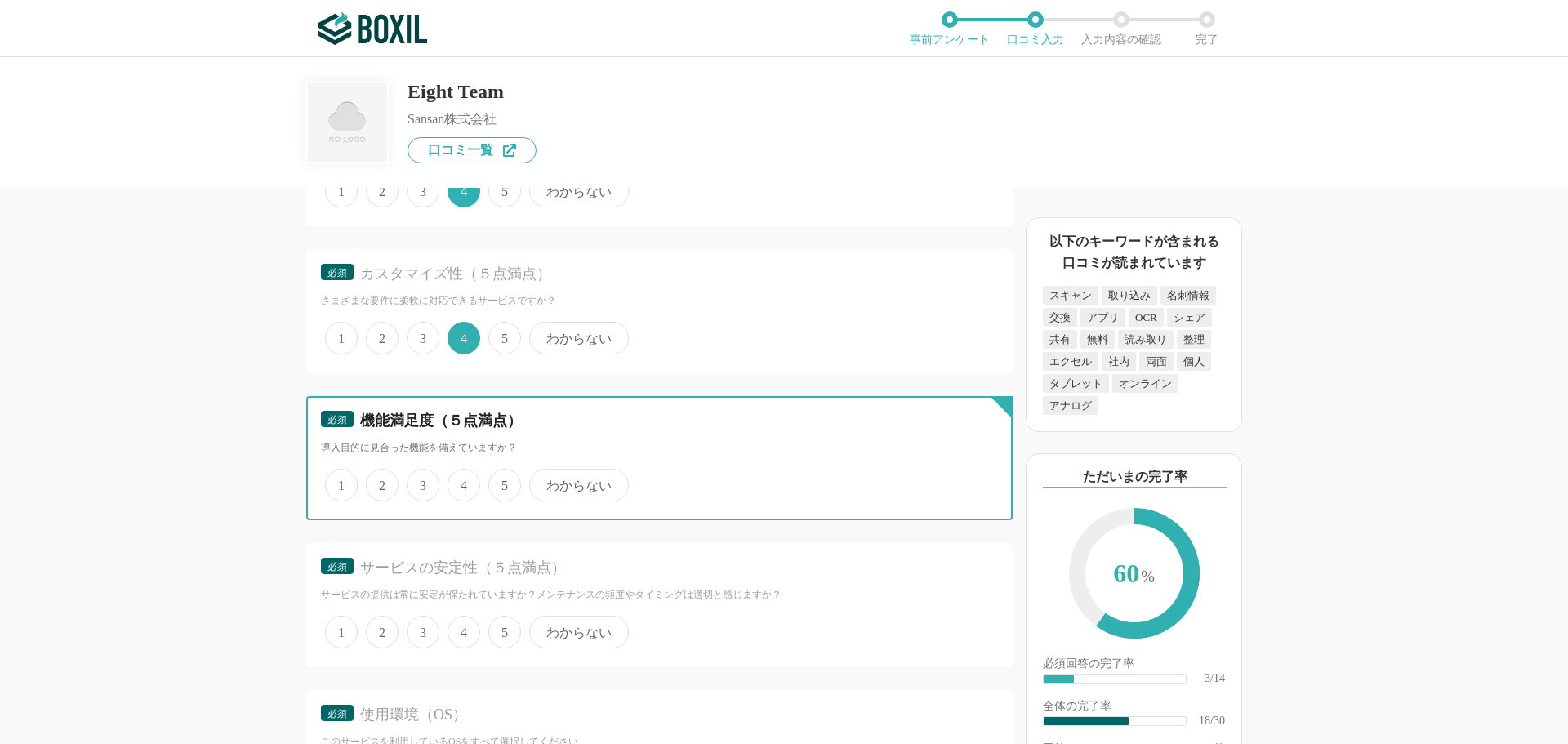
click at [456, 482] on input "4" at bounding box center [456, 477] width 11 height 11
radio input "true"
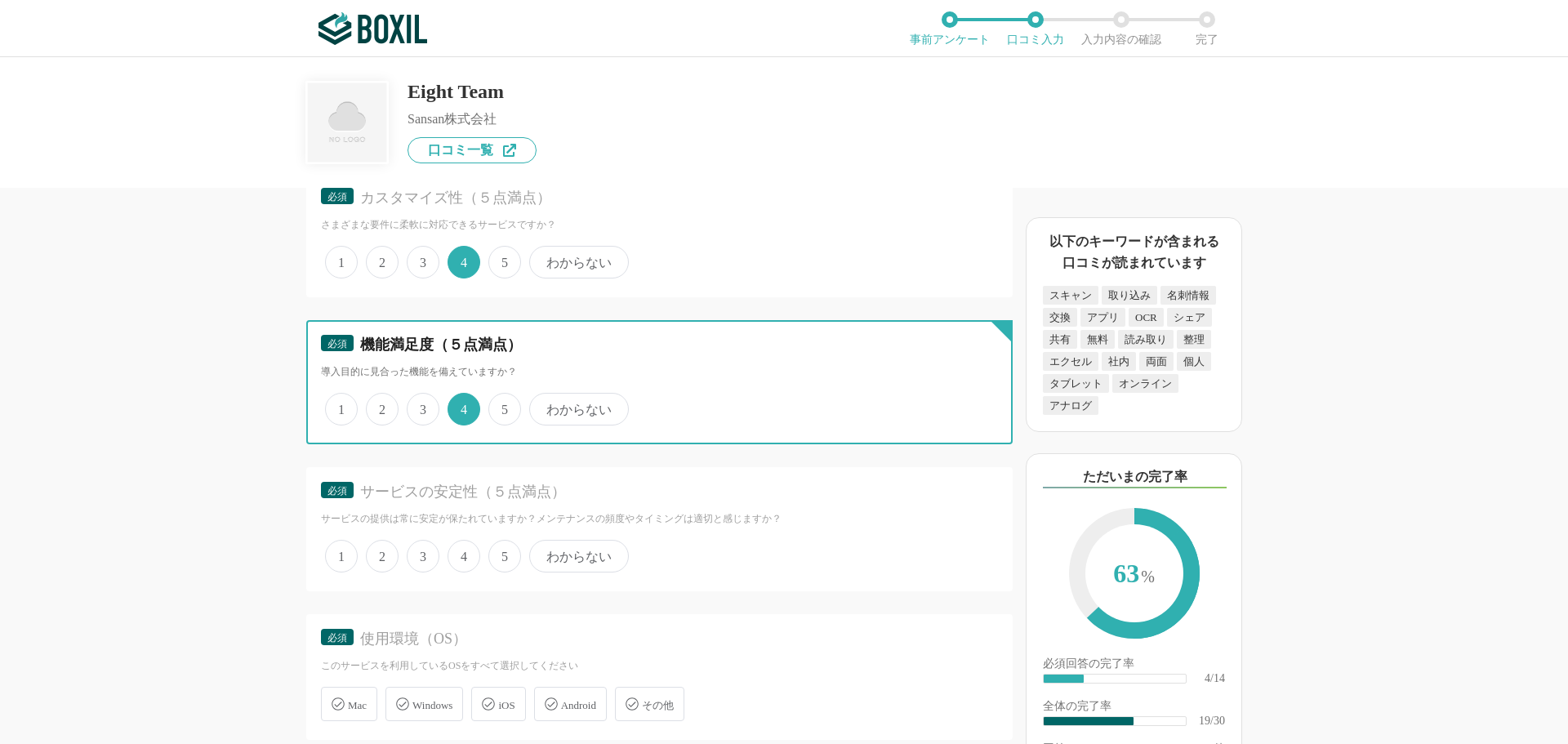
scroll to position [2695, 0]
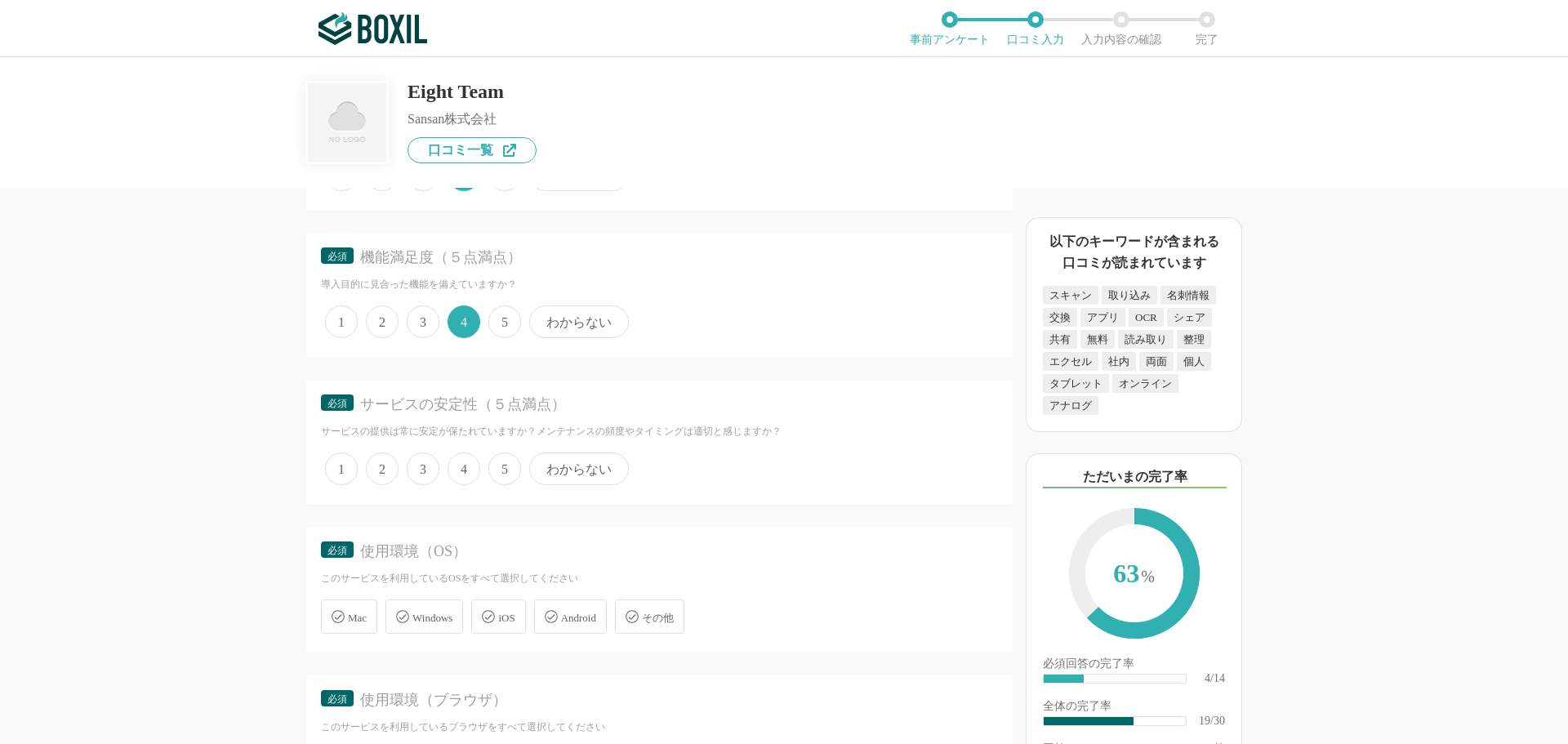
click at [462, 476] on span "4" at bounding box center [463, 468] width 33 height 33
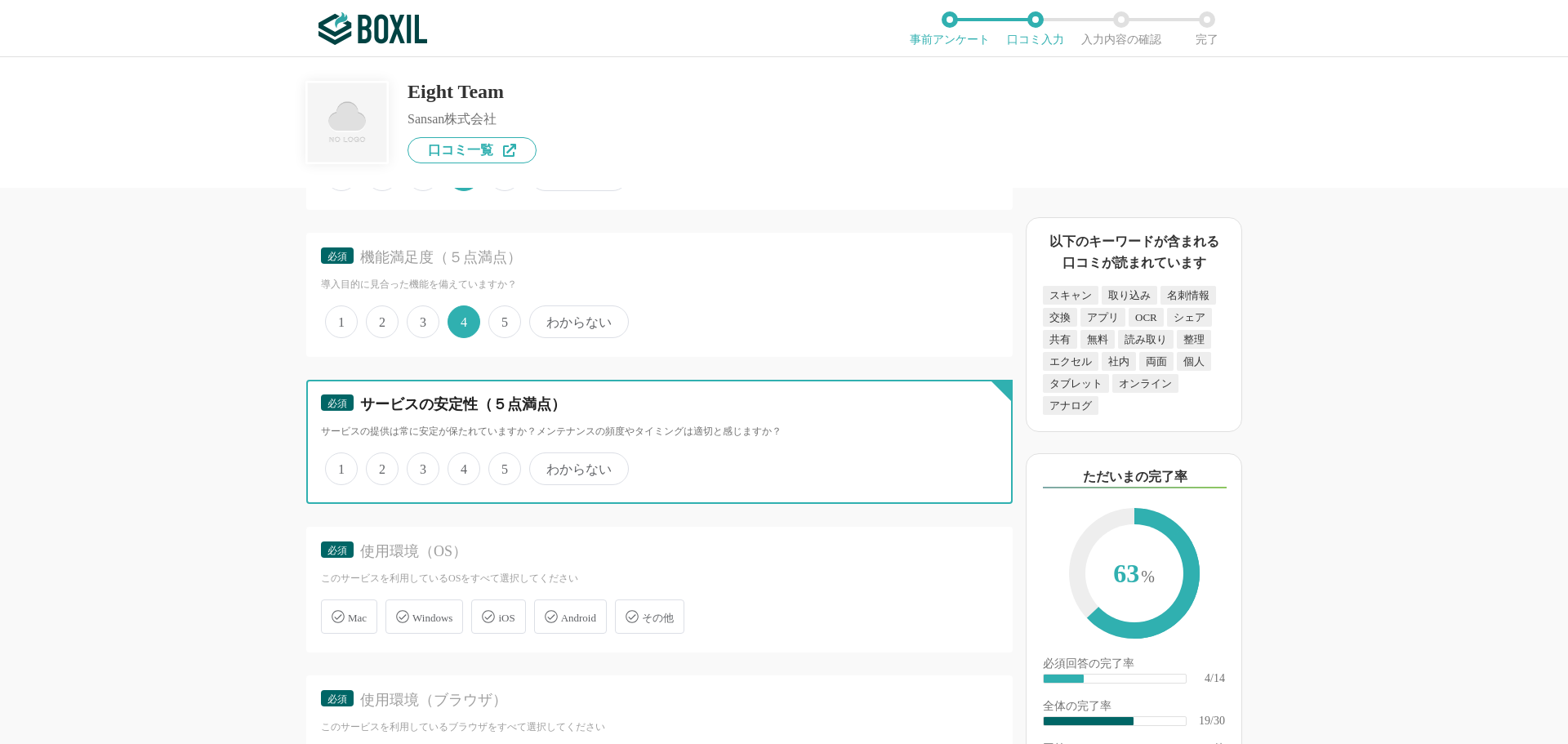
click at [462, 466] on input "4" at bounding box center [456, 460] width 11 height 11
radio input "true"
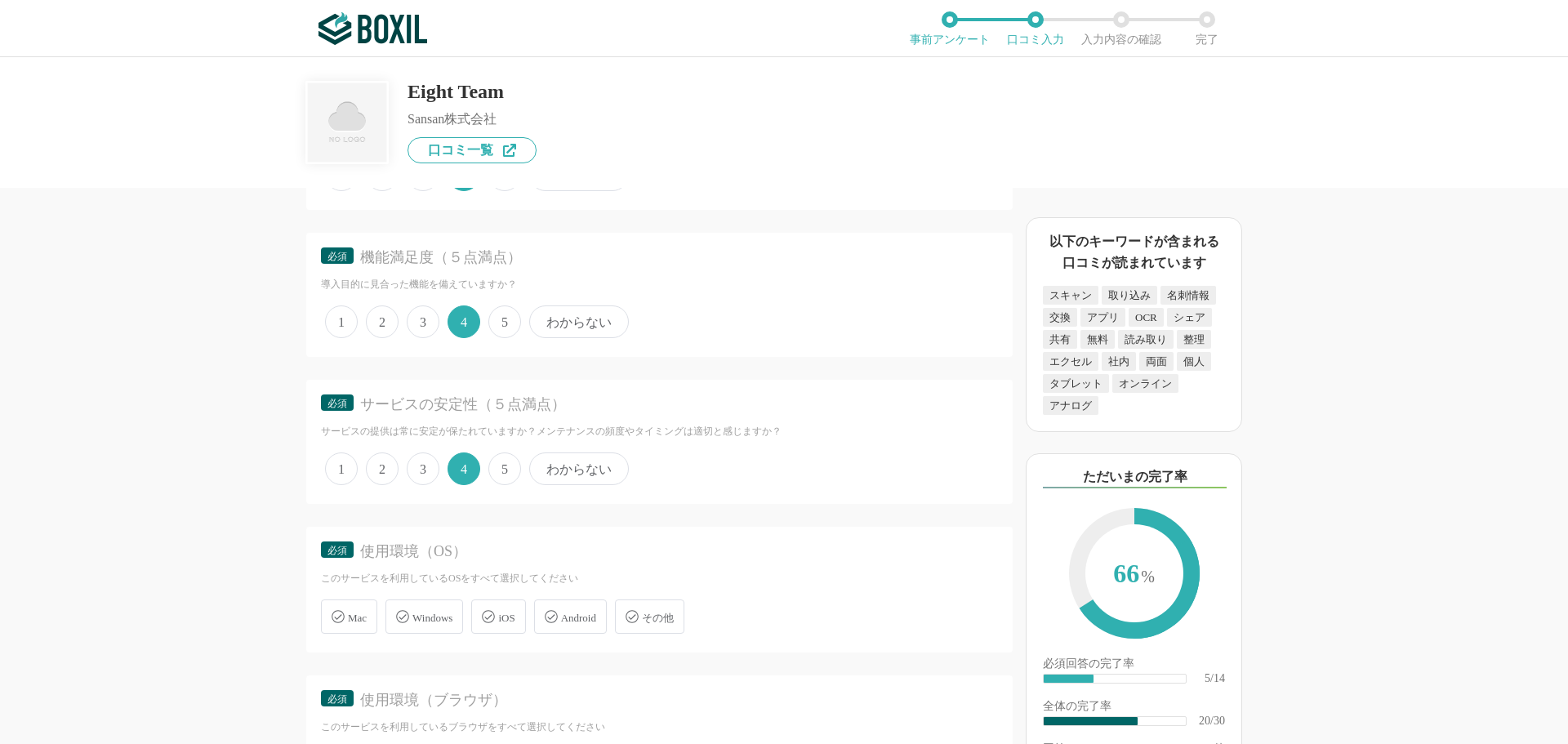
click at [504, 612] on span "iOS" at bounding box center [505, 618] width 16 height 12
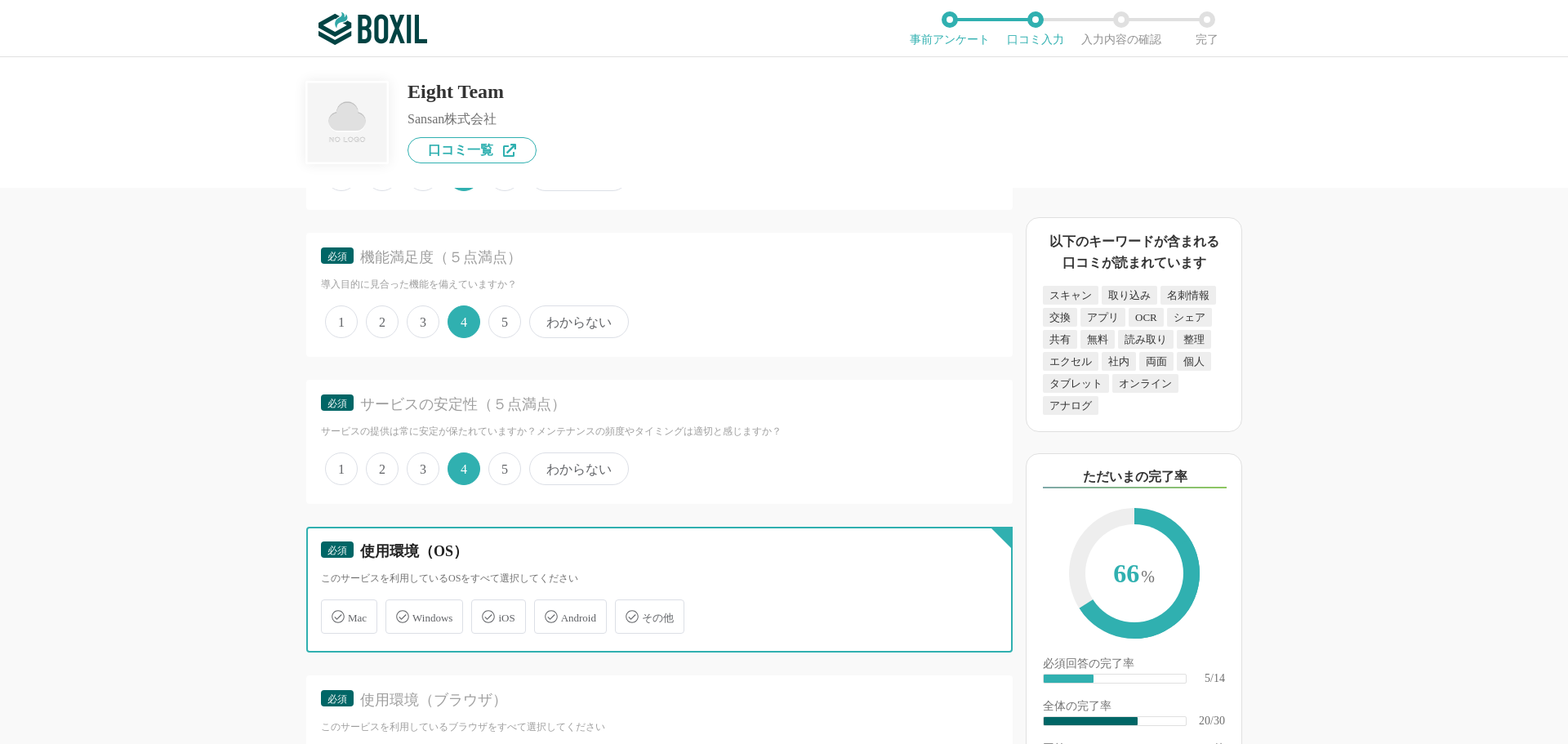
click at [485, 612] on input "iOS" at bounding box center [479, 607] width 11 height 11
checkbox input "true"
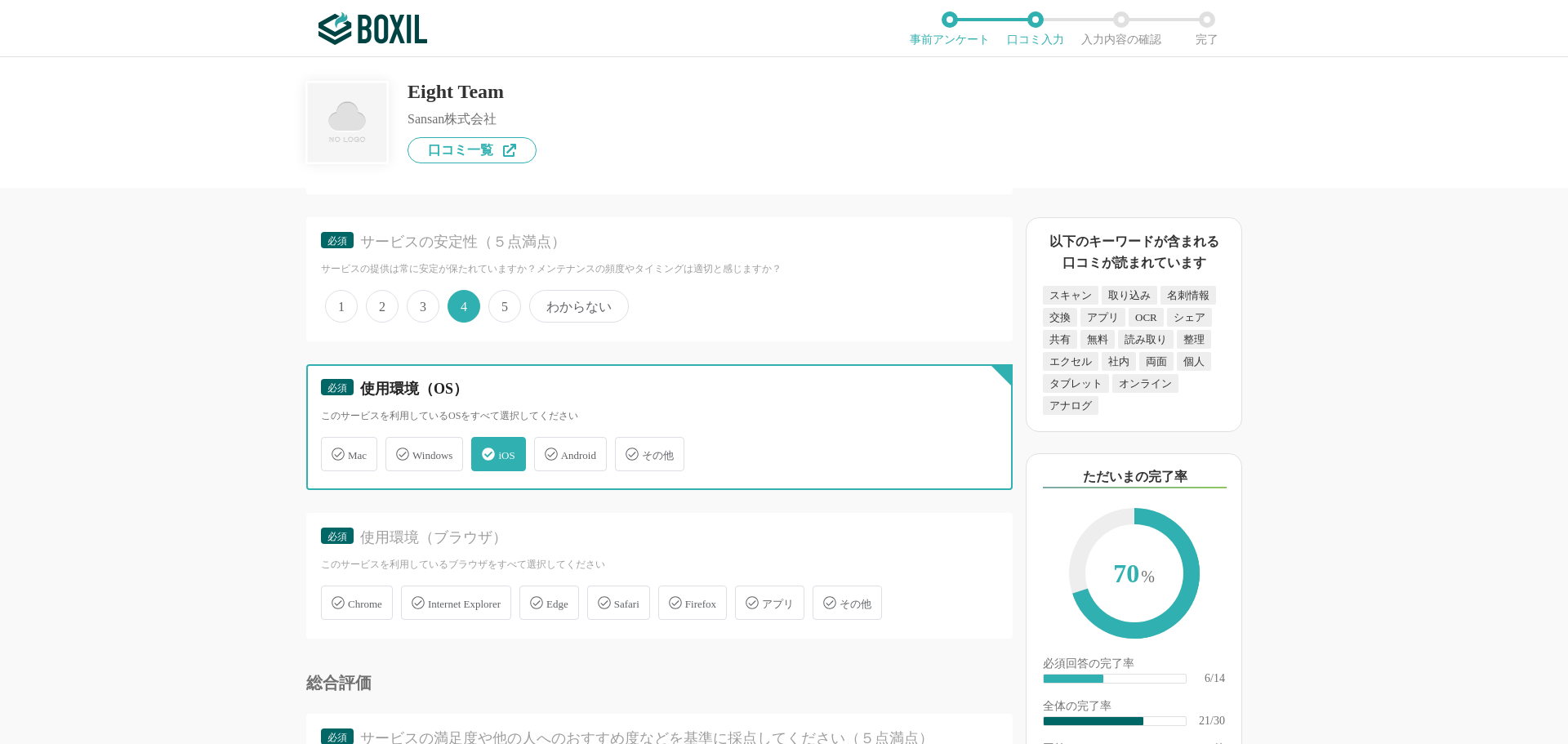
scroll to position [2859, 0]
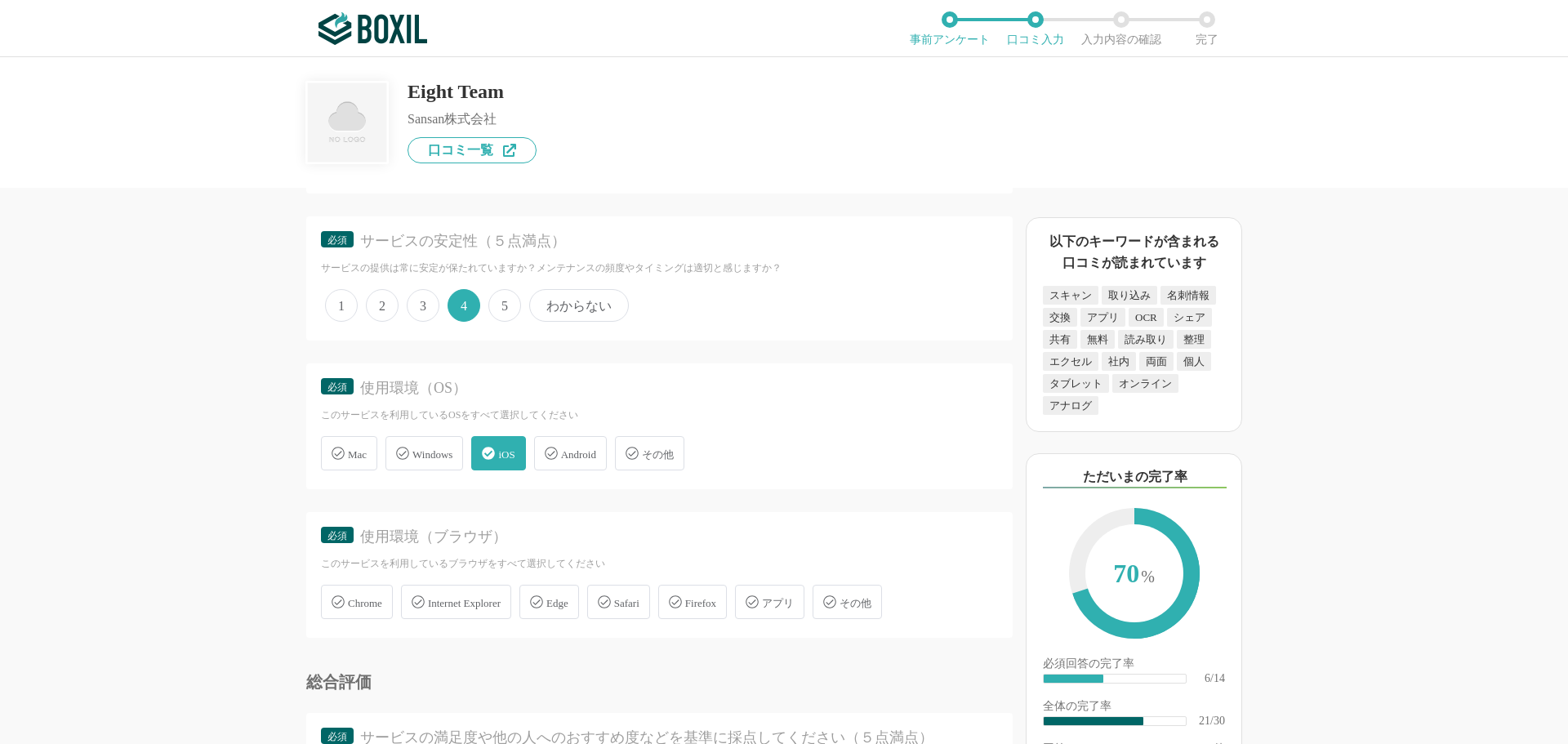
click at [794, 599] on span "アプリ" at bounding box center [778, 603] width 32 height 12
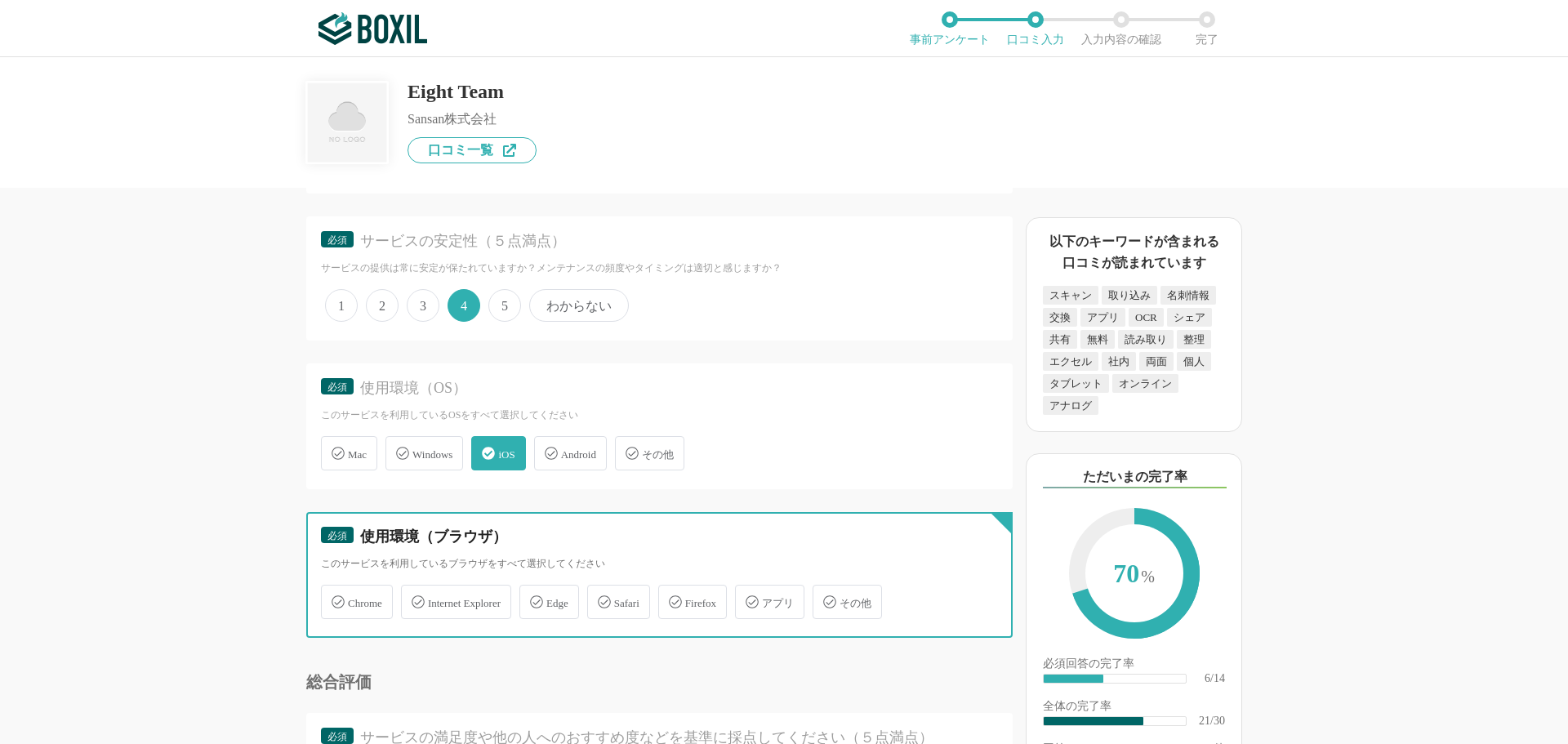
click at [749, 598] on input "アプリ" at bounding box center [743, 593] width 11 height 11
checkbox input "true"
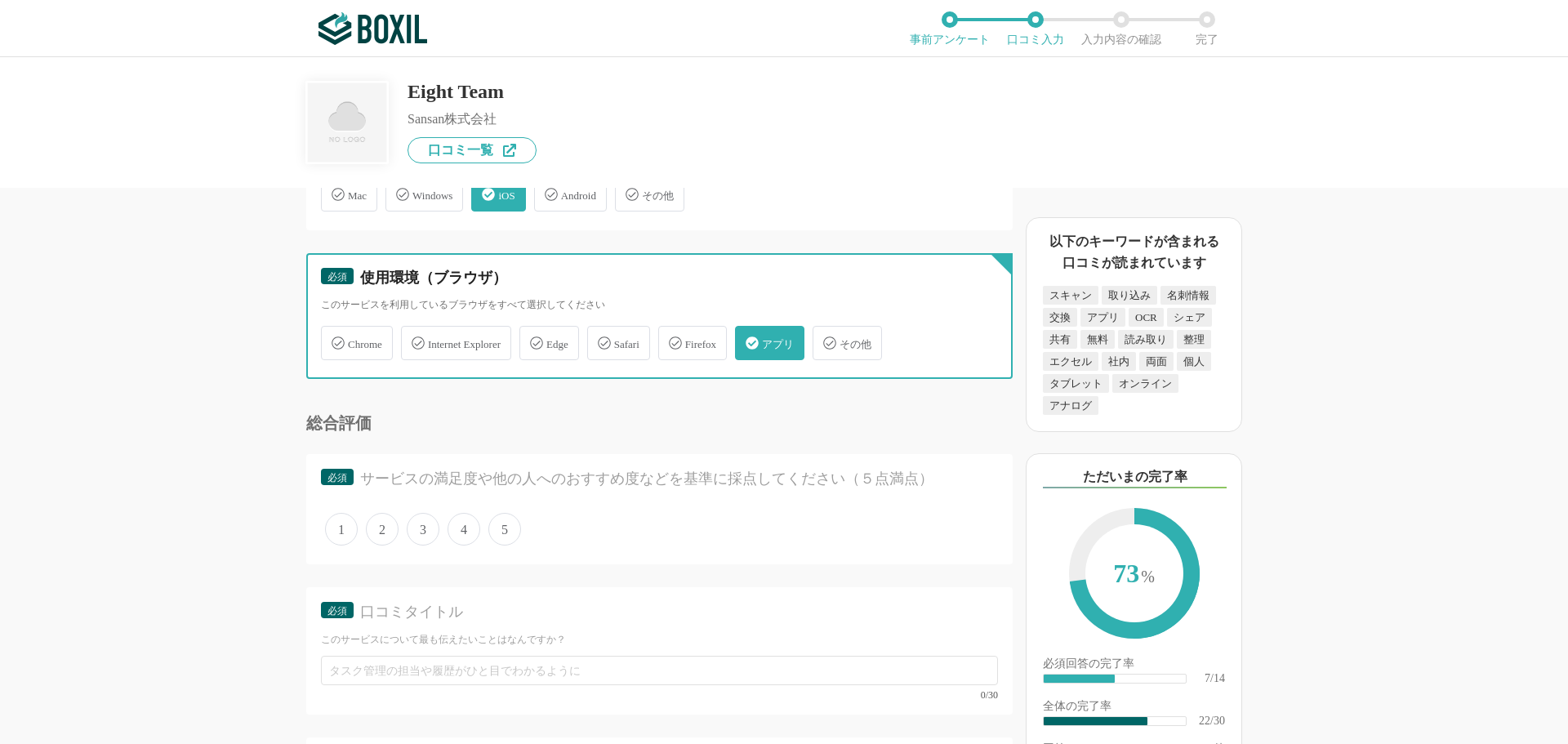
scroll to position [3186, 0]
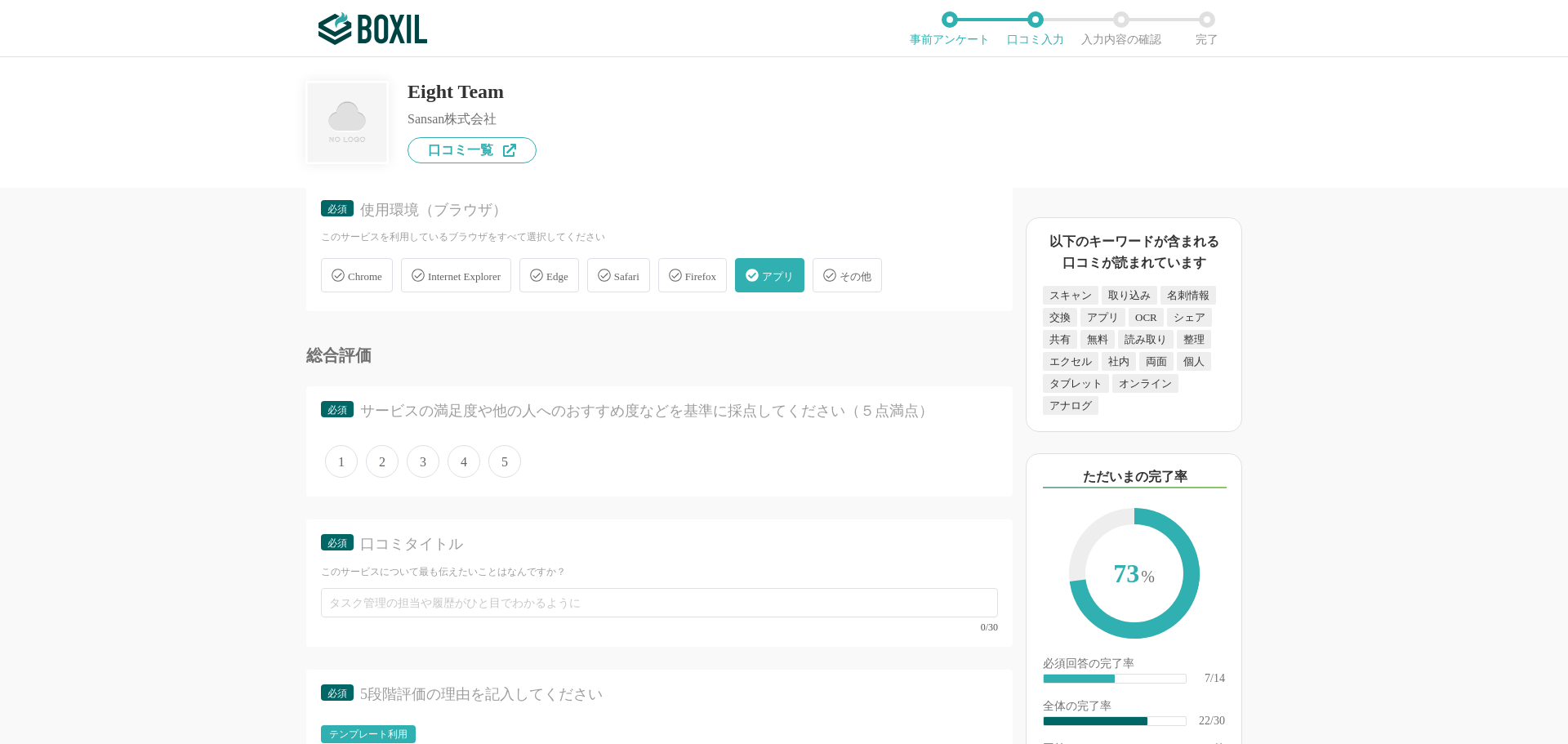
click at [458, 464] on span "4" at bounding box center [463, 462] width 33 height 33
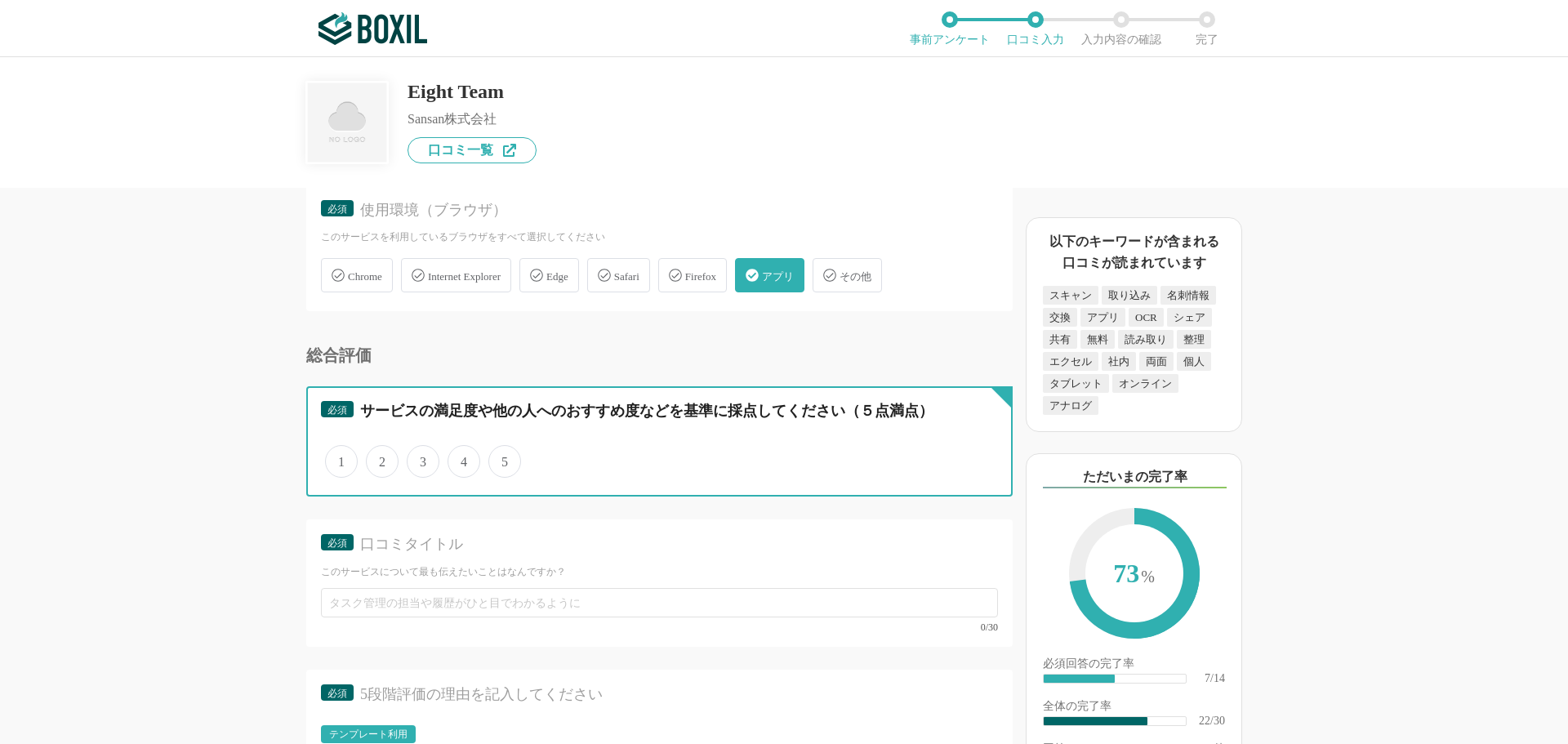
click at [458, 458] on input "4" at bounding box center [456, 452] width 11 height 11
radio input "true"
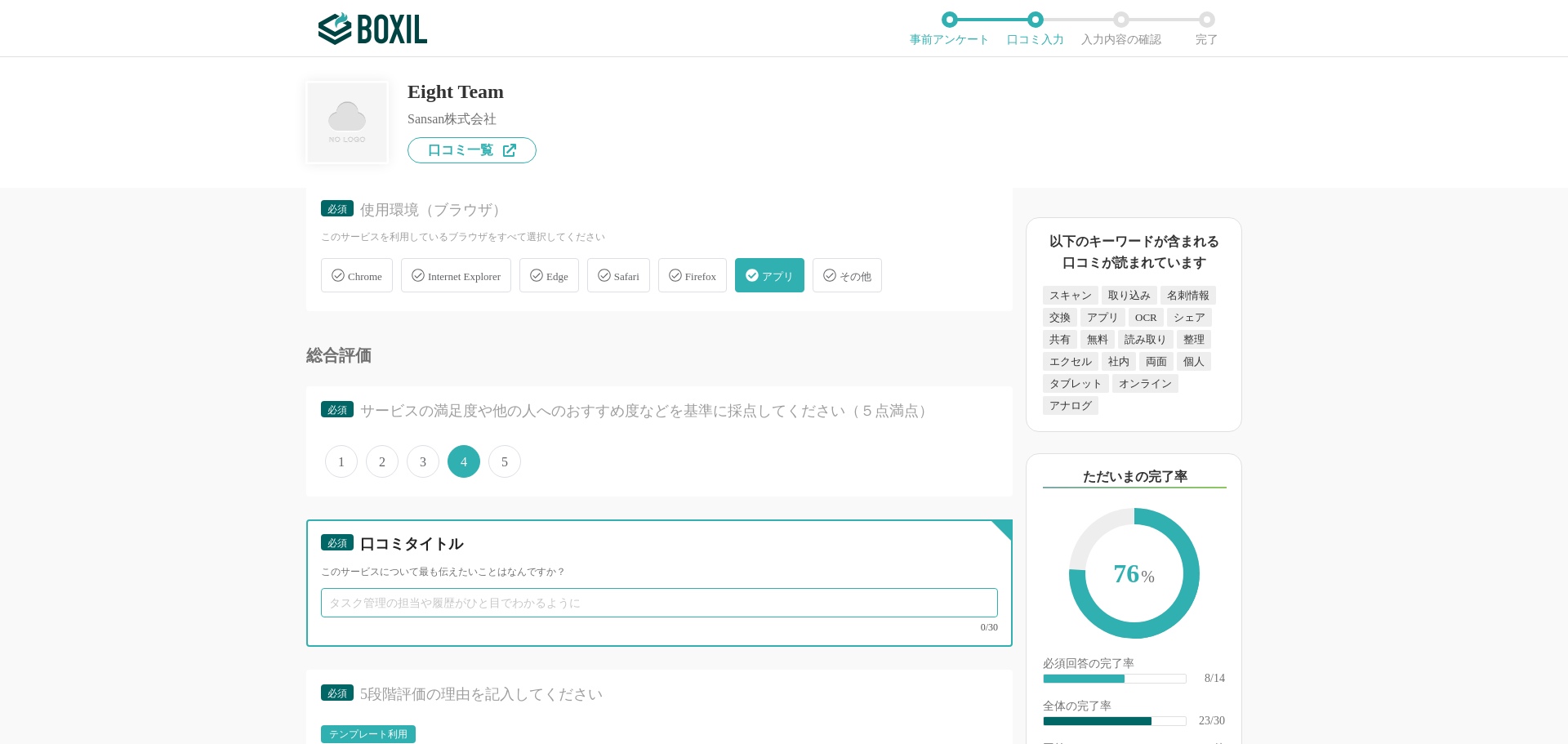
click at [352, 616] on input "text" at bounding box center [659, 603] width 677 height 30
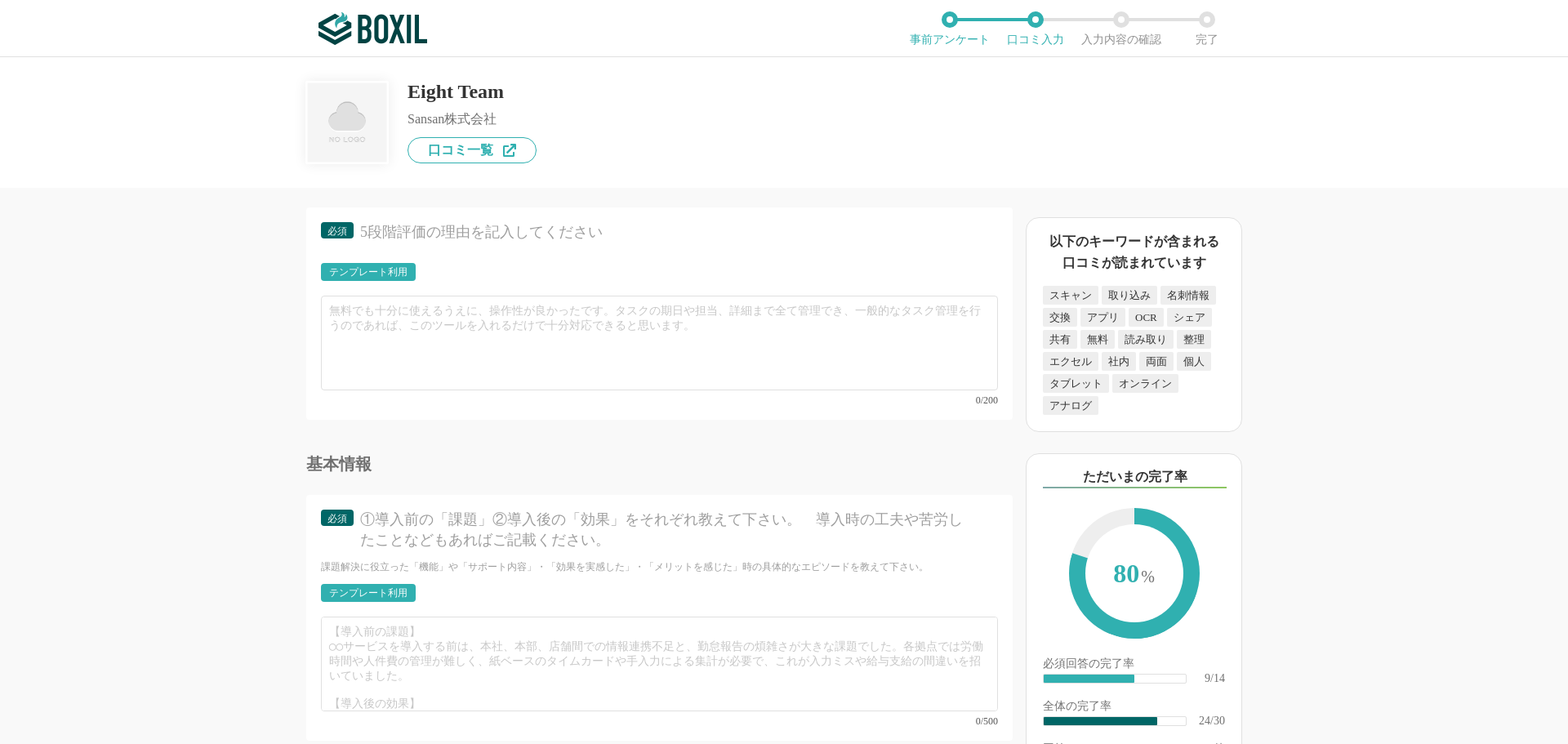
scroll to position [3676, 0]
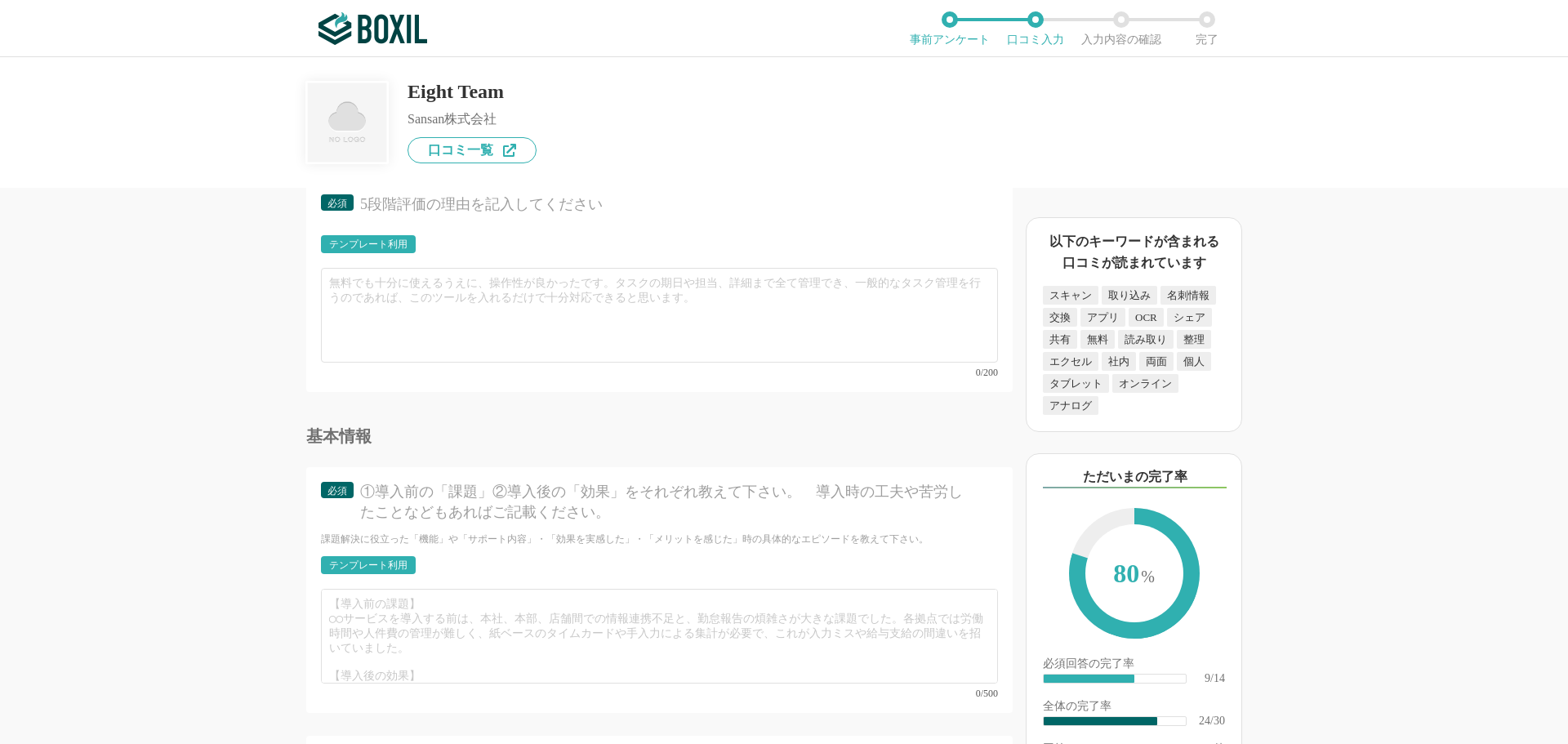
type input "名刺管理のしやすさで営業活動の幅が広がります"
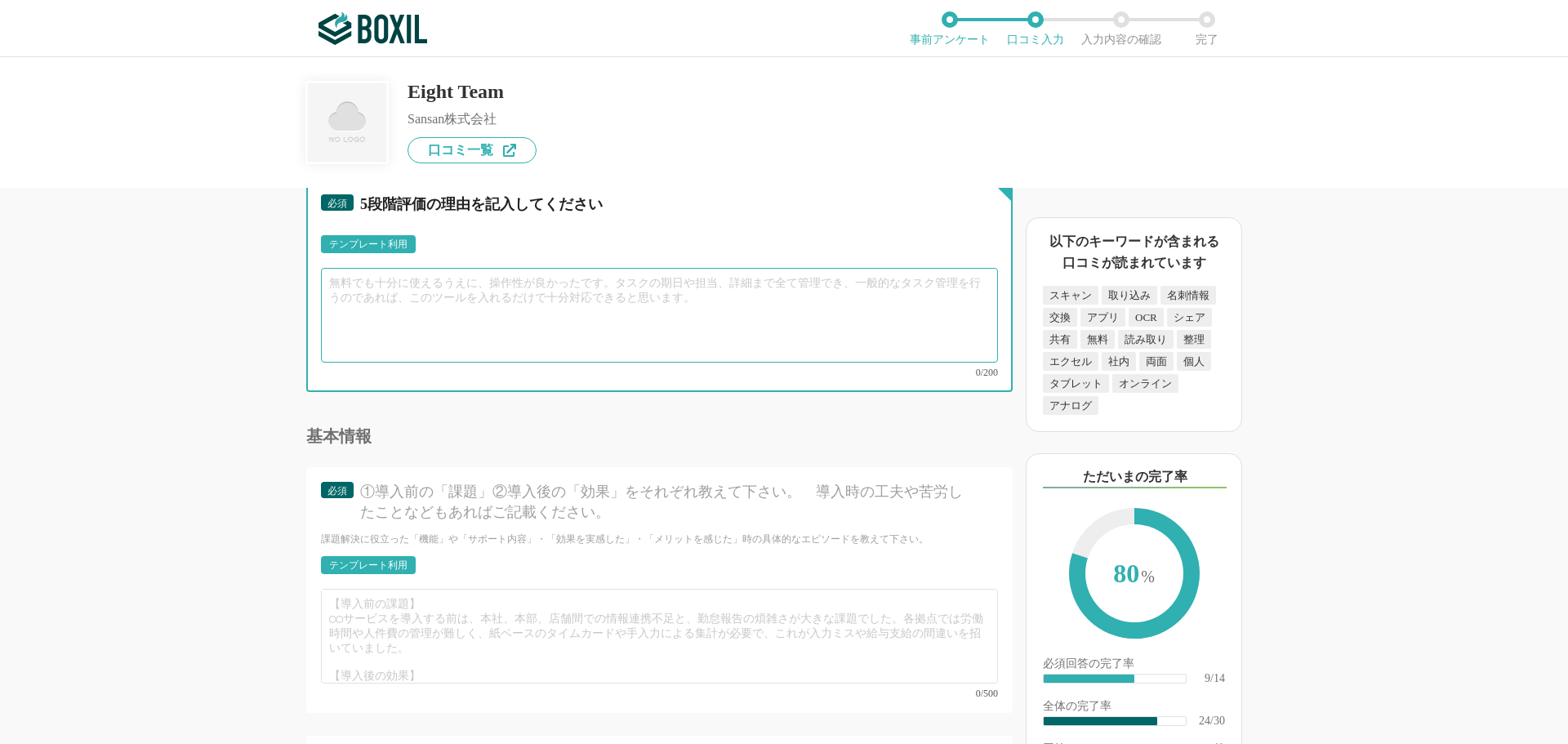
click at [422, 304] on textarea at bounding box center [659, 315] width 677 height 95
type textarea "す"
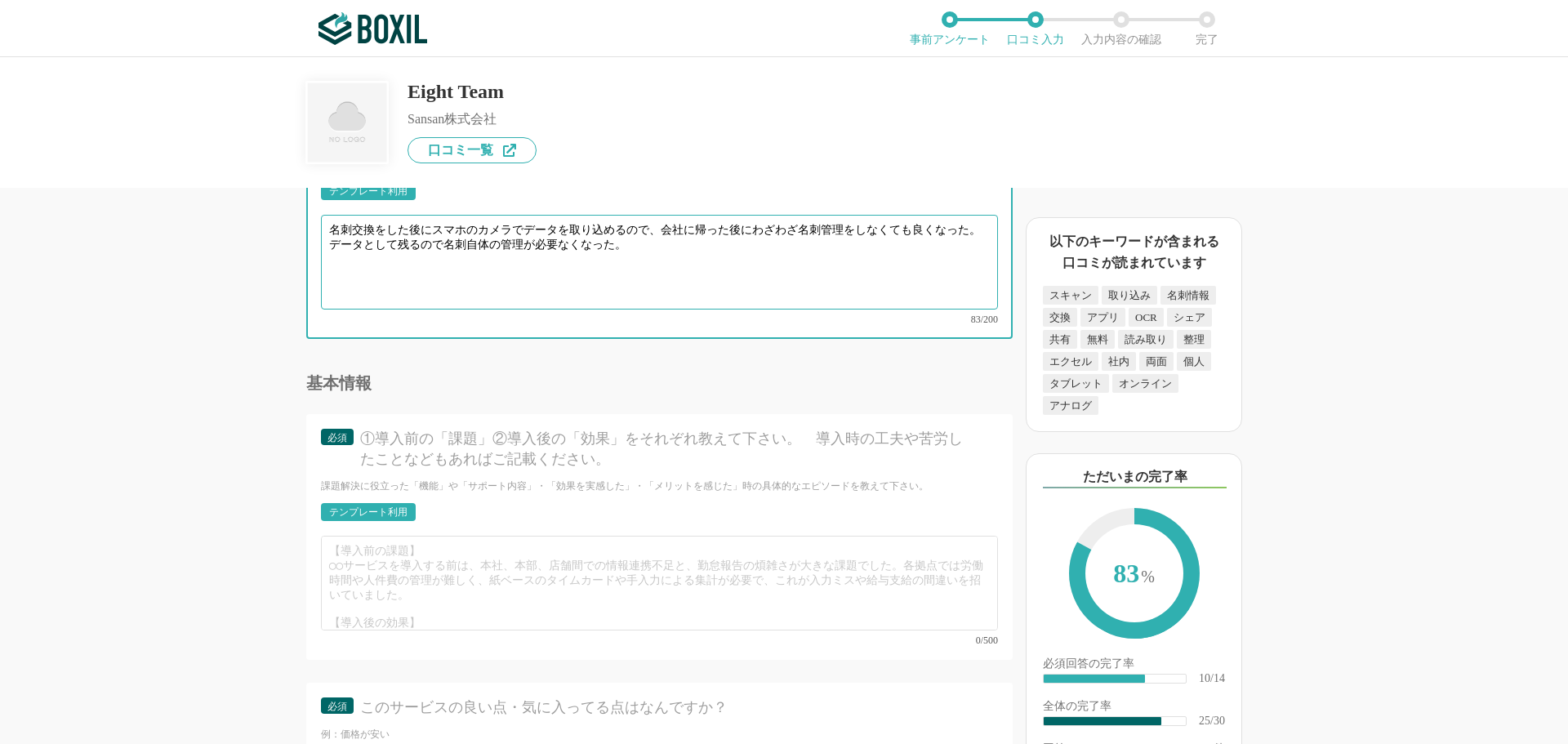
scroll to position [3758, 0]
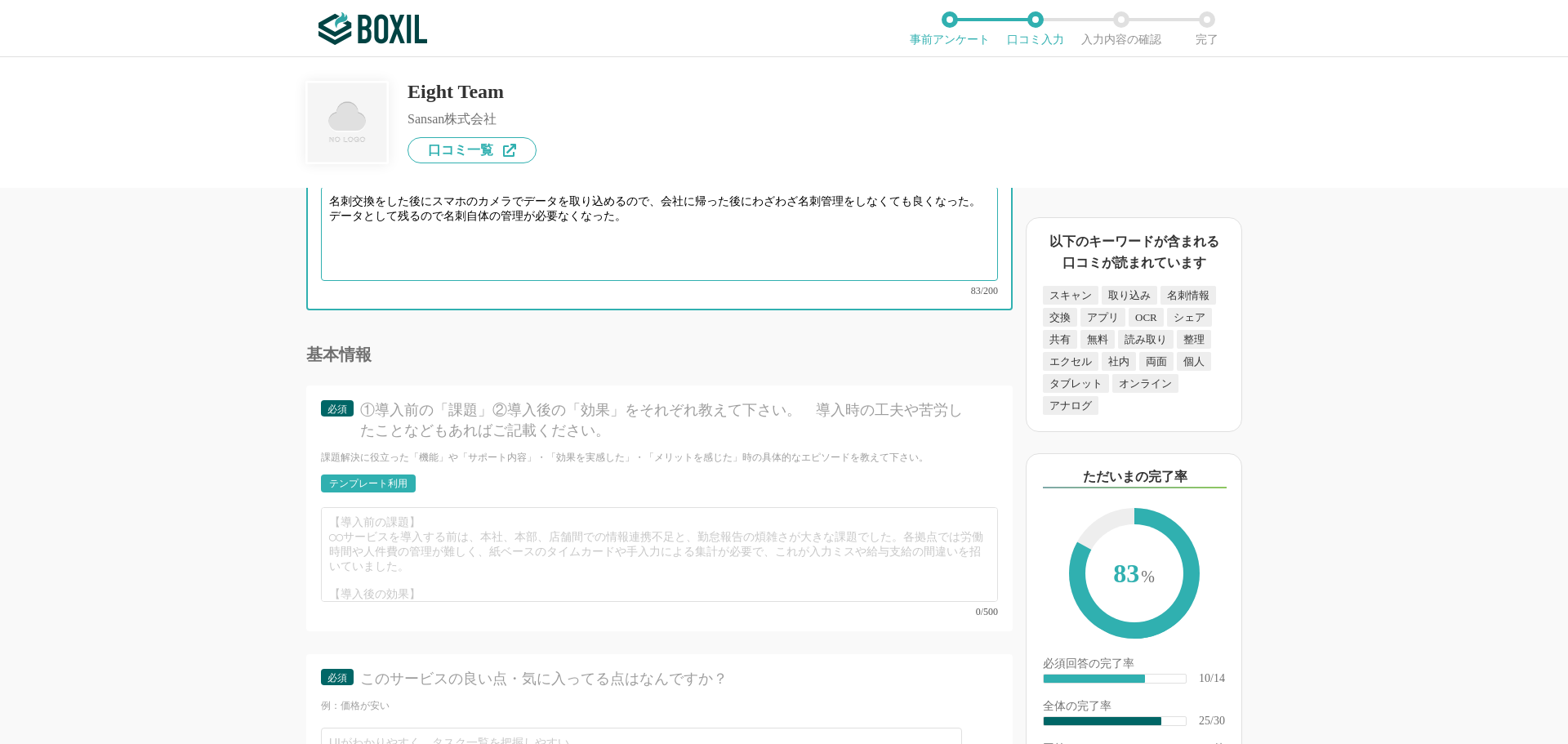
type textarea "名刺交換をした後にスマホのカメラでデータを取り込めるので、会社に帰った後にわざわざ名刺管理をしなくても良くなった。データとして残るので名刺自体の管理が必要なく…"
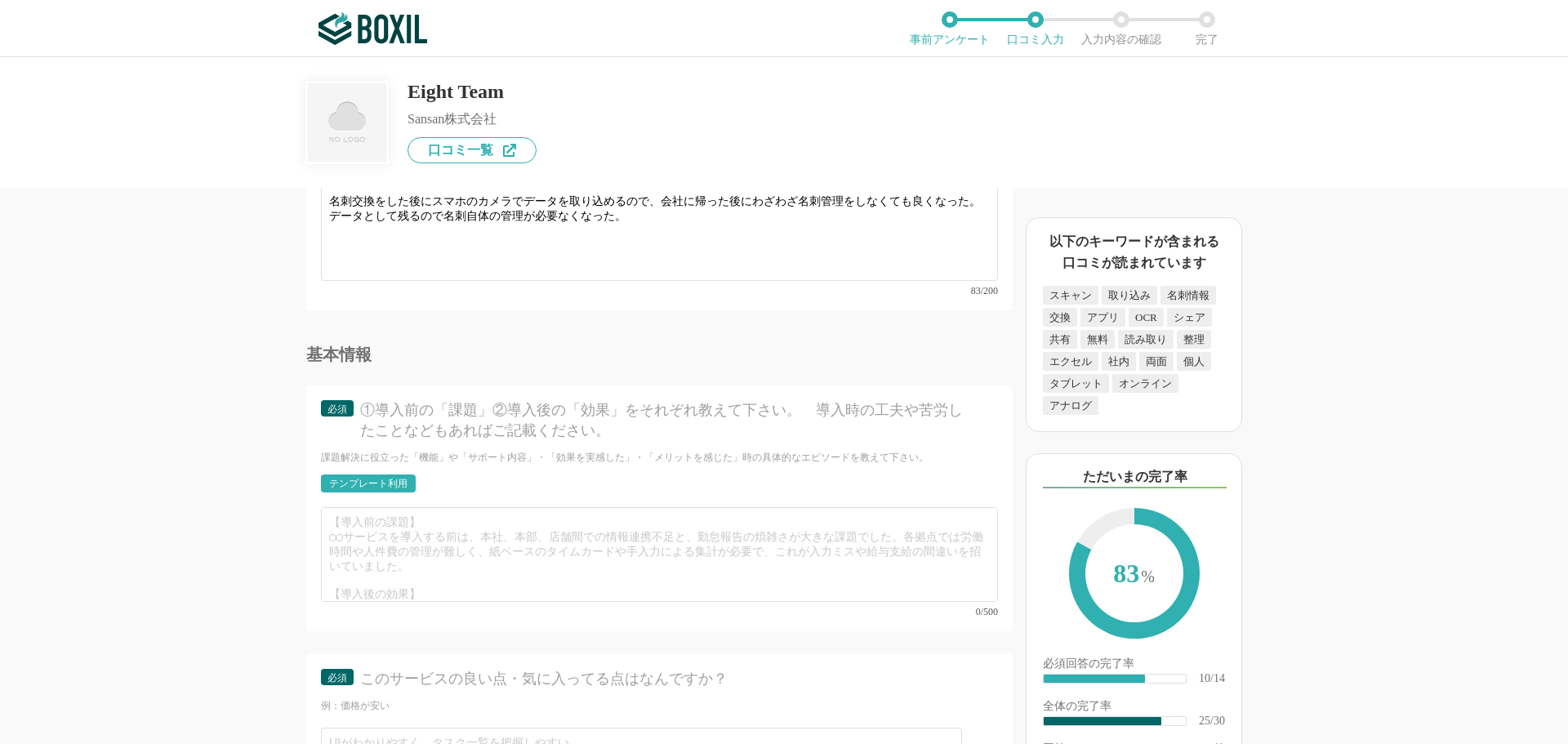
click at [347, 479] on div "テンプレート利用" at bounding box center [368, 484] width 79 height 10
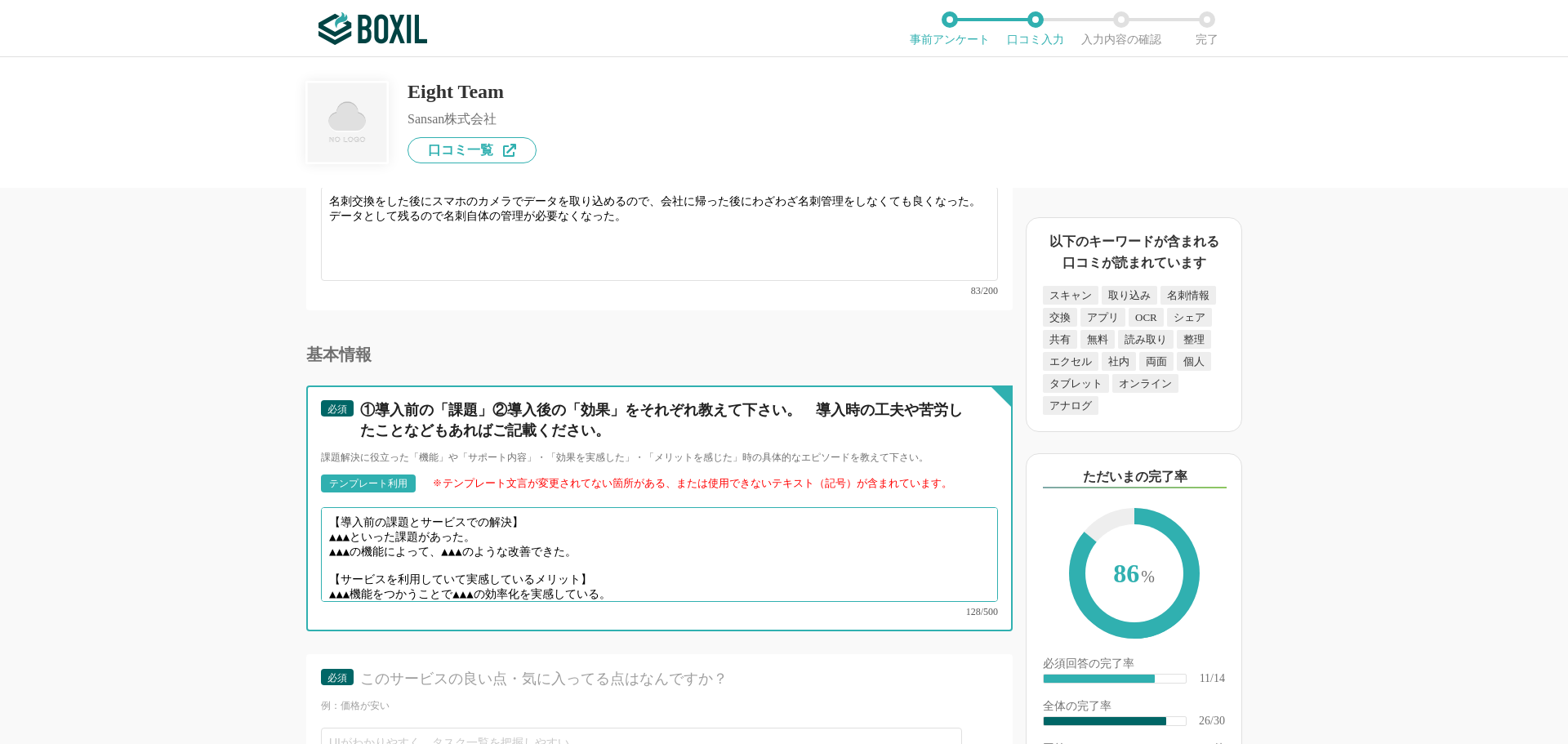
click at [368, 516] on textarea "【導入前の課題とサービスでの解決】 ▲▲▲といった課題があった。 ▲▲▲の機能によって、▲▲▲のような改善できた。 【サービスを利用していて実感しているメリッ…" at bounding box center [659, 555] width 677 height 95
click at [370, 524] on textarea "【導入前の課題とサービスでの解決】 ▲▲▲といった課題があった。 ▲▲▲の機能によって、▲▲▲のような改善できた。 【サービスを利用していて実感しているメリッ…" at bounding box center [659, 555] width 677 height 95
click at [365, 522] on textarea "【導入前の課題とサービスでの解決】 ▲▲▲といった課題があった。 ▲▲▲の機能によって、▲▲▲のような改善できた。 【サービスを利用していて実感しているメリッ…" at bounding box center [659, 555] width 677 height 95
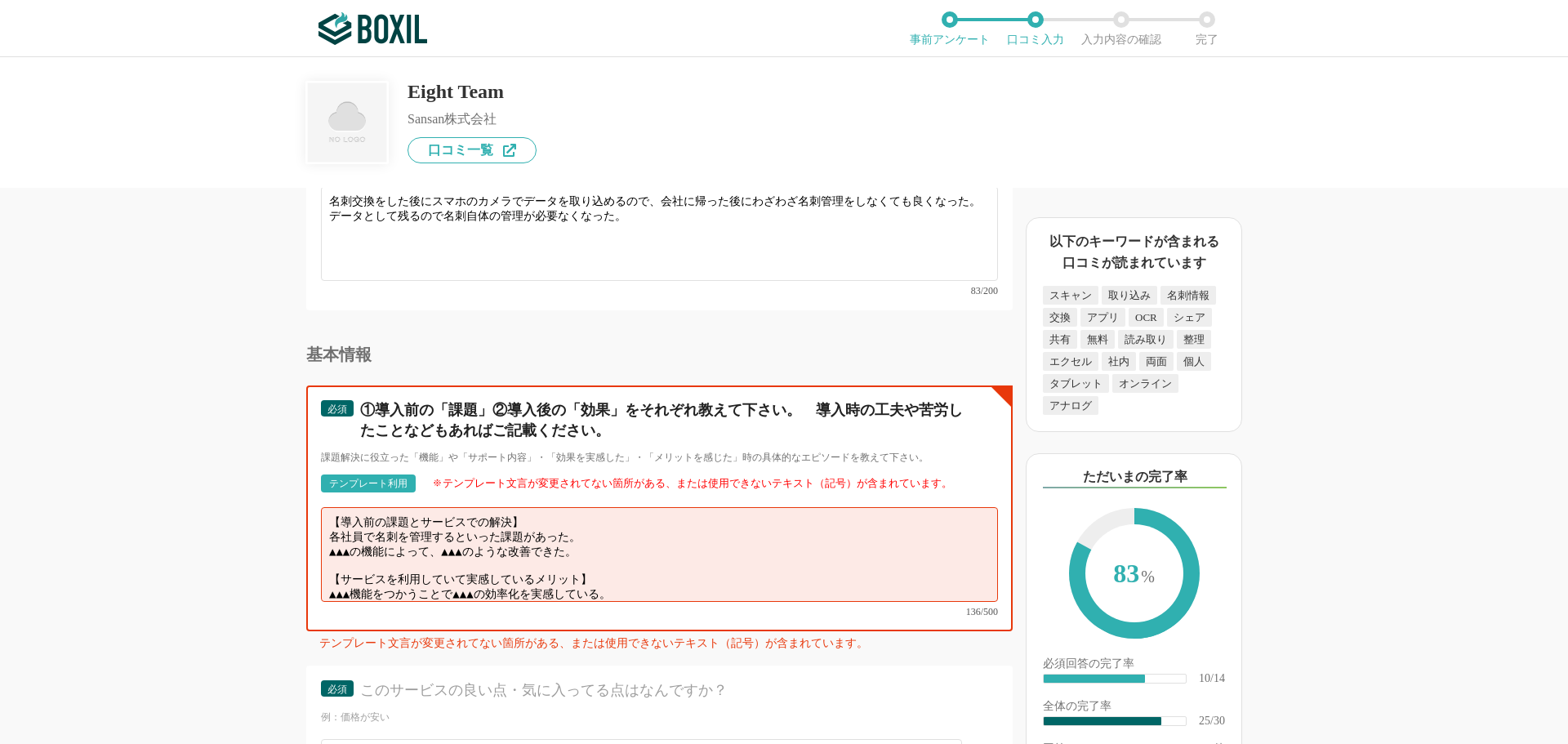
click at [600, 536] on textarea "【導入前の課題とサービスでの解決】 各社員で名刺を管理するといった課題があった。 ▲▲▲の機能によって、▲▲▲のような改善できた。 【サービスを利用していて実…" at bounding box center [659, 555] width 677 height 95
drag, startPoint x: 596, startPoint y: 572, endPoint x: 328, endPoint y: 562, distance: 268.2
click at [328, 562] on textarea "【導入前の課題とサービスでの解決】 各社員で名刺を管理するといった課題があった。 データで残せるので、ファイリングの必要がなくなった。 【サービスを利用してい…" at bounding box center [659, 555] width 677 height 95
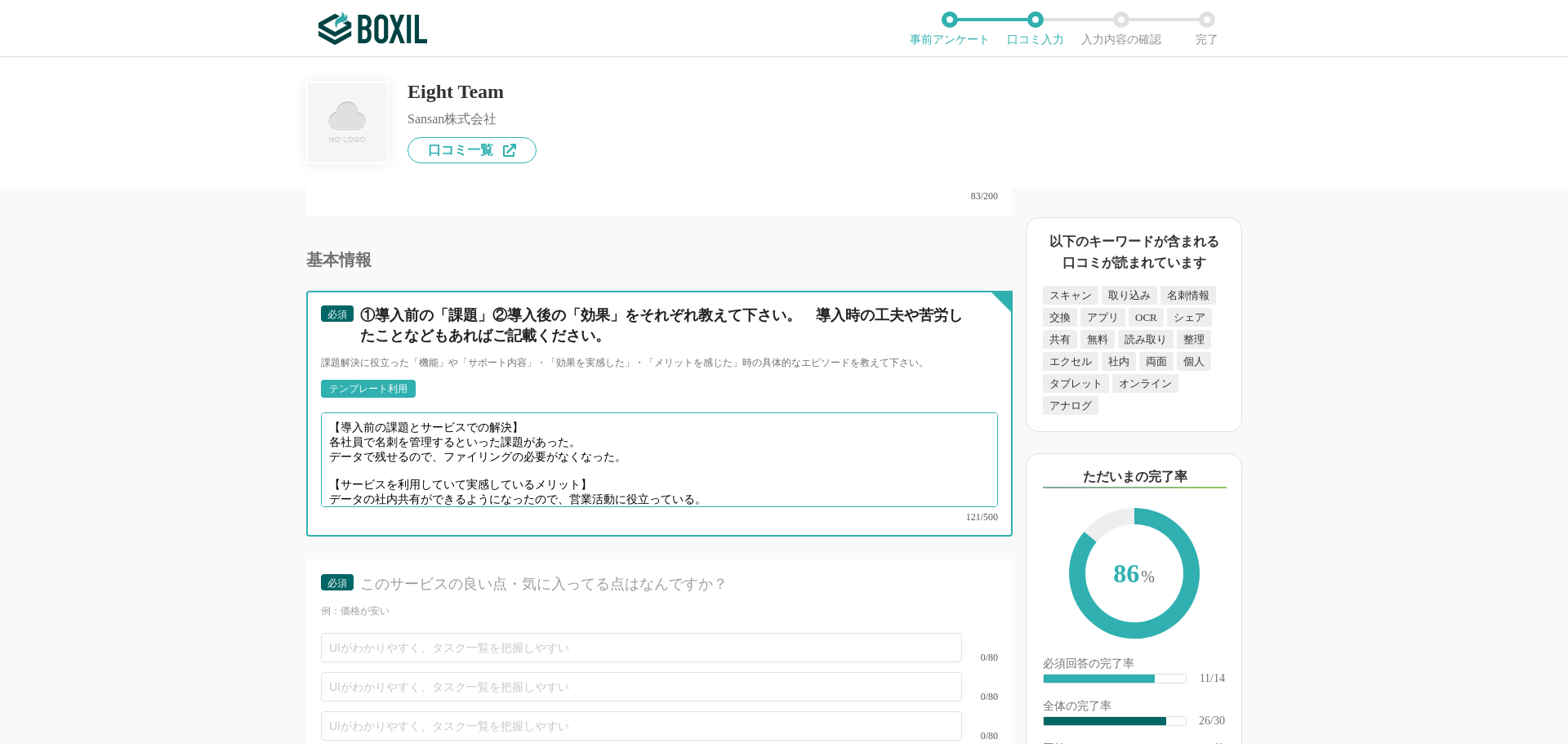
scroll to position [4084, 0]
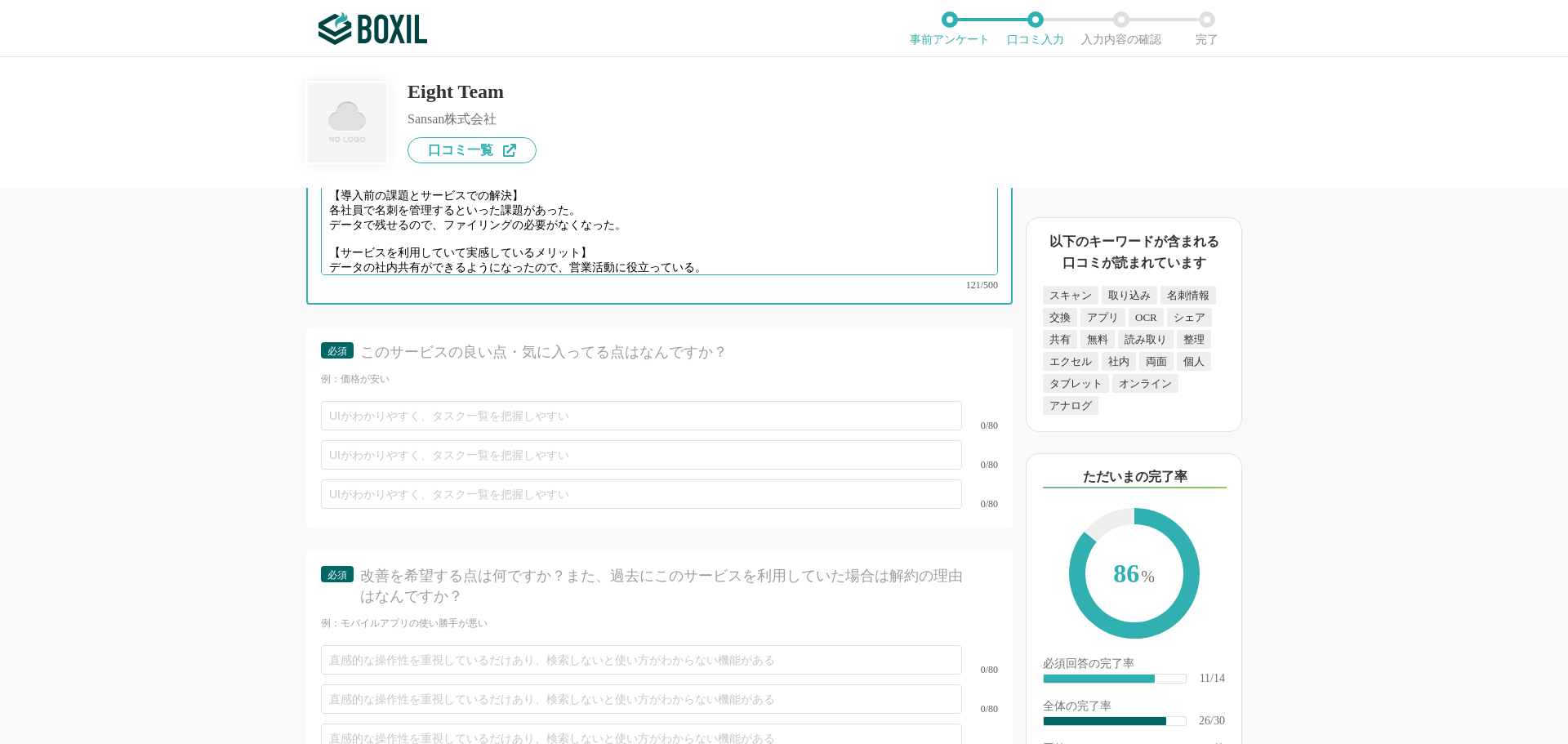
type textarea "【導入前の課題とサービスでの解決】 各社員で名刺を管理するといった課題があった。 データで残せるので、ファイリングの必要がなくなった。 【サービスを利用してい…"
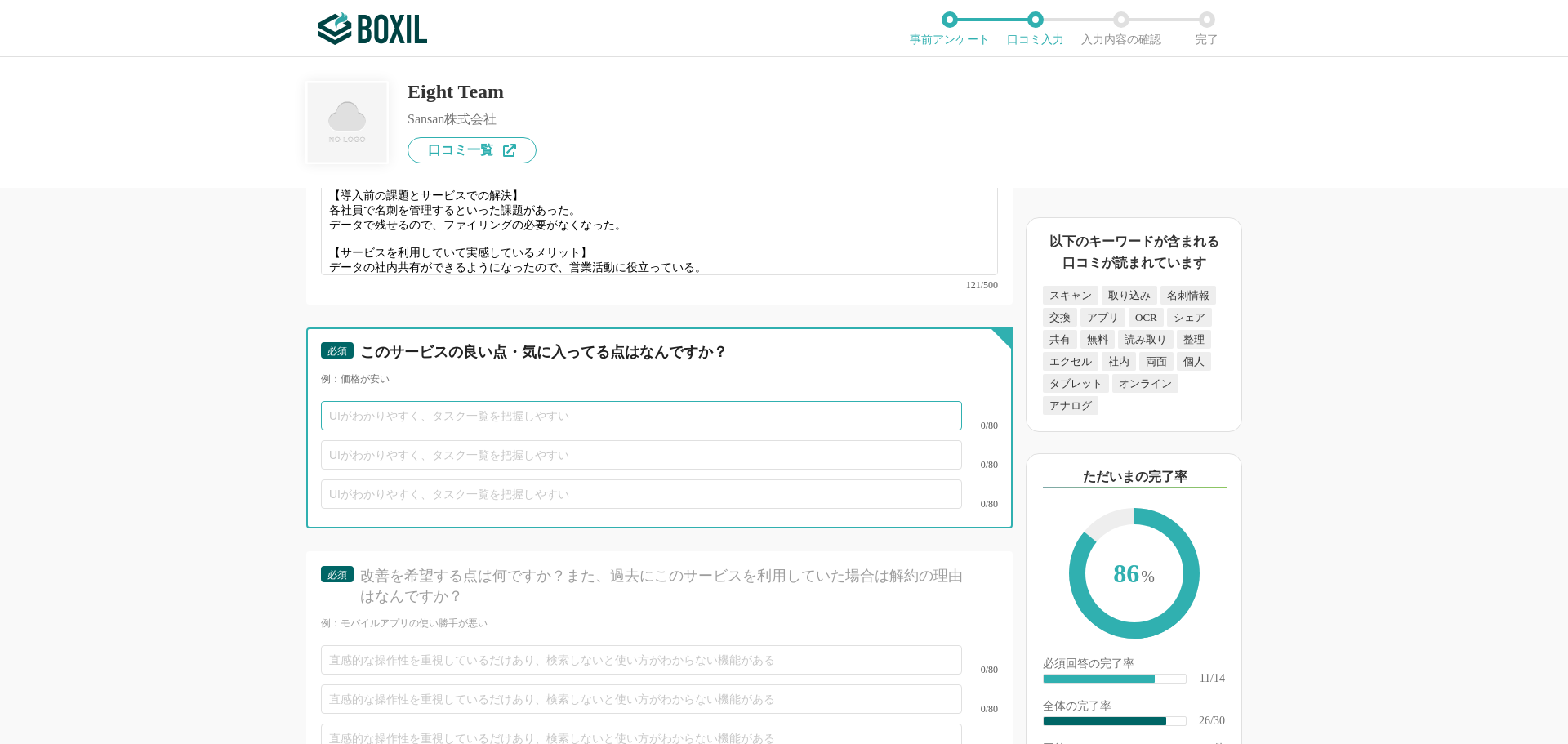
click at [348, 401] on input "text" at bounding box center [642, 415] width 641 height 30
type input "シンプルで扱いやすい。"
click at [369, 440] on input "text" at bounding box center [642, 455] width 641 height 30
type input "社内人脈が可視化できるようになった点。"
click at [440, 401] on input "シンプルで扱いやすい。" at bounding box center [642, 415] width 641 height 30
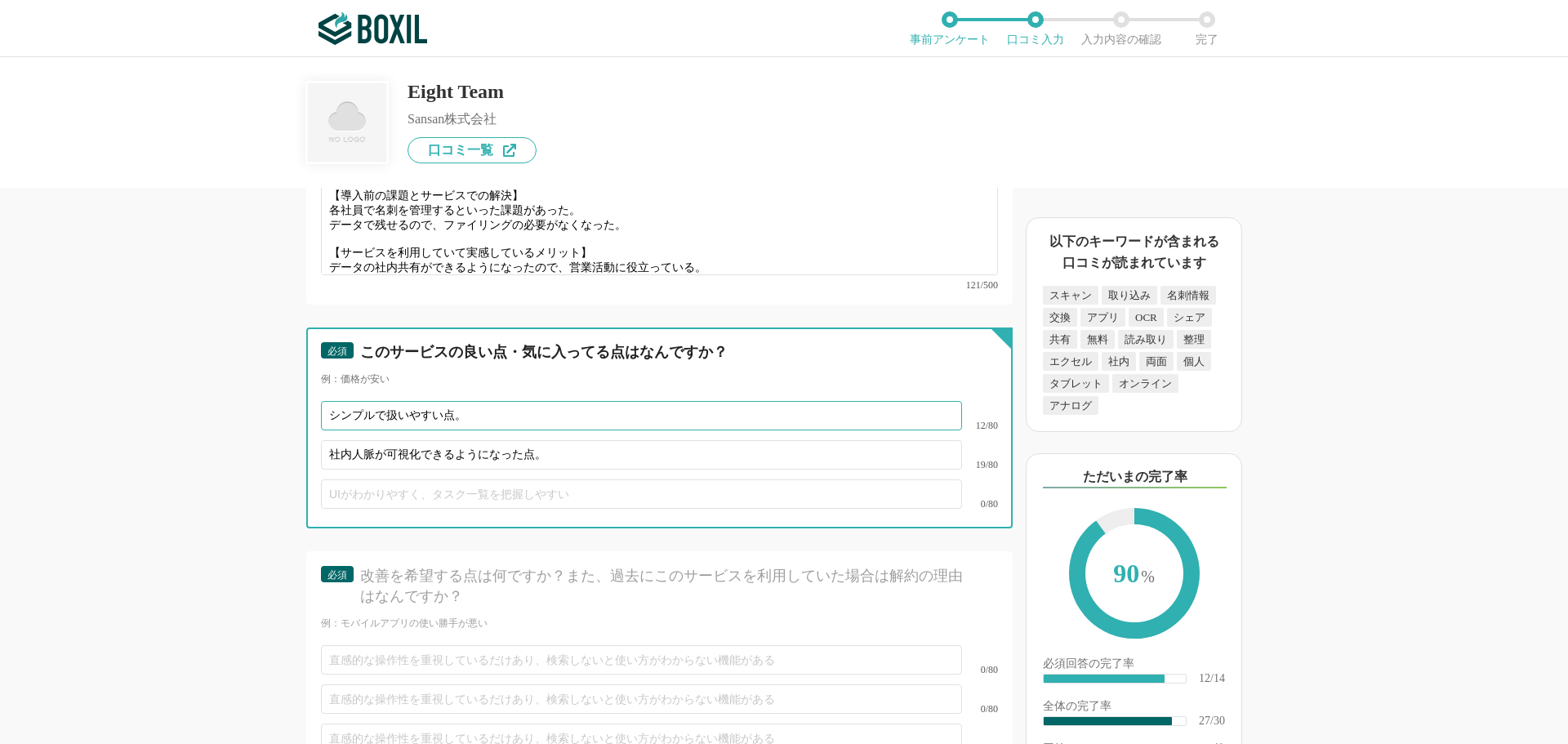
scroll to position [4330, 0]
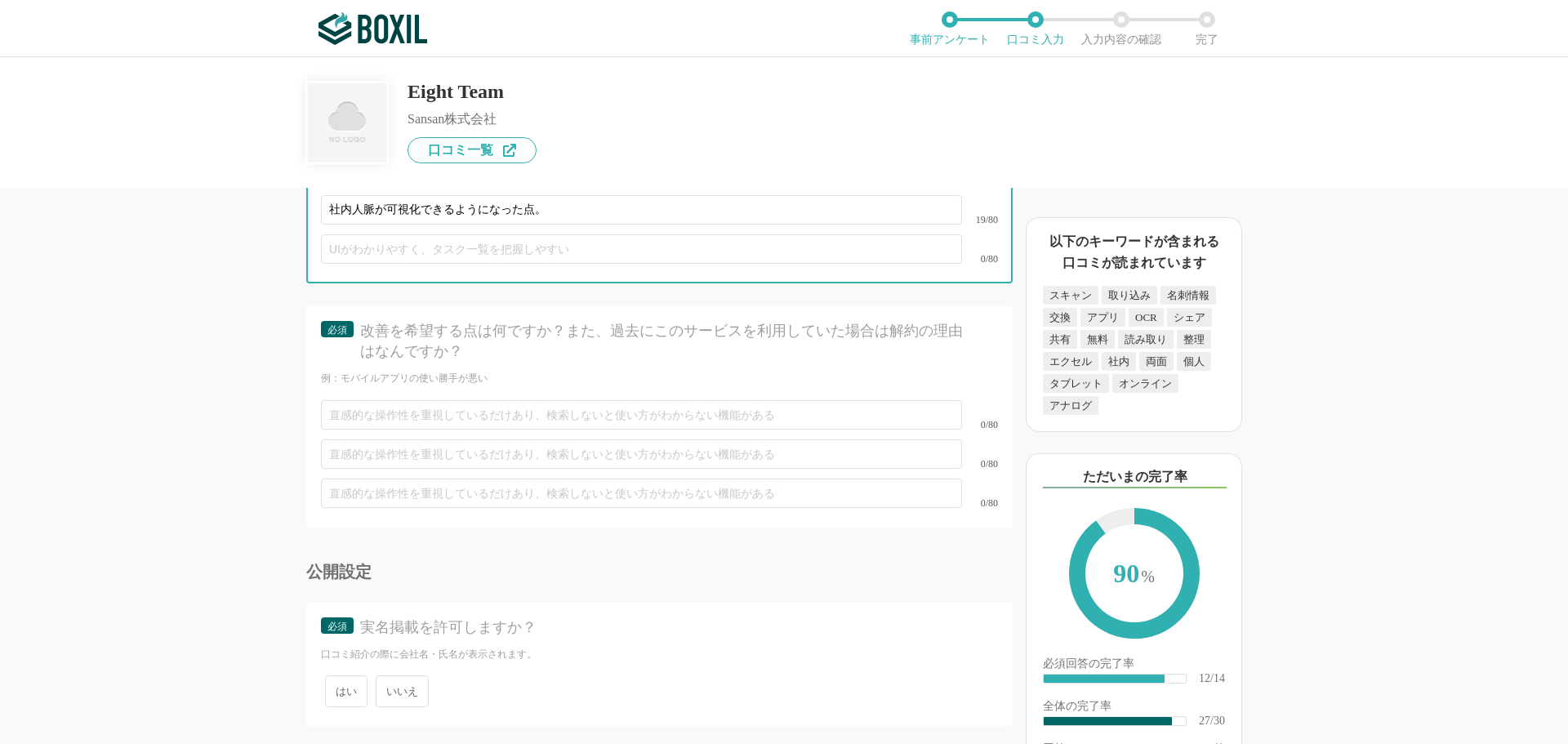
type input "シンプルで扱いやすい点。"
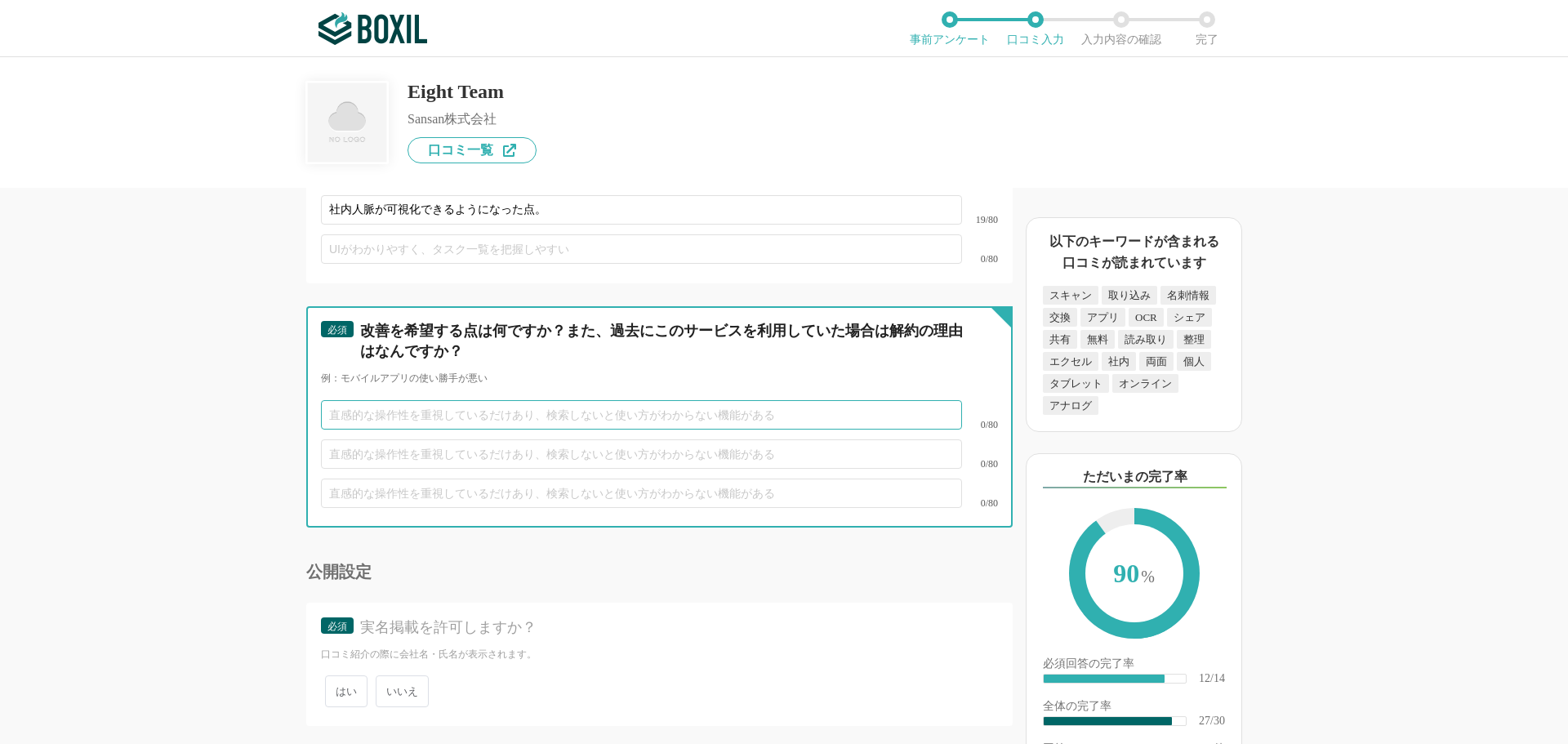
click at [356, 400] on input "text" at bounding box center [642, 414] width 641 height 30
type input "たまにデータが取り込めていないことがある。もしくは、間違ったデータが取り込まれる。"
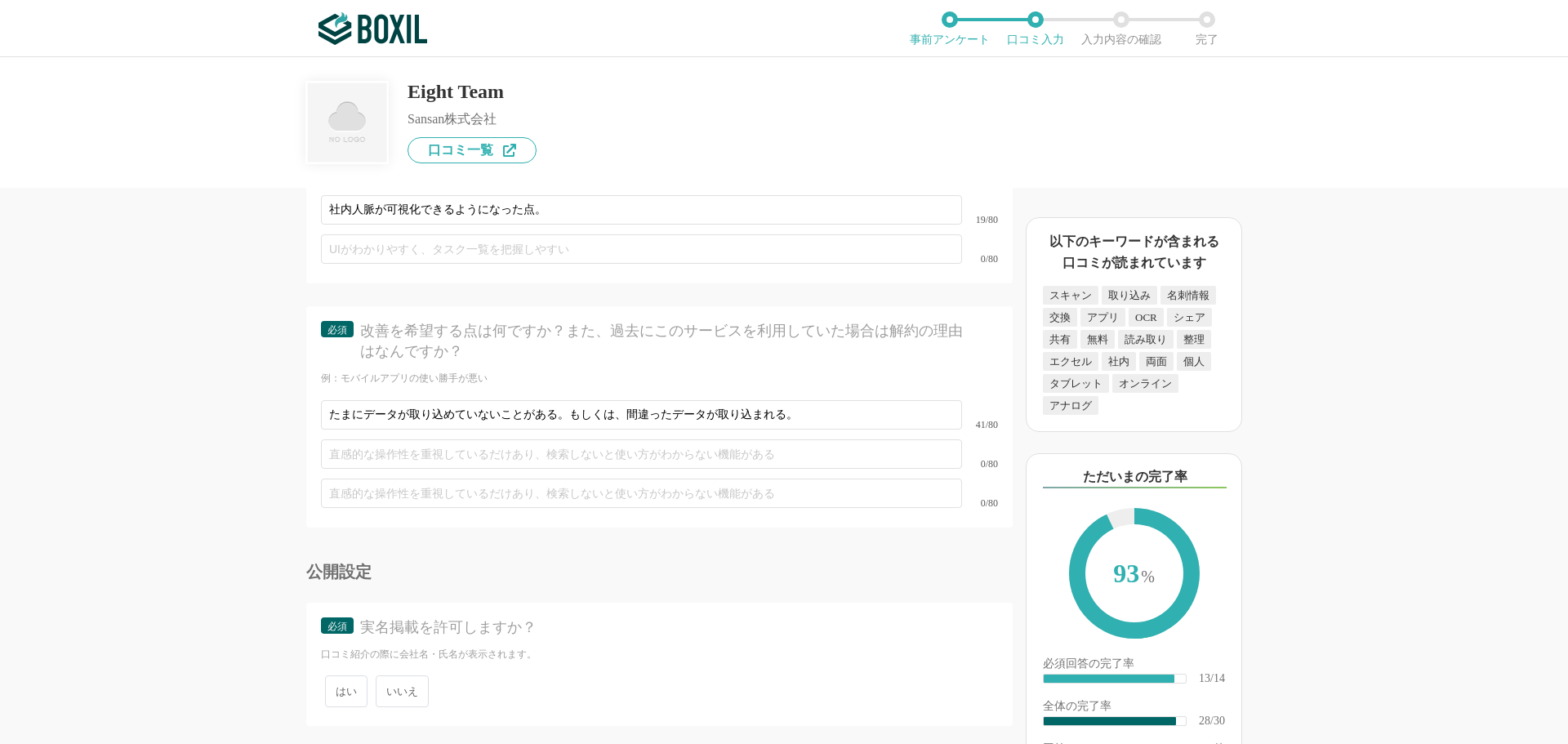
click at [398, 676] on span "いいえ" at bounding box center [402, 692] width 53 height 32
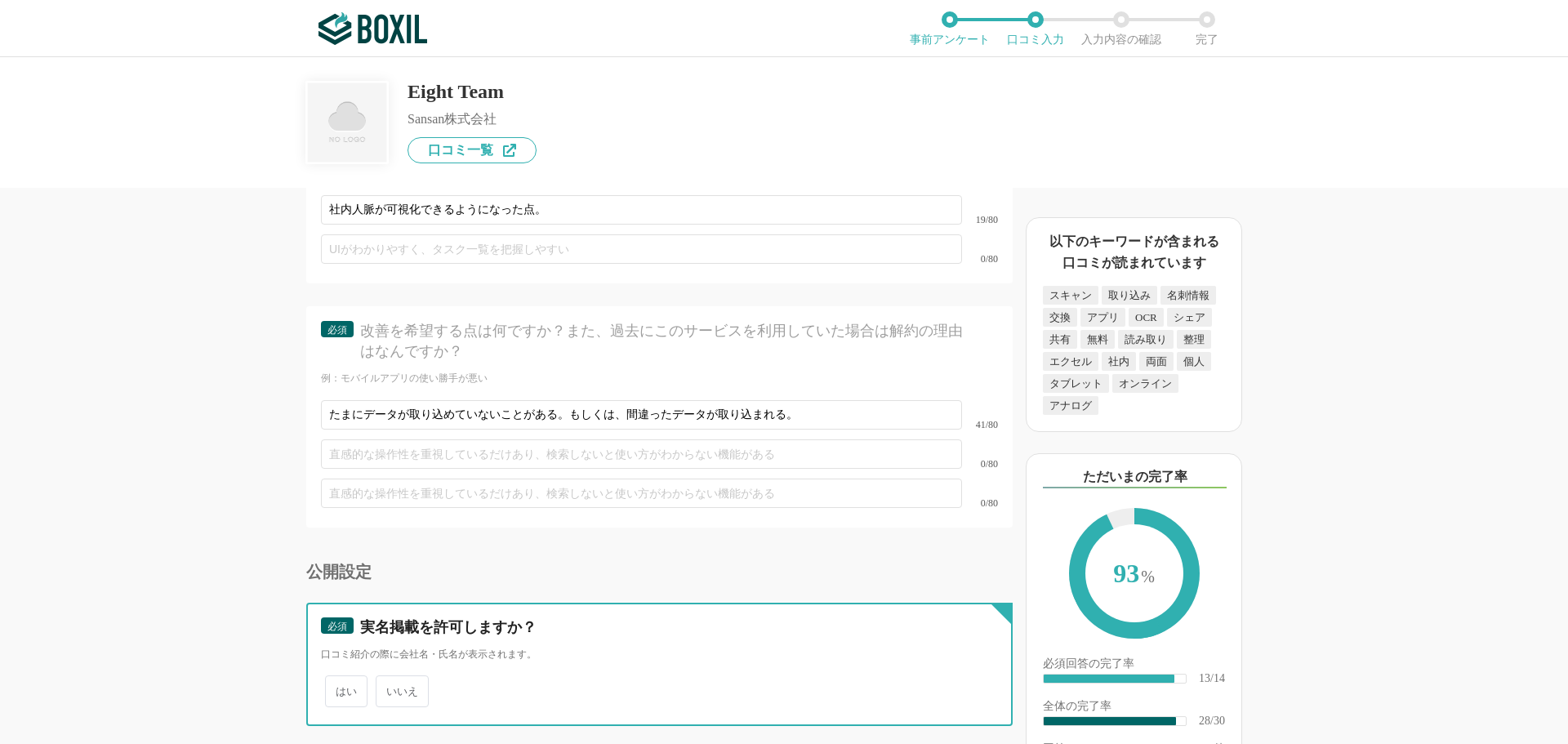
click at [391, 678] on input "いいえ" at bounding box center [385, 683] width 11 height 11
radio input "true"
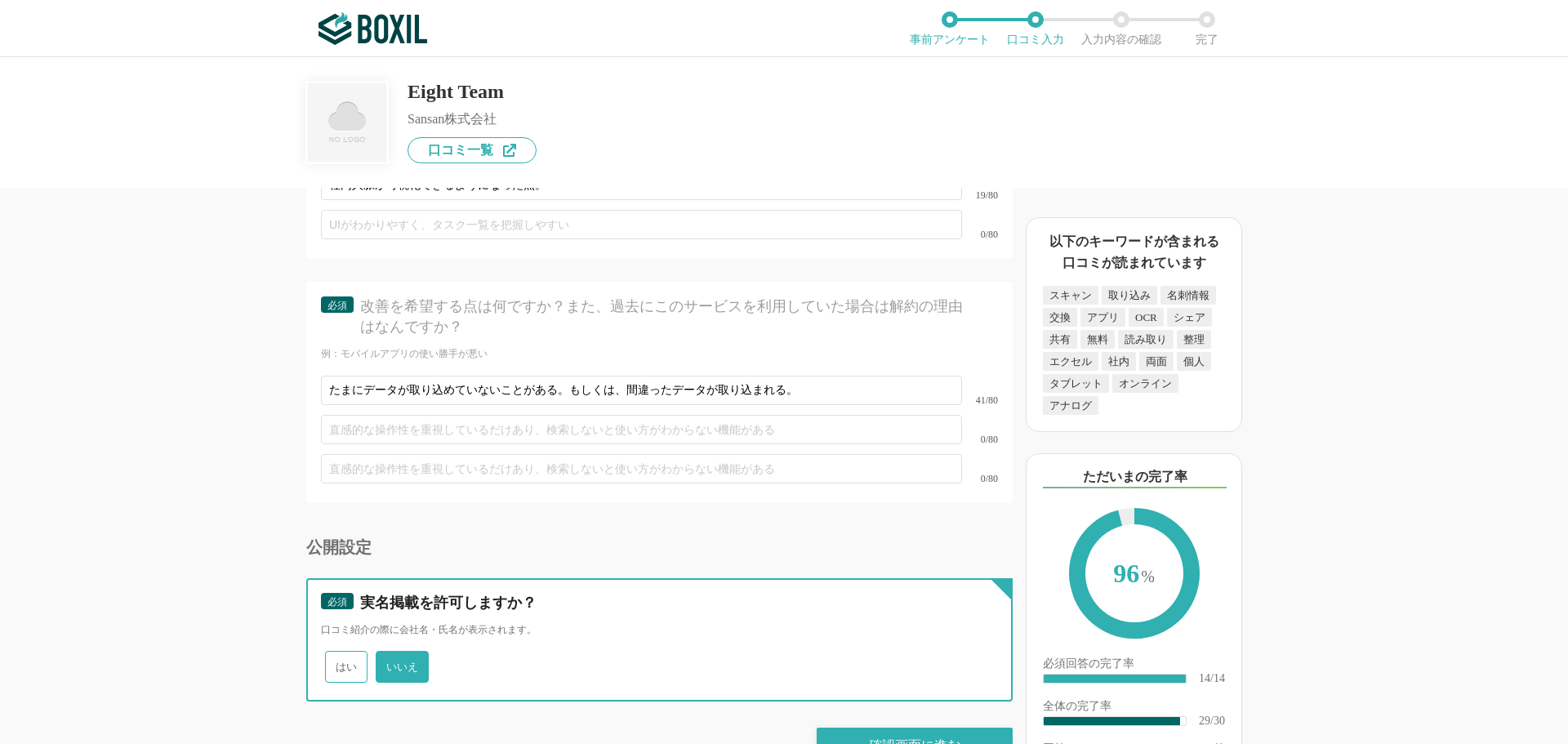
scroll to position [4379, 0]
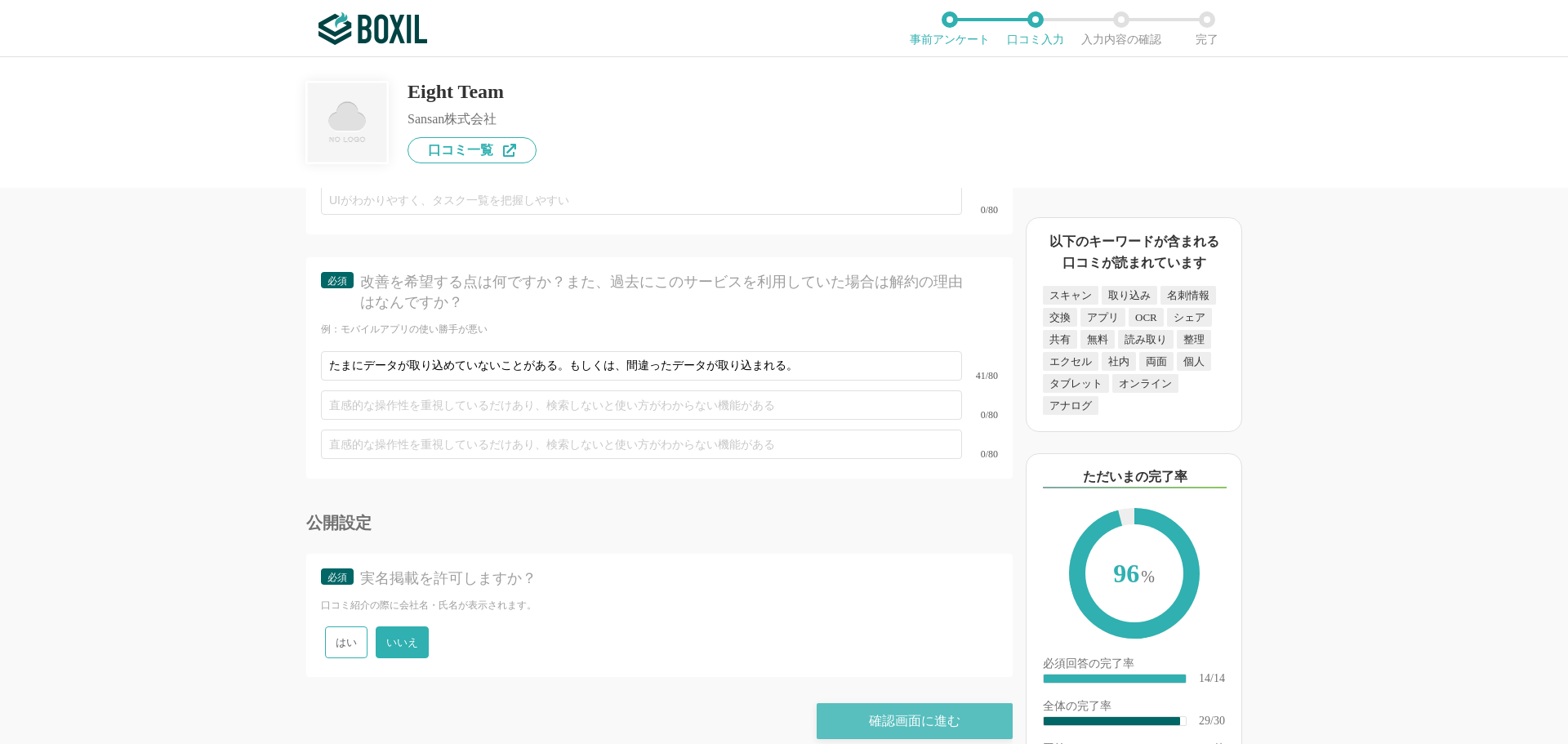
click at [909, 703] on div "確認画面に進む" at bounding box center [915, 721] width 196 height 36
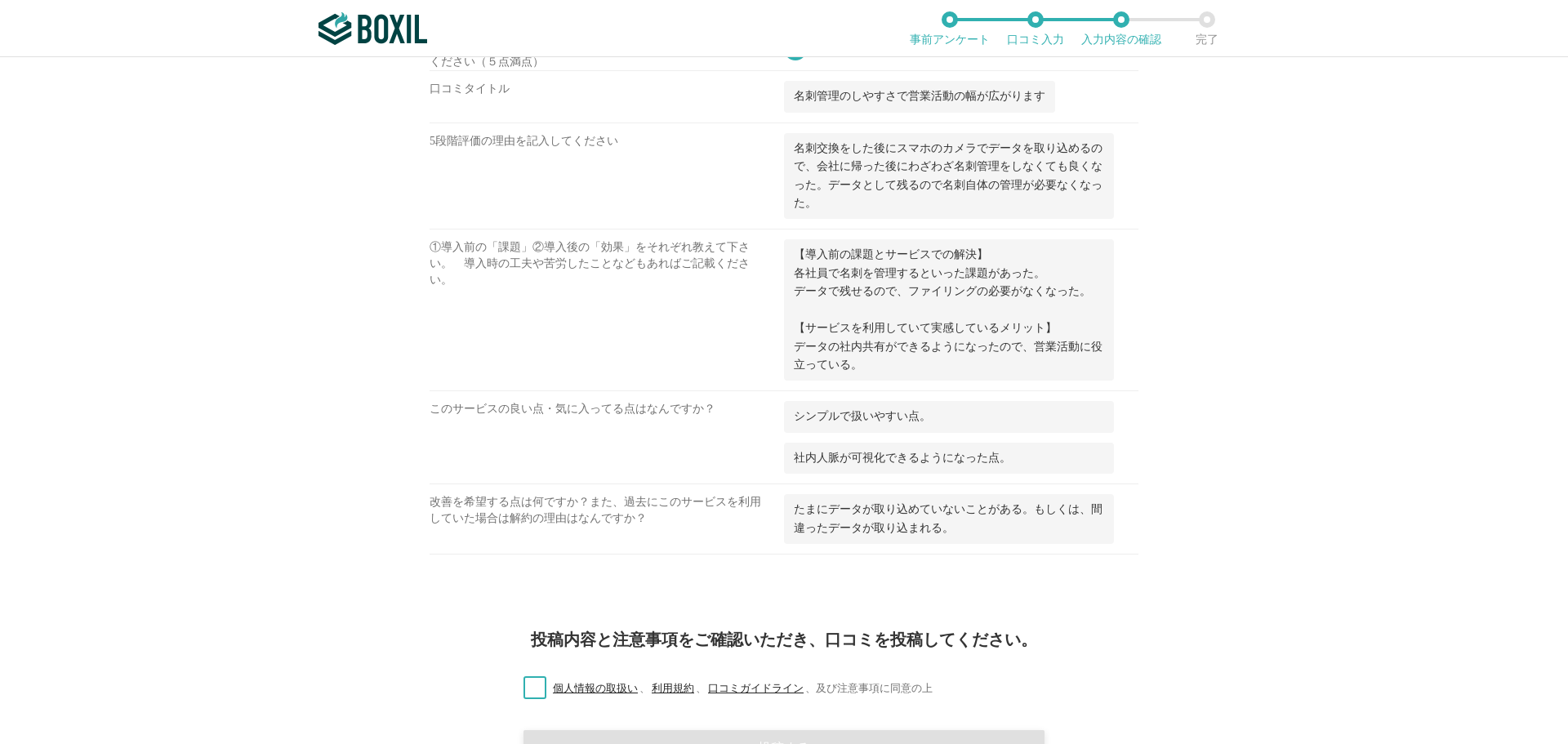
scroll to position [1715, 0]
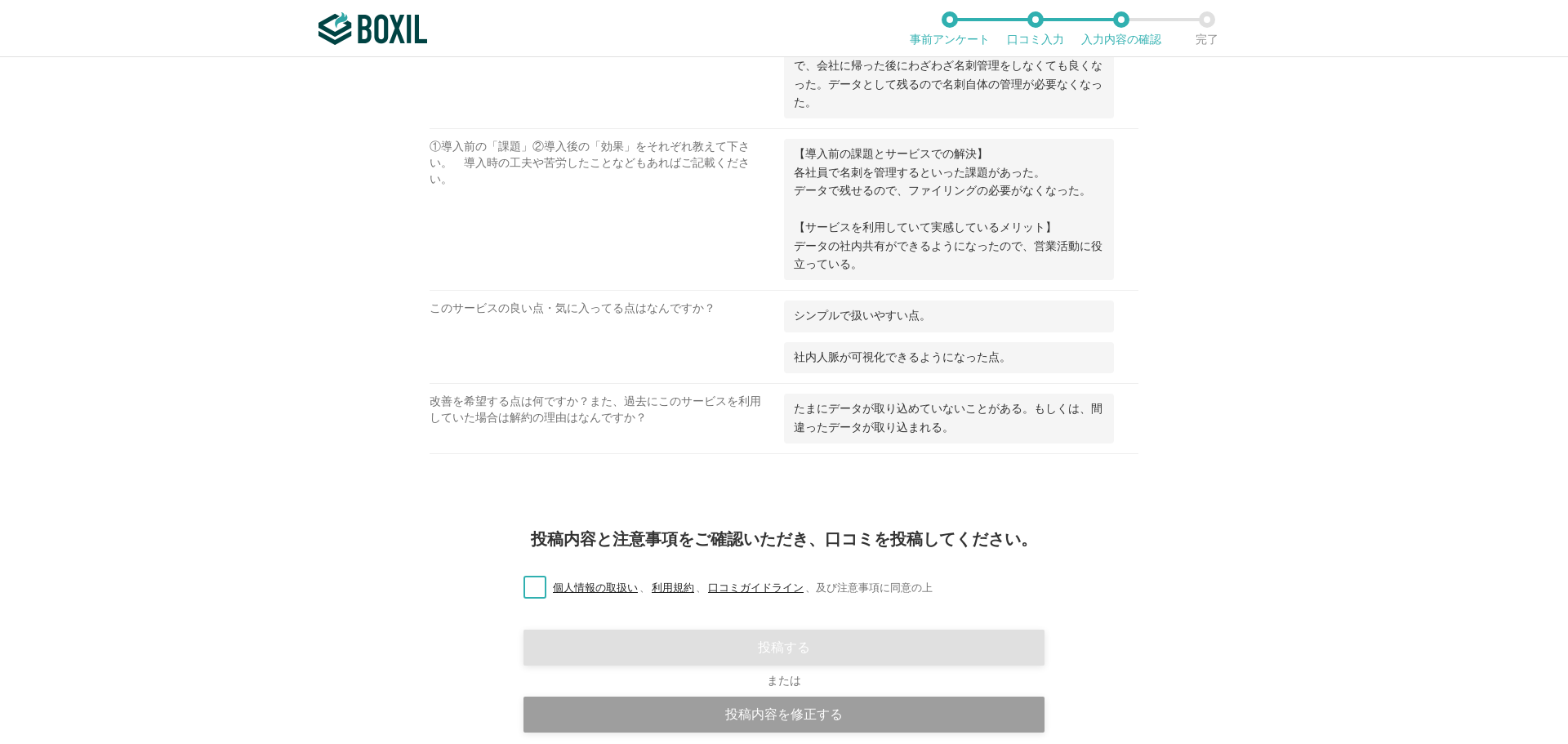
click at [535, 589] on label "個人情報の取扱い 、 利用規約 、 口コミガイドライン 、 及び注意事項に同意の上" at bounding box center [722, 588] width 423 height 17
click at [0, 0] on input "個人情報の取扱い 、 利用規約 、 口コミガイドライン 、 及び注意事項に同意の上" at bounding box center [0, 0] width 0 height 0
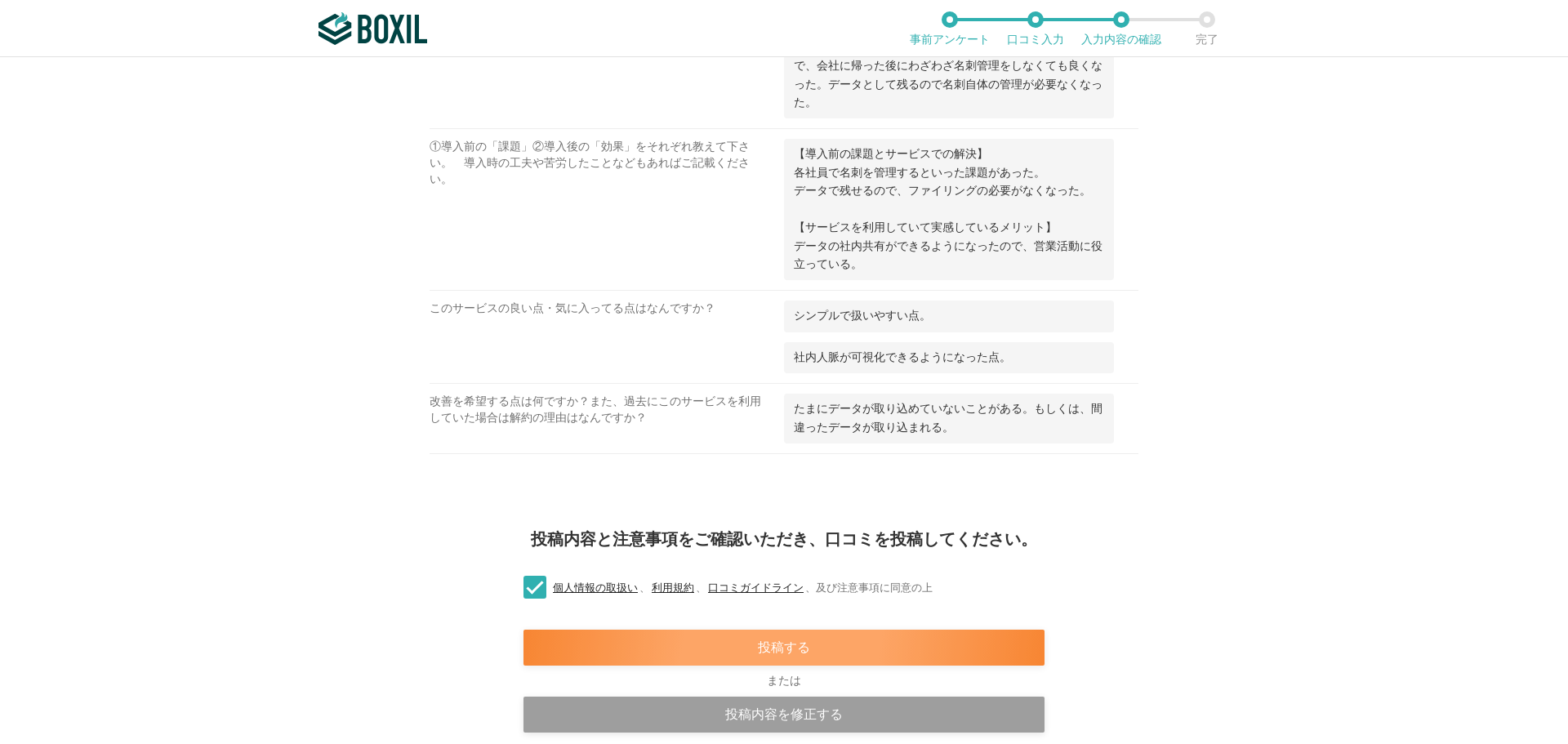
click at [675, 648] on div "投稿する" at bounding box center [784, 648] width 521 height 36
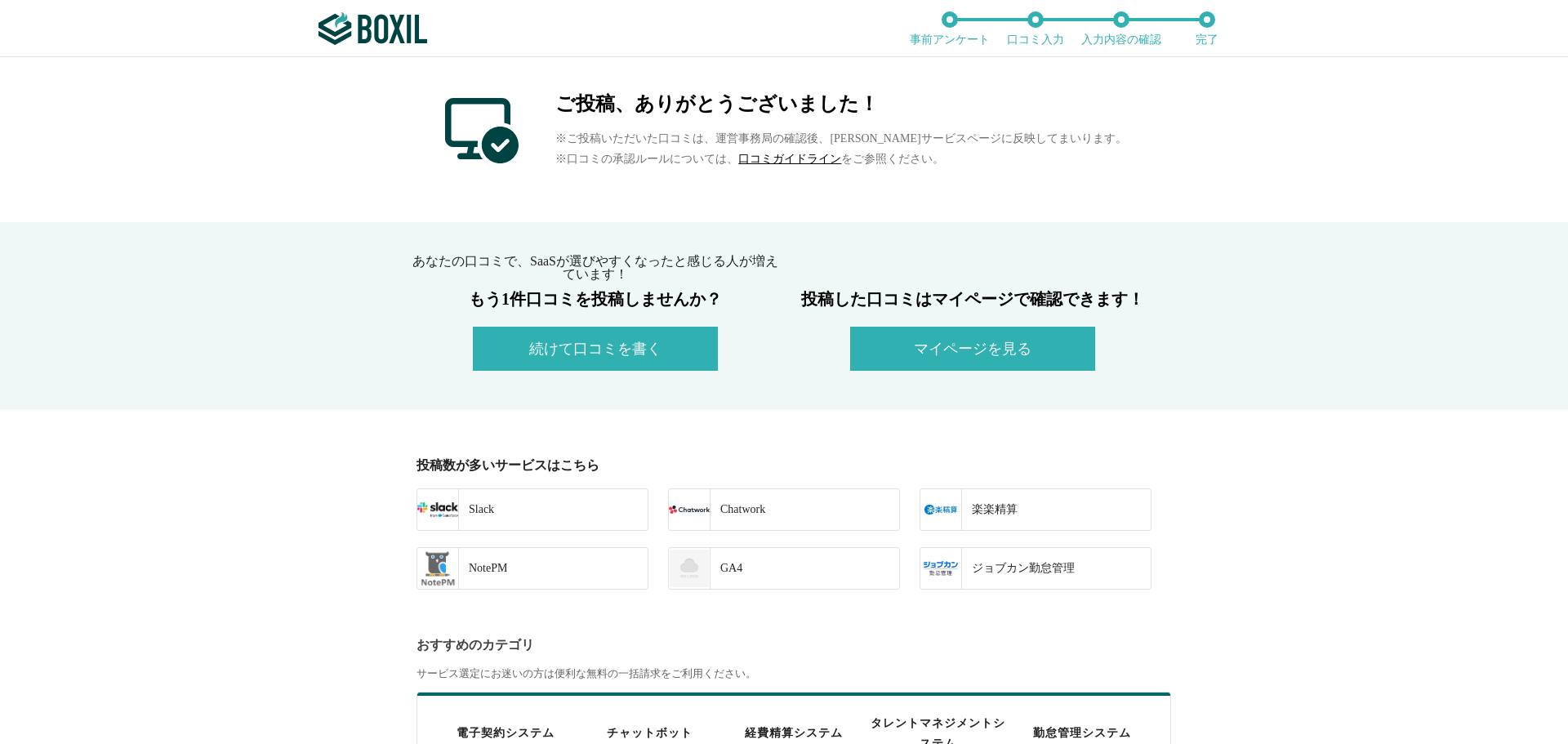
click at [613, 351] on button "続けて口コミを書く" at bounding box center [595, 348] width 245 height 44
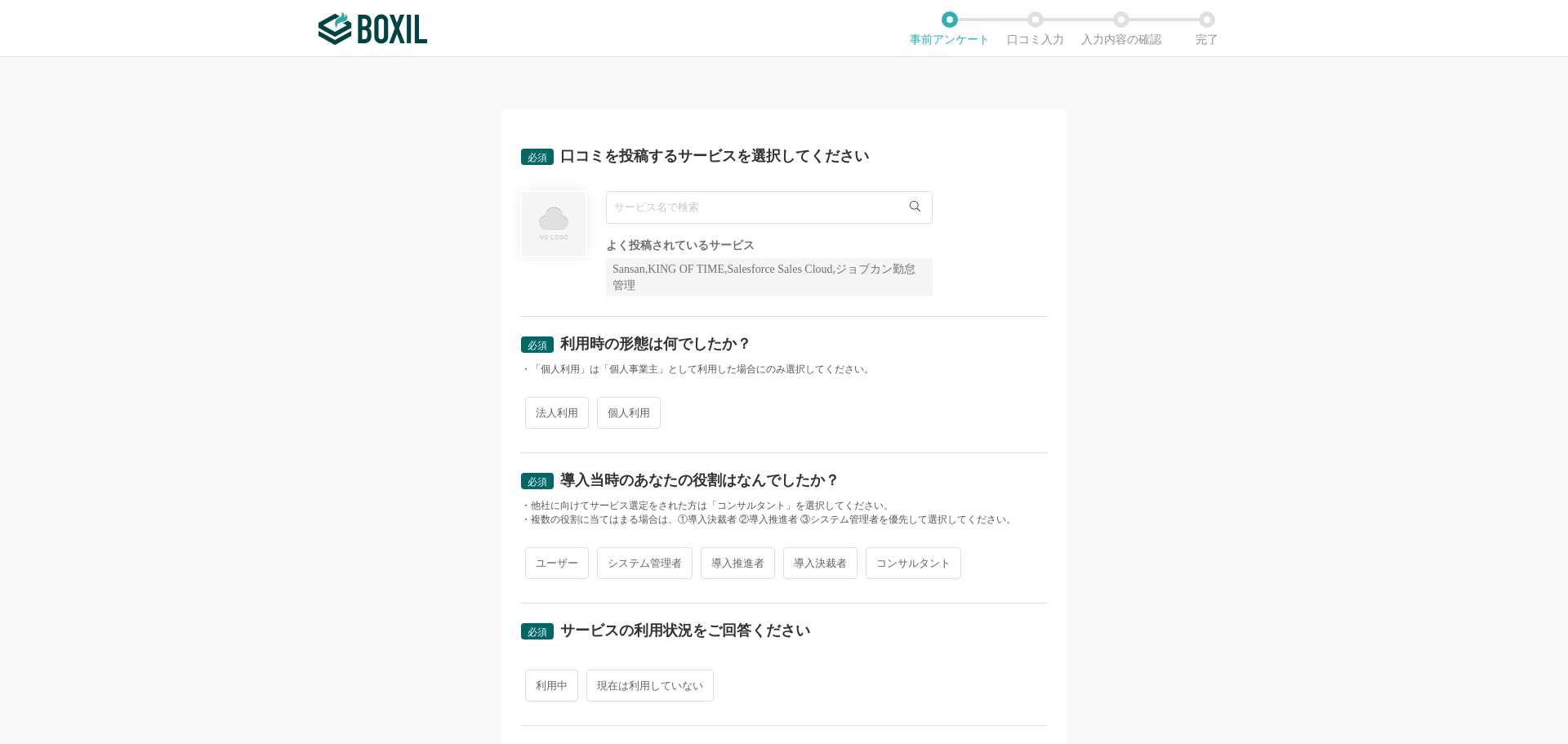
click at [633, 211] on input "text" at bounding box center [769, 207] width 326 height 33
paste input "AI議事録取れる君"
type input "AI議事録取れる君"
click at [656, 241] on span "AI議事録取れる君" at bounding box center [665, 241] width 85 height 11
click at [626, 415] on span "個人利用" at bounding box center [628, 413] width 63 height 32
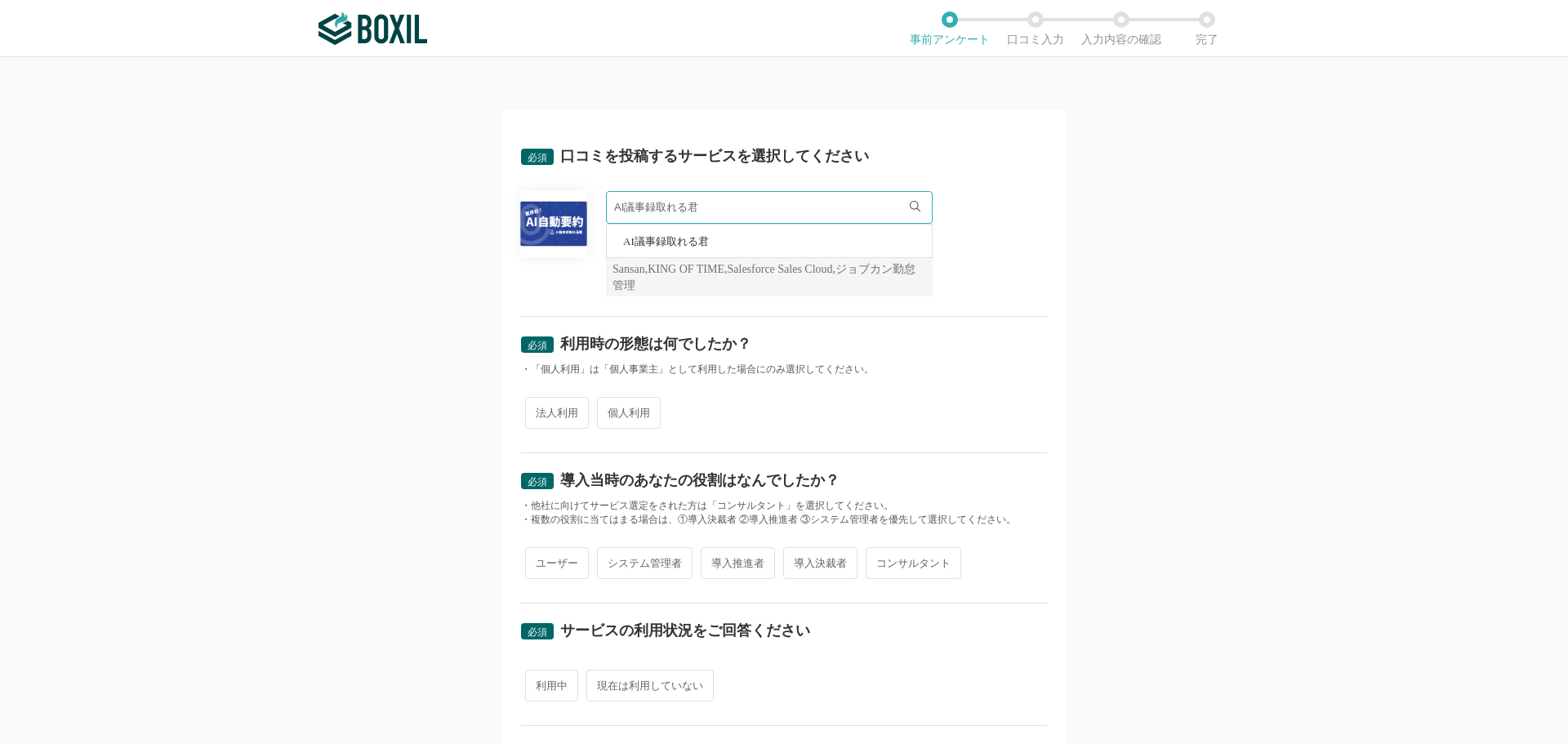
click at [612, 410] on input "個人利用" at bounding box center [606, 404] width 11 height 11
radio input "true"
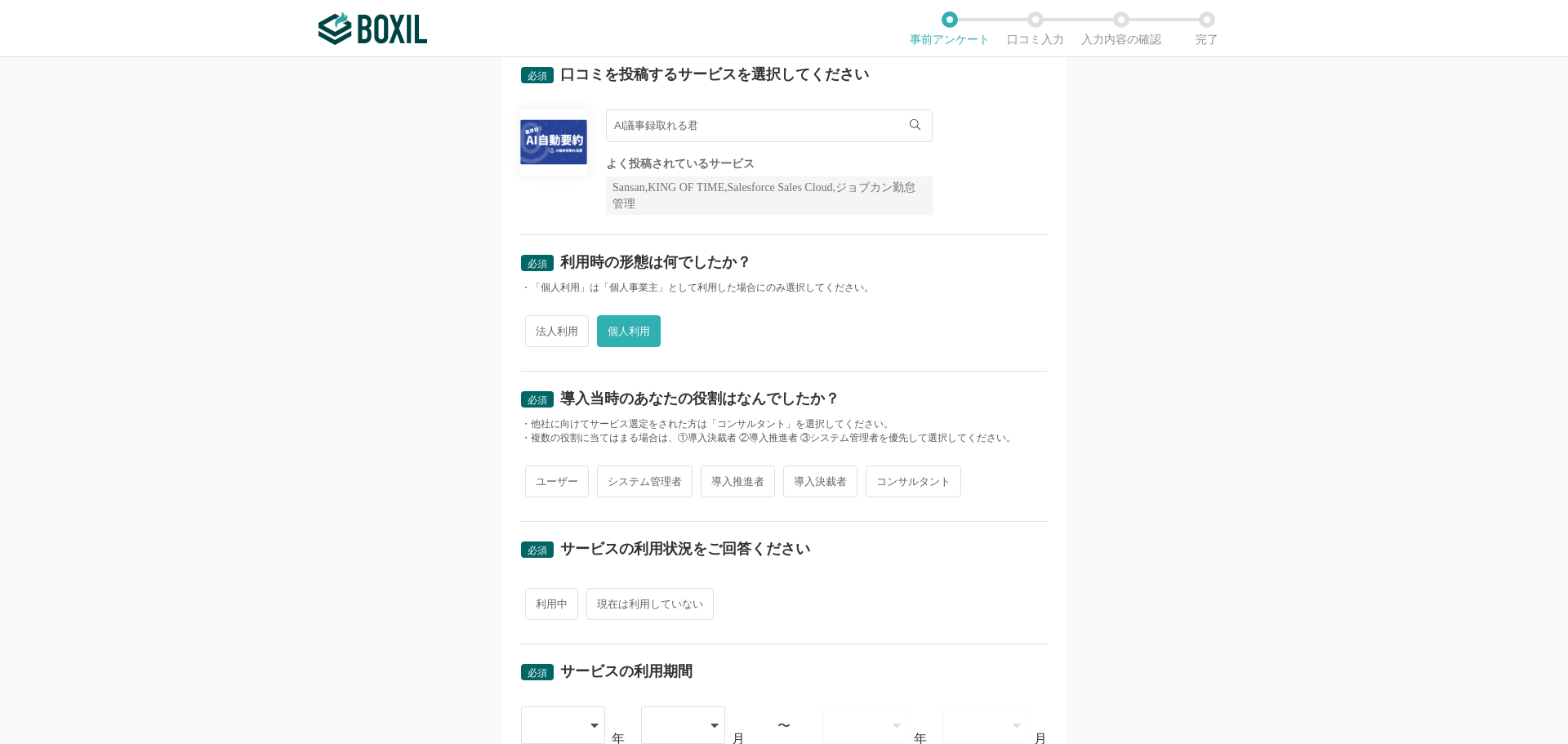
click at [538, 457] on div "必須 導入当時のあなたの役割はなんでしたか？ ・他社に向けてサービス選定をされた方は「コンサルタント」を選択してください。 ・複数の役割に当てはまる場合は、①…" at bounding box center [784, 447] width 526 height 150
click at [544, 479] on span "ユーザー" at bounding box center [556, 482] width 63 height 32
click at [540, 479] on input "ユーザー" at bounding box center [534, 473] width 11 height 11
radio input "true"
click at [548, 604] on span "利用中" at bounding box center [551, 604] width 53 height 32
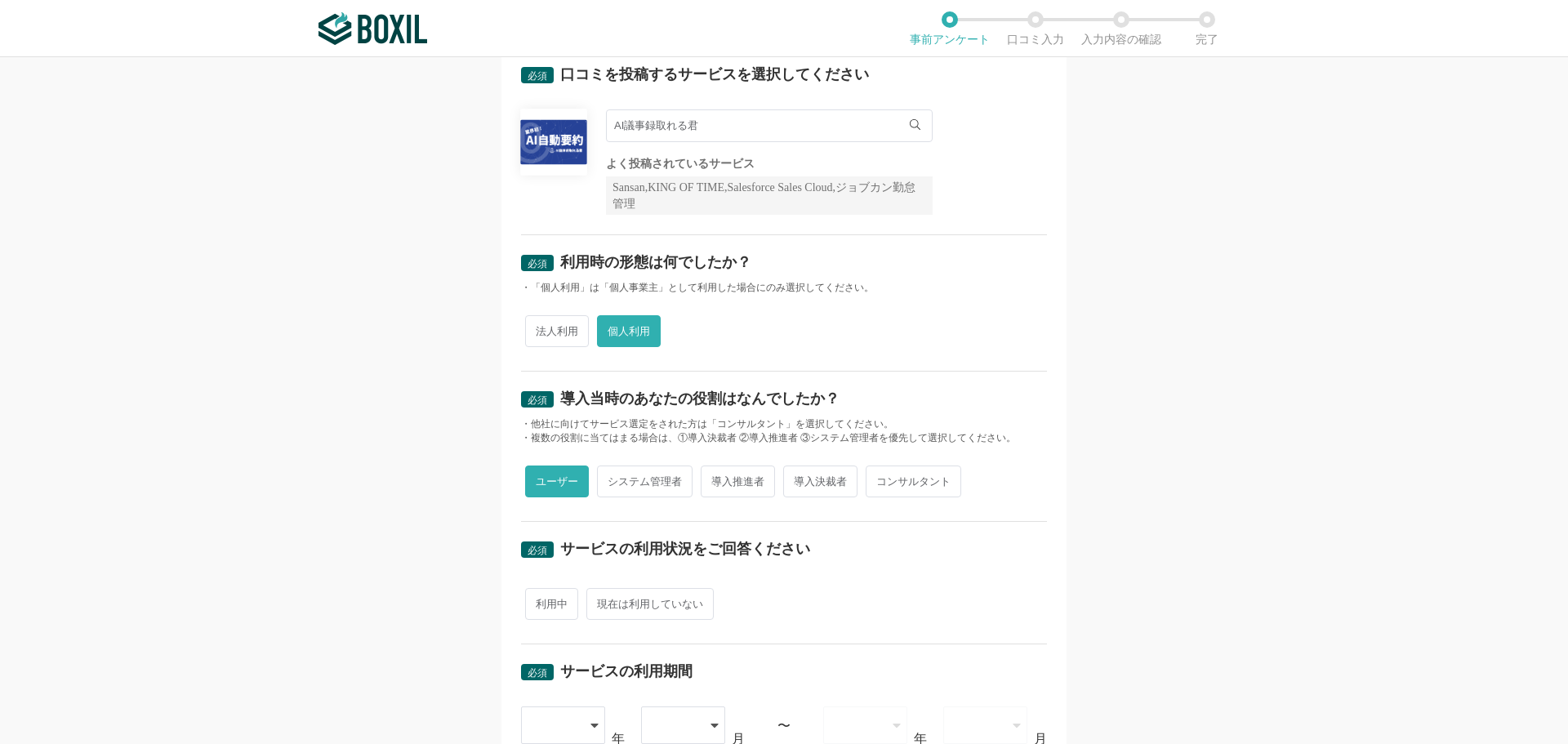
click at [540, 601] on input "利用中" at bounding box center [534, 596] width 11 height 11
radio input "true"
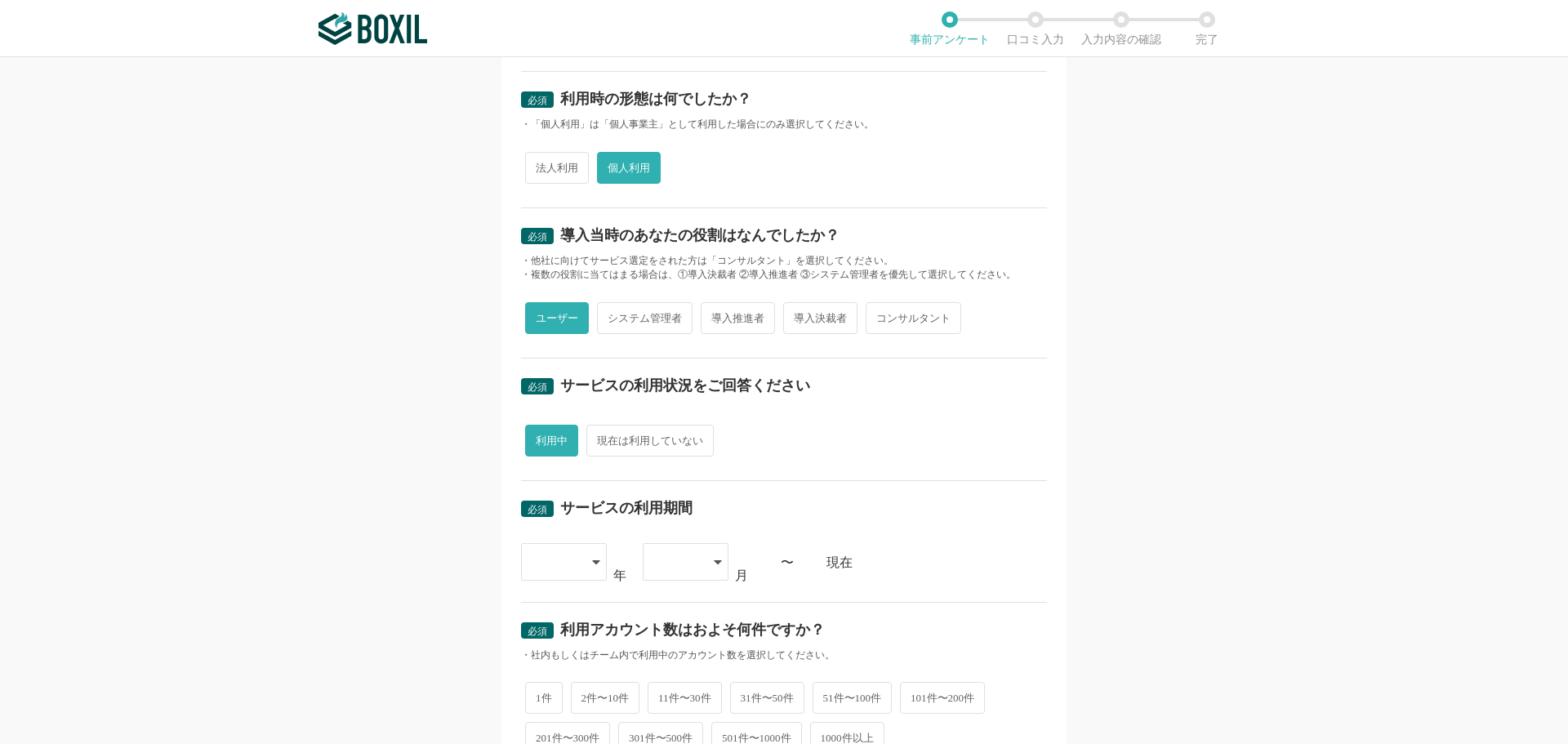
click at [592, 563] on icon at bounding box center [596, 561] width 8 height 13
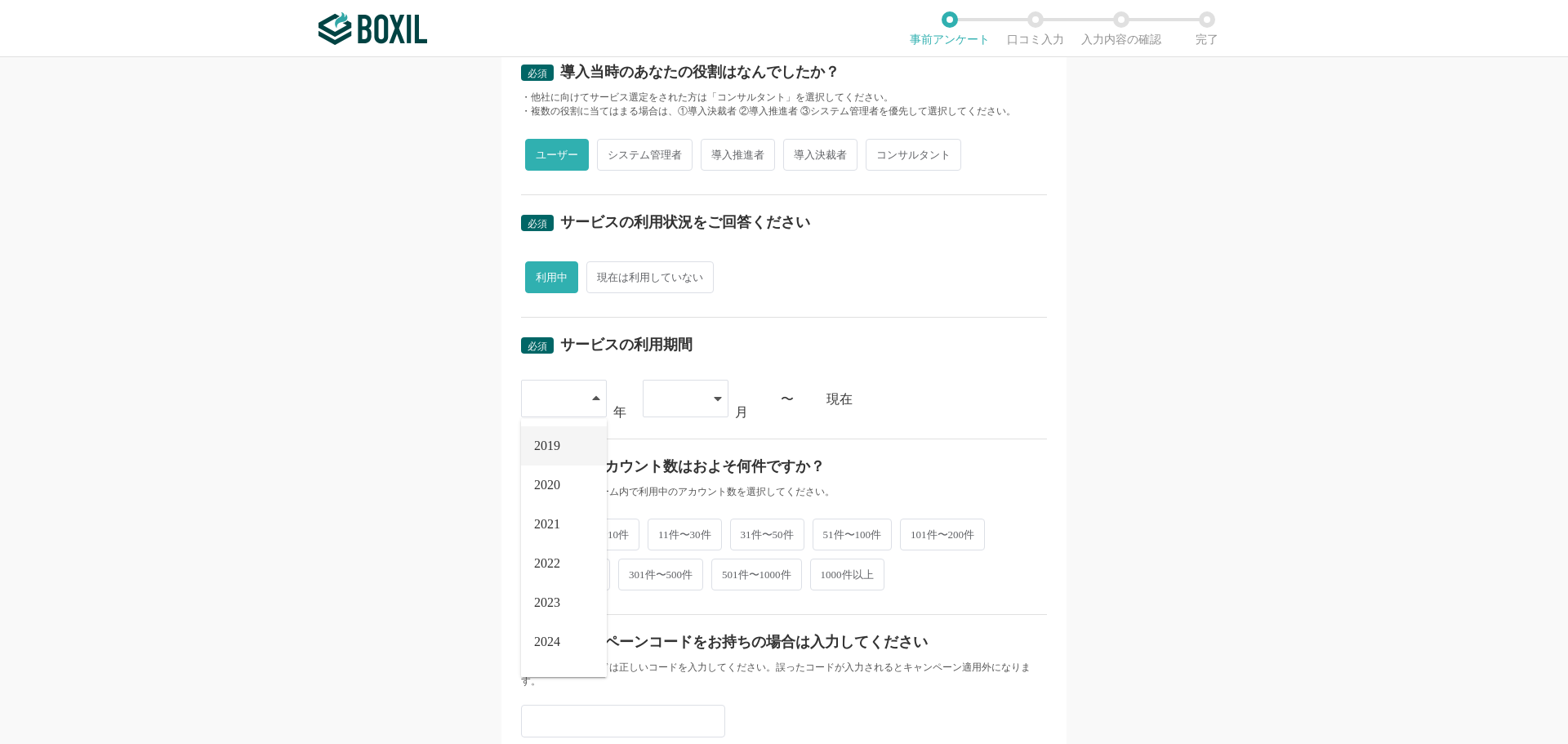
scroll to position [163, 0]
click at [557, 628] on span "2024" at bounding box center [547, 634] width 26 height 13
click at [677, 397] on div at bounding box center [677, 398] width 48 height 36
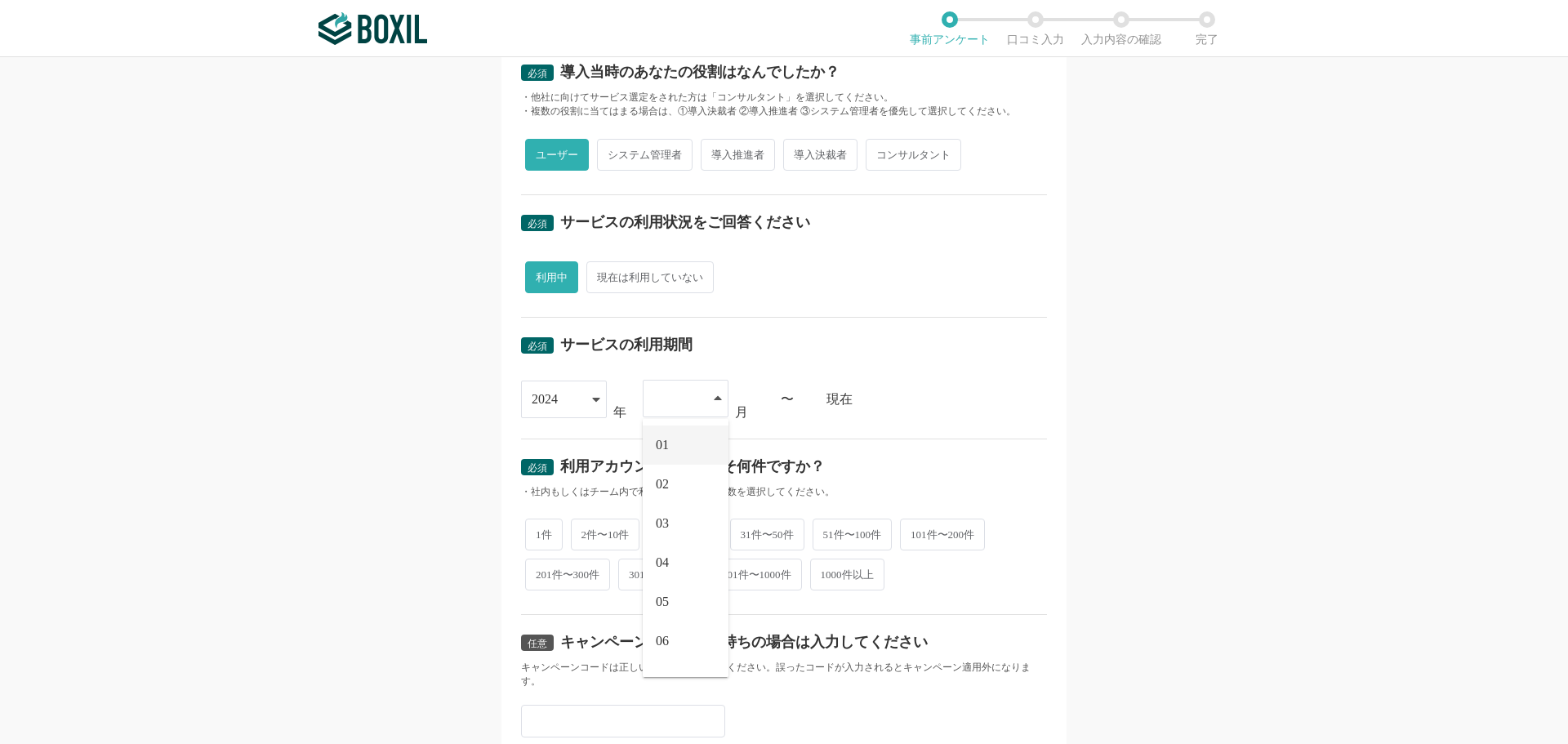
click at [680, 446] on li "01" at bounding box center [685, 445] width 85 height 39
click at [553, 529] on span "1件" at bounding box center [544, 533] width 37 height 32
click at [540, 529] on input "1件" at bounding box center [534, 525] width 11 height 11
radio input "true"
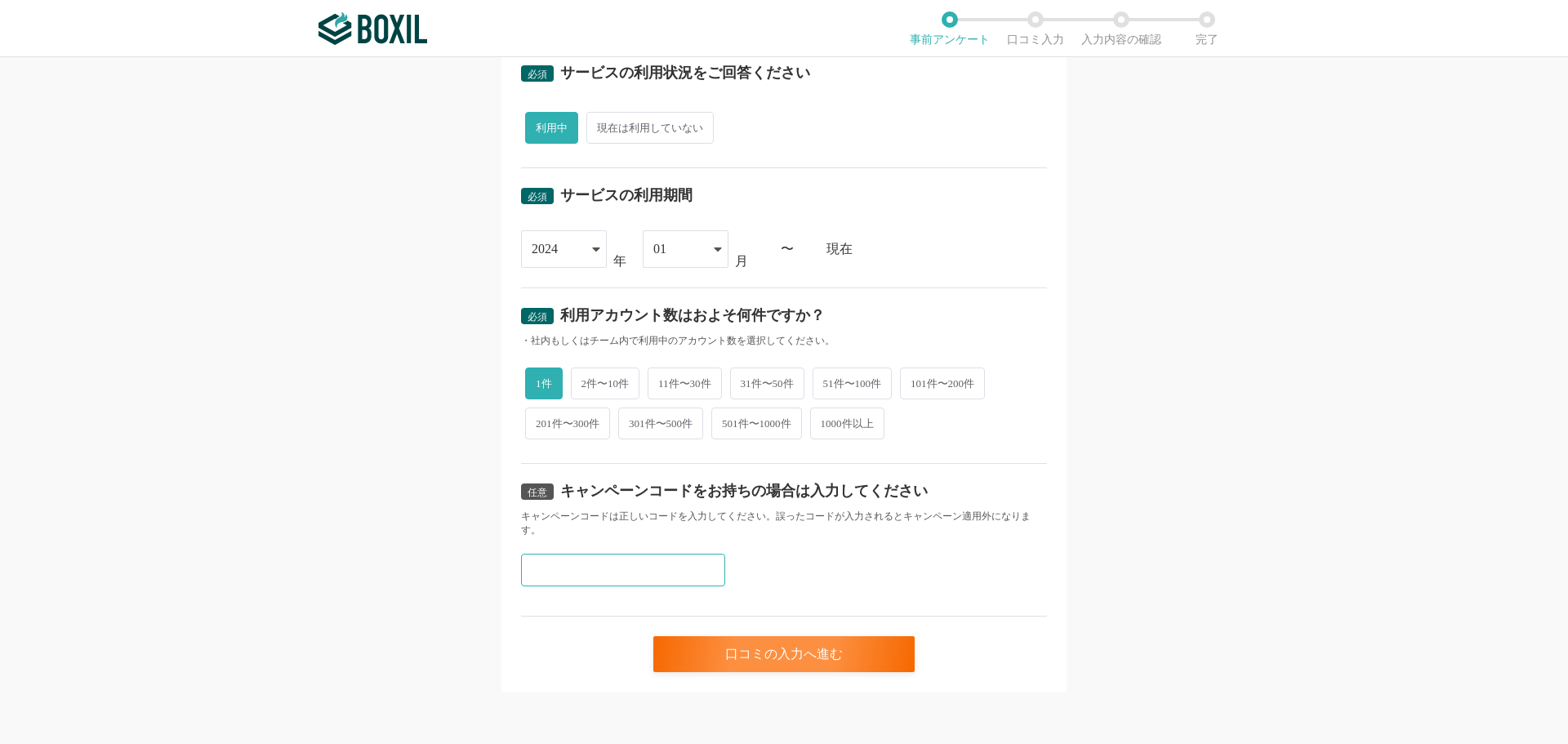
click at [556, 569] on input "text" at bounding box center [623, 570] width 205 height 33
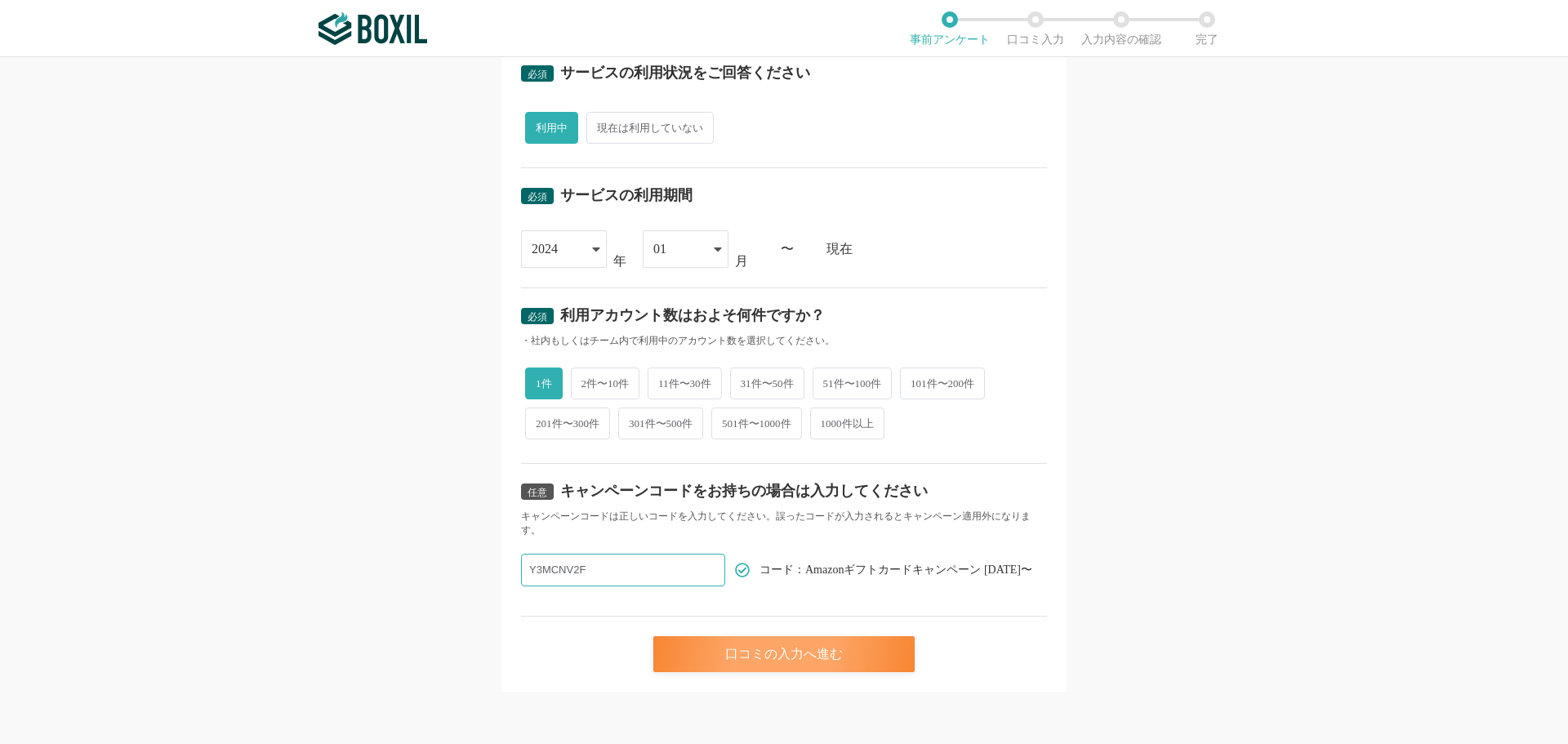
type input "Y3MCNV2F"
click at [784, 664] on div "口コミの入力へ進む" at bounding box center [784, 654] width 261 height 36
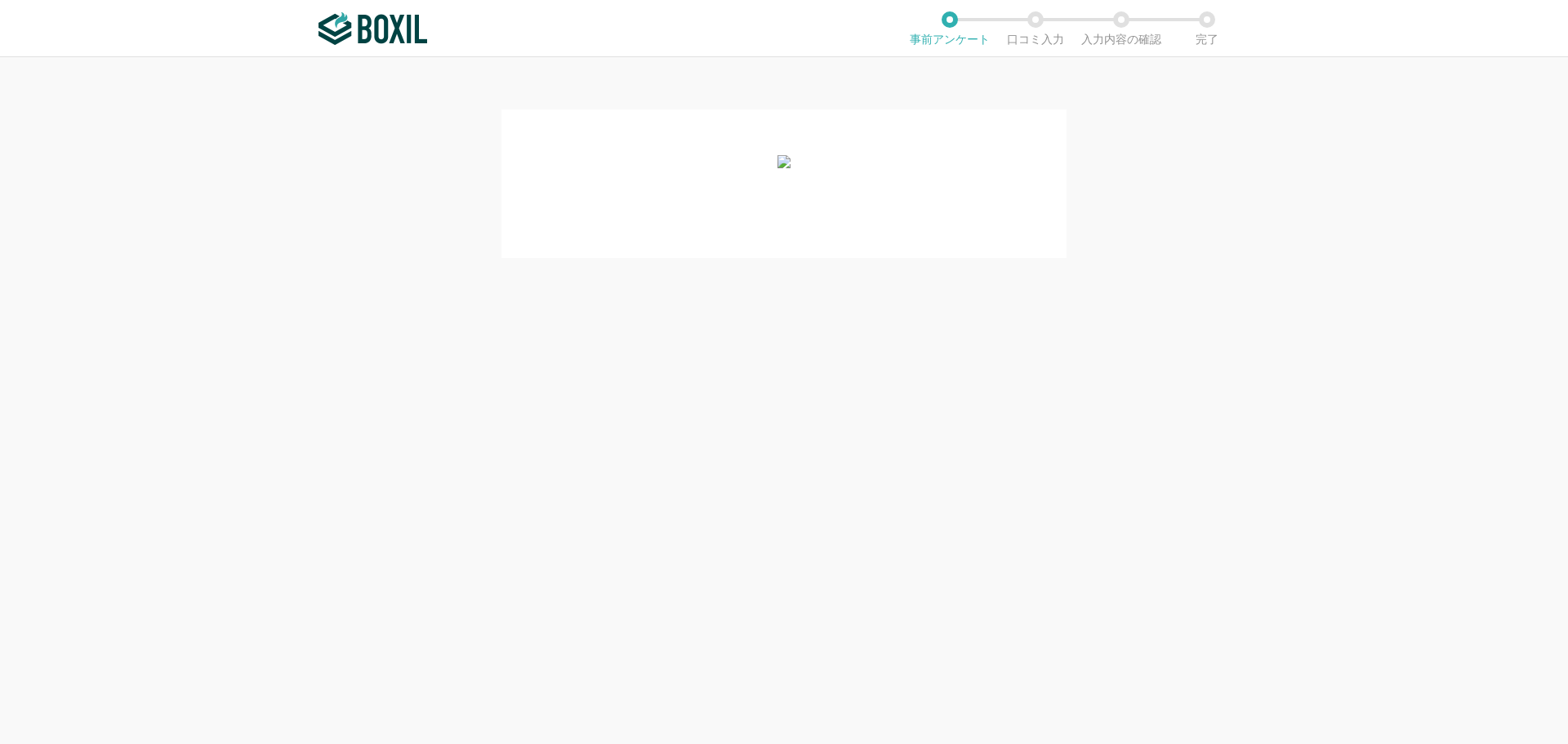
scroll to position [0, 0]
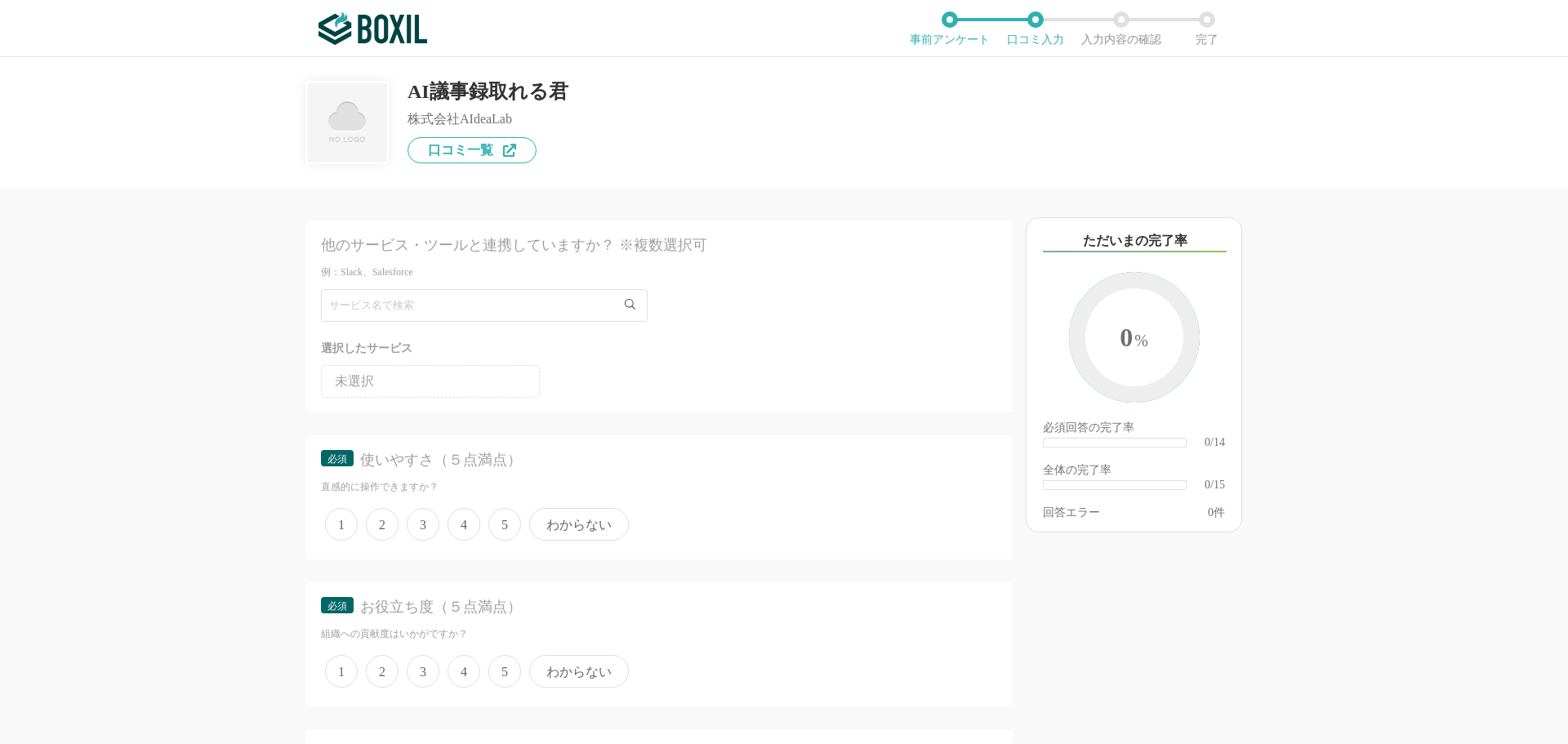
click at [458, 523] on span "4" at bounding box center [463, 524] width 33 height 33
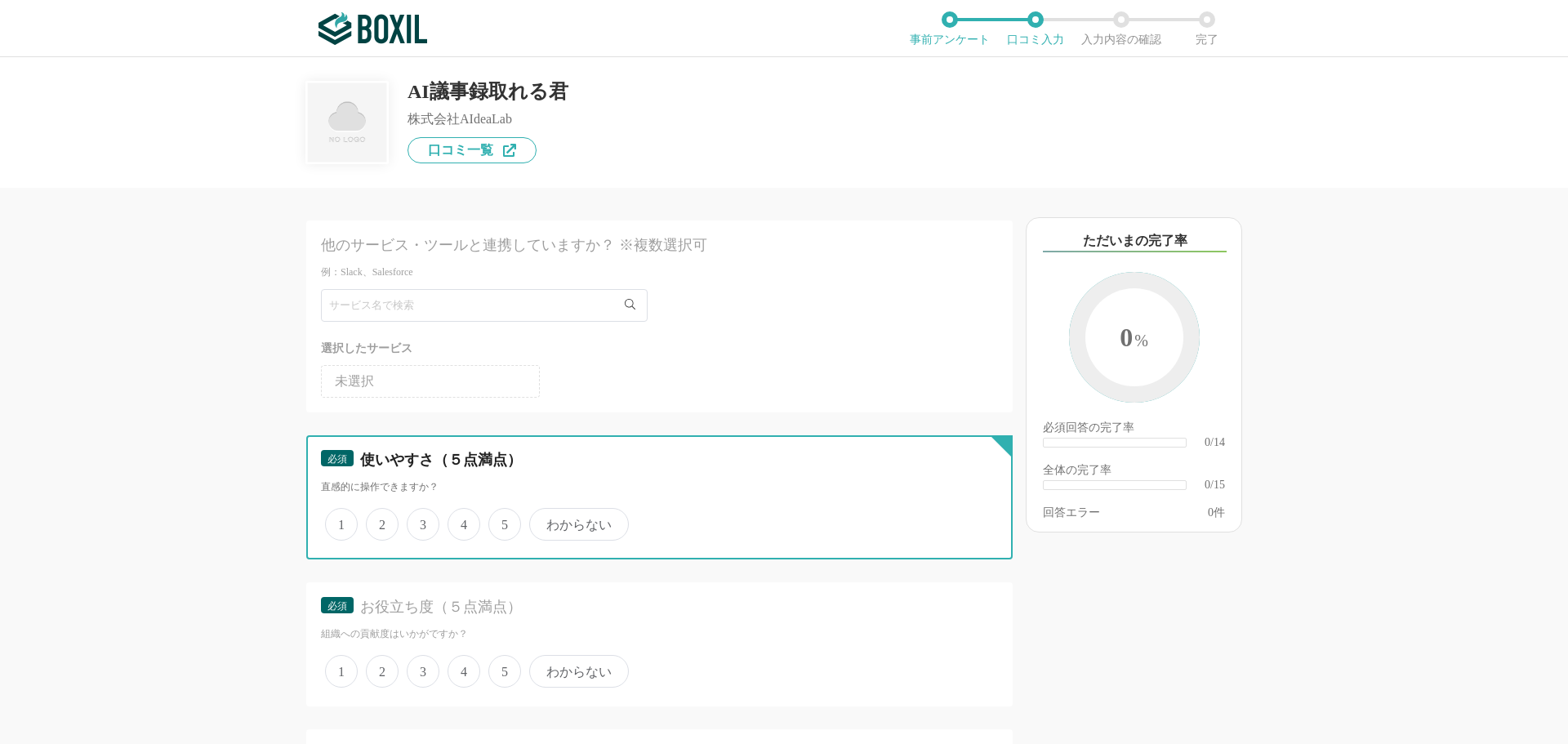
click at [458, 521] on input "4" at bounding box center [456, 516] width 11 height 11
radio input "true"
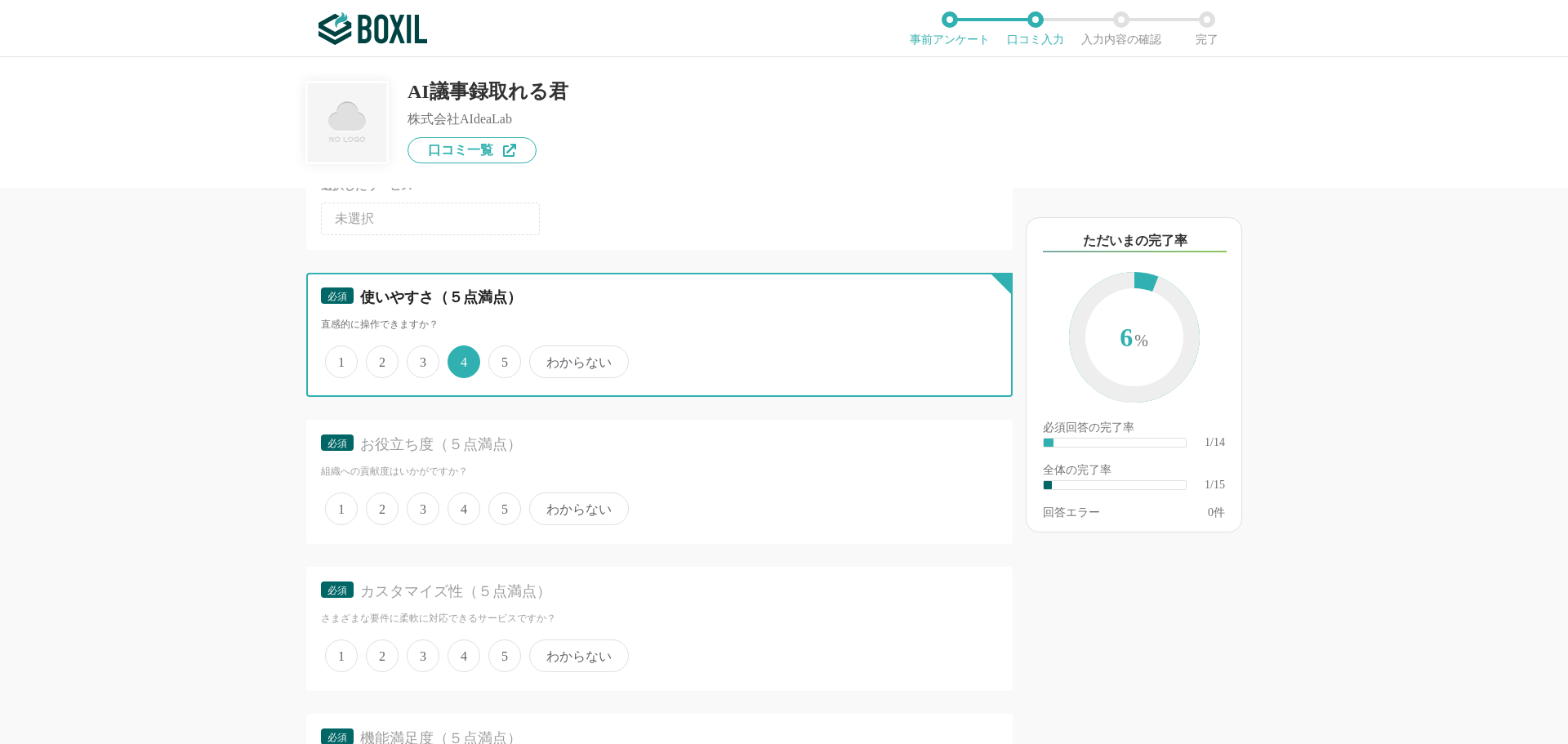
scroll to position [163, 0]
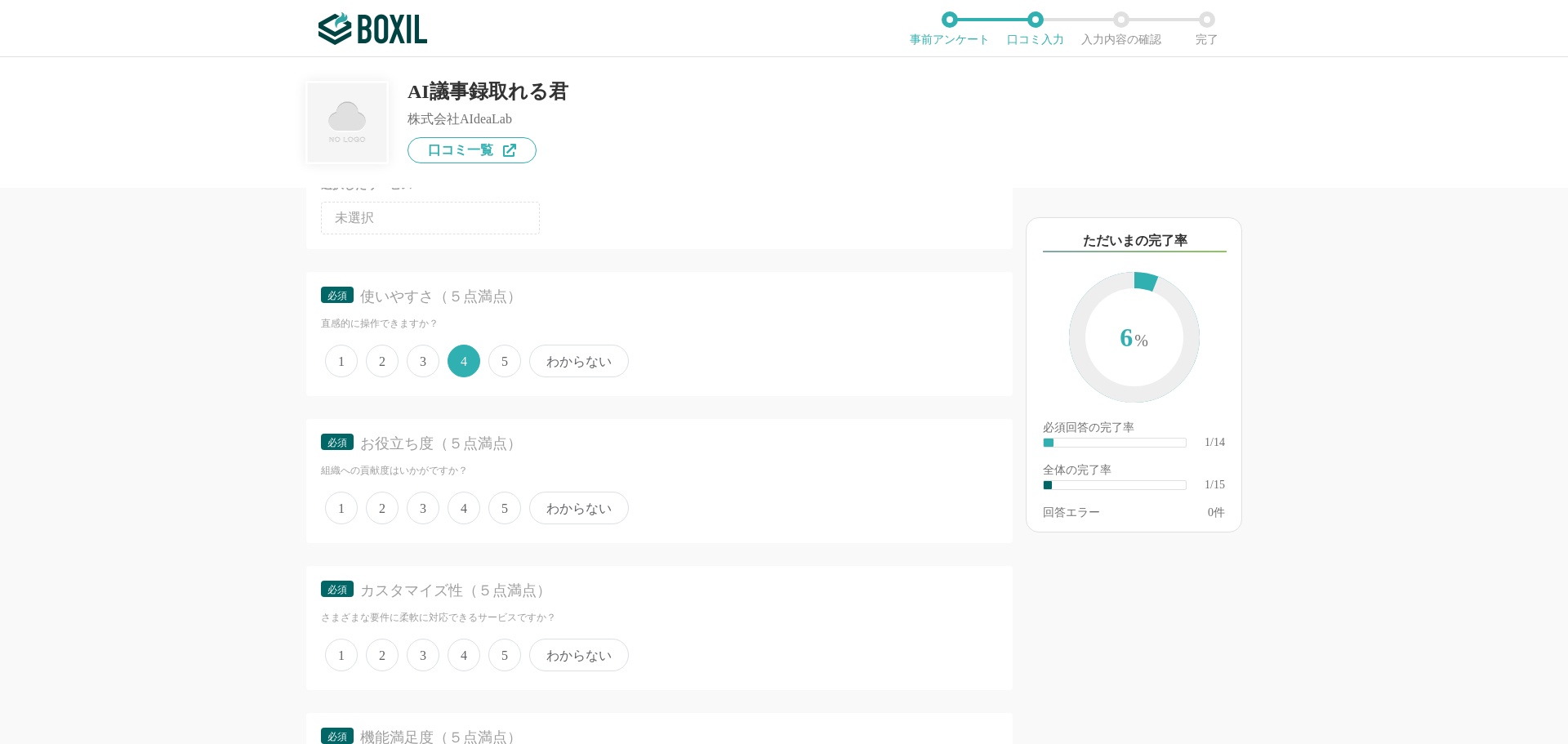
click at [469, 514] on span "4" at bounding box center [463, 508] width 33 height 33
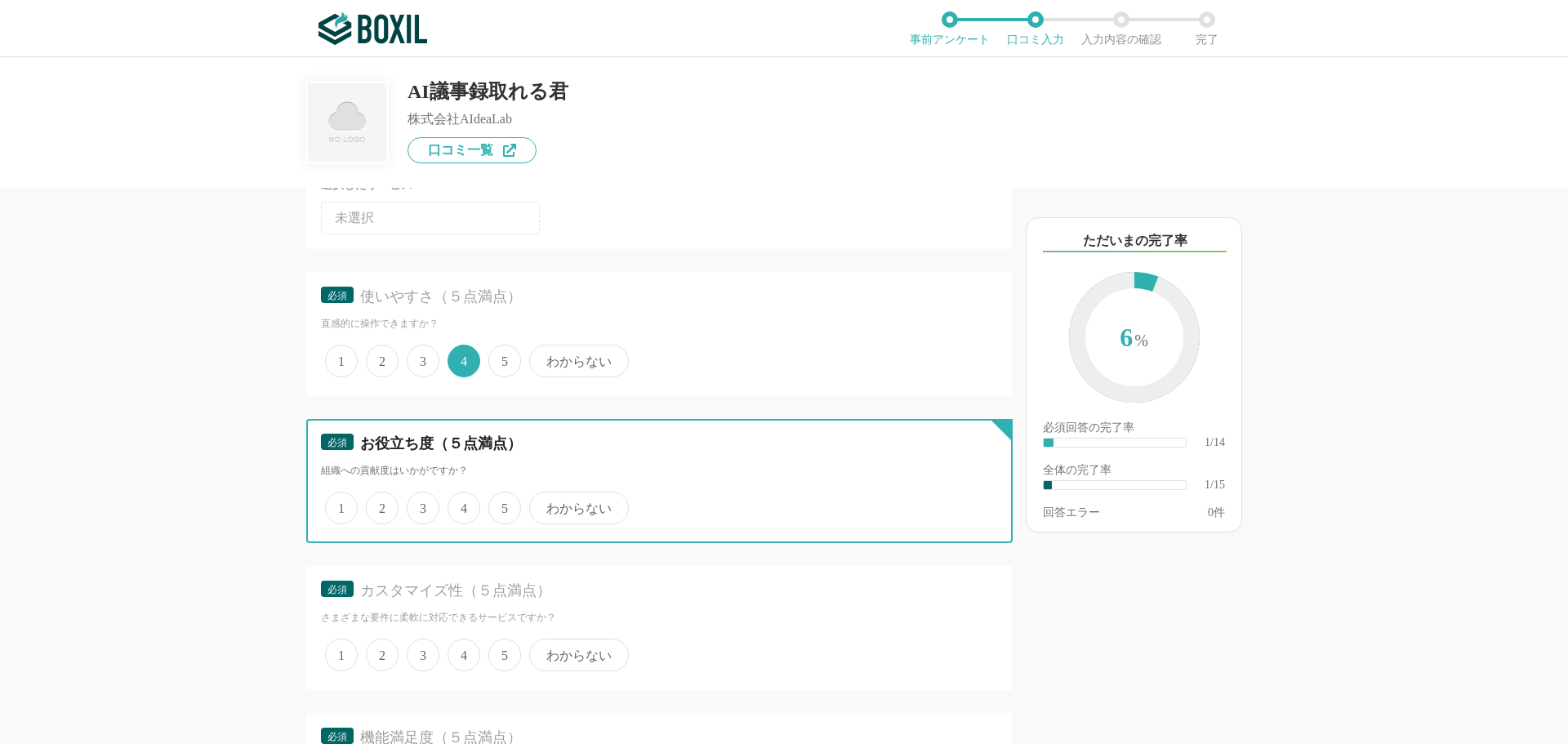
click at [462, 505] on input "4" at bounding box center [456, 500] width 11 height 11
radio input "true"
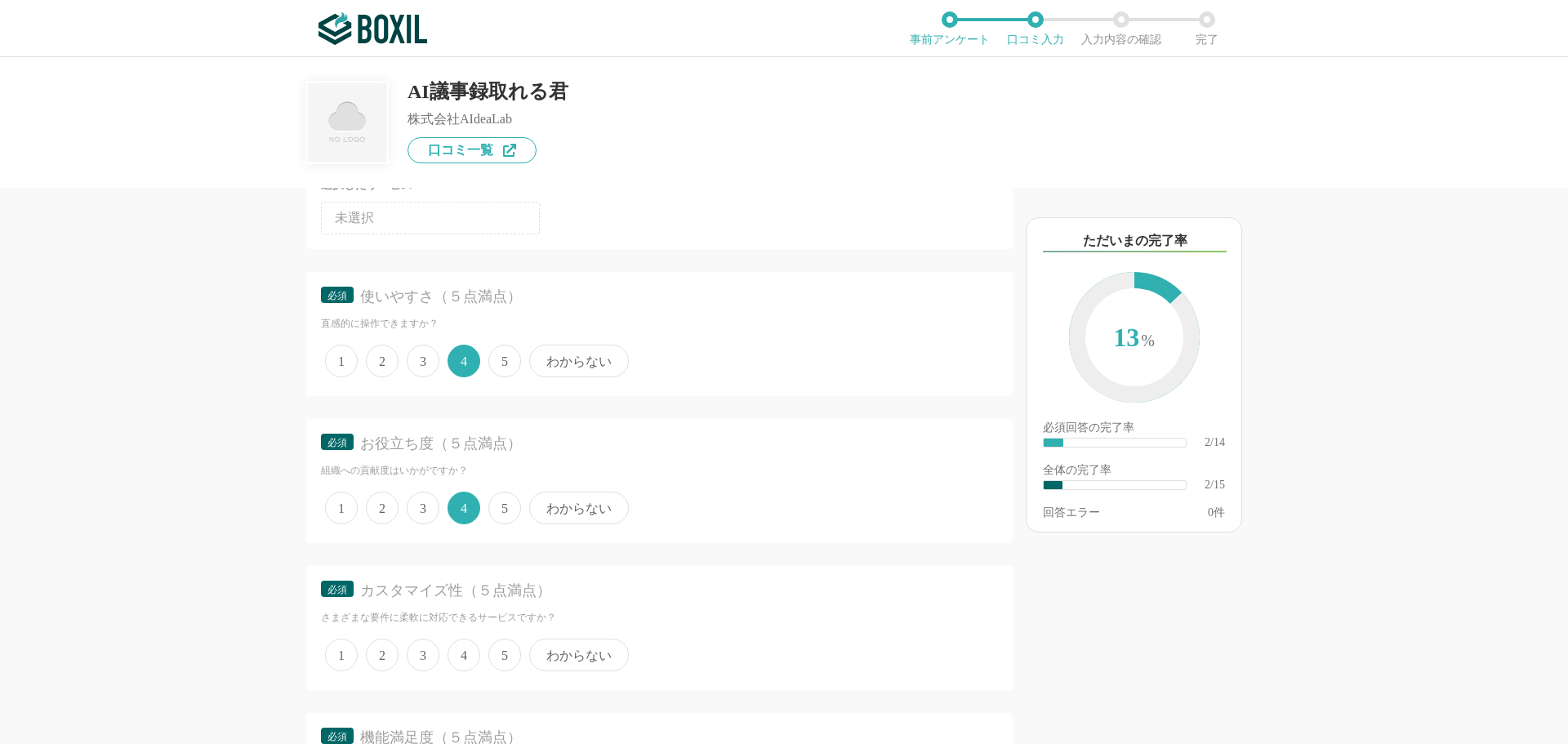
click at [469, 652] on span "4" at bounding box center [463, 655] width 33 height 33
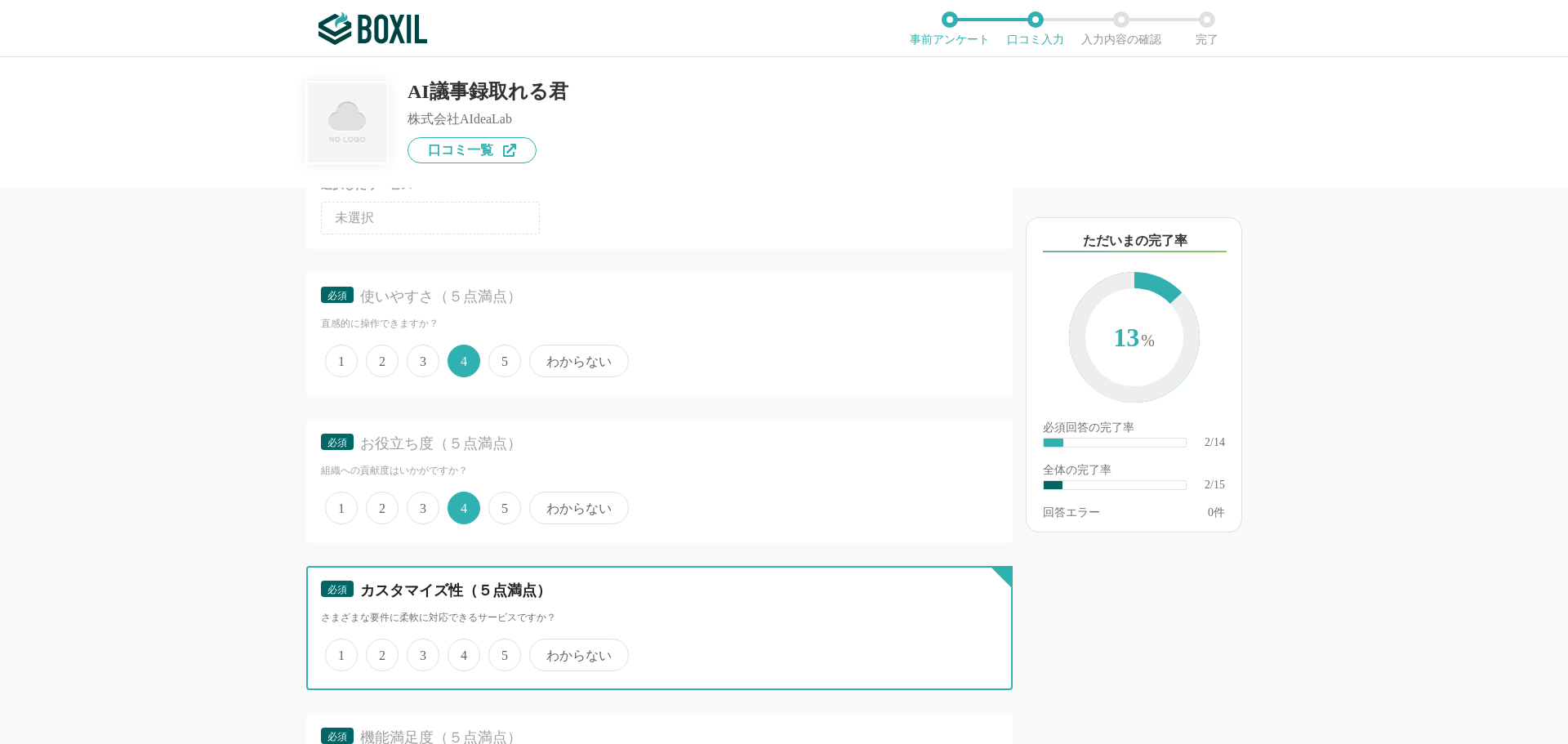
click at [462, 652] on input "4" at bounding box center [456, 646] width 11 height 11
radio input "true"
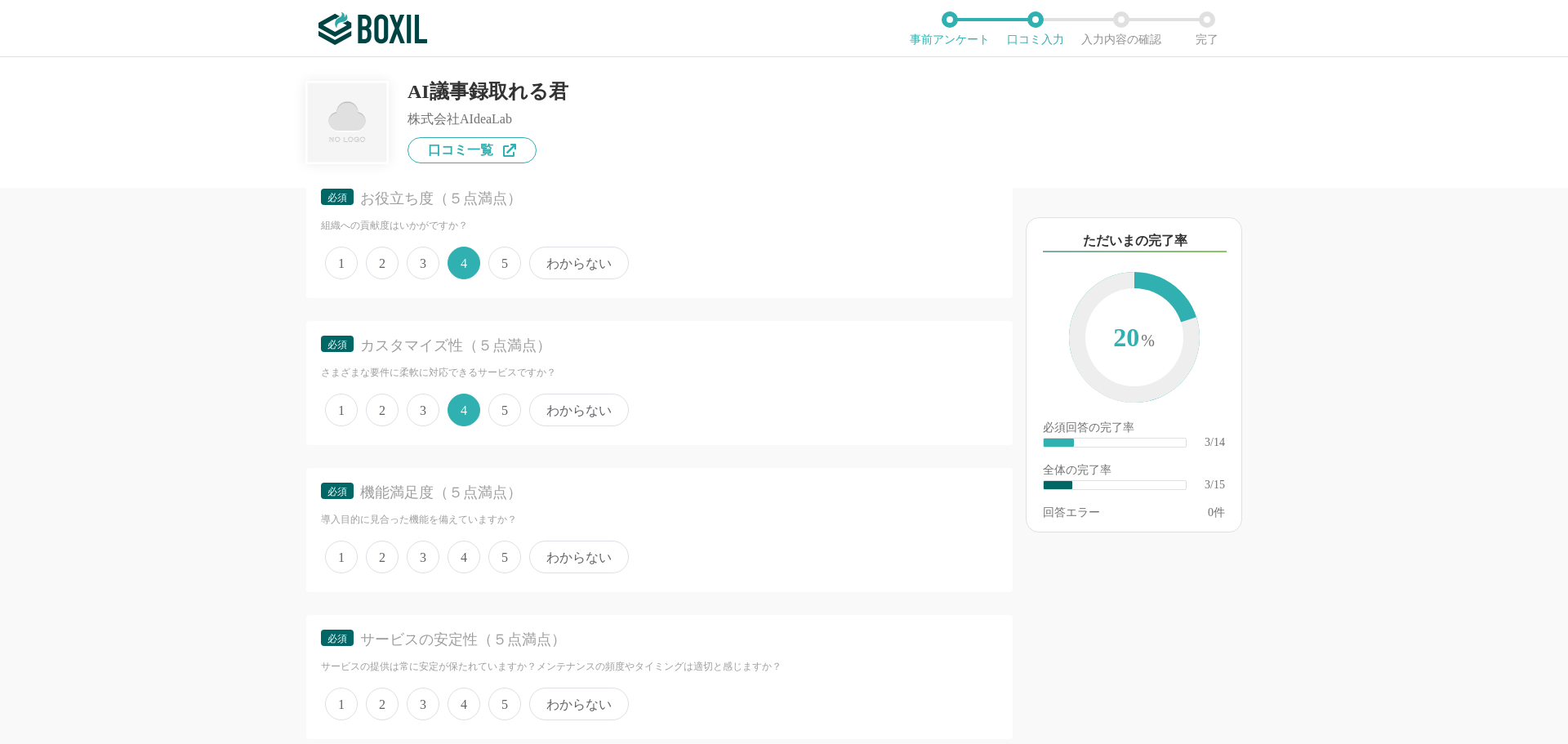
click at [423, 564] on span "3" at bounding box center [423, 557] width 33 height 33
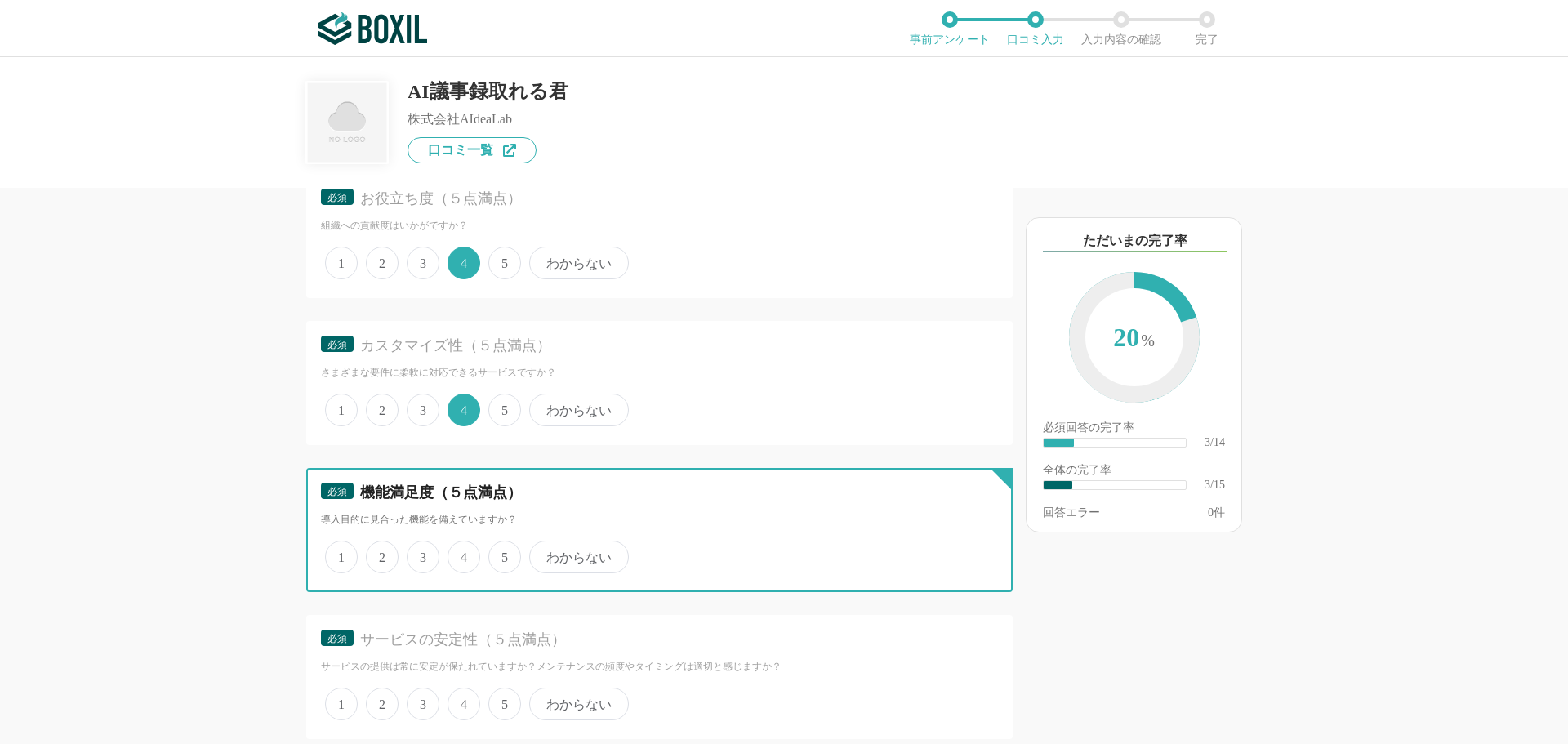
click at [422, 554] on input "3" at bounding box center [416, 549] width 11 height 11
radio input "true"
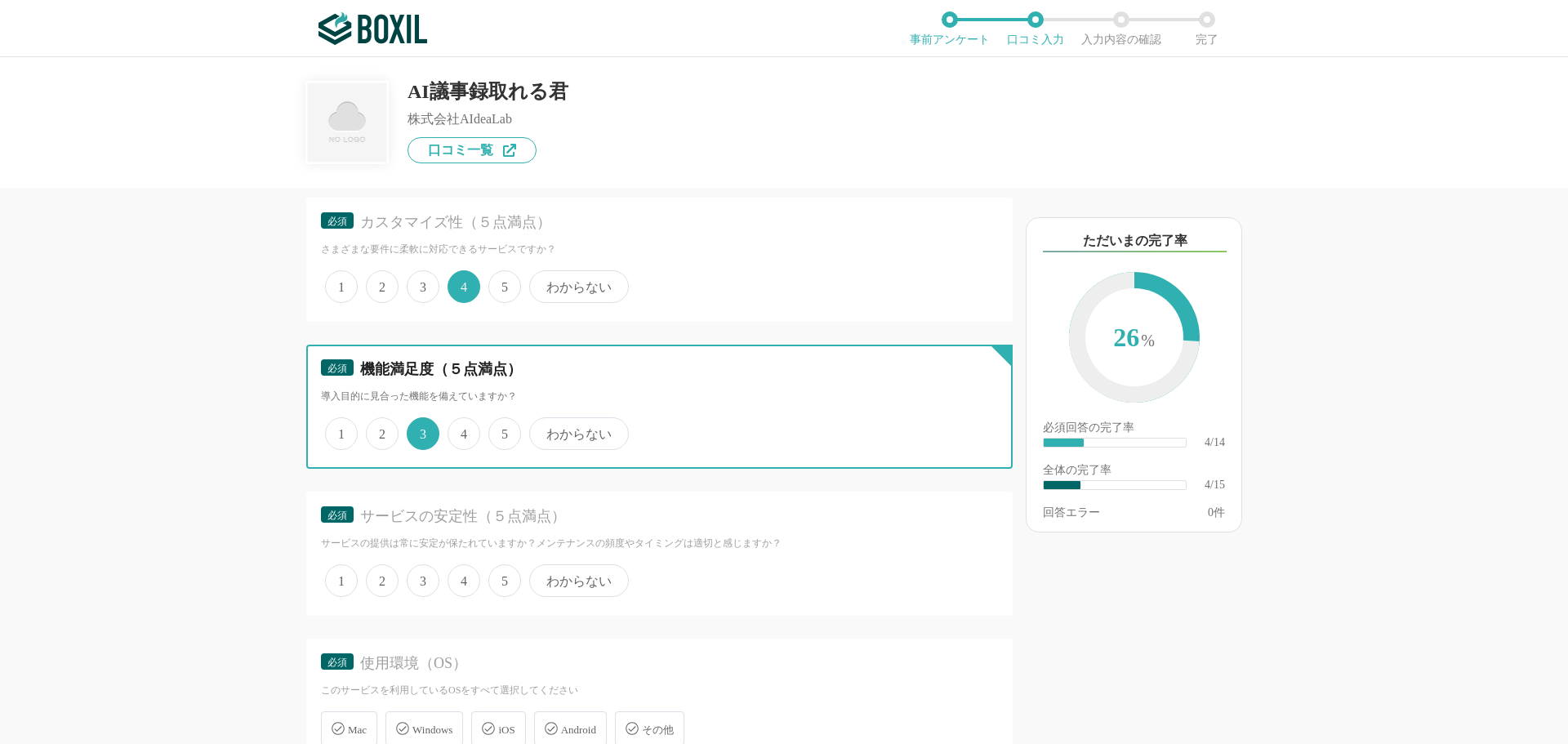
scroll to position [654, 0]
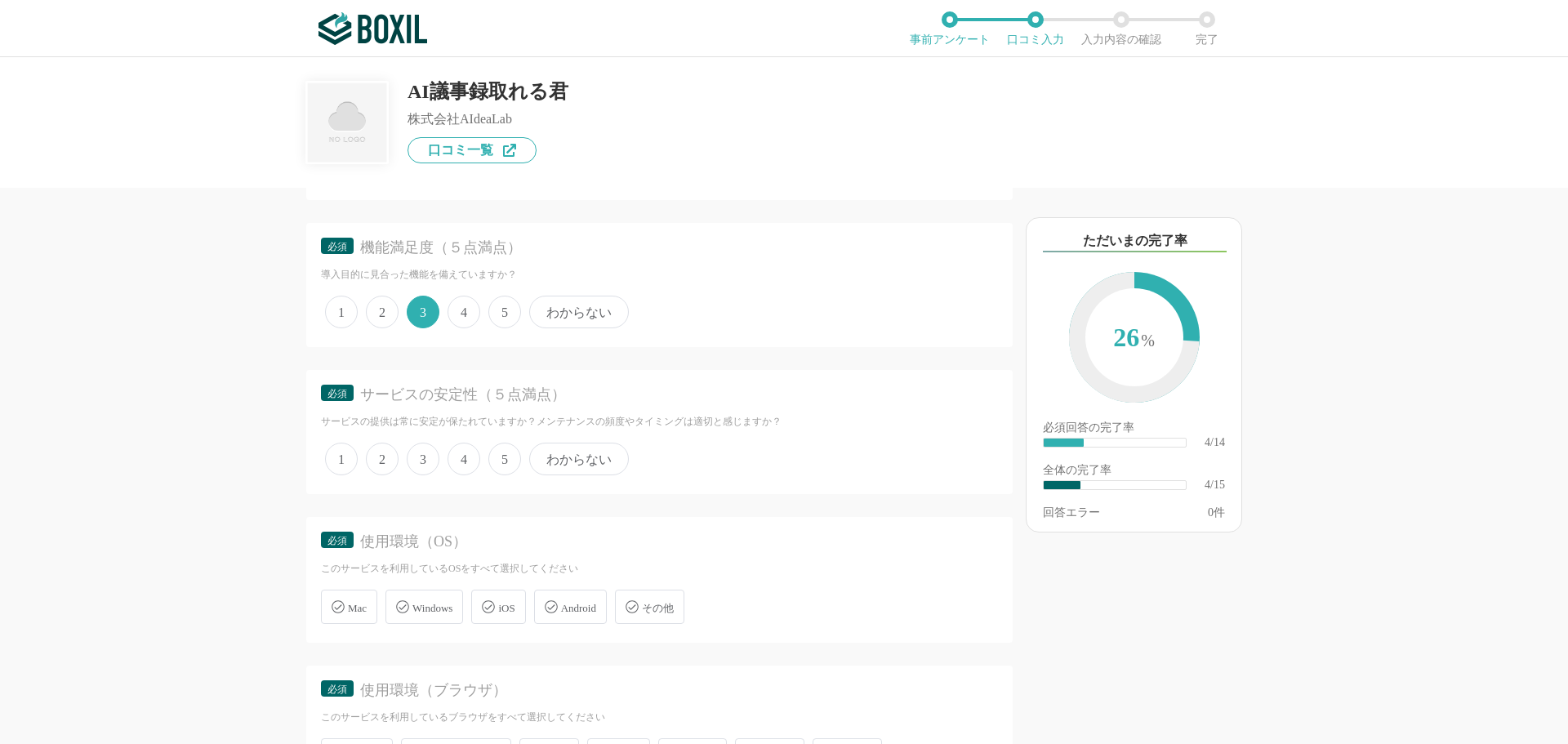
click at [461, 457] on span "4" at bounding box center [463, 459] width 33 height 33
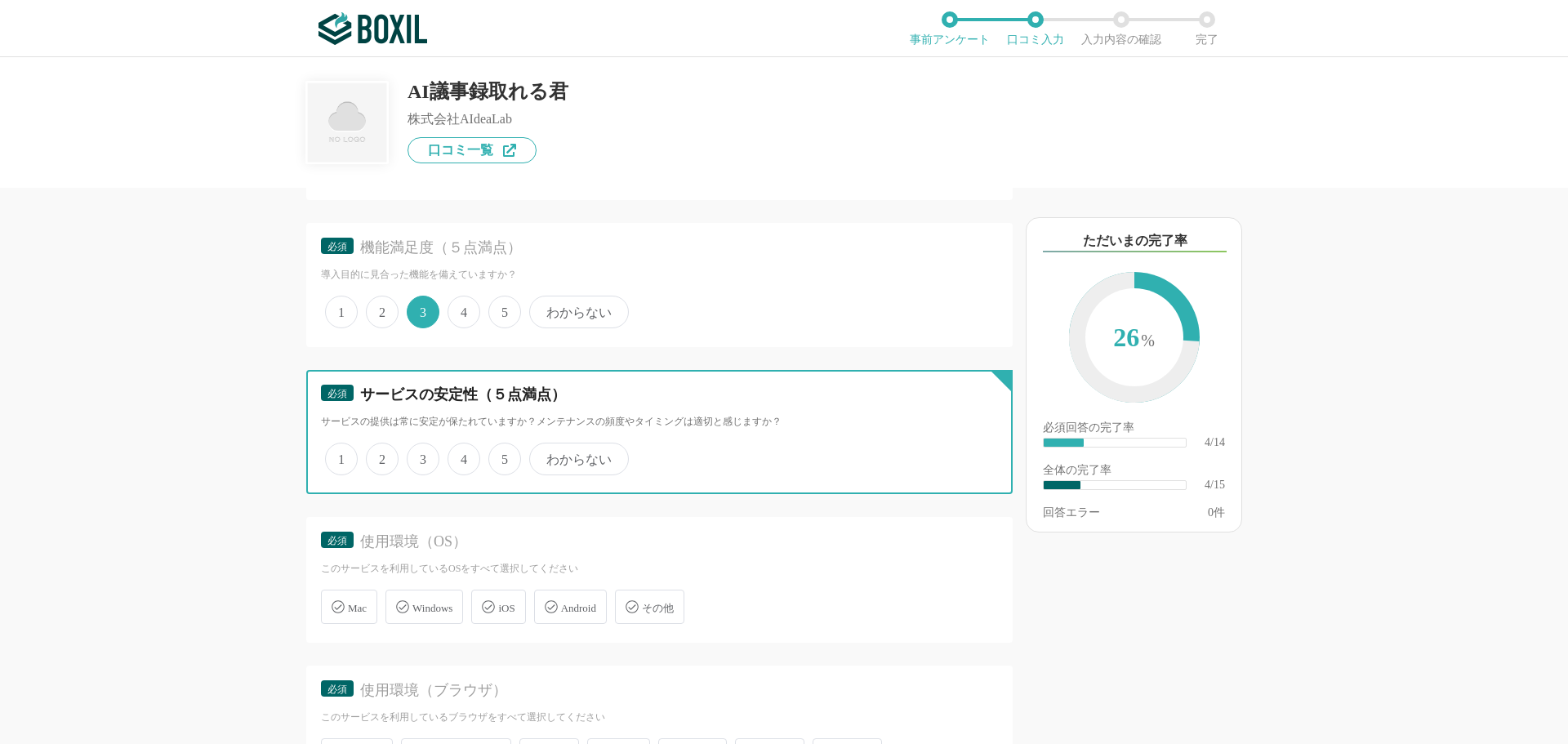
click at [461, 456] on input "4" at bounding box center [456, 451] width 11 height 11
radio input "true"
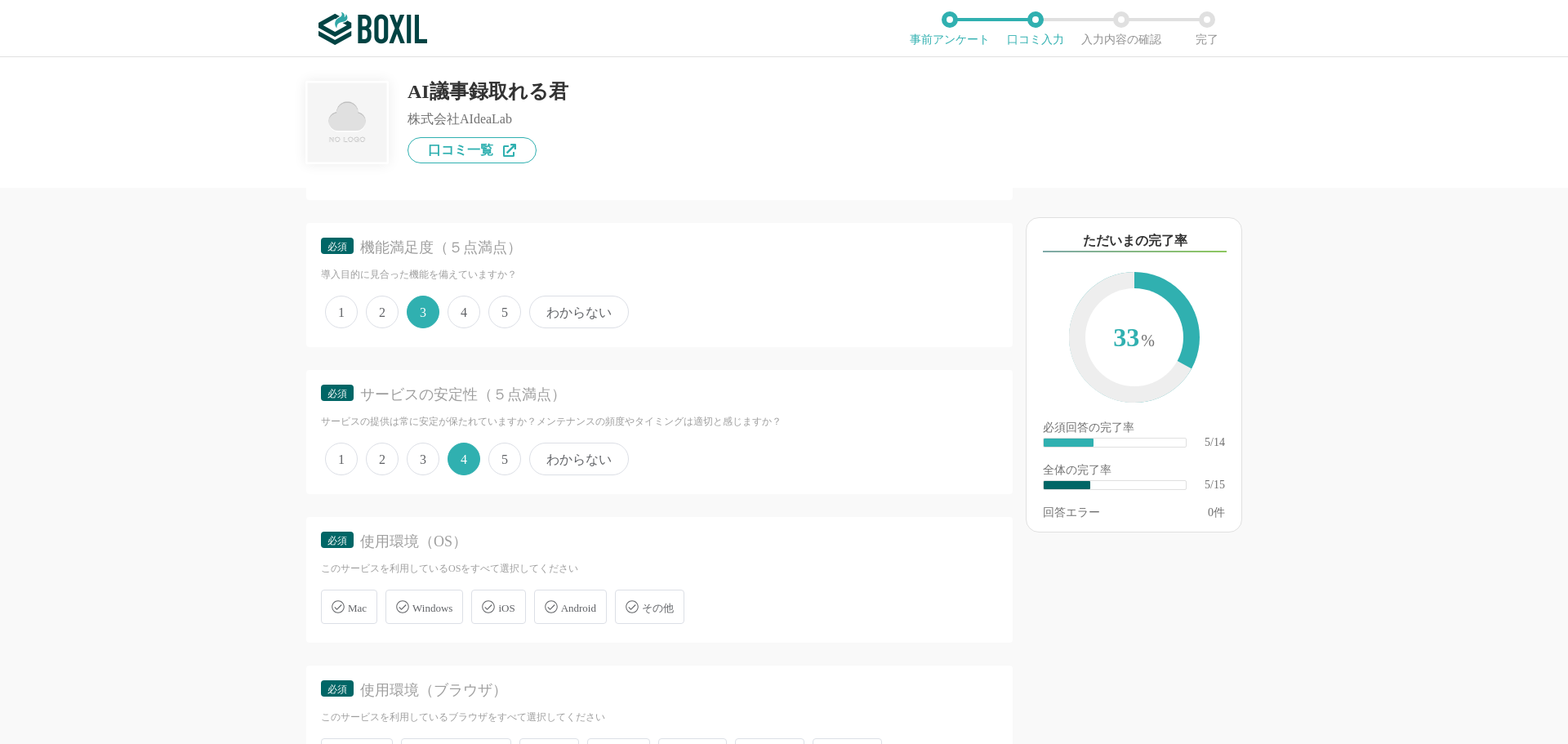
click at [433, 615] on span "Windows" at bounding box center [432, 608] width 40 height 12
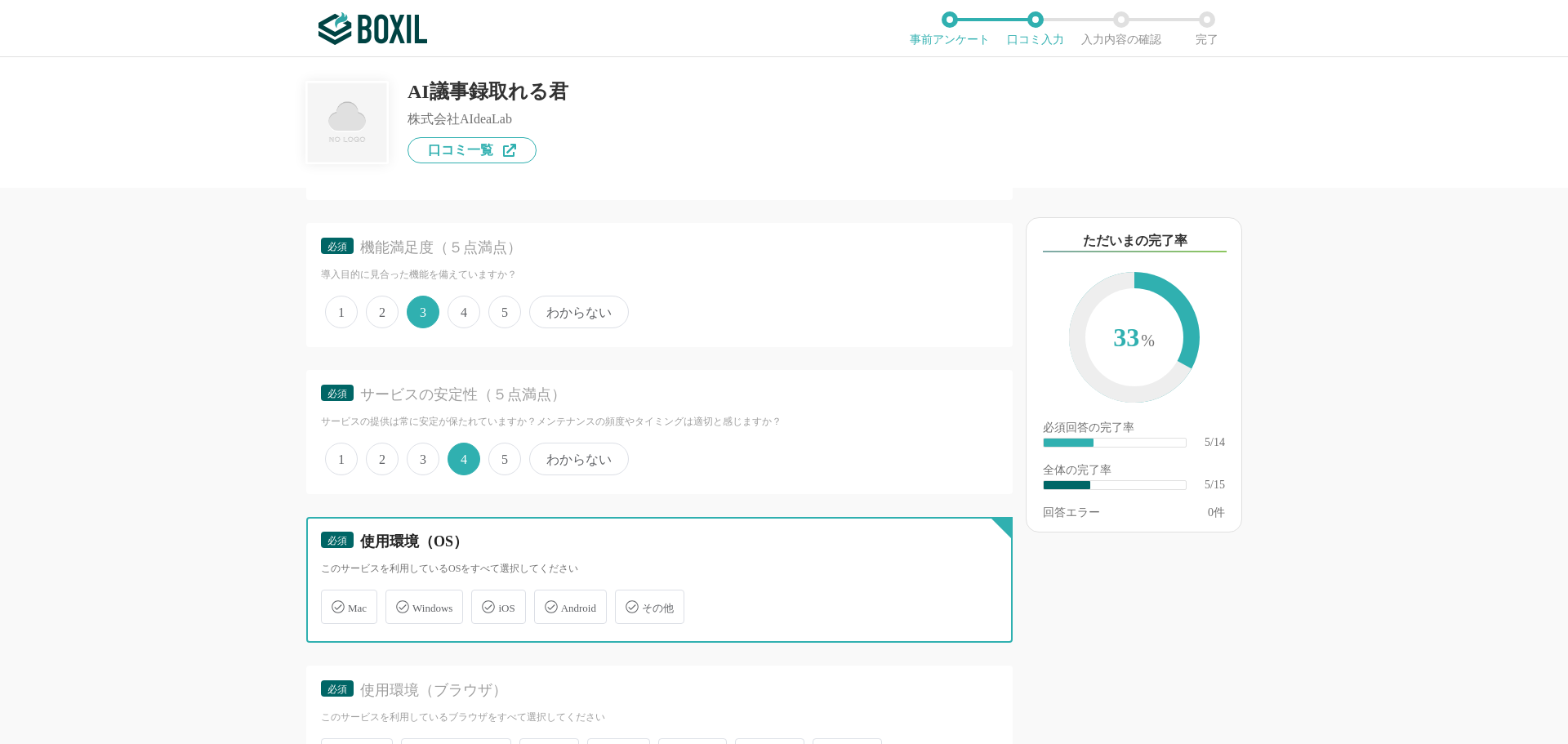
click at [399, 603] on input "Windows" at bounding box center [394, 597] width 11 height 11
checkbox input "true"
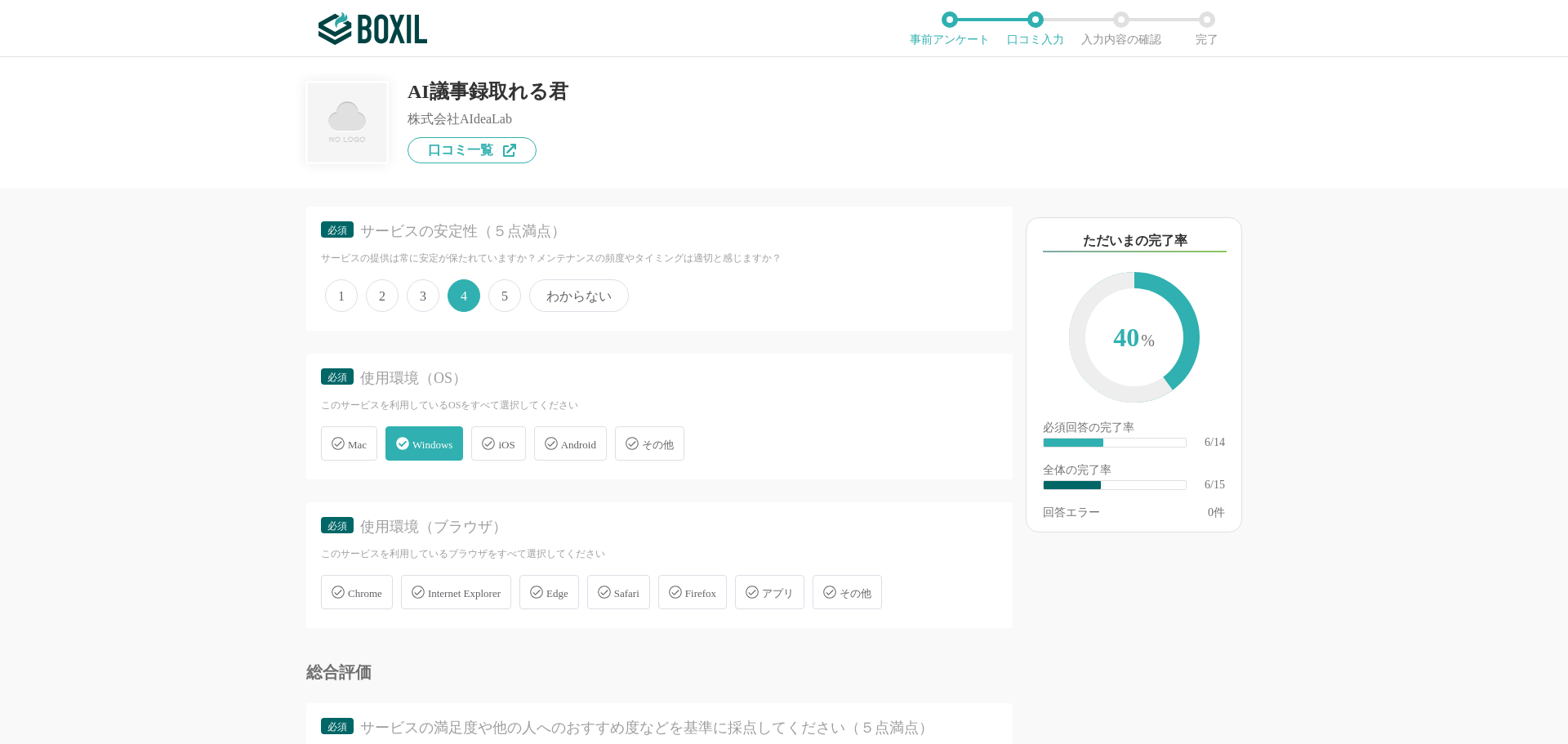
click at [388, 600] on div "Chrome" at bounding box center [357, 592] width 72 height 35
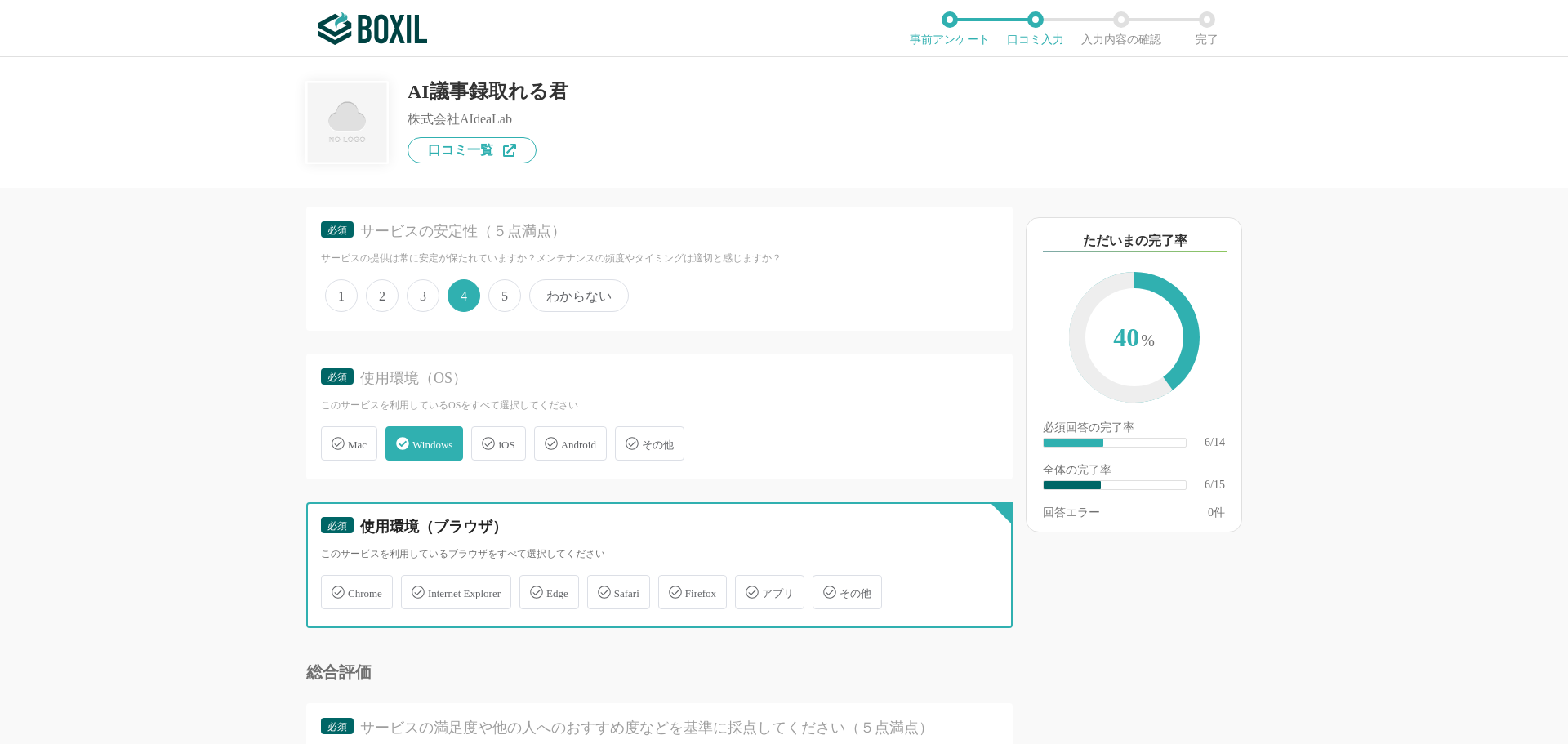
click at [335, 588] on input "Chrome" at bounding box center [330, 583] width 11 height 11
checkbox input "true"
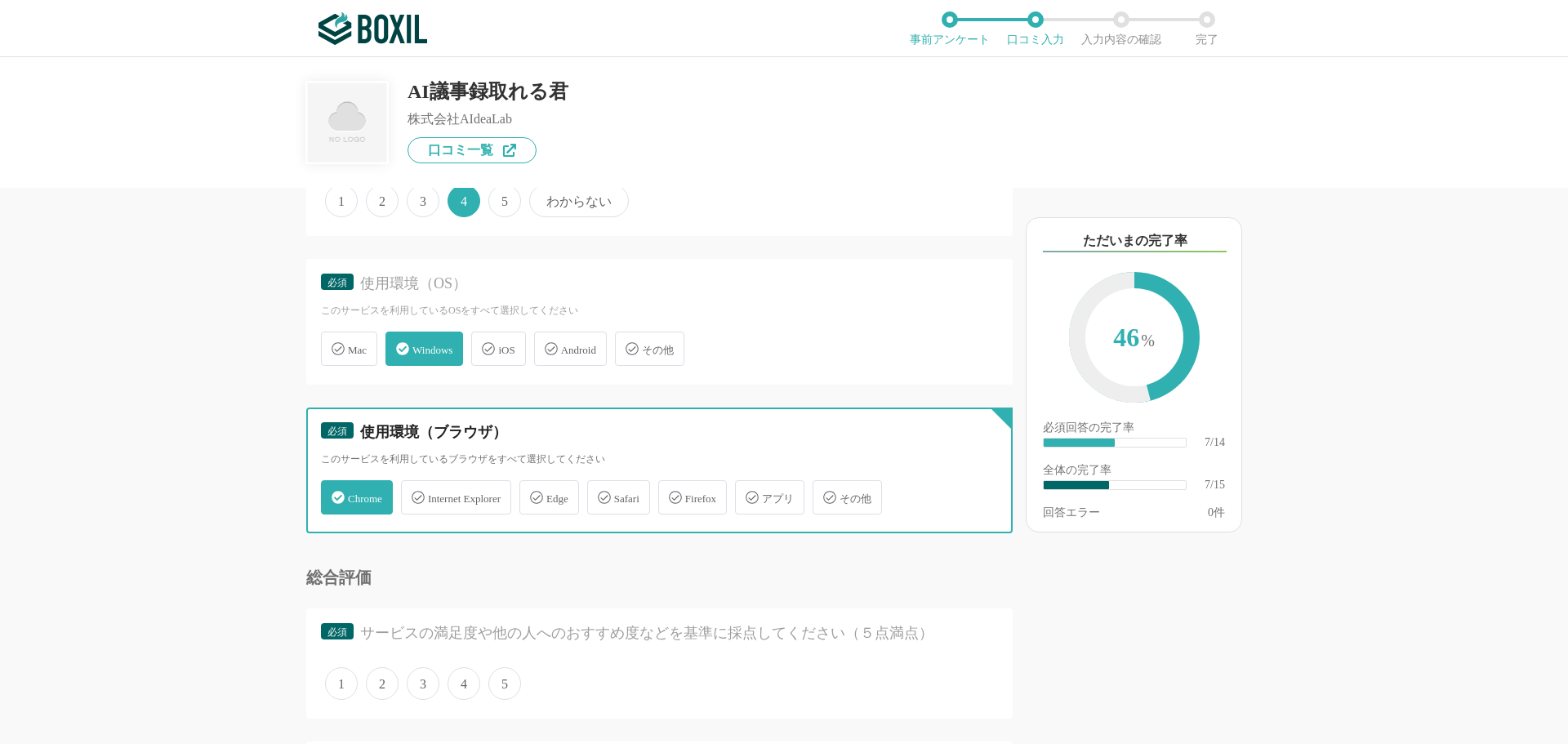
scroll to position [1062, 0]
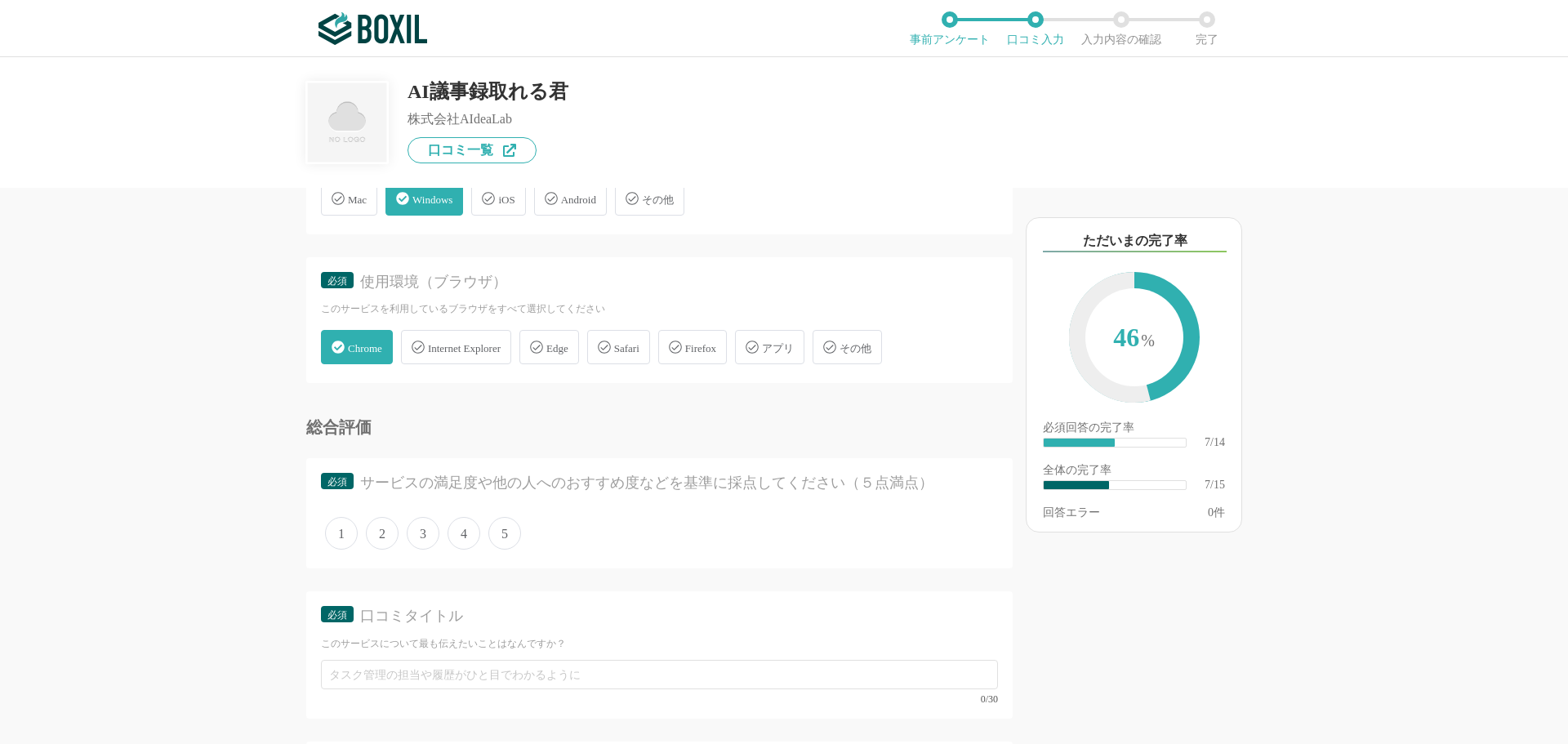
click at [462, 533] on span "4" at bounding box center [463, 533] width 33 height 33
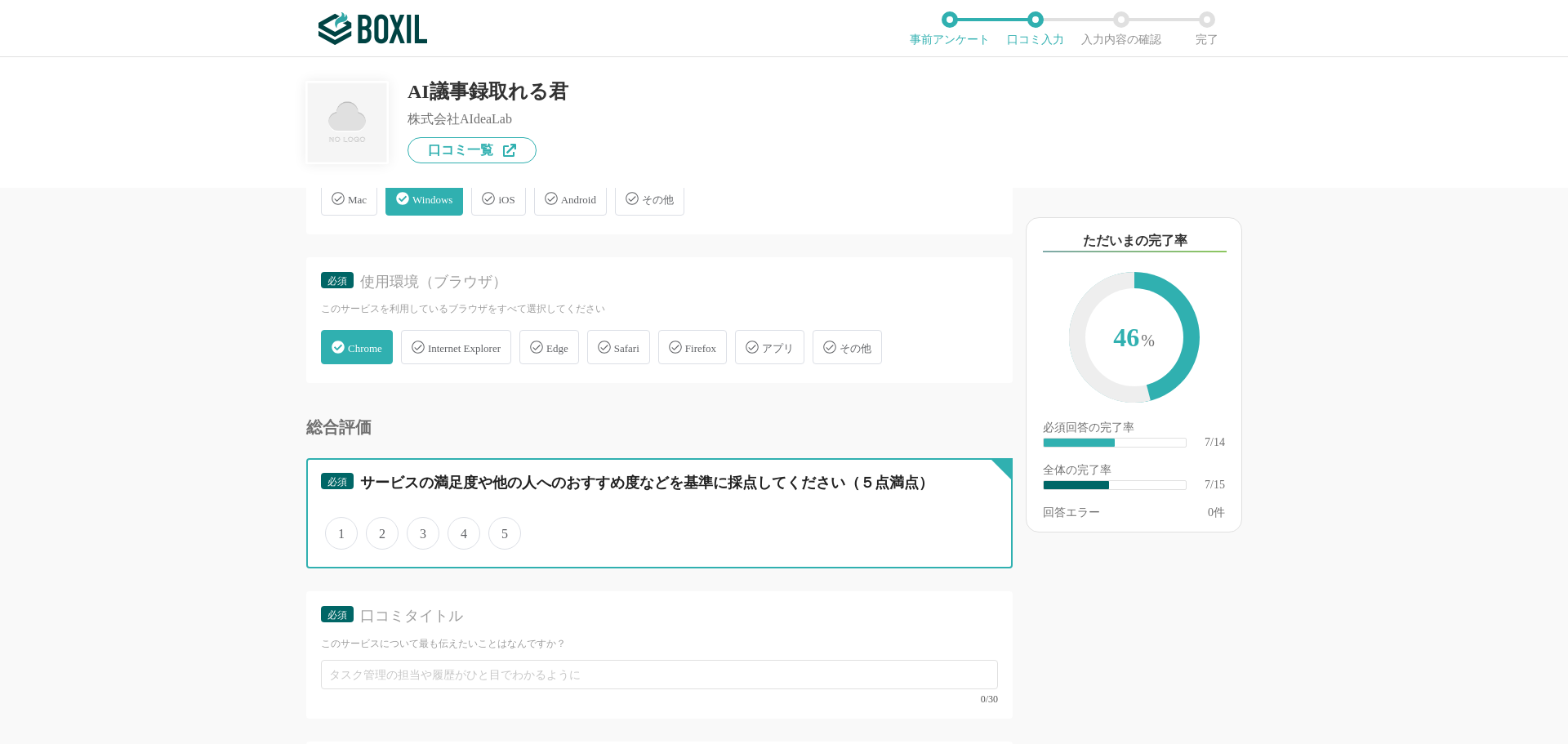
click at [462, 530] on input "4" at bounding box center [456, 525] width 11 height 11
radio input "true"
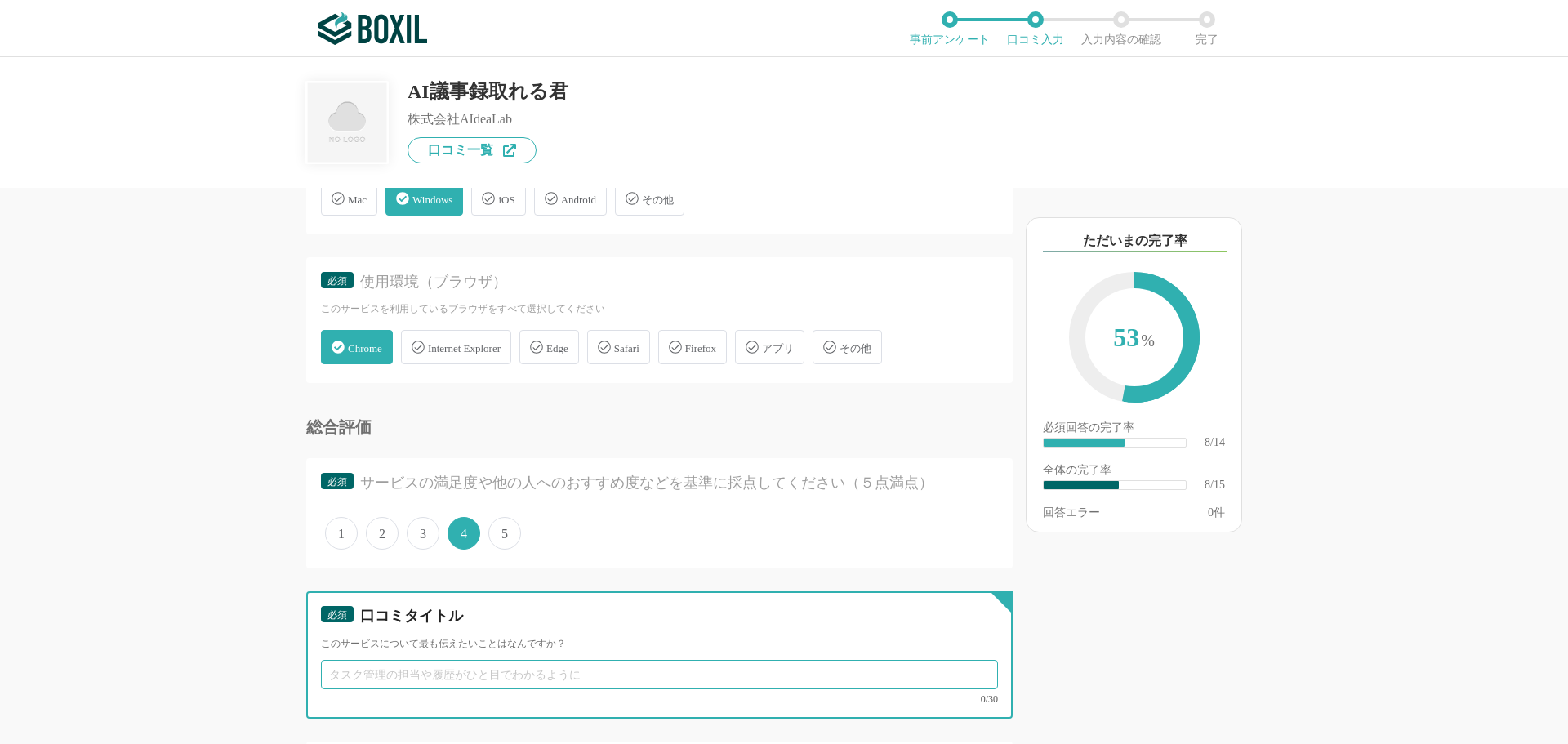
click at [408, 668] on input "text" at bounding box center [659, 675] width 677 height 30
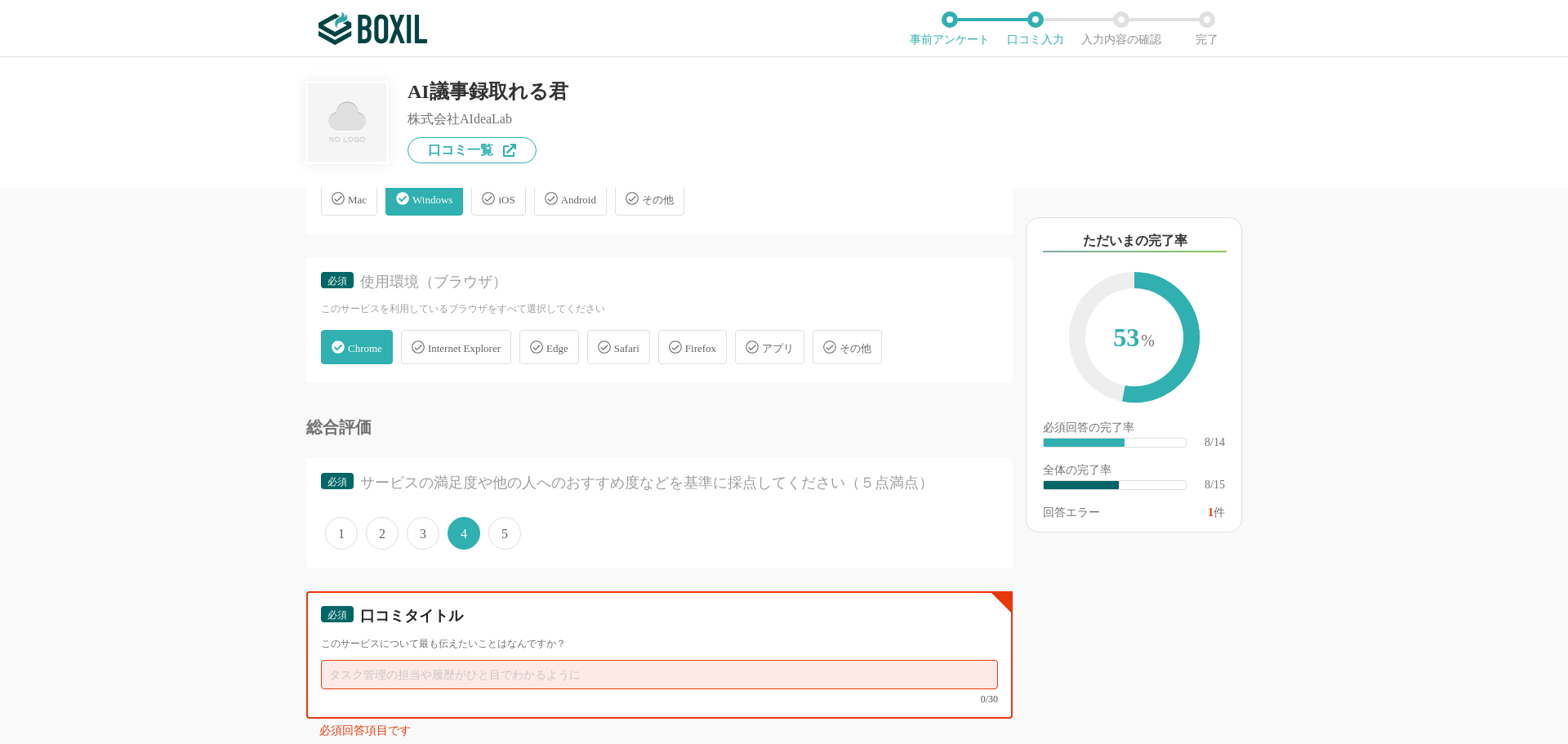
click at [358, 674] on input "text" at bounding box center [659, 675] width 677 height 30
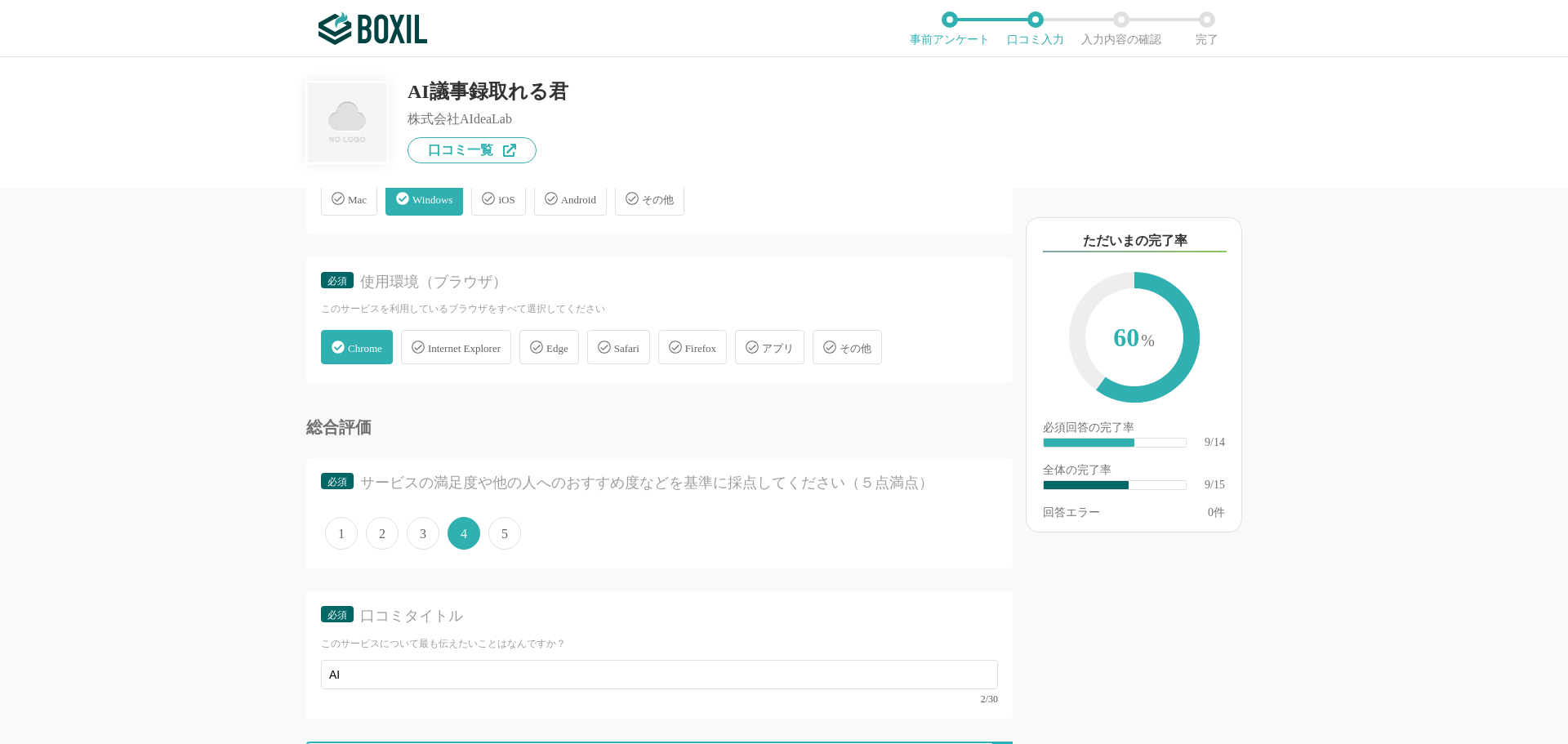
scroll to position [1439, 0]
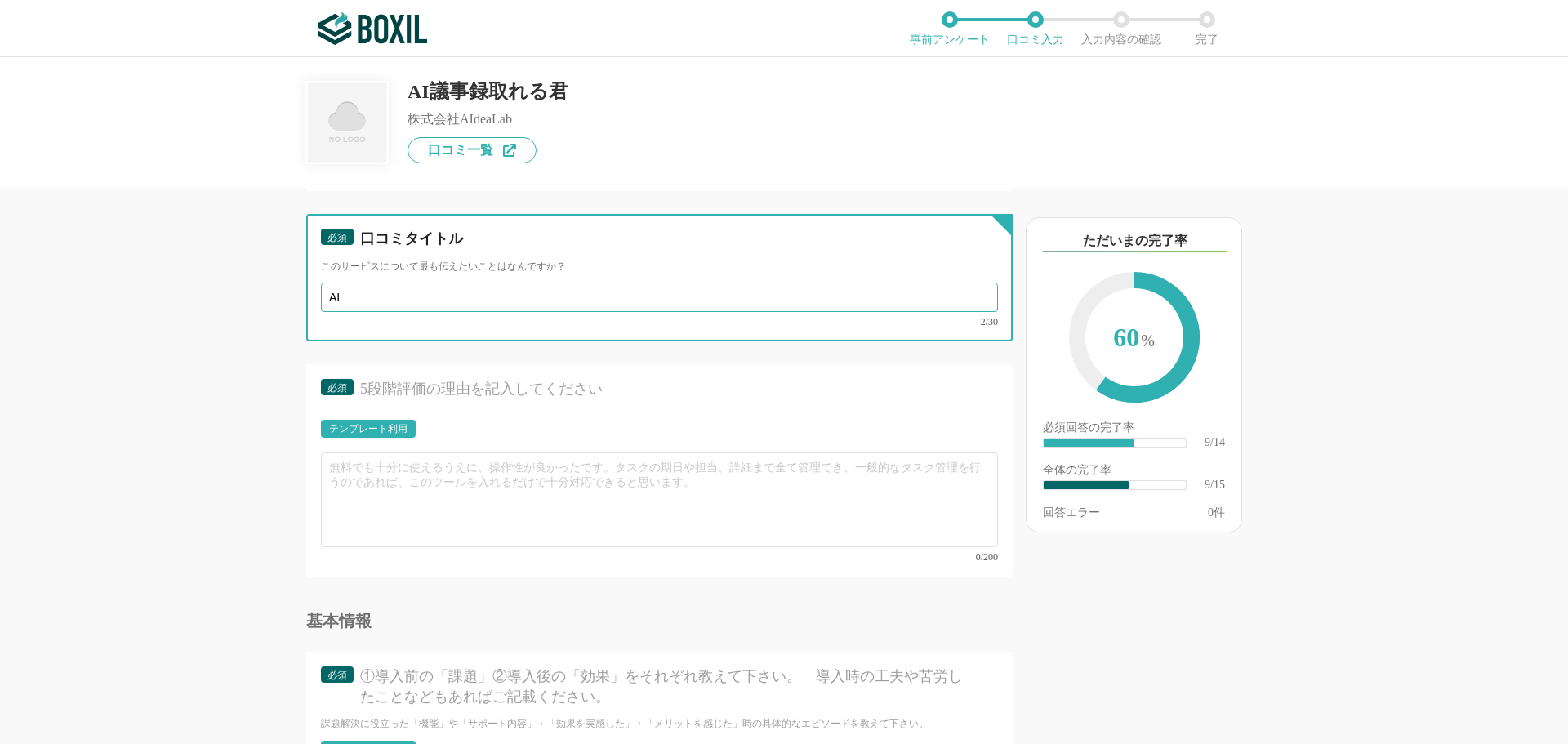
click at [367, 302] on input "AI" at bounding box center [659, 297] width 677 height 30
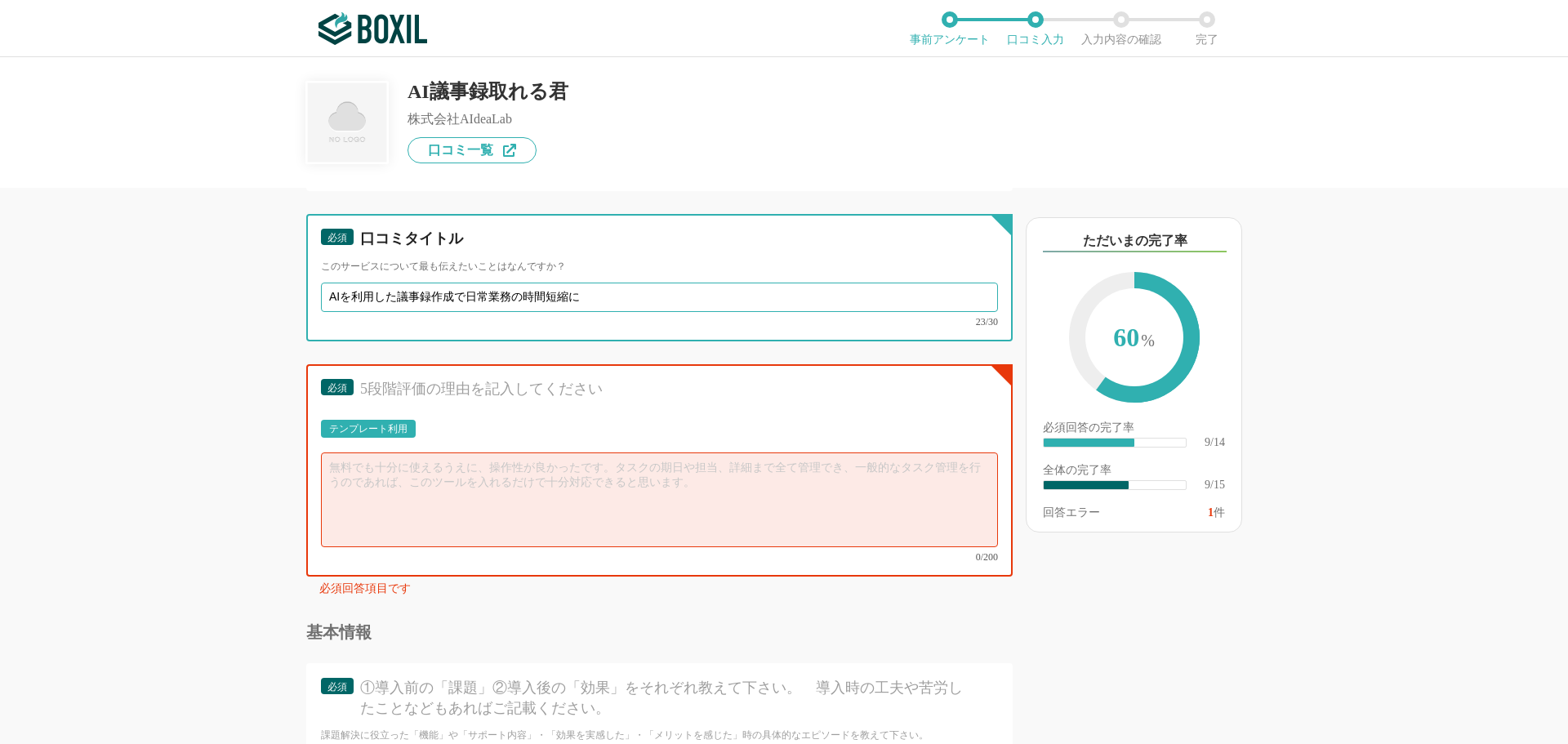
type input "AIを利用した議事録作成で日常業務の時間短縮に"
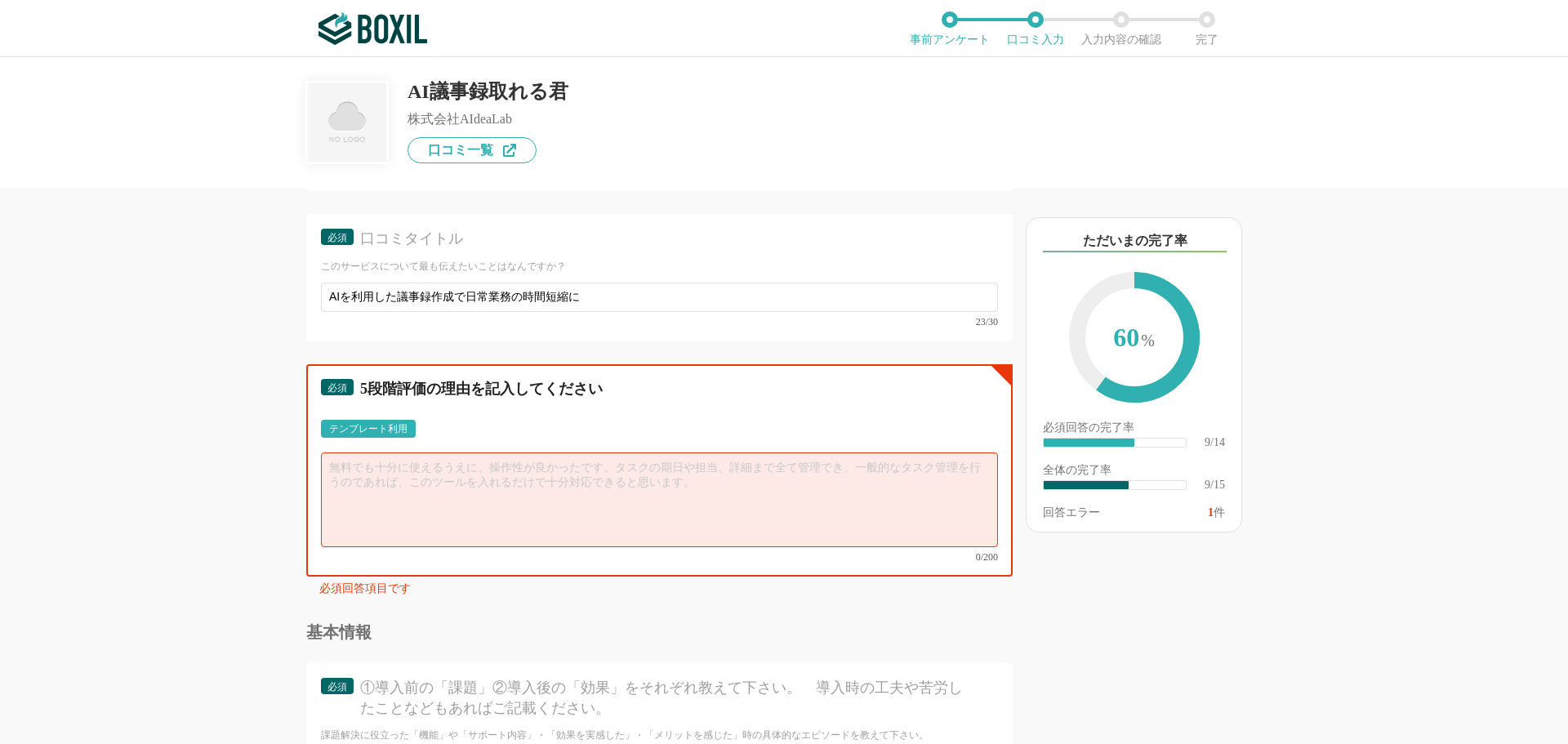
click at [382, 482] on textarea at bounding box center [659, 500] width 677 height 95
click at [380, 476] on textarea at bounding box center [659, 500] width 677 height 95
paste textarea "ZoomやMicrosoft Teamsとのアカウント連携も可能で"
click at [642, 473] on textarea "ZoomやMicrosoft Teamsとのアカウント連携も可能で" at bounding box center [659, 500] width 677 height 95
click at [697, 471] on textarea "ZoomやMicrosoft Teamsとのアカウント連携も可能で、いままで" at bounding box center [659, 500] width 677 height 95
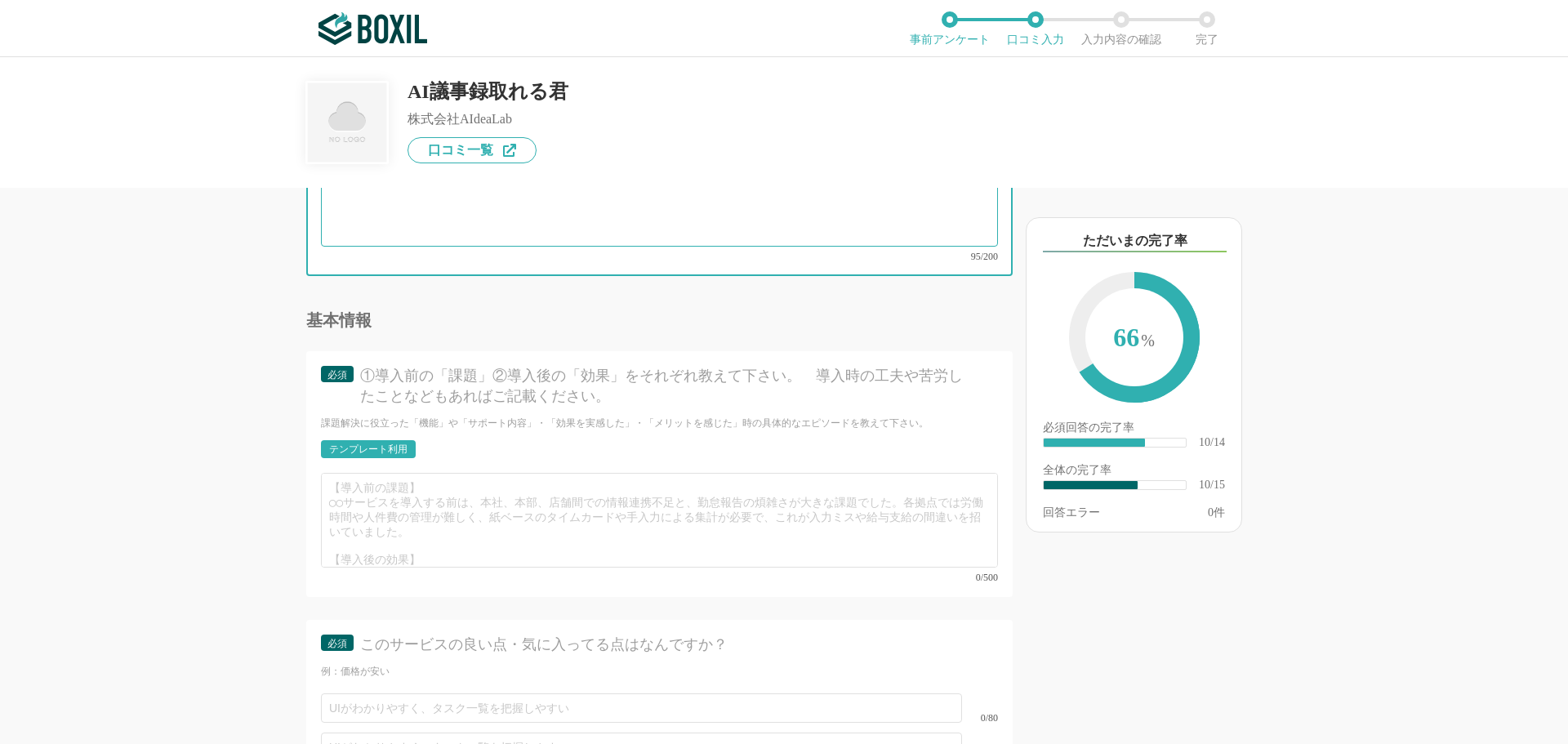
scroll to position [1766, 0]
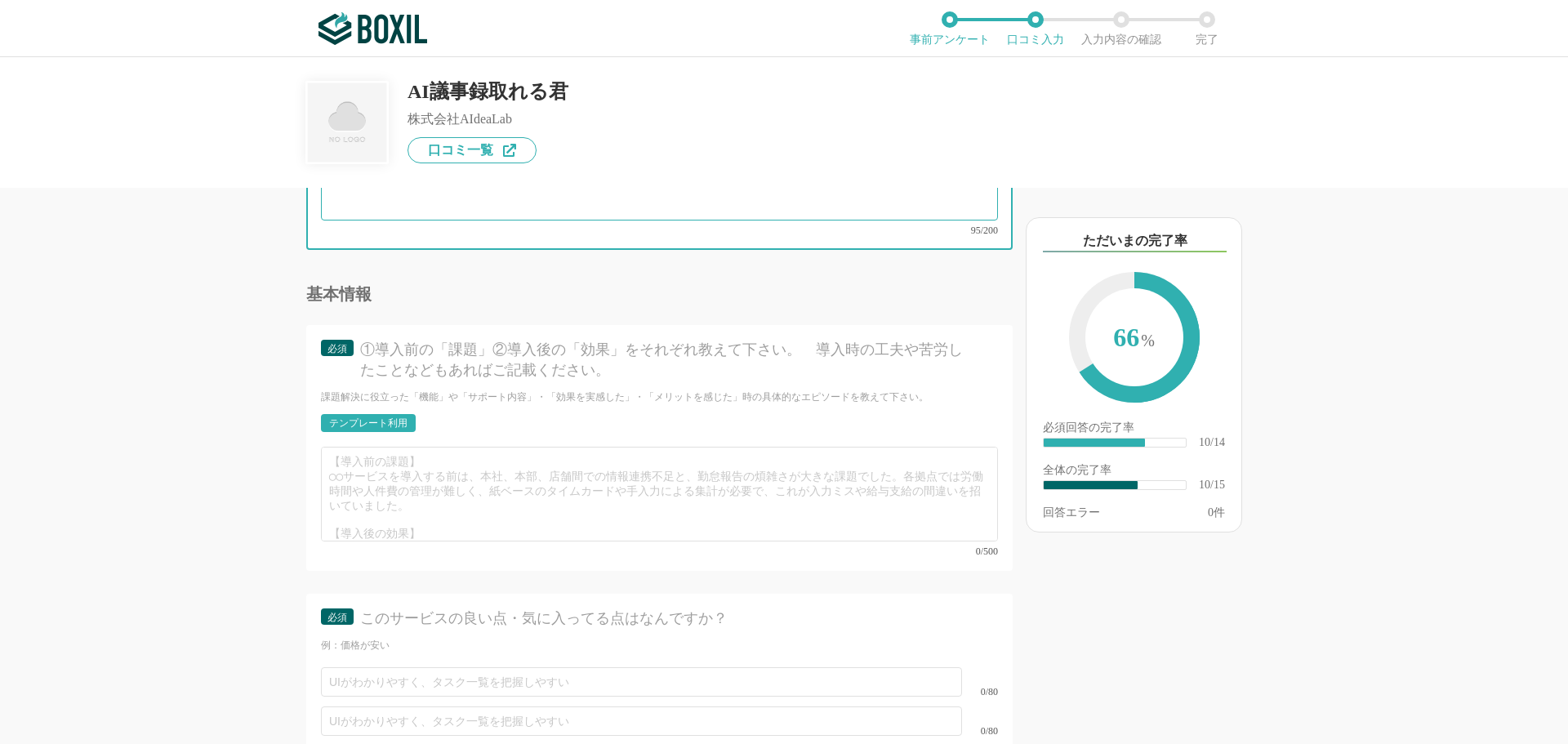
type textarea "ZoomやMicrosoft Teamsとのアカウント連携も可能で、いままで手書きのメモから自身で議事録を作成していた時間が、他の業務へ時間を費やすことが出来…"
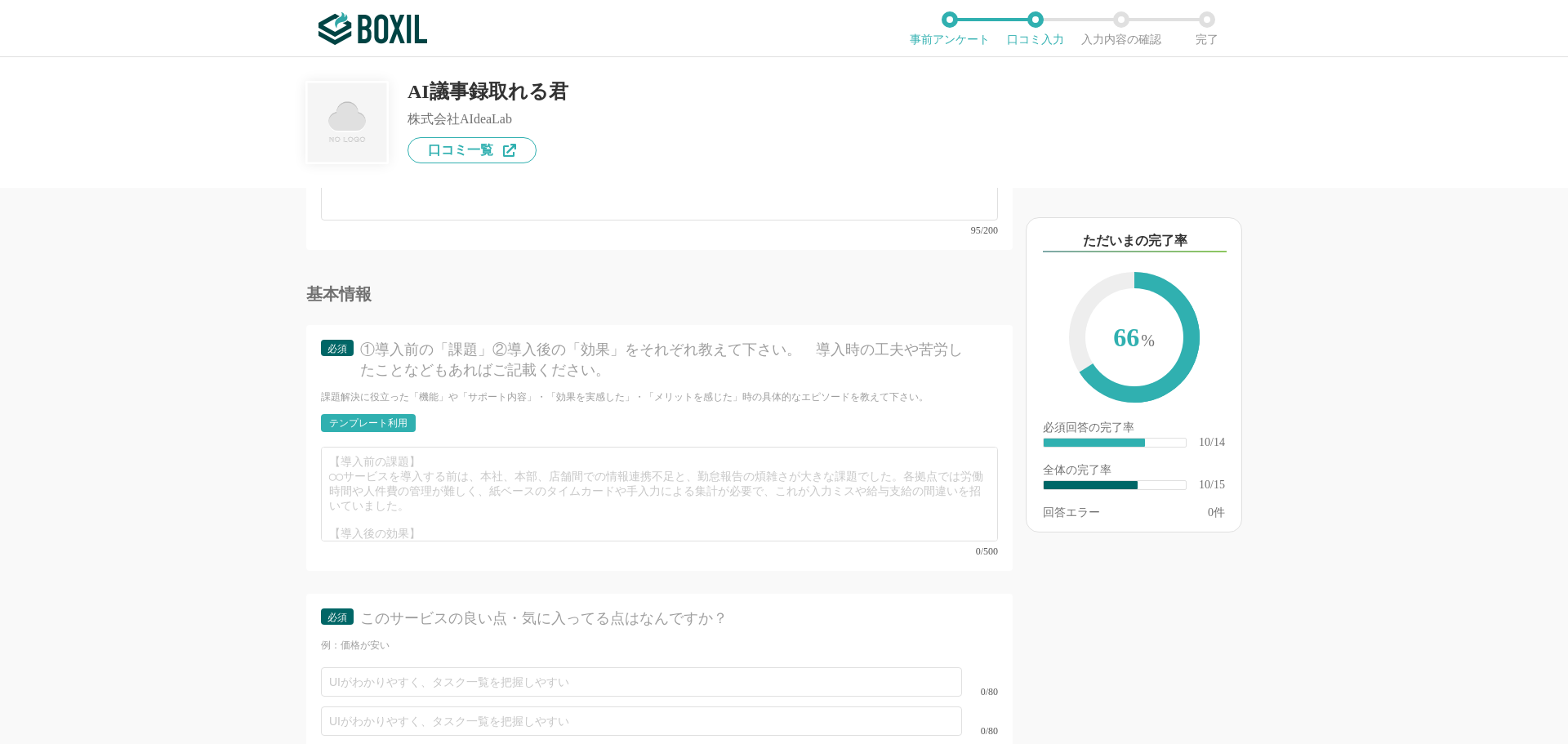
click at [372, 418] on div "テンプレート利用" at bounding box center [368, 424] width 79 height 10
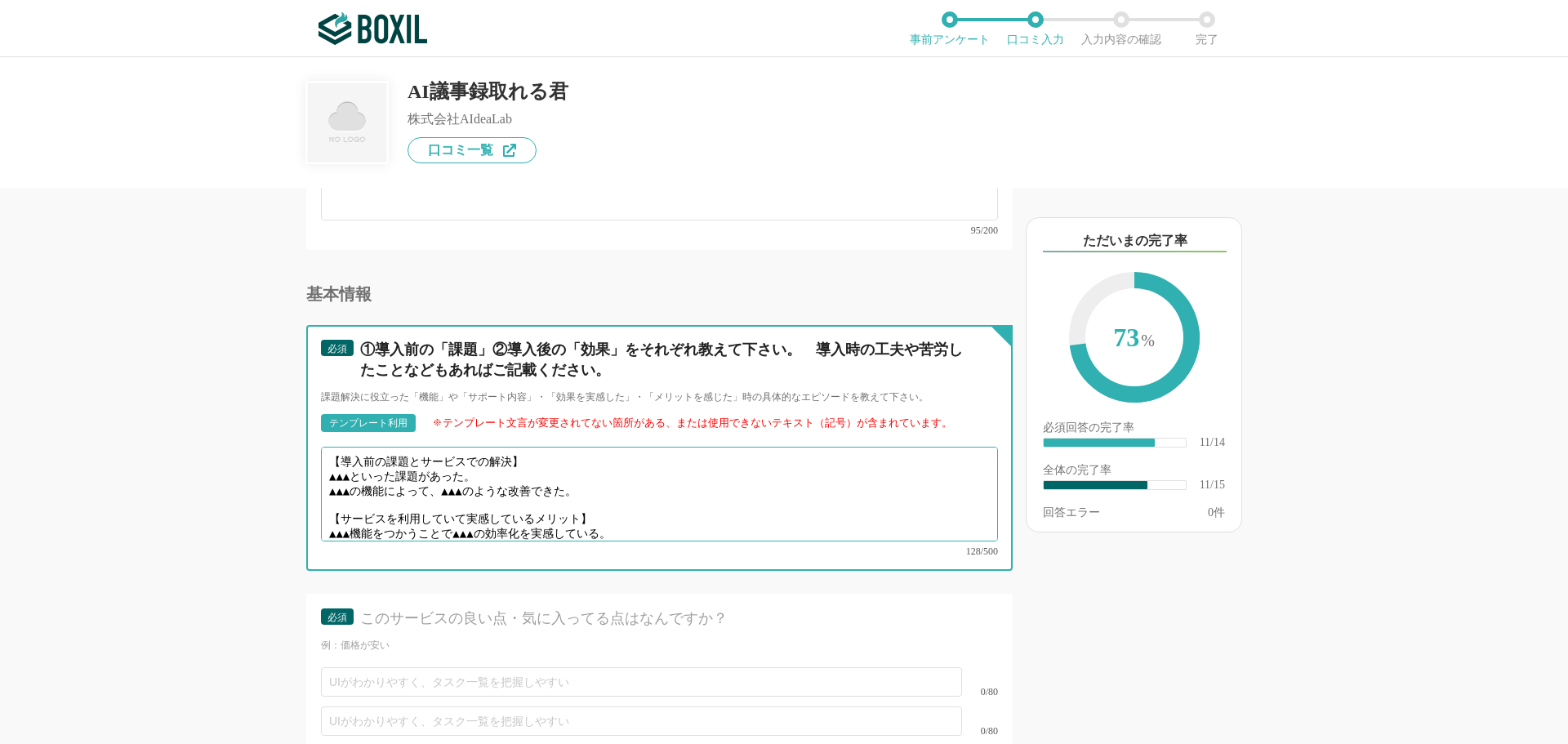
click at [363, 464] on textarea "【導入前の課題とサービスでの解決】 ▲▲▲といった課題があった。 ▲▲▲の機能によって、▲▲▲のような改善できた。 【サービスを利用していて実感しているメリッ…" at bounding box center [659, 495] width 677 height 95
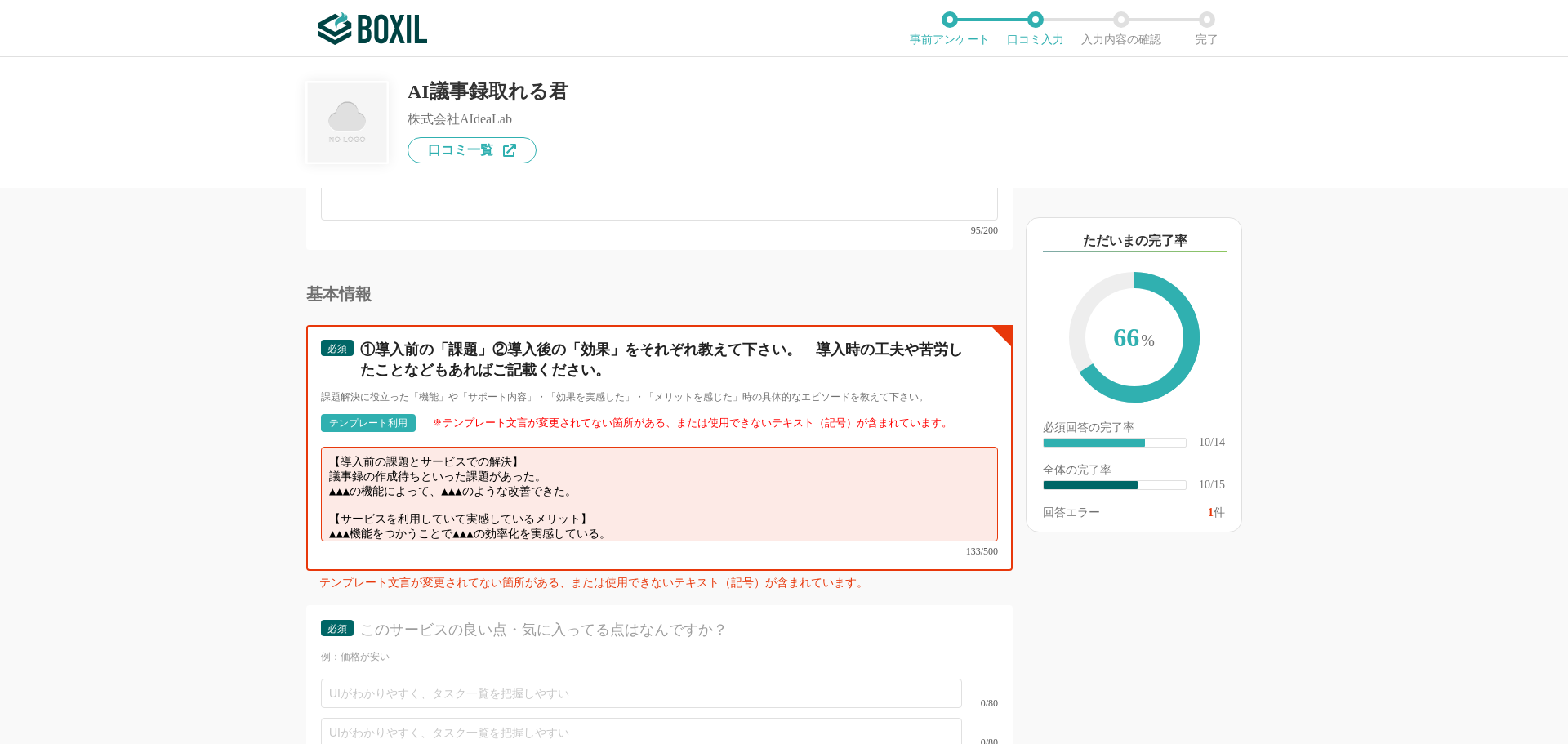
click at [610, 473] on textarea "【導入前の課題とサービスでの解決】 議事録の作成待ちといった課題があった。 ▲▲▲の機能によって、▲▲▲のような改善できた。 【サービスを利用していて実感して…" at bounding box center [659, 495] width 677 height 95
click at [549, 477] on textarea "【導入前の課題とサービスでの解決】 議事録の作成待ちといった課題があった。 AI機能により、議事録作成の時間短縮と 【サービスを利用していて実感しているメリッ…" at bounding box center [659, 495] width 677 height 95
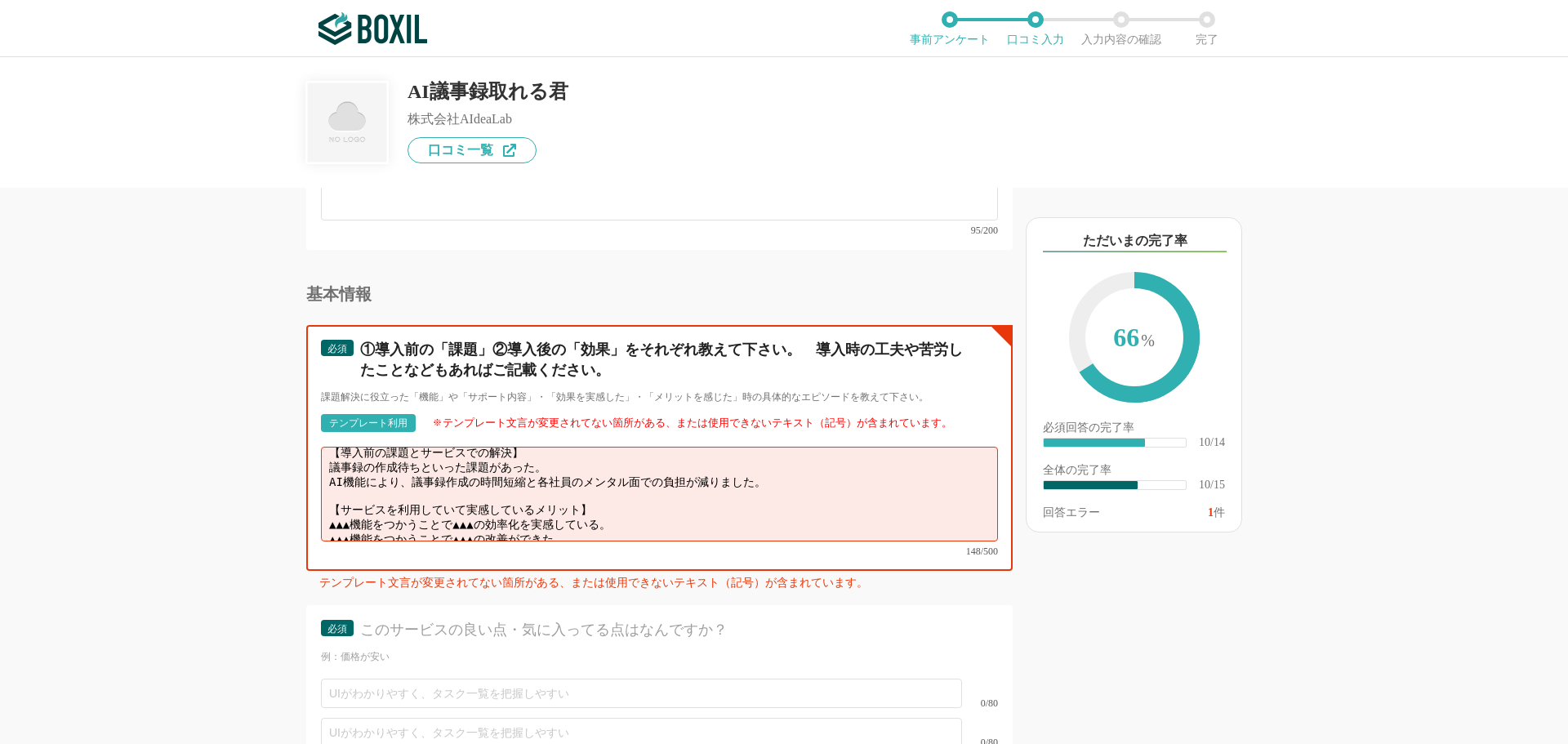
scroll to position [12, 0]
drag, startPoint x: 598, startPoint y: 512, endPoint x: 315, endPoint y: 488, distance: 284.0
click at [315, 488] on div "必須 ①導入前の「課題」②導入後の「効果」をそれぞれ教えて下さい。　導入時の工夫や苦労したことなどもあればご記載ください。 課題解決に役立った「機能」や「サポ…" at bounding box center [659, 448] width 707 height 246
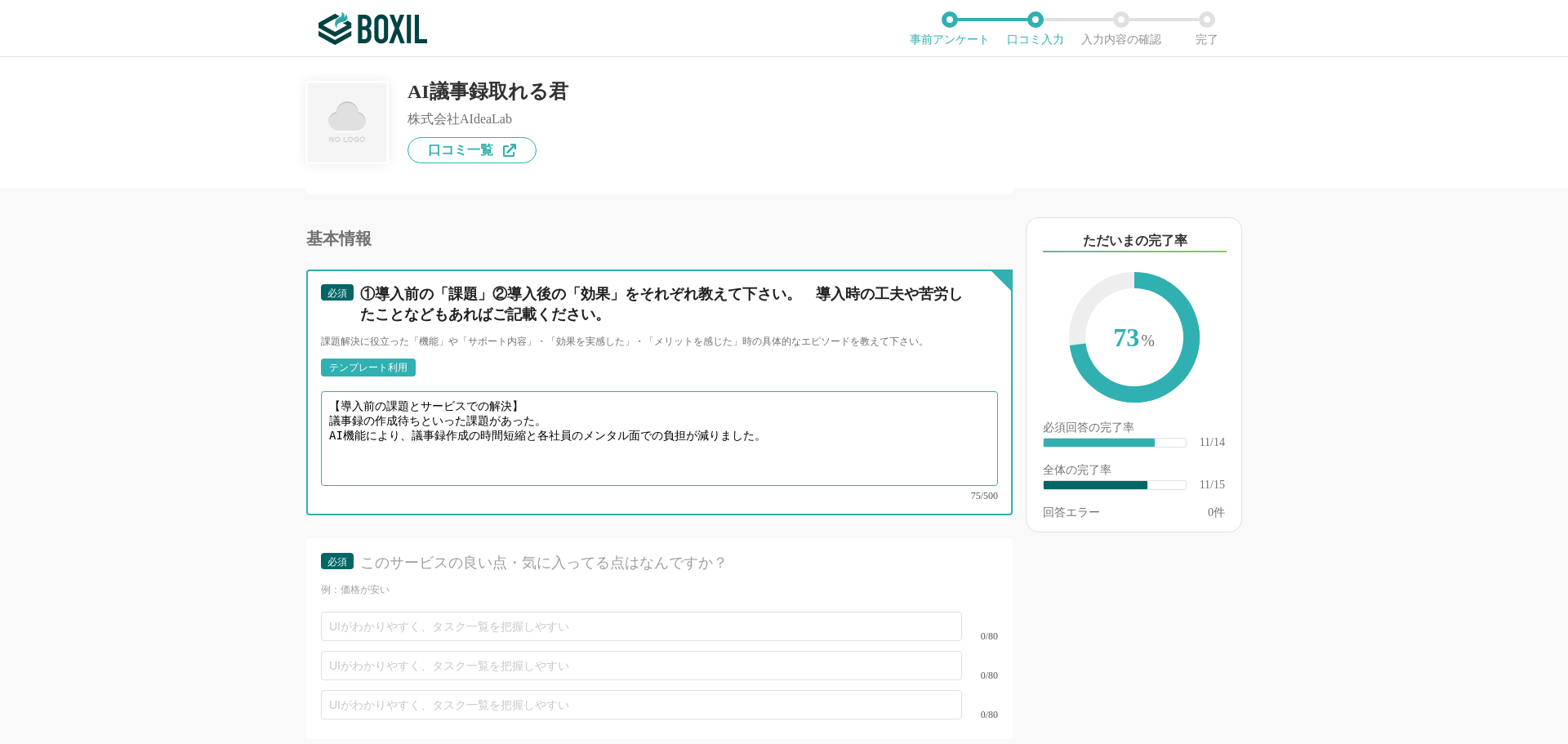
scroll to position [1929, 0]
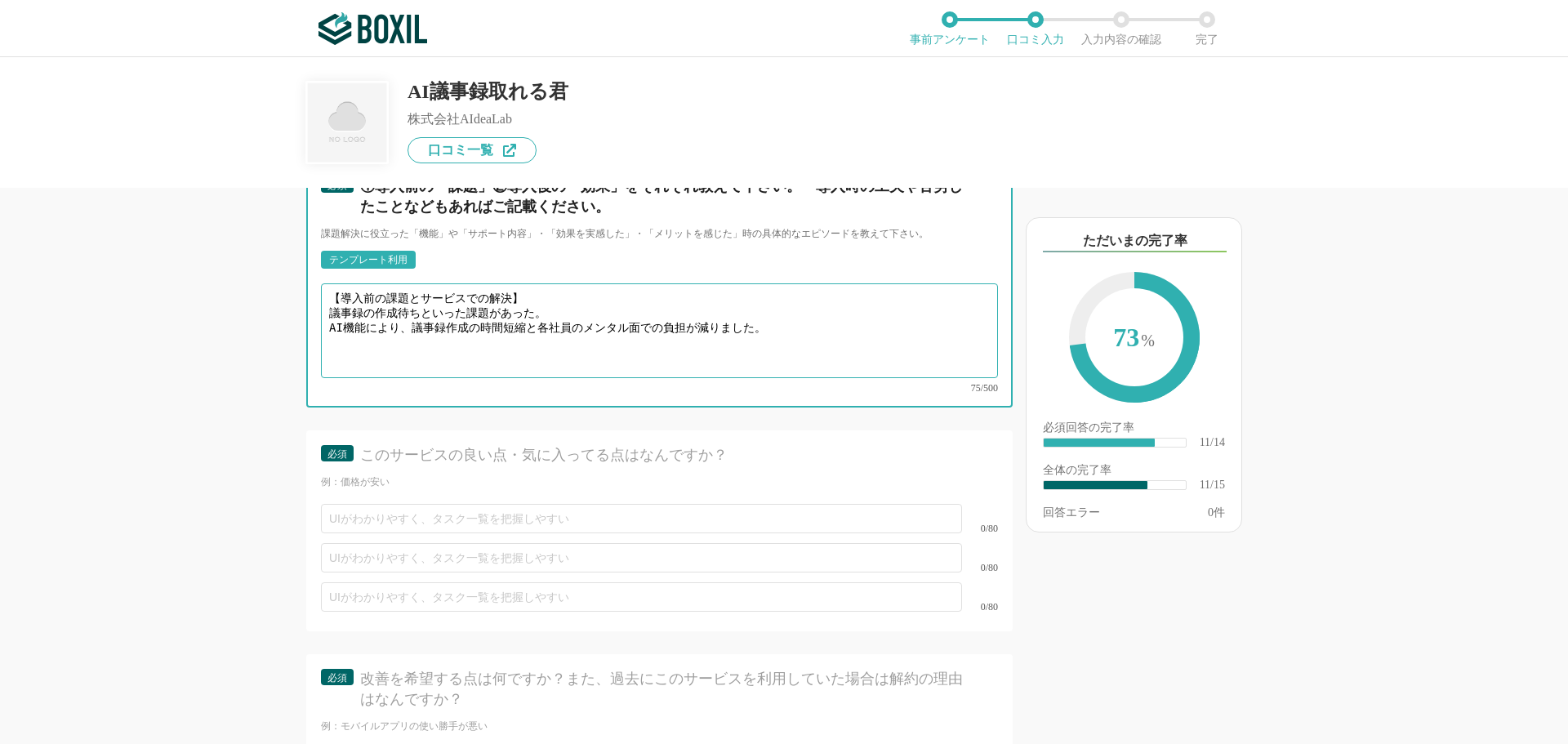
type textarea "【導入前の課題とサービスでの解決】 議事録の作成待ちといった課題があった。 AI機能により、議事録作成の時間短縮と各社員のメンタル面での負担が減りました。"
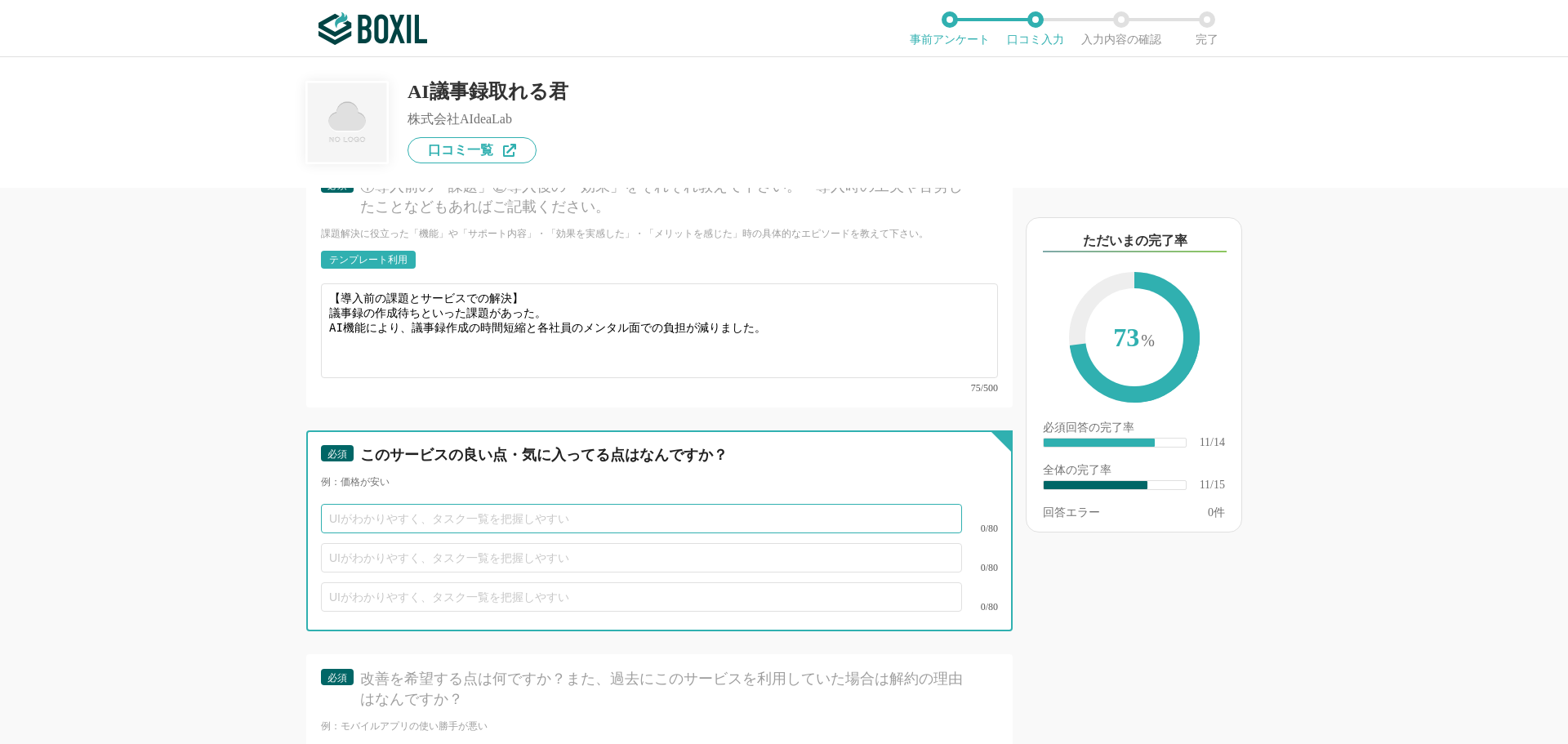
click at [347, 507] on input "text" at bounding box center [642, 518] width 641 height 30
type input "とても簡単に字起こしができ、精度も高い点。"
click at [370, 544] on input "text" at bounding box center [642, 558] width 641 height 30
type input "グ"
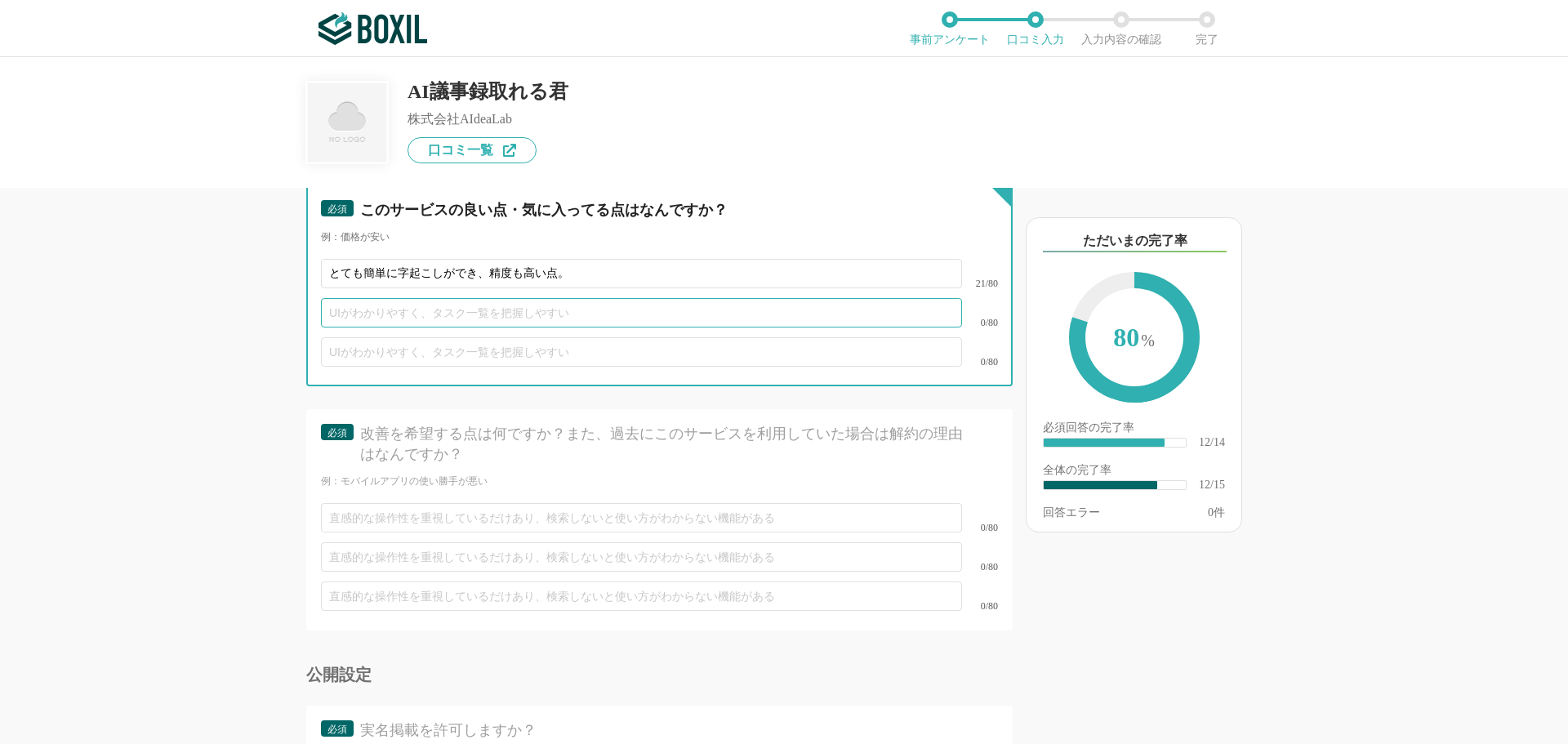
scroll to position [2327, 0]
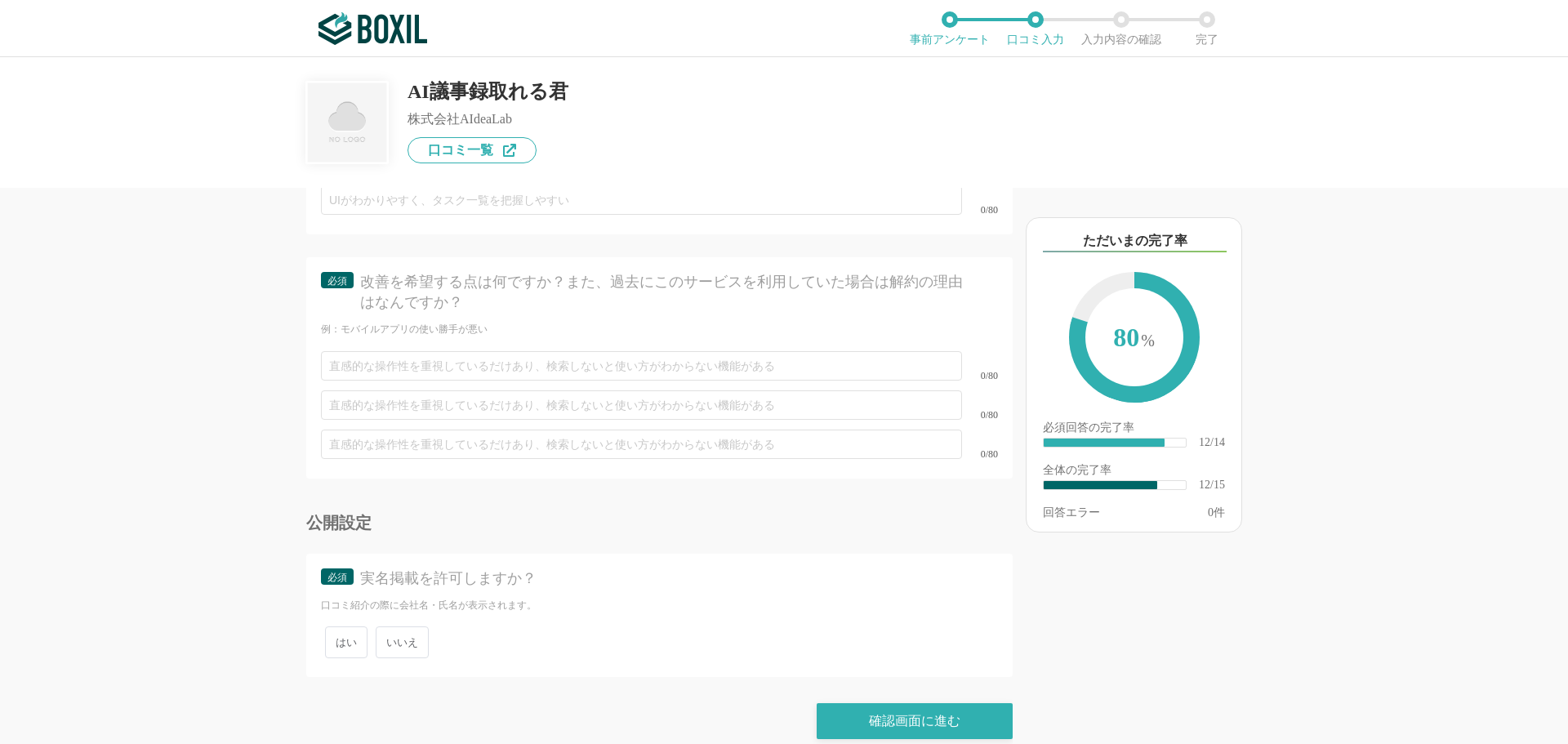
click at [407, 628] on span "いいえ" at bounding box center [402, 643] width 53 height 32
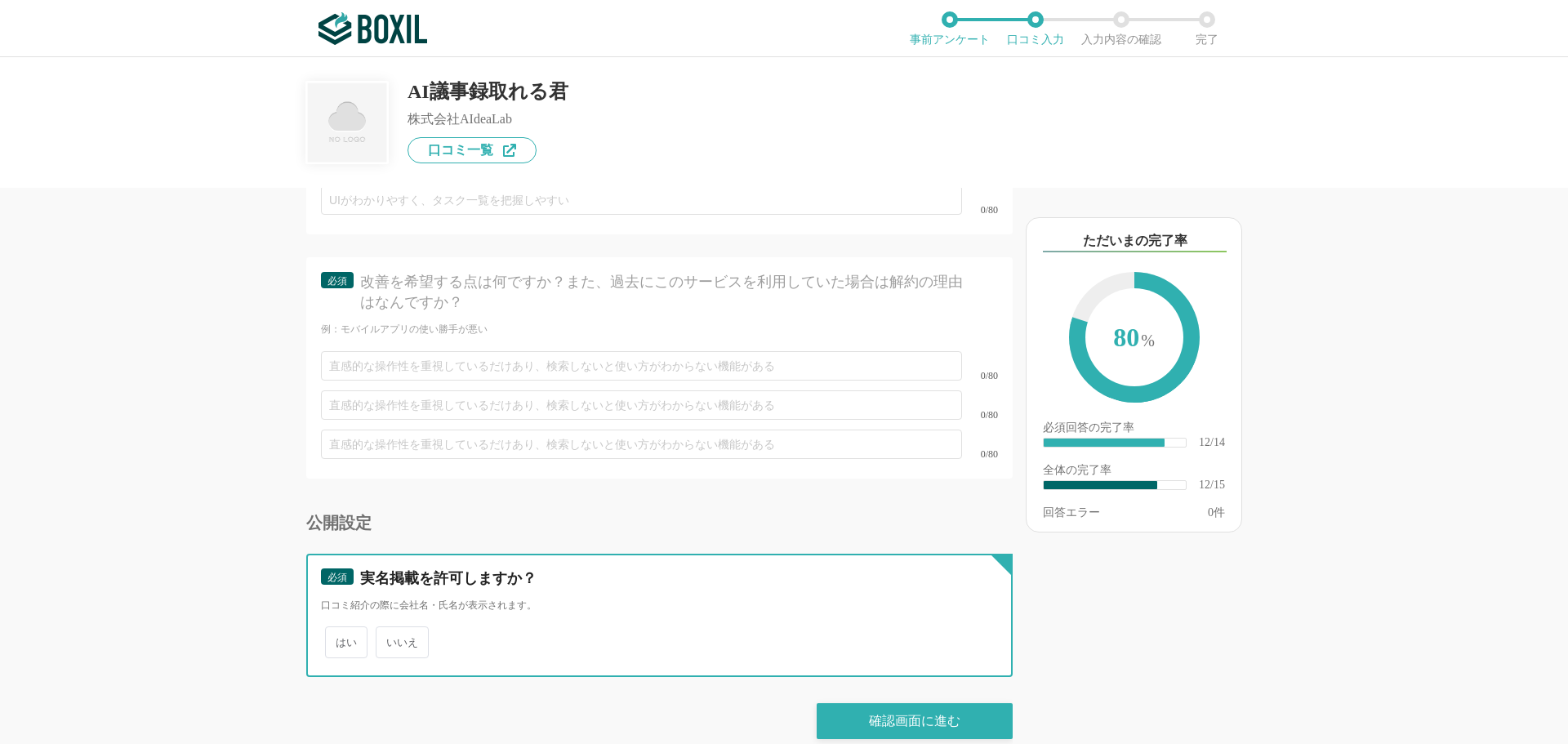
click at [391, 629] on input "いいえ" at bounding box center [385, 634] width 11 height 11
radio input "true"
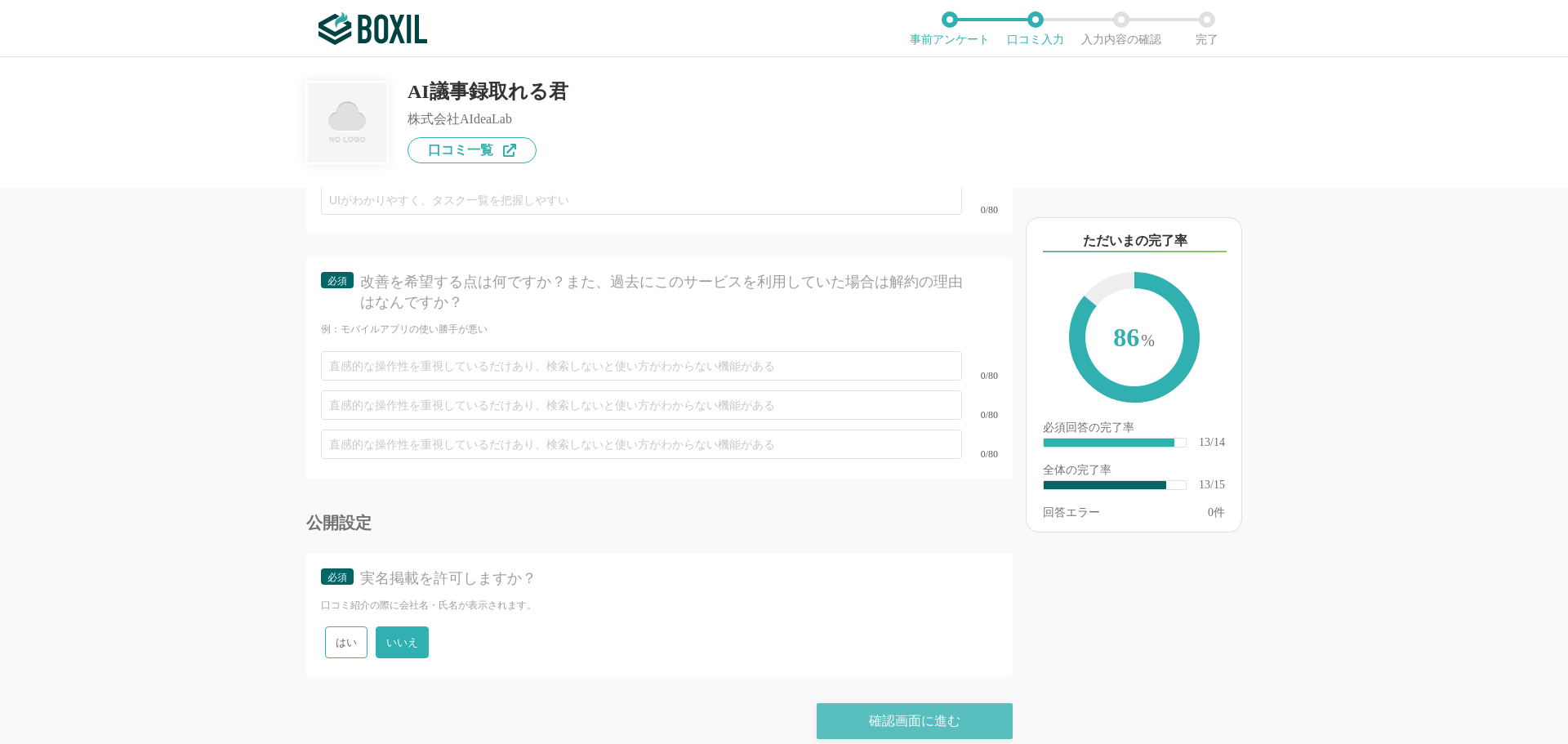
click at [858, 713] on div "確認画面に進む" at bounding box center [915, 721] width 196 height 36
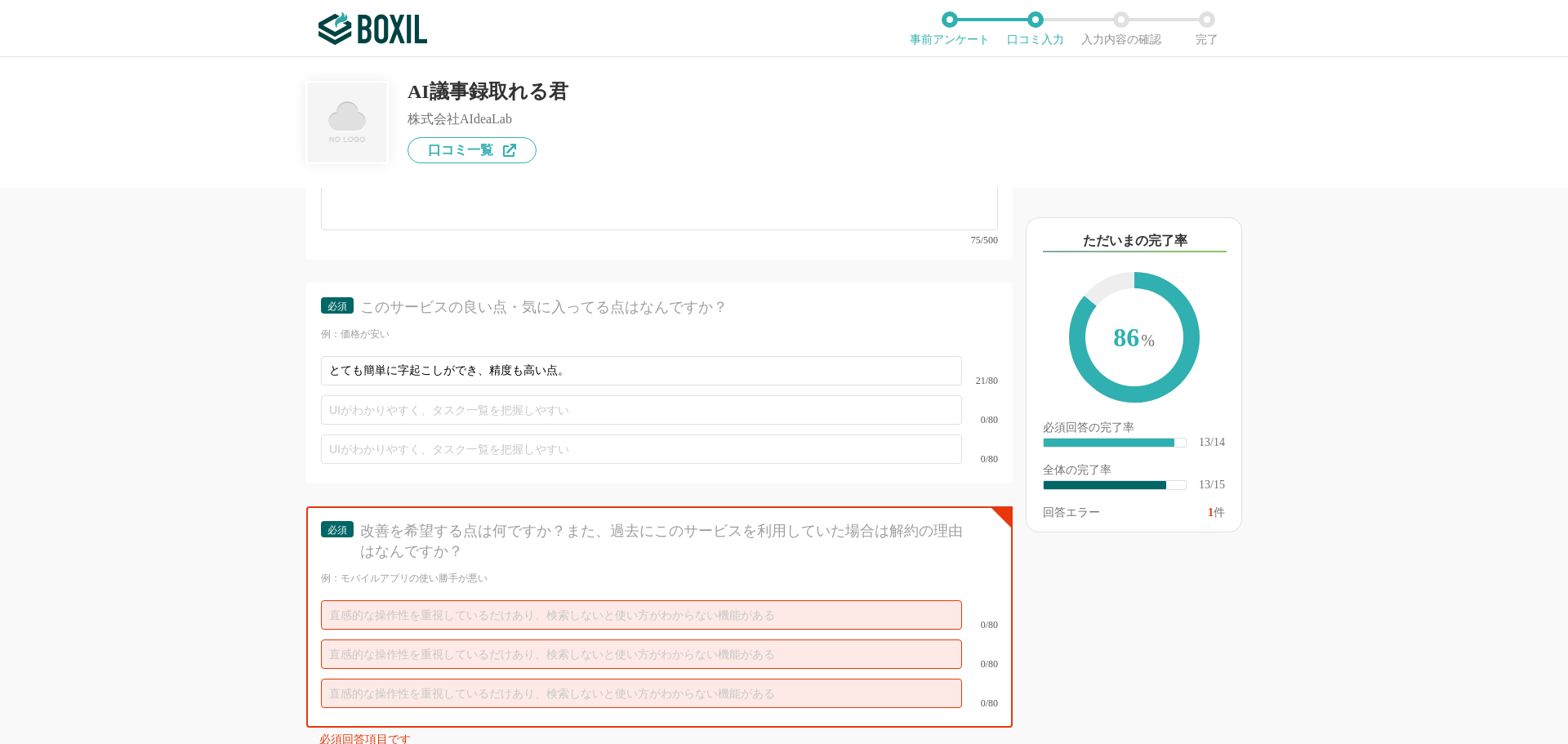
scroll to position [2191, 0]
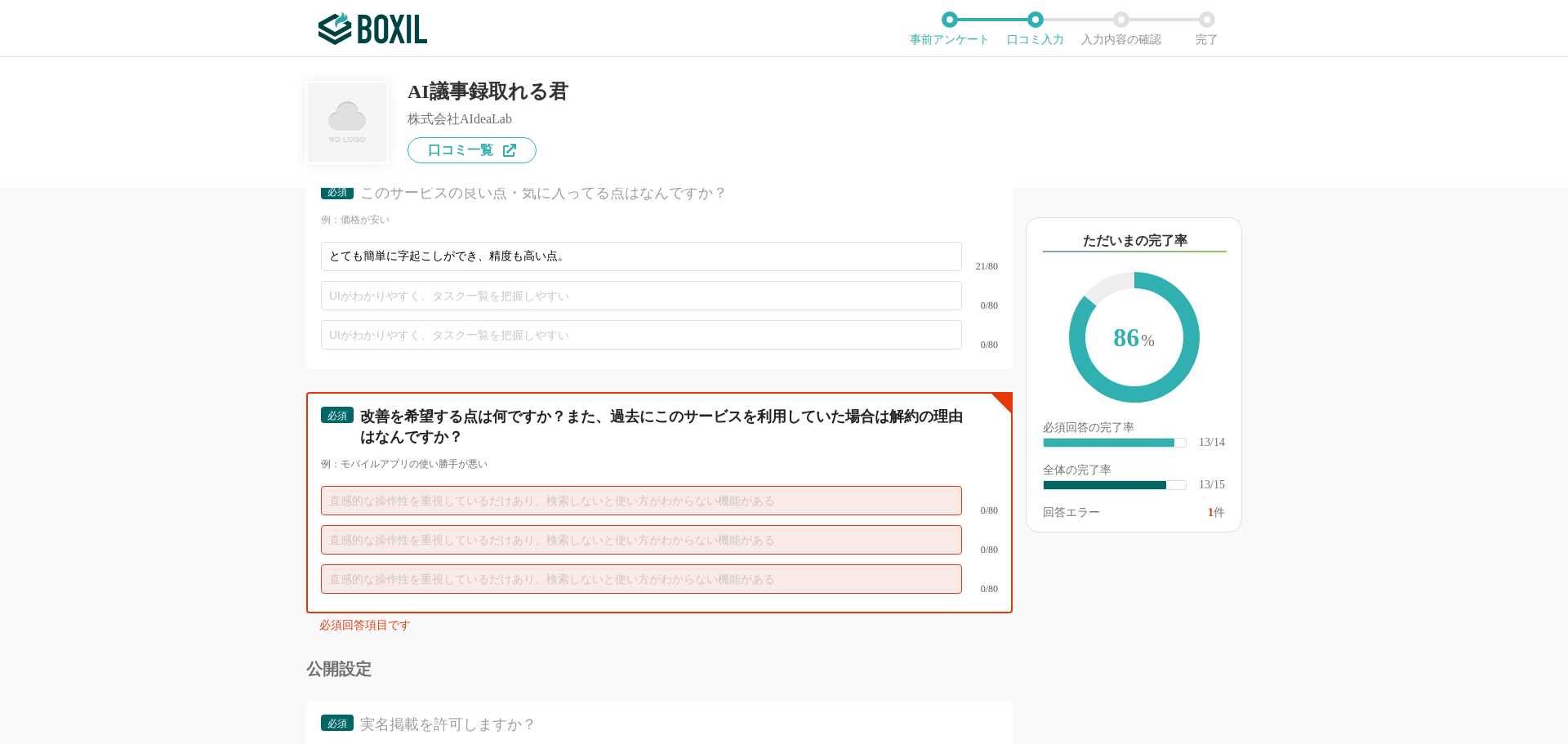
click at [391, 486] on input "text" at bounding box center [642, 501] width 641 height 30
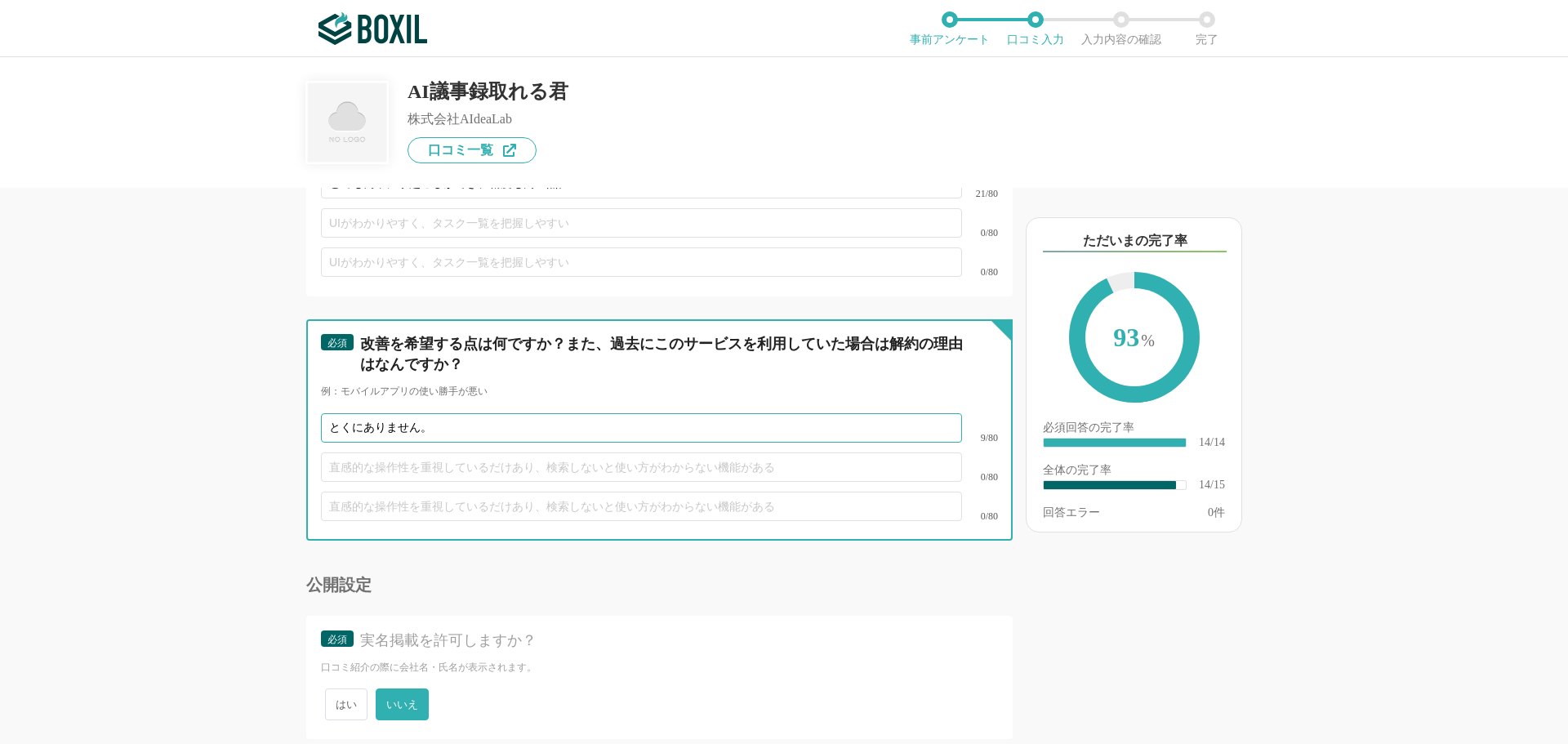
scroll to position [2327, 0]
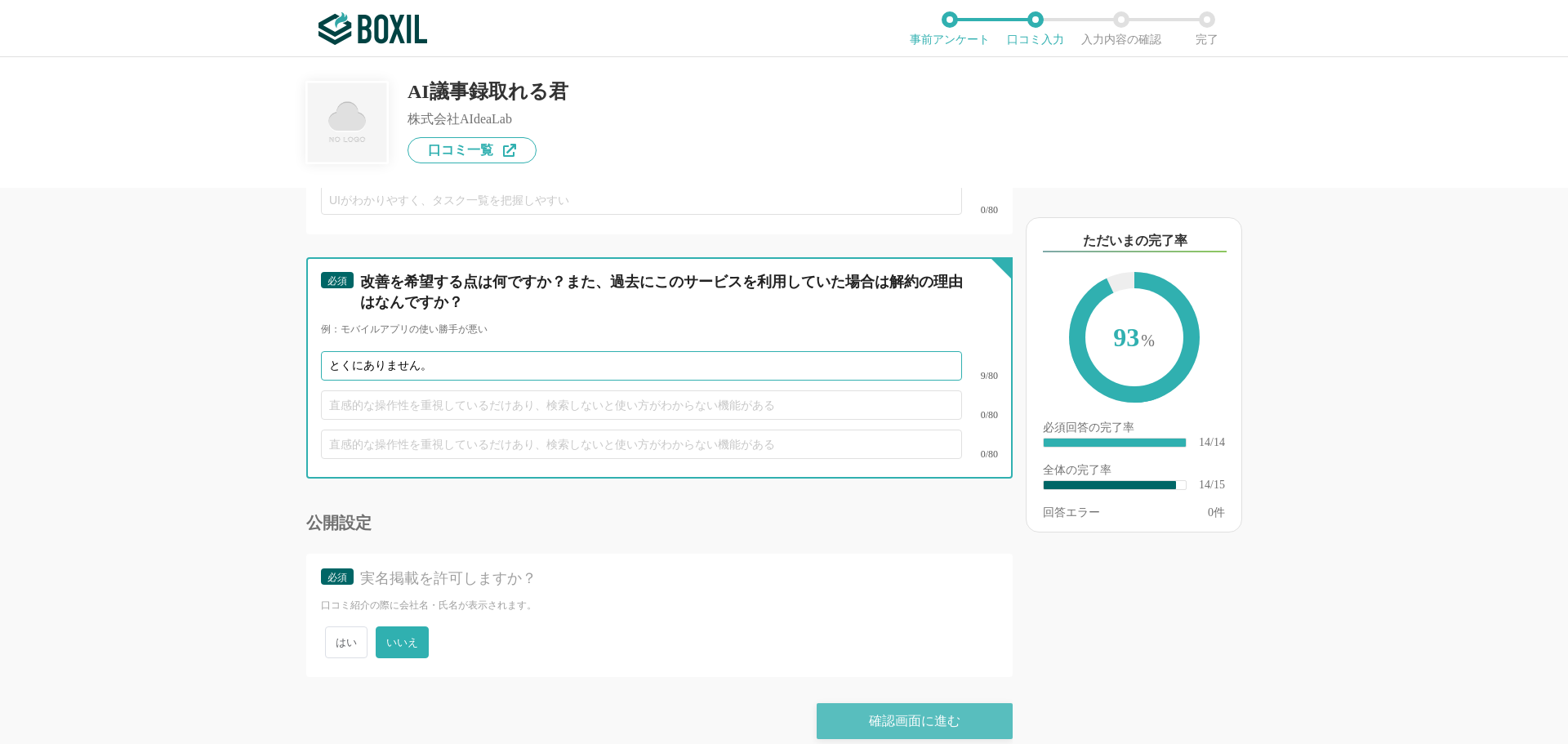
type input "とくにありません。"
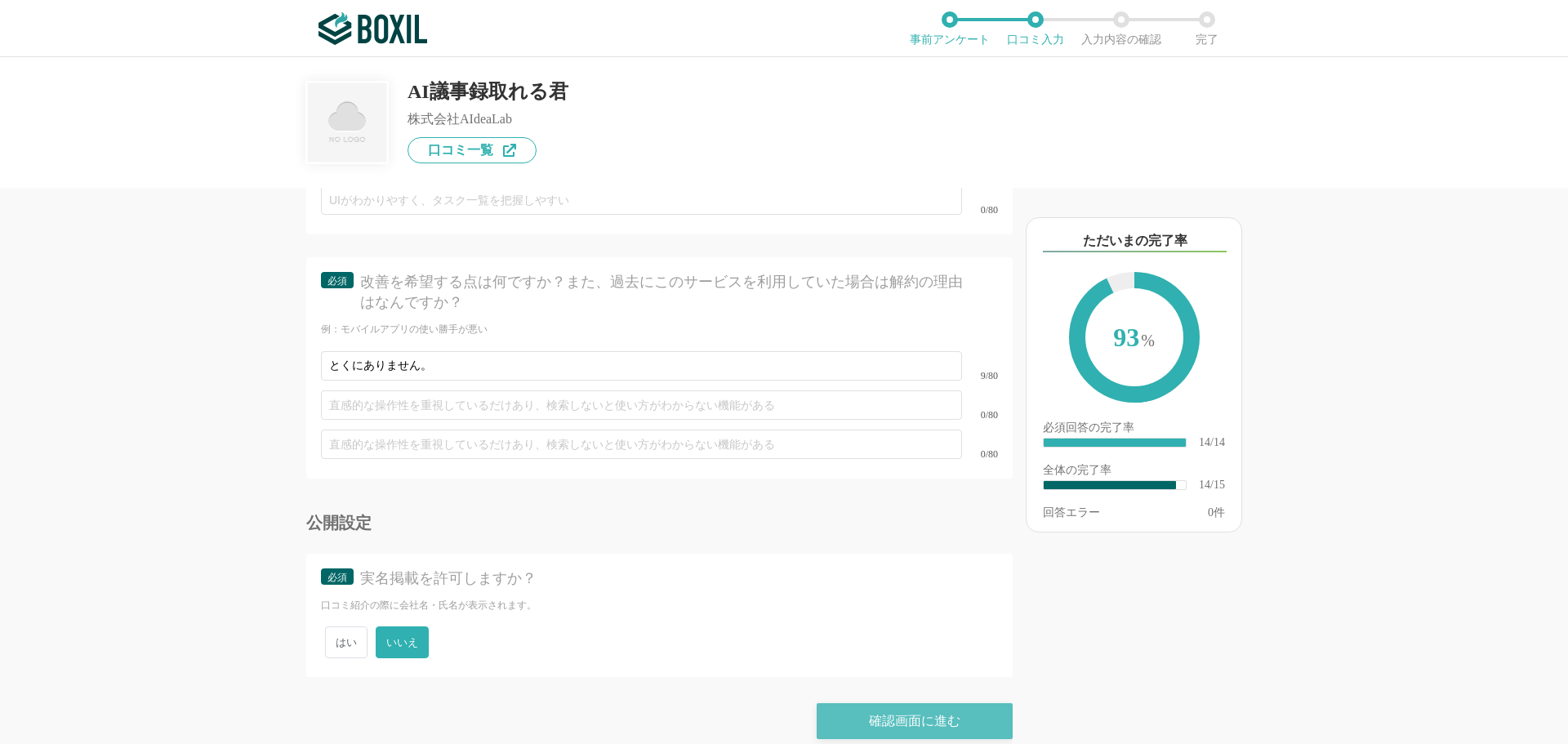
click at [853, 709] on div "確認画面に進む" at bounding box center [915, 721] width 196 height 36
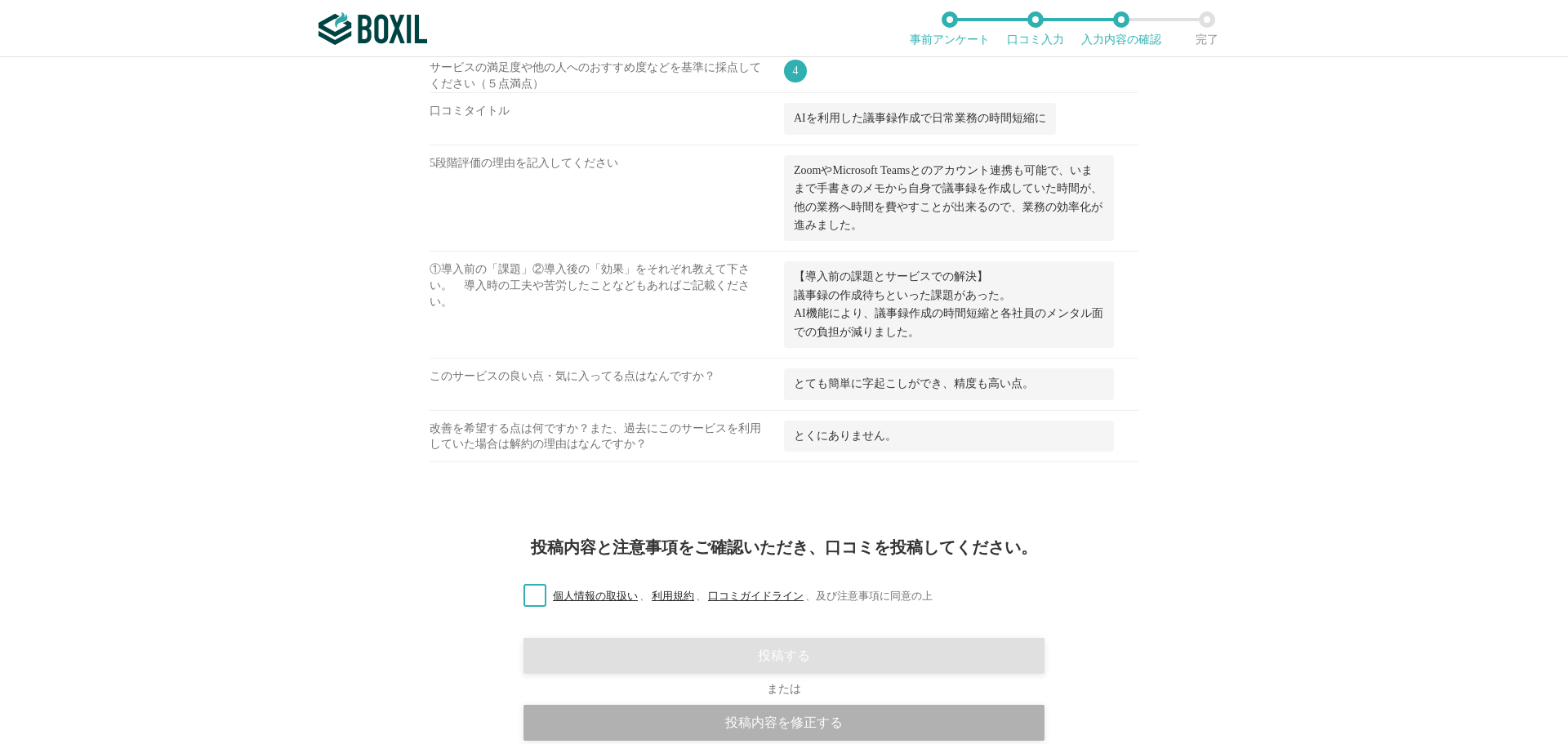
scroll to position [1004, 0]
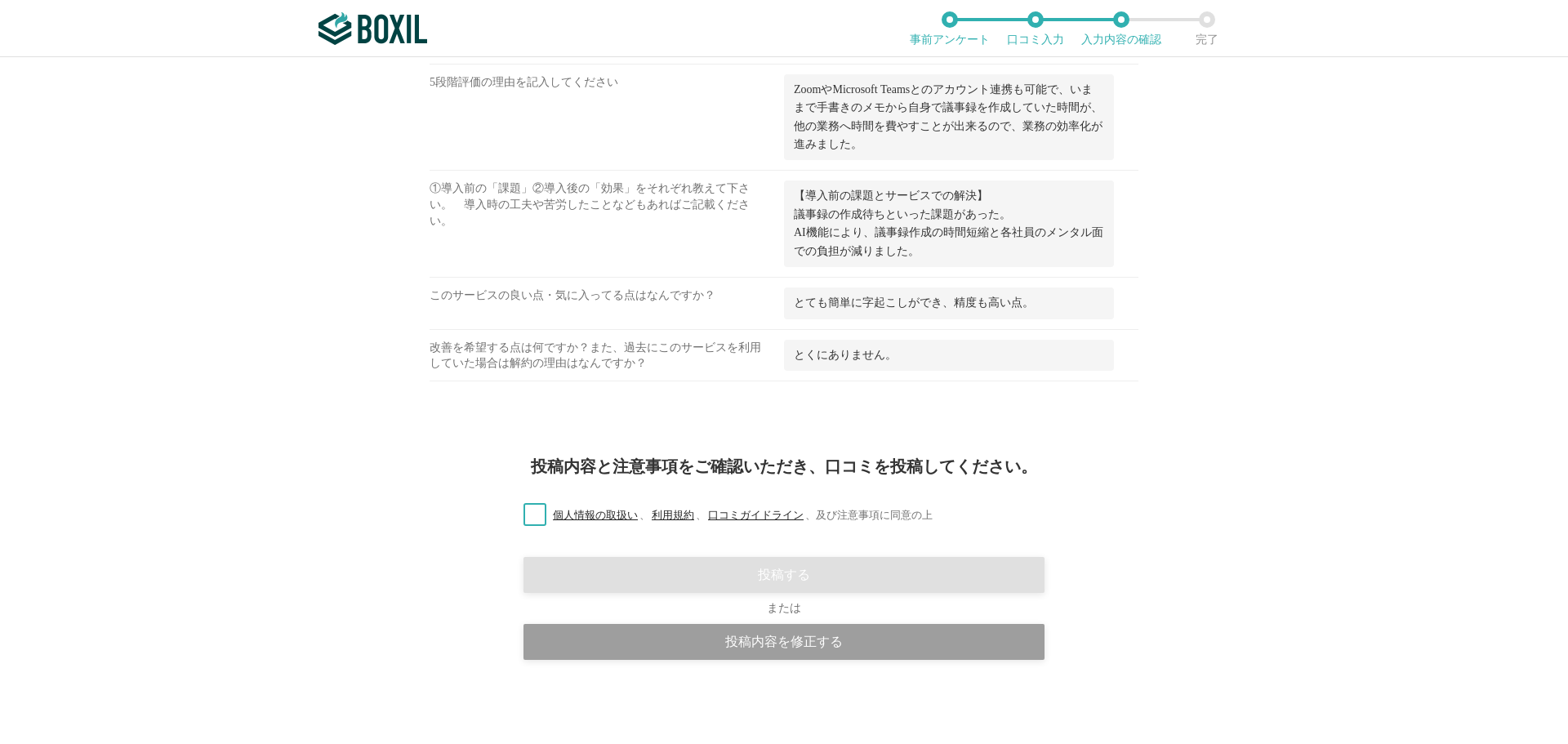
click at [520, 518] on label "個人情報の取扱い 、 利用規約 、 口コミガイドライン 、 及び注意事項に同意の上" at bounding box center [722, 516] width 423 height 17
click at [0, 0] on input "個人情報の取扱い 、 利用規約 、 口コミガイドライン 、 及び注意事項に同意の上" at bounding box center [0, 0] width 0 height 0
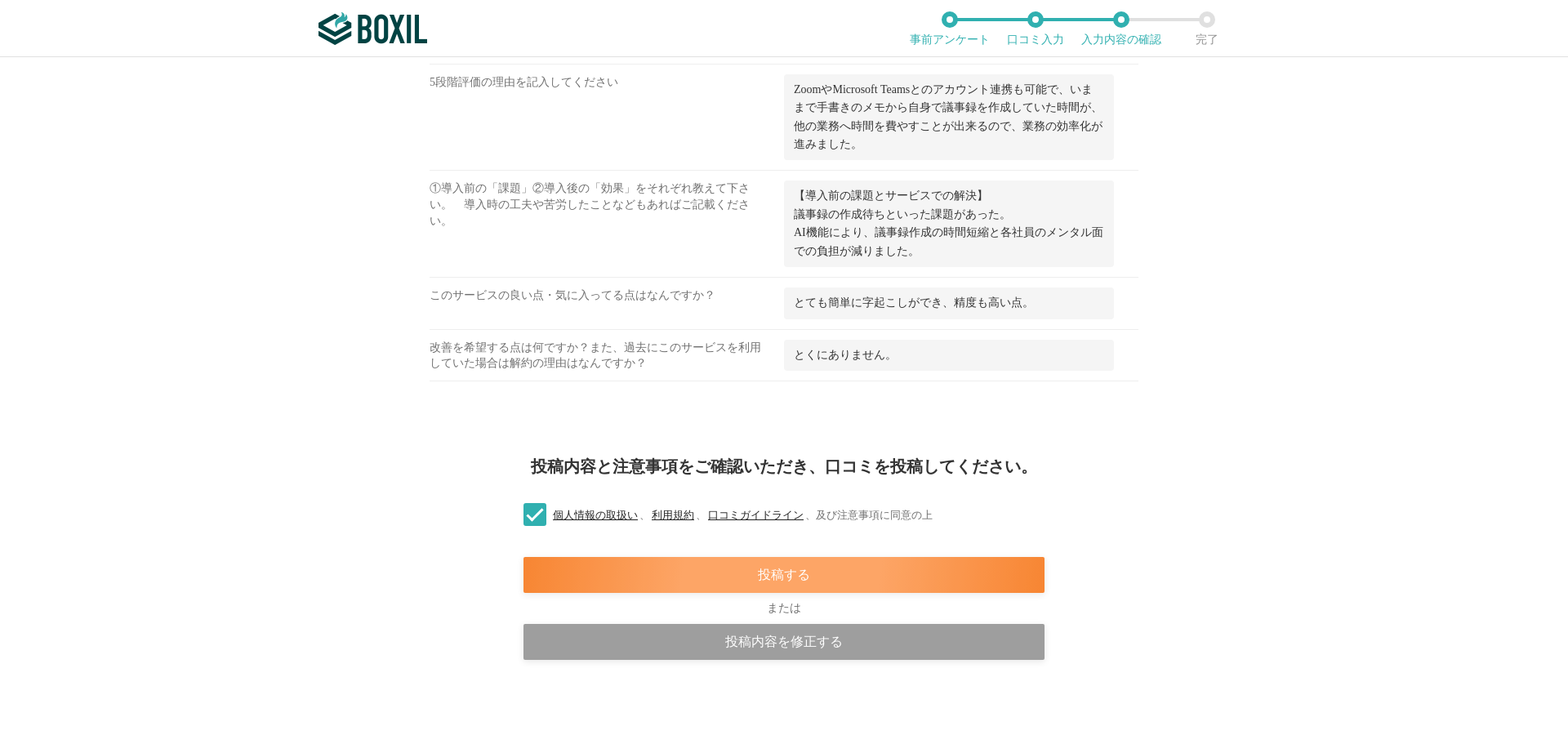
click at [642, 569] on div "投稿する" at bounding box center [784, 575] width 521 height 36
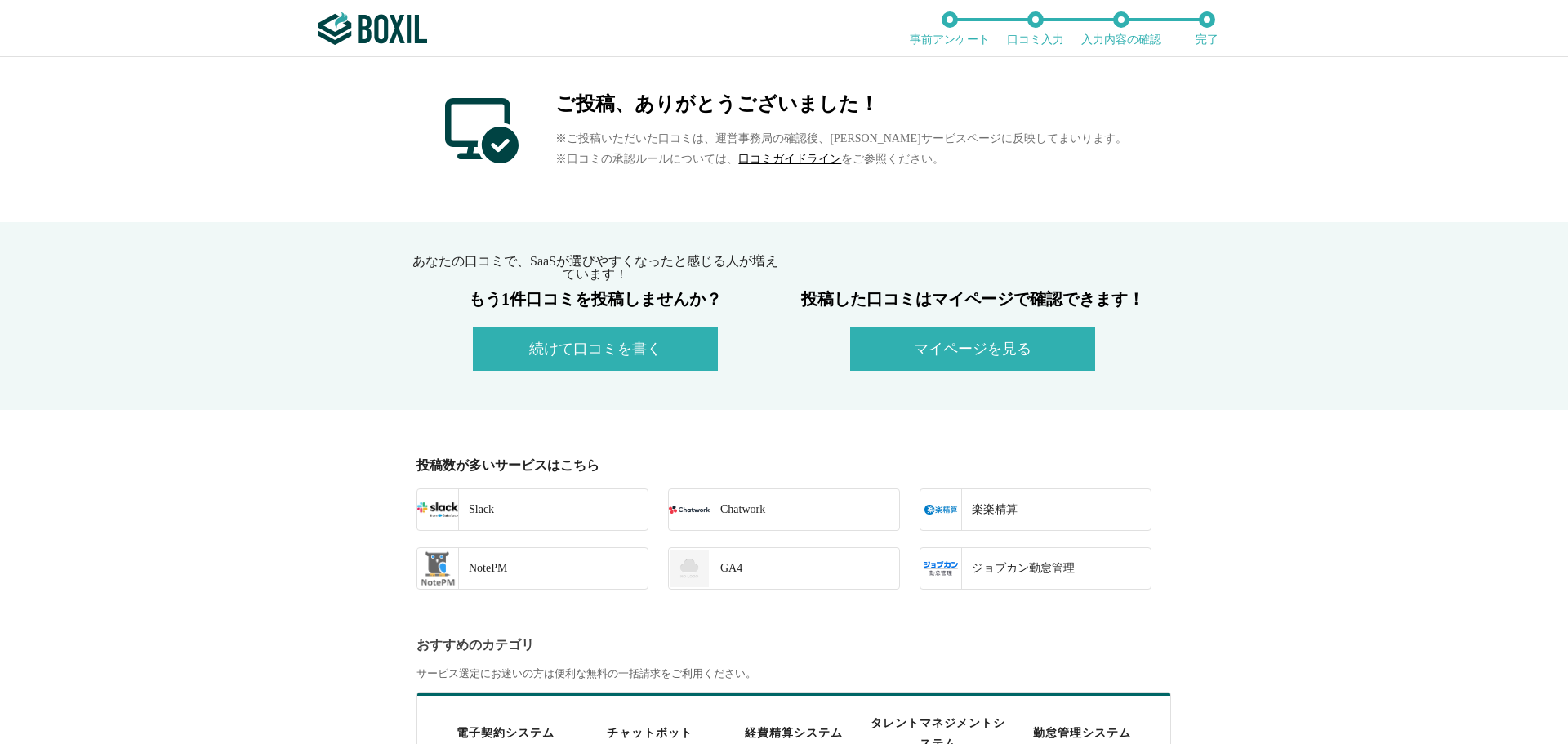
click at [796, 157] on link "口コミガイドライン" at bounding box center [789, 159] width 103 height 12
click at [592, 337] on button "続けて口コミを書く" at bounding box center [595, 348] width 245 height 44
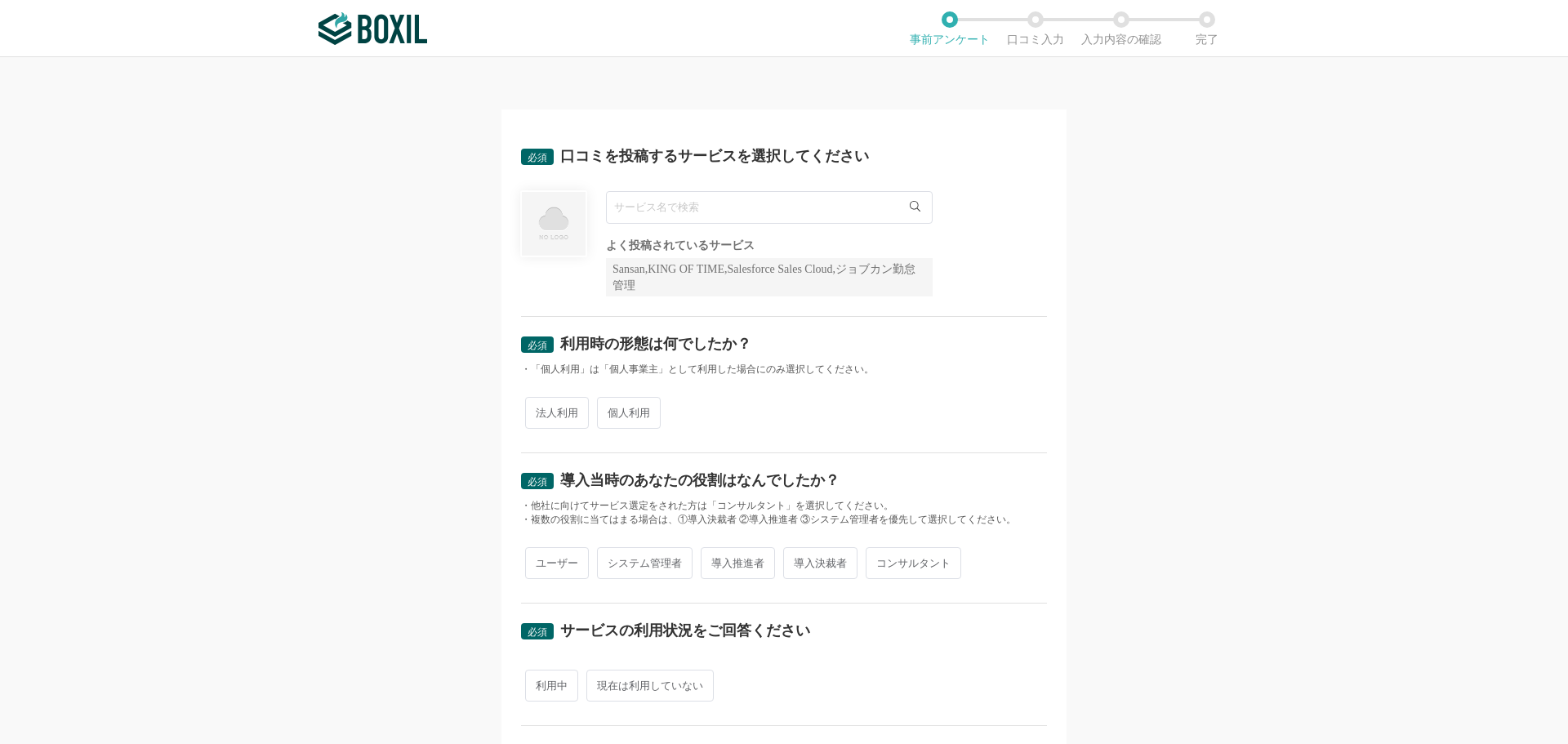
click at [660, 210] on input "text" at bounding box center [769, 207] width 326 height 33
type input "D"
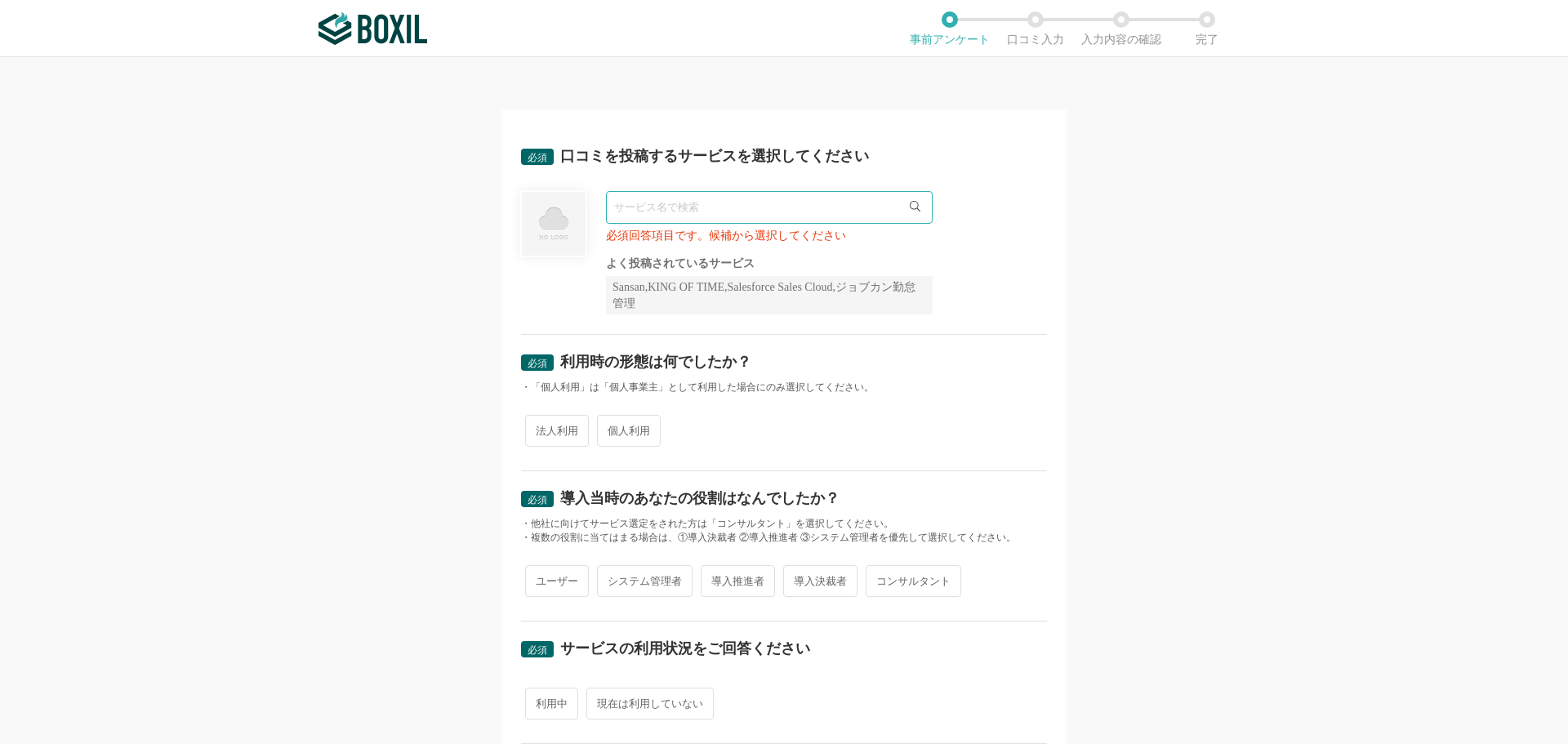
click at [670, 202] on input "text" at bounding box center [769, 207] width 326 height 33
click at [628, 208] on input "ウィルスバスター" at bounding box center [769, 207] width 326 height 33
click at [690, 205] on input "ウィルスバスター" at bounding box center [769, 207] width 326 height 33
type input "ウ"
click at [697, 252] on li "ウイルスバスタークラウド" at bounding box center [769, 241] width 325 height 33
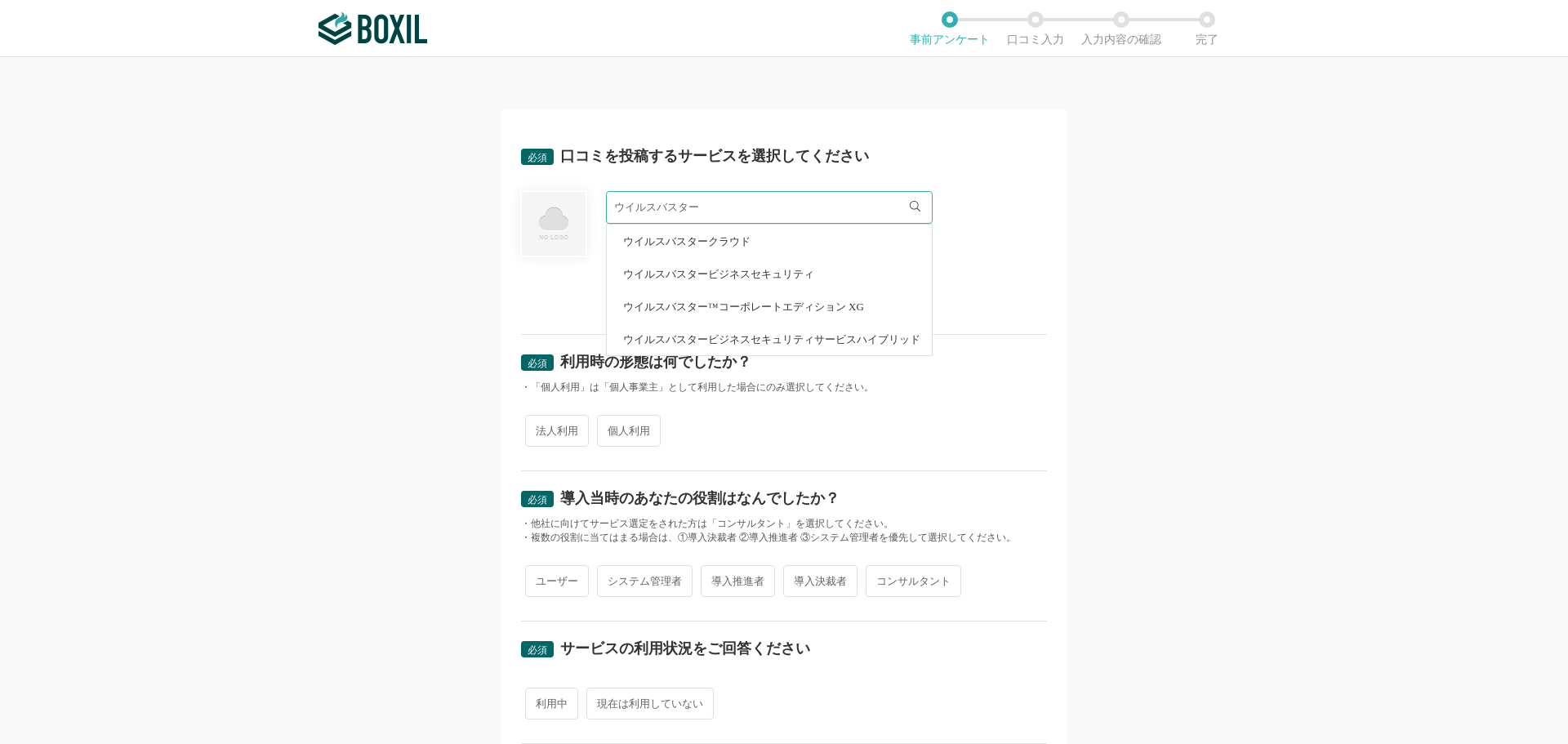
type input "ウイルスバスタークラウド"
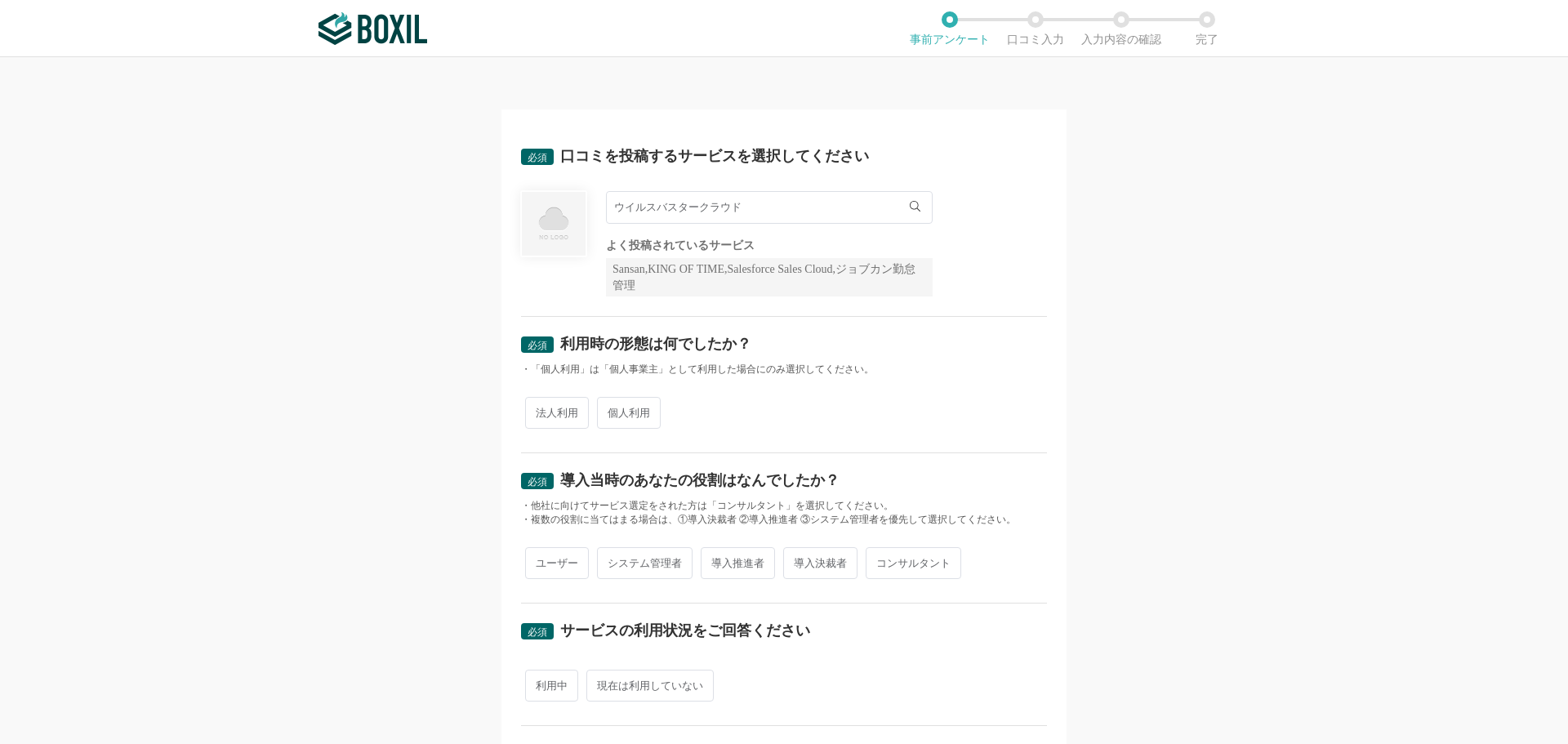
click at [605, 412] on span "個人利用" at bounding box center [628, 413] width 63 height 32
click at [605, 410] on input "個人利用" at bounding box center [606, 404] width 11 height 11
radio input "true"
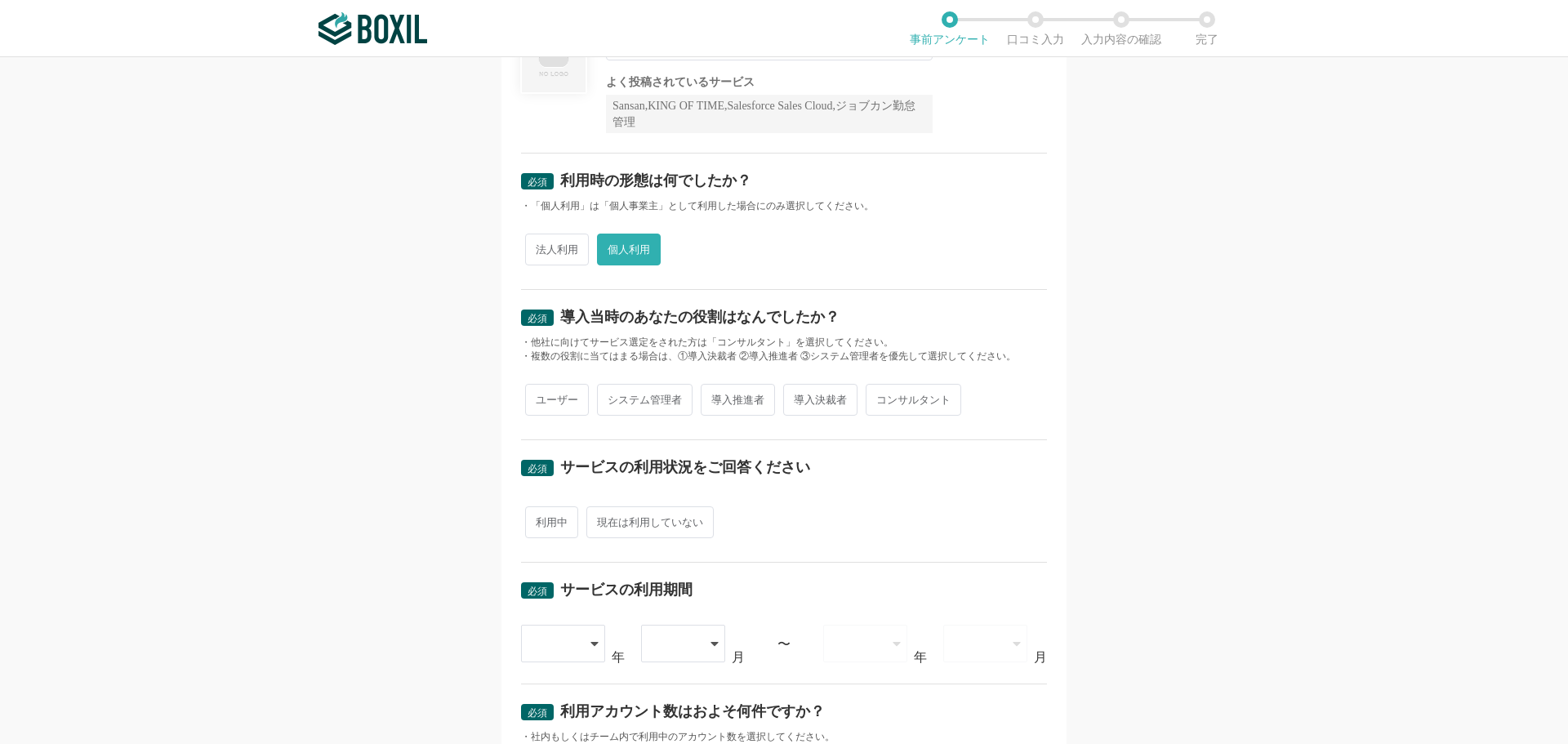
click at [559, 399] on span "ユーザー" at bounding box center [556, 400] width 63 height 32
click at [540, 397] on input "ユーザー" at bounding box center [534, 391] width 11 height 11
radio input "true"
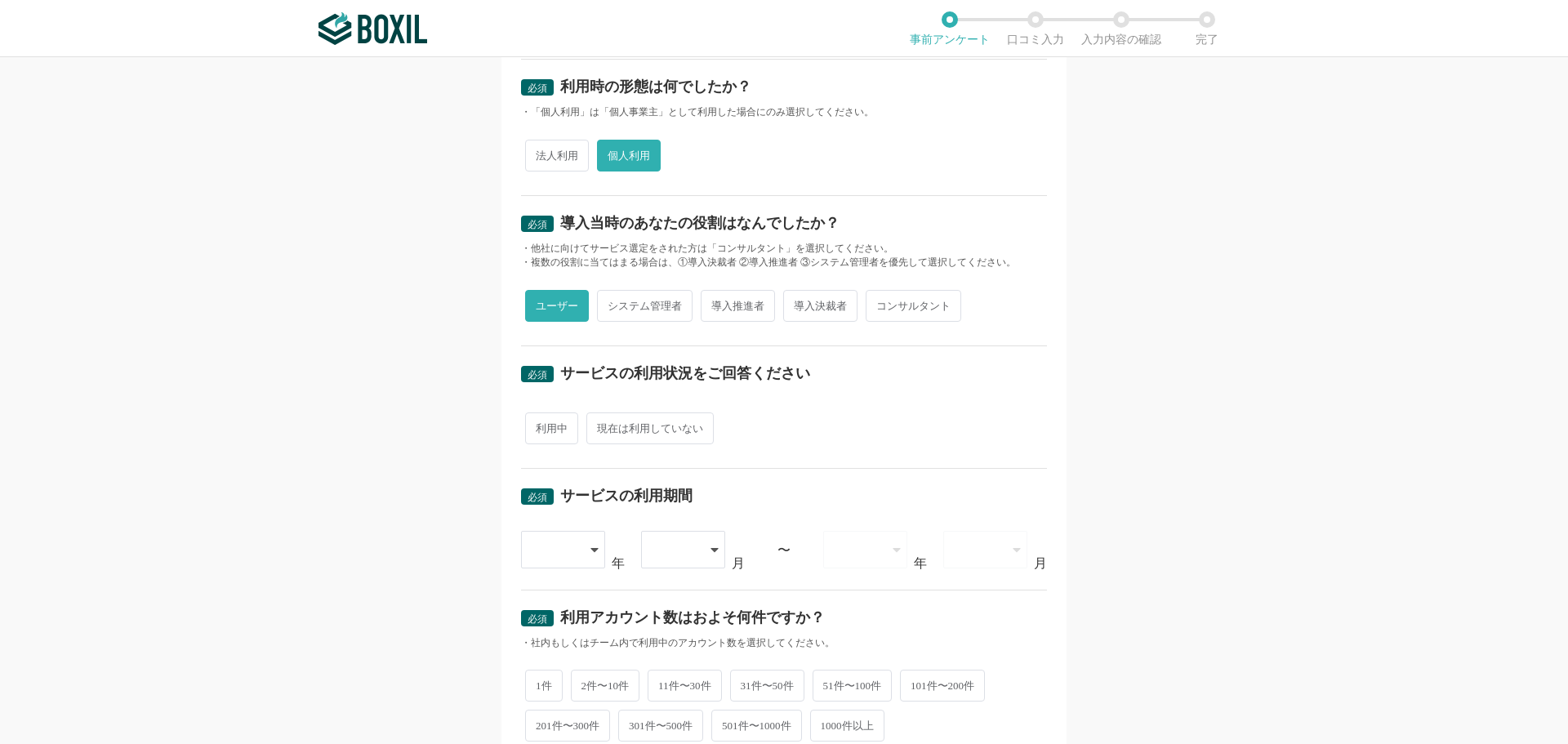
scroll to position [408, 0]
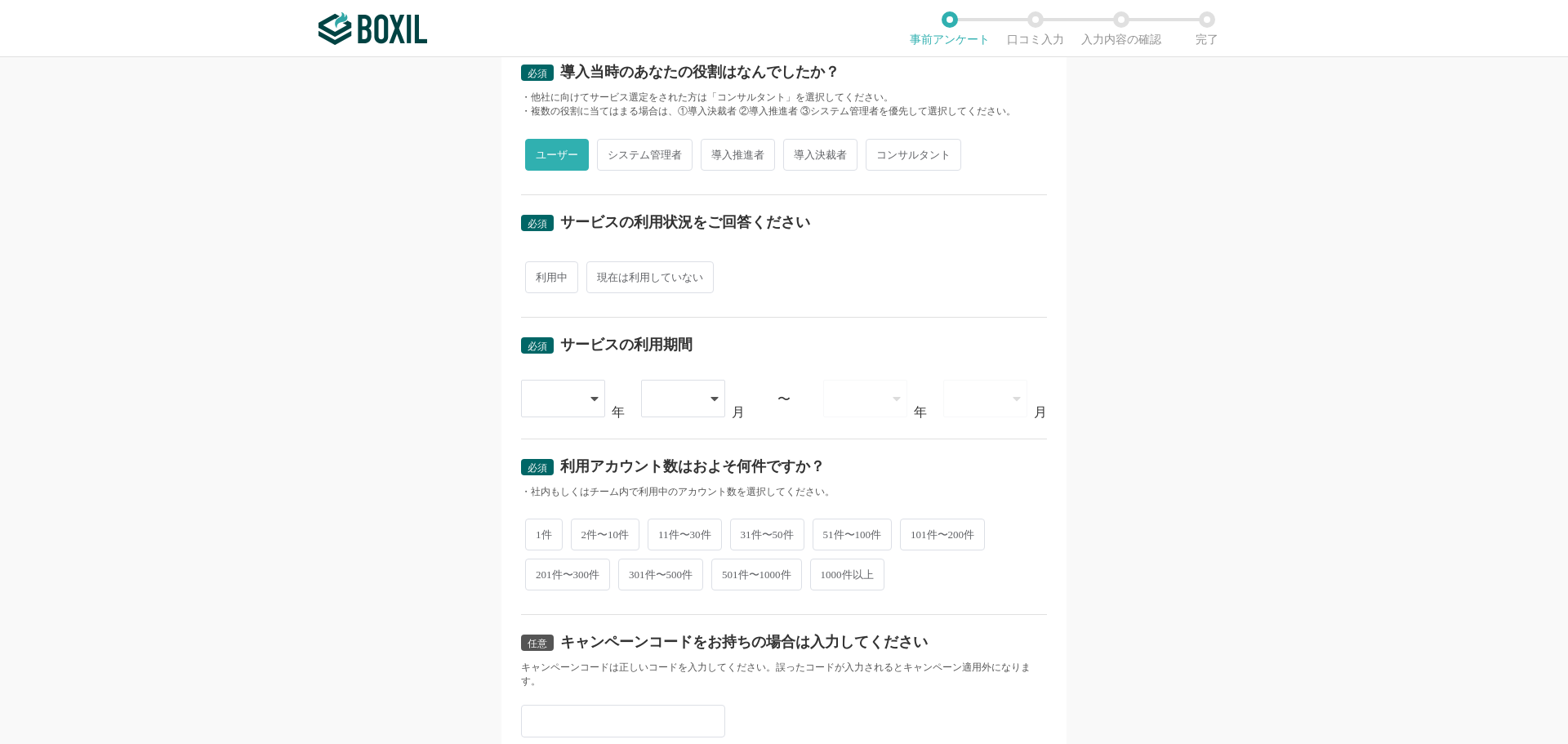
click at [555, 281] on span "利用中" at bounding box center [551, 277] width 53 height 32
click at [540, 275] on input "利用中" at bounding box center [534, 269] width 11 height 11
radio input "true"
click at [592, 404] on icon at bounding box center [596, 398] width 8 height 13
click at [637, 282] on span "現在は利用していない" at bounding box center [650, 277] width 128 height 32
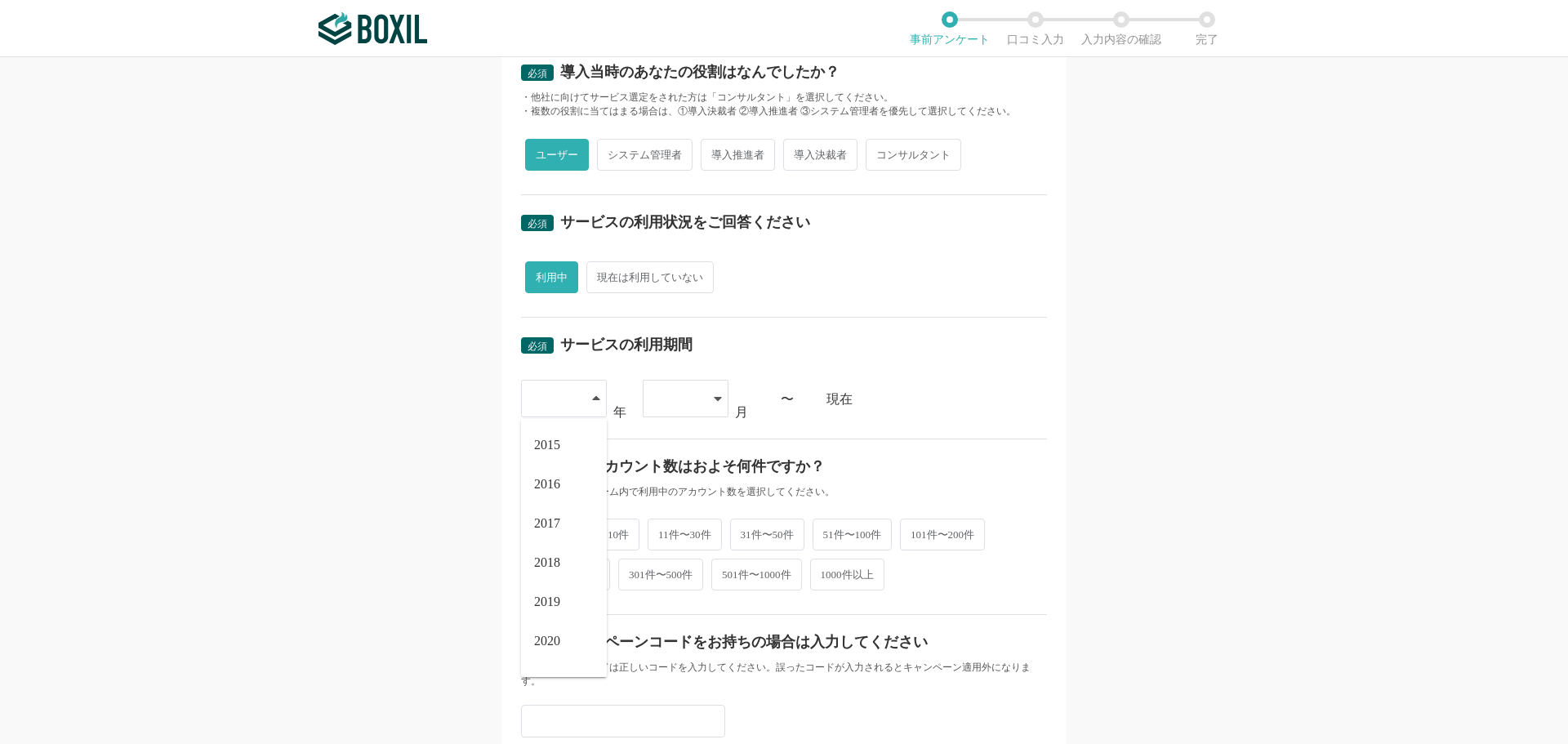
click at [601, 275] on input "現在は利用していない" at bounding box center [596, 269] width 11 height 11
radio input "true"
radio input "false"
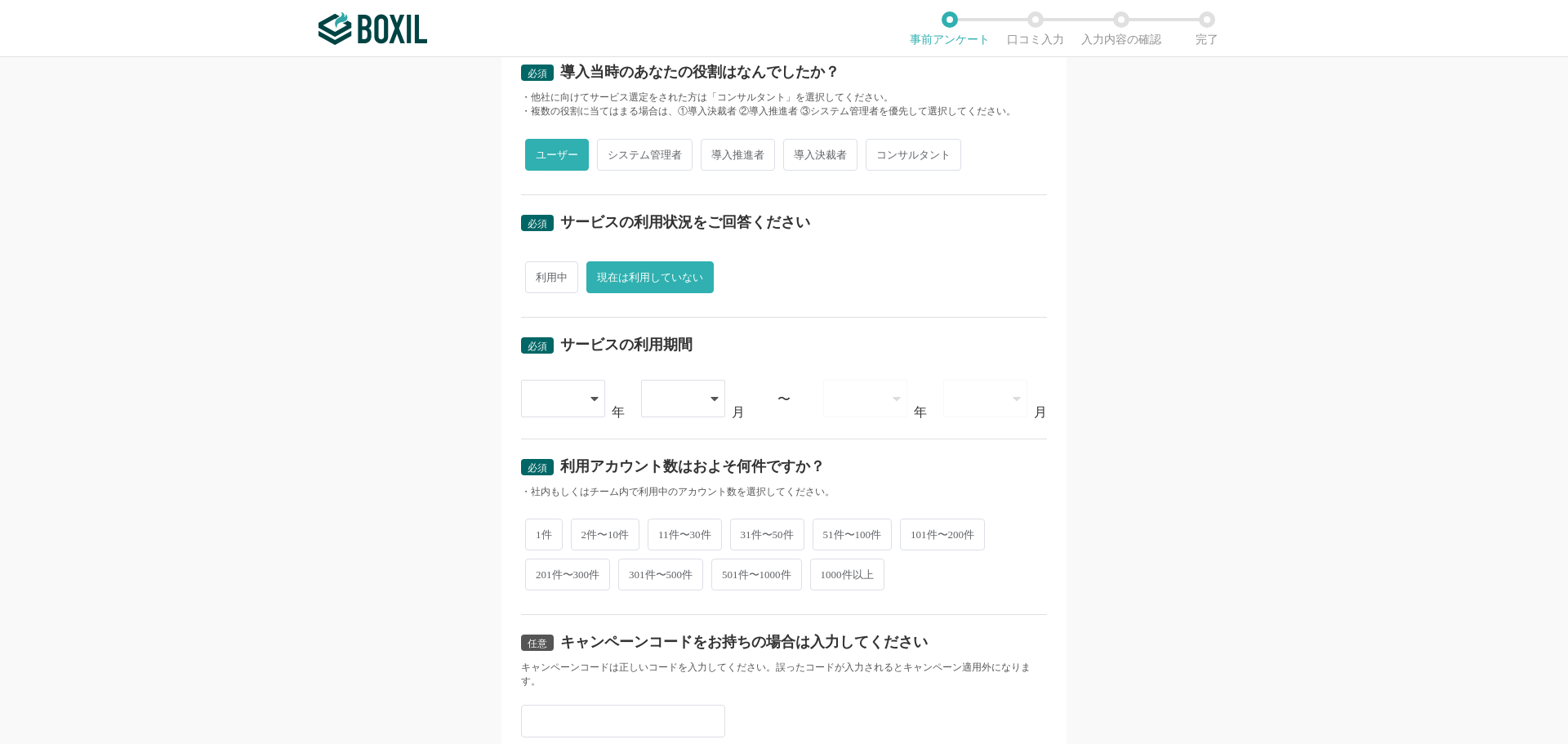
click at [578, 397] on div at bounding box center [563, 398] width 85 height 37
click at [549, 473] on span "2020" at bounding box center [547, 478] width 26 height 13
click at [711, 399] on icon at bounding box center [715, 398] width 8 height 13
click at [663, 603] on span "05" at bounding box center [660, 601] width 13 height 13
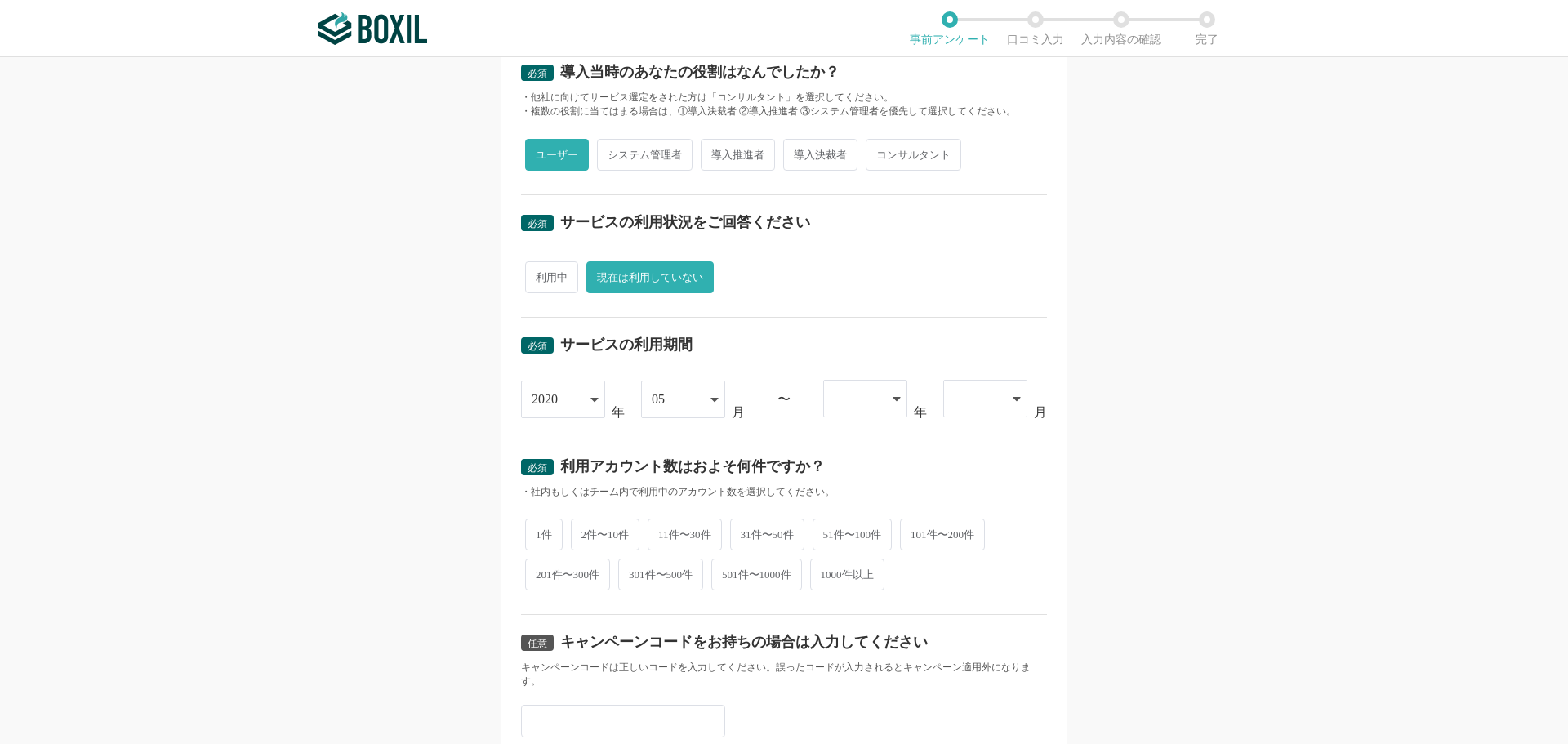
click at [894, 397] on icon at bounding box center [897, 398] width 8 height 13
click at [850, 527] on span "2022" at bounding box center [849, 523] width 26 height 13
click at [997, 399] on div at bounding box center [986, 398] width 85 height 37
click at [948, 560] on li "04" at bounding box center [986, 563] width 85 height 39
click at [536, 529] on span "1件" at bounding box center [544, 533] width 37 height 32
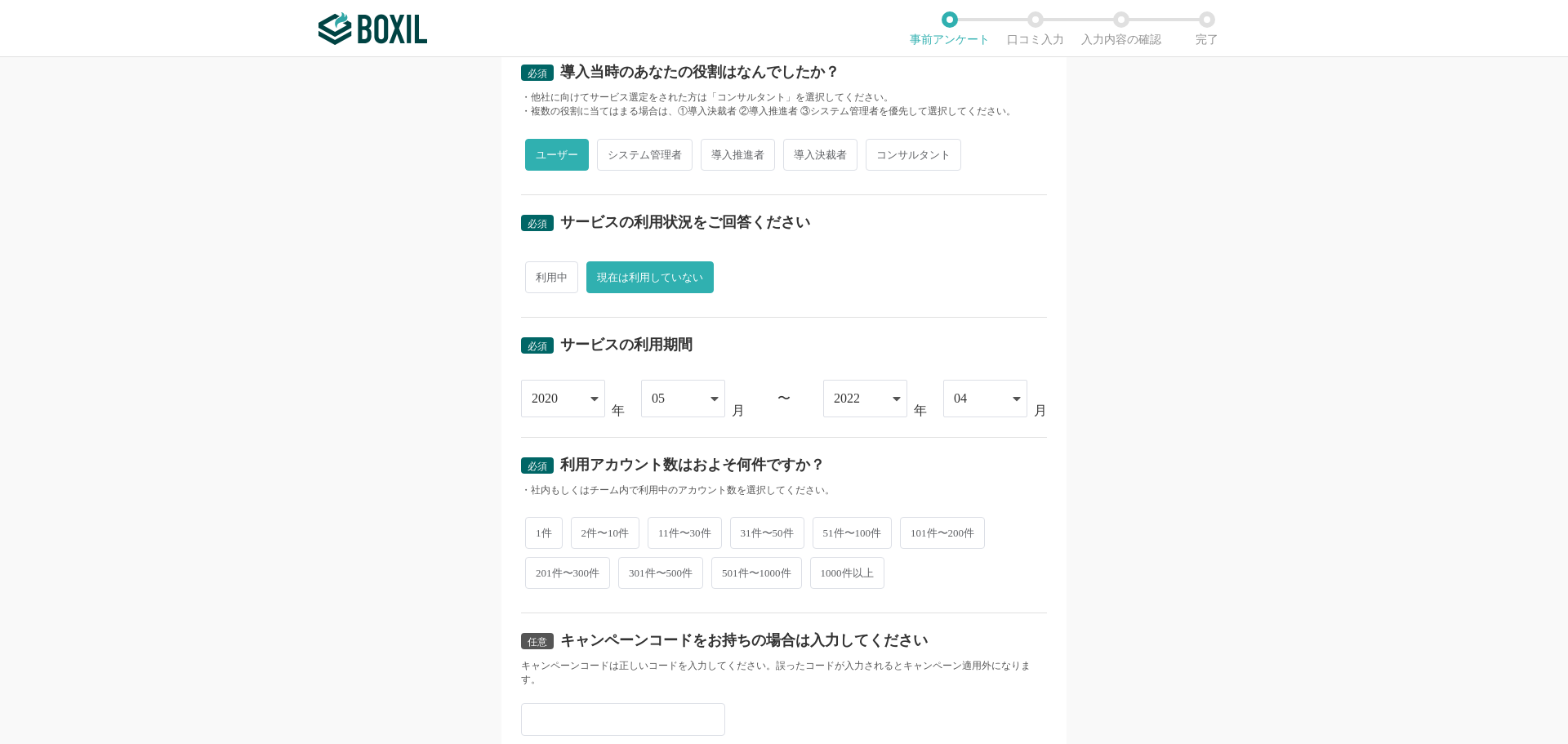
click at [536, 529] on input "1件" at bounding box center [534, 525] width 11 height 11
radio input "true"
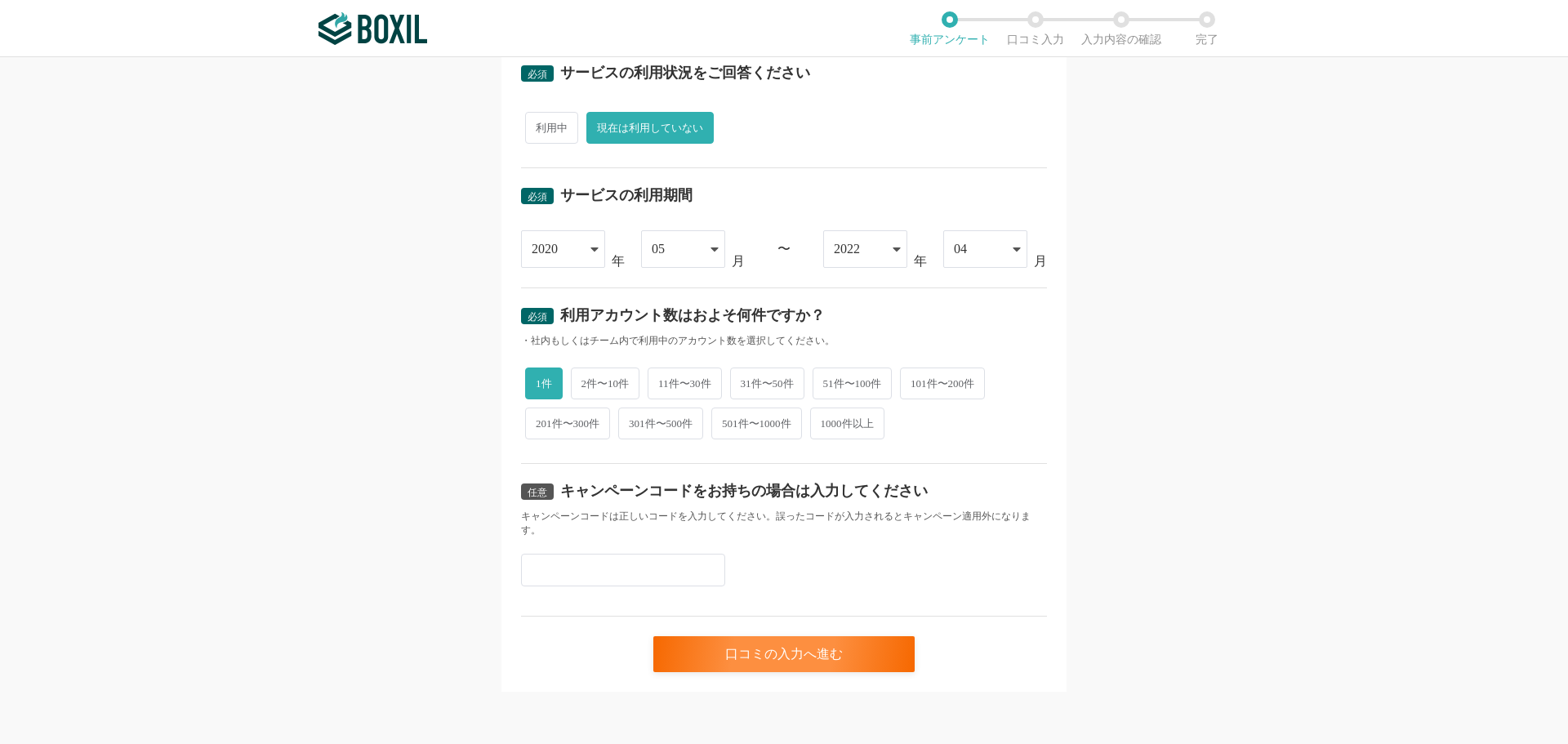
click at [547, 583] on input "text" at bounding box center [623, 570] width 205 height 33
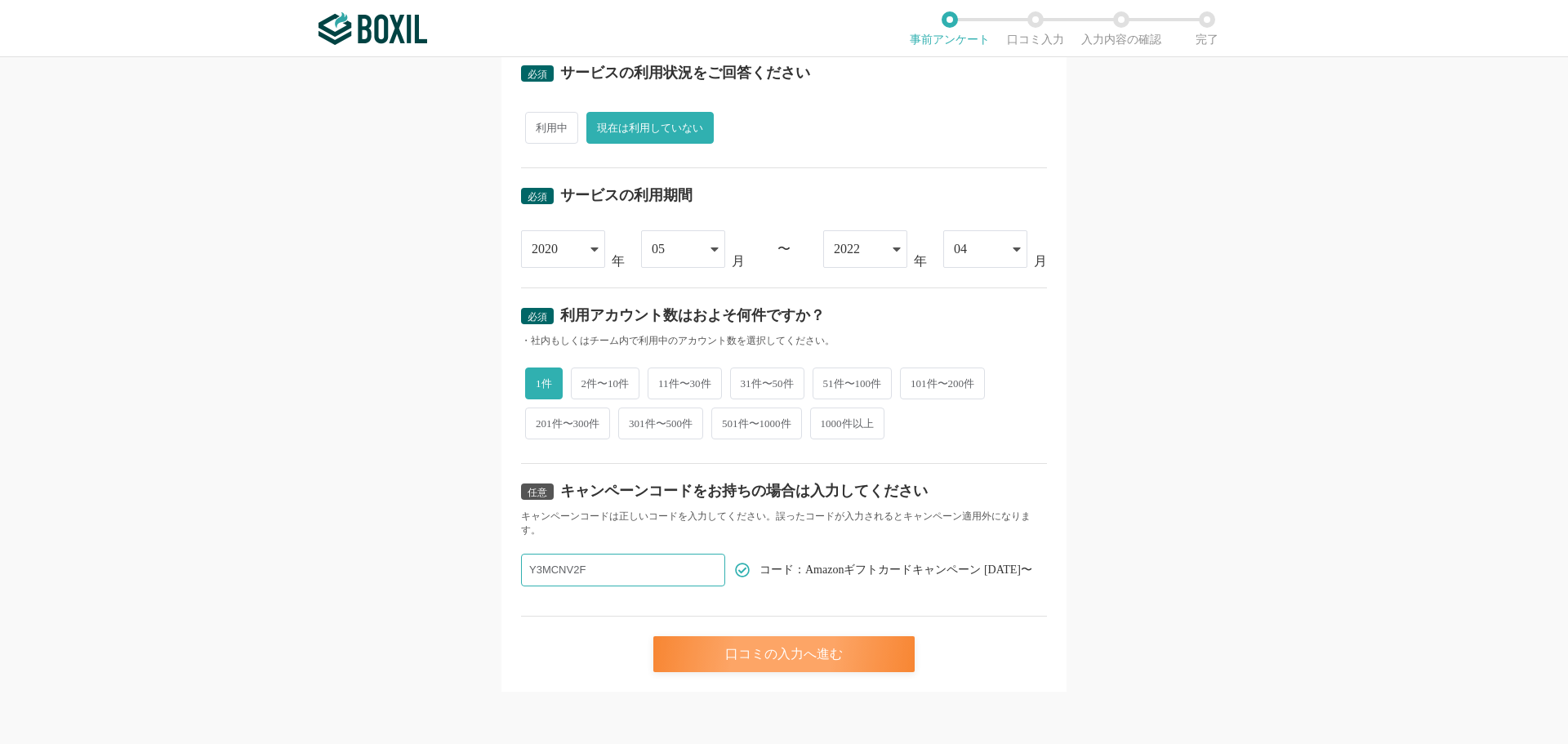
type input "Y3MCNV2F"
click at [746, 647] on div "口コミの入力へ進む" at bounding box center [784, 654] width 261 height 36
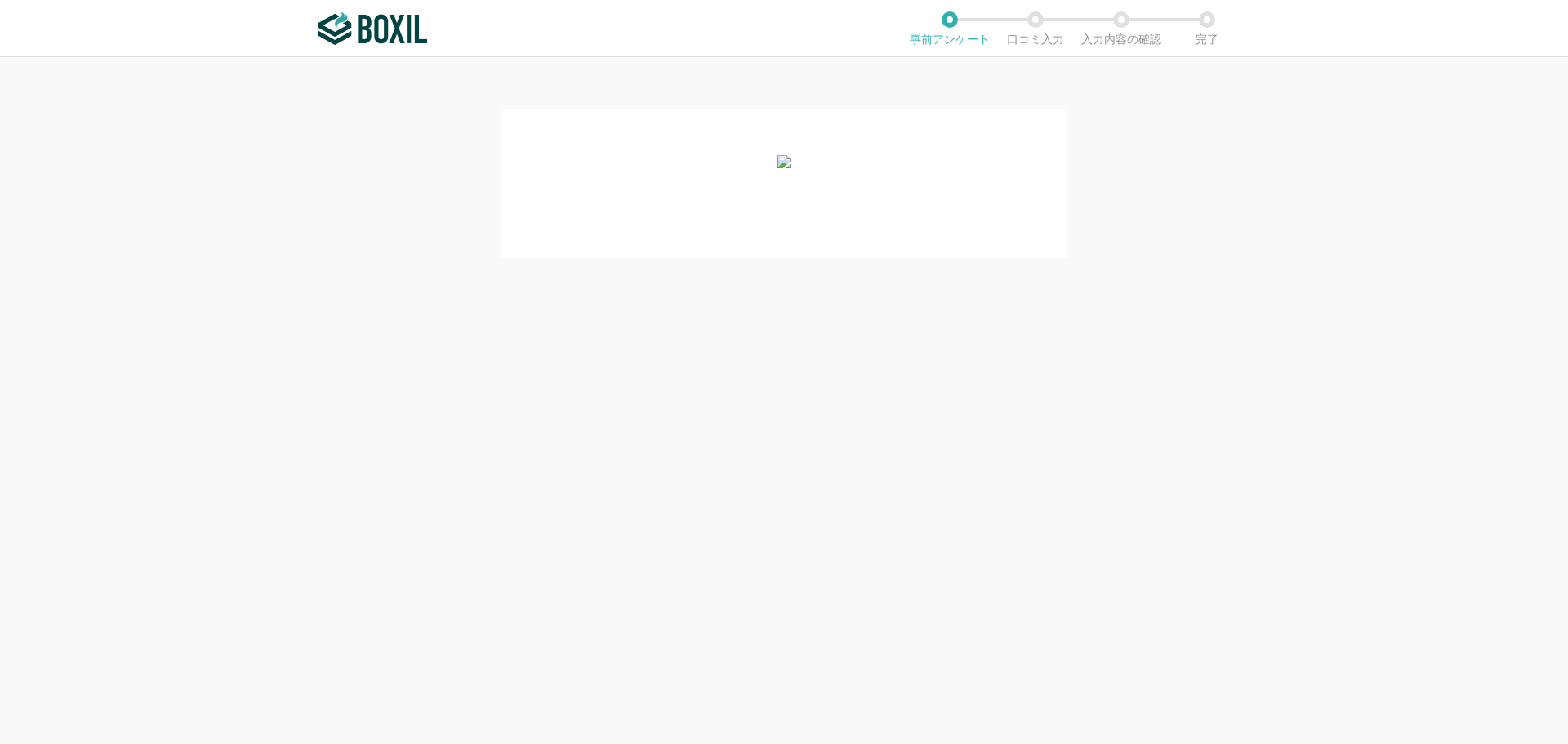
scroll to position [0, 0]
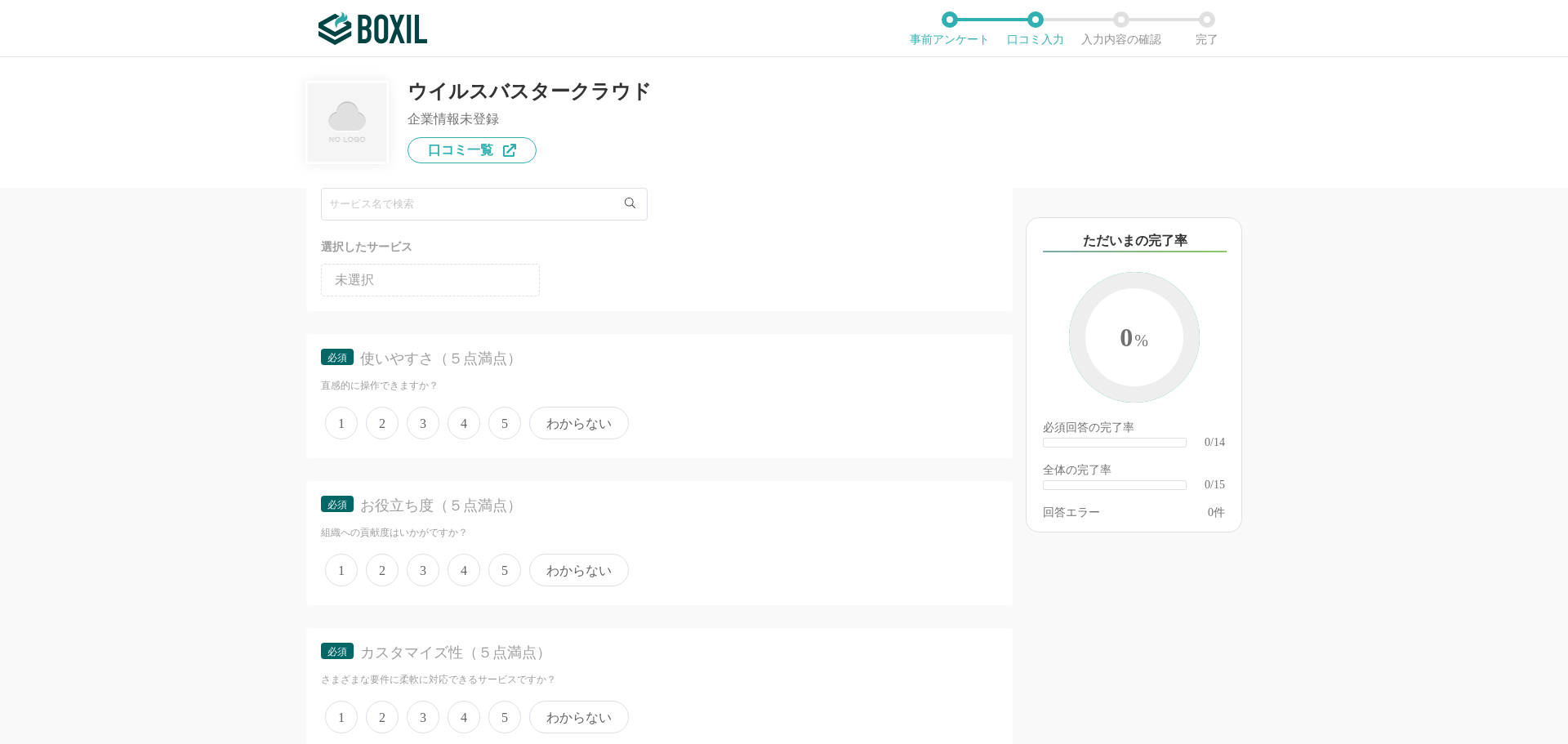
scroll to position [245, 0]
click at [457, 282] on span "4" at bounding box center [463, 279] width 33 height 33
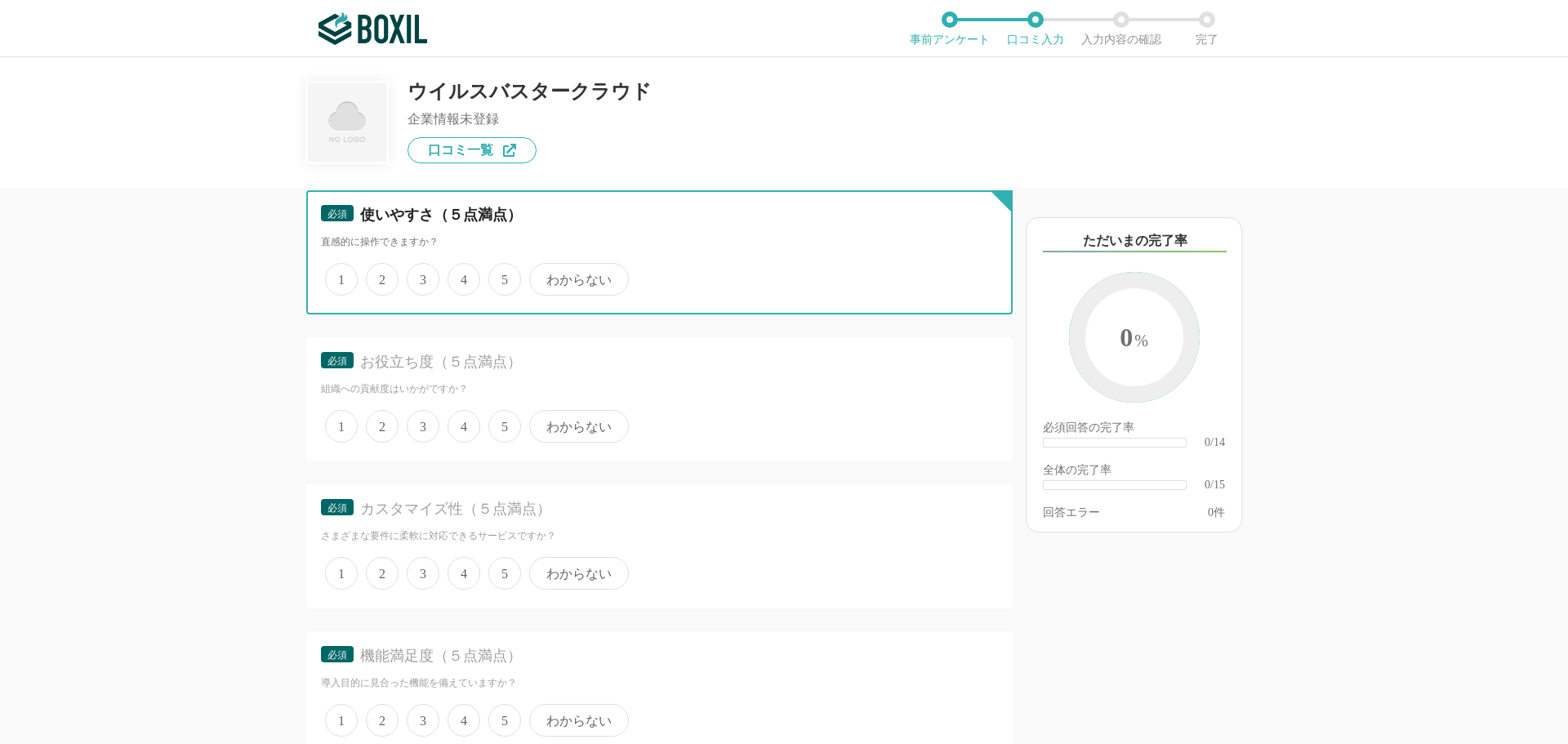
click at [457, 276] on input "4" at bounding box center [456, 271] width 11 height 11
radio input "true"
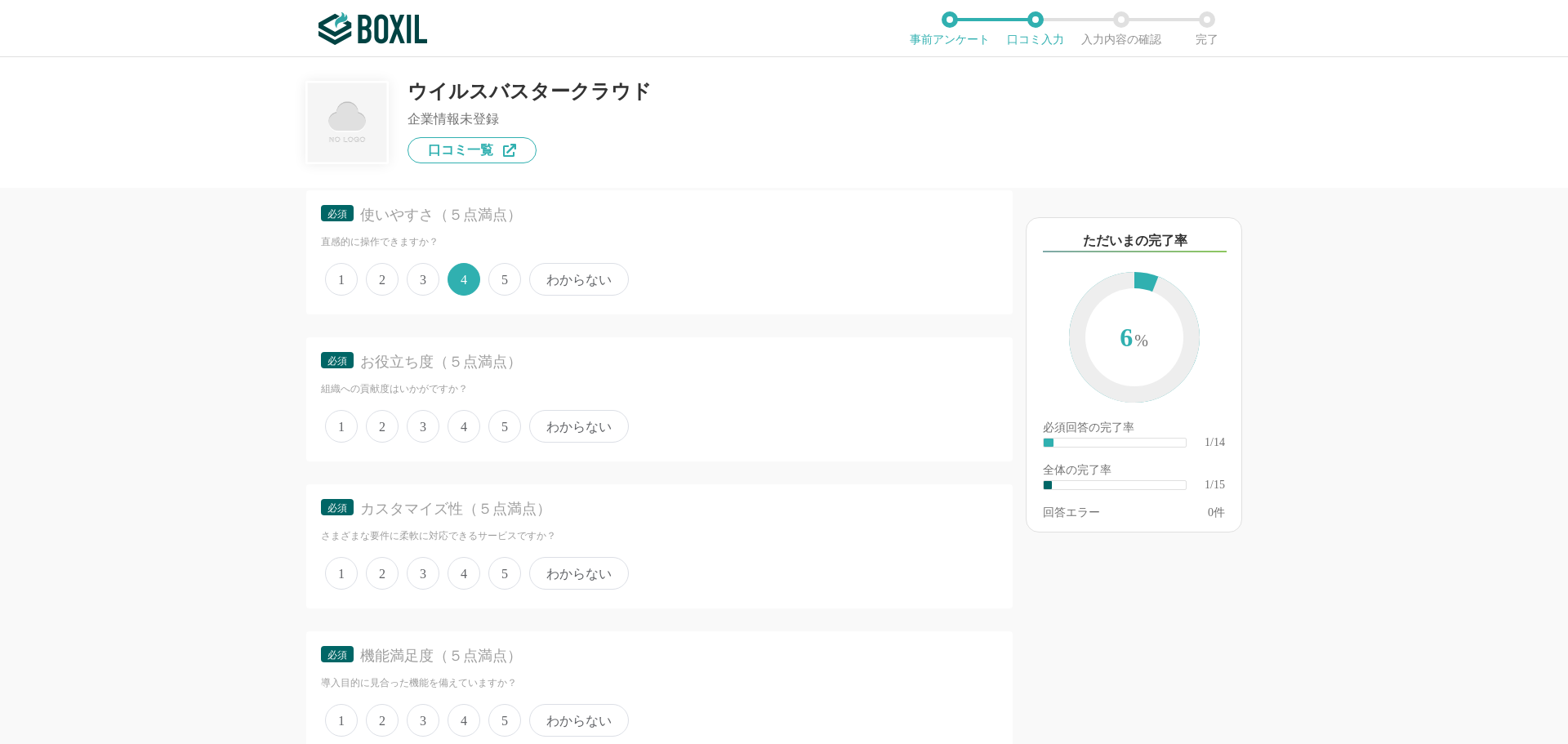
click at [466, 424] on span "4" at bounding box center [463, 426] width 33 height 33
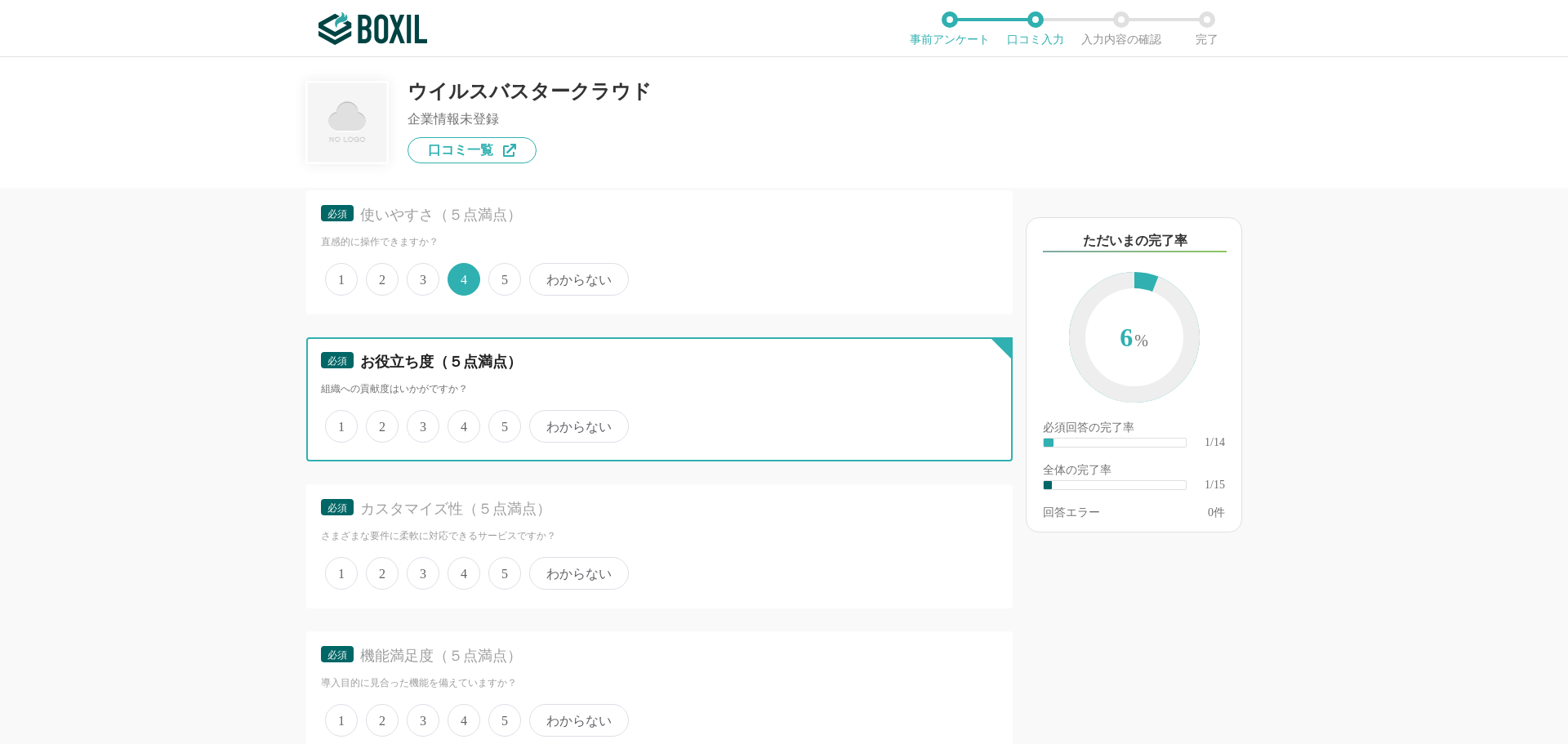
click at [462, 423] on input "4" at bounding box center [456, 418] width 11 height 11
radio input "true"
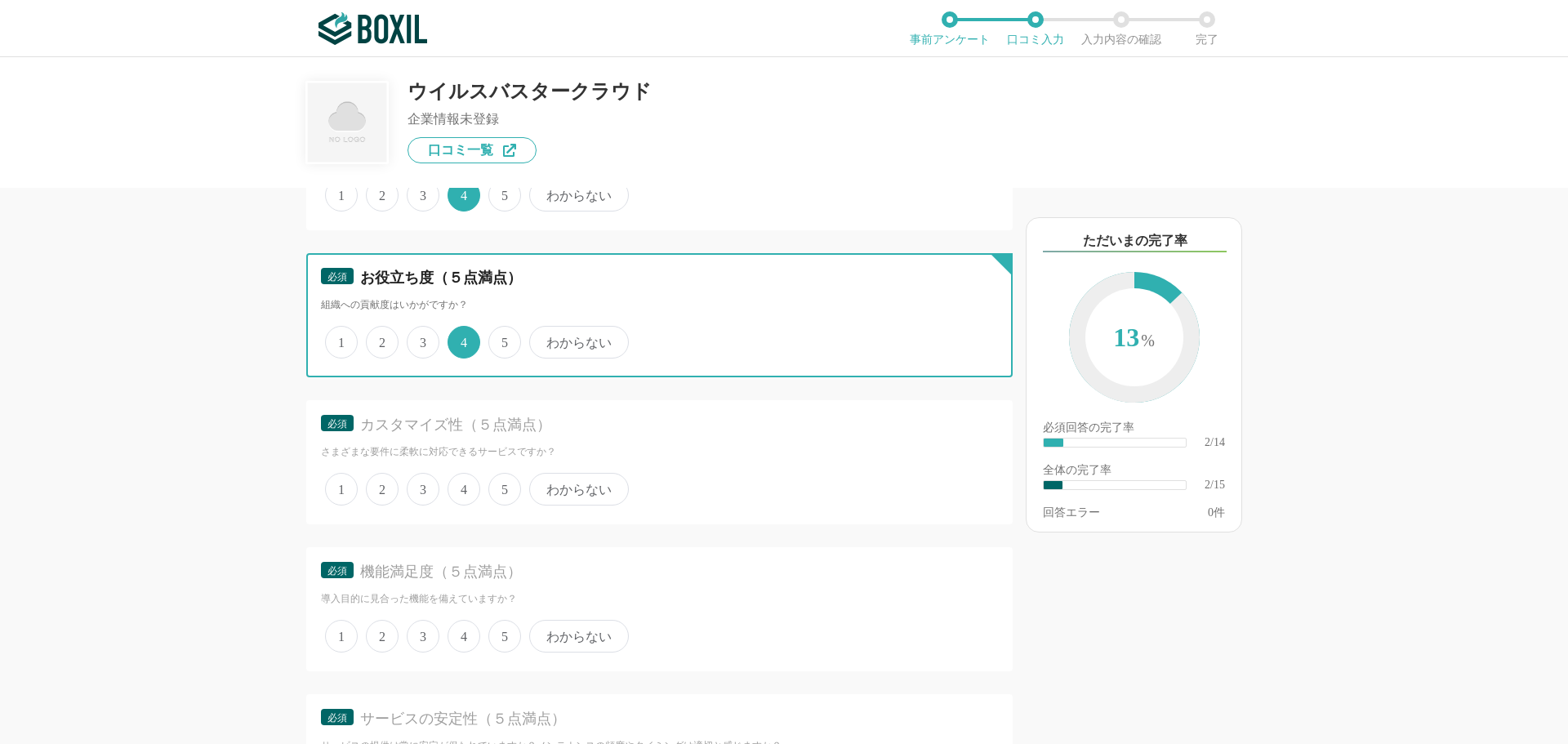
scroll to position [408, 0]
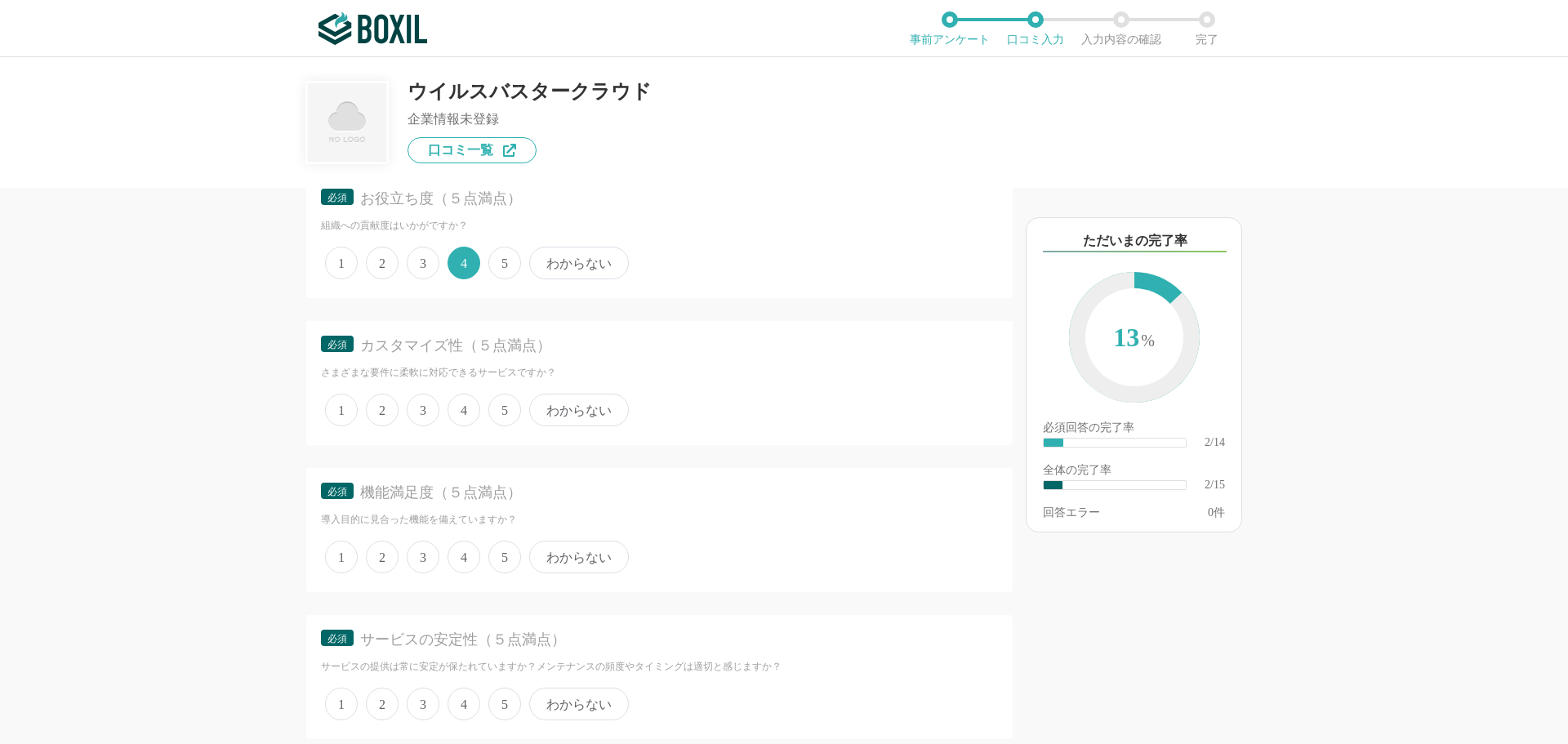
click at [423, 413] on span "3" at bounding box center [423, 410] width 33 height 33
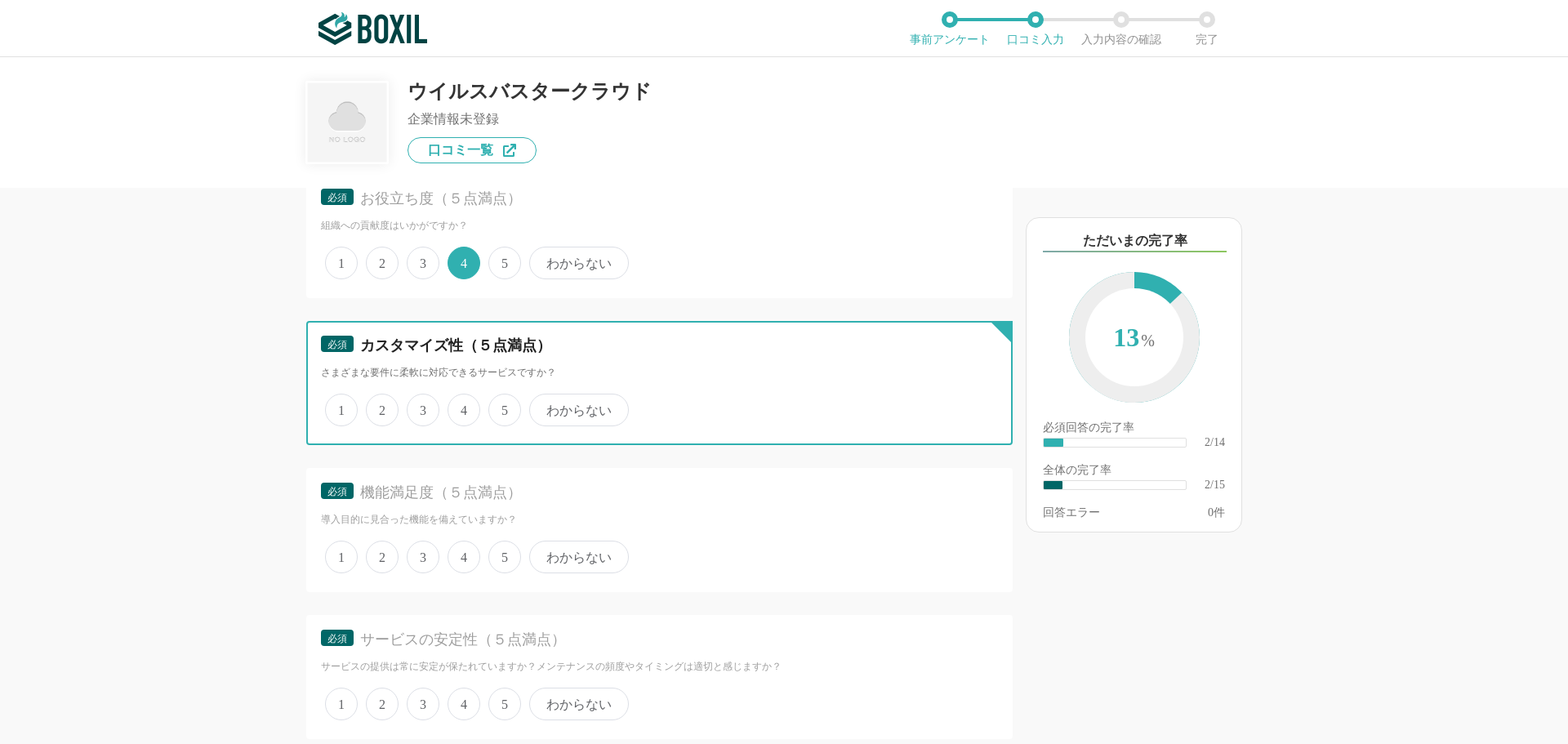
click at [422, 407] on input "3" at bounding box center [416, 402] width 11 height 11
radio input "true"
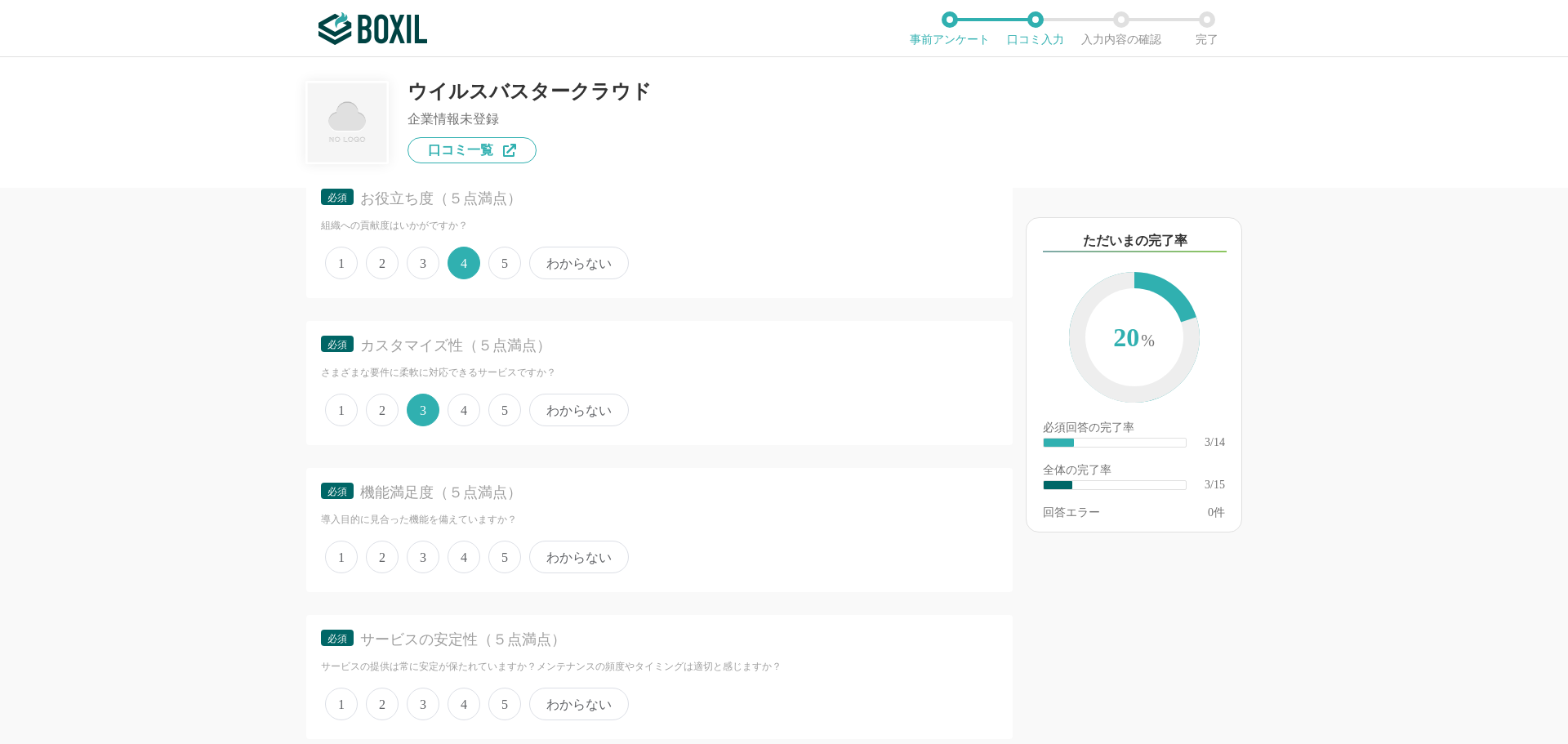
click at [469, 553] on span "4" at bounding box center [463, 557] width 33 height 33
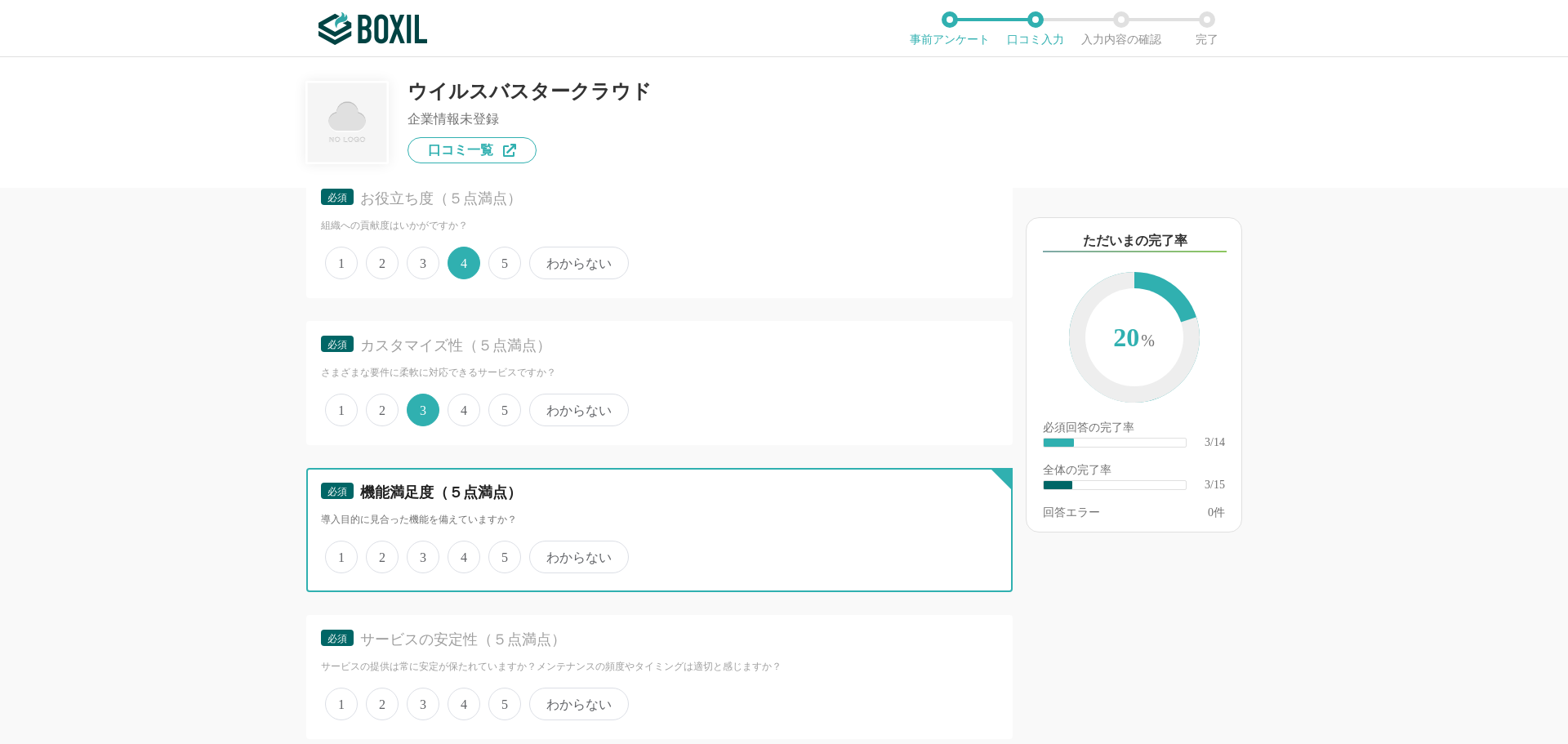
click at [462, 553] on input "4" at bounding box center [456, 549] width 11 height 11
radio input "true"
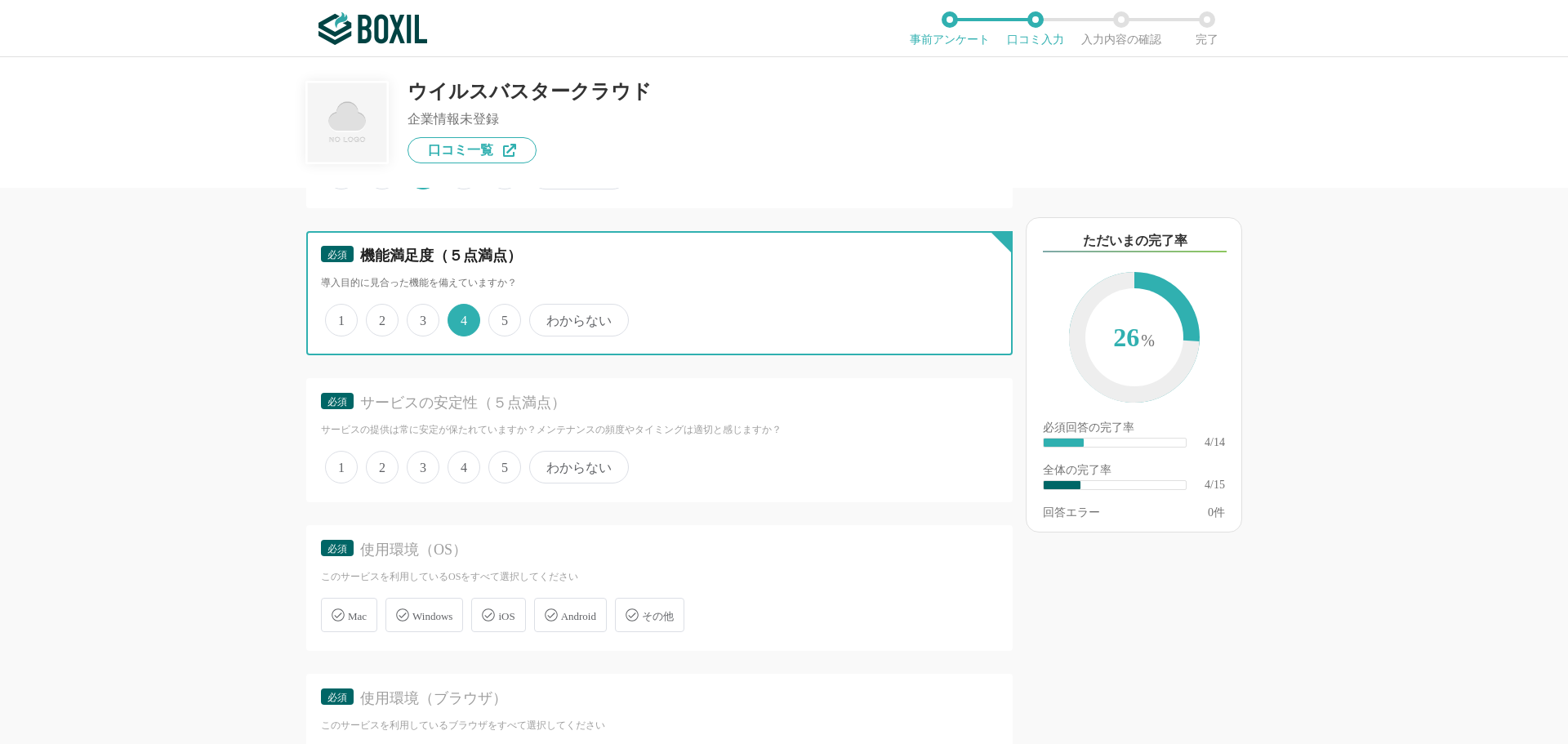
scroll to position [654, 0]
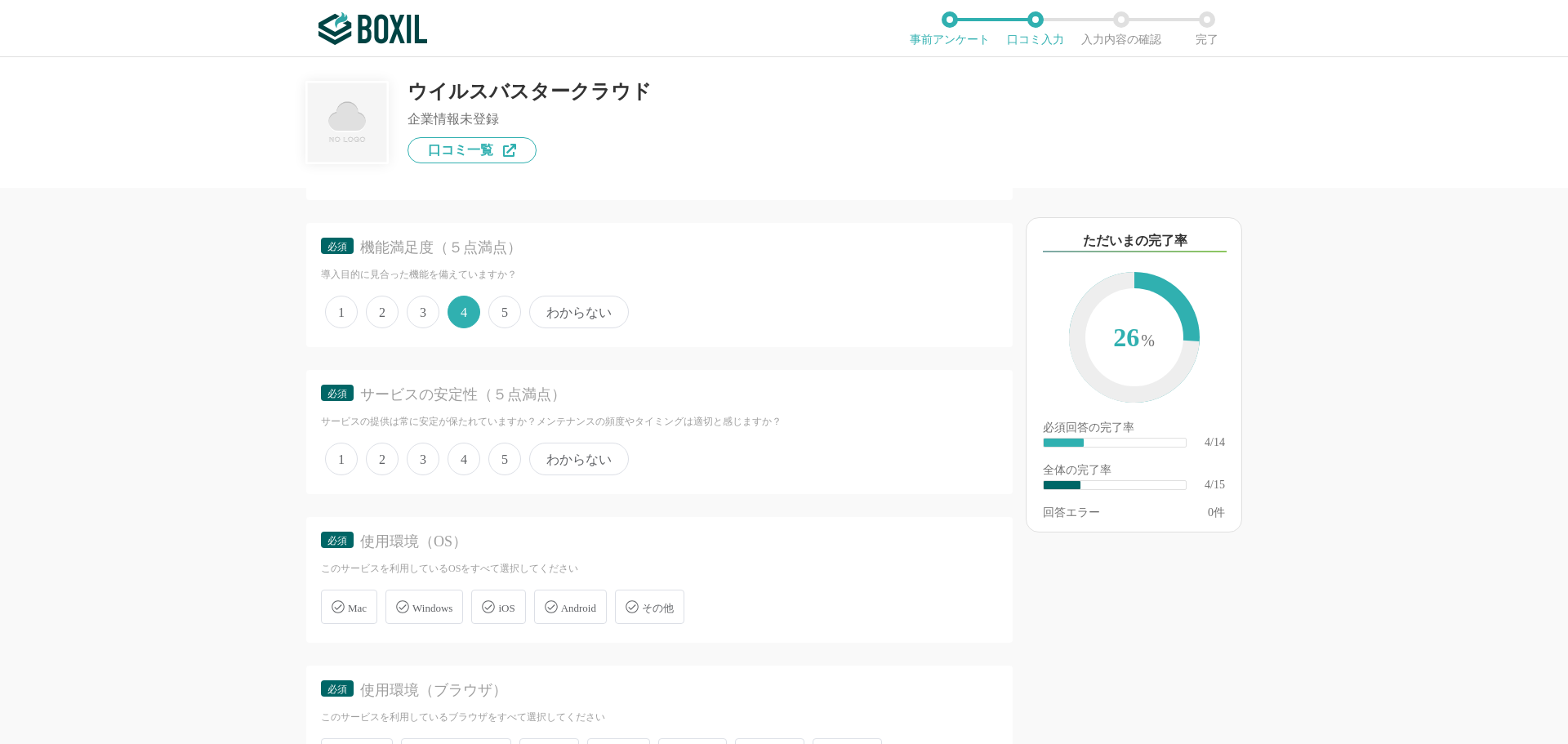
click at [472, 469] on span "4" at bounding box center [463, 459] width 33 height 33
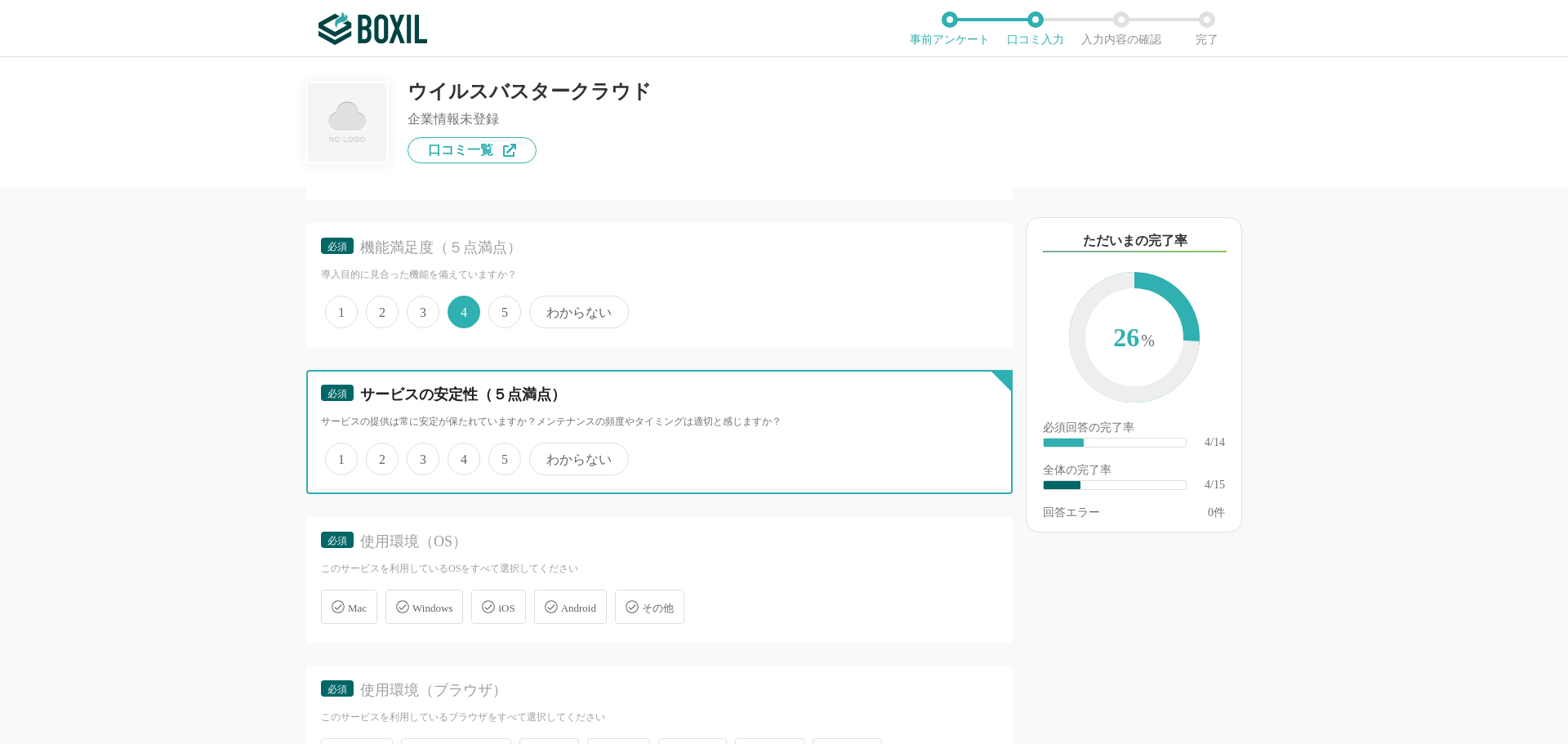
click at [462, 456] on input "4" at bounding box center [456, 451] width 11 height 11
radio input "true"
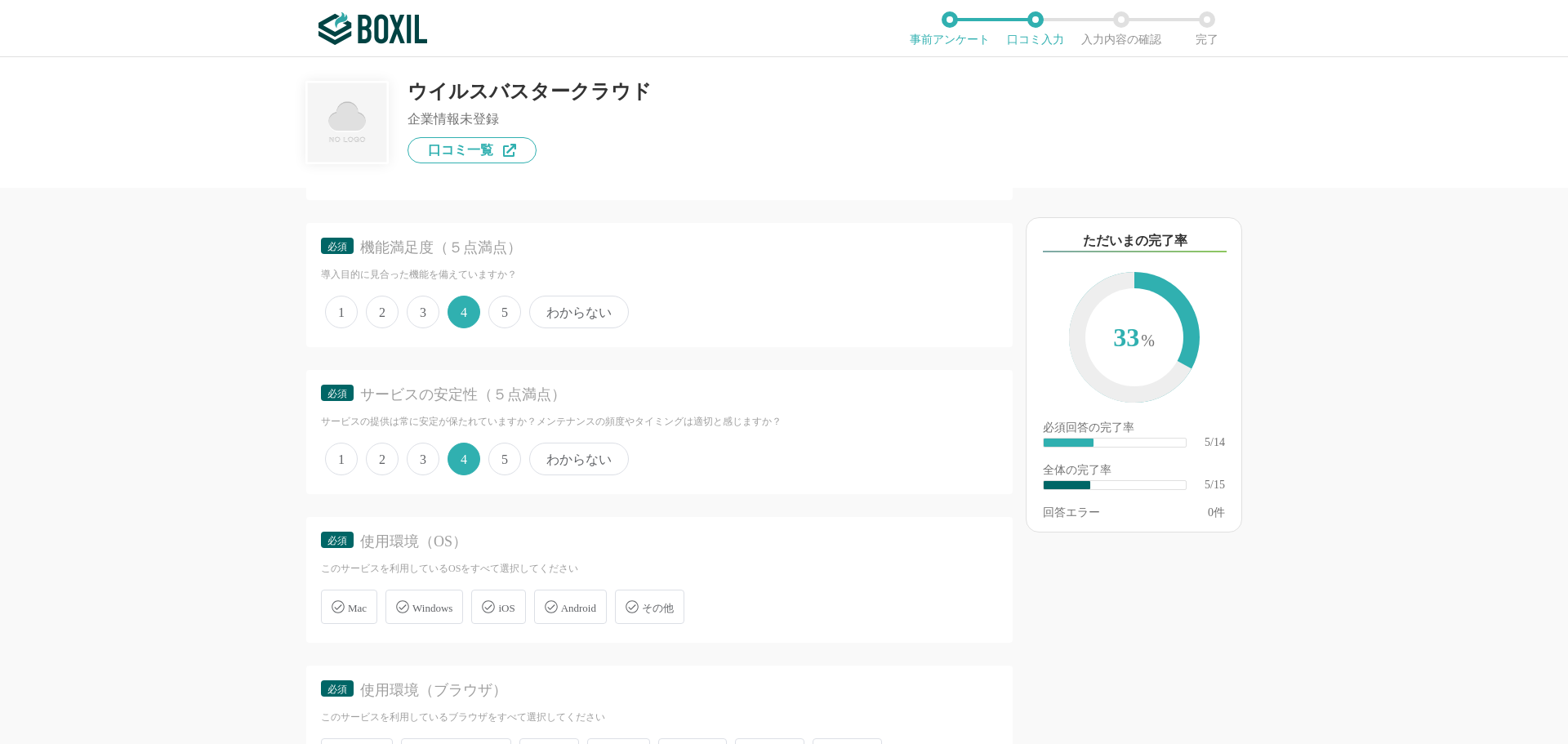
click at [443, 595] on div "Windows" at bounding box center [424, 607] width 78 height 35
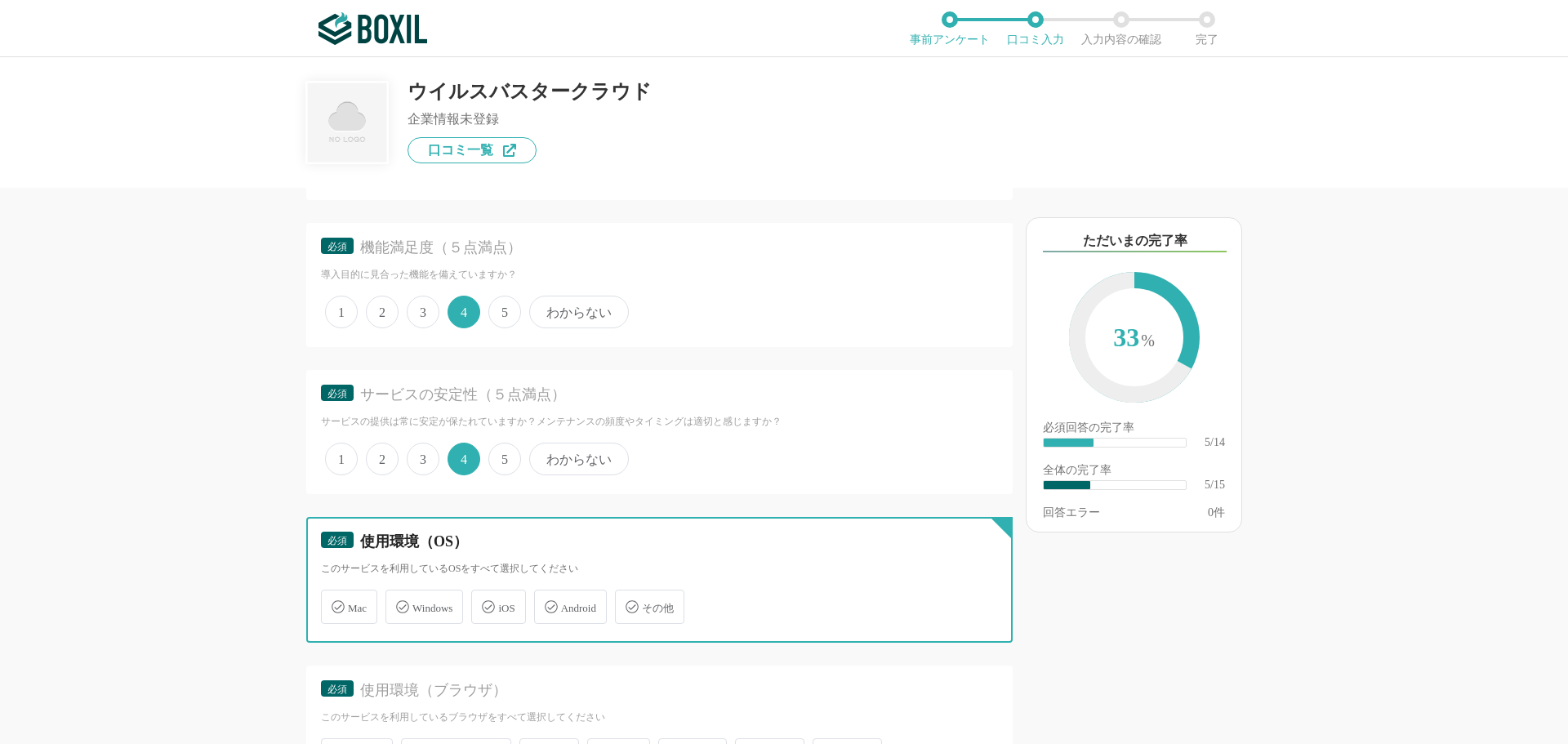
click at [399, 595] on input "Windows" at bounding box center [394, 597] width 11 height 11
checkbox input "true"
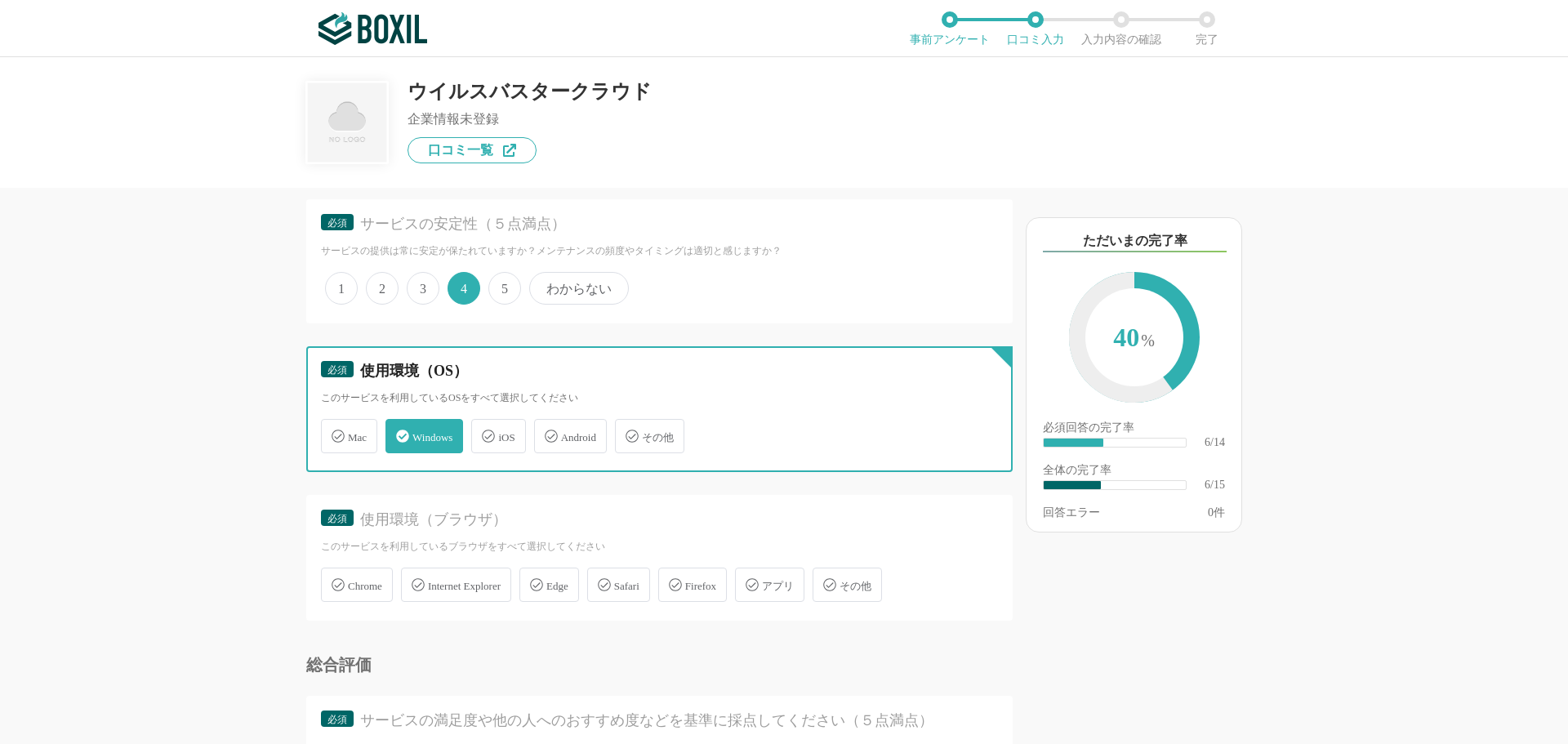
scroll to position [980, 0]
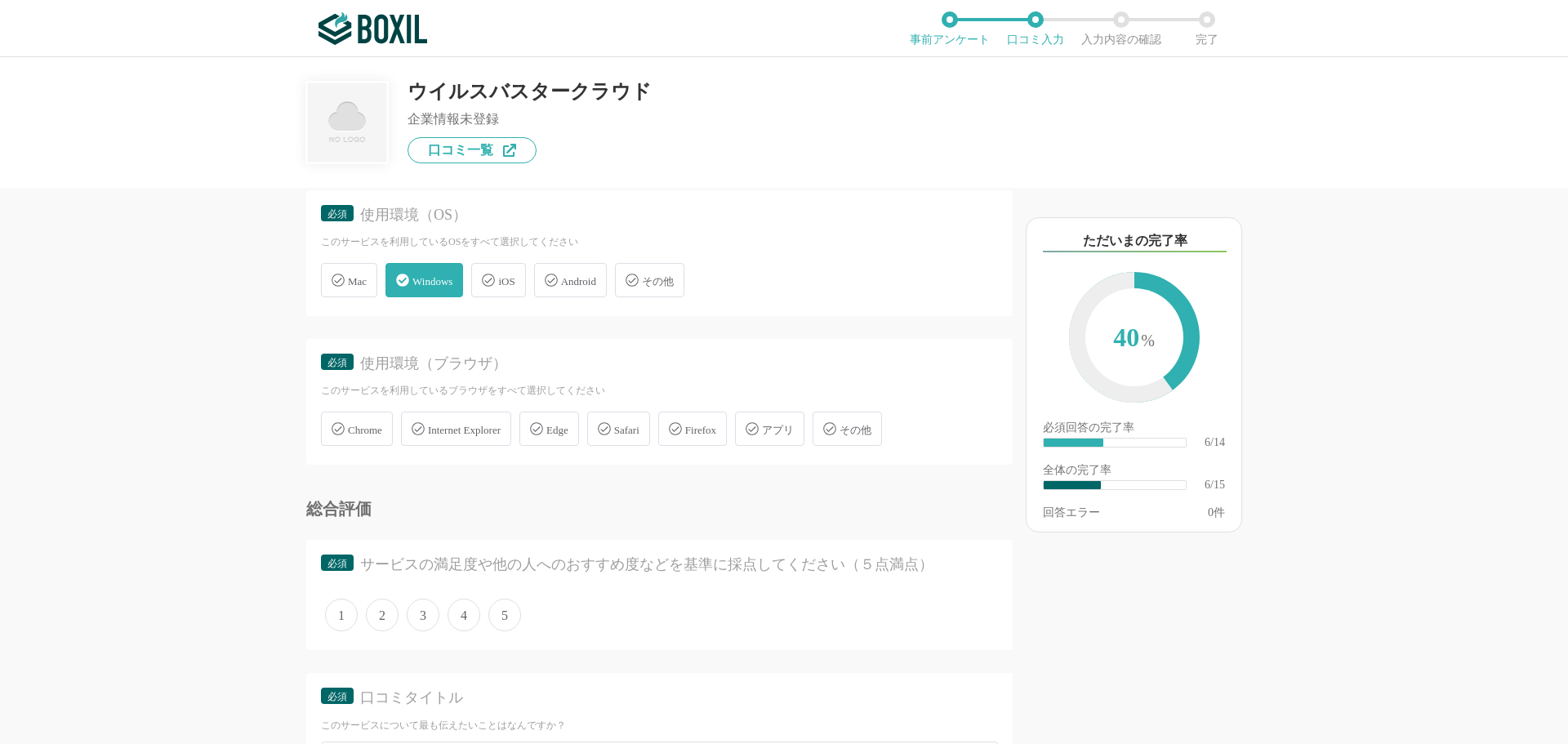
click at [367, 432] on span "Chrome" at bounding box center [365, 429] width 35 height 12
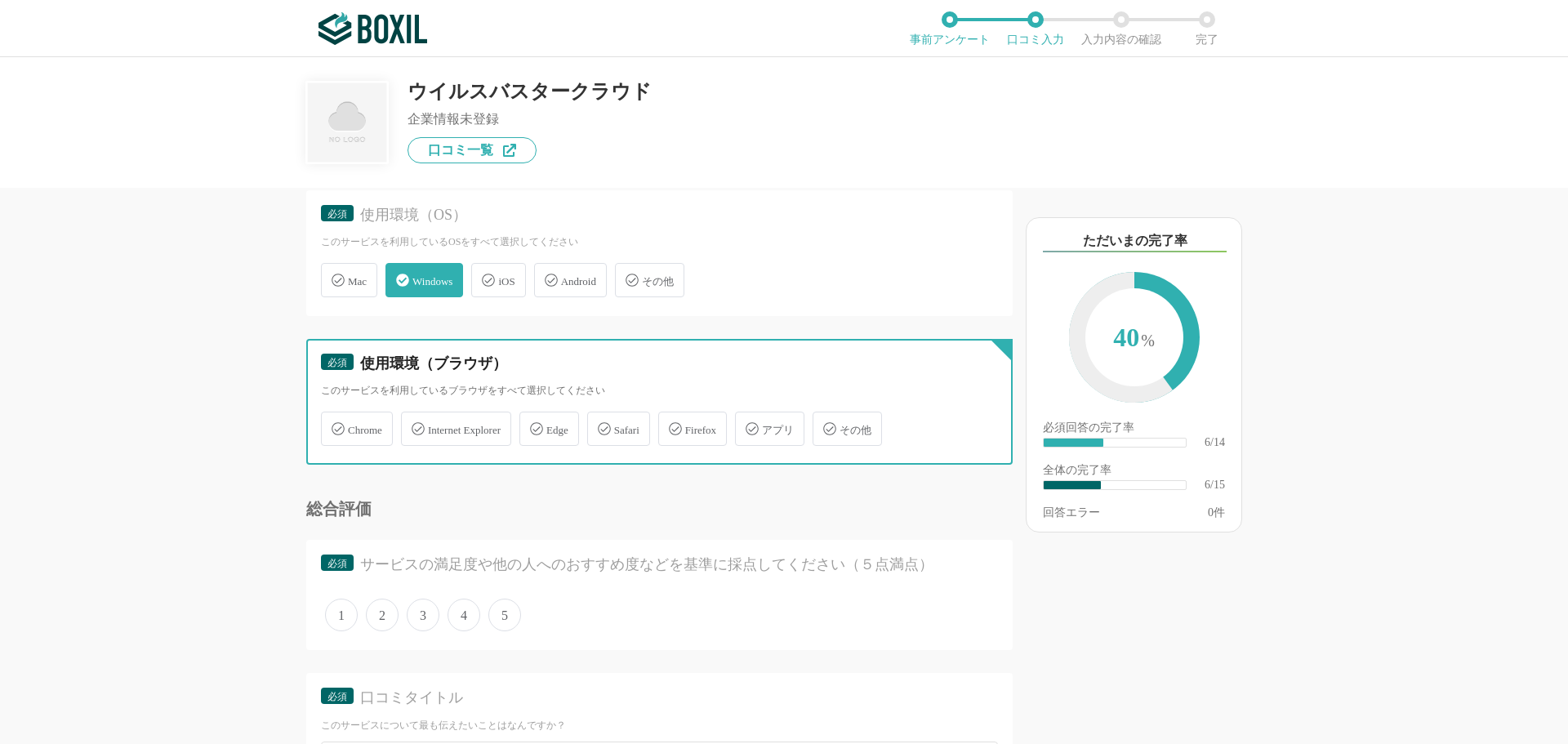
click at [335, 424] on input "Chrome" at bounding box center [330, 419] width 11 height 11
checkbox input "true"
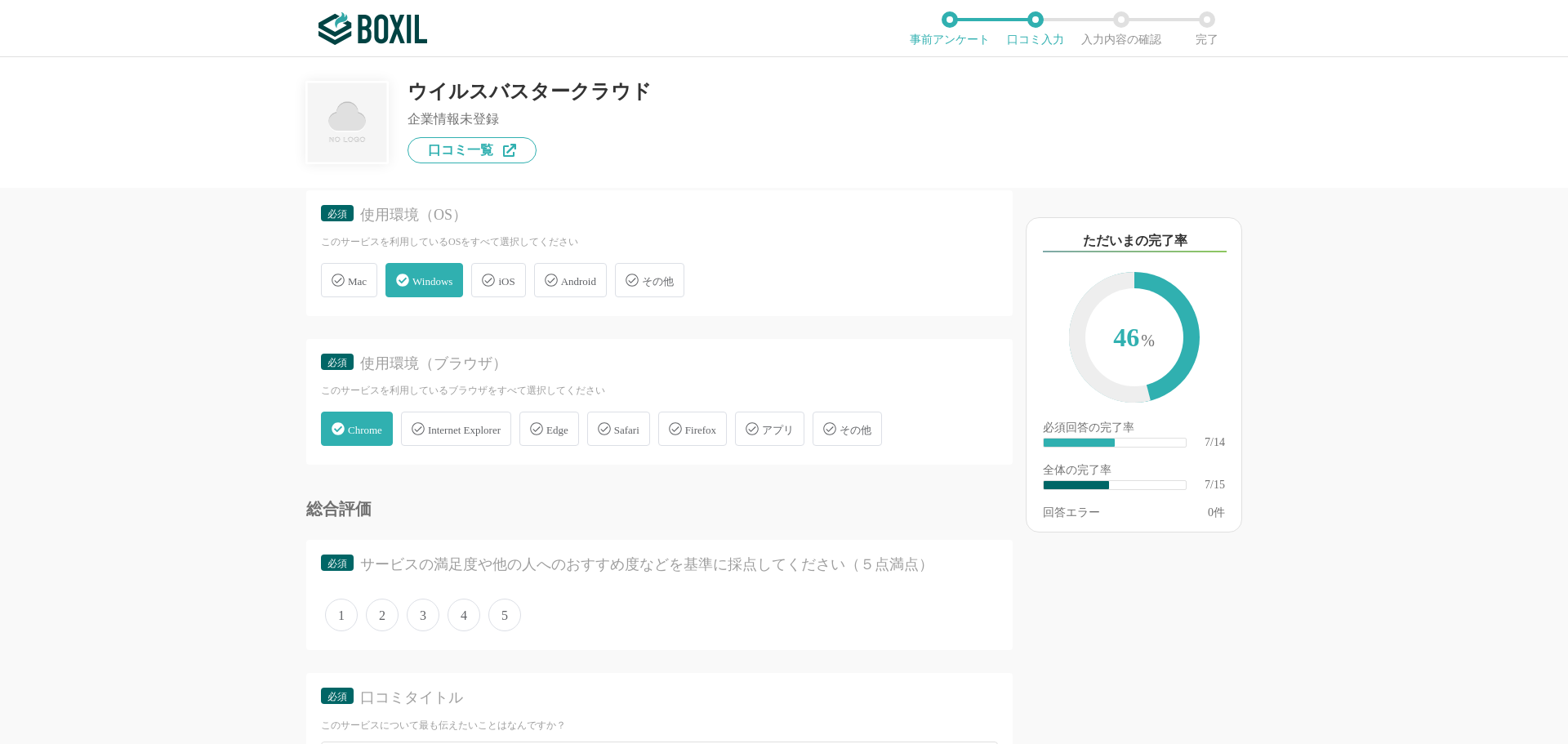
click at [471, 615] on span "4" at bounding box center [463, 615] width 33 height 33
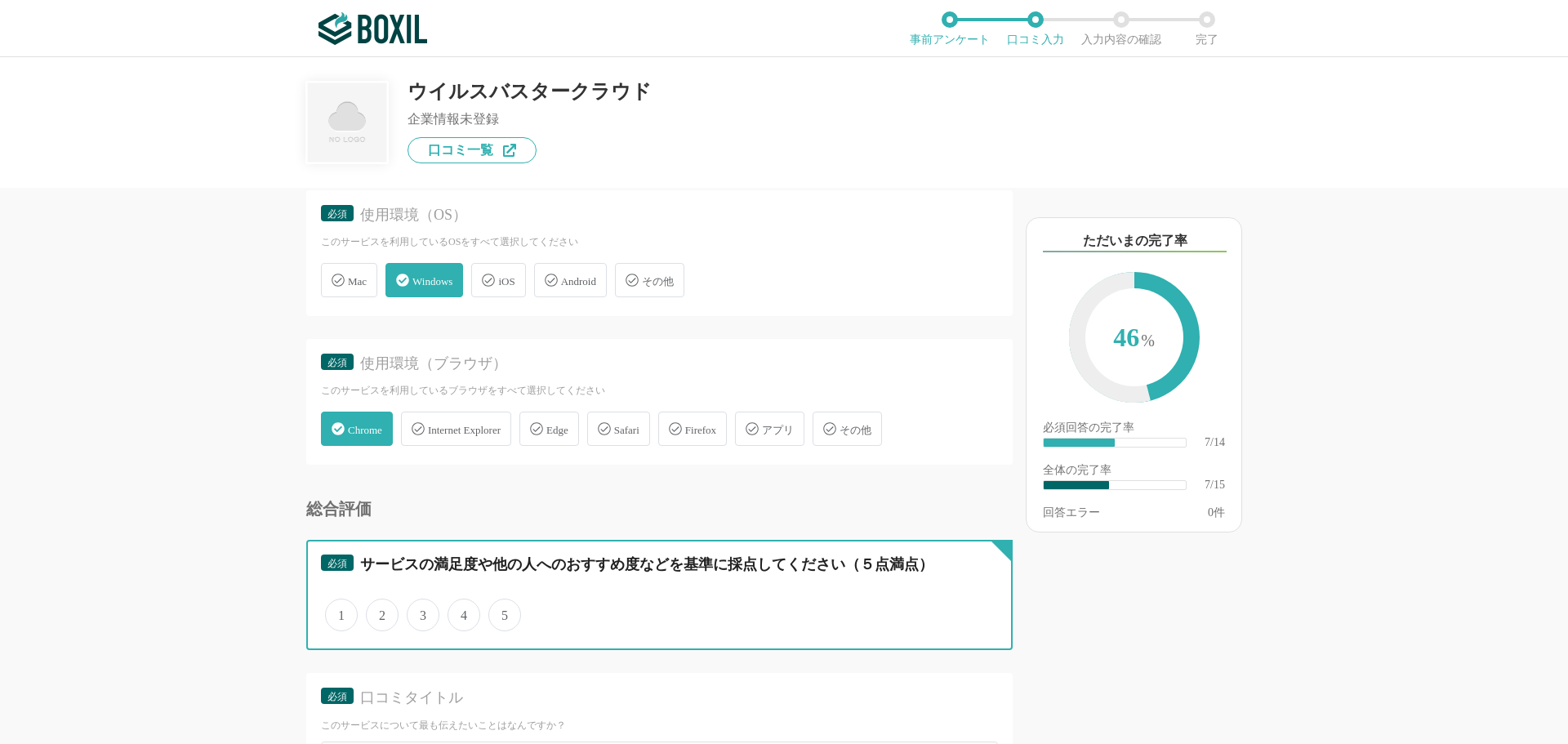
click at [462, 612] on input "4" at bounding box center [456, 606] width 11 height 11
radio input "true"
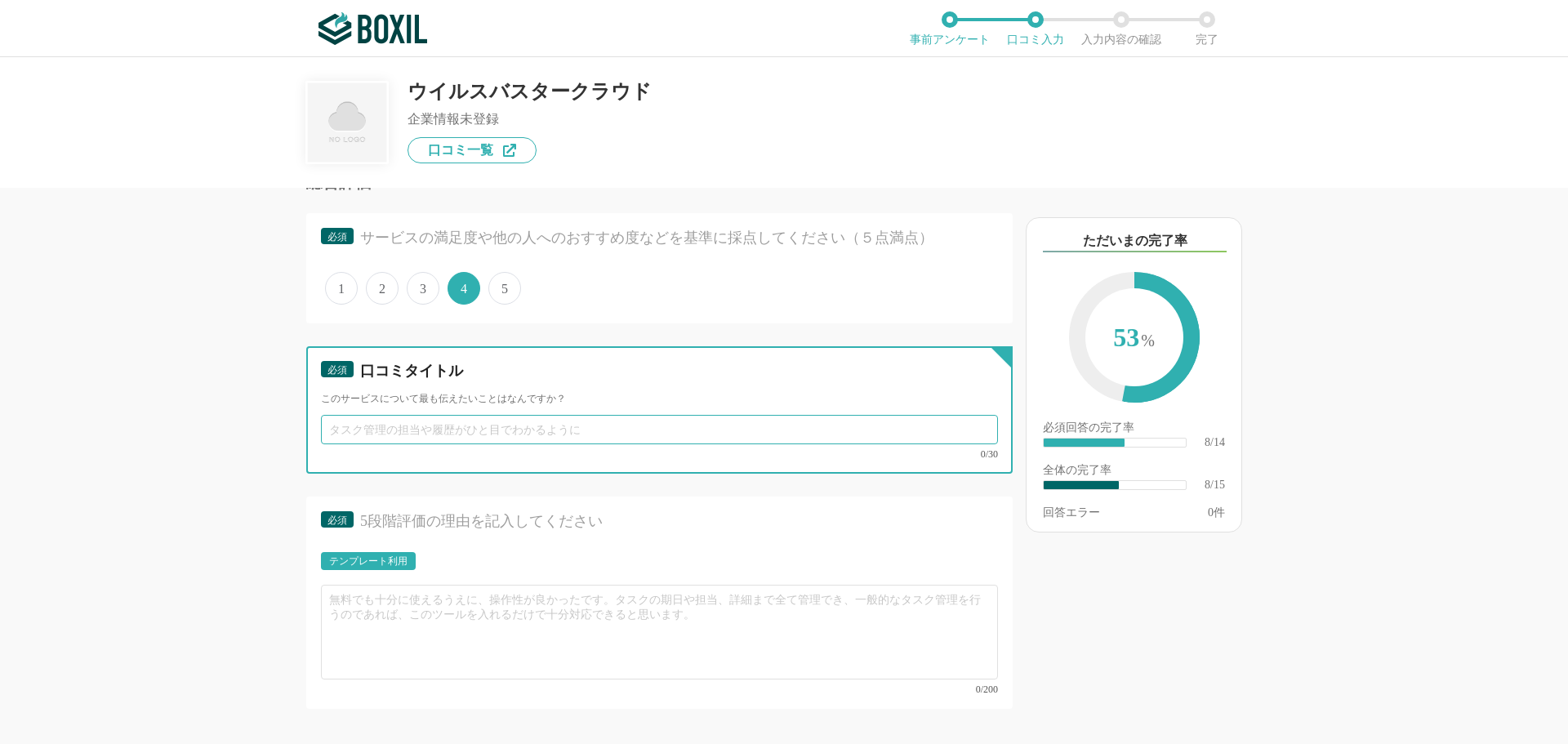
click at [374, 418] on input "text" at bounding box center [659, 429] width 677 height 30
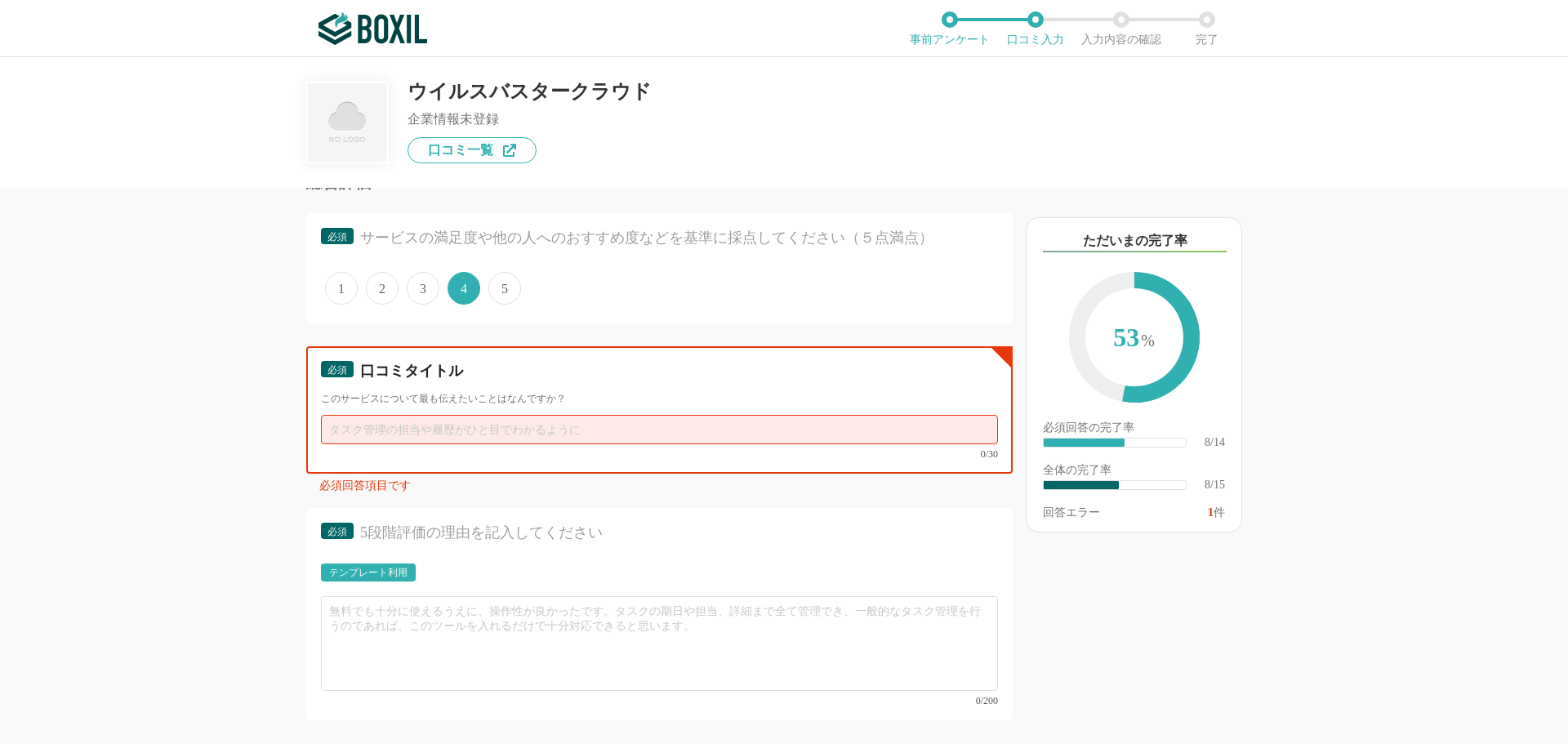
type input "ｐ"
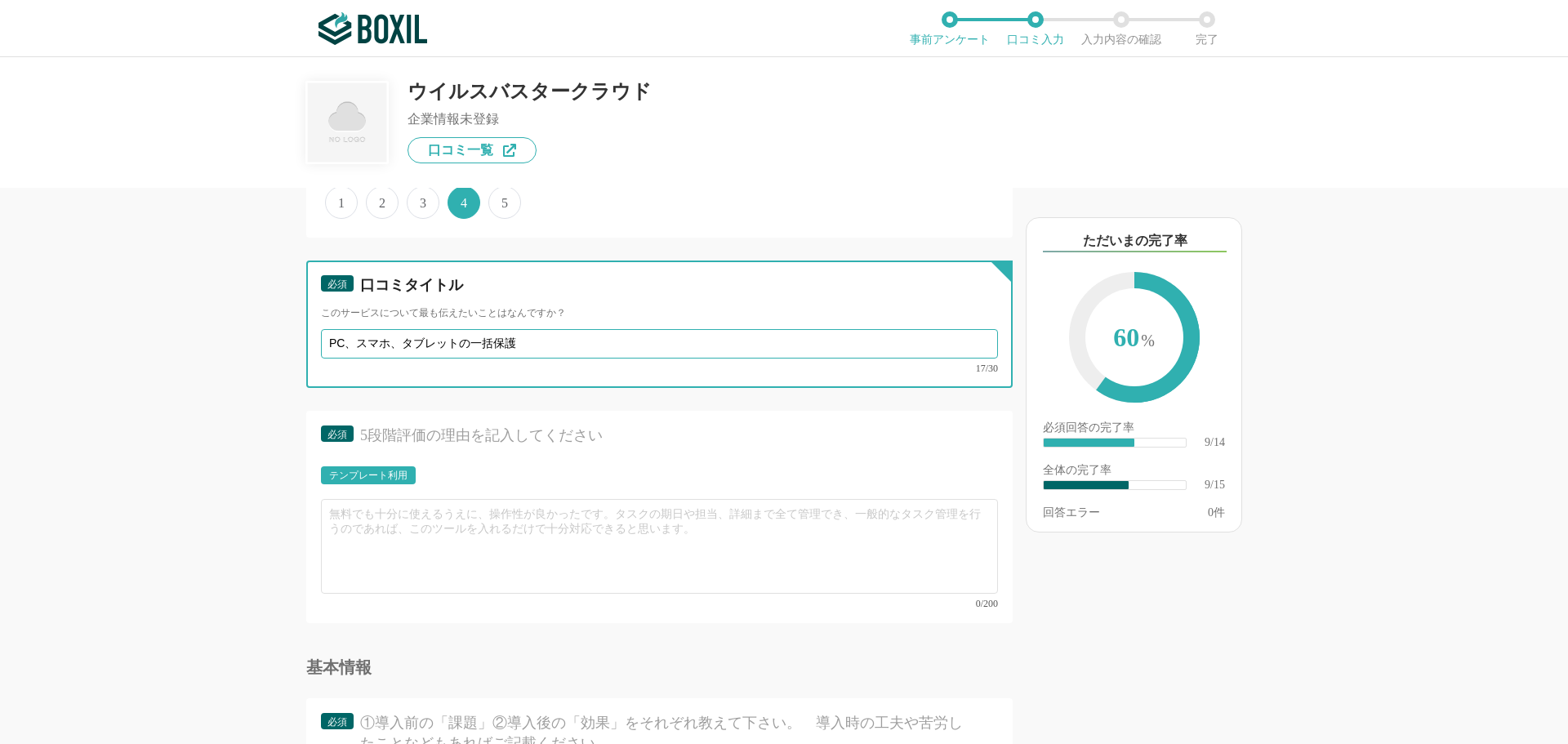
scroll to position [1470, 0]
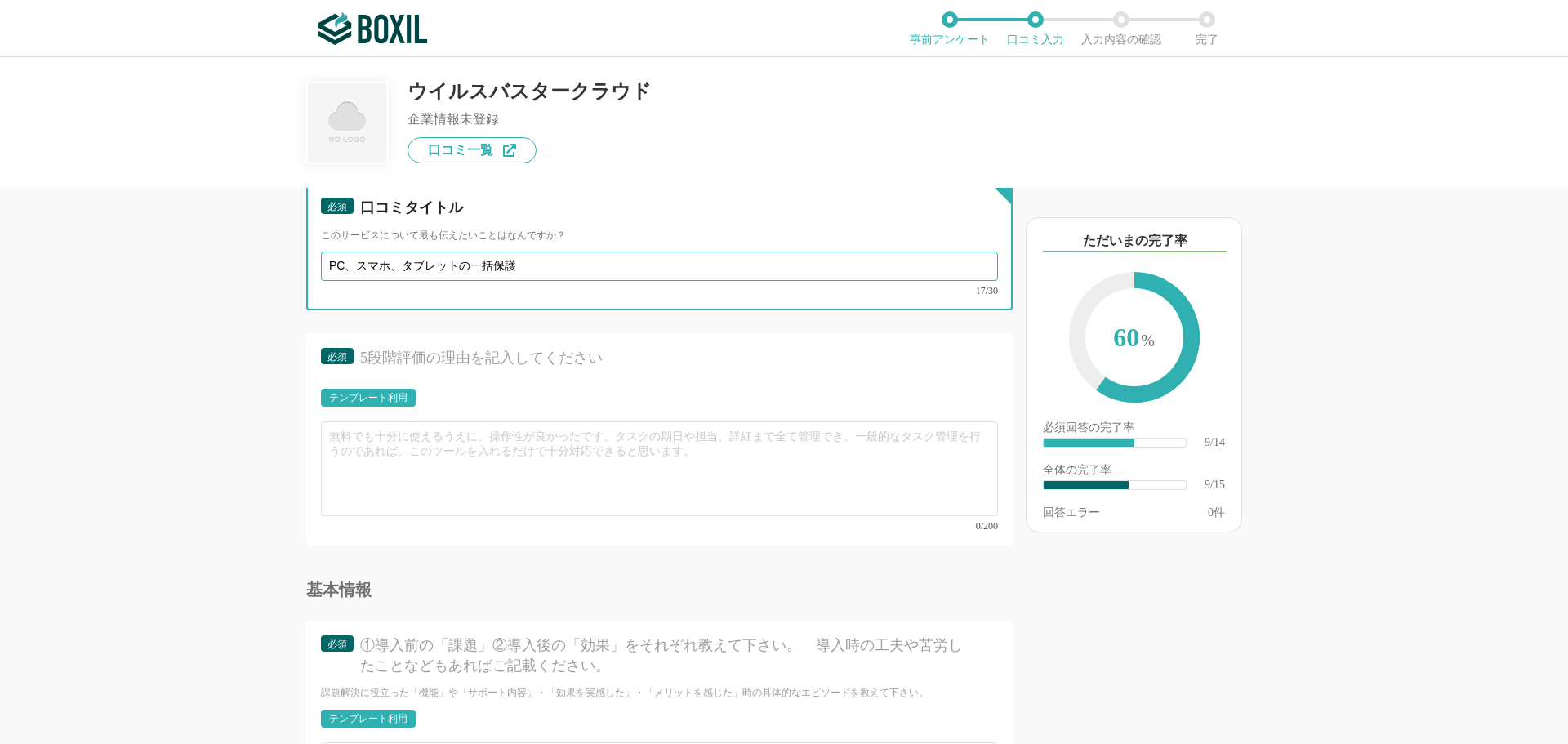
type input "PC、スマホ、タブレットの一括保護"
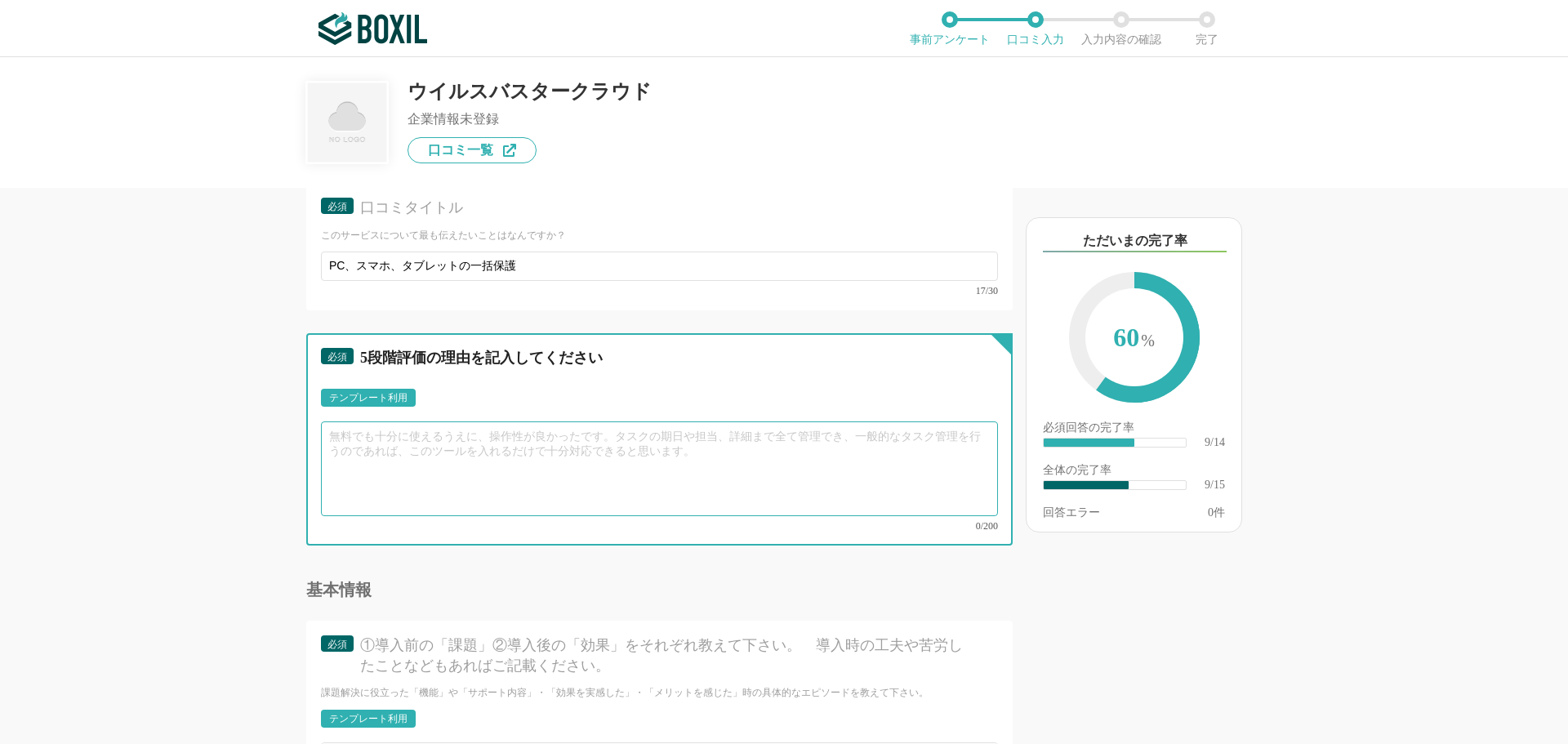
click at [374, 439] on textarea at bounding box center [659, 469] width 677 height 95
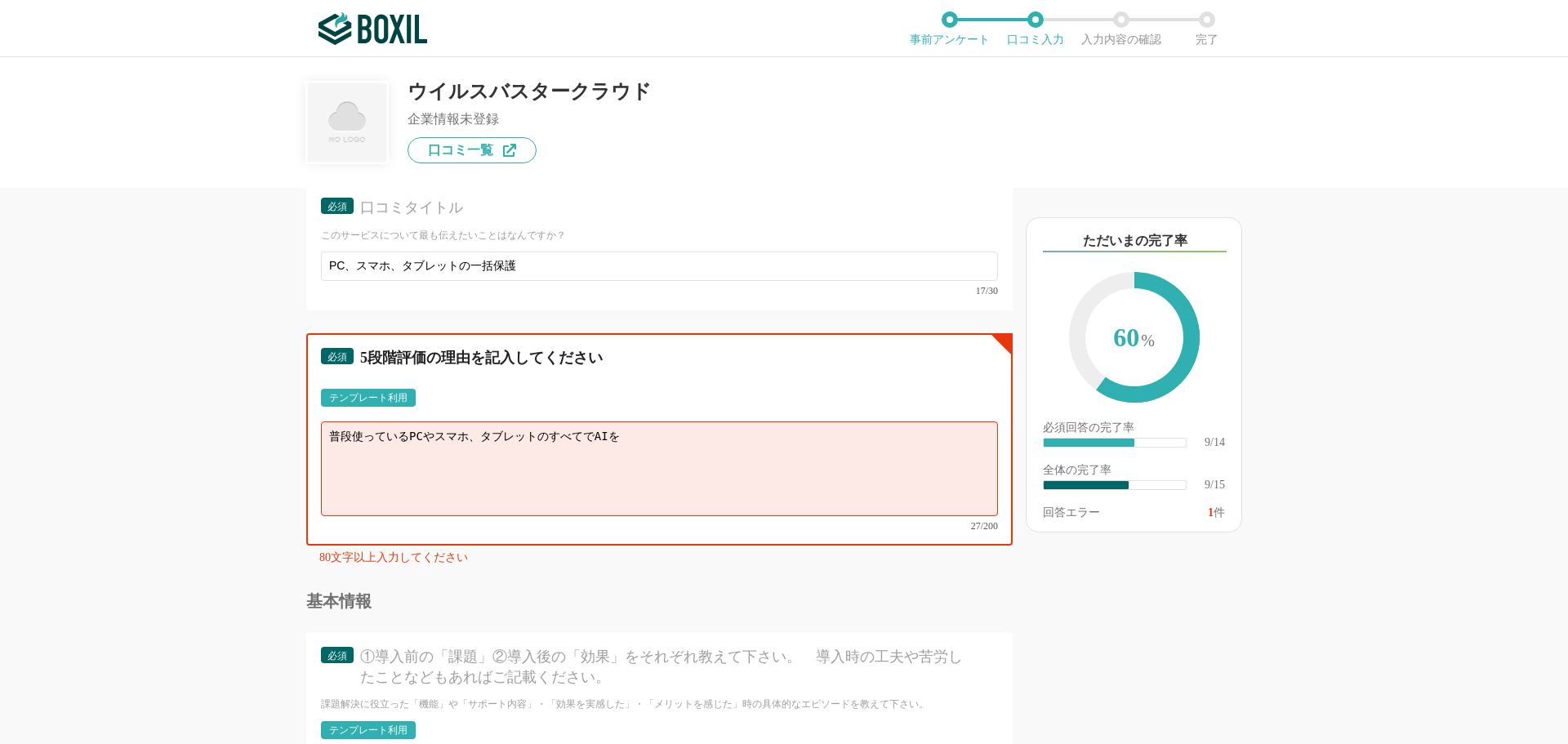
click at [635, 435] on textarea "普段使っているPCやスマホ、タブレットのすべてでAIを" at bounding box center [659, 469] width 677 height 95
click at [965, 439] on textarea "普段使っているPCやスマホ、タブレットのすべてでAIを利用して一括保護してくれて、危険なURLはあらかじめ警告を出してもらえるので安心して利用できます。" at bounding box center [659, 469] width 677 height 95
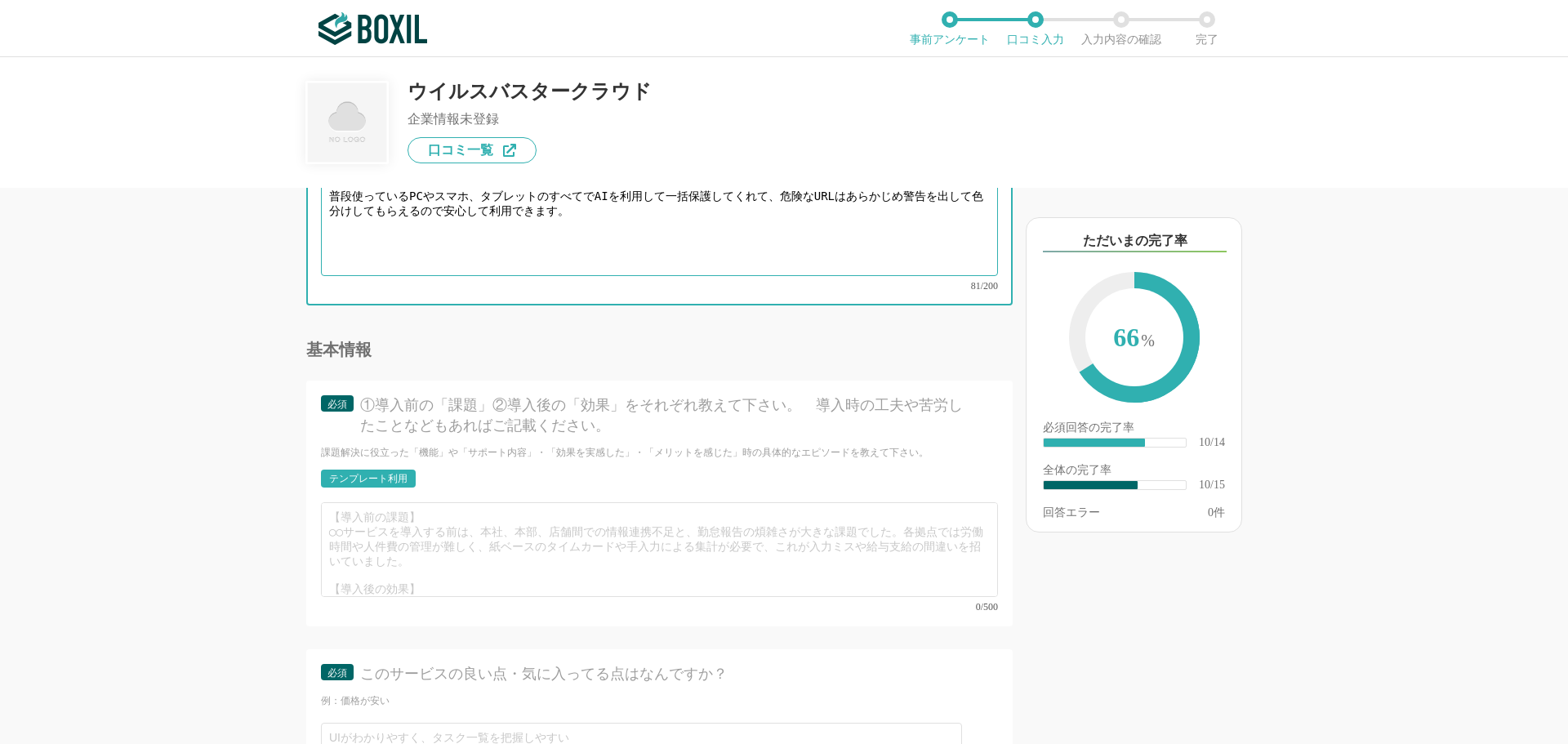
scroll to position [1715, 0]
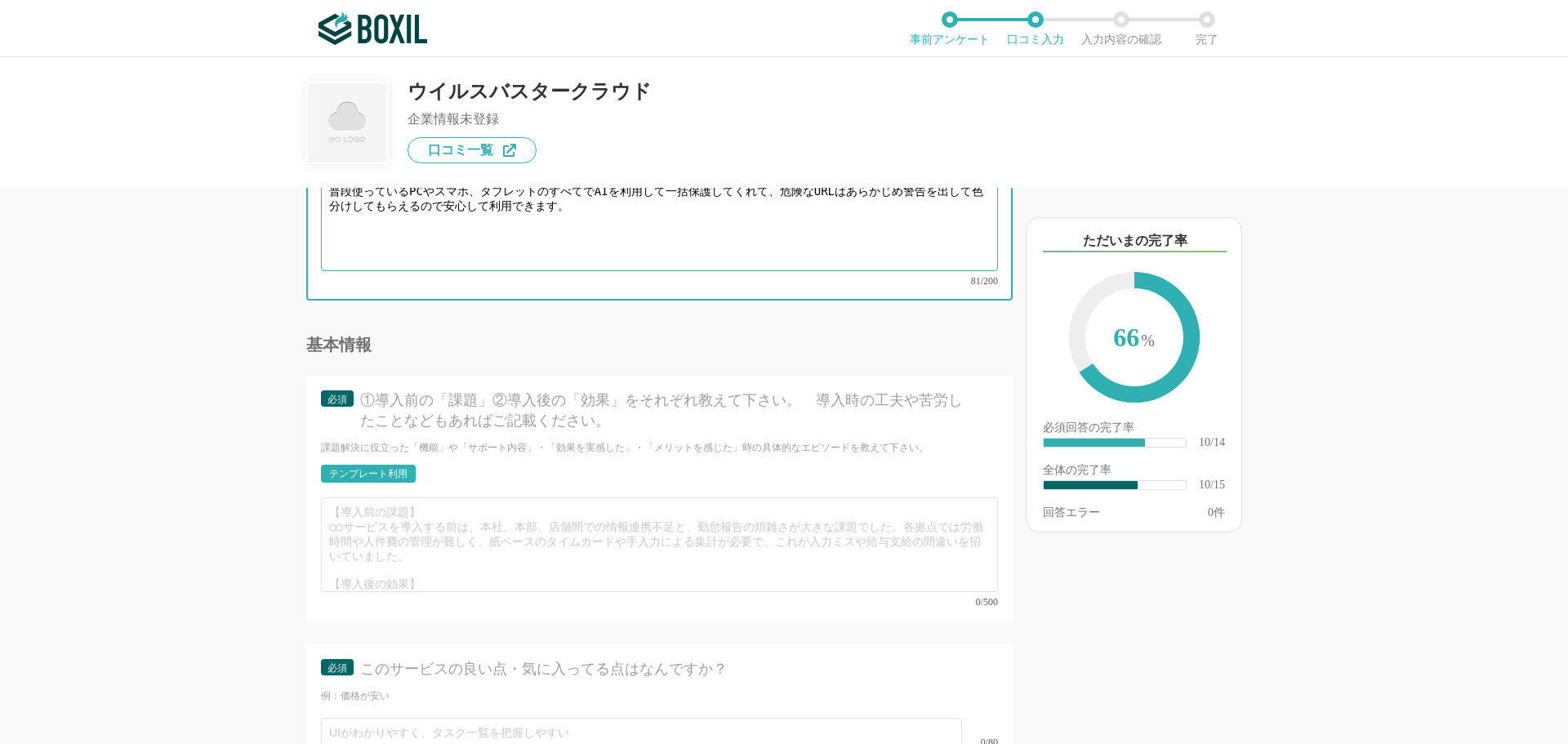
type textarea "普段使っているPCやスマホ、タブレットのすべてでAIを利用して一括保護してくれて、危険なURLはあらかじめ警告を出して色分けしてもらえるので安心して利用できま…"
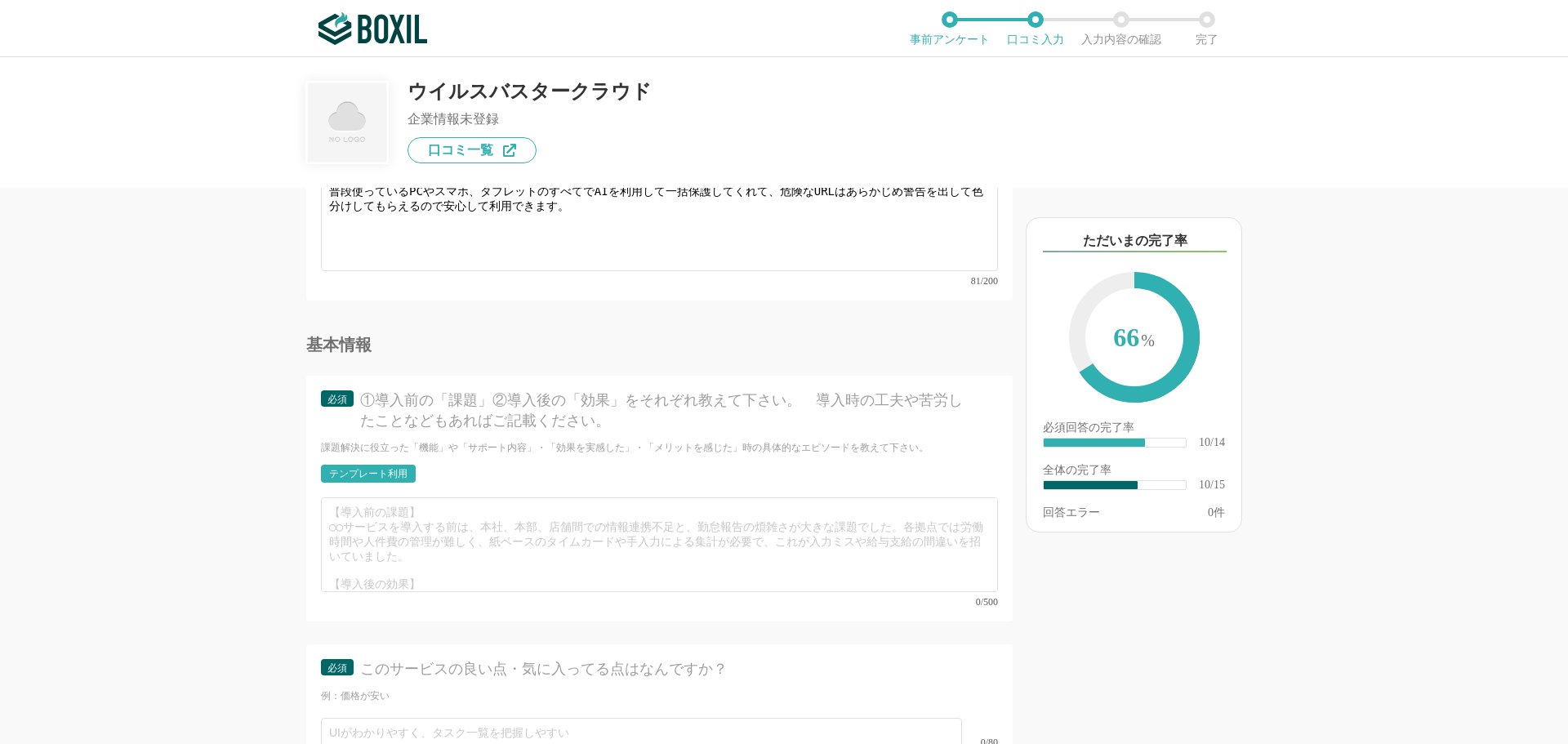
click at [373, 469] on div "テンプレート利用" at bounding box center [368, 474] width 79 height 10
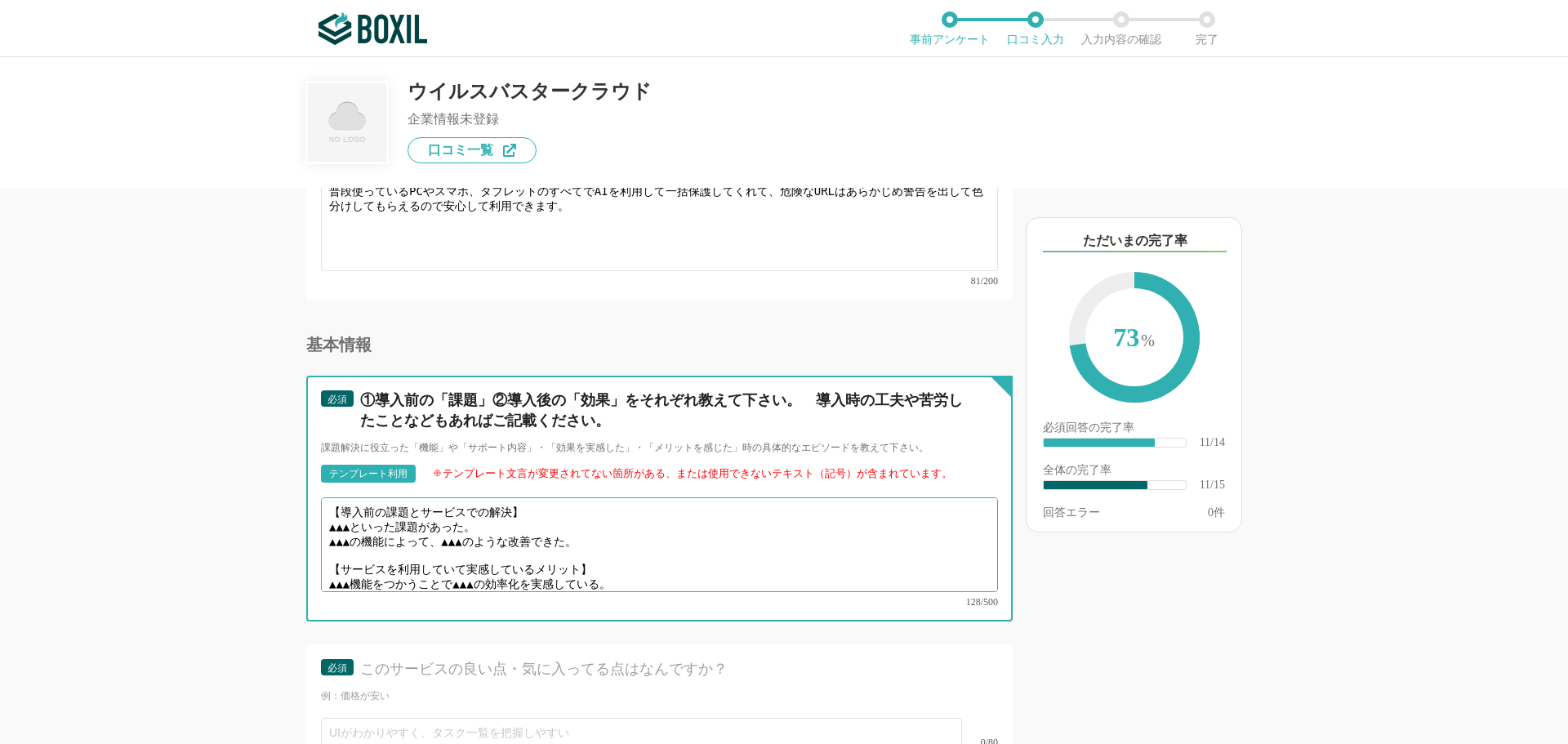
click at [366, 516] on textarea "【導入前の課題とサービスでの解決】 ▲▲▲といった課題があった。 ▲▲▲の機能によって、▲▲▲のような改善できた。 【サービスを利用していて実感しているメリッ…" at bounding box center [659, 544] width 677 height 95
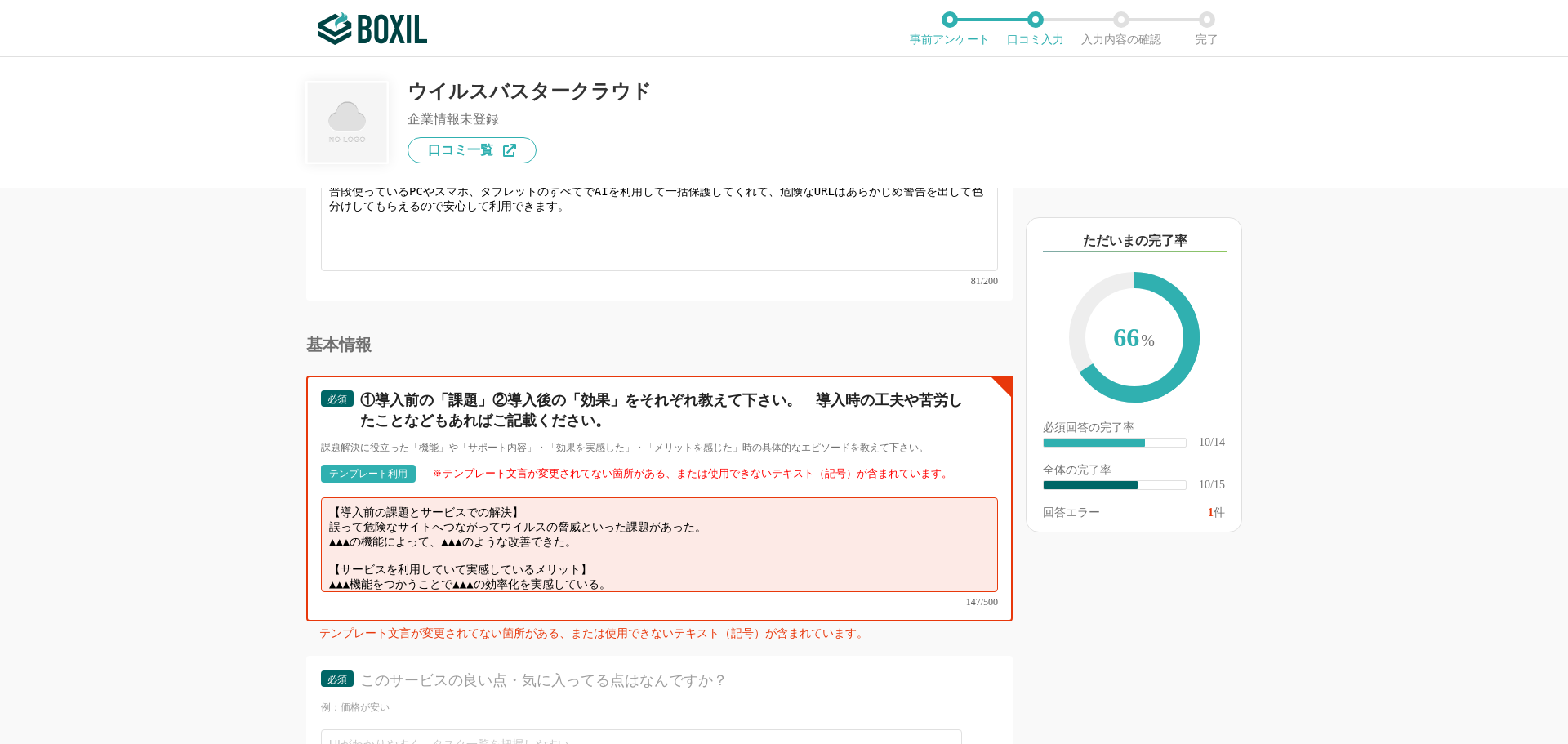
click at [621, 533] on textarea "【導入前の課題とサービスでの解決】 誤って危険なサイトへつながってウイルスの脅威といった課題があった。 ▲▲▲の機能によって、▲▲▲のような改善できた。 【サ…" at bounding box center [659, 544] width 677 height 95
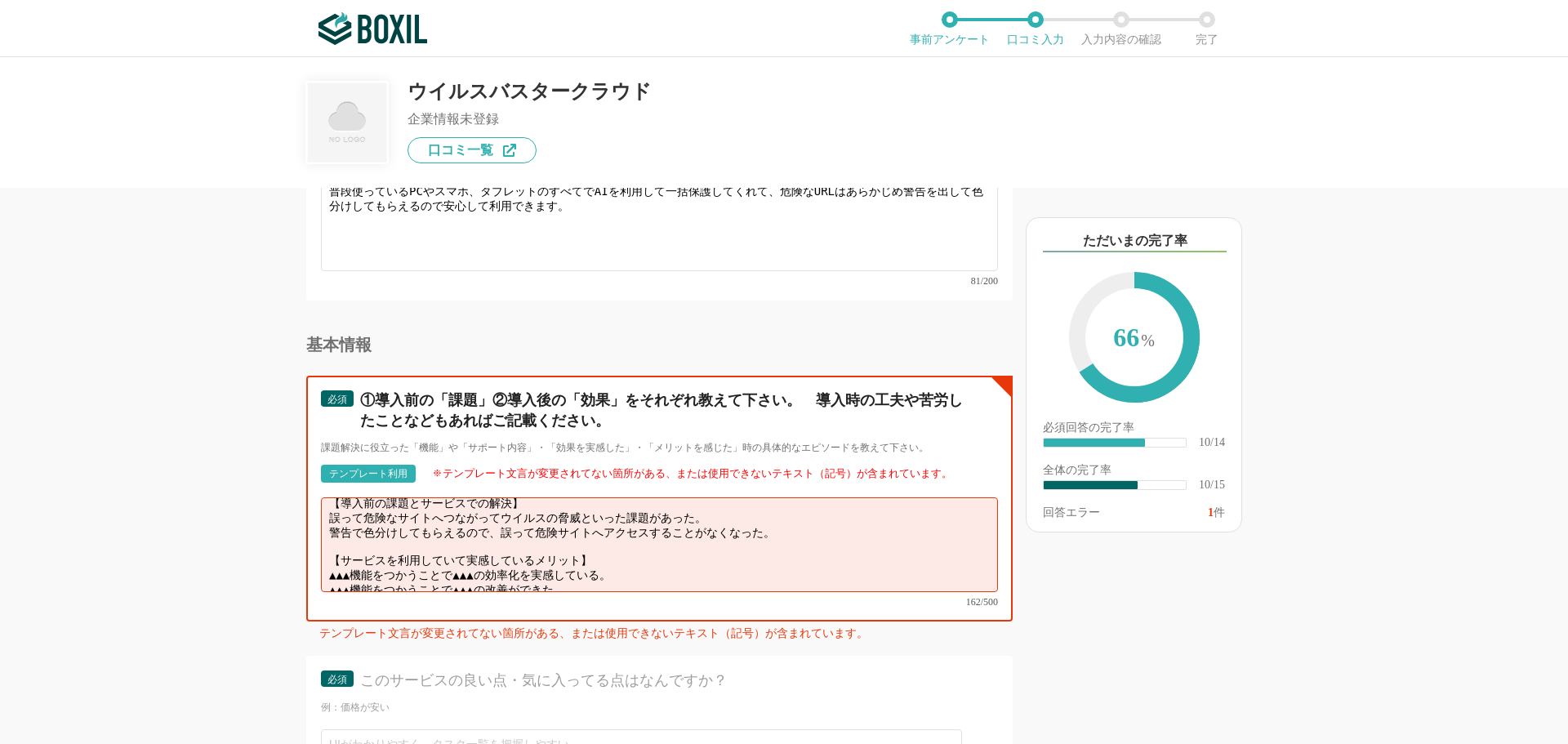
scroll to position [12, 0]
drag, startPoint x: 602, startPoint y: 566, endPoint x: 316, endPoint y: 536, distance: 287.6
click at [316, 536] on div "必須 ①導入前の「課題」②導入後の「効果」をそれぞれ教えて下さい。　導入時の工夫や苦労したことなどもあればご記載ください。 課題解決に役立った「機能」や「サポ…" at bounding box center [659, 498] width 707 height 246
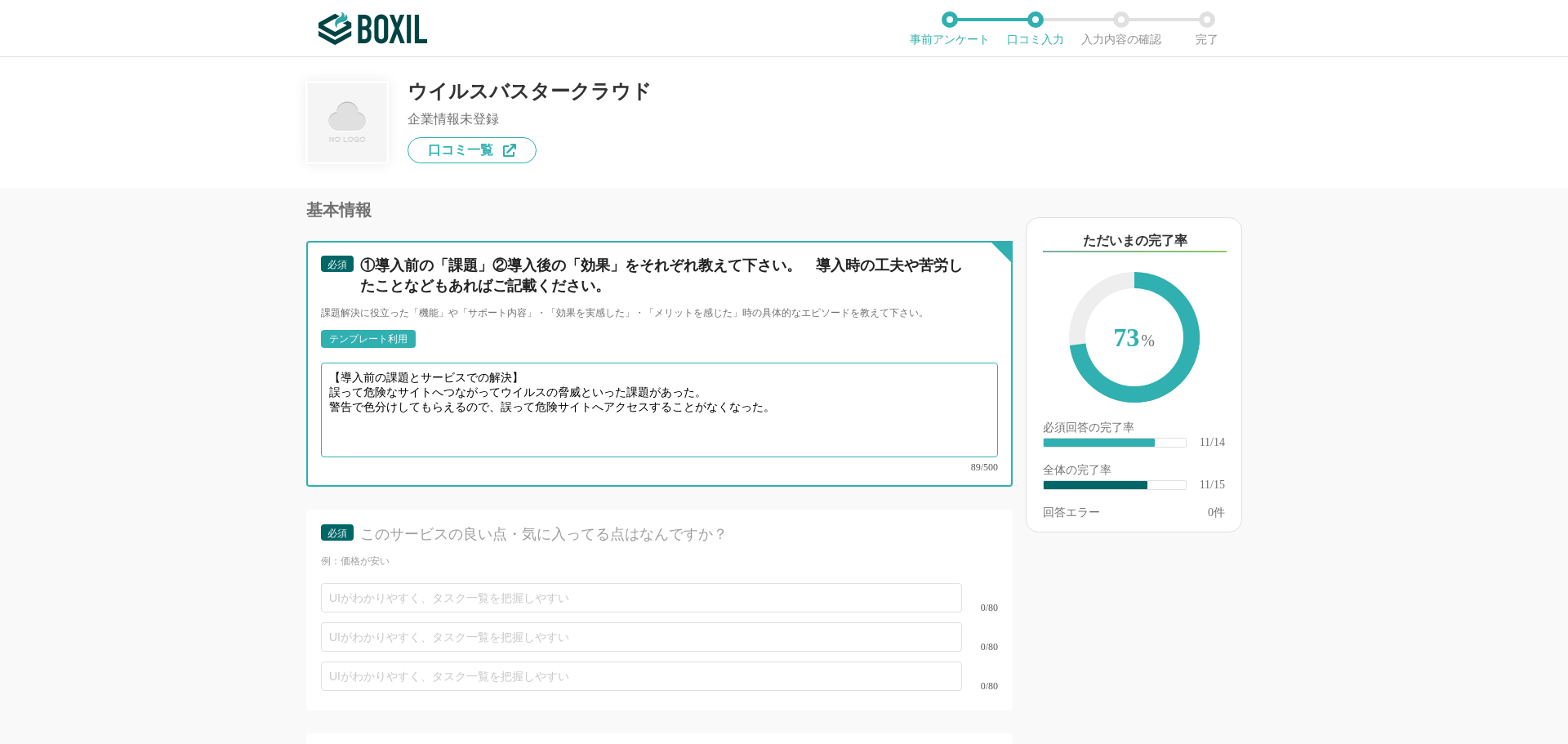
scroll to position [1879, 0]
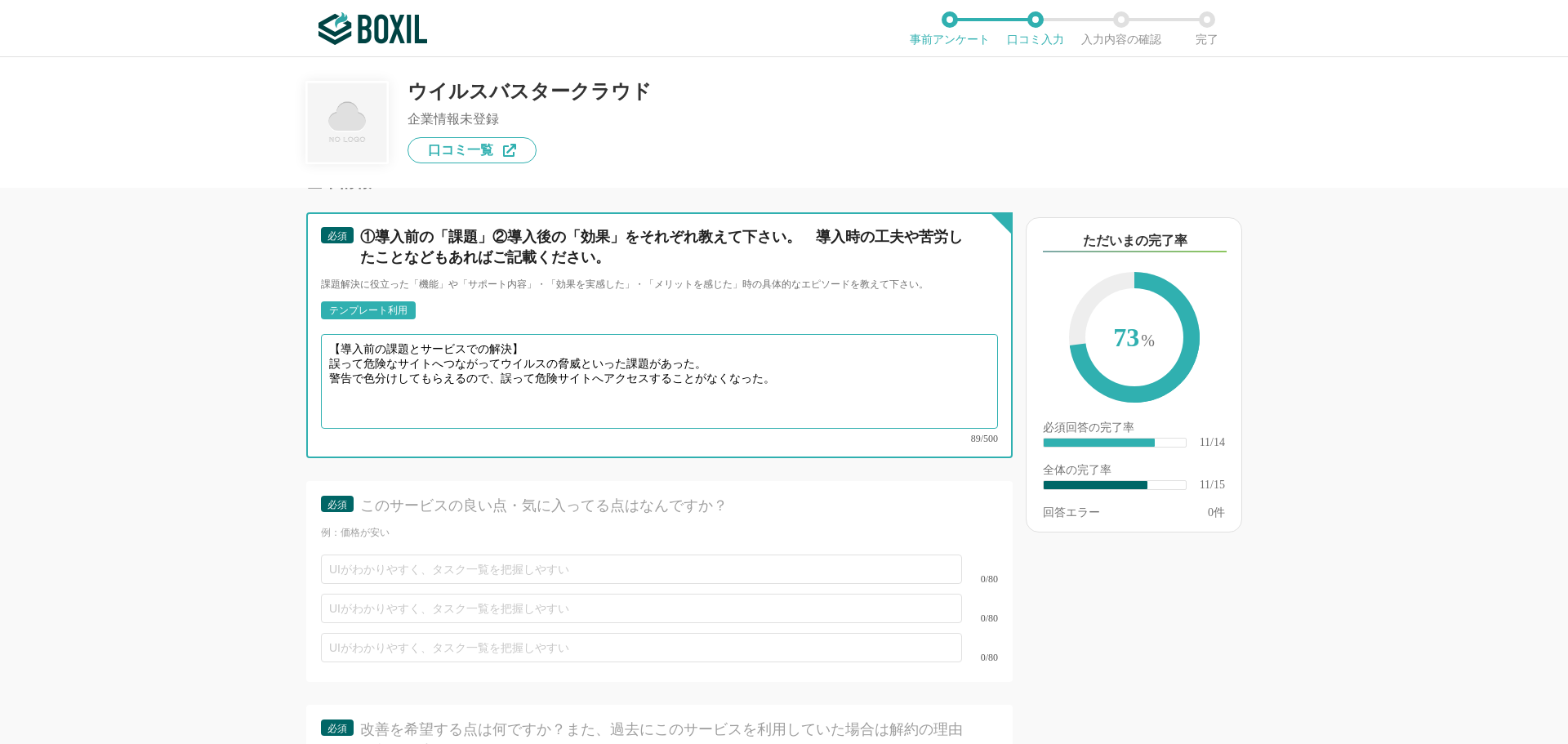
type textarea "【導入前の課題とサービスでの解決】 誤って危険なサイトへつながってウイルスの脅威といった課題があった。 警告で色分けしてもらえるので、誤って危険サイトへアクセ…"
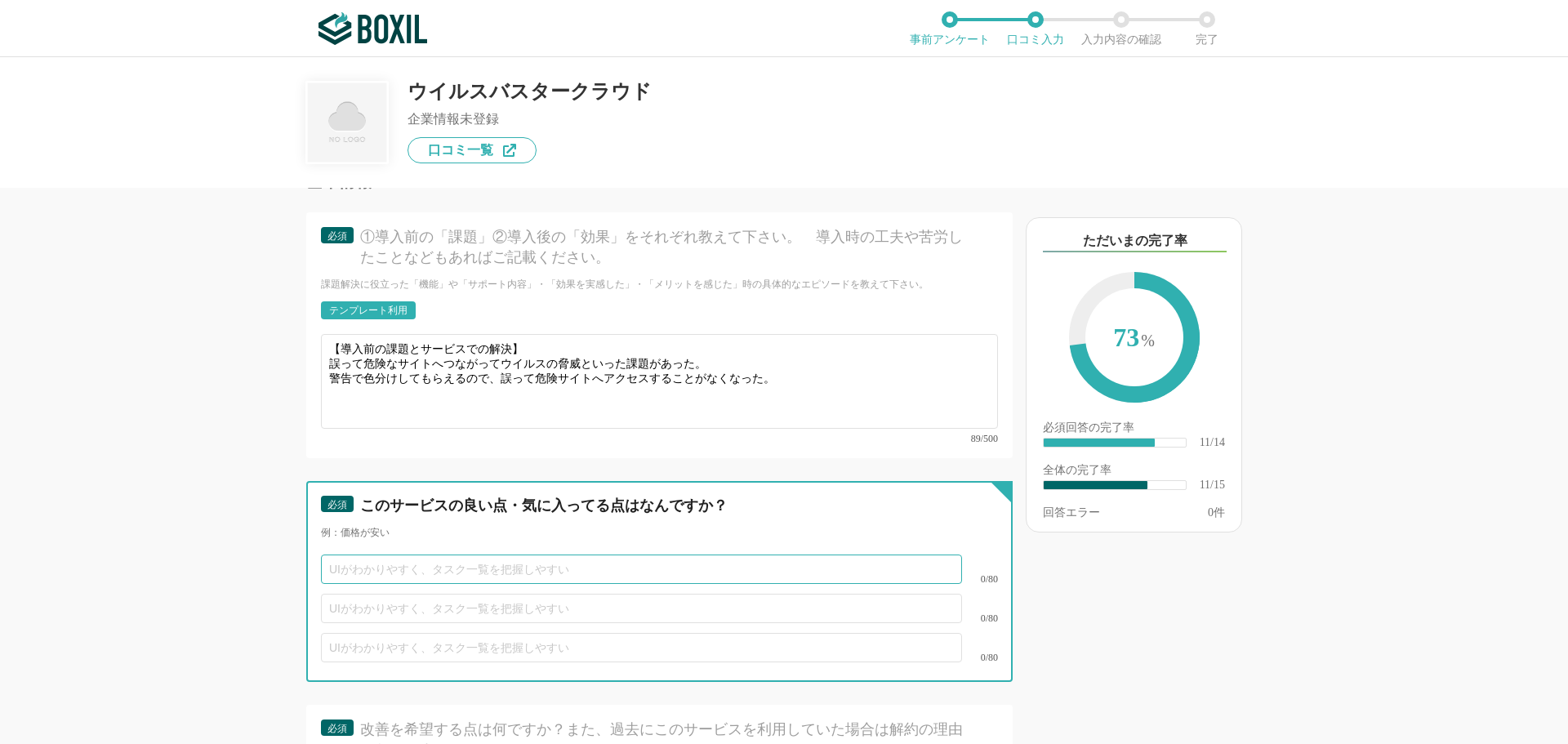
click at [364, 557] on input "text" at bounding box center [642, 569] width 641 height 30
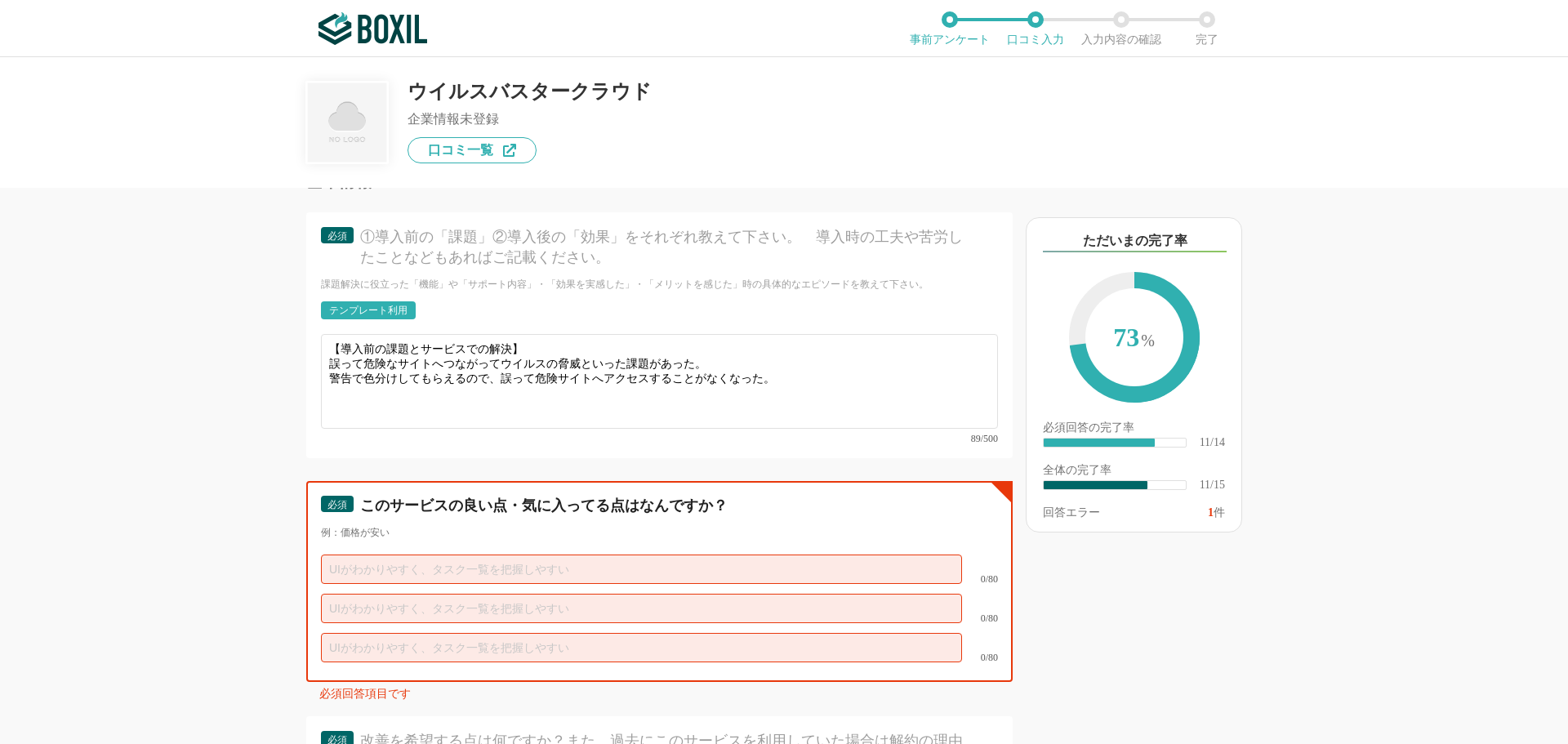
click at [370, 555] on input "text" at bounding box center [642, 569] width 641 height 30
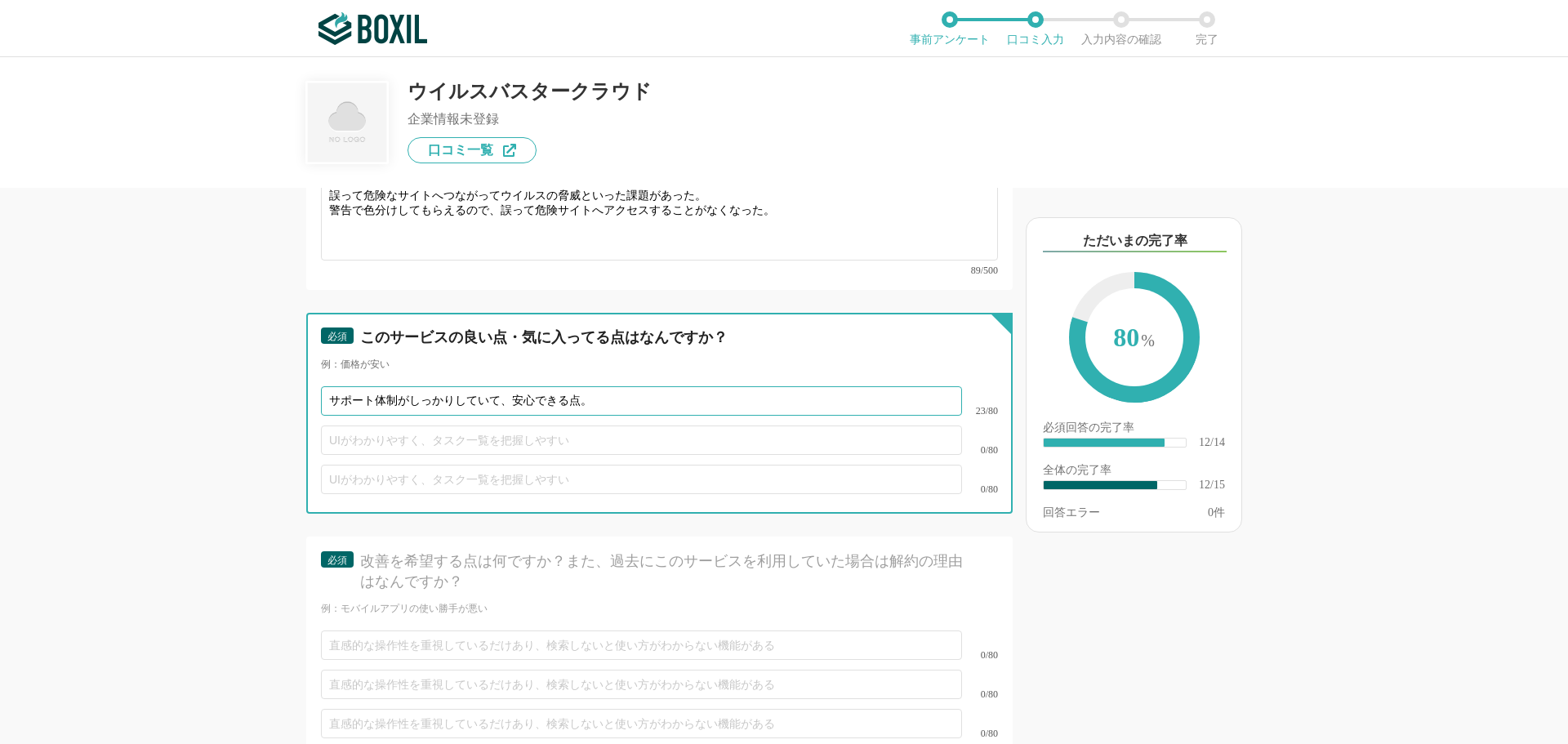
scroll to position [2206, 0]
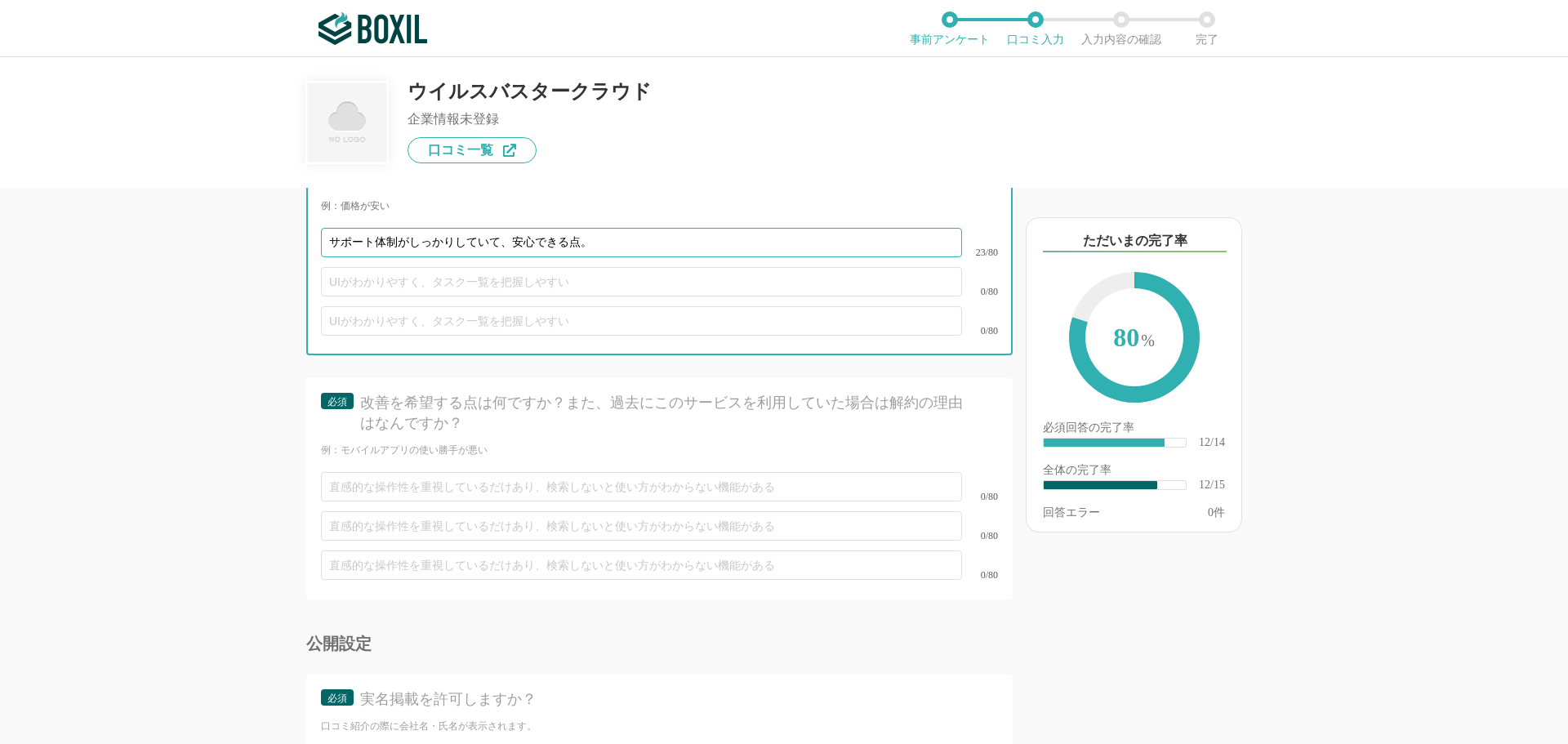
type input "サポート体制がしっかりしていて、安心できる点。"
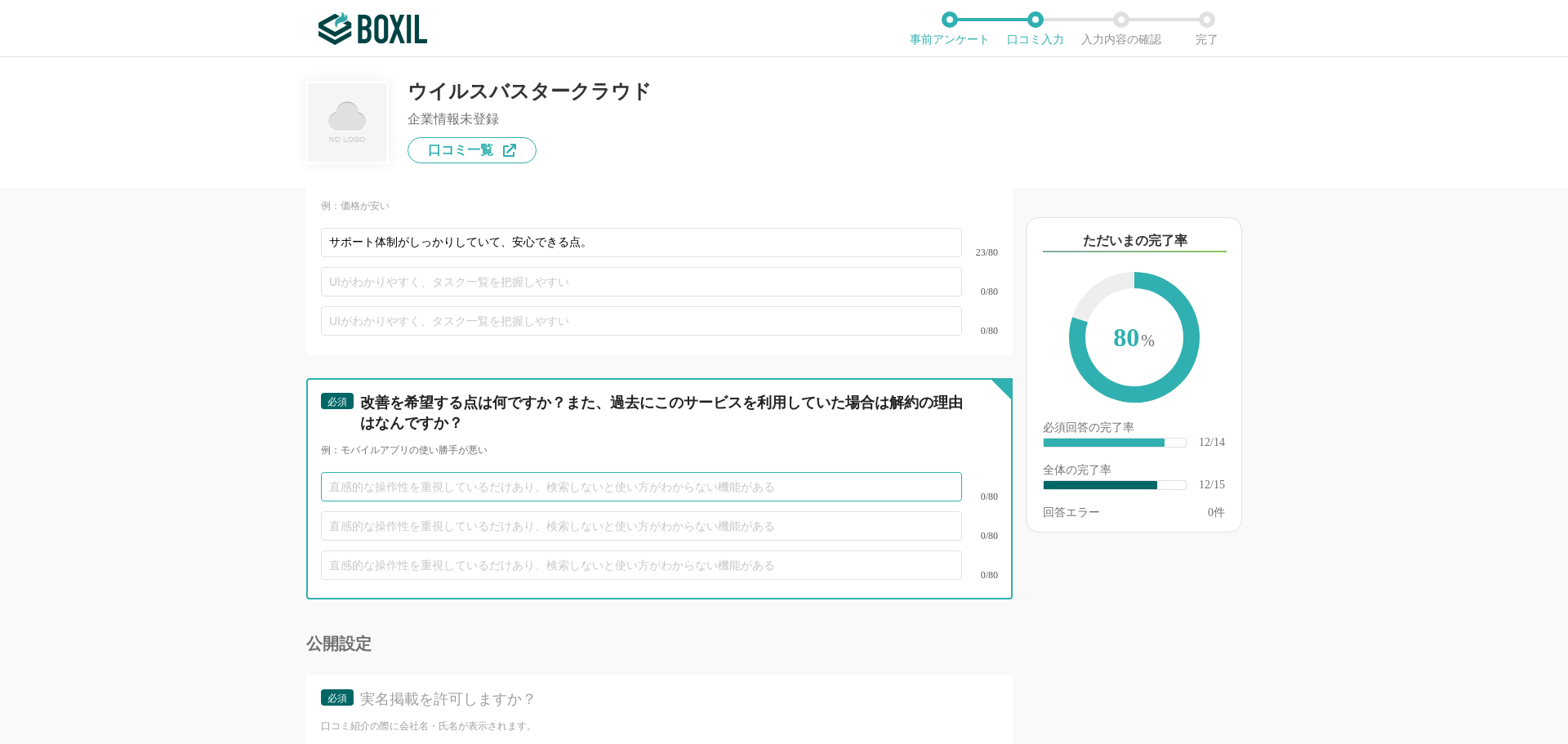
click at [367, 472] on input "text" at bounding box center [642, 486] width 641 height 30
type input "特に"
type input "特にありません。"
drag, startPoint x: 423, startPoint y: 506, endPoint x: 314, endPoint y: 495, distance: 109.6
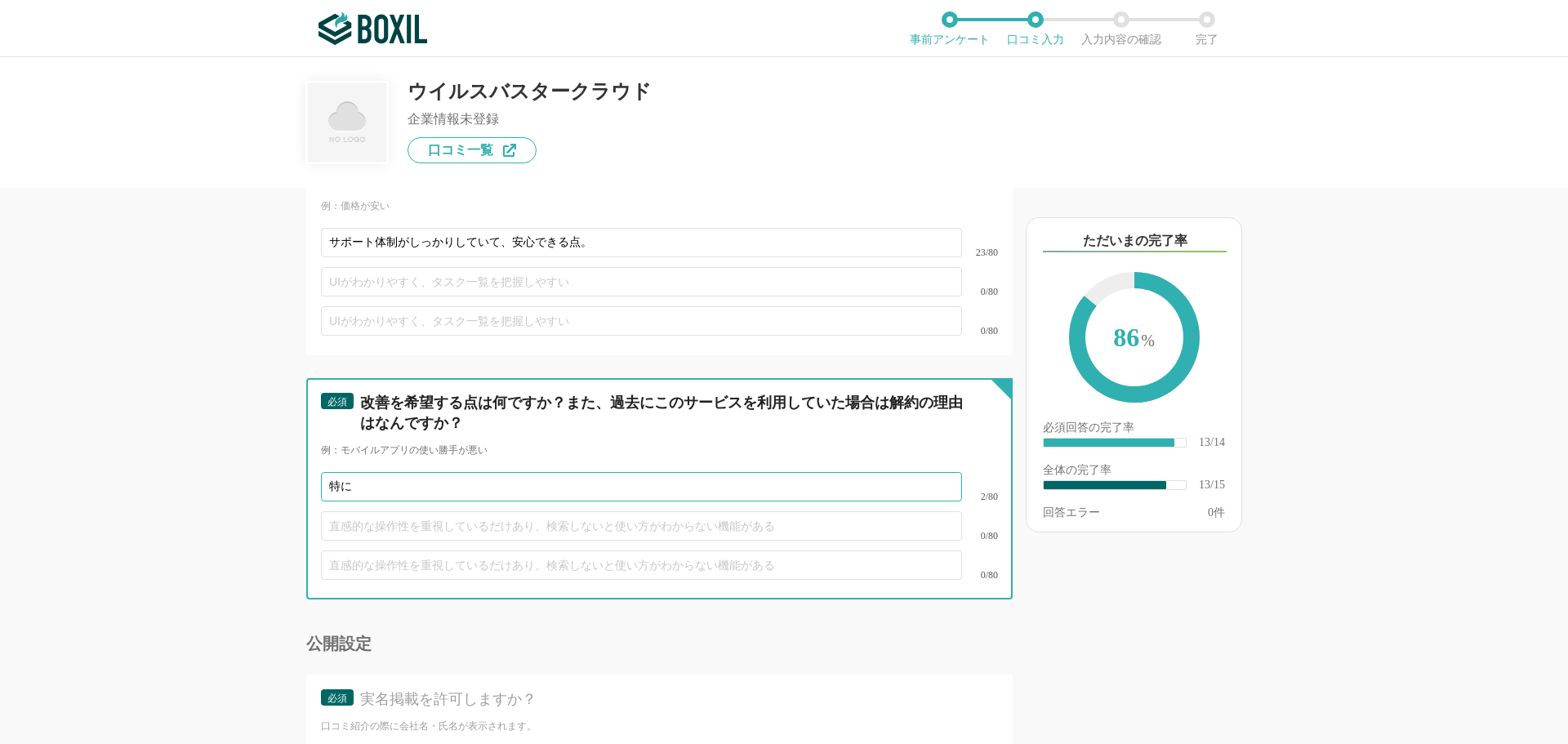
click at [412, 474] on input "特に" at bounding box center [642, 486] width 641 height 30
type input "特"
paste input "特にありません。"
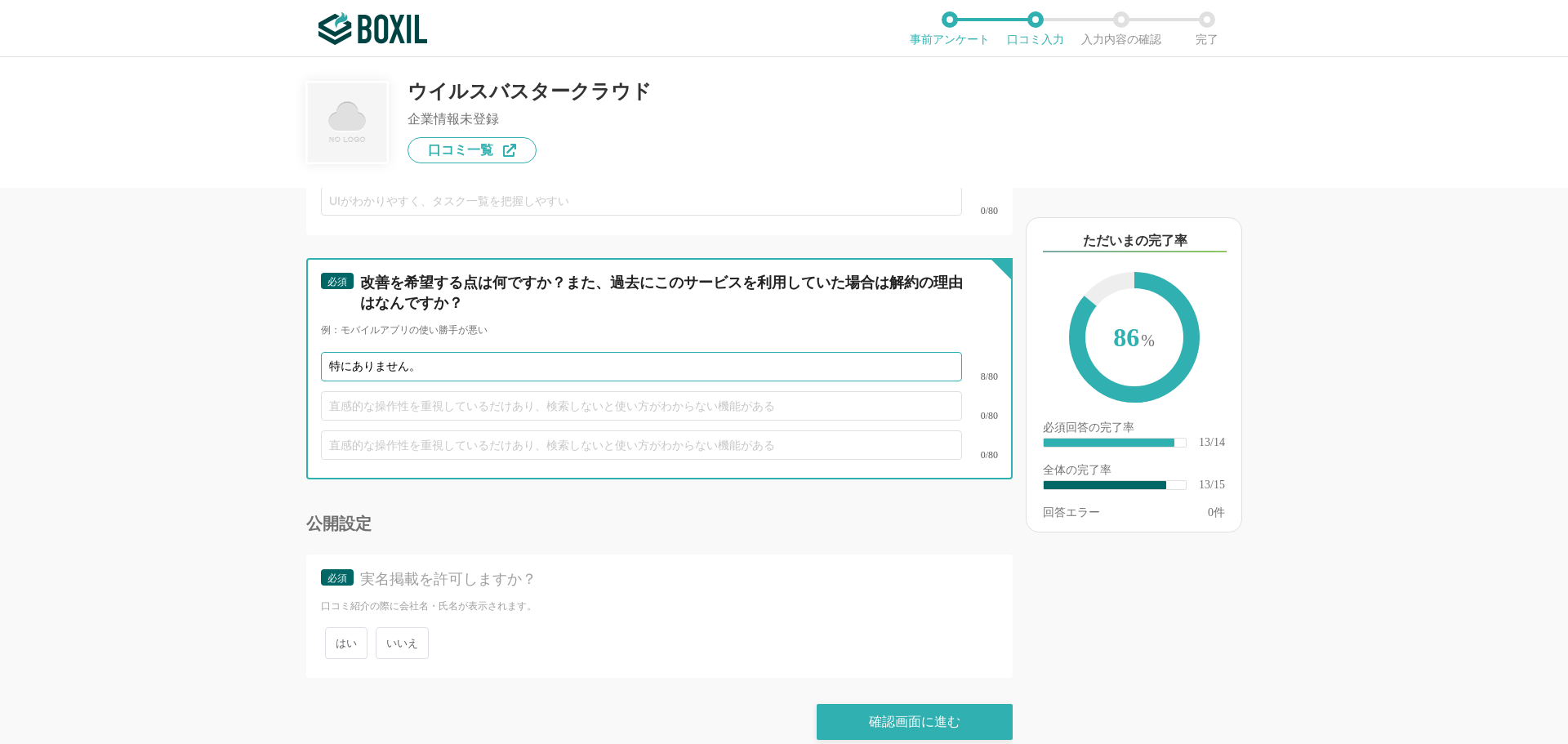
scroll to position [2327, 0]
type input "特にありません。"
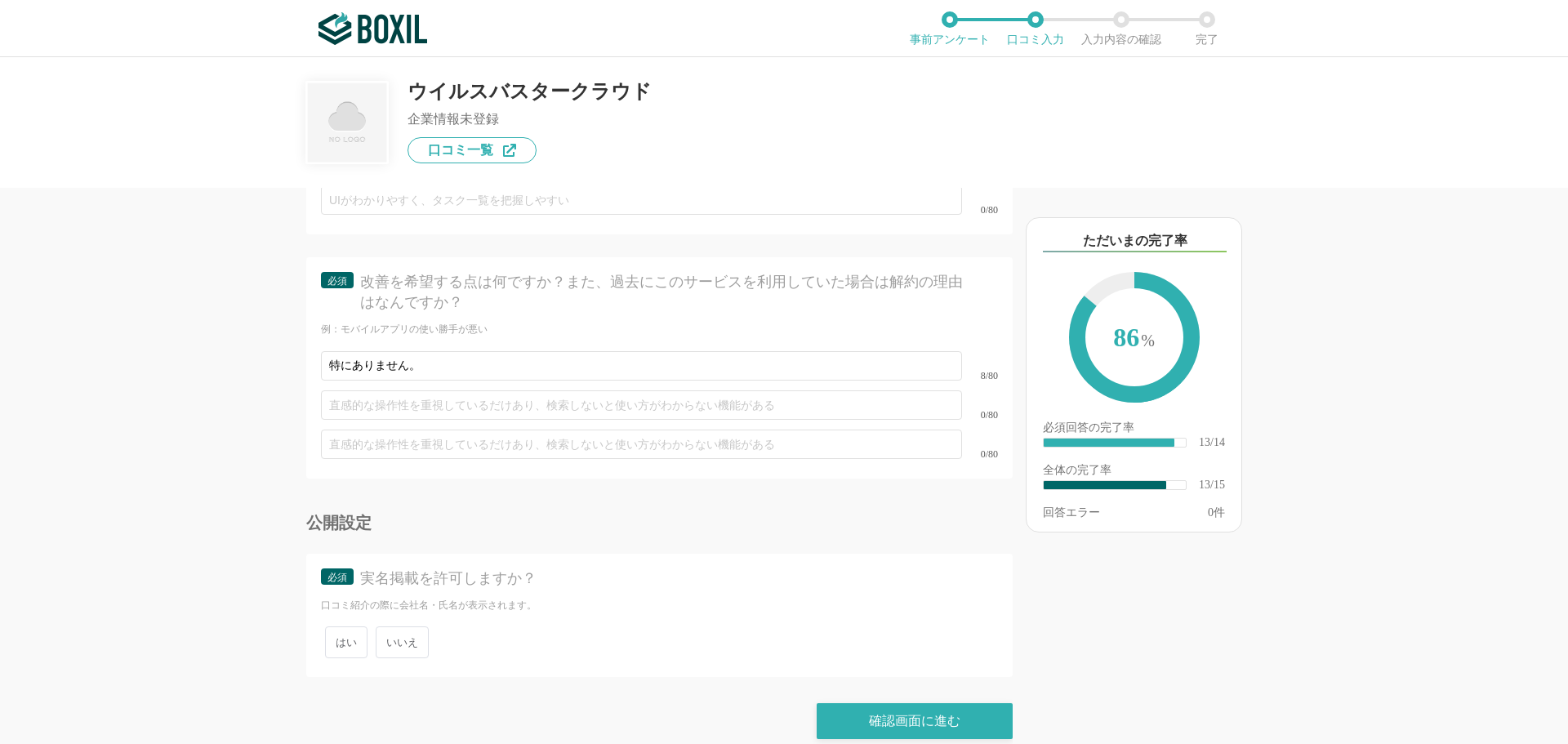
click at [406, 626] on span "いいえ" at bounding box center [402, 643] width 53 height 32
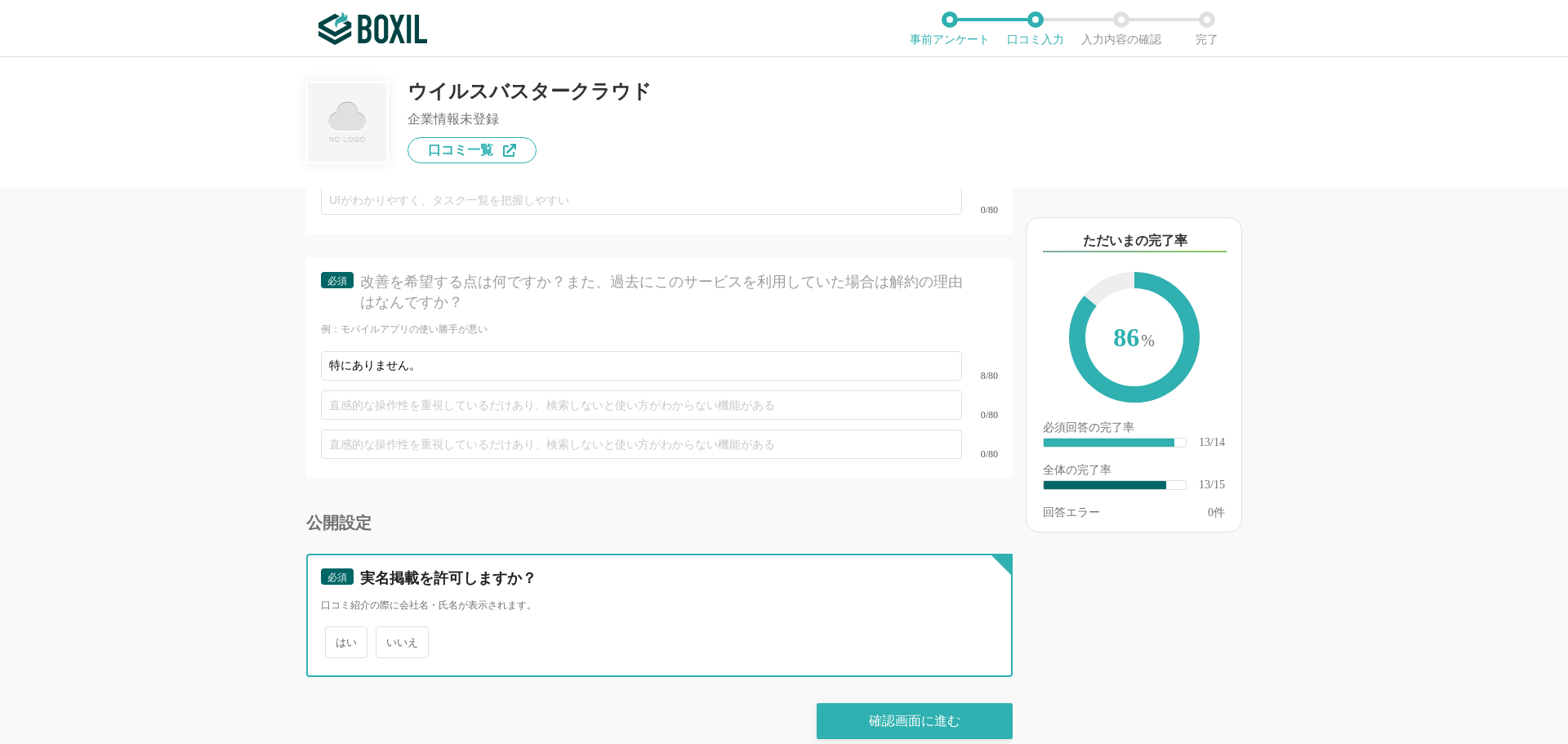
click at [391, 629] on input "いいえ" at bounding box center [385, 634] width 11 height 11
radio input "true"
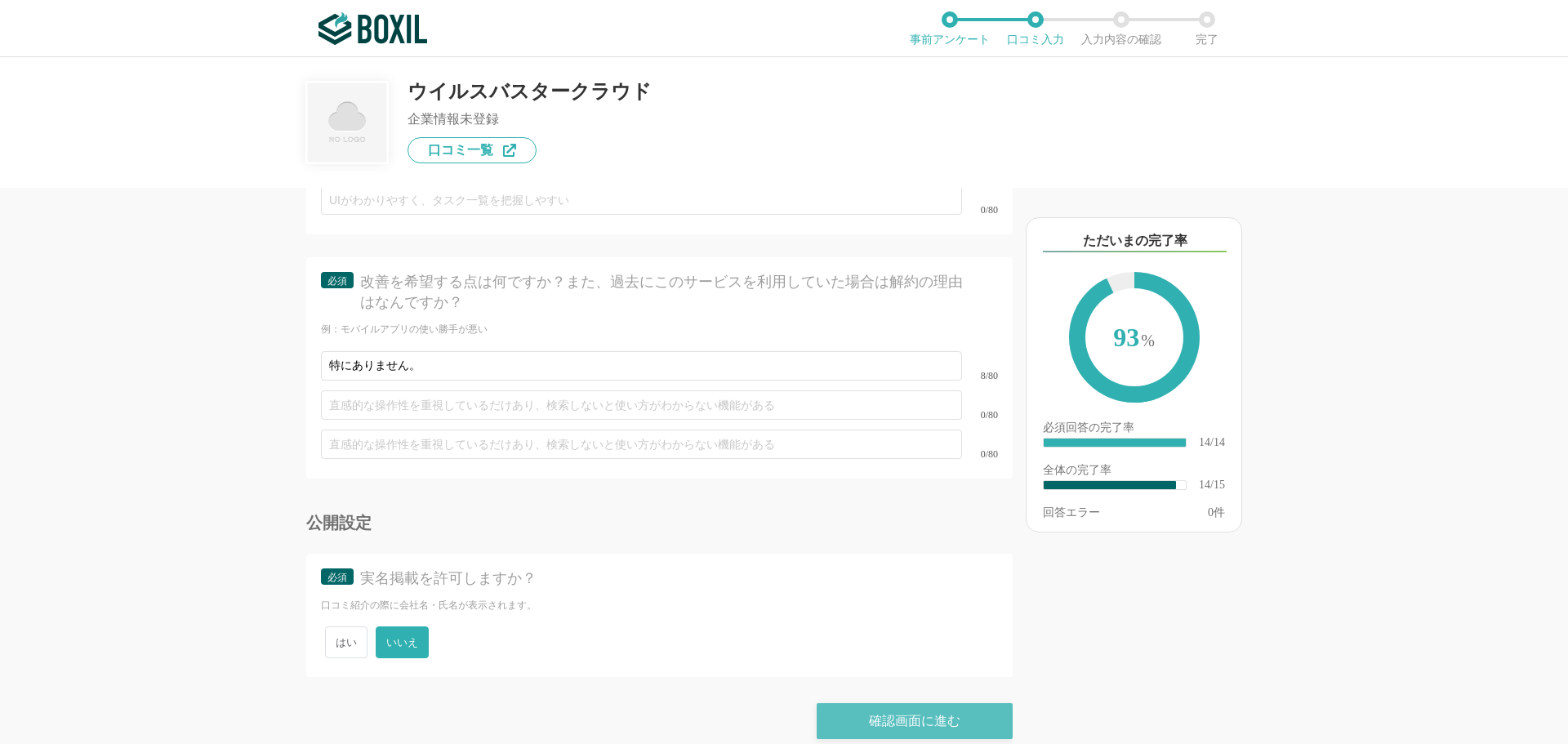
click at [927, 714] on div "確認画面に進む" at bounding box center [915, 721] width 196 height 36
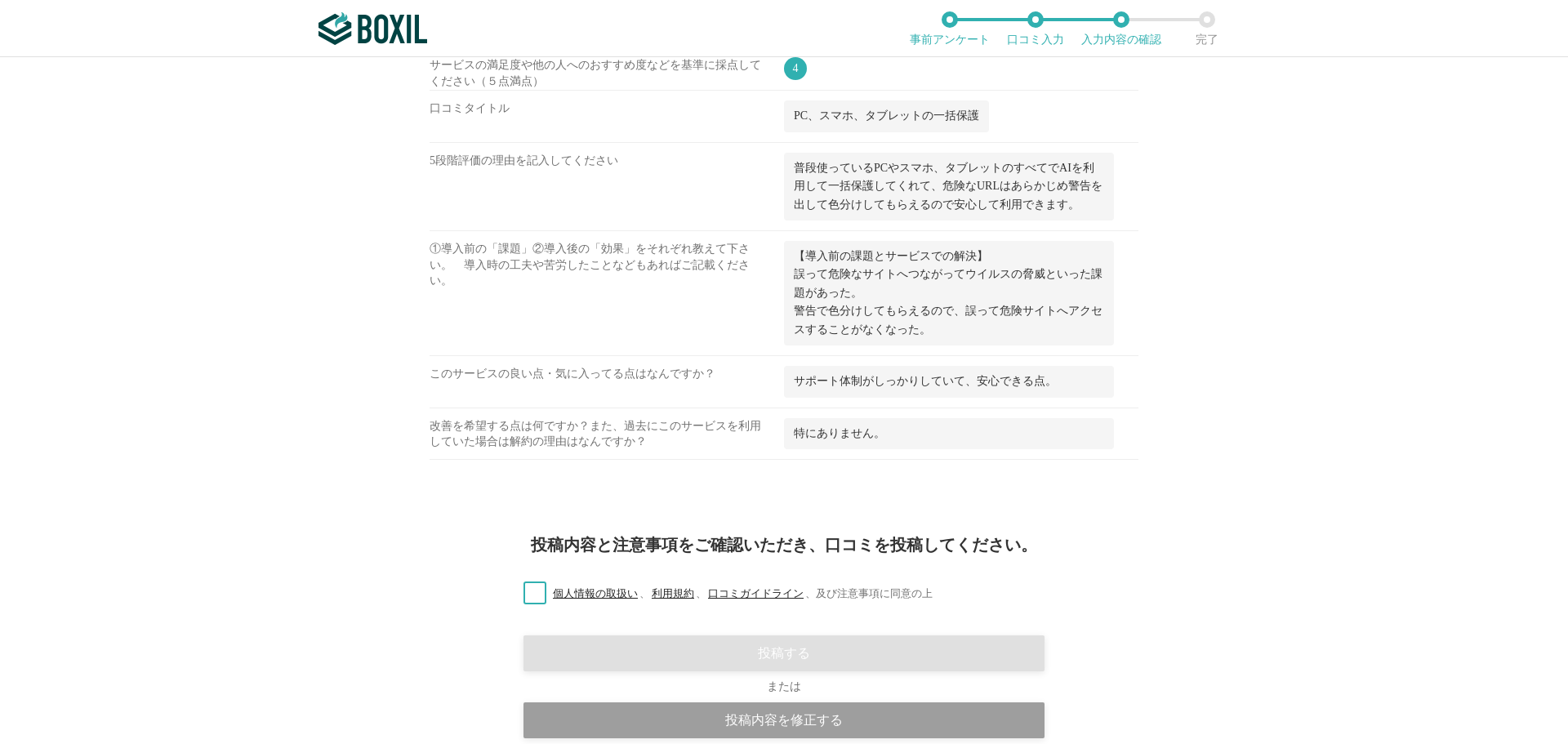
scroll to position [1004, 0]
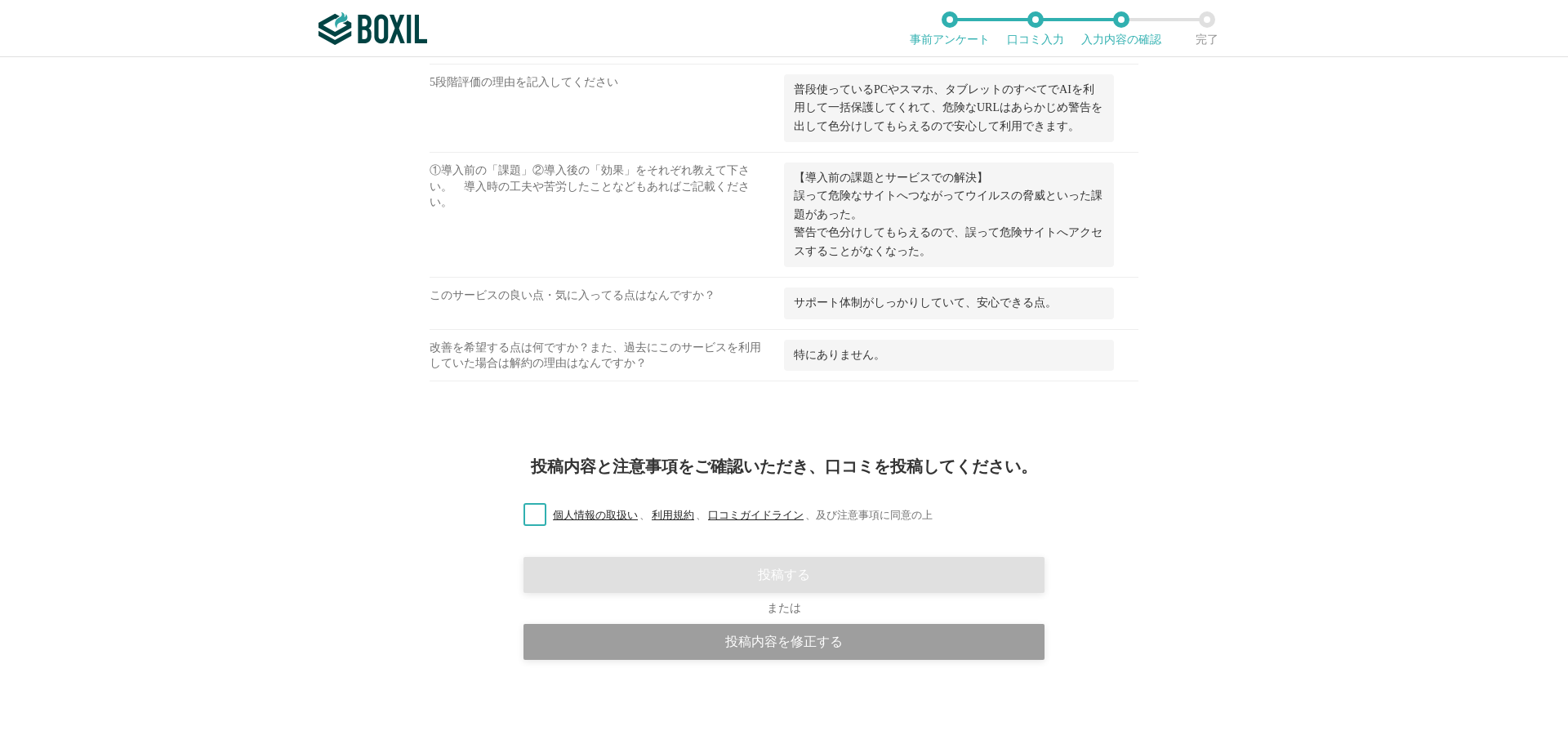
click at [541, 522] on label "個人情報の取扱い 、 利用規約 、 口コミガイドライン 、 及び注意事項に同意の上" at bounding box center [722, 516] width 423 height 17
click at [0, 0] on input "個人情報の取扱い 、 利用規約 、 口コミガイドライン 、 及び注意事項に同意の上" at bounding box center [0, 0] width 0 height 0
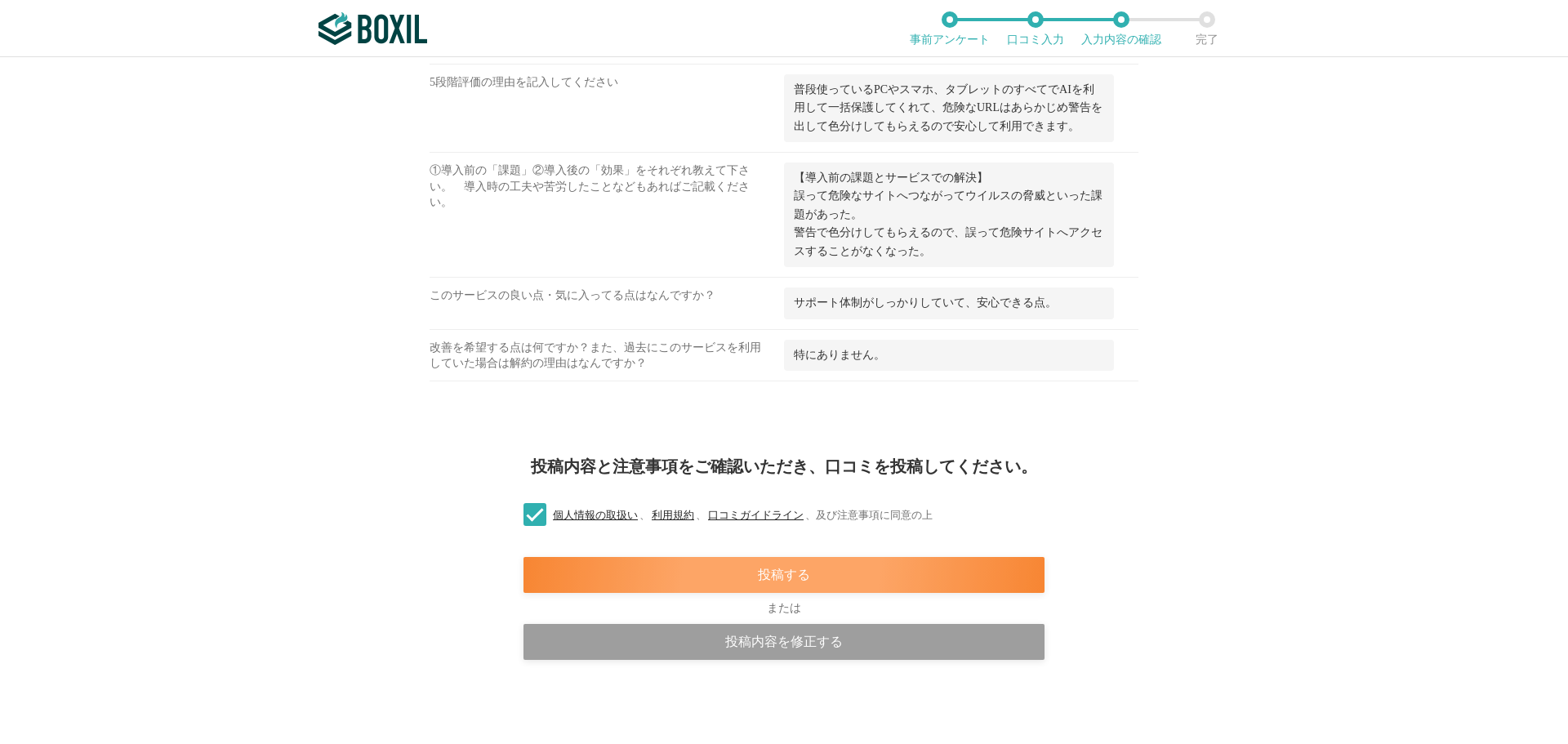
click at [605, 566] on div "投稿する" at bounding box center [784, 575] width 521 height 36
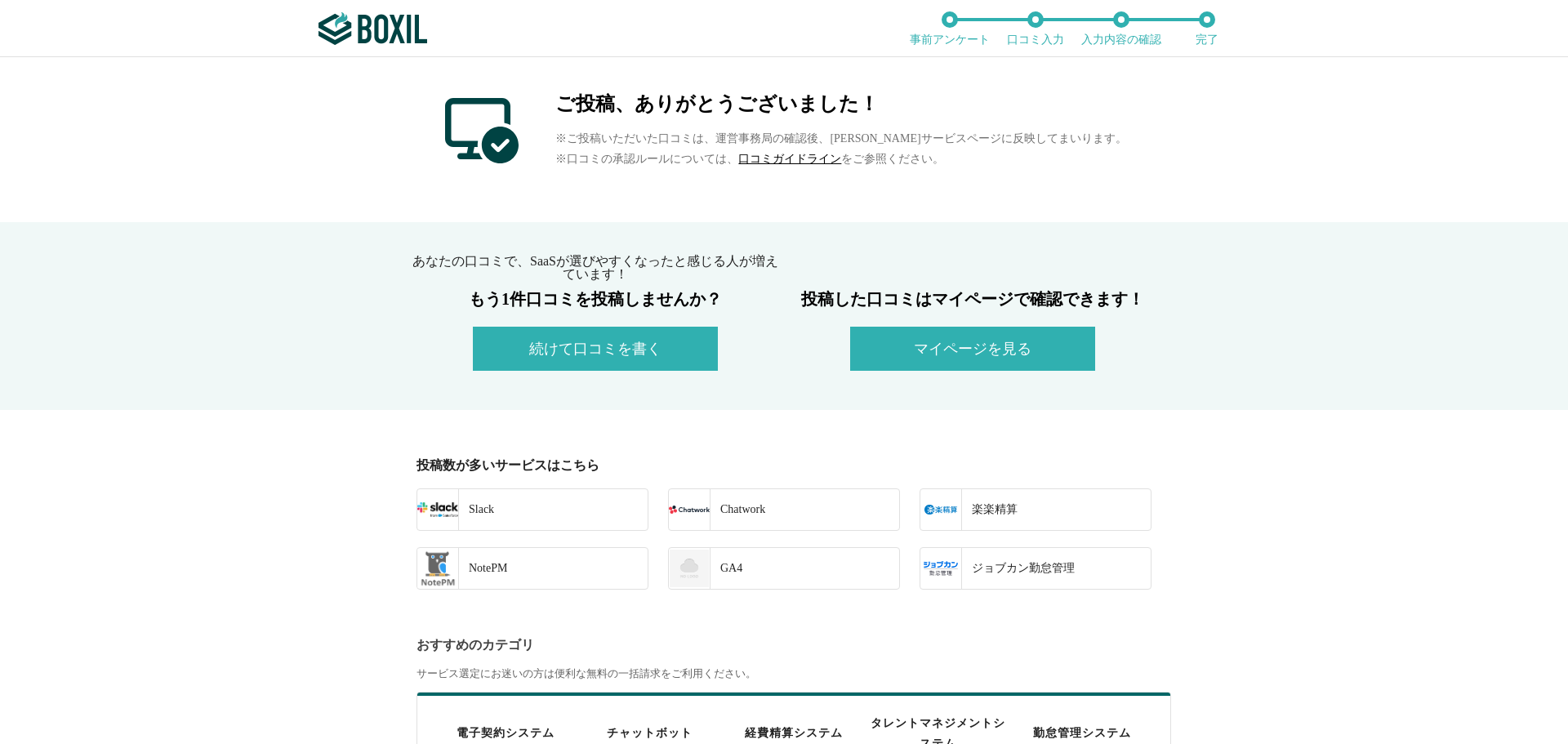
click at [552, 351] on button "続けて口コミを書く" at bounding box center [595, 348] width 245 height 44
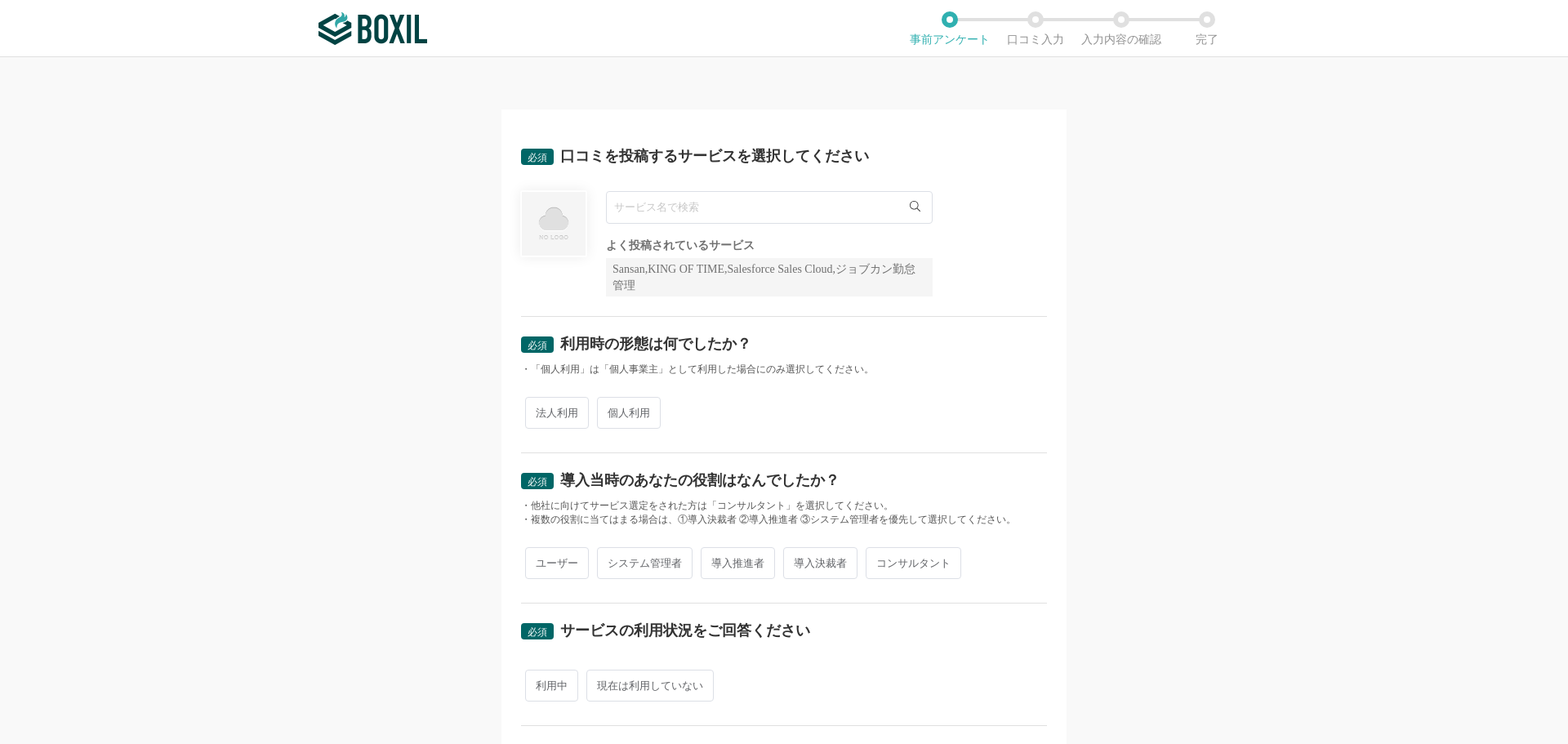
click at [653, 216] on input "text" at bounding box center [769, 207] width 326 height 33
click at [647, 278] on span "ノートン 360" at bounding box center [653, 274] width 61 height 11
type input "ノートン 360"
click at [626, 417] on span "個人利用" at bounding box center [628, 413] width 63 height 32
click at [612, 410] on input "個人利用" at bounding box center [606, 404] width 11 height 11
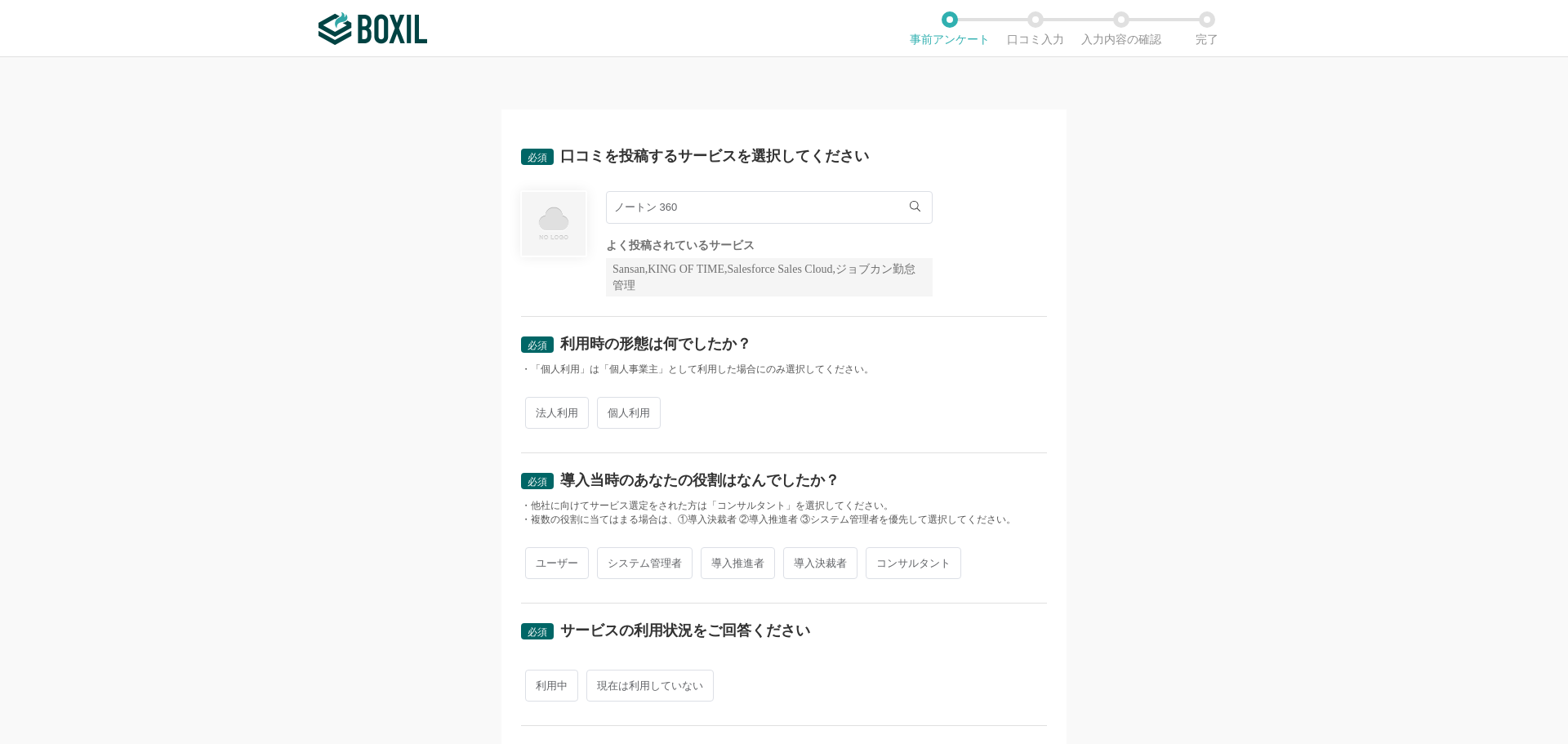
radio input "true"
click at [544, 566] on span "ユーザー" at bounding box center [556, 563] width 63 height 32
click at [540, 561] on input "ユーザー" at bounding box center [534, 555] width 11 height 11
radio input "true"
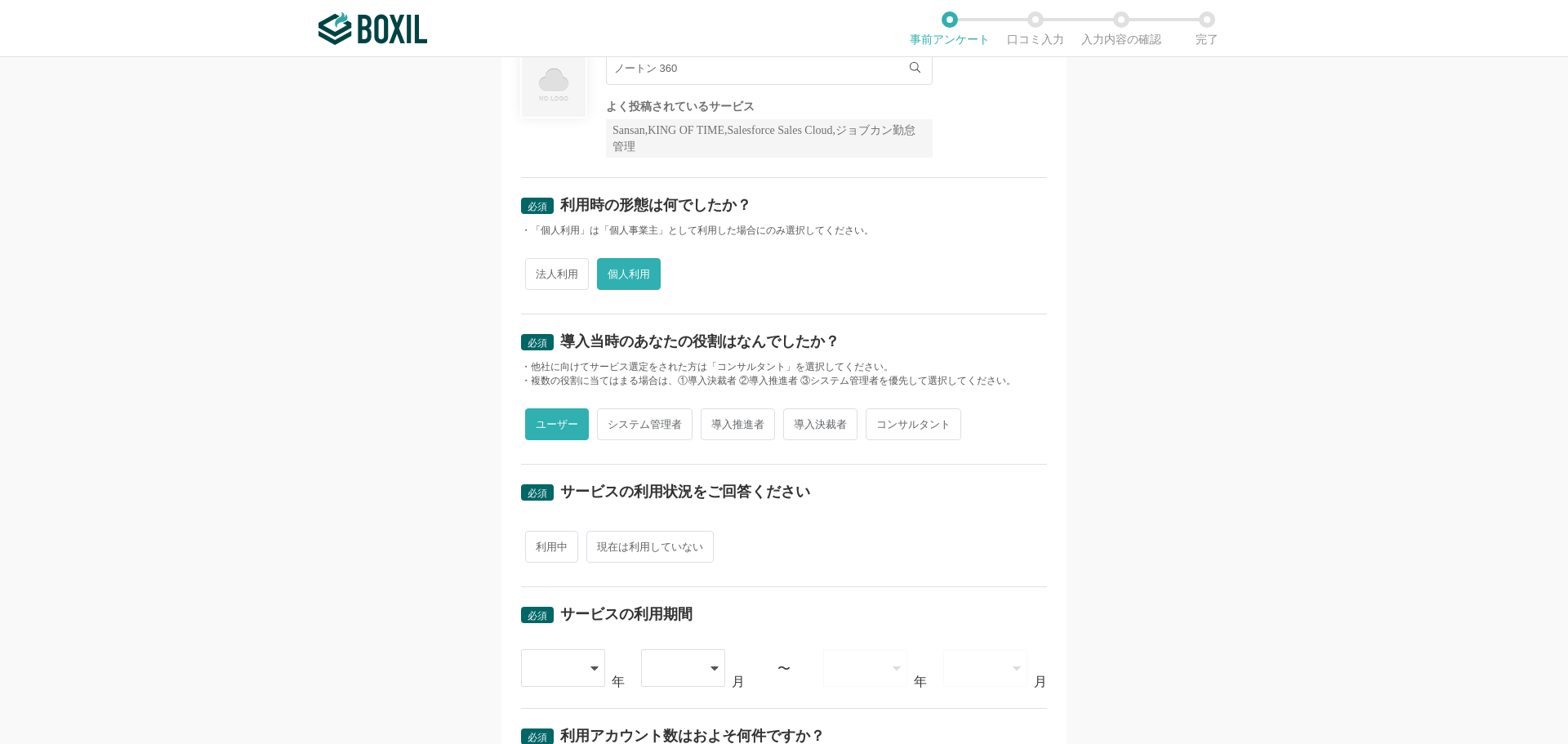
scroll to position [245, 0]
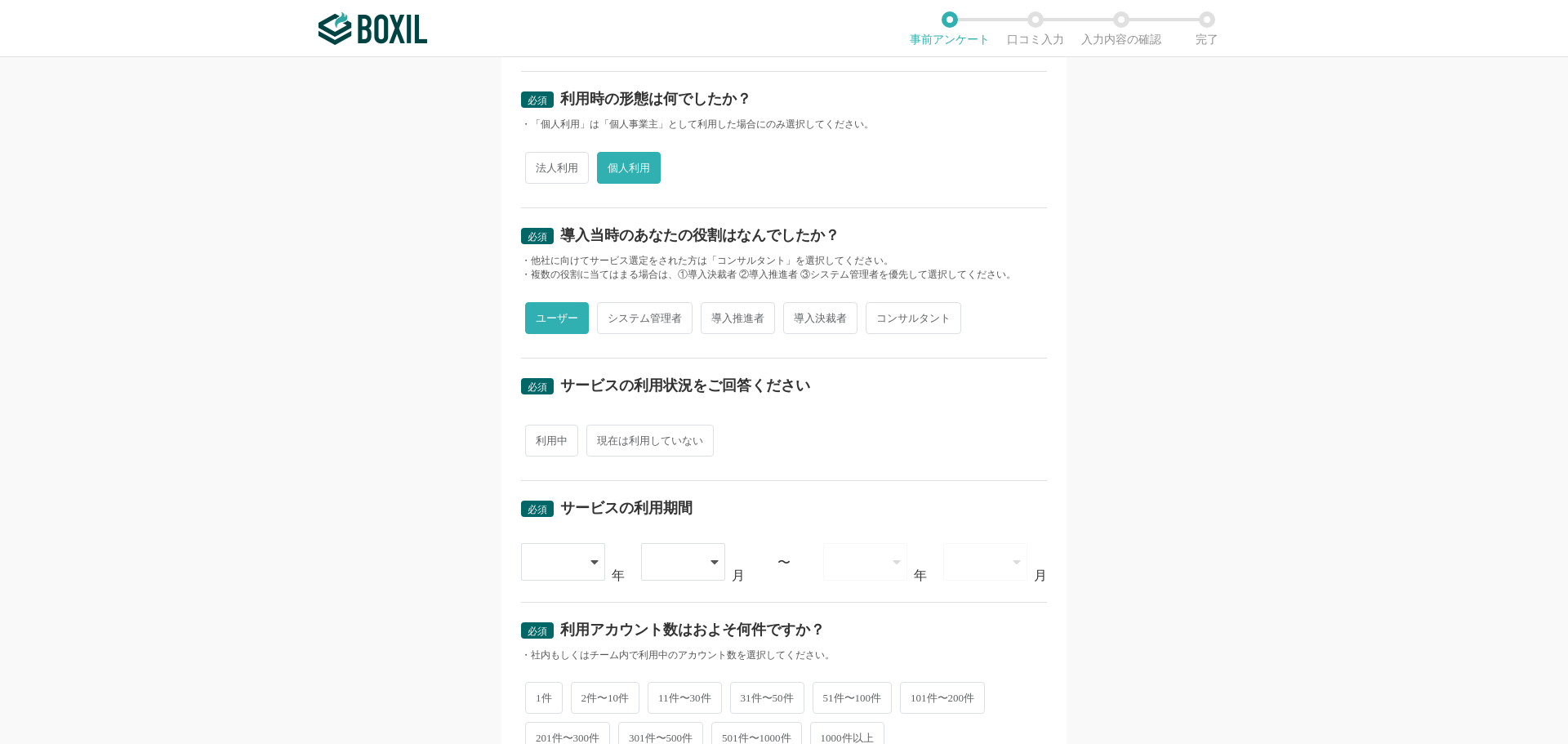
click at [616, 440] on span "現在は利用していない" at bounding box center [650, 440] width 128 height 32
click at [601, 438] on input "現在は利用していない" at bounding box center [596, 432] width 11 height 11
radio input "true"
click at [591, 565] on icon at bounding box center [595, 561] width 8 height 13
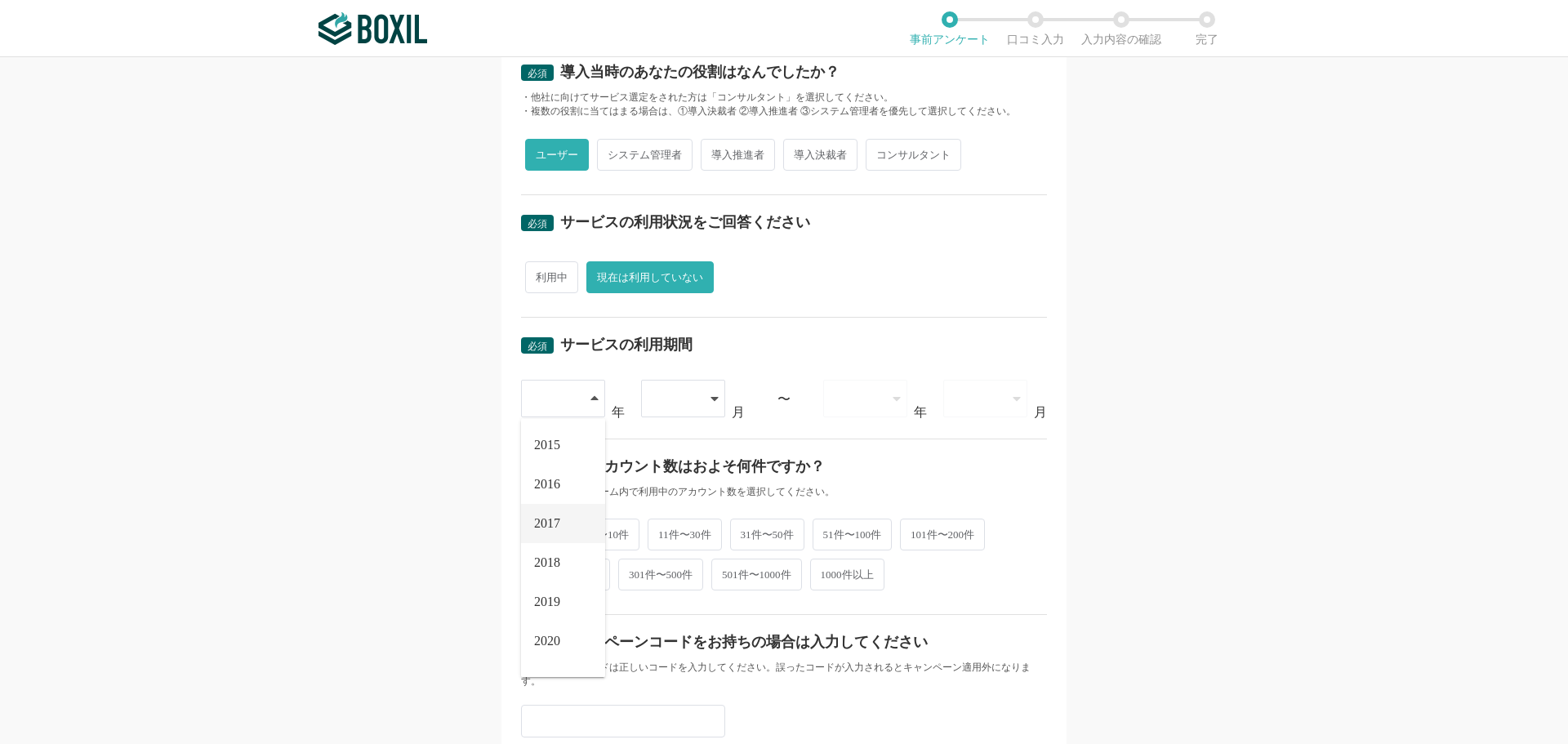
click at [558, 528] on li "2017" at bounding box center [563, 523] width 85 height 39
click at [684, 396] on div at bounding box center [675, 398] width 46 height 36
click at [658, 635] on span "06" at bounding box center [660, 641] width 13 height 13
click at [871, 399] on div at bounding box center [856, 398] width 46 height 36
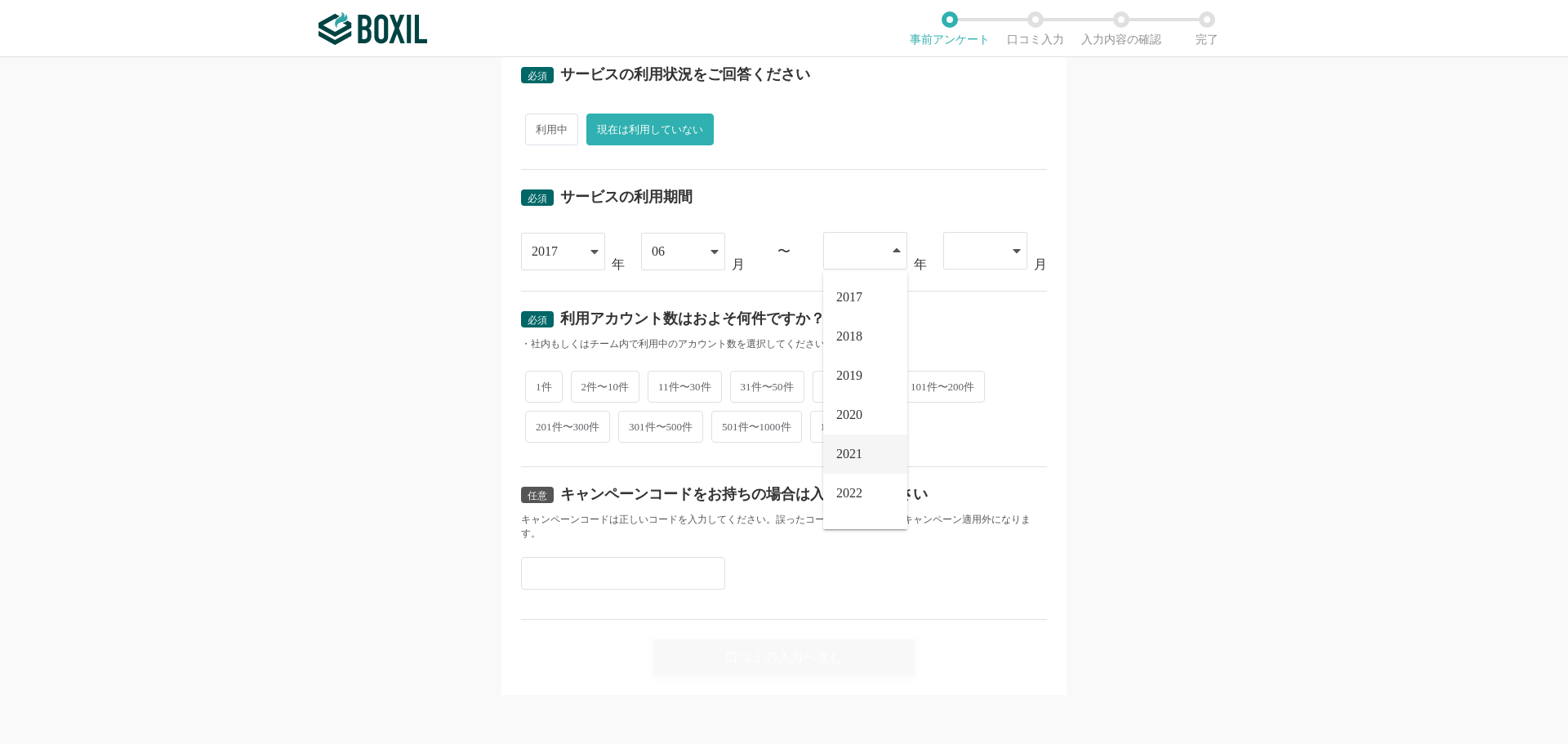
scroll to position [558, 0]
click at [845, 418] on li "2020" at bounding box center [866, 413] width 85 height 39
click at [984, 253] on div at bounding box center [977, 249] width 46 height 36
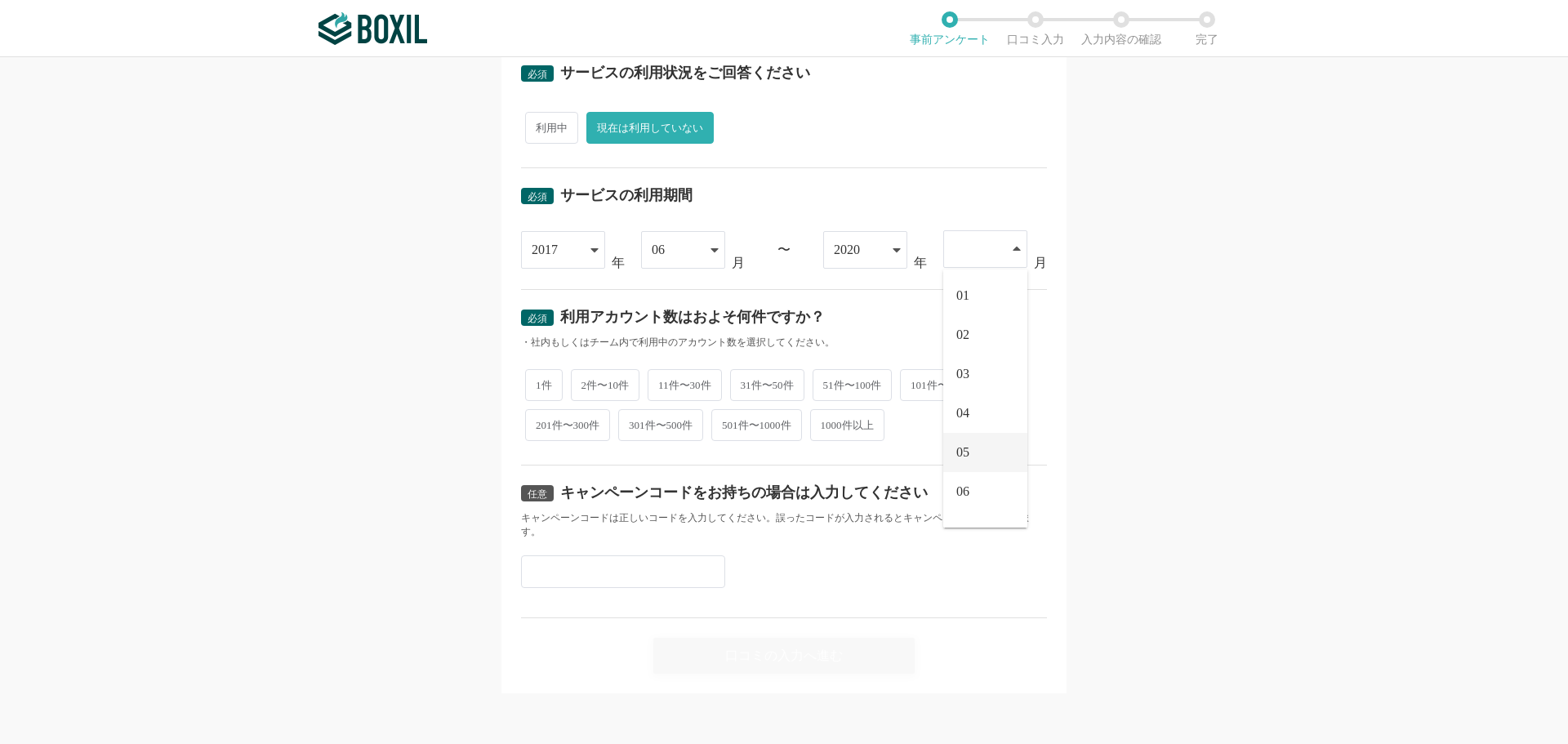
click at [961, 454] on span "05" at bounding box center [962, 452] width 13 height 13
click at [525, 380] on span "1件" at bounding box center [544, 384] width 37 height 32
click at [529, 380] on input "1件" at bounding box center [534, 375] width 11 height 11
radio input "true"
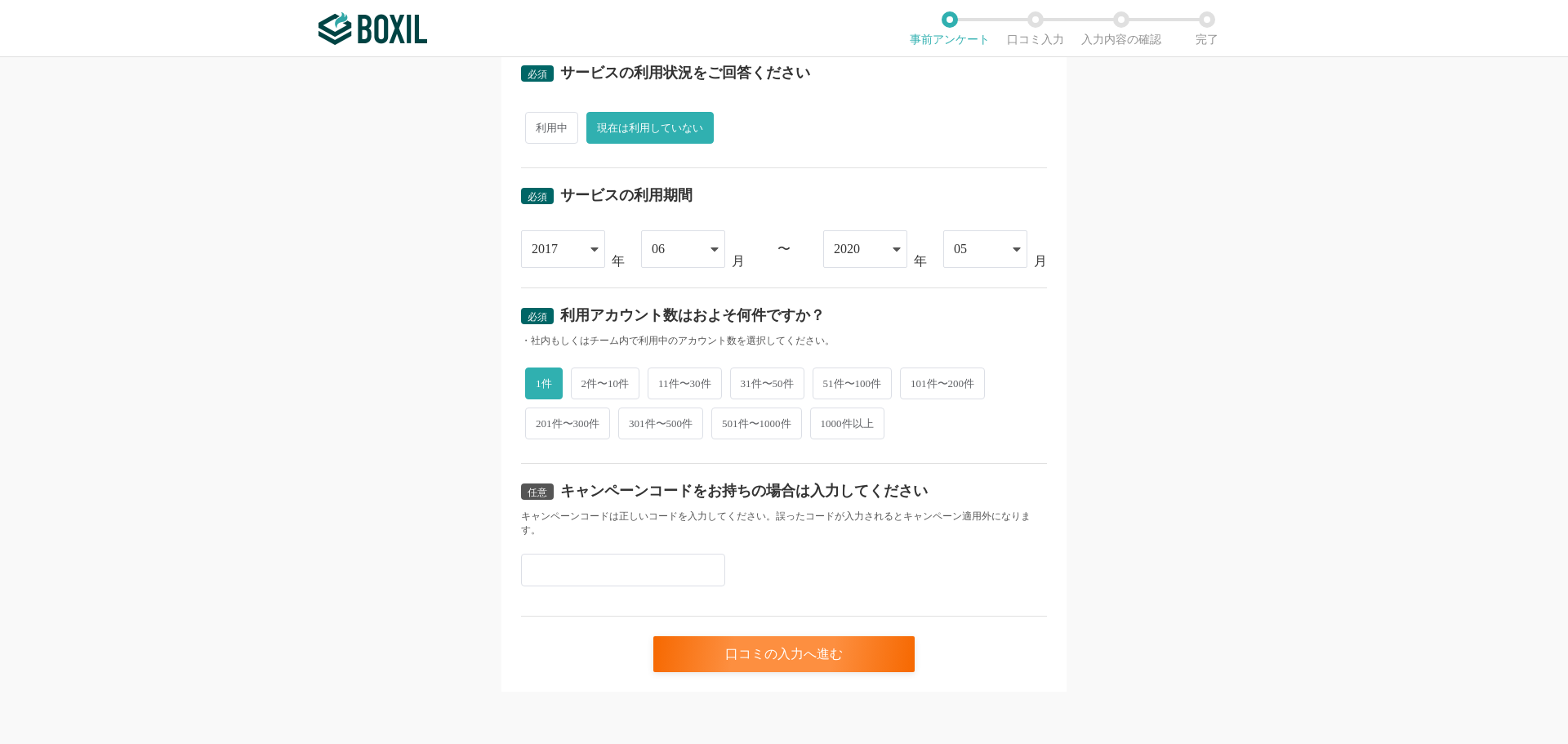
click at [562, 560] on input "text" at bounding box center [623, 570] width 205 height 33
type input "T"
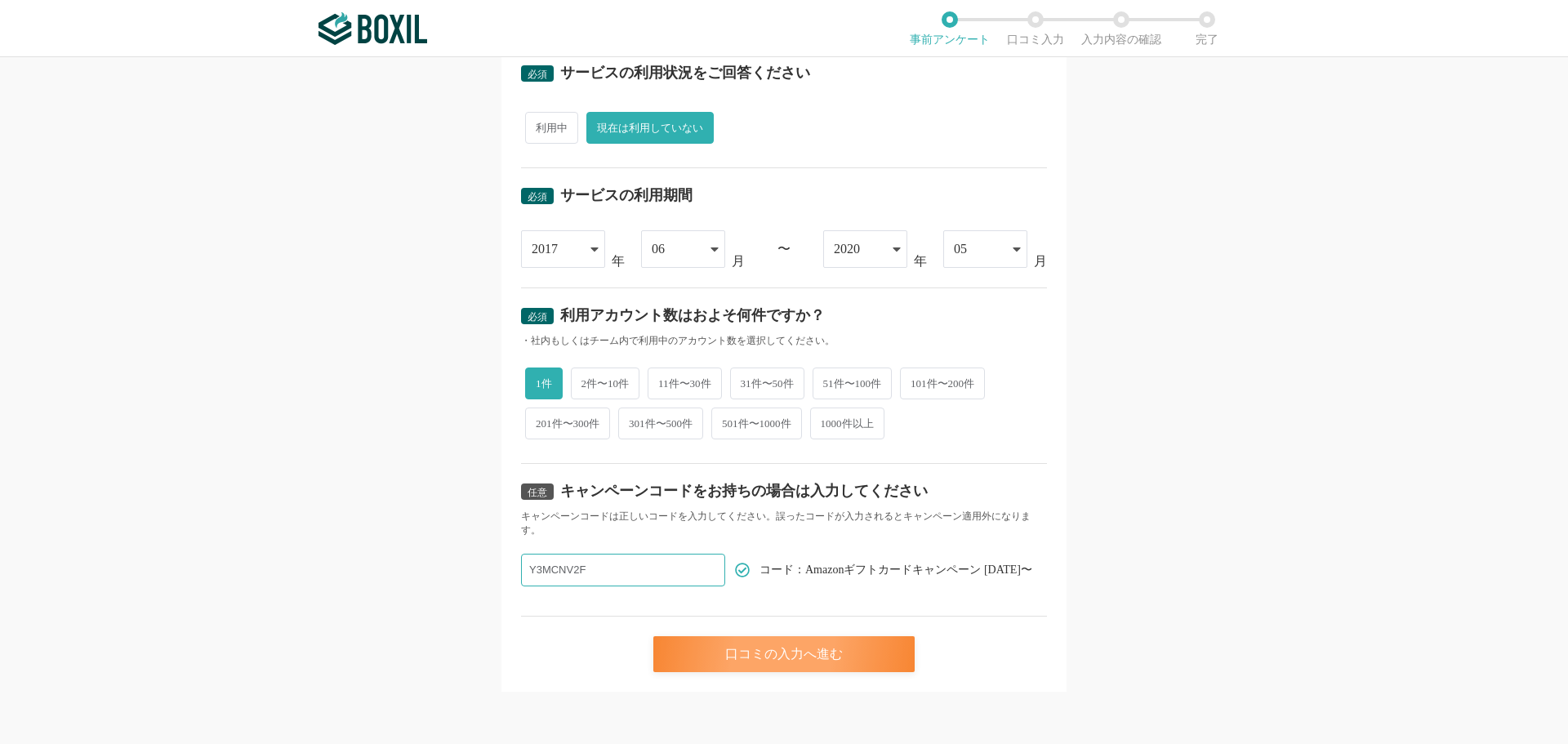
type input "Y3MCNV2F"
click at [772, 650] on div "口コミの入力へ進む" at bounding box center [784, 654] width 261 height 36
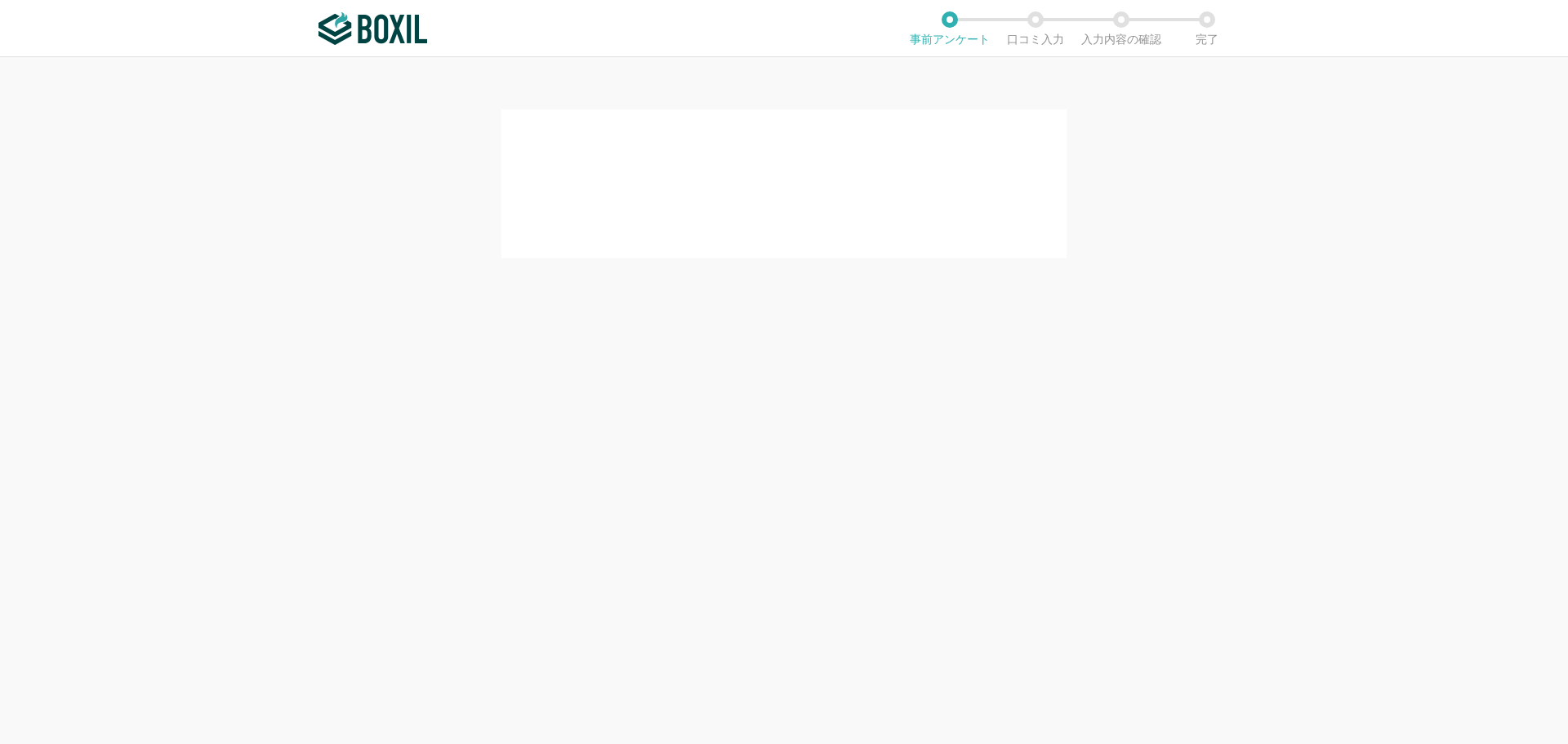
scroll to position [0, 0]
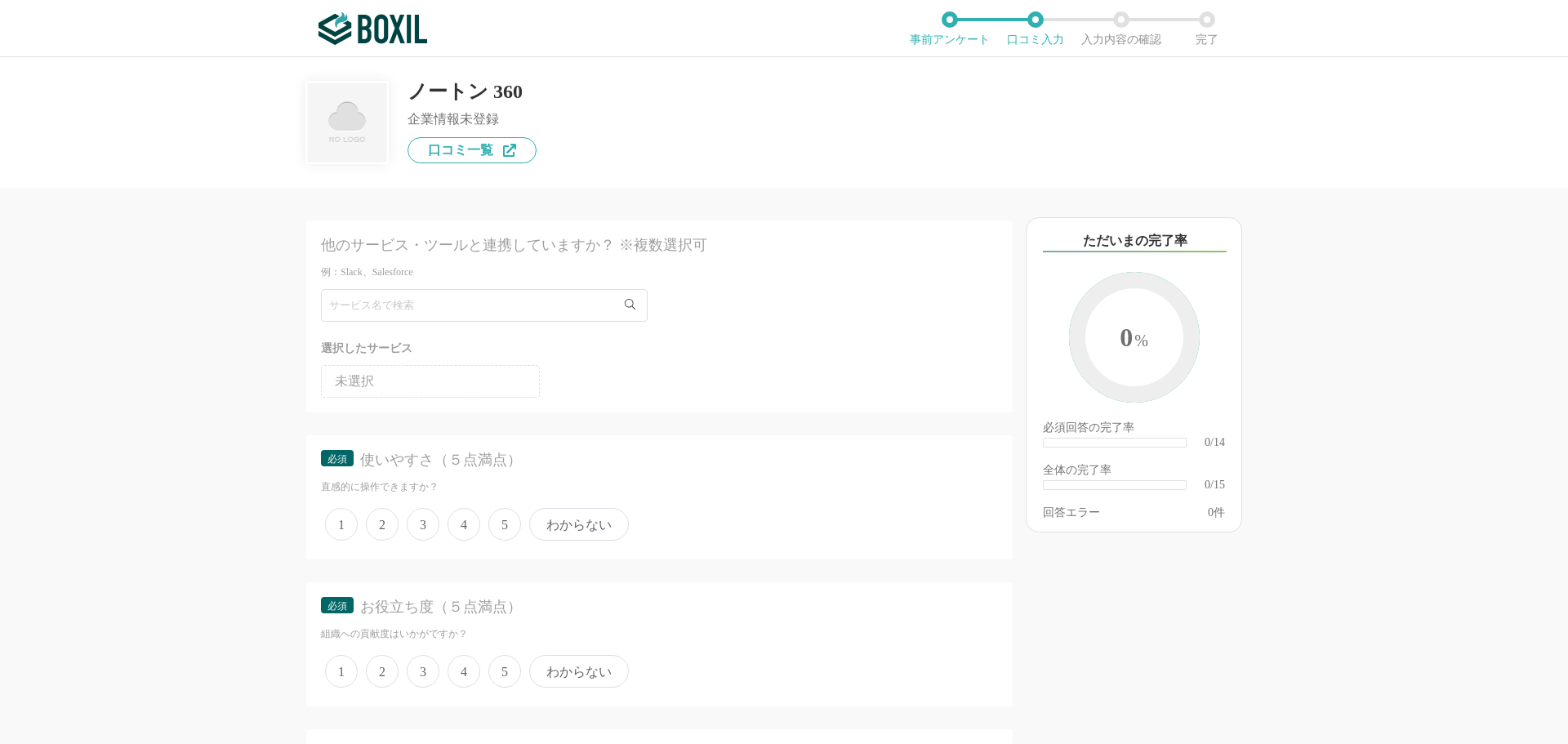
click at [457, 522] on span "4" at bounding box center [463, 524] width 33 height 33
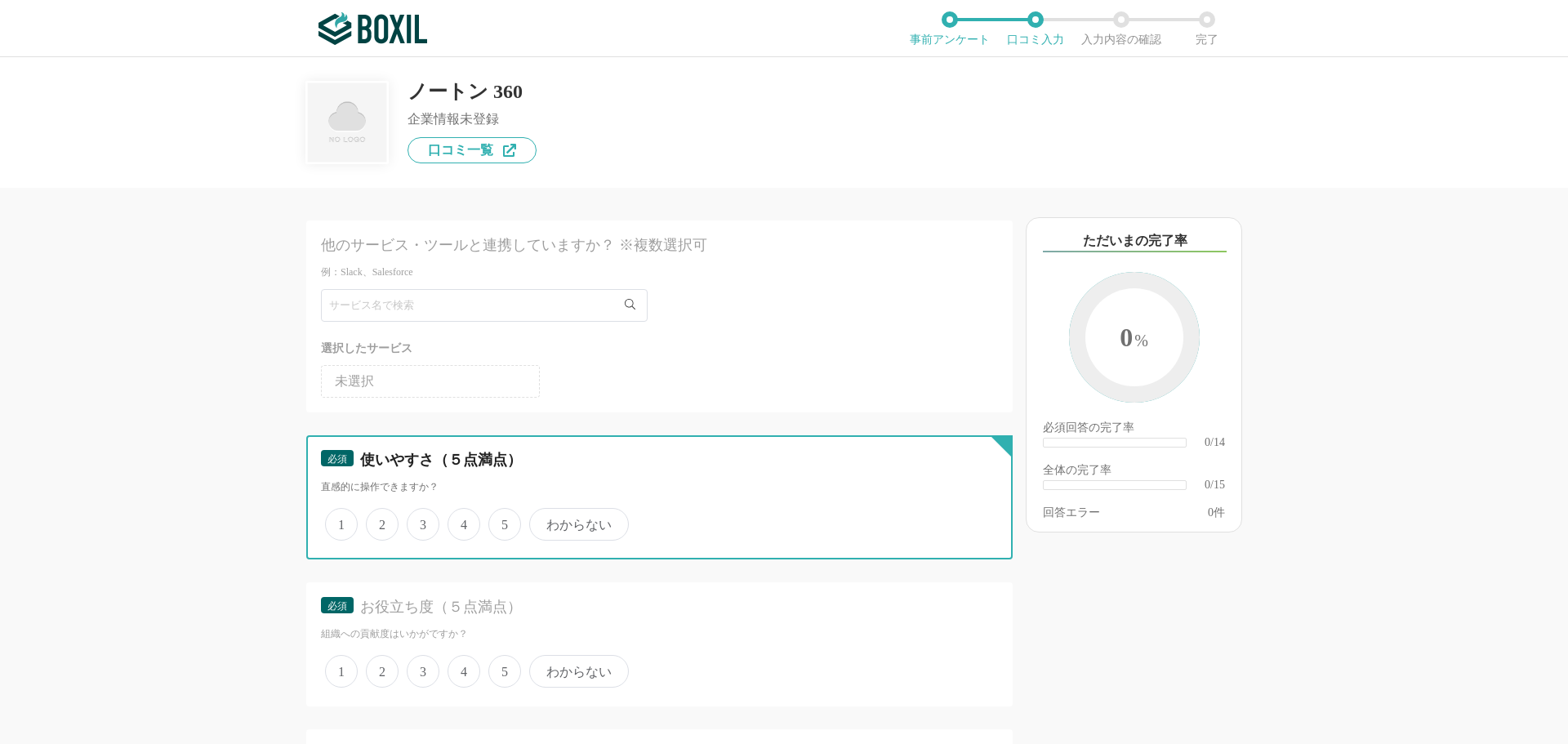
click at [457, 521] on input "4" at bounding box center [456, 516] width 11 height 11
radio input "true"
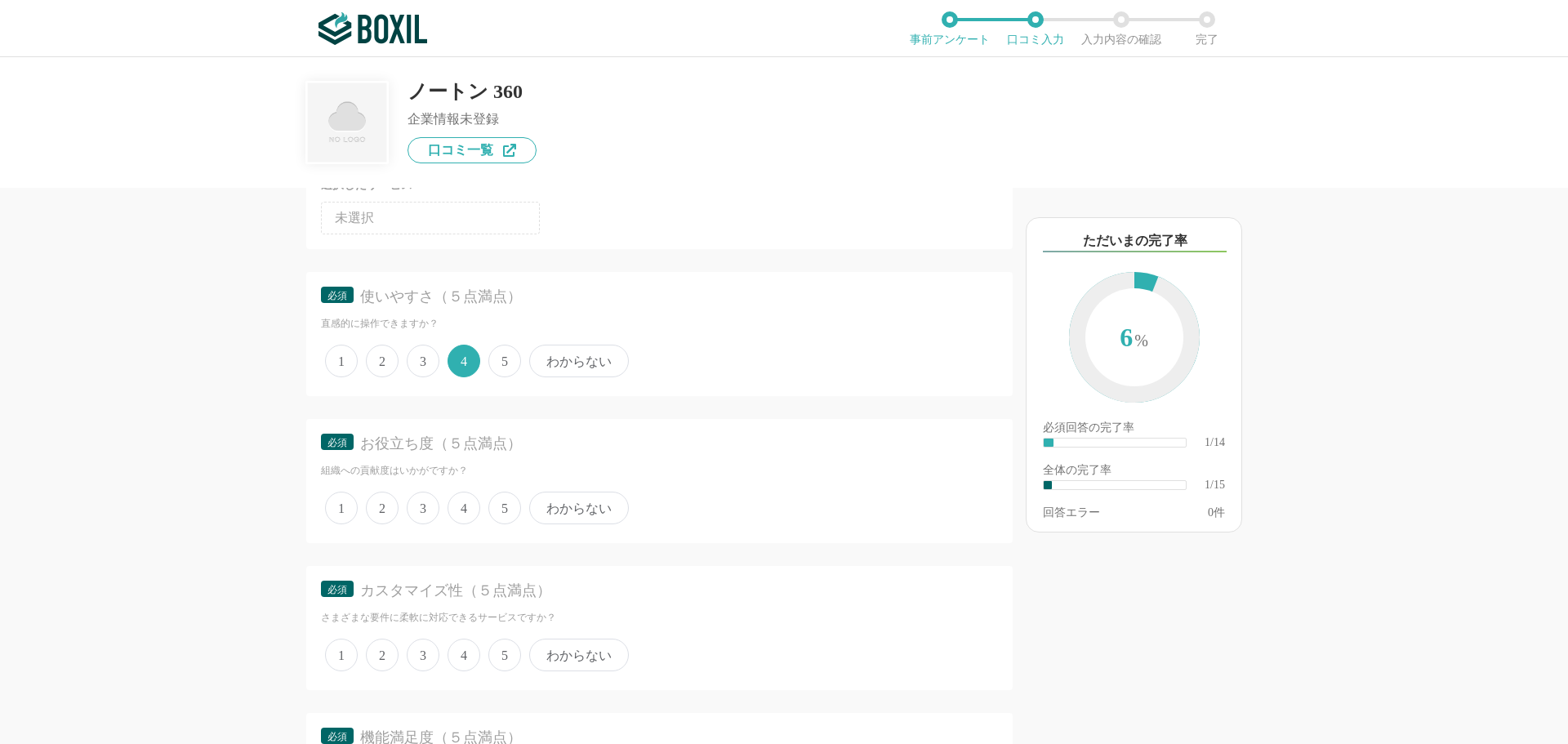
click at [469, 505] on span "4" at bounding box center [463, 508] width 33 height 33
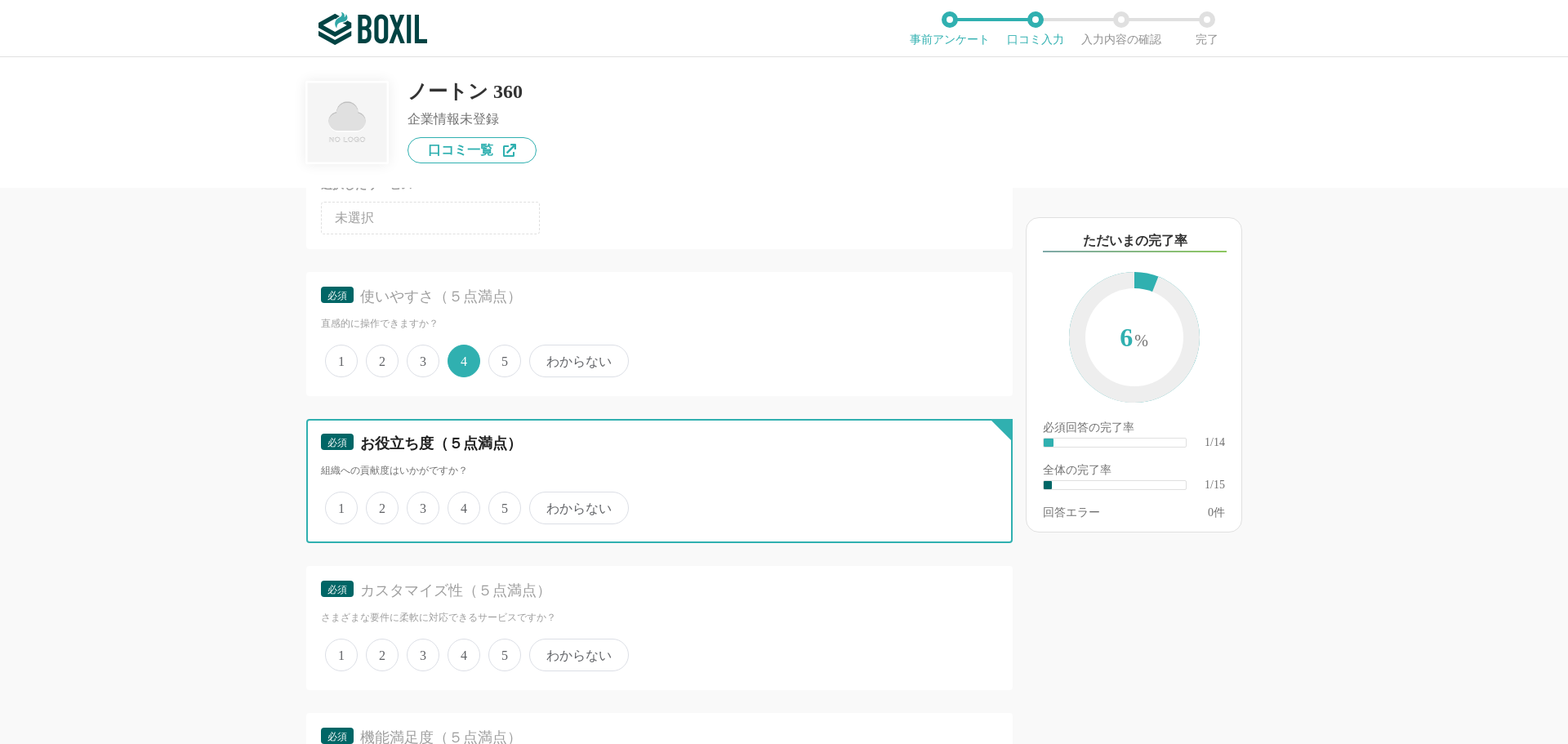
click at [462, 505] on input "4" at bounding box center [456, 500] width 11 height 11
radio input "true"
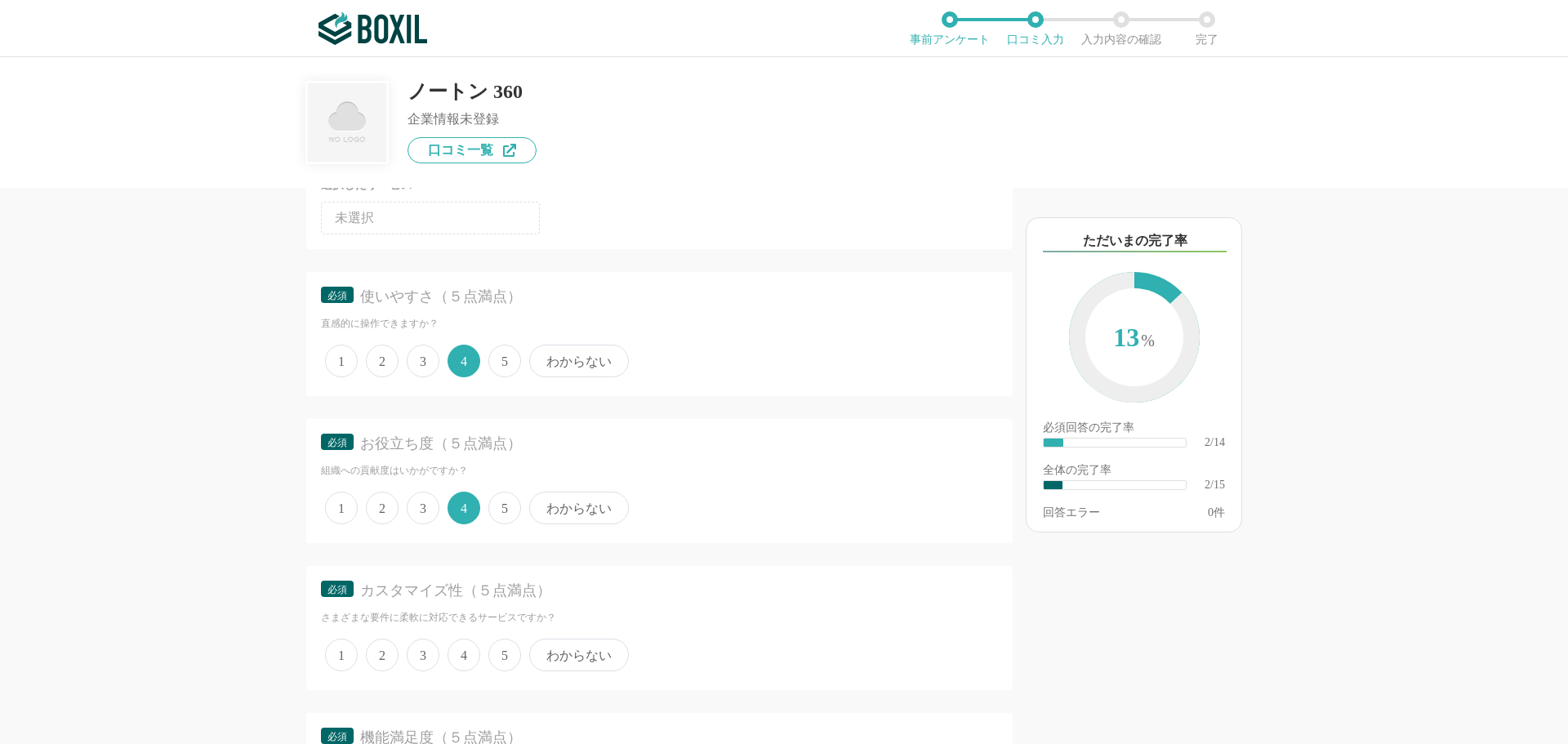
click at [425, 647] on span "3" at bounding box center [423, 655] width 33 height 33
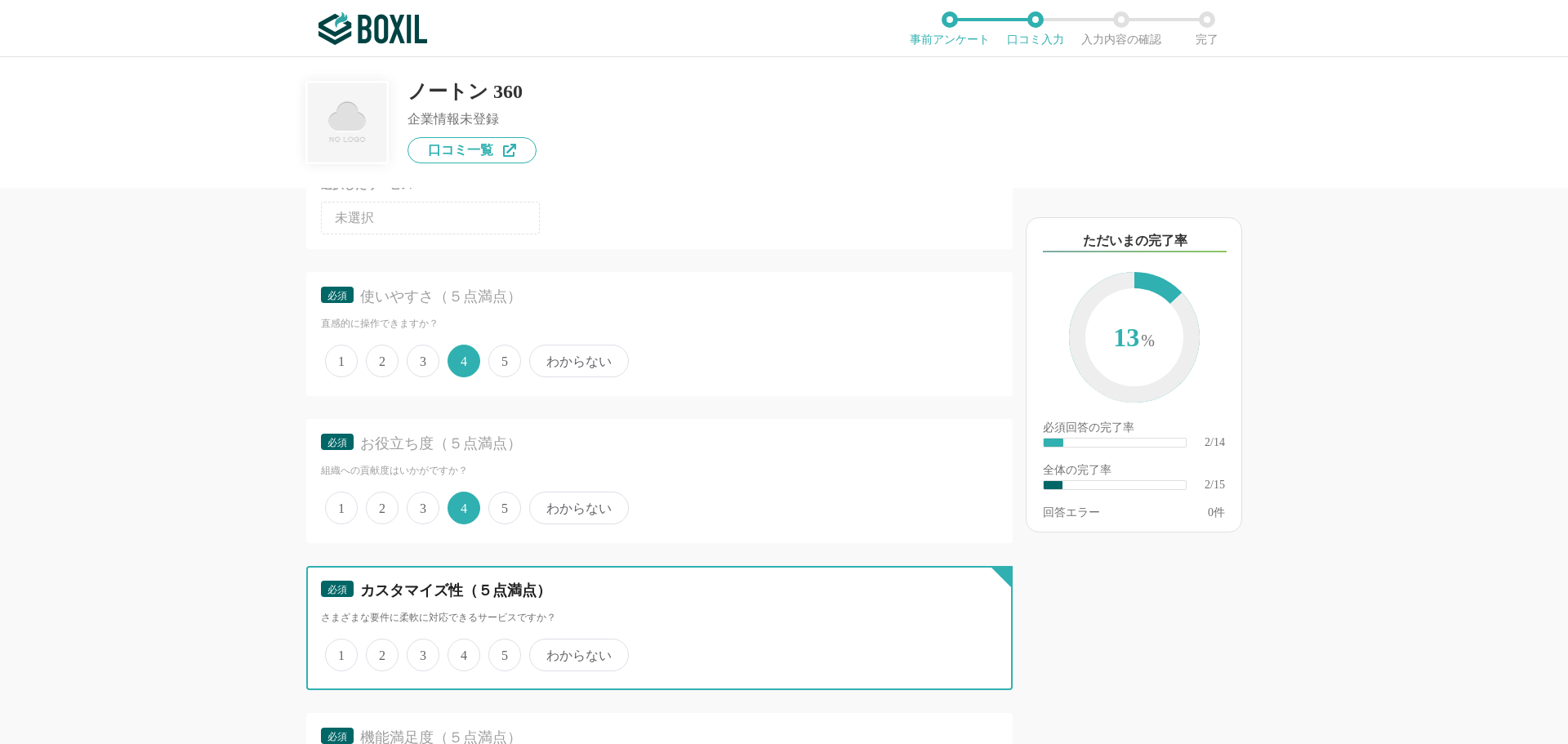
click at [422, 647] on input "3" at bounding box center [416, 646] width 11 height 11
radio input "true"
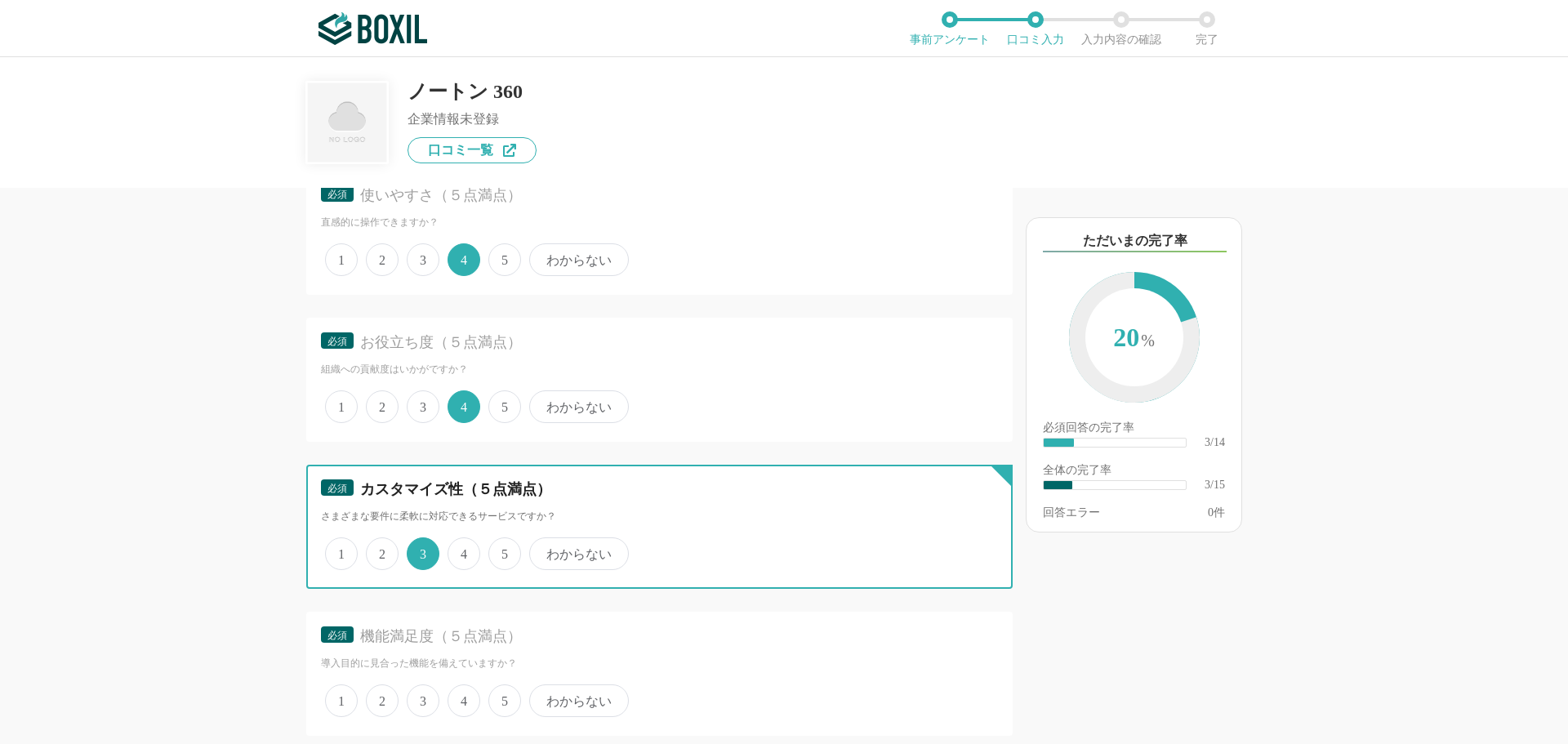
scroll to position [408, 0]
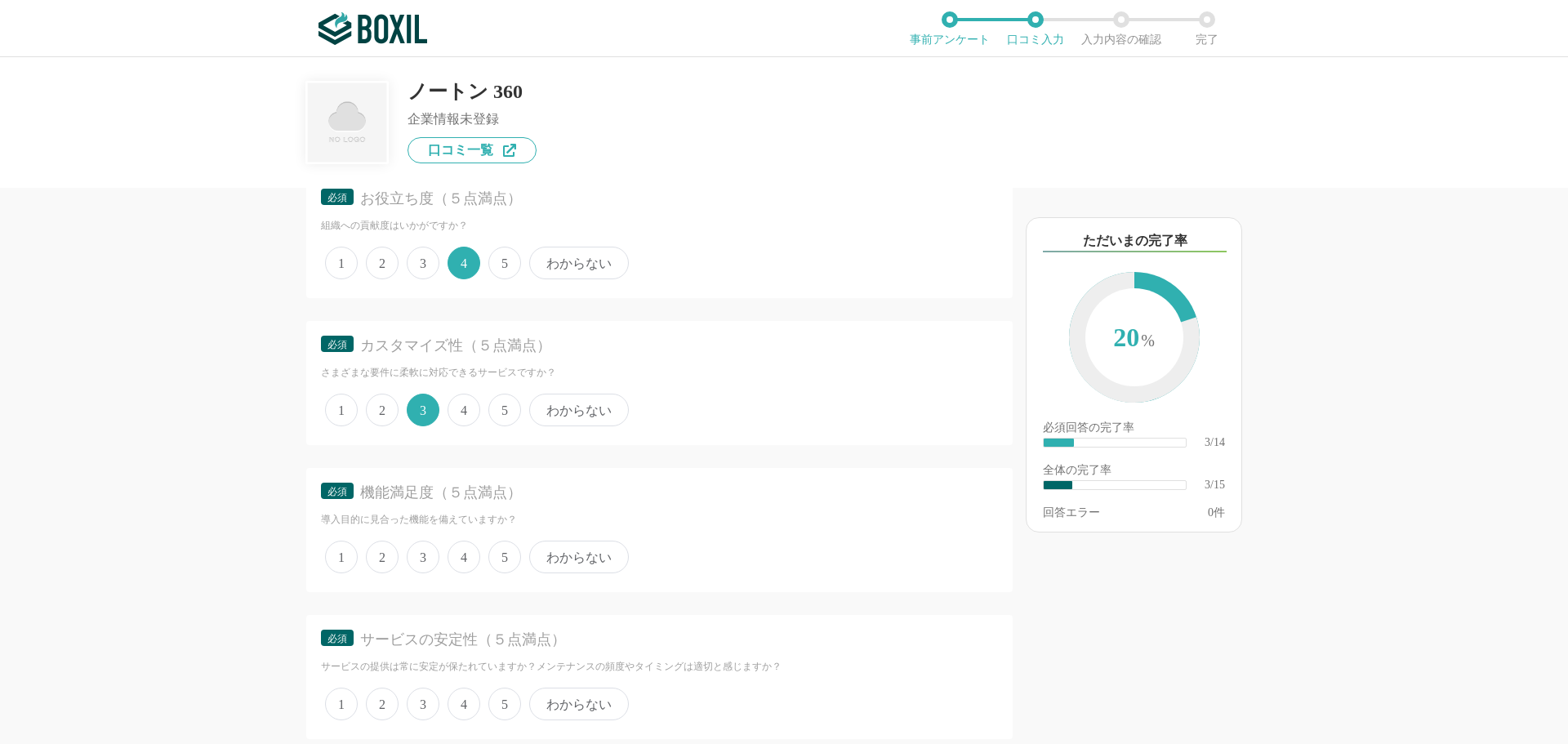
click at [469, 559] on span "4" at bounding box center [463, 557] width 33 height 33
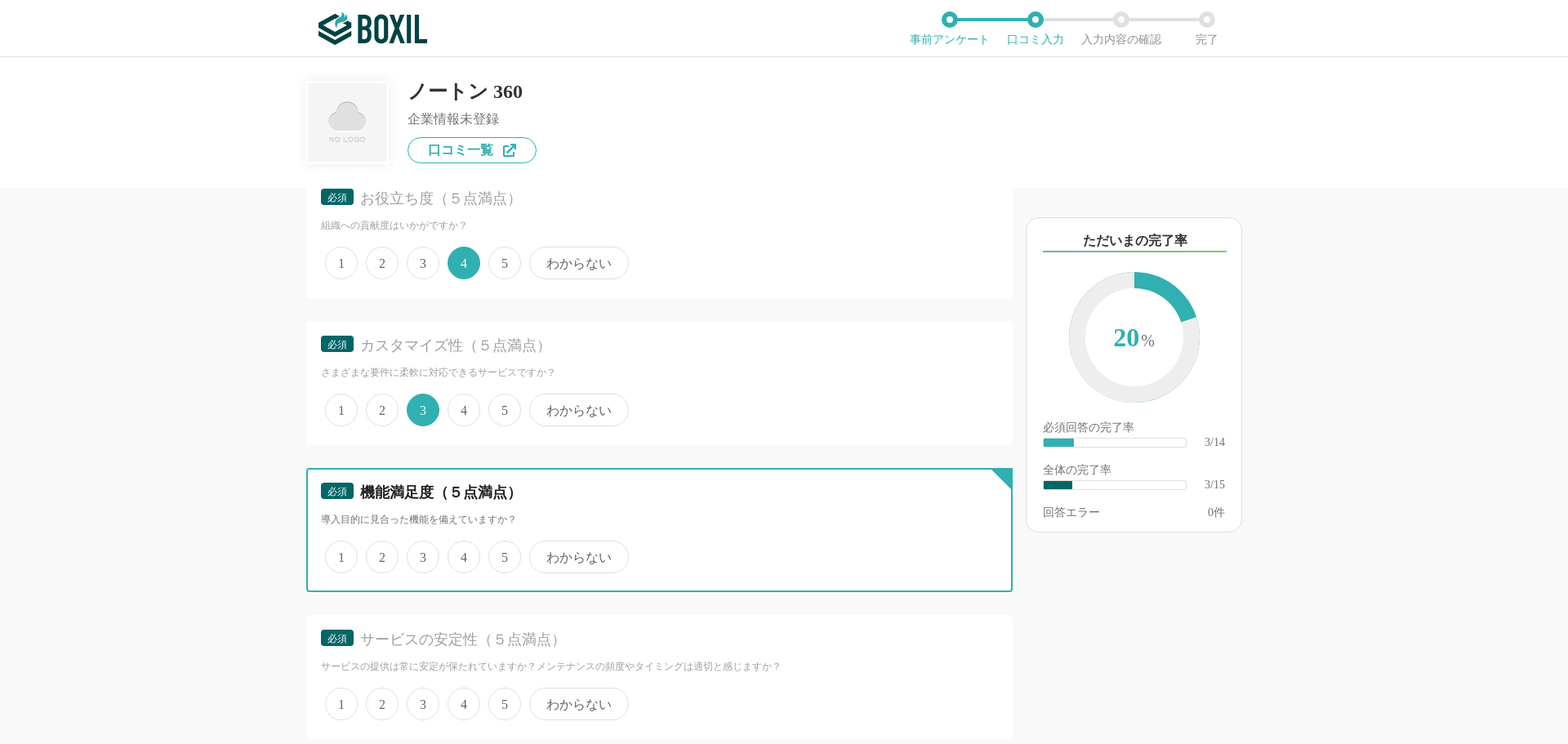
click at [462, 554] on input "4" at bounding box center [456, 549] width 11 height 11
radio input "true"
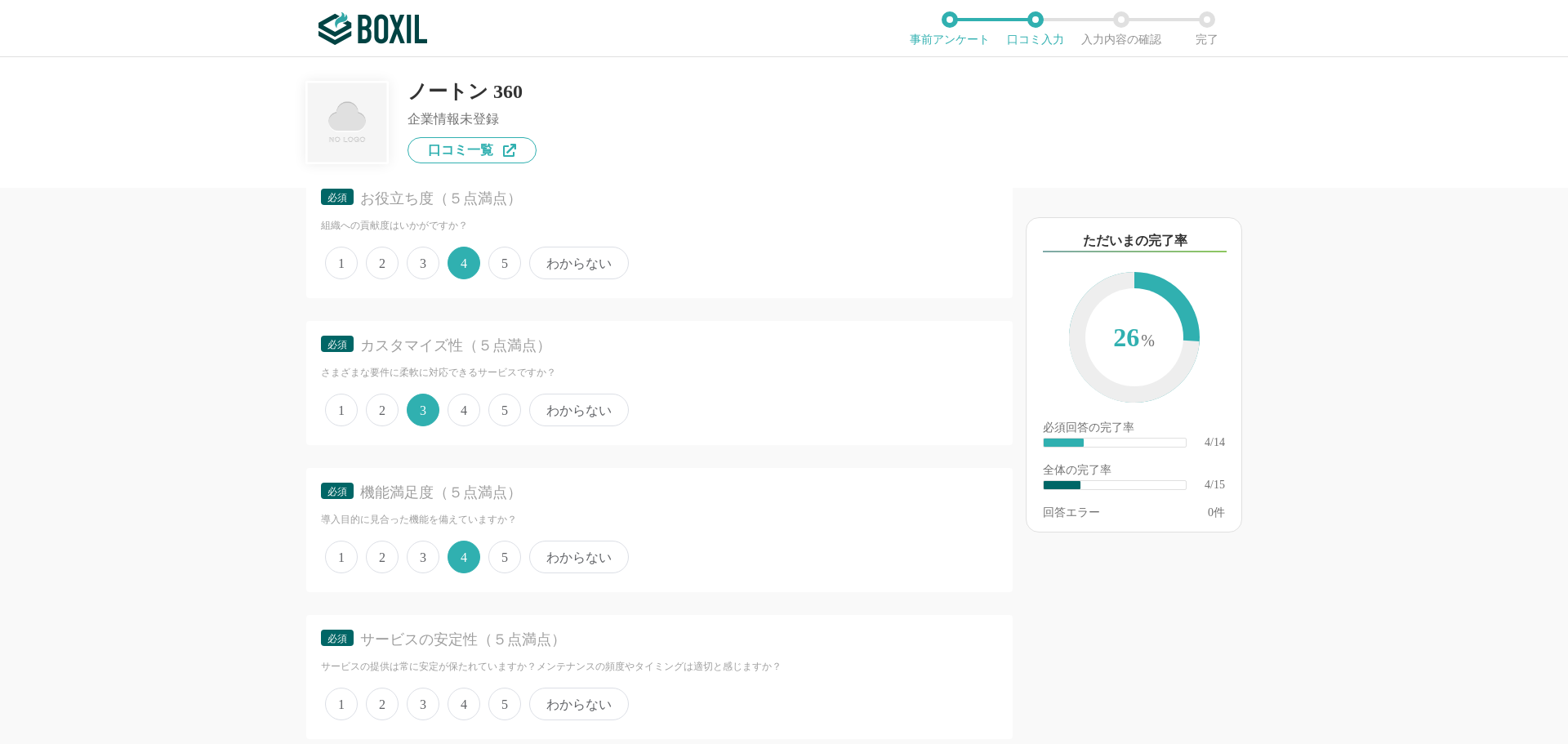
click at [465, 719] on span "4" at bounding box center [463, 704] width 33 height 33
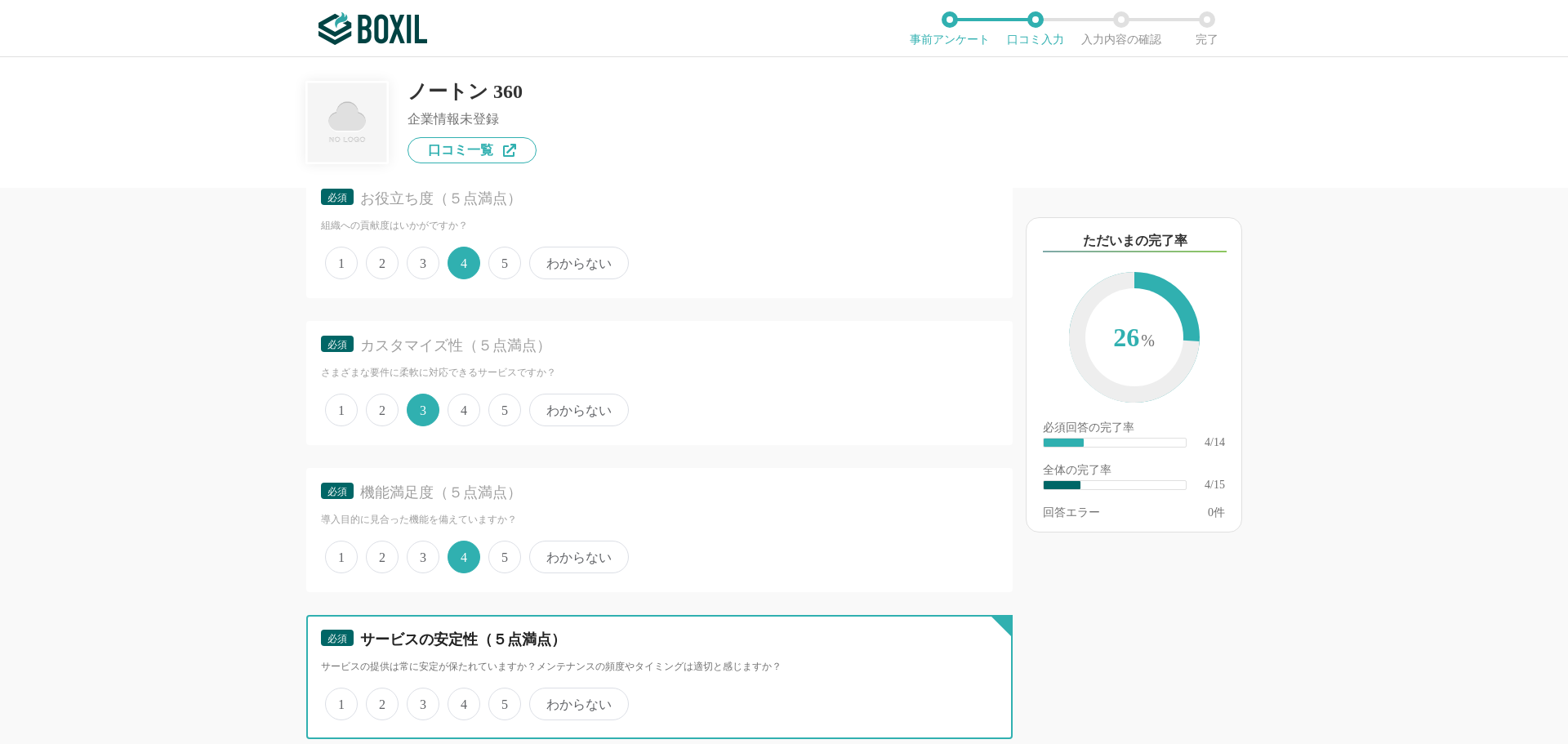
click at [462, 701] on input "4" at bounding box center [456, 695] width 11 height 11
radio input "true"
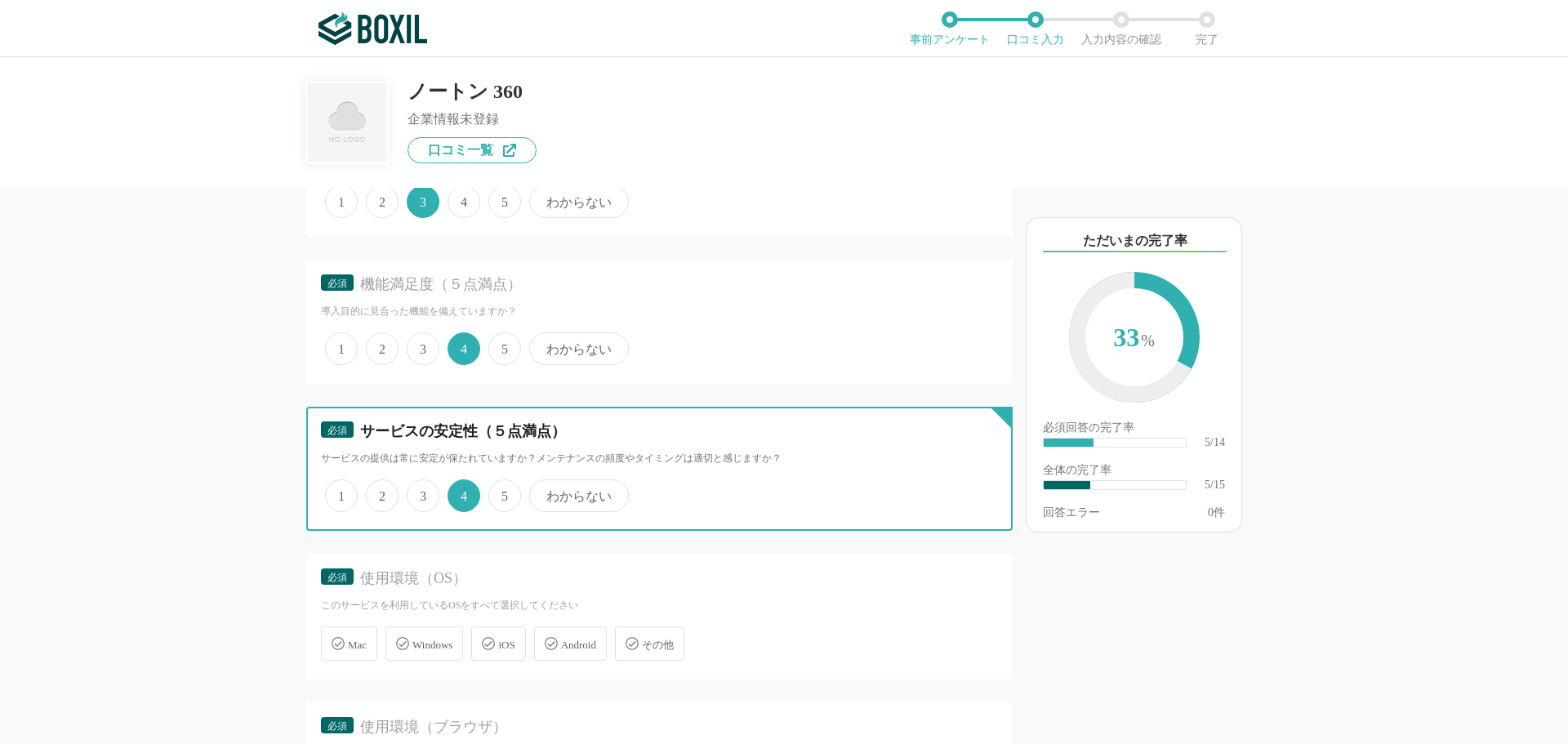
scroll to position [736, 0]
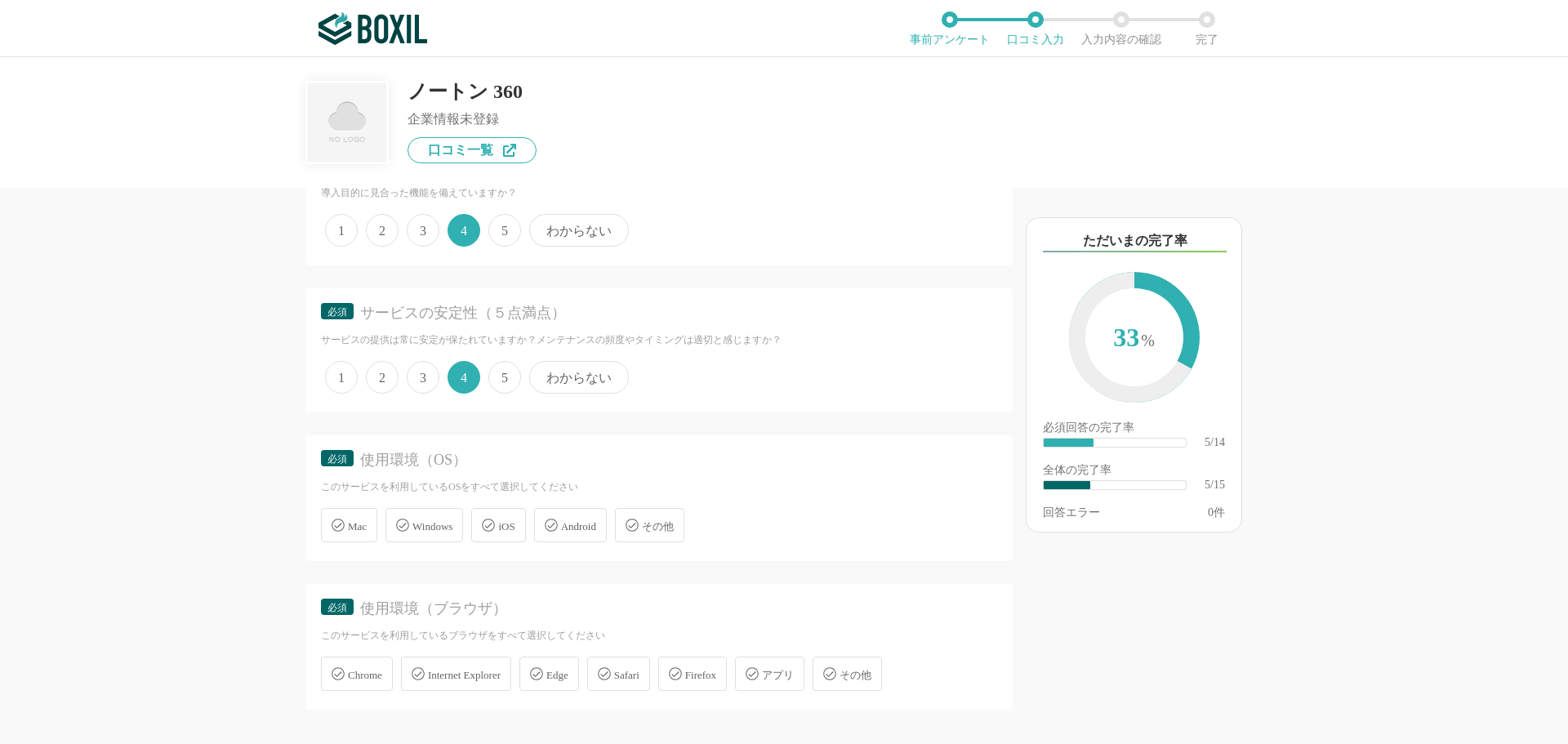
click at [430, 533] on span "Windows" at bounding box center [432, 526] width 40 height 12
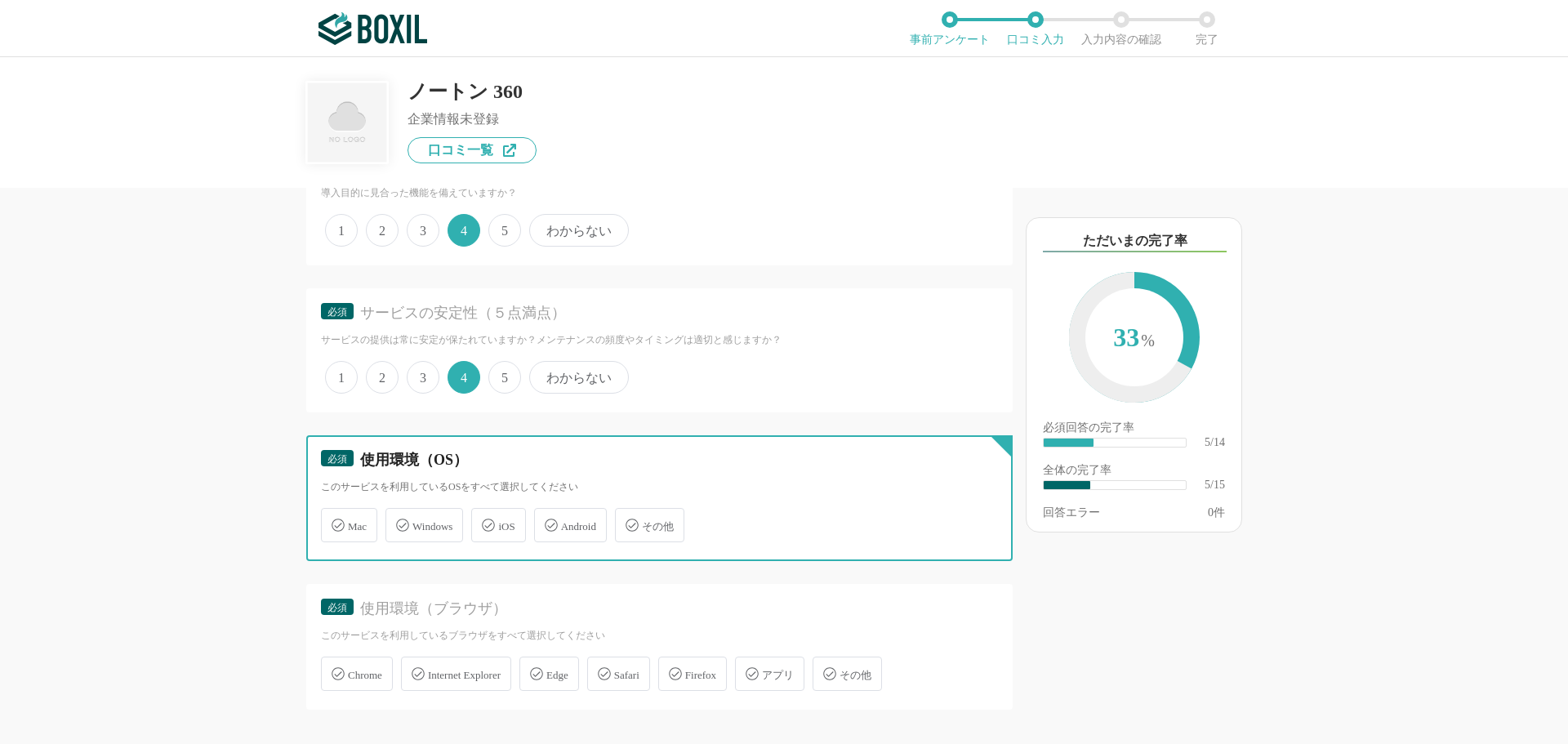
click at [399, 521] on input "Windows" at bounding box center [394, 516] width 11 height 11
checkbox input "true"
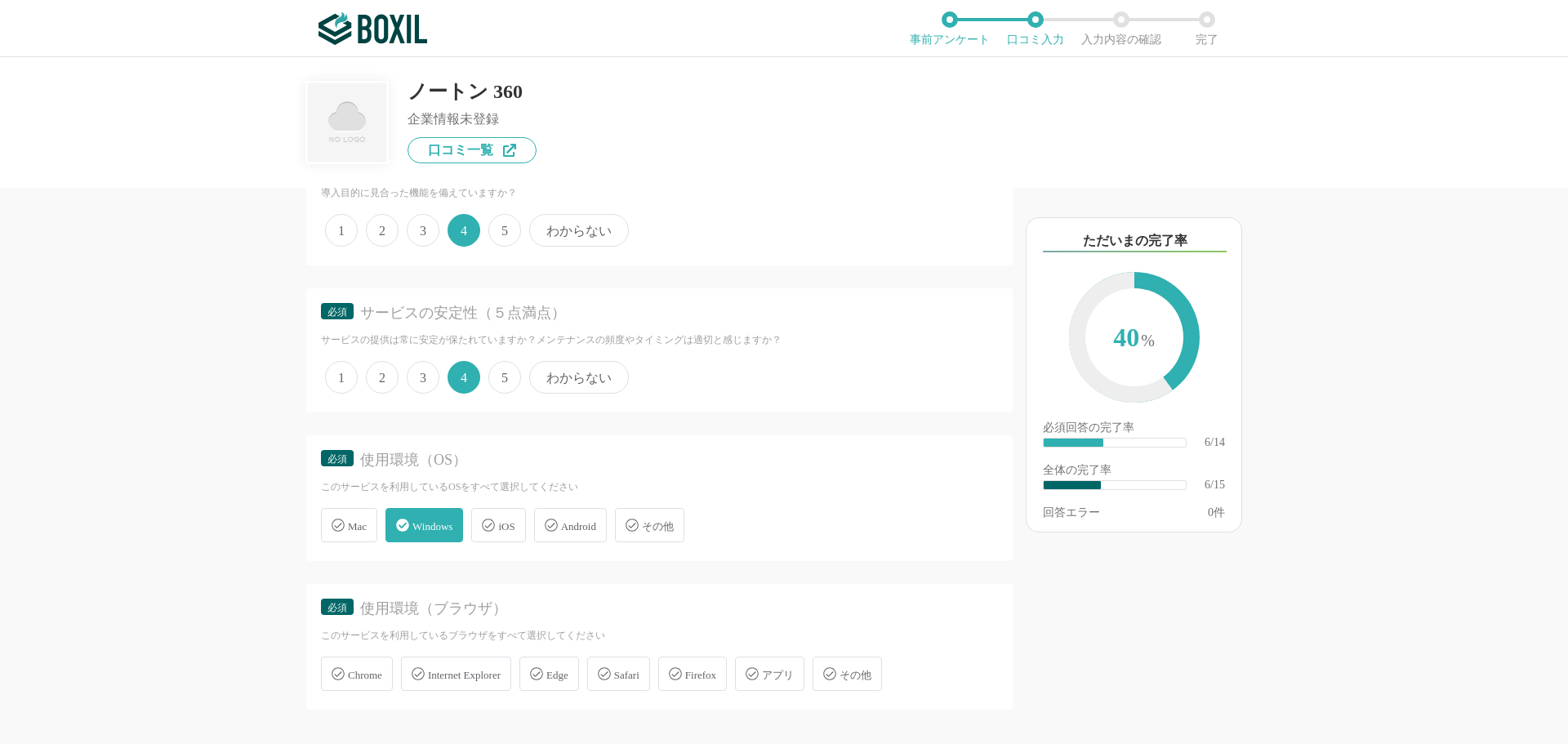
click at [375, 686] on div "Chrome" at bounding box center [357, 674] width 72 height 35
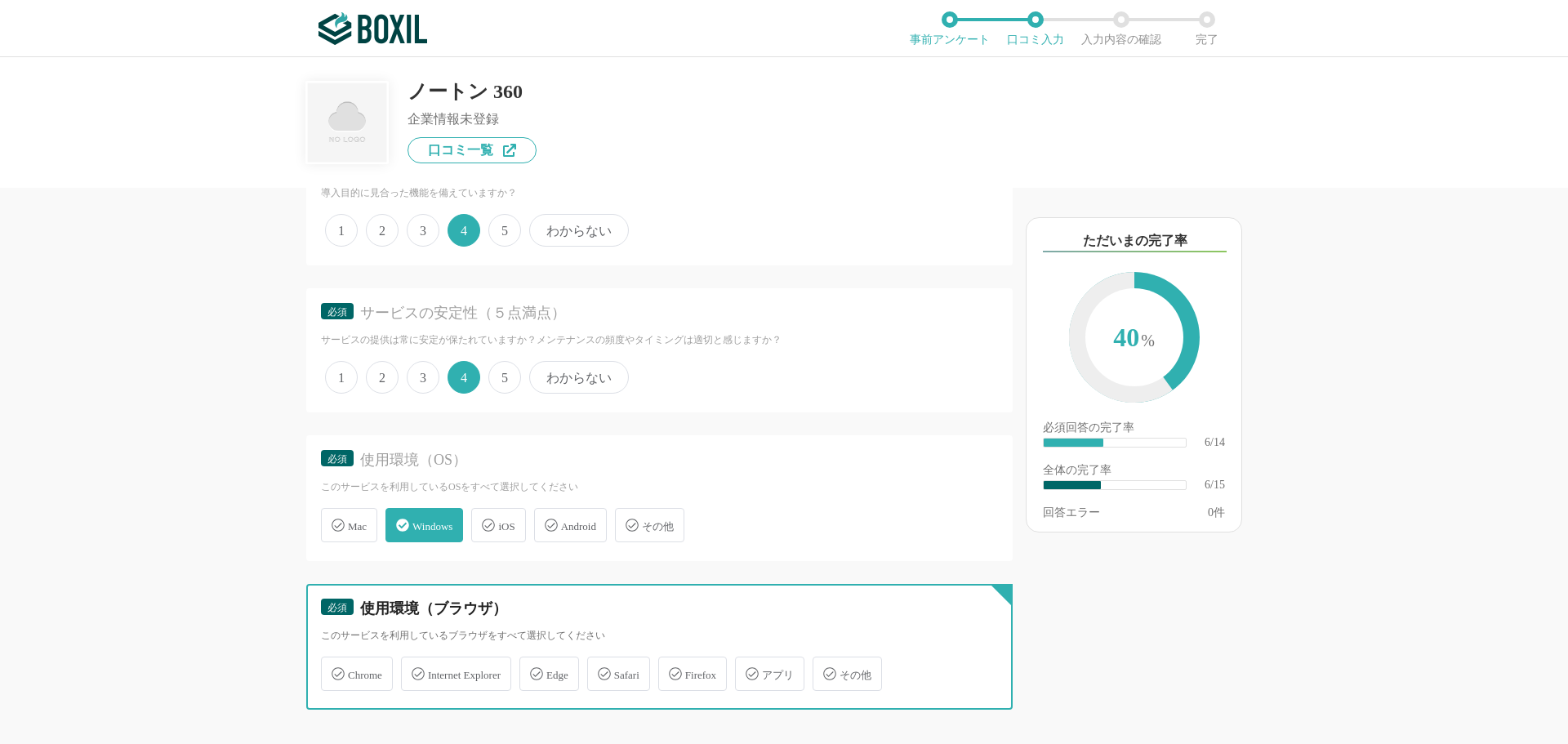
click at [335, 670] on input "Chrome" at bounding box center [330, 665] width 11 height 11
checkbox input "true"
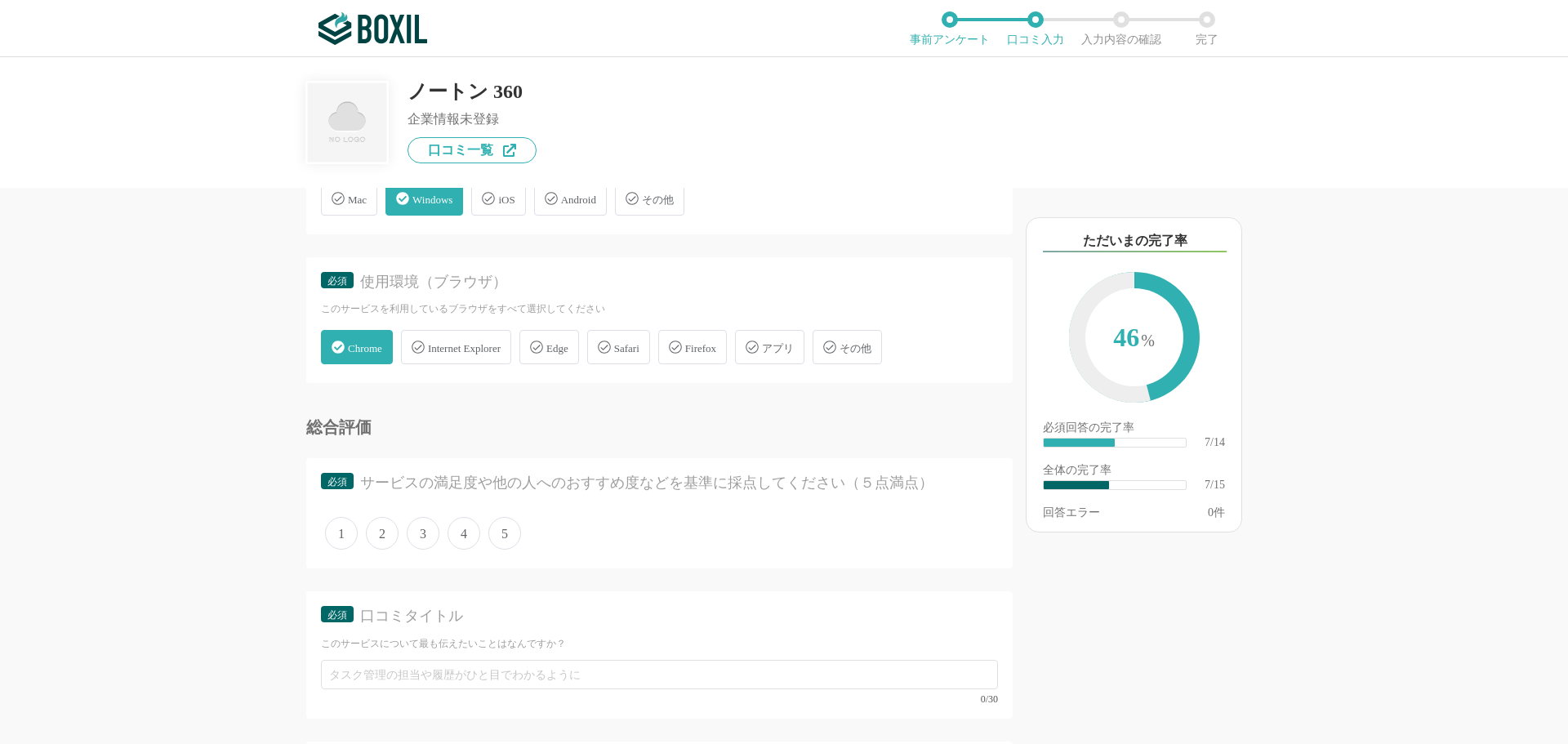
click at [462, 533] on span "4" at bounding box center [463, 533] width 33 height 33
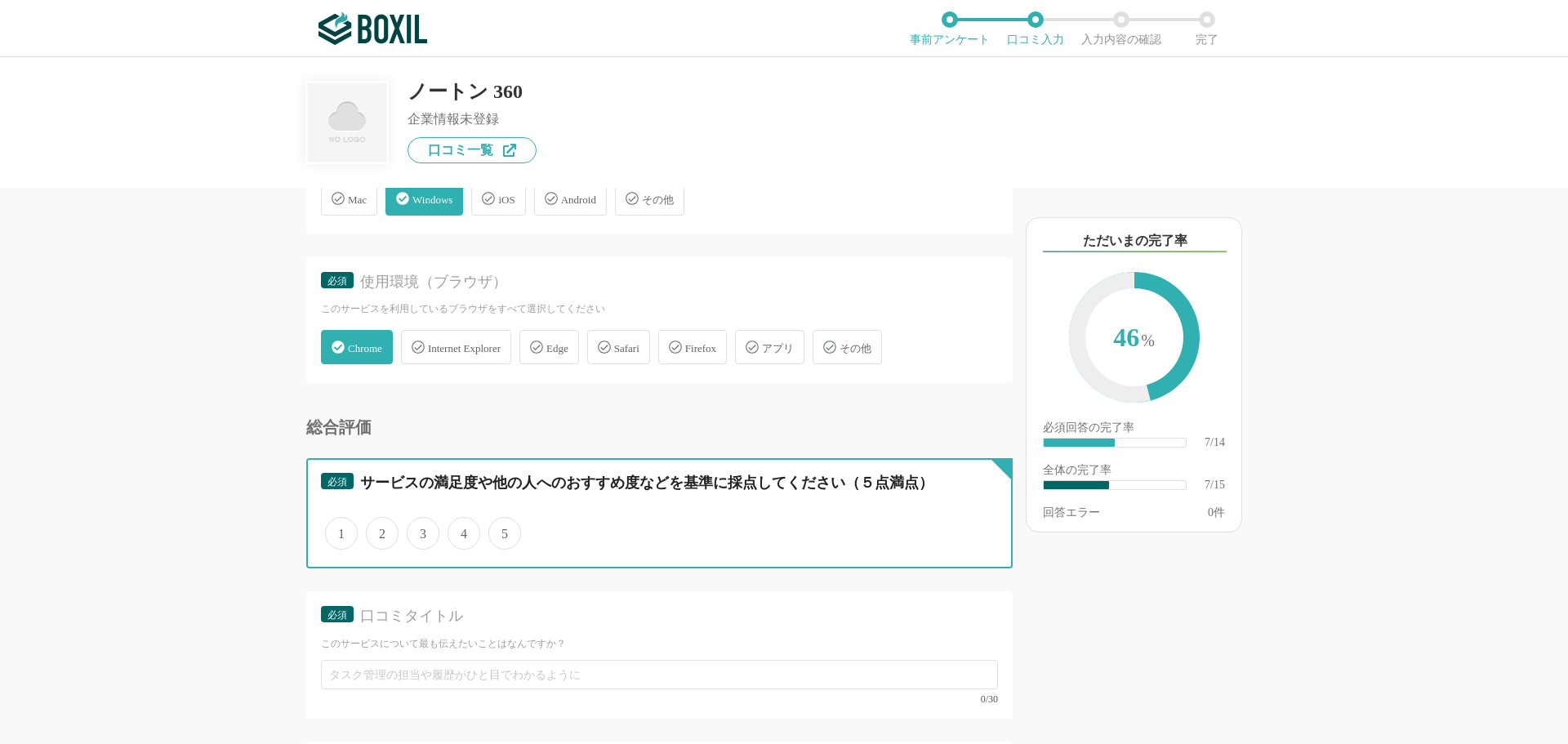
click at [462, 530] on input "4" at bounding box center [456, 525] width 11 height 11
radio input "true"
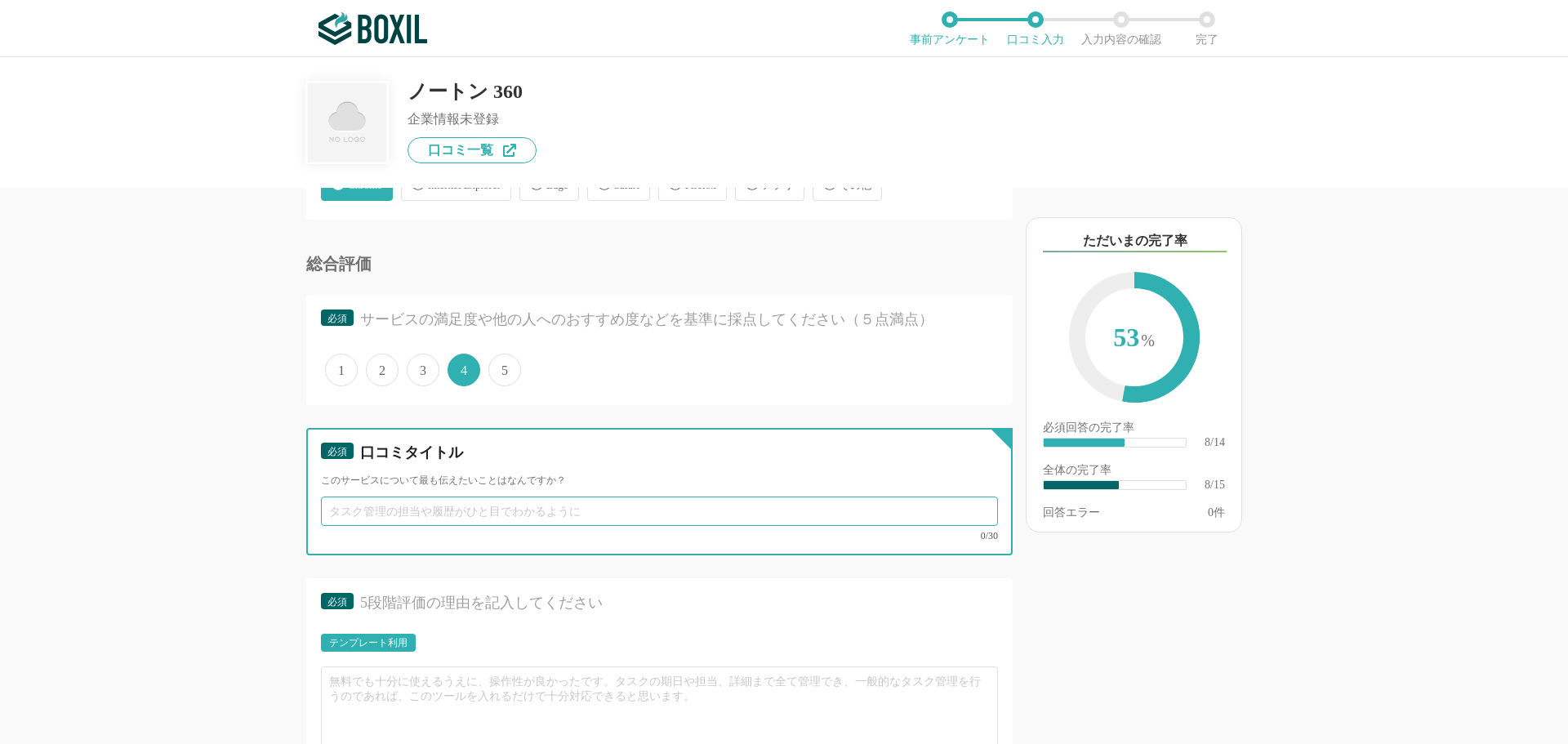
click at [379, 510] on input "text" at bounding box center [659, 511] width 677 height 30
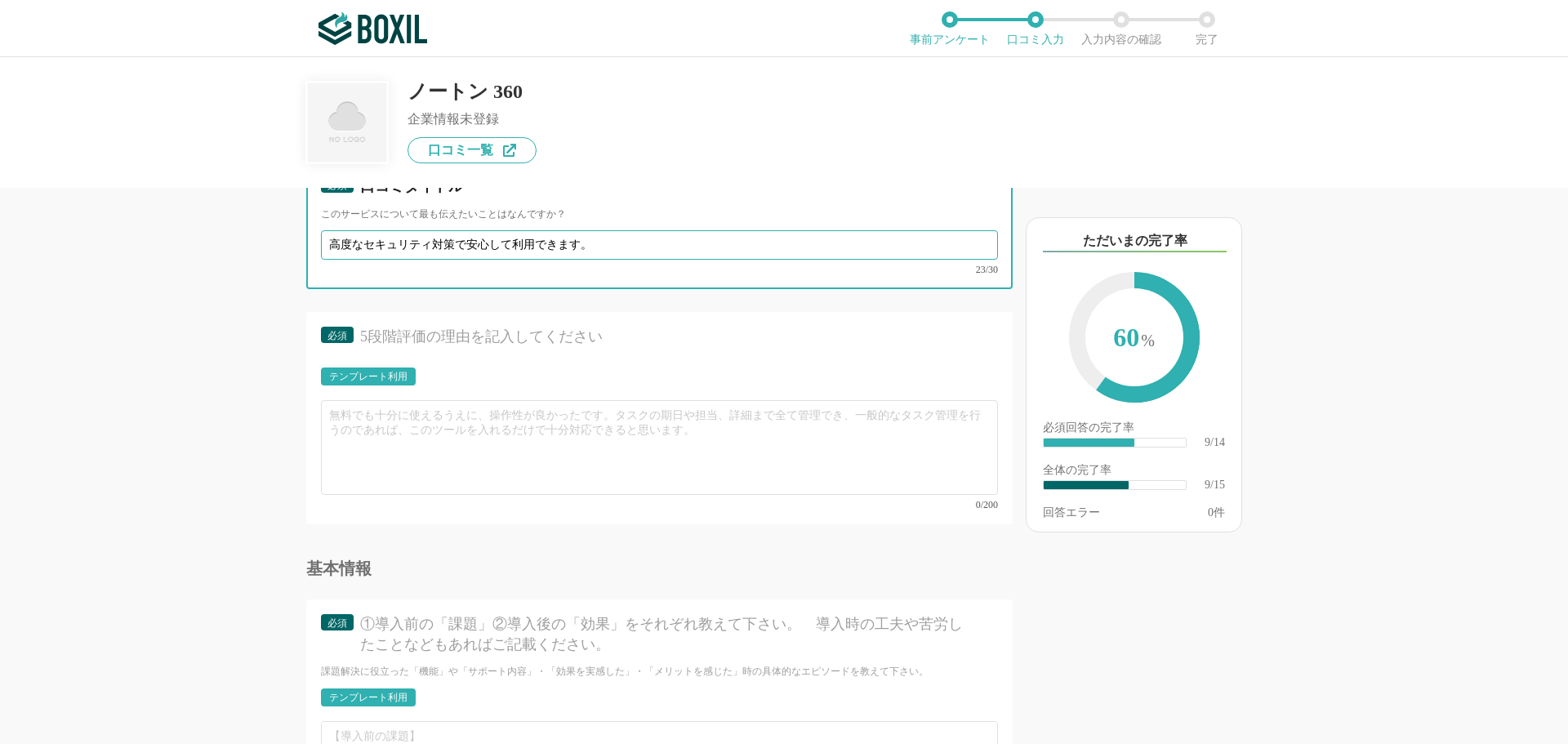
scroll to position [1633, 0]
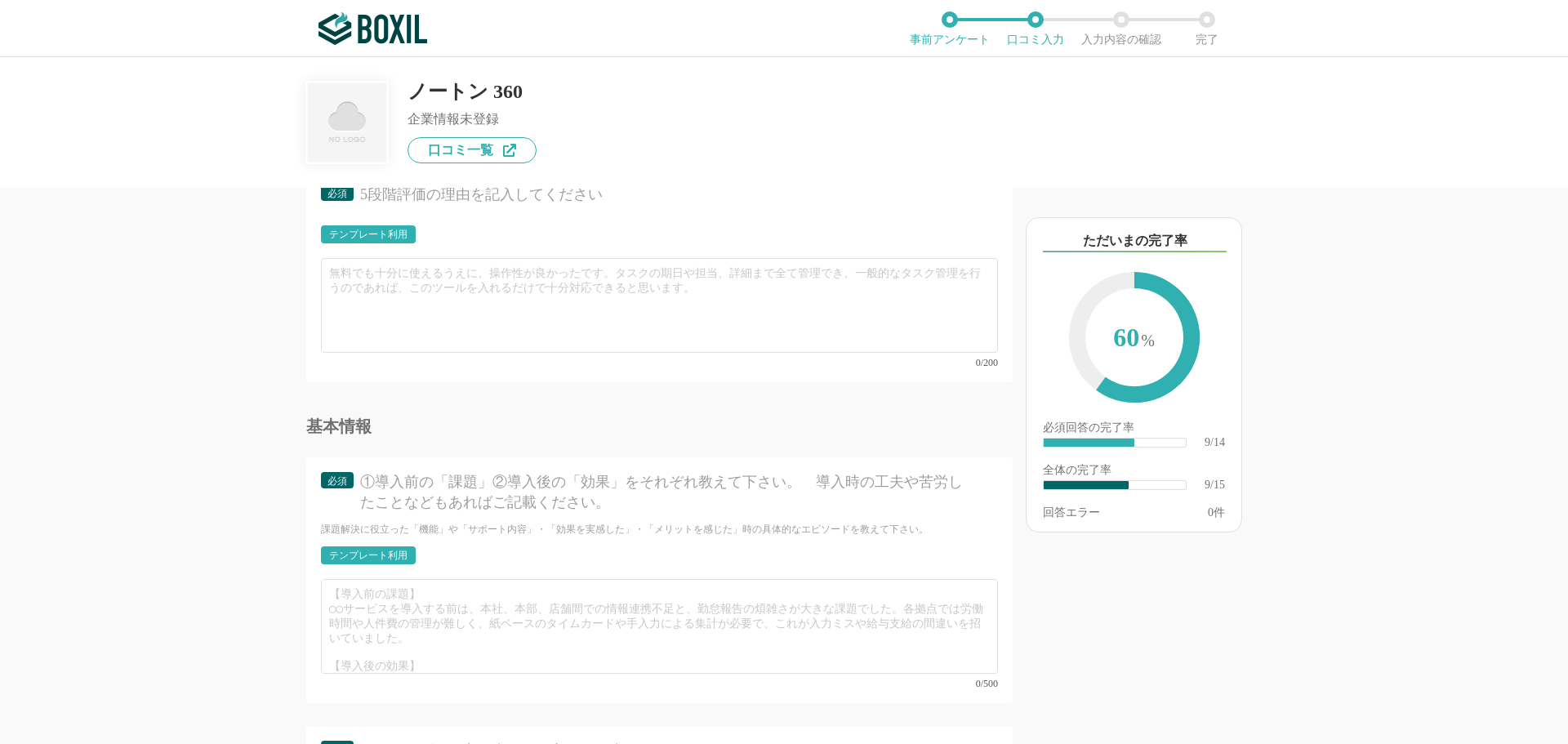
type input "高度なセキュリティ対策で安心して利用できます。"
